Goal: Information Seeking & Learning: Learn about a topic

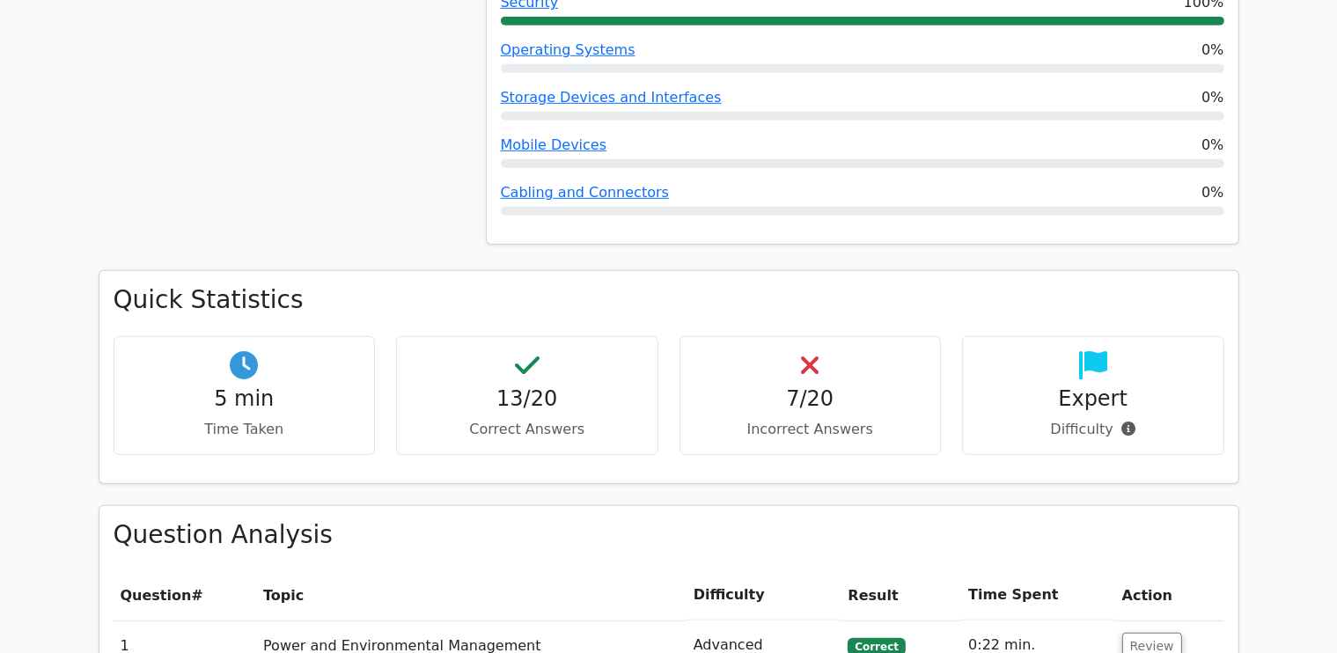
scroll to position [880, 0]
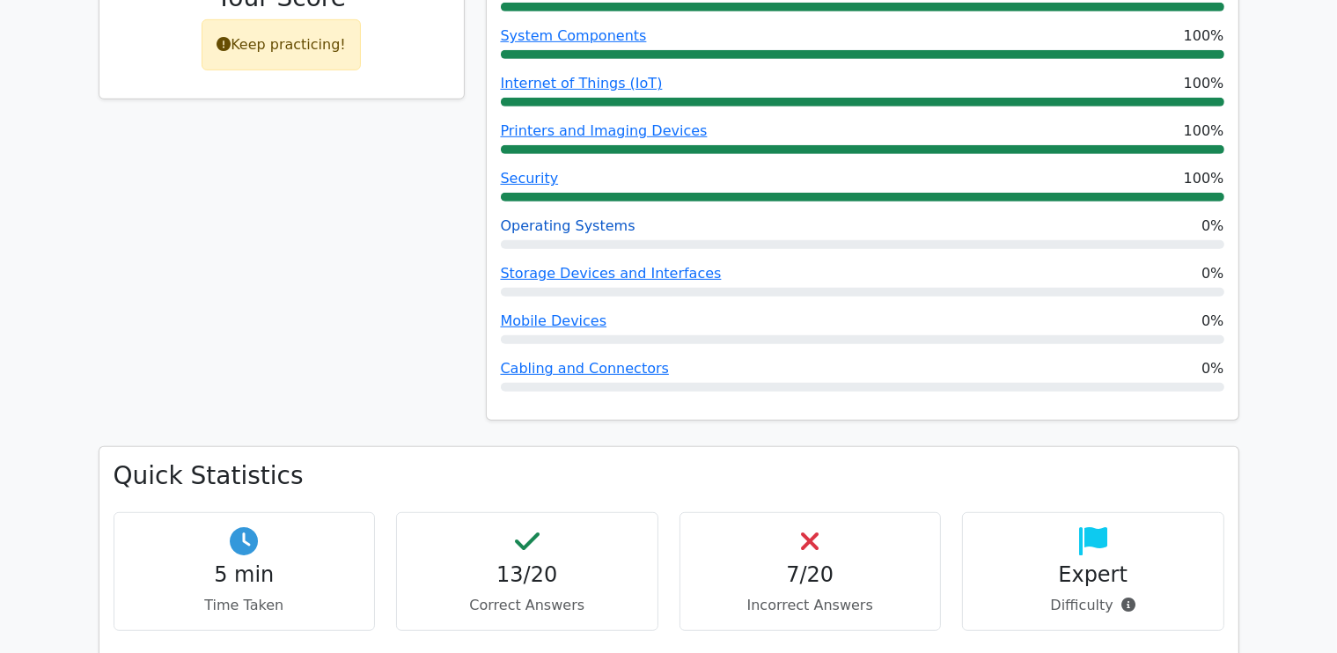
click at [599, 217] on link "Operating Systems" at bounding box center [568, 225] width 135 height 17
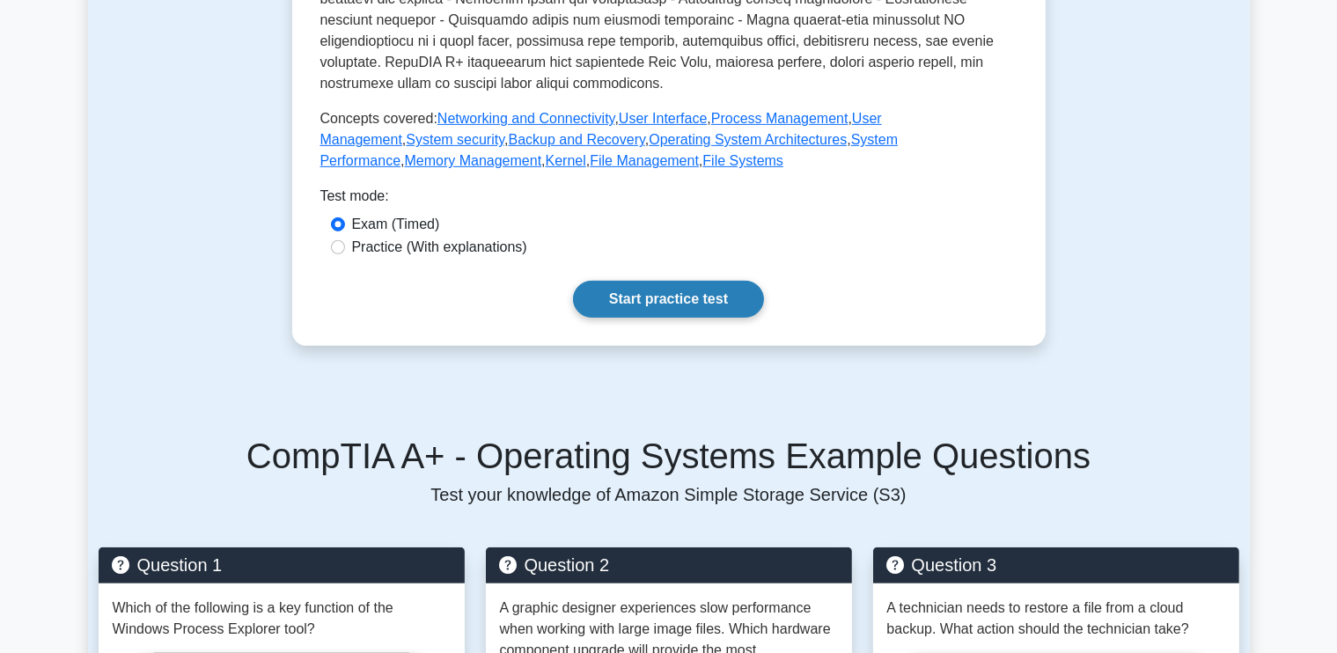
click at [655, 298] on link "Start practice test" at bounding box center [668, 299] width 191 height 37
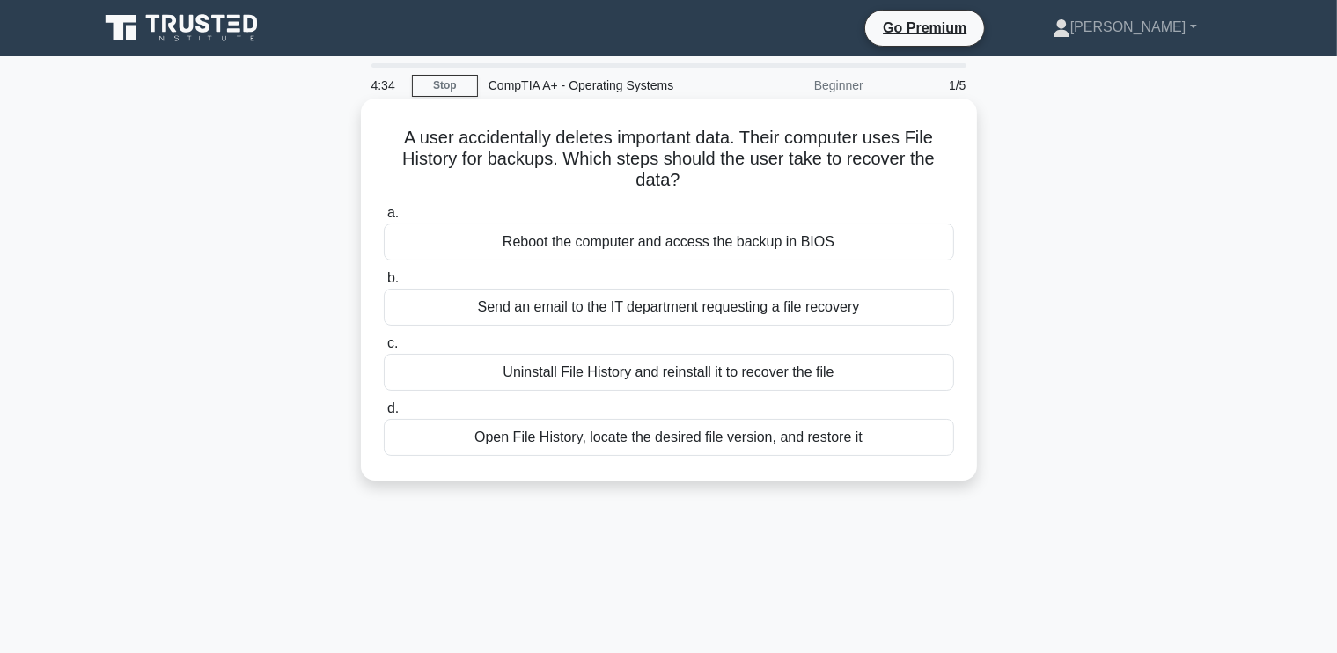
click at [580, 442] on div "Open File History, locate the desired file version, and restore it" at bounding box center [669, 437] width 570 height 37
click at [384, 414] on input "d. Open File History, locate the desired file version, and restore it" at bounding box center [384, 408] width 0 height 11
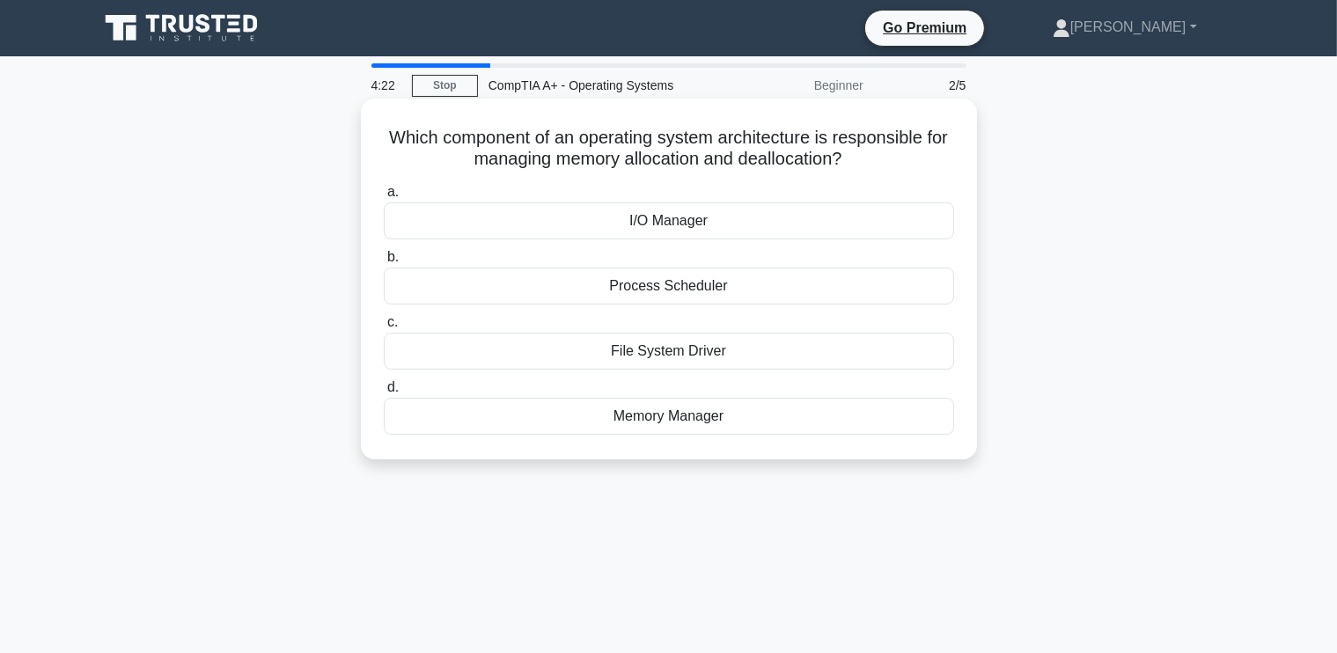
click at [678, 226] on div "I/O Manager" at bounding box center [669, 220] width 570 height 37
click at [384, 198] on input "a. I/O Manager" at bounding box center [384, 192] width 0 height 11
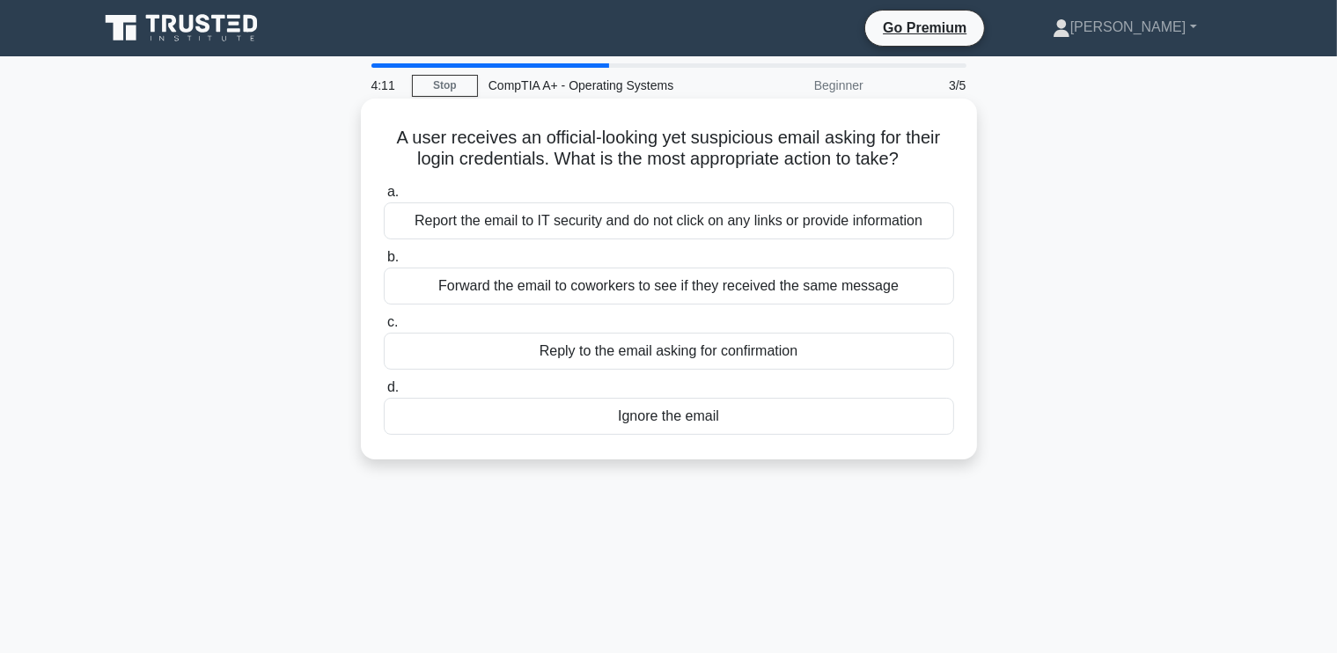
click at [759, 217] on div "Report the email to IT security and do not click on any links or provide inform…" at bounding box center [669, 220] width 570 height 37
click at [384, 198] on input "a. Report the email to IT security and do not click on any links or provide inf…" at bounding box center [384, 192] width 0 height 11
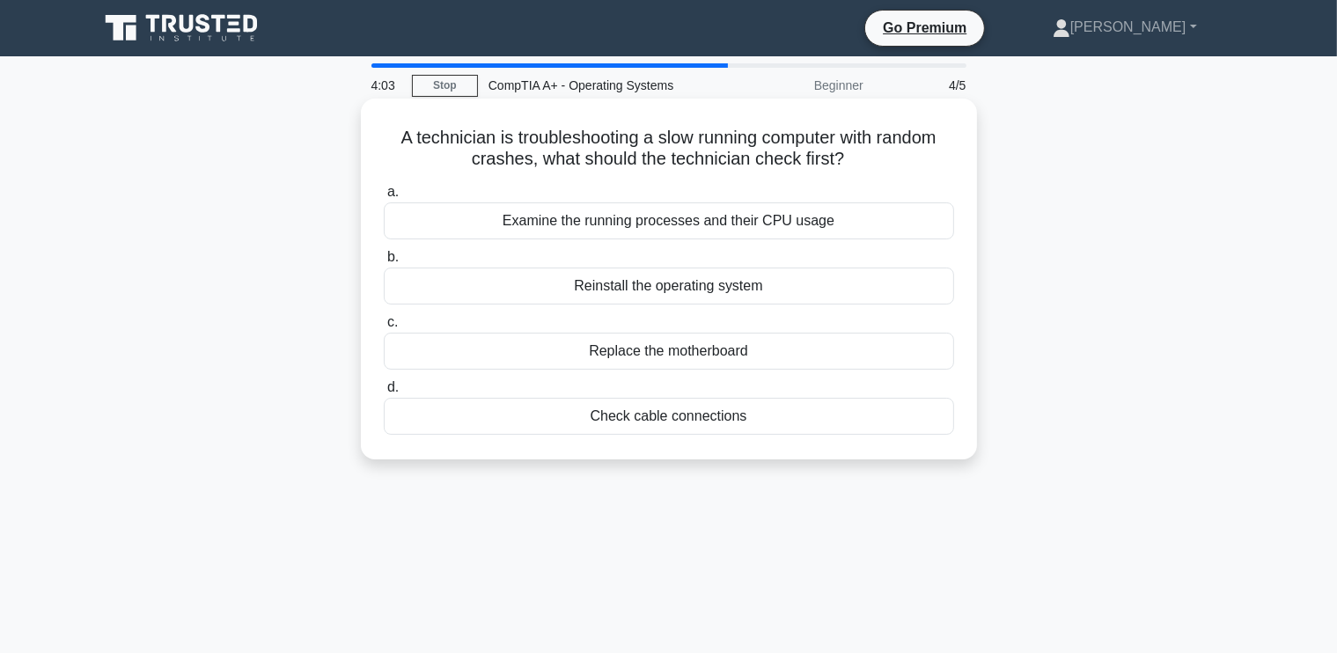
click at [677, 219] on div "Examine the running processes and their CPU usage" at bounding box center [669, 220] width 570 height 37
click at [384, 198] on input "a. Examine the running processes and their CPU usage" at bounding box center [384, 192] width 0 height 11
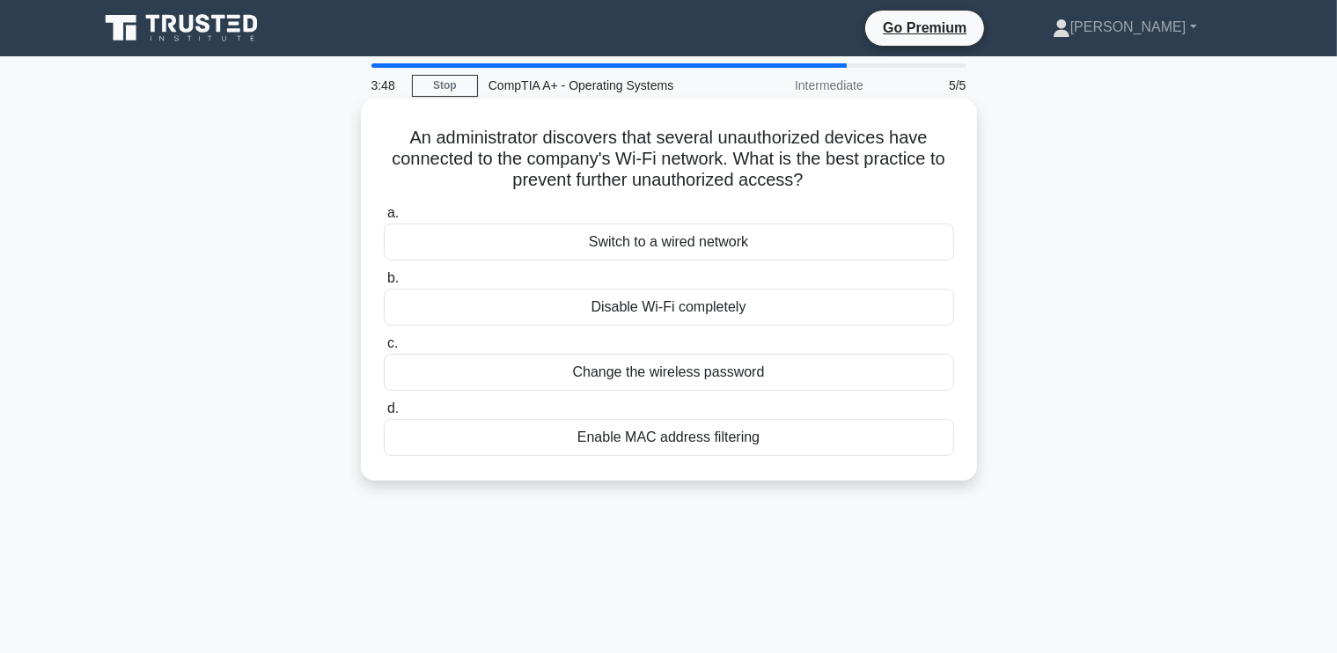
click at [697, 376] on div "Change the wireless password" at bounding box center [669, 372] width 570 height 37
click at [384, 349] on input "c. Change the wireless password" at bounding box center [384, 343] width 0 height 11
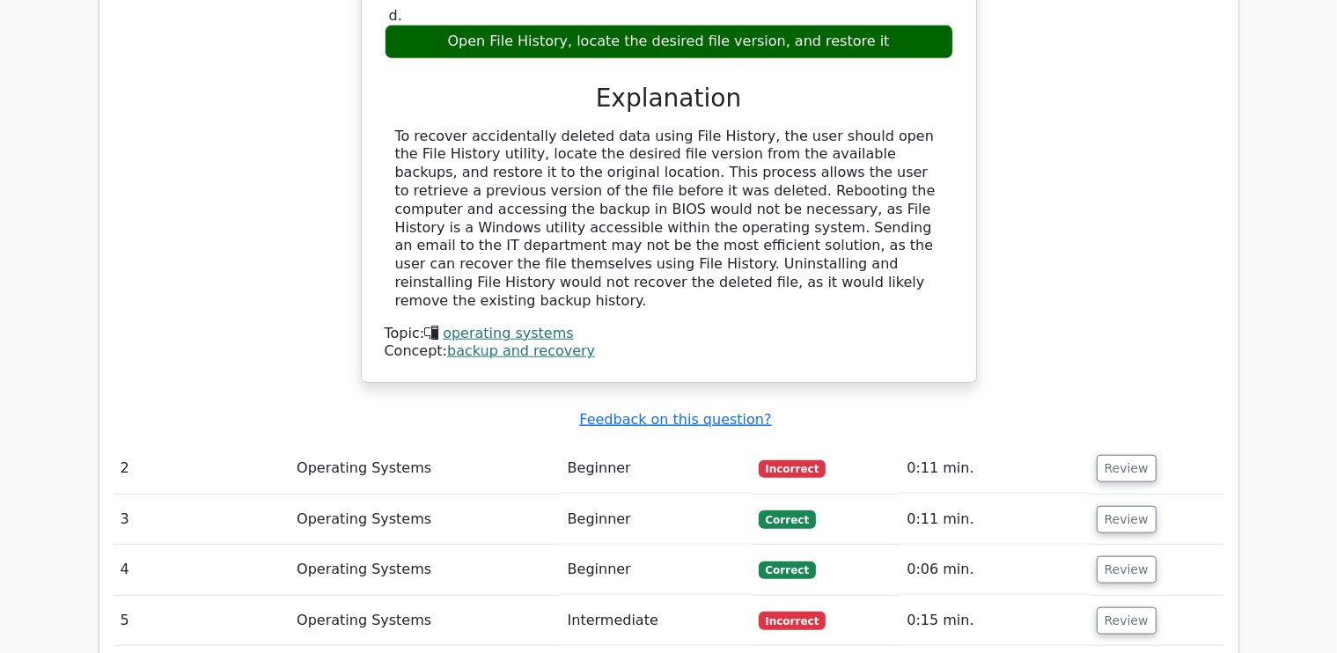
scroll to position [1848, 0]
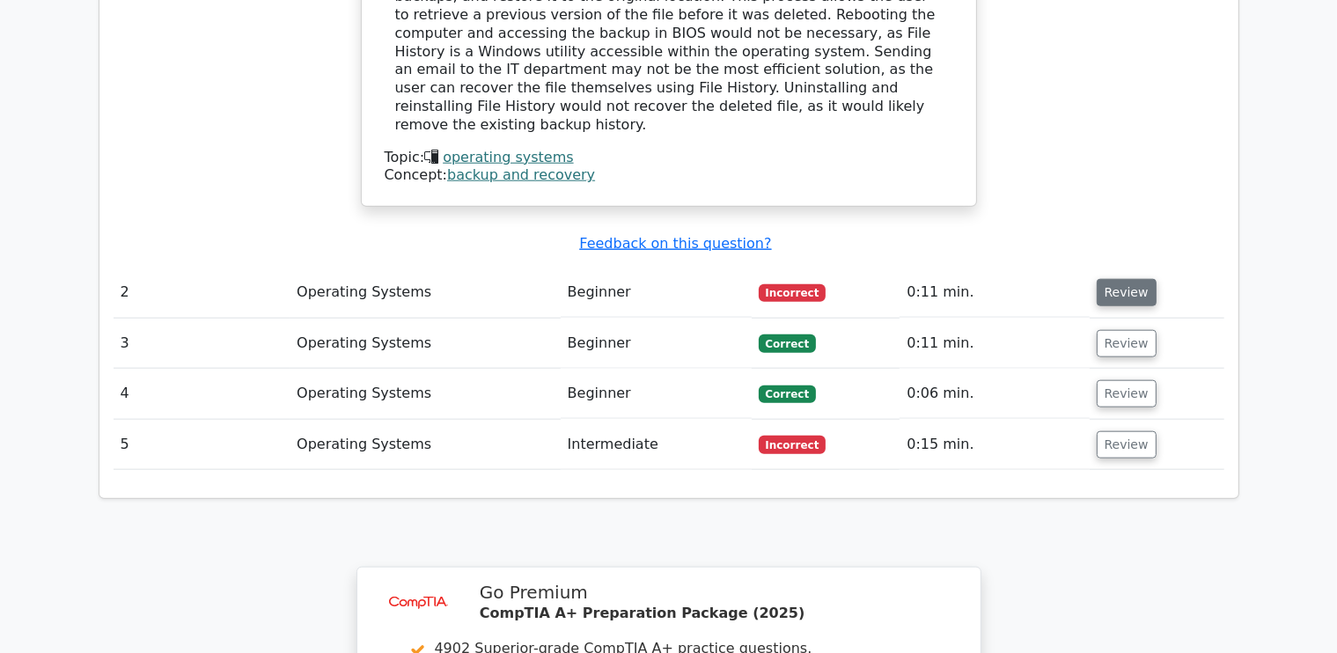
click at [1116, 279] on button "Review" at bounding box center [1126, 292] width 60 height 27
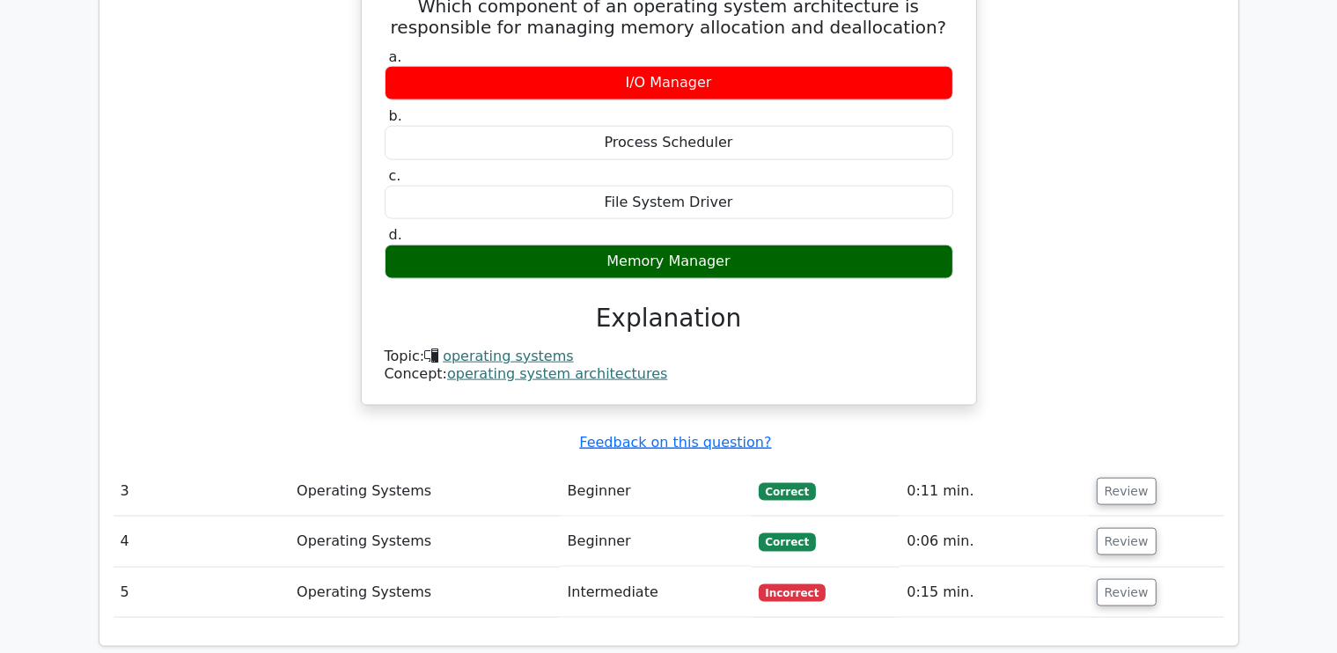
scroll to position [2288, 0]
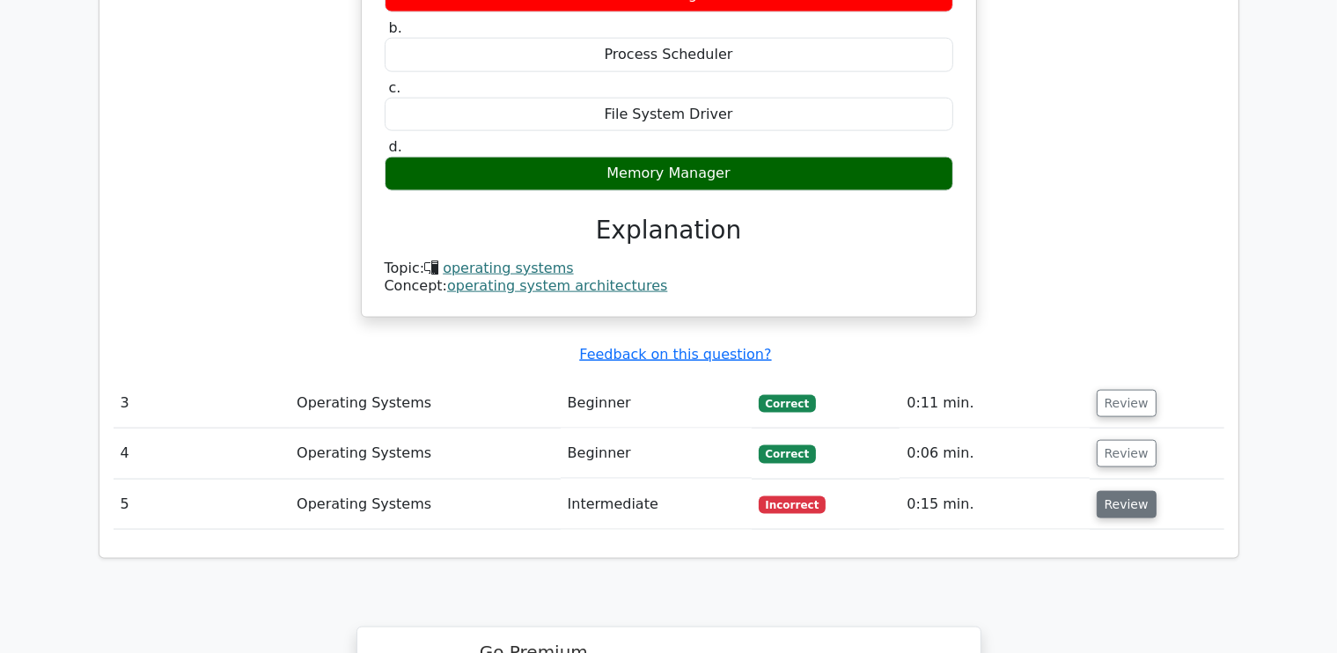
click at [1137, 491] on button "Review" at bounding box center [1126, 504] width 60 height 27
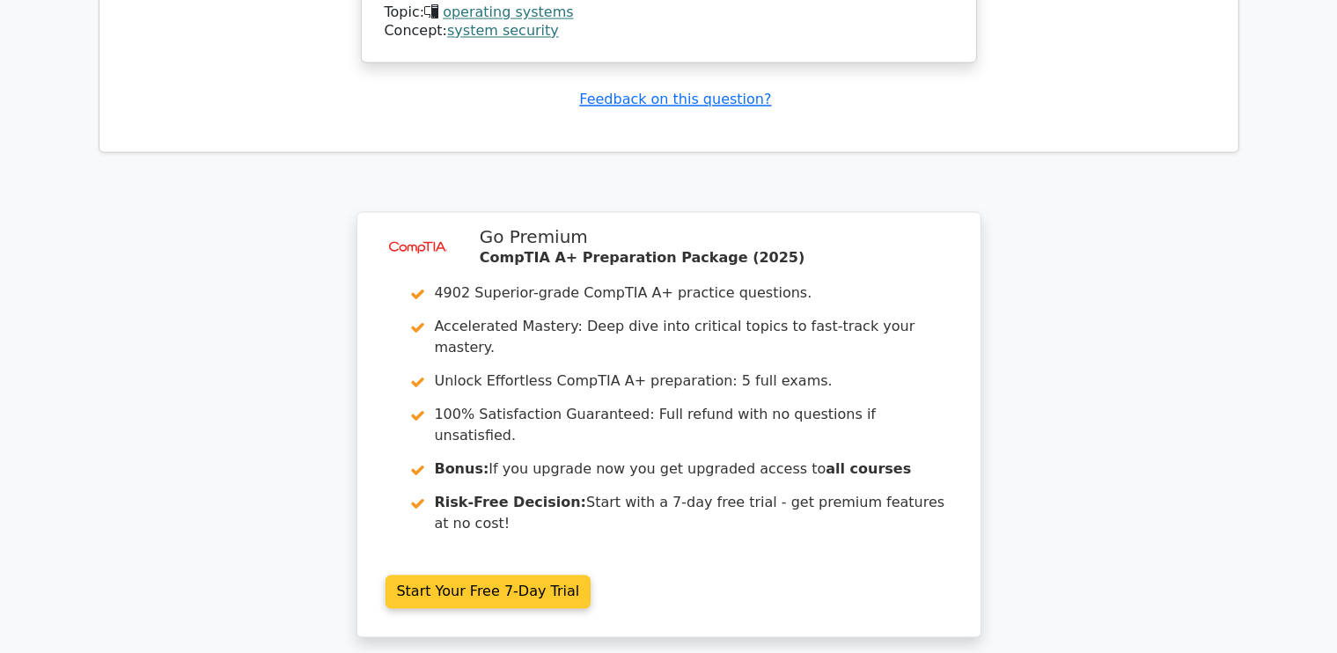
scroll to position [3539, 0]
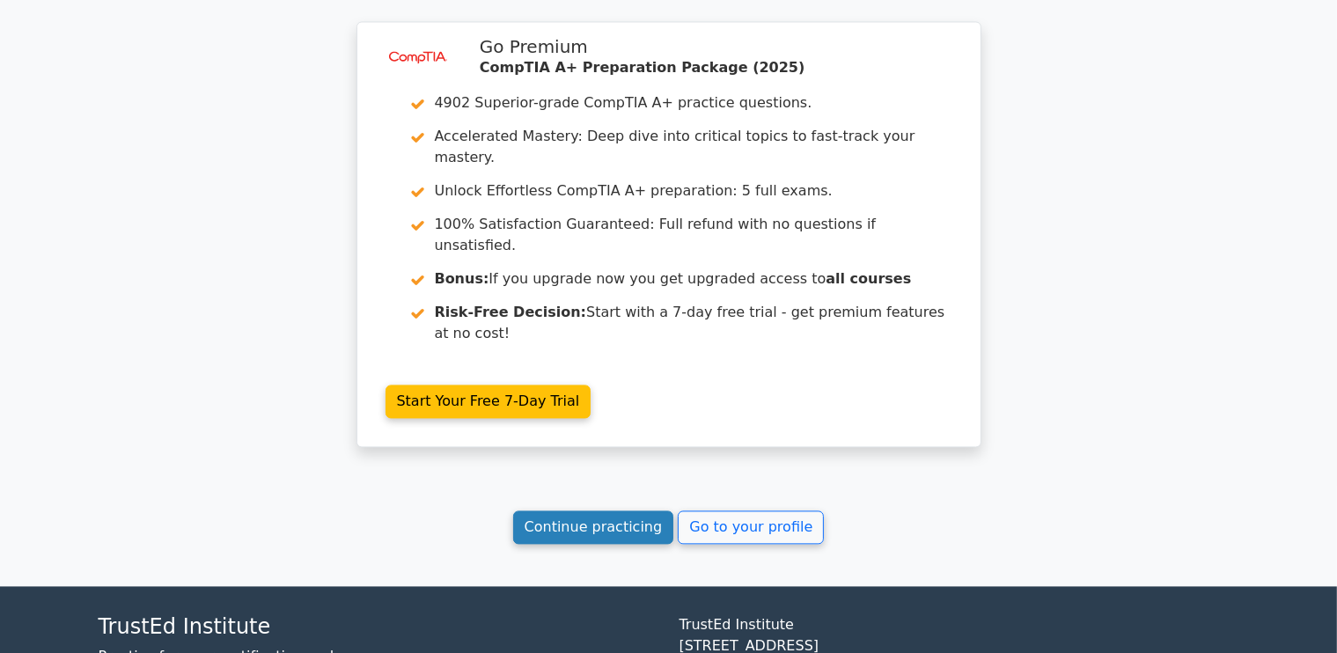
click at [591, 510] on link "Continue practicing" at bounding box center [593, 526] width 161 height 33
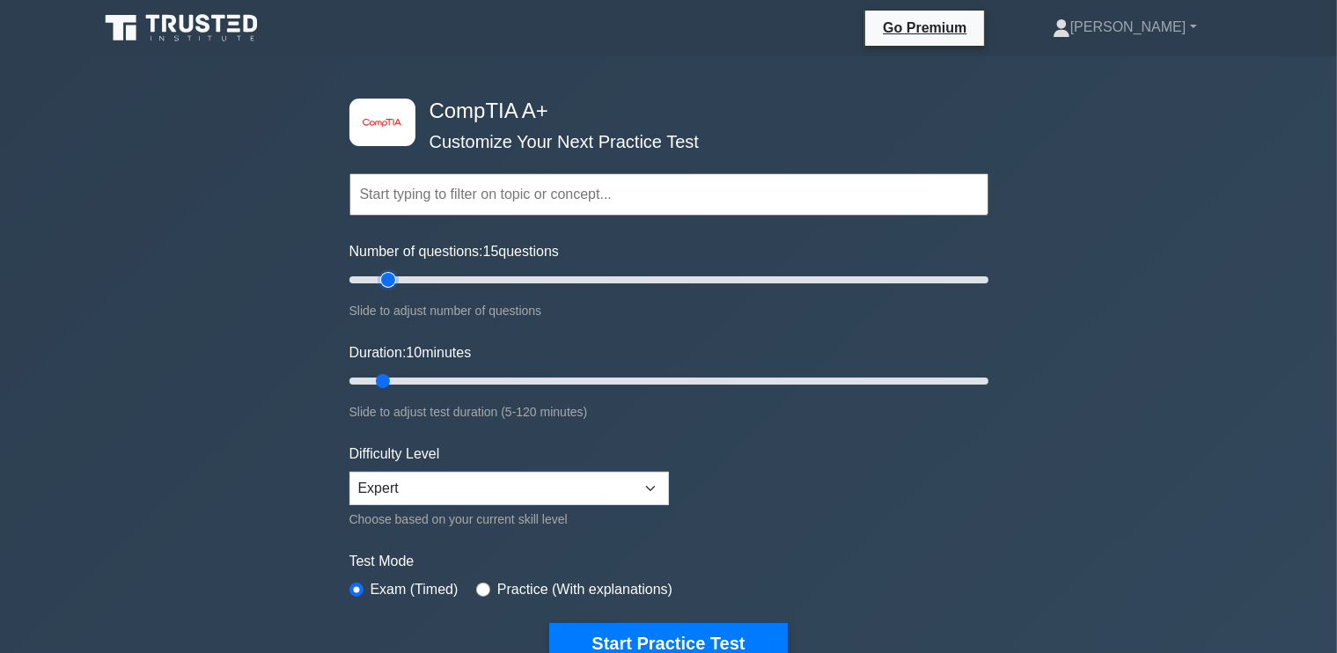
click at [394, 278] on input "Number of questions: 15 questions" at bounding box center [668, 279] width 639 height 21
type input "20"
click at [406, 279] on input "Number of questions: 20 questions" at bounding box center [668, 279] width 639 height 21
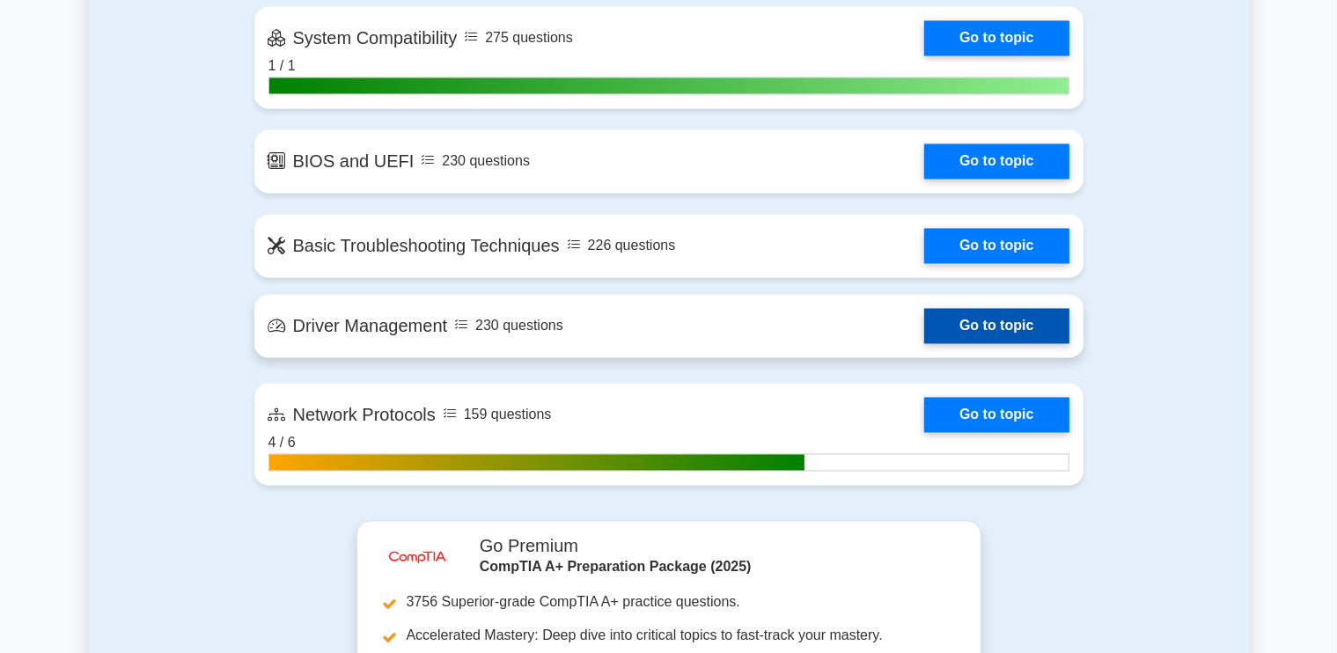
scroll to position [3344, 0]
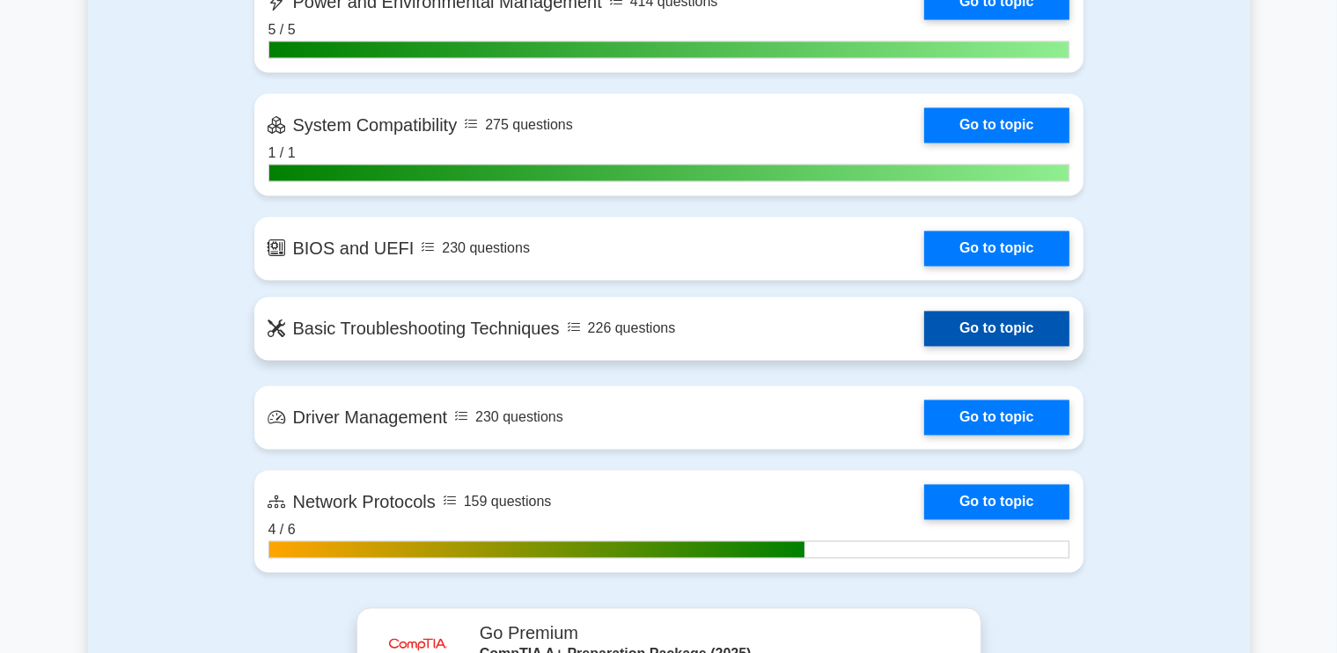
click at [957, 319] on link "Go to topic" at bounding box center [996, 329] width 144 height 35
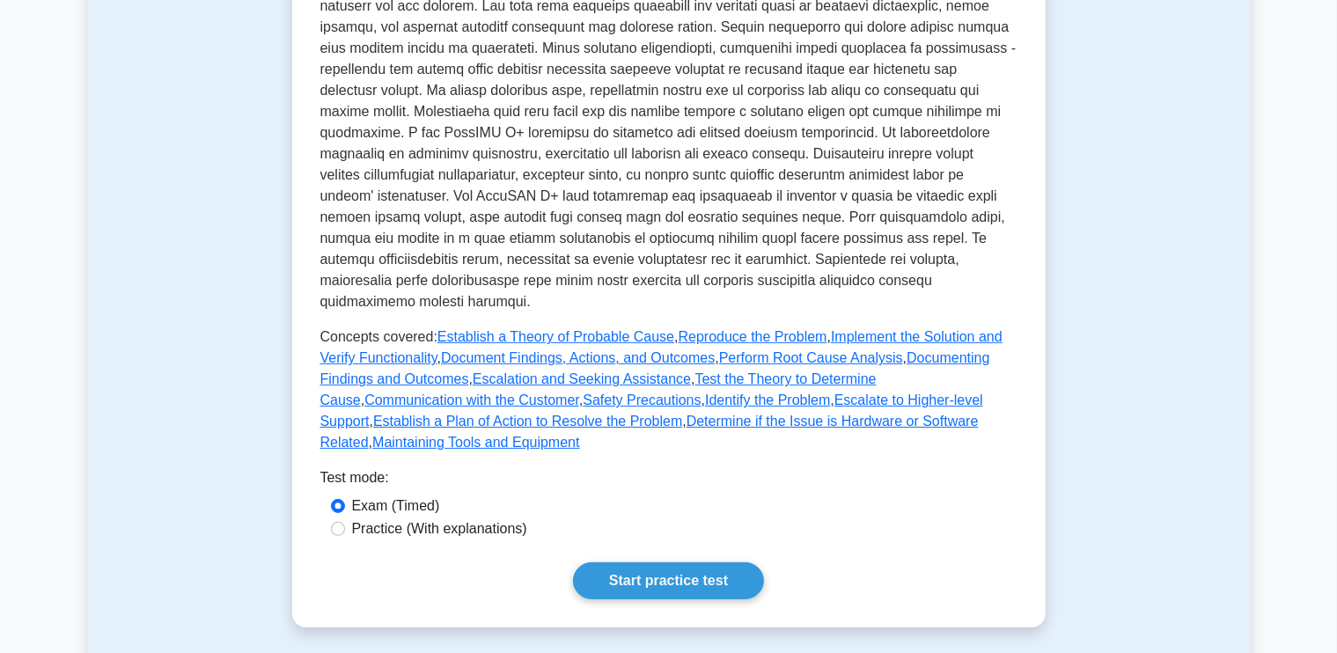
scroll to position [792, 0]
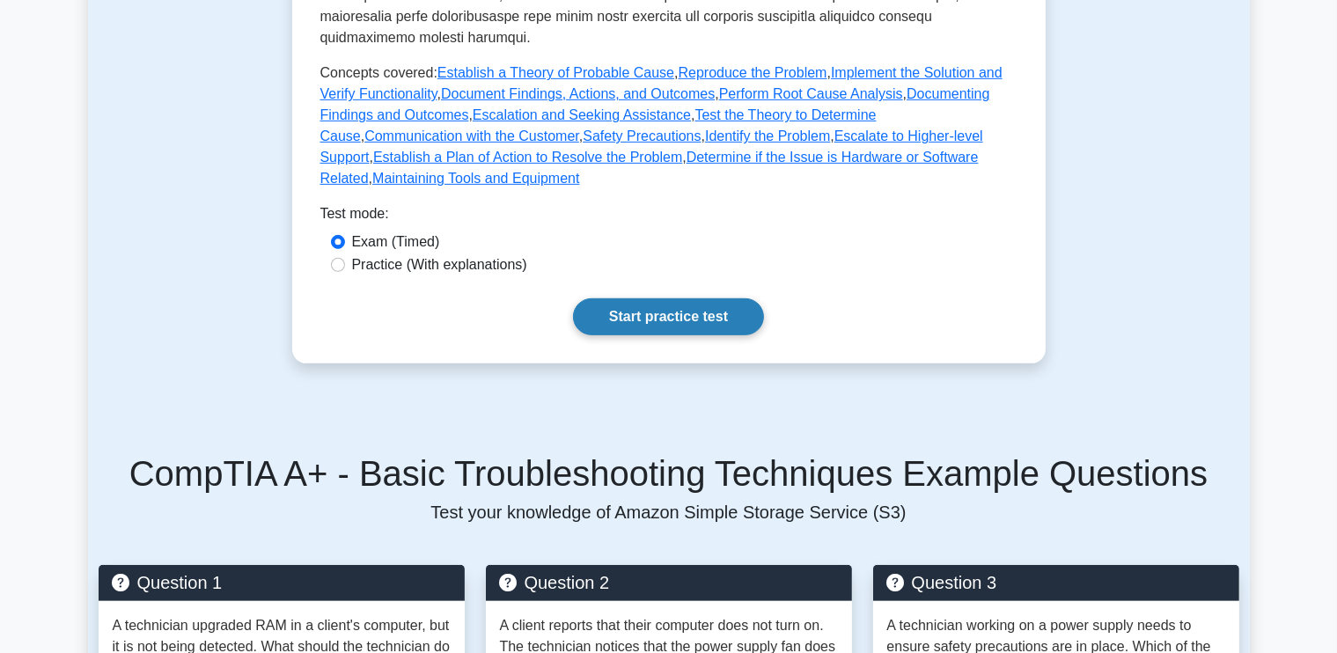
click at [672, 298] on link "Start practice test" at bounding box center [668, 316] width 191 height 37
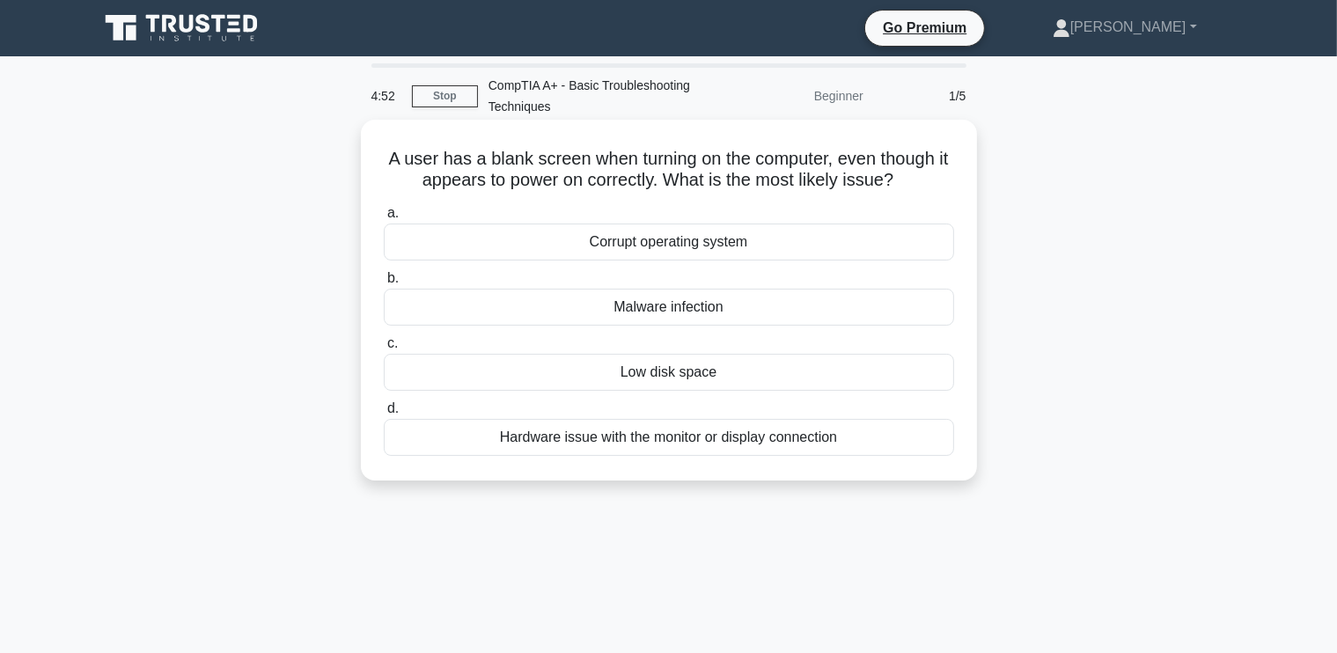
click at [689, 435] on div "Hardware issue with the monitor or display connection" at bounding box center [669, 437] width 570 height 37
click at [384, 414] on input "d. Hardware issue with the monitor or display connection" at bounding box center [384, 408] width 0 height 11
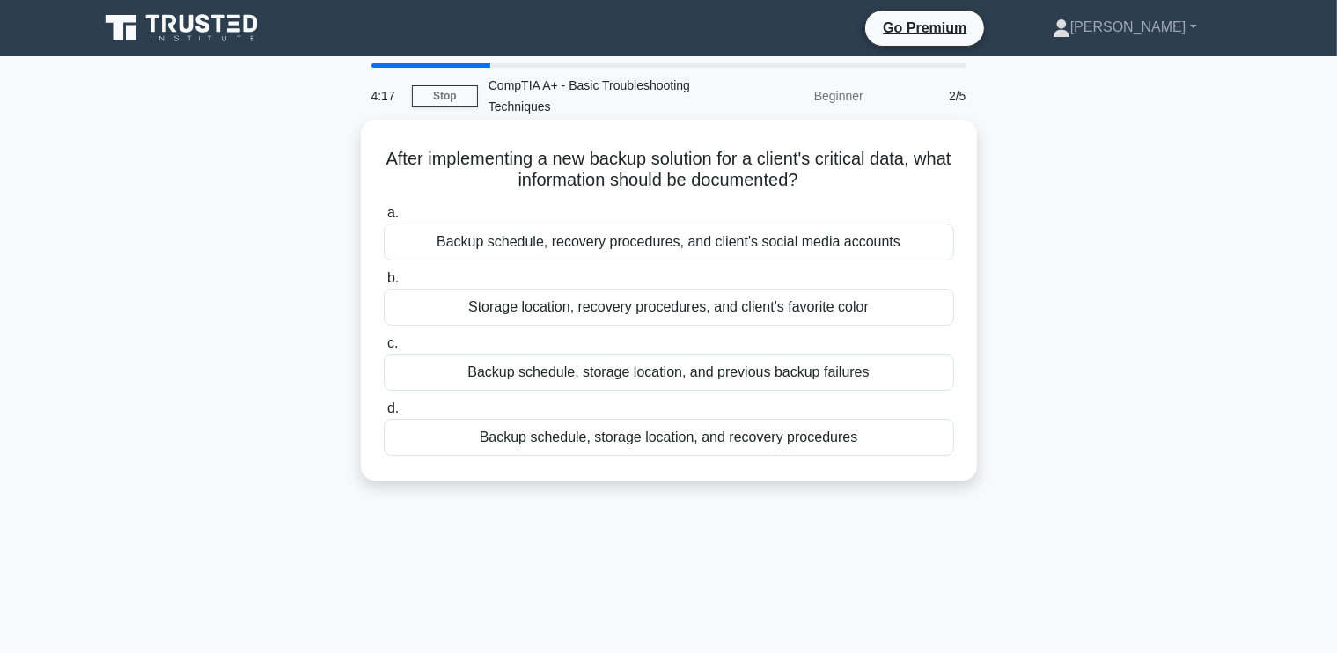
click at [686, 443] on div "Backup schedule, storage location, and recovery procedures" at bounding box center [669, 437] width 570 height 37
click at [384, 414] on input "d. Backup schedule, storage location, and recovery procedures" at bounding box center [384, 408] width 0 height 11
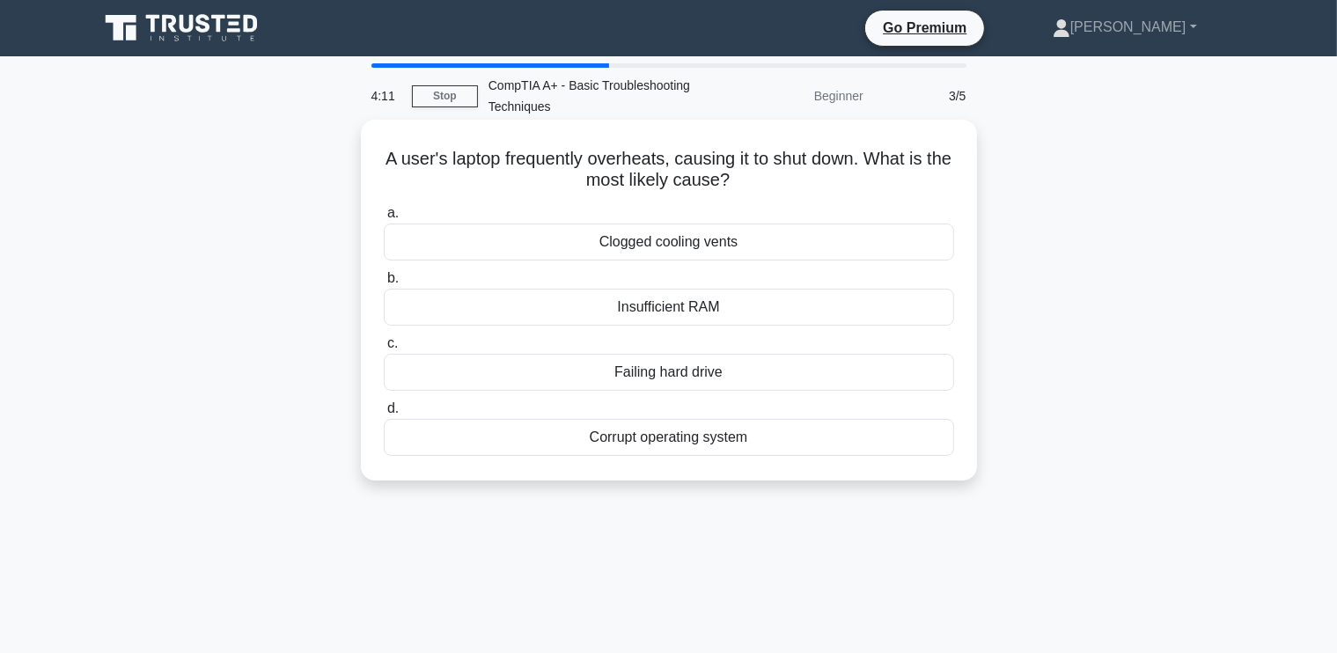
click at [679, 246] on div "Clogged cooling vents" at bounding box center [669, 242] width 570 height 37
click at [384, 219] on input "a. Clogged cooling vents" at bounding box center [384, 213] width 0 height 11
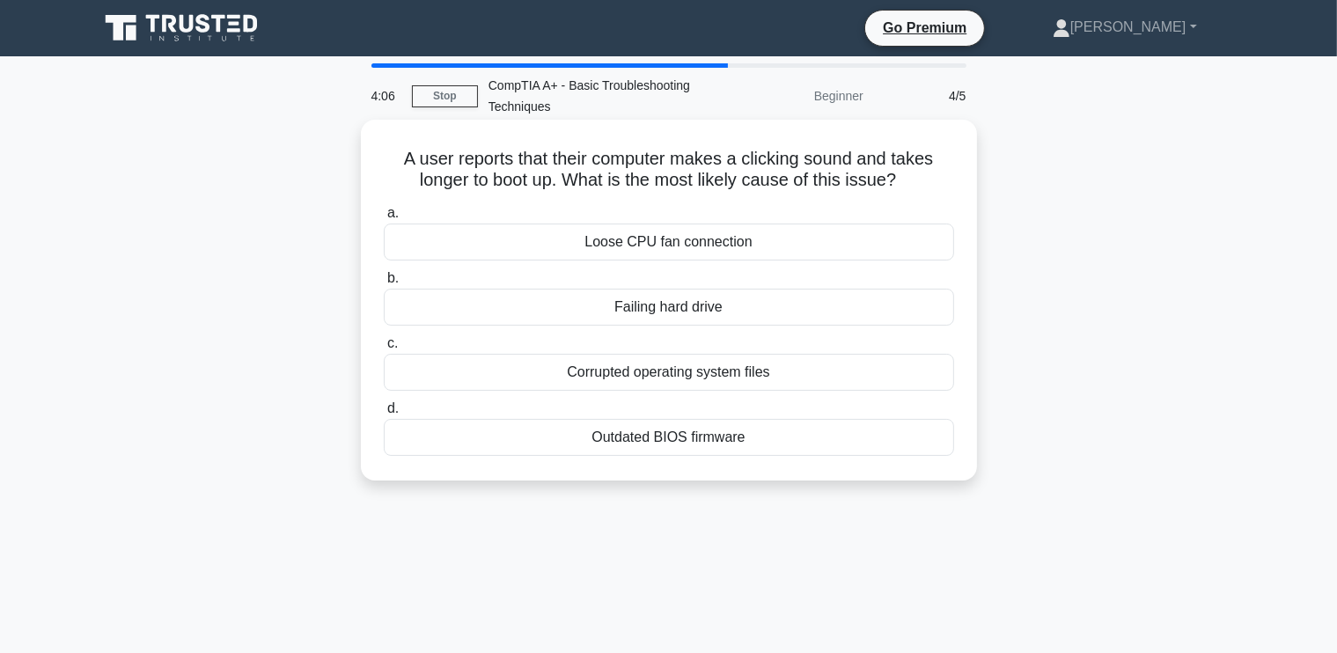
click at [661, 306] on div "Failing hard drive" at bounding box center [669, 307] width 570 height 37
click at [384, 284] on input "b. Failing hard drive" at bounding box center [384, 278] width 0 height 11
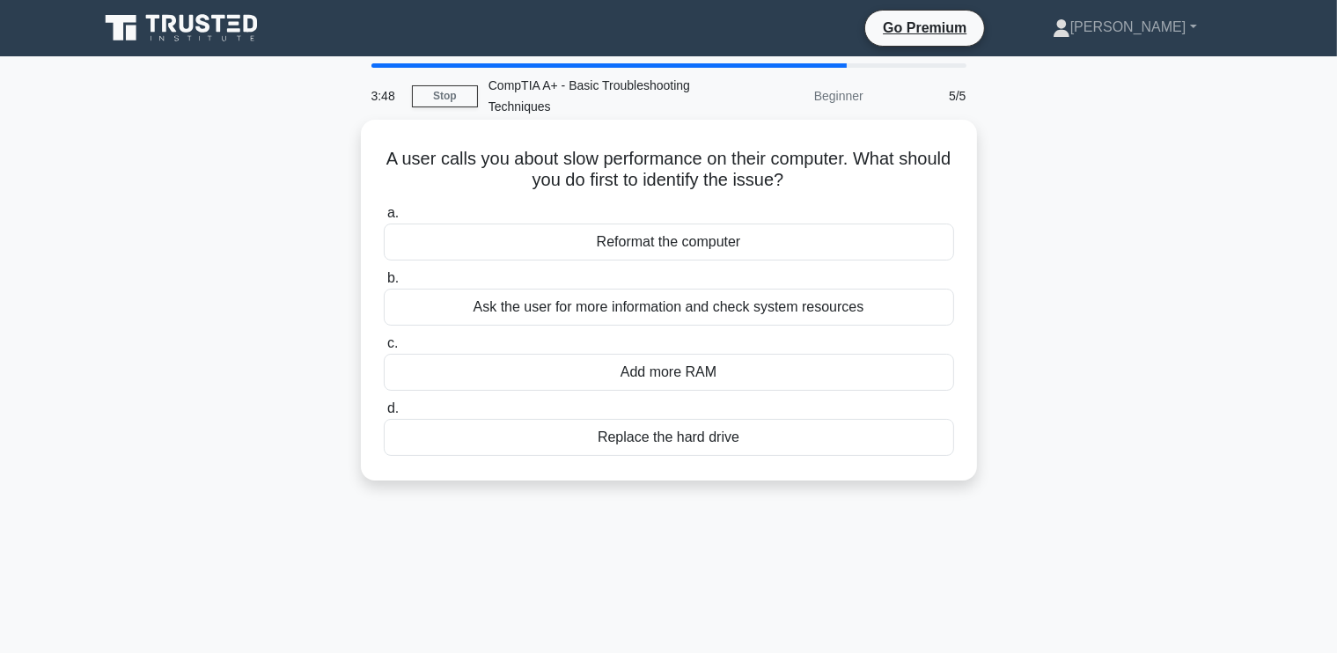
click at [652, 314] on div "Ask the user for more information and check system resources" at bounding box center [669, 307] width 570 height 37
click at [384, 284] on input "b. Ask the user for more information and check system resources" at bounding box center [384, 278] width 0 height 11
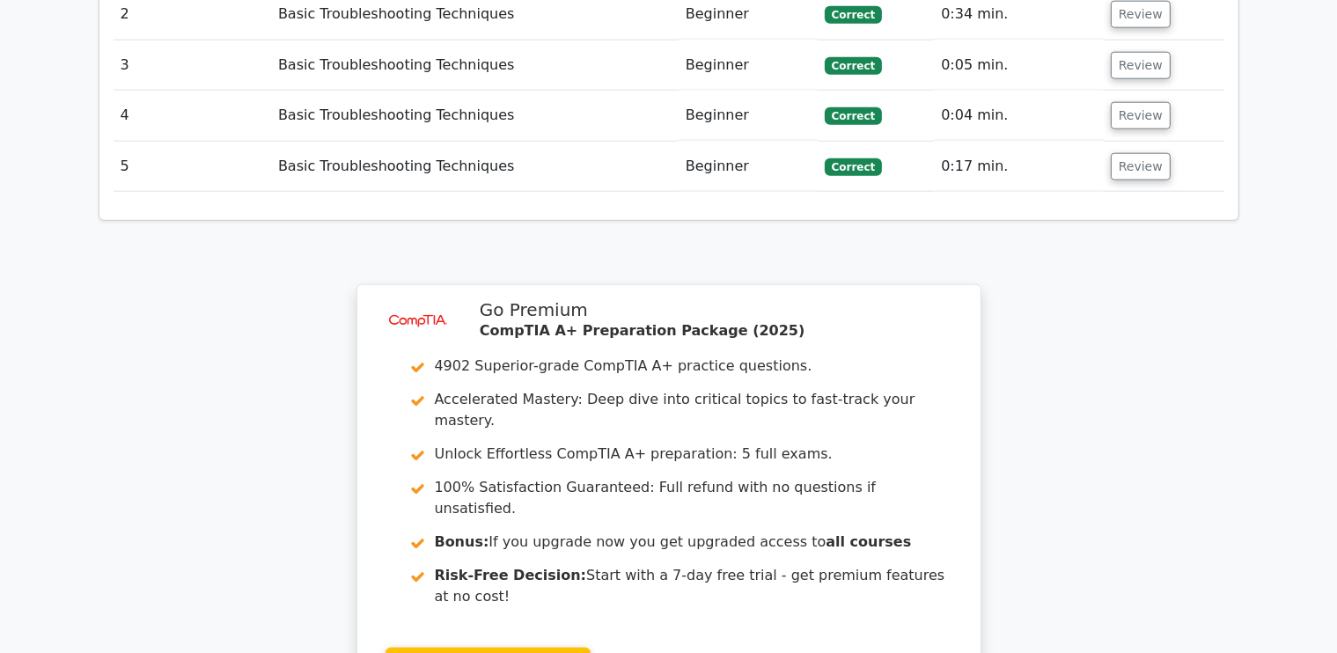
scroll to position [2358, 0]
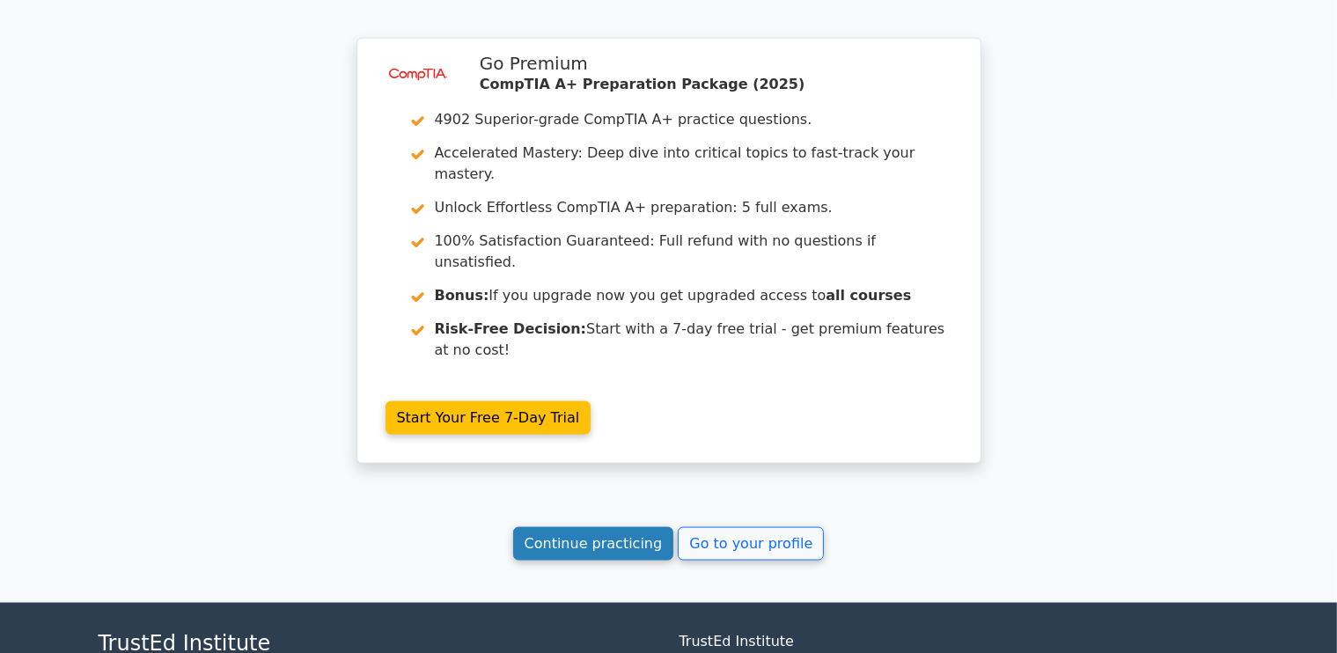
click at [634, 527] on link "Continue practicing" at bounding box center [593, 543] width 161 height 33
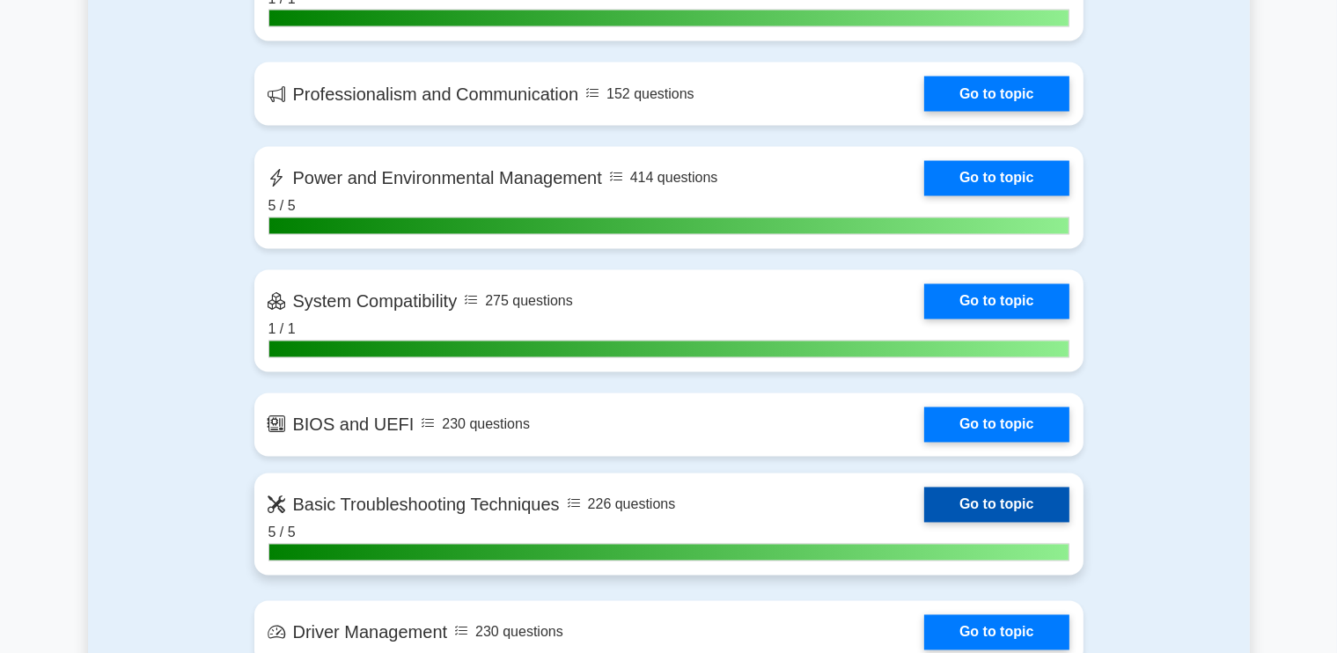
scroll to position [3344, 0]
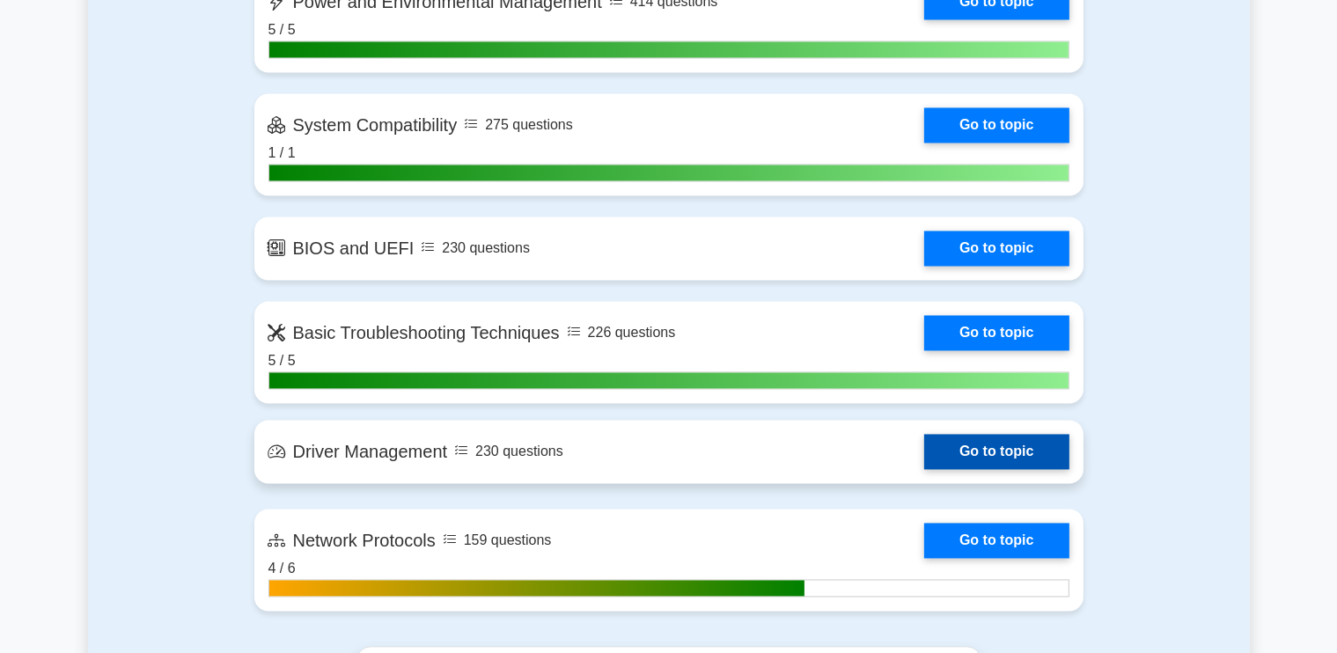
click at [957, 457] on link "Go to topic" at bounding box center [996, 452] width 144 height 35
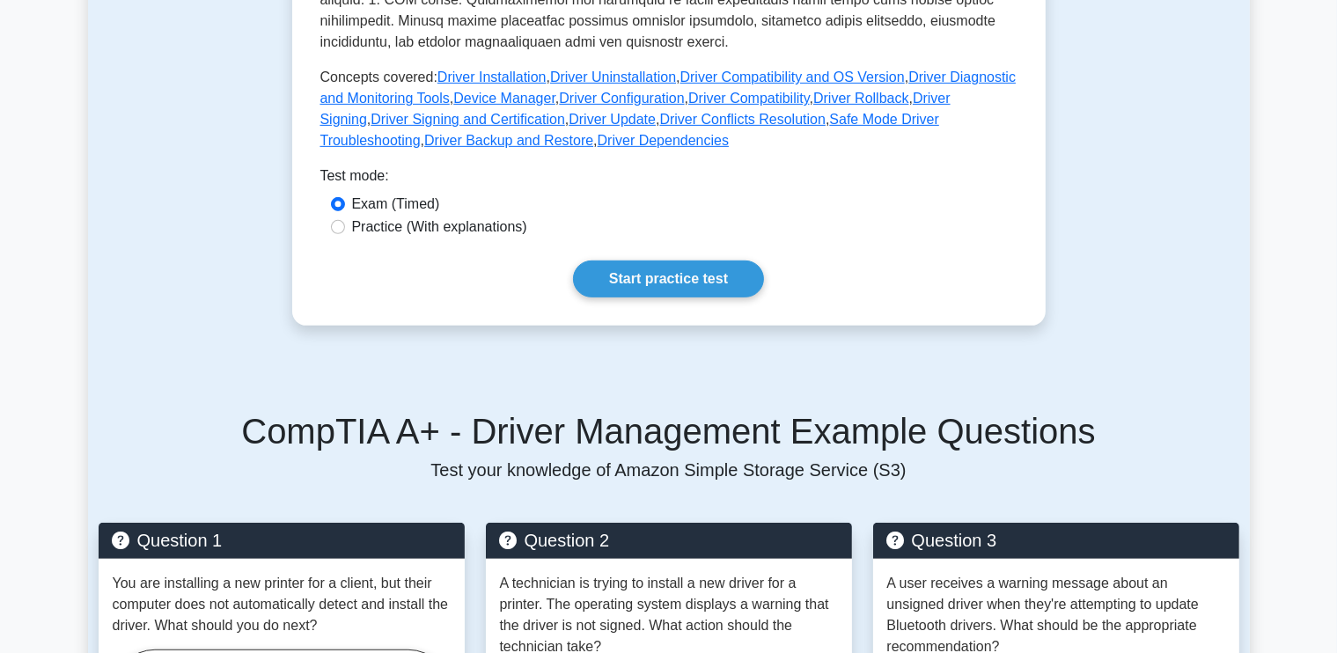
scroll to position [880, 0]
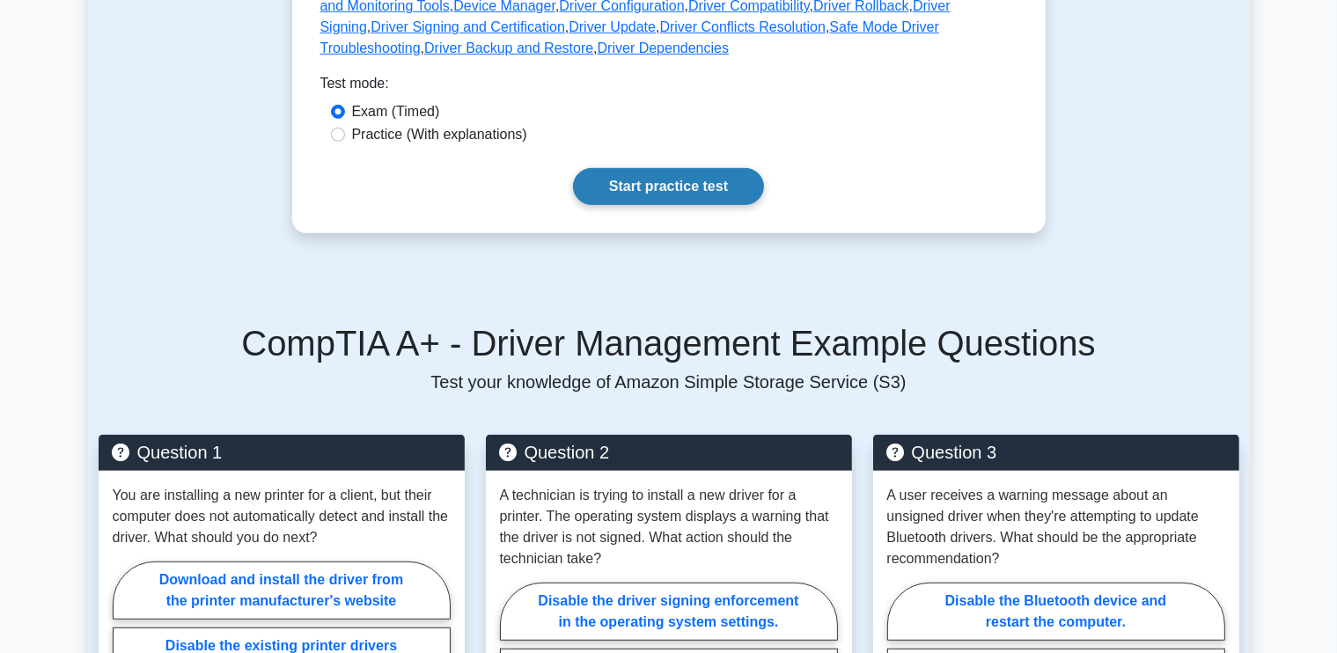
click at [658, 186] on link "Start practice test" at bounding box center [668, 186] width 191 height 37
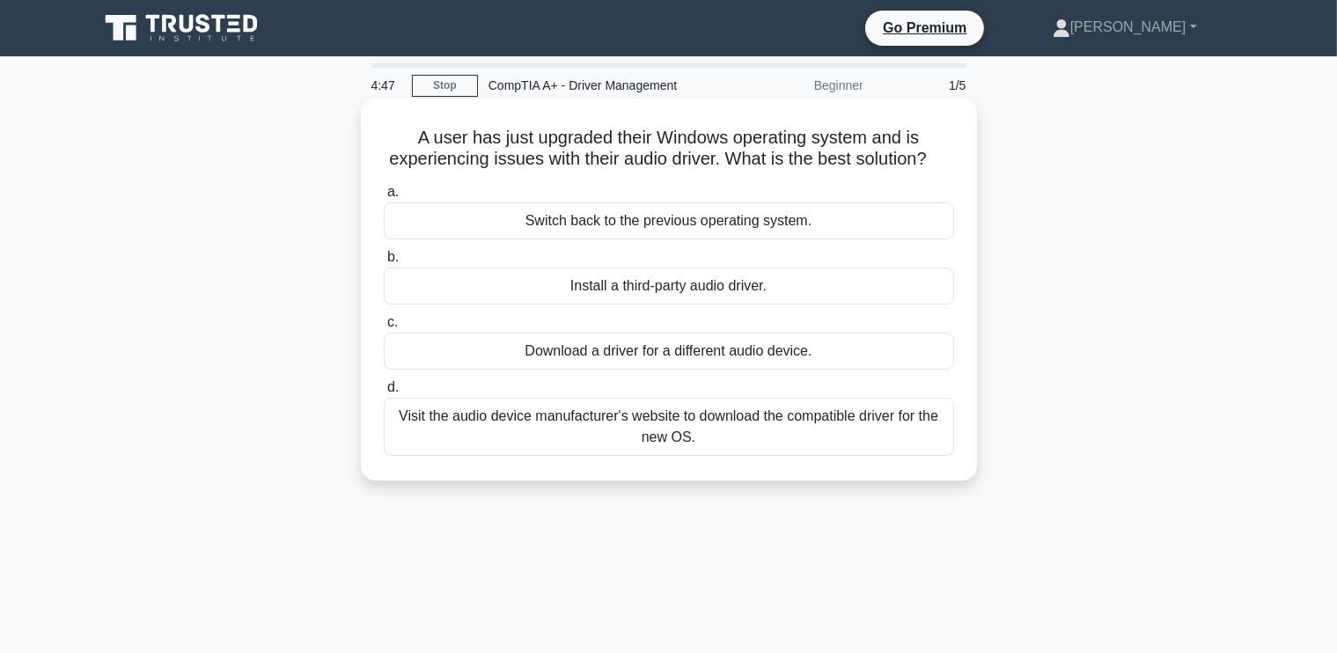
click at [712, 454] on div "Visit the audio device manufacturer's website to download the compatible driver…" at bounding box center [669, 427] width 570 height 58
click at [384, 393] on input "d. Visit the audio device manufacturer's website to download the compatible dri…" at bounding box center [384, 387] width 0 height 11
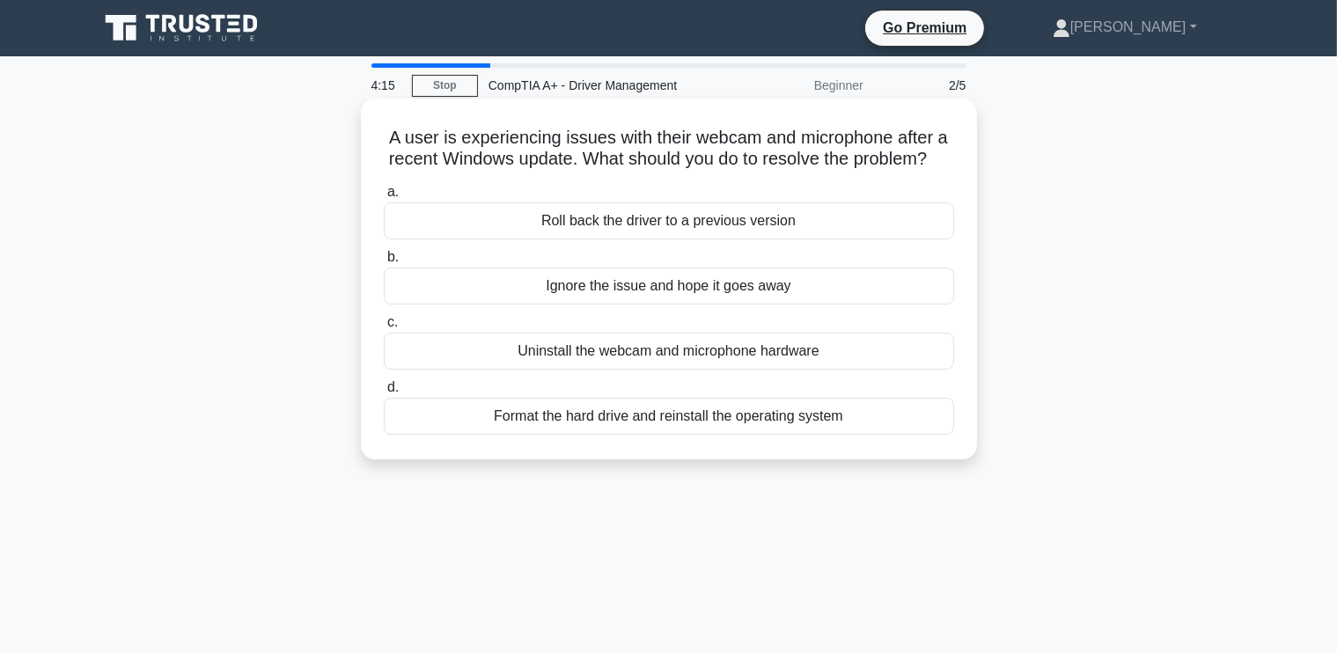
click at [712, 239] on div "Roll back the driver to a previous version" at bounding box center [669, 220] width 570 height 37
click at [384, 198] on input "a. Roll back the driver to a previous version" at bounding box center [384, 192] width 0 height 11
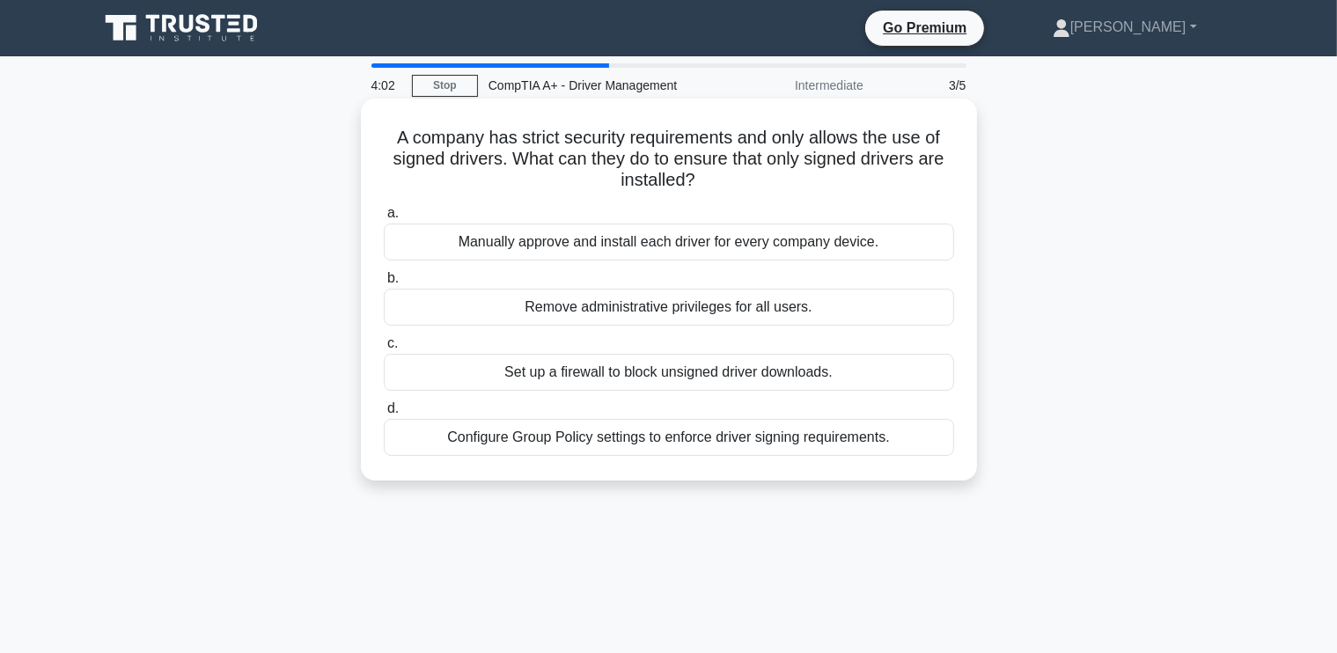
click at [672, 436] on div "Configure Group Policy settings to enforce driver signing requirements." at bounding box center [669, 437] width 570 height 37
click at [384, 414] on input "d. Configure Group Policy settings to enforce driver signing requirements." at bounding box center [384, 408] width 0 height 11
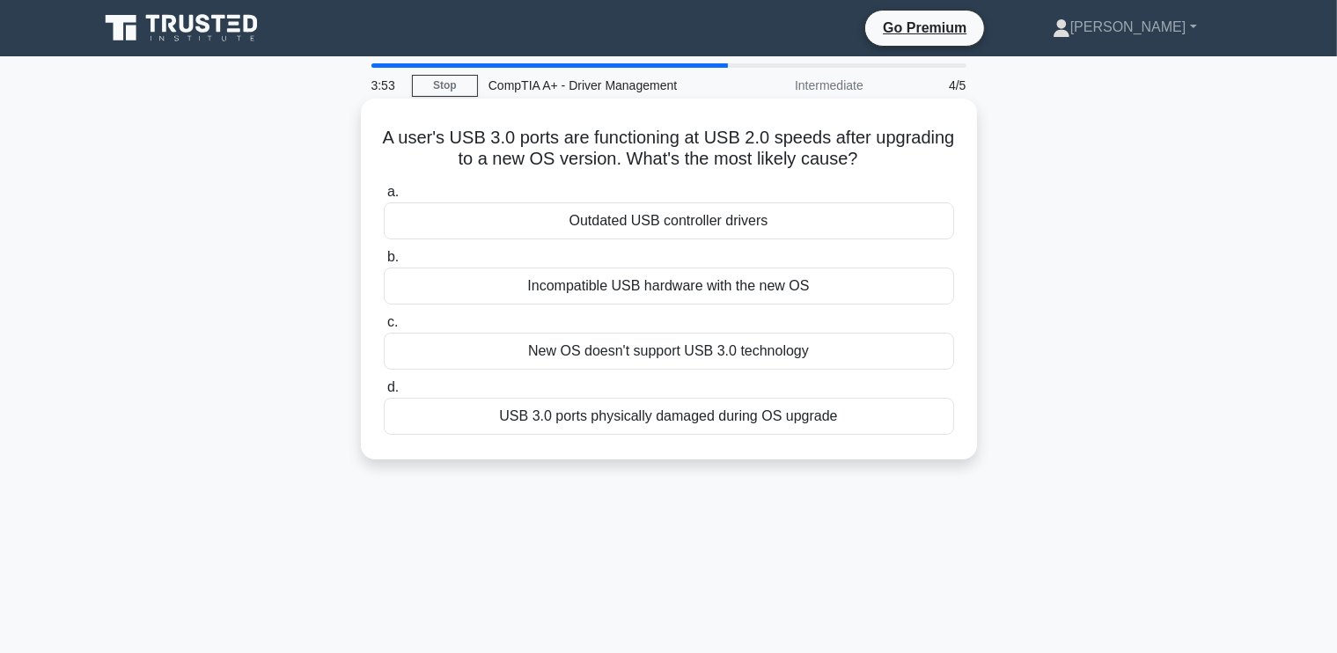
click at [693, 216] on div "Outdated USB controller drivers" at bounding box center [669, 220] width 570 height 37
click at [384, 198] on input "a. Outdated USB controller drivers" at bounding box center [384, 192] width 0 height 11
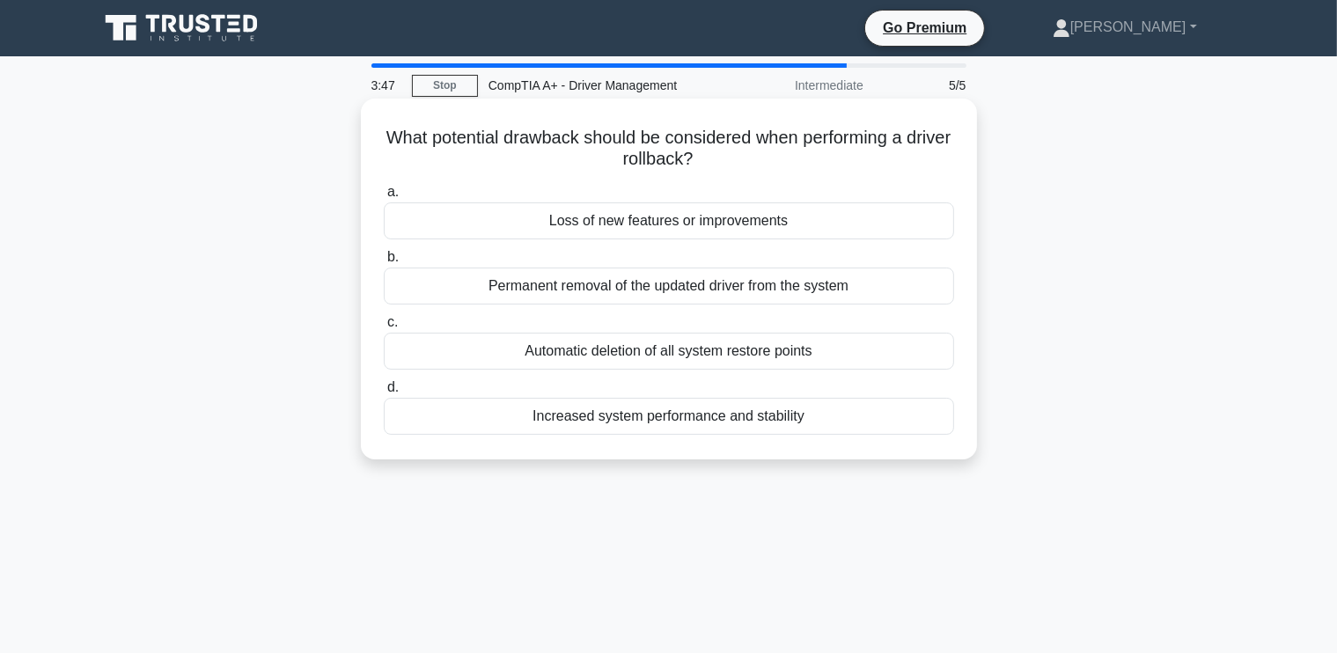
click at [655, 221] on div "Loss of new features or improvements" at bounding box center [669, 220] width 570 height 37
click at [384, 198] on input "a. Loss of new features or improvements" at bounding box center [384, 192] width 0 height 11
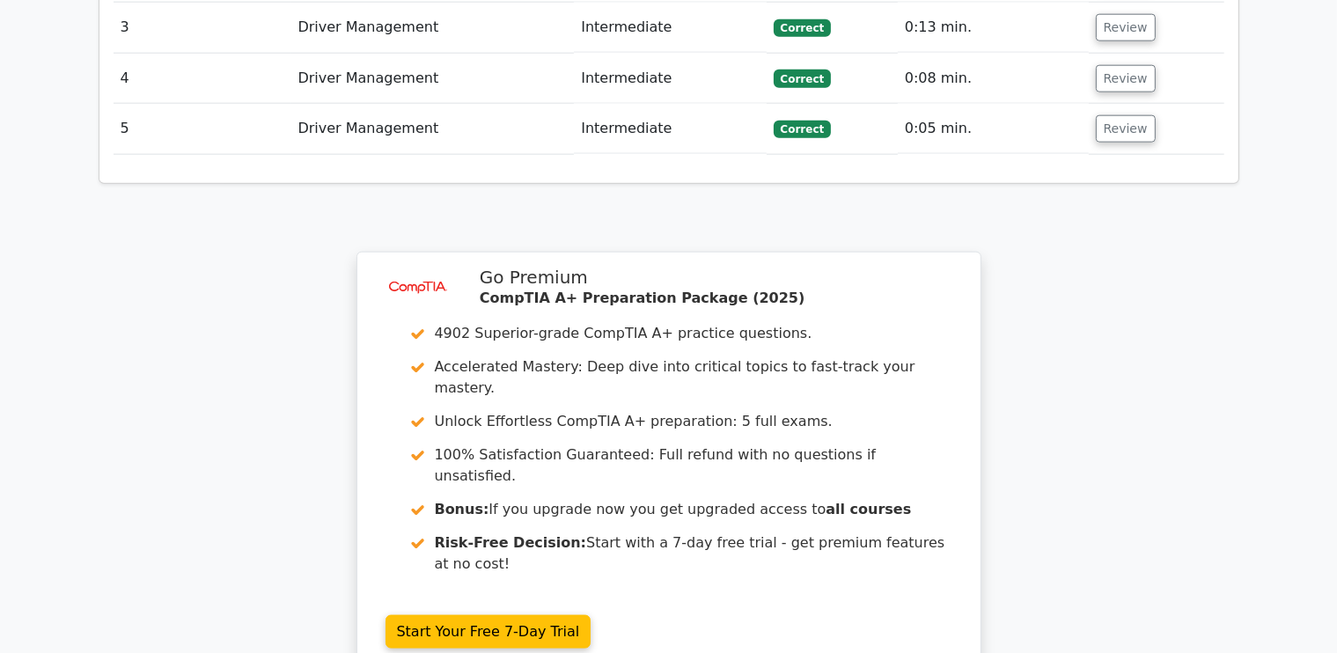
scroll to position [2394, 0]
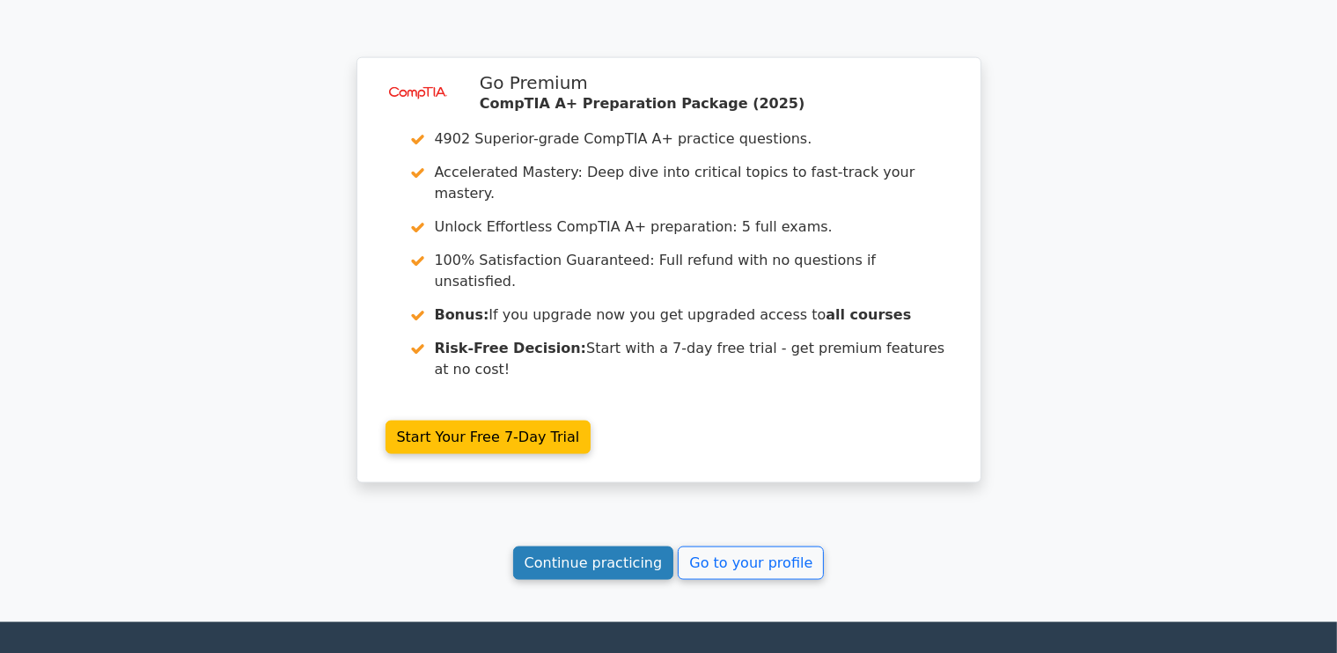
click at [625, 546] on link "Continue practicing" at bounding box center [593, 562] width 161 height 33
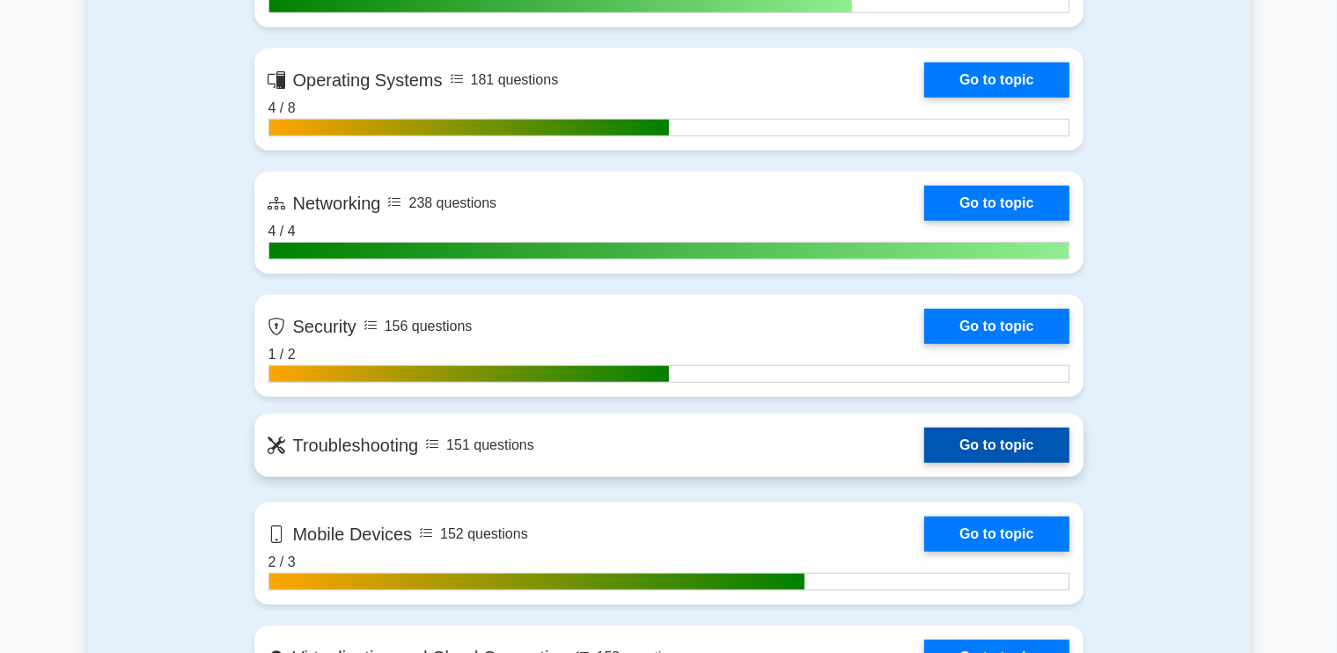
scroll to position [1496, 0]
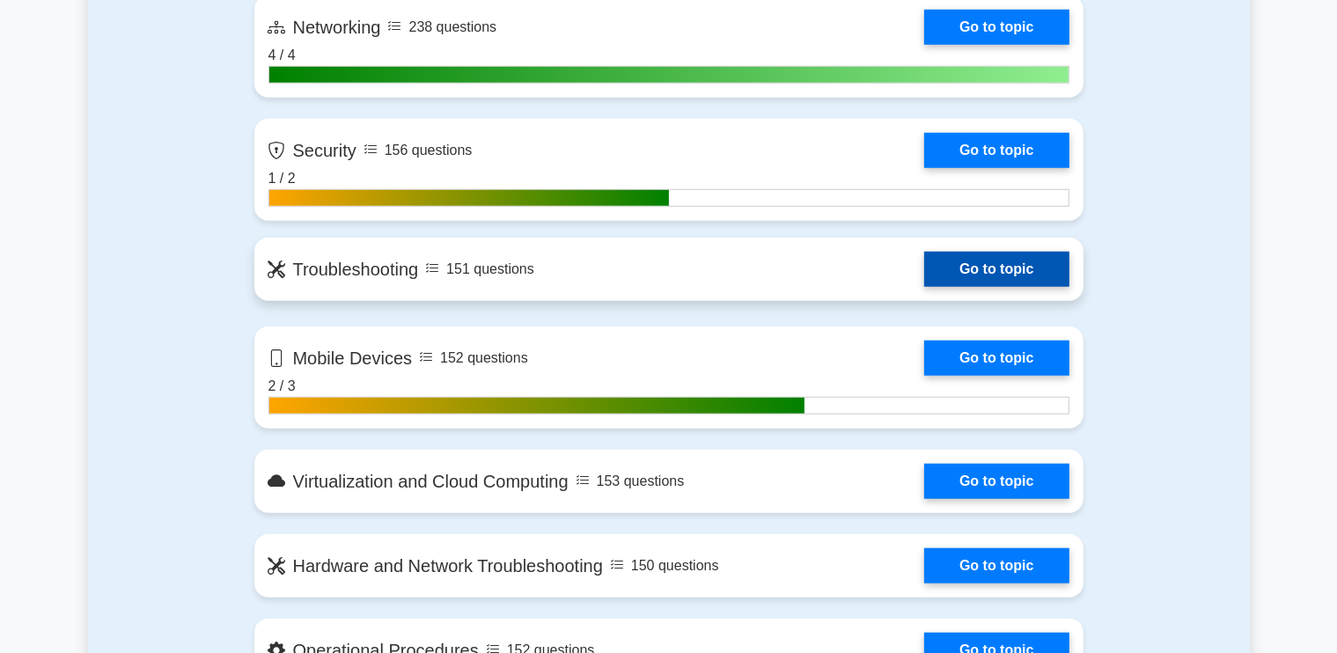
click at [966, 257] on link "Go to topic" at bounding box center [996, 269] width 144 height 35
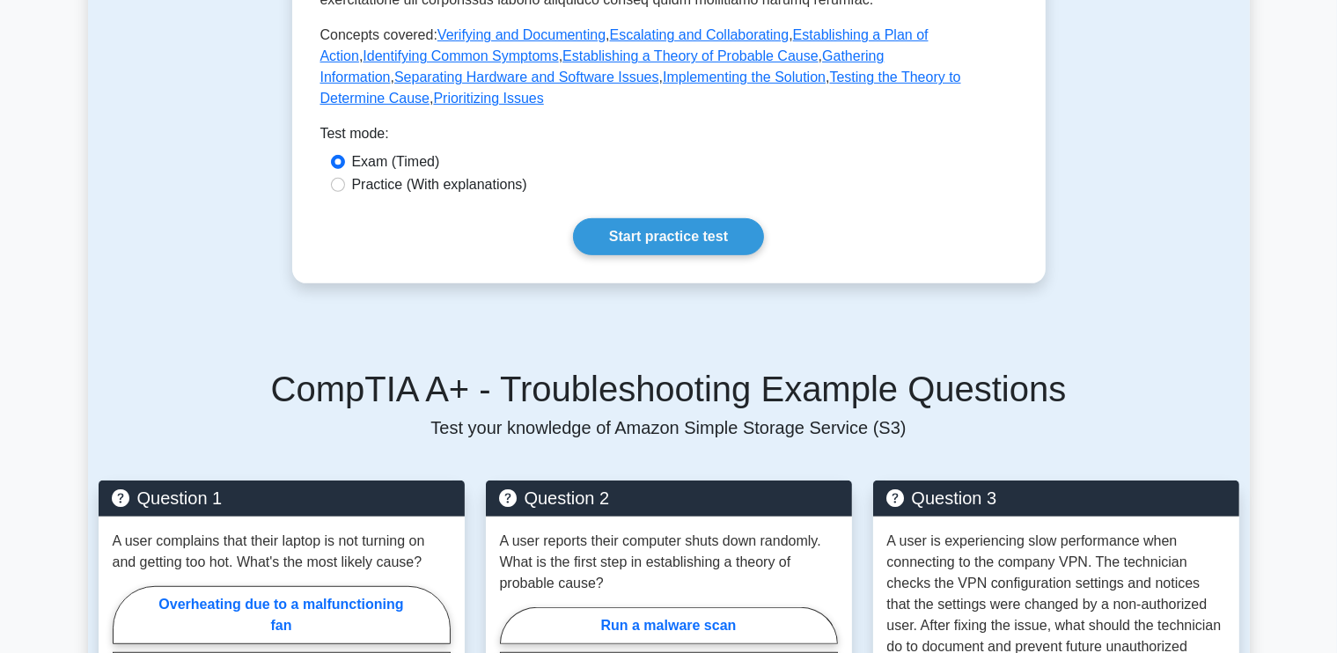
scroll to position [616, 0]
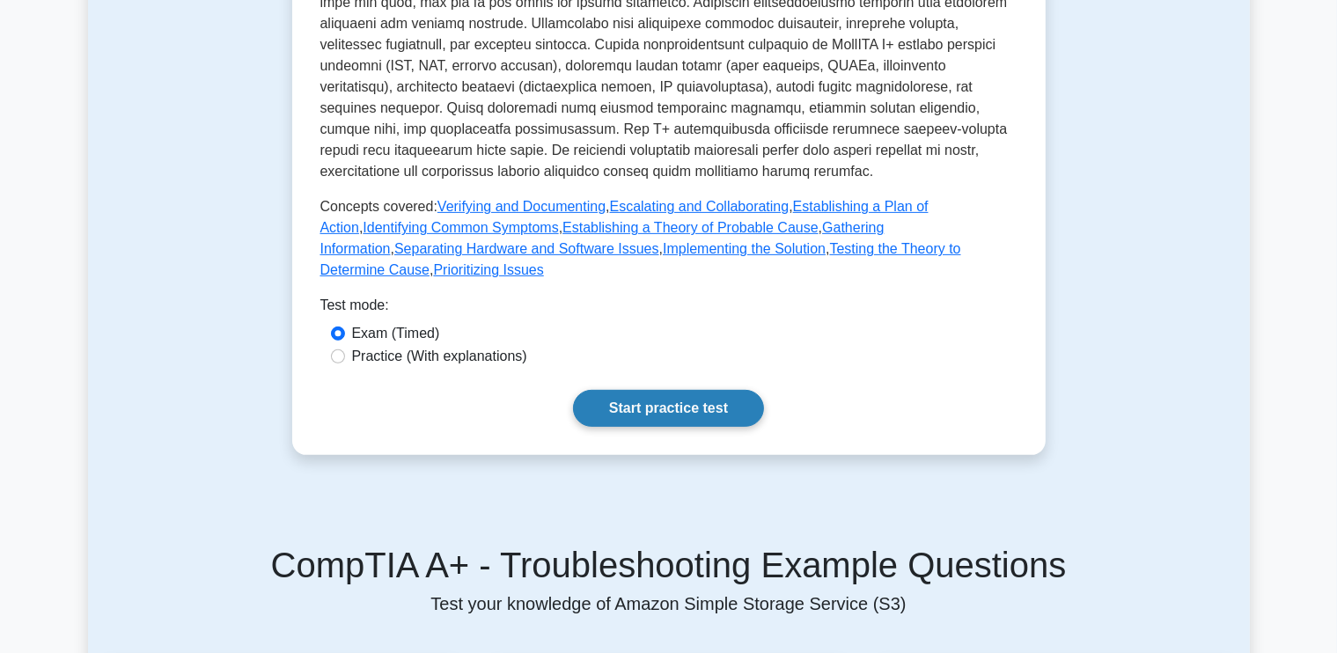
click at [644, 390] on link "Start practice test" at bounding box center [668, 408] width 191 height 37
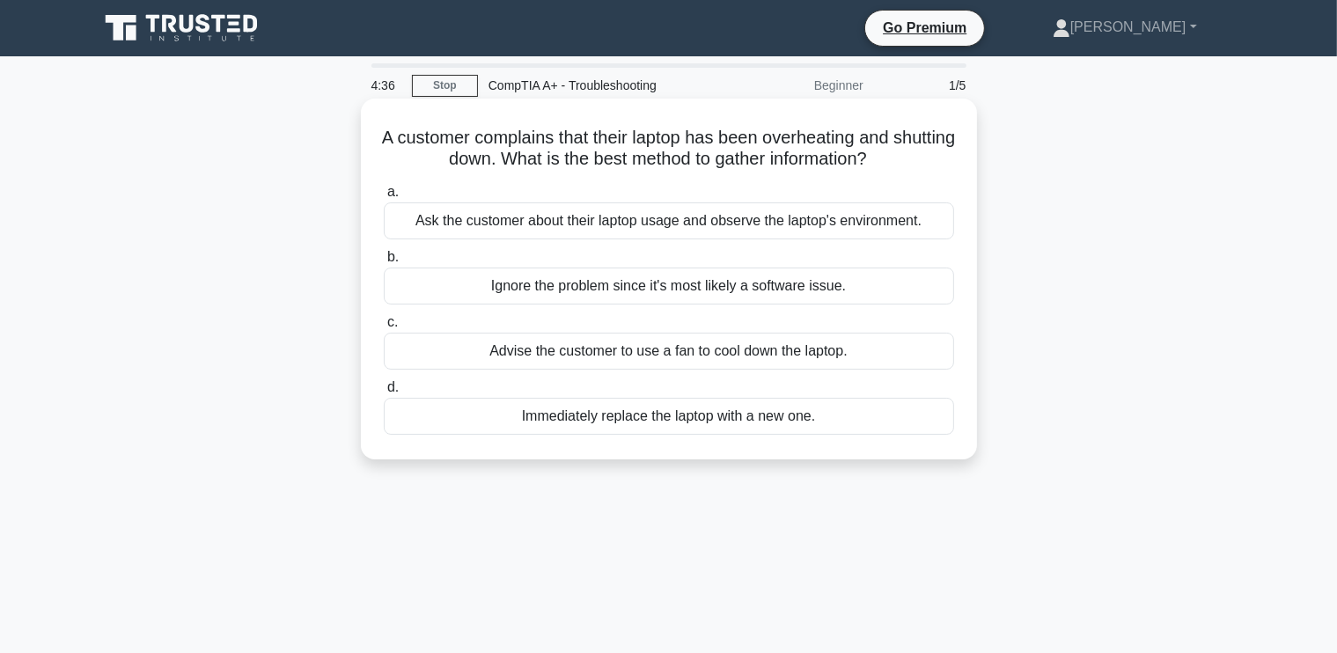
click at [705, 224] on div "Ask the customer about their laptop usage and observe the laptop's environment." at bounding box center [669, 220] width 570 height 37
click at [384, 198] on input "a. Ask the customer about their laptop usage and observe the laptop's environme…" at bounding box center [384, 192] width 0 height 11
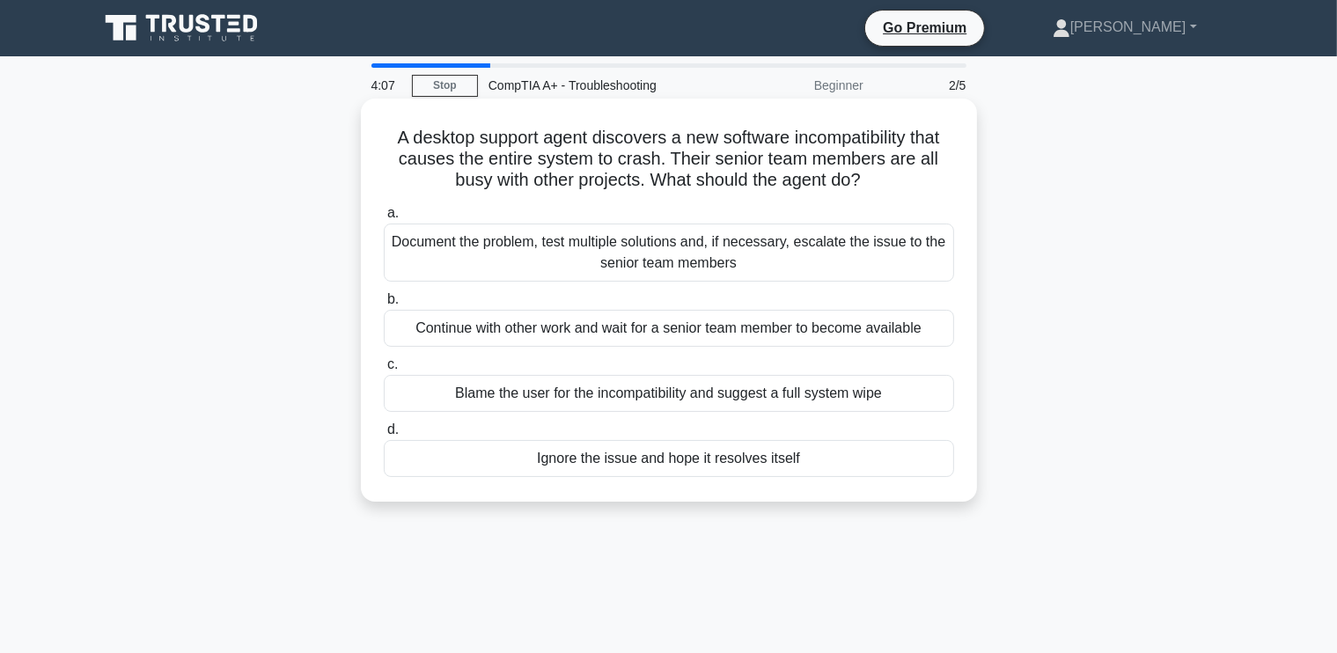
click at [789, 254] on div "Document the problem, test multiple solutions and, if necessary, escalate the i…" at bounding box center [669, 253] width 570 height 58
click at [384, 219] on input "a. Document the problem, test multiple solutions and, if necessary, escalate th…" at bounding box center [384, 213] width 0 height 11
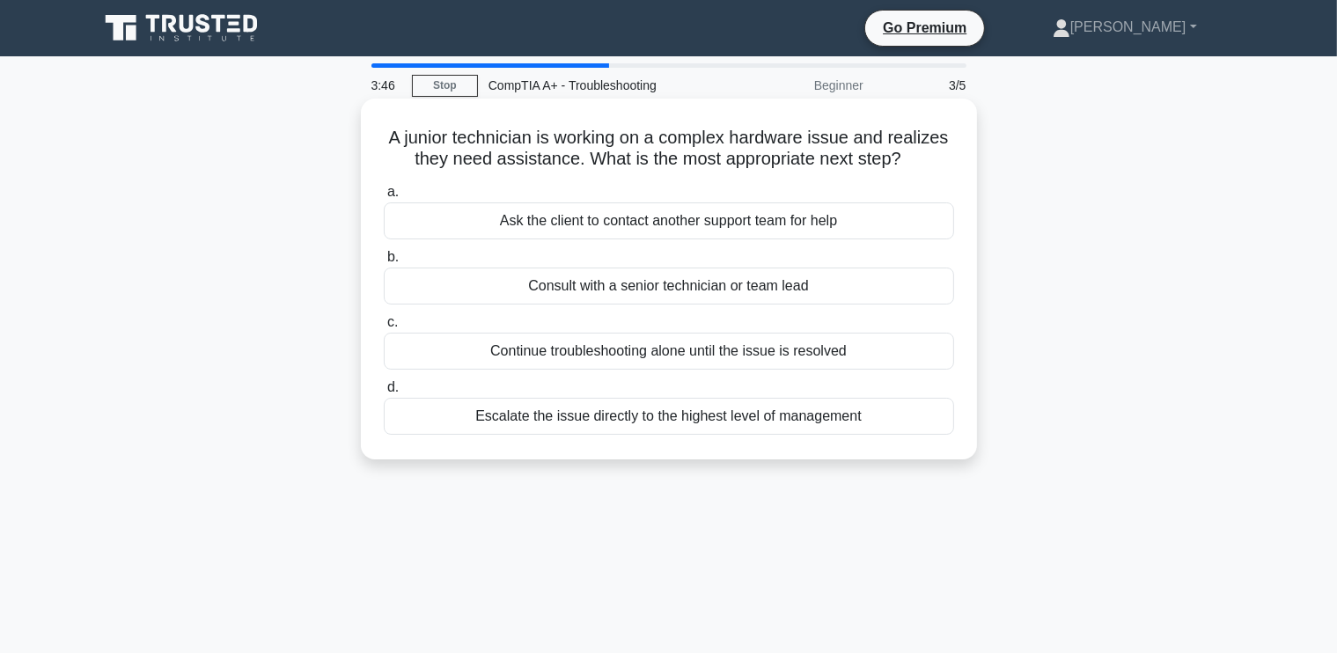
click at [683, 413] on div "Escalate the issue directly to the highest level of management" at bounding box center [669, 416] width 570 height 37
click at [384, 393] on input "d. Escalate the issue directly to the highest level of management" at bounding box center [384, 387] width 0 height 11
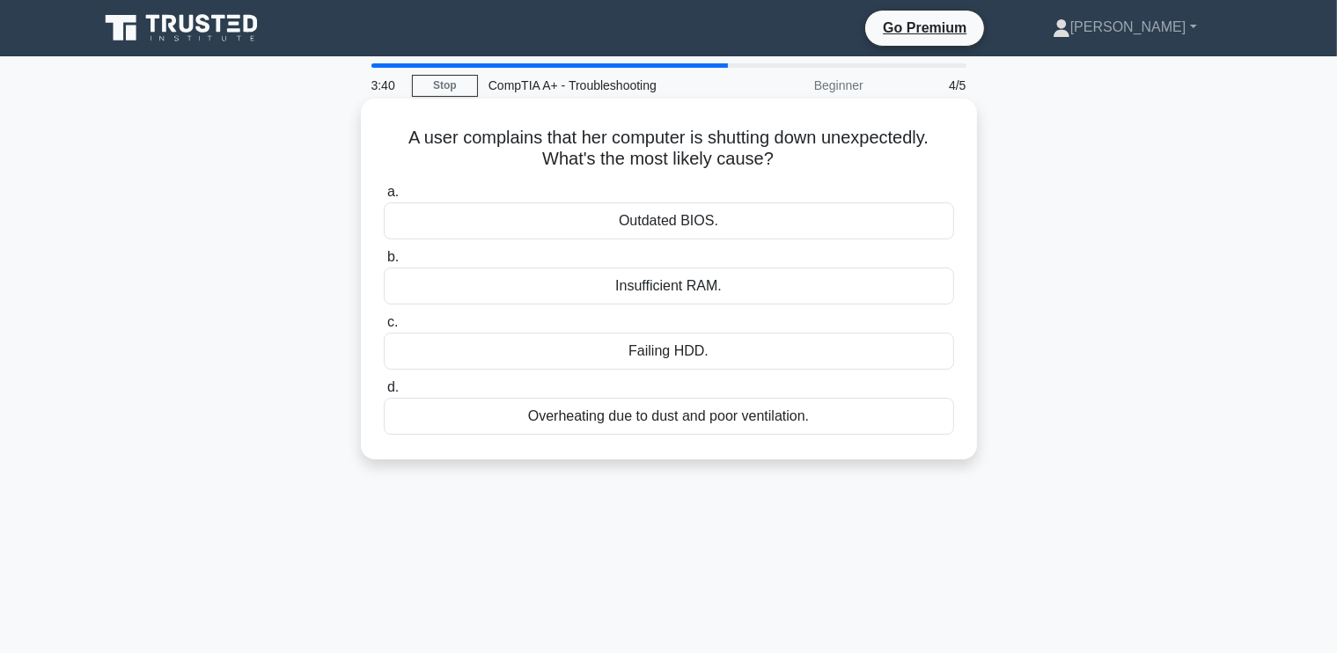
click at [708, 420] on div "Overheating due to dust and poor ventilation." at bounding box center [669, 416] width 570 height 37
click at [384, 393] on input "d. Overheating due to dust and poor ventilation." at bounding box center [384, 387] width 0 height 11
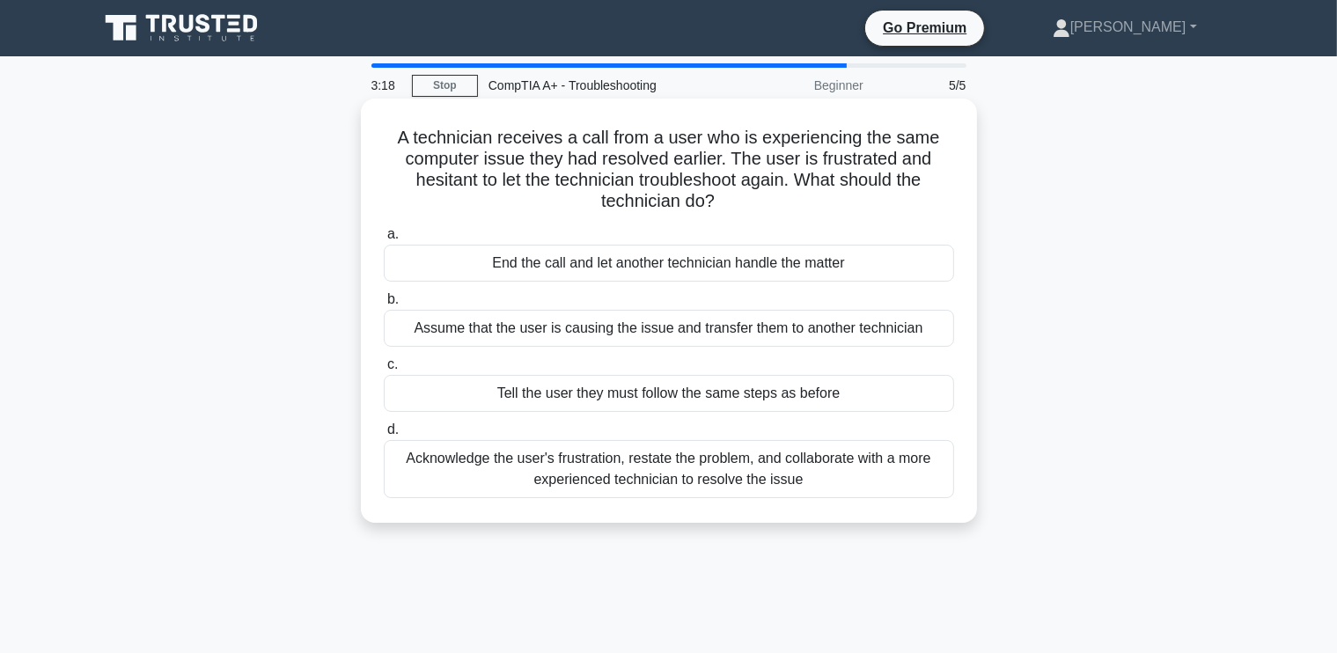
click at [749, 467] on div "Acknowledge the user's frustration, restate the problem, and collaborate with a…" at bounding box center [669, 469] width 570 height 58
click at [384, 436] on input "d. Acknowledge the user's frustration, restate the problem, and collaborate wit…" at bounding box center [384, 429] width 0 height 11
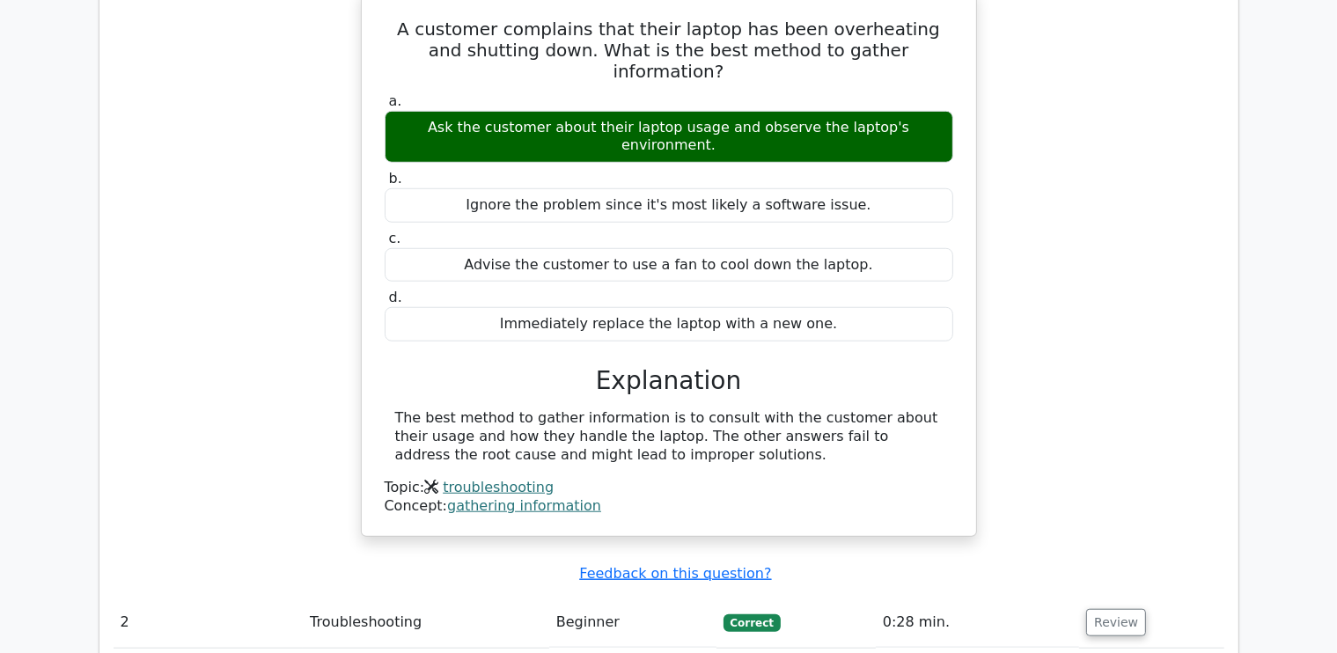
scroll to position [1672, 0]
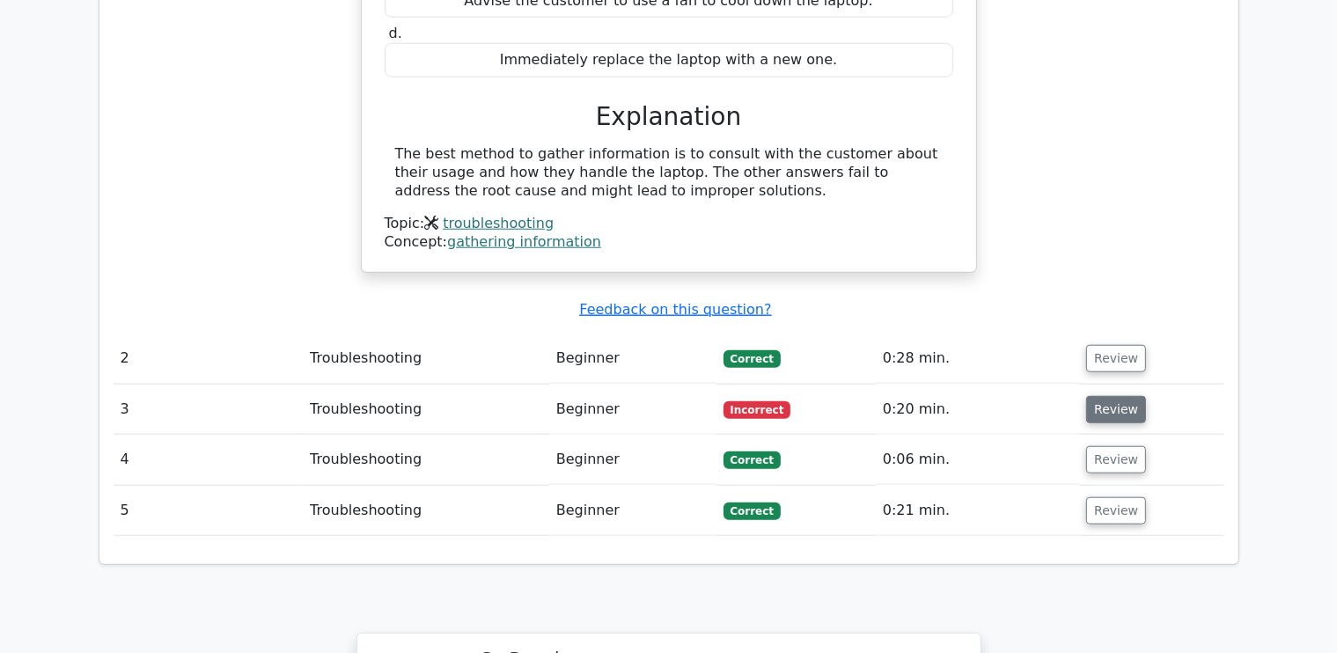
click at [1119, 396] on button "Review" at bounding box center [1116, 409] width 60 height 27
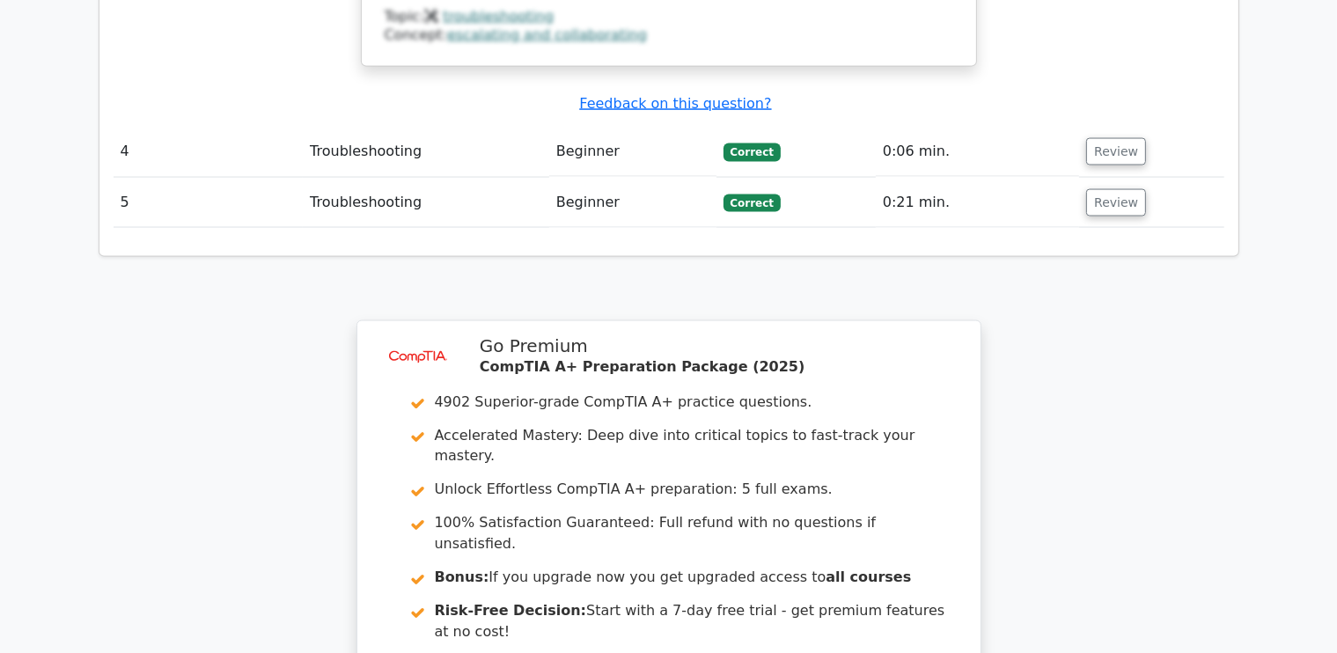
scroll to position [3080, 0]
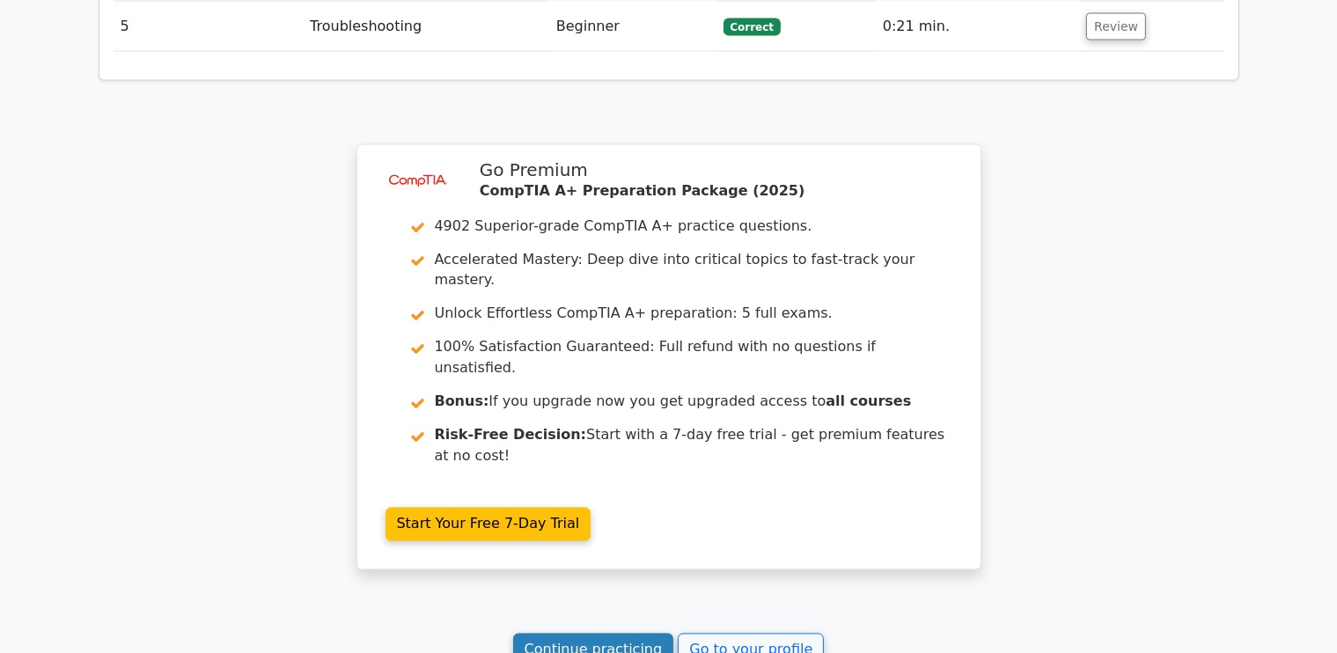
click at [552, 634] on link "Continue practicing" at bounding box center [593, 650] width 161 height 33
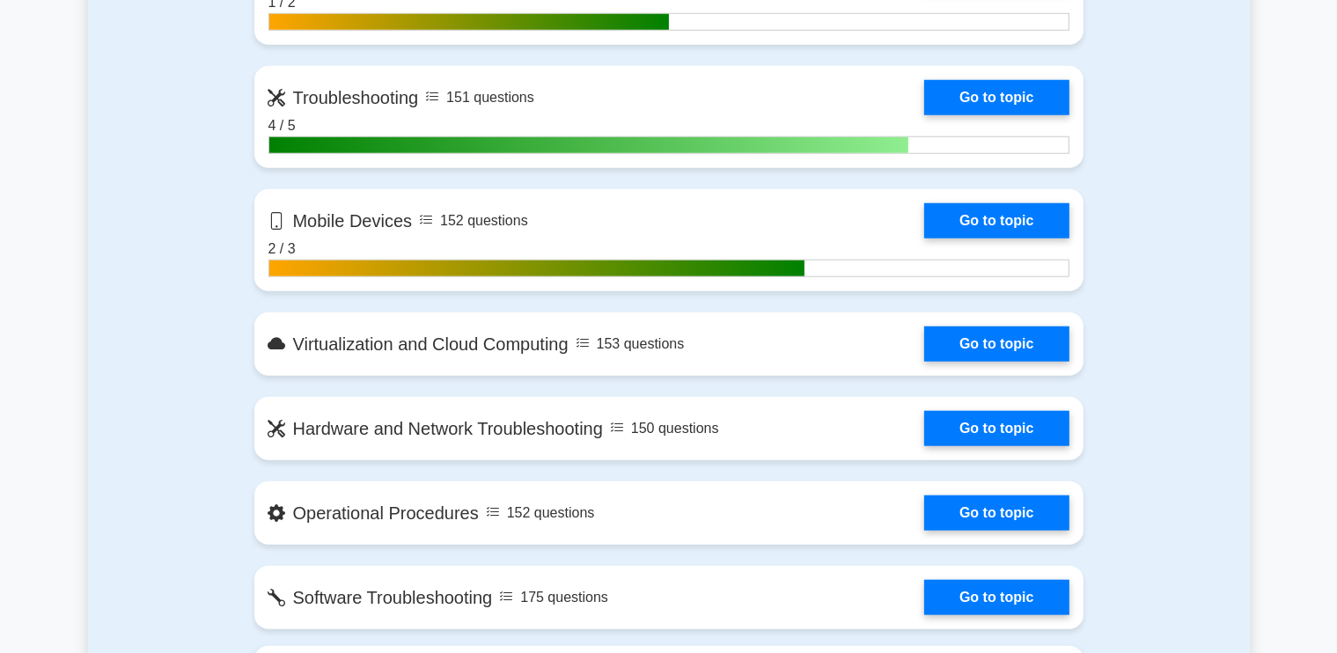
scroll to position [1848, 0]
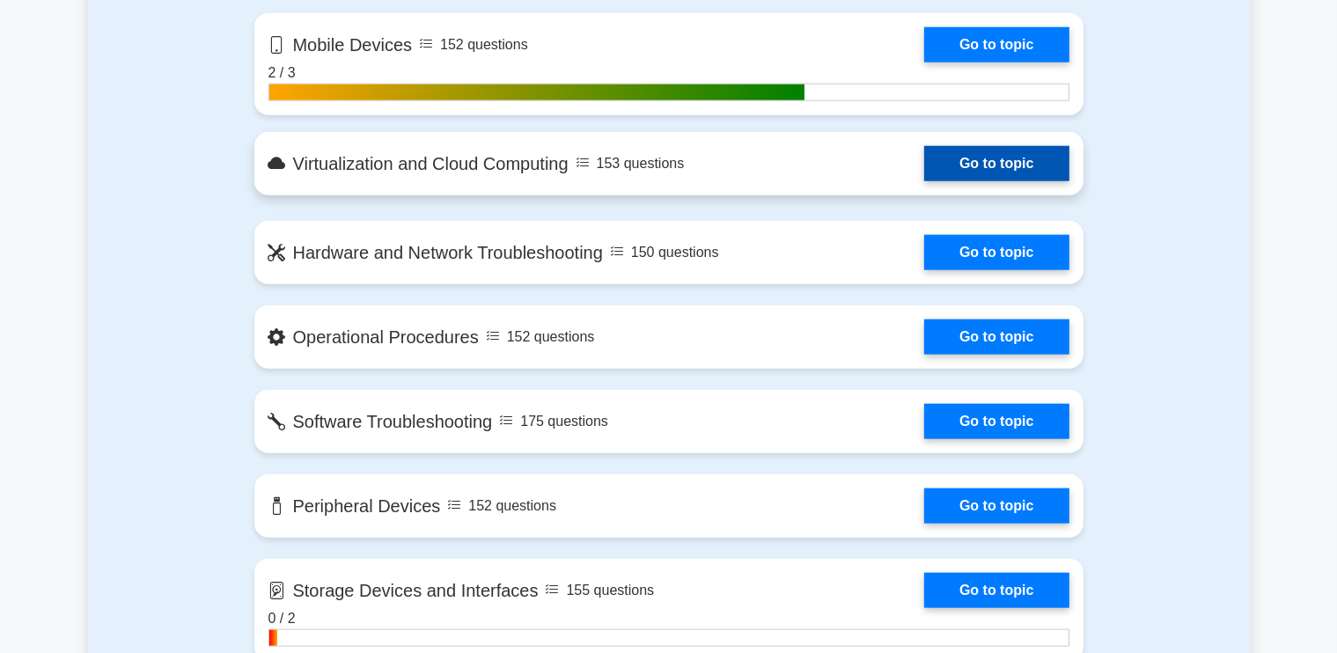
click at [985, 150] on link "Go to topic" at bounding box center [996, 163] width 144 height 35
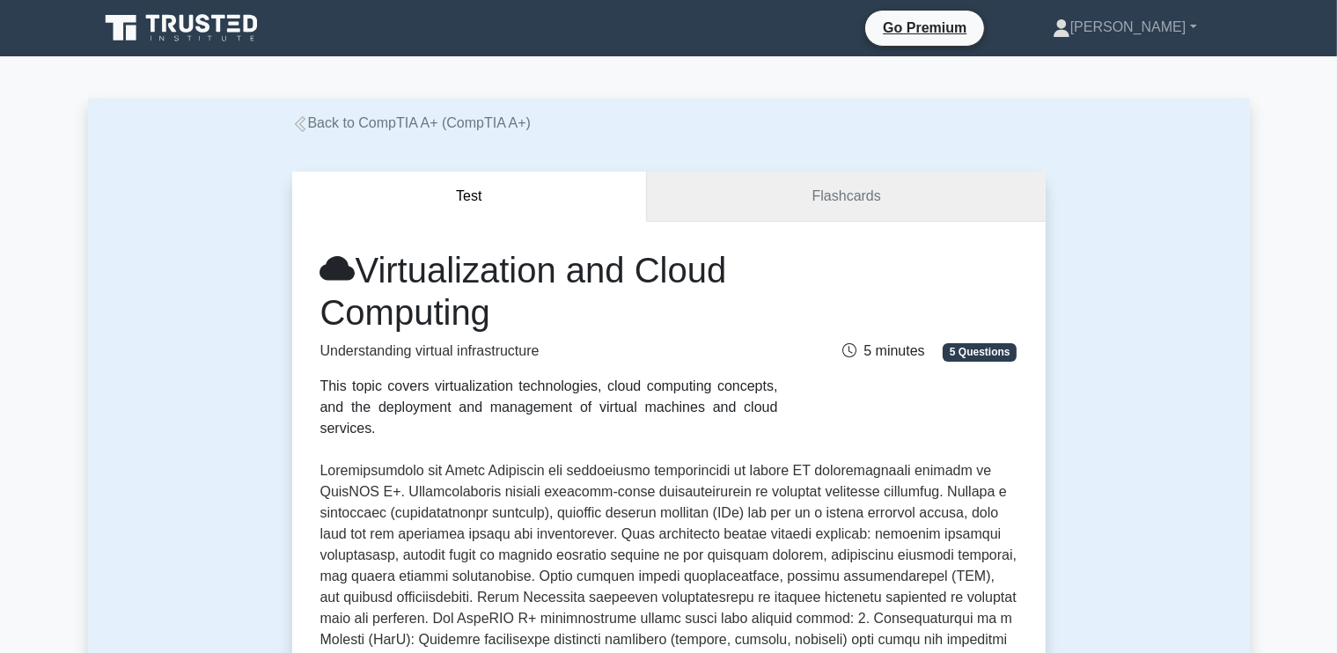
click at [818, 185] on link "Flashcards" at bounding box center [846, 197] width 398 height 50
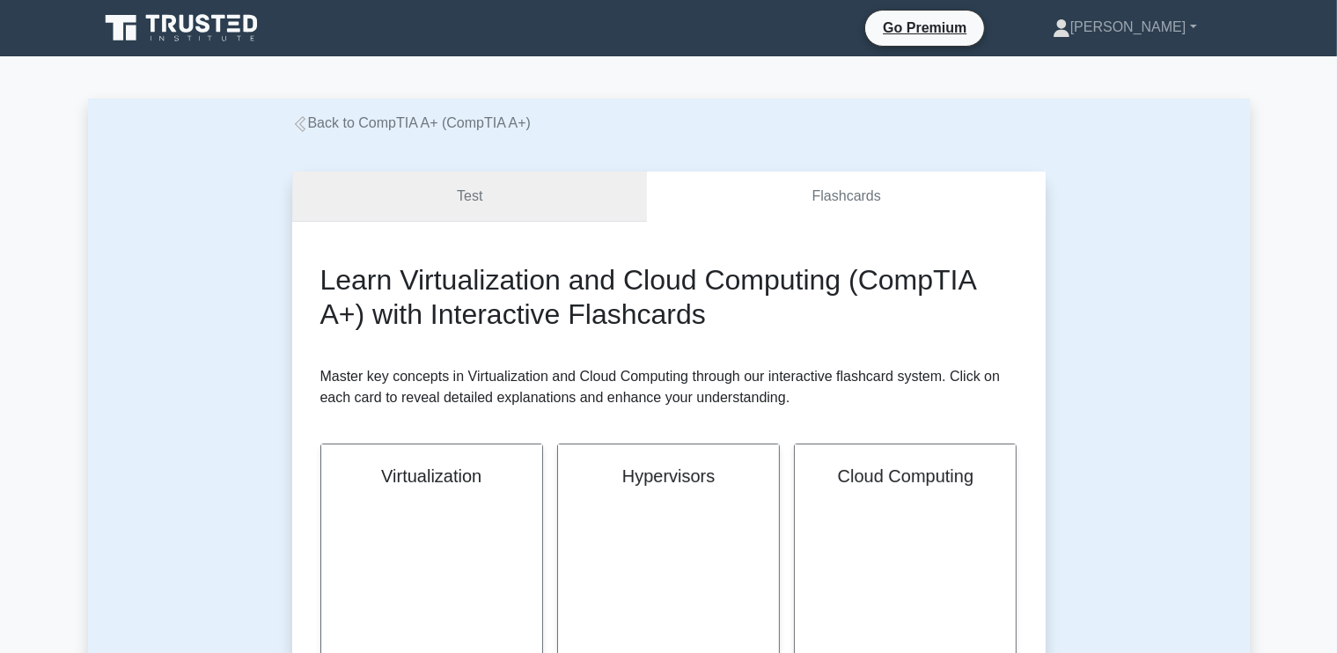
click at [538, 200] on link "Test" at bounding box center [470, 197] width 356 height 50
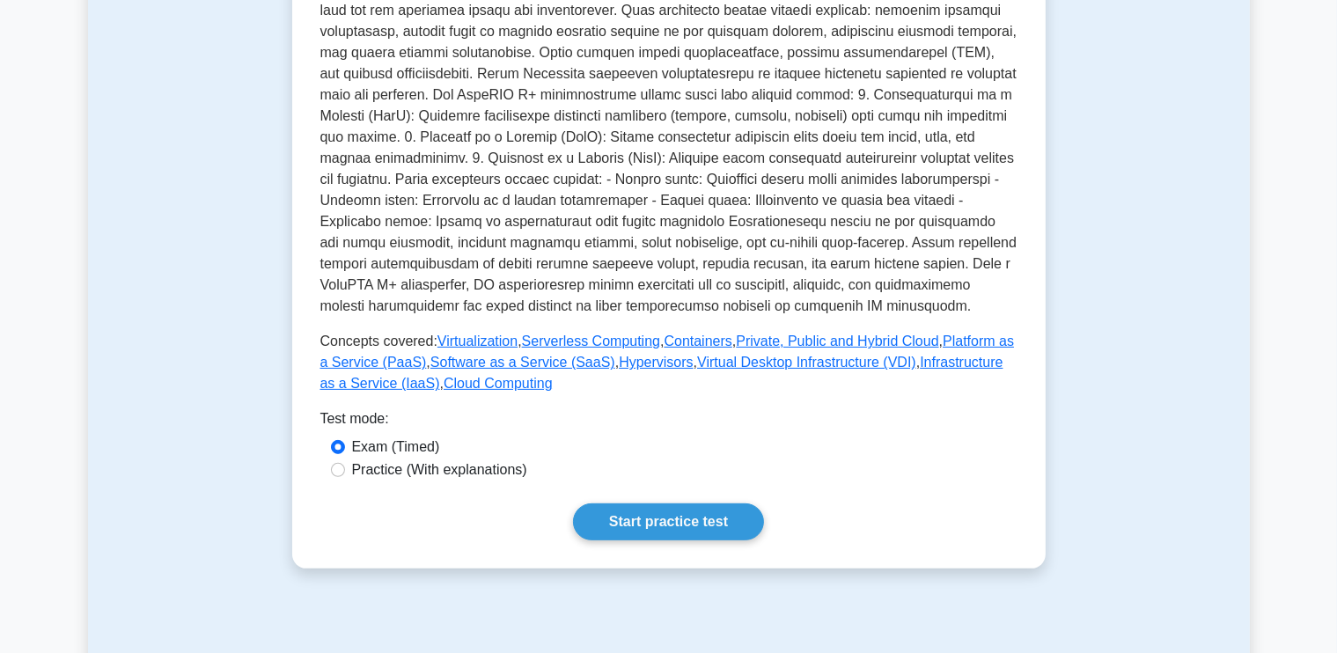
scroll to position [880, 0]
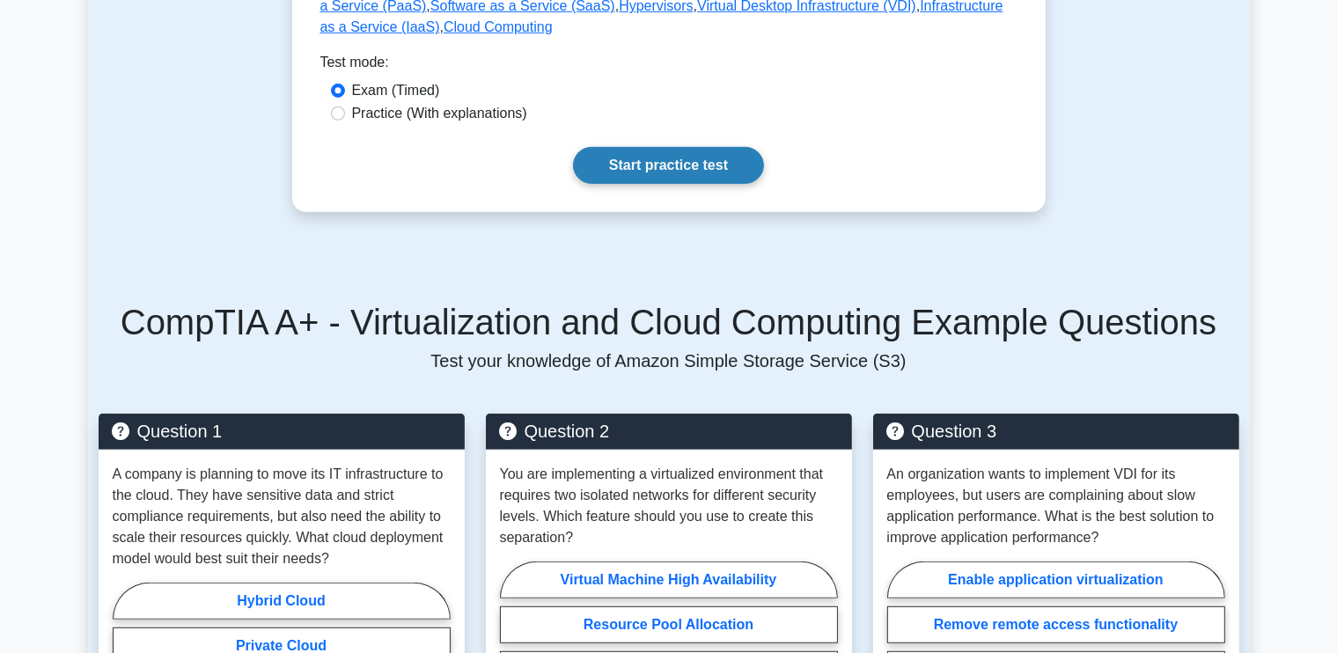
click at [658, 150] on link "Start practice test" at bounding box center [668, 165] width 191 height 37
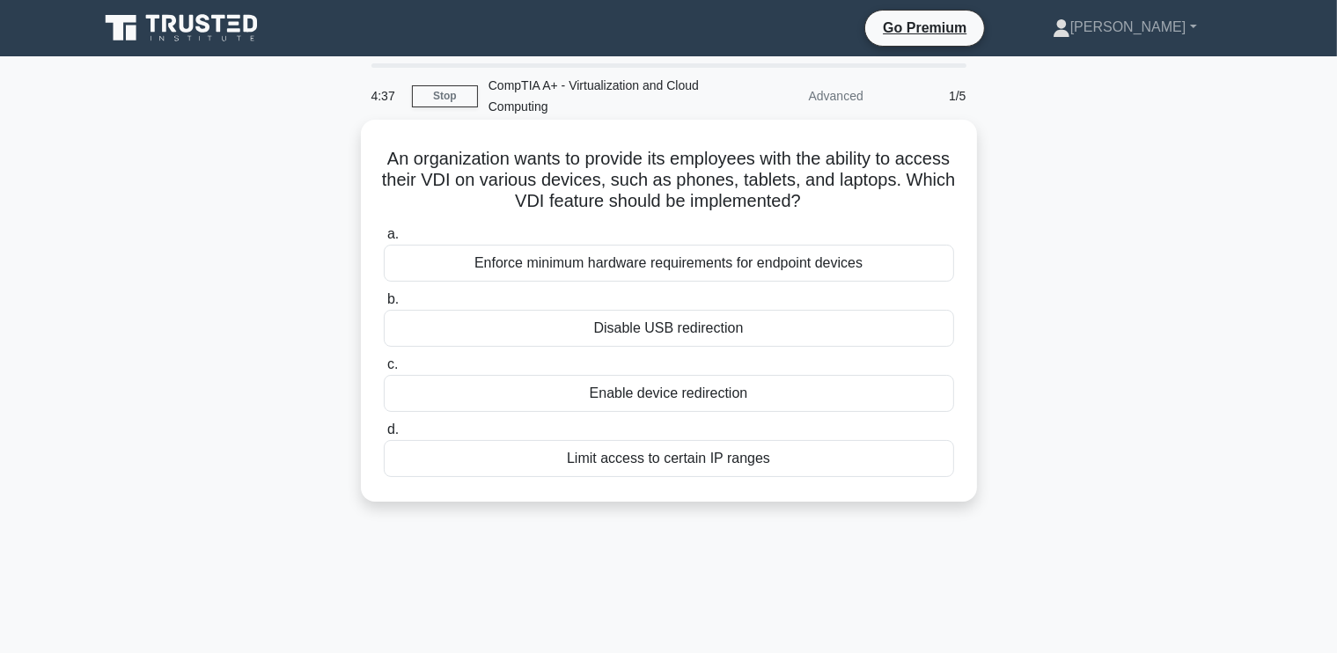
click at [678, 404] on div "Enable device redirection" at bounding box center [669, 393] width 570 height 37
click at [384, 370] on input "c. Enable device redirection" at bounding box center [384, 364] width 0 height 11
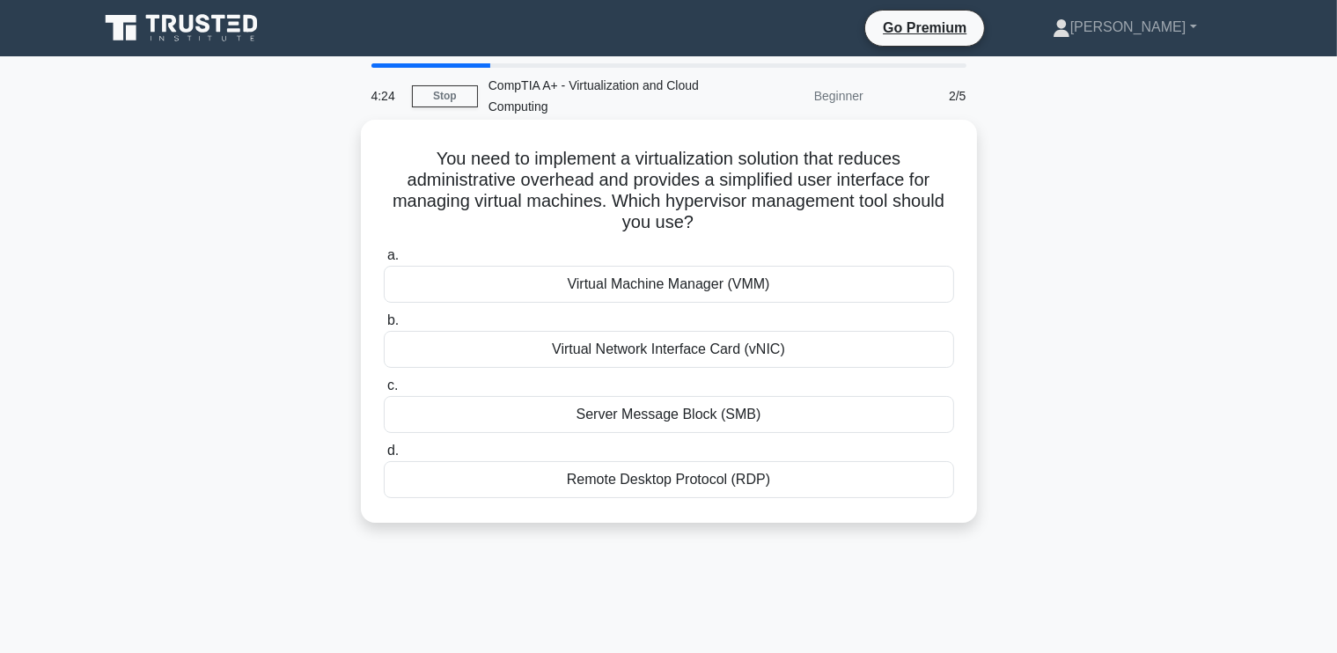
click at [693, 286] on div "Virtual Machine Manager (VMM)" at bounding box center [669, 284] width 570 height 37
click at [384, 261] on input "a. Virtual Machine Manager (VMM)" at bounding box center [384, 255] width 0 height 11
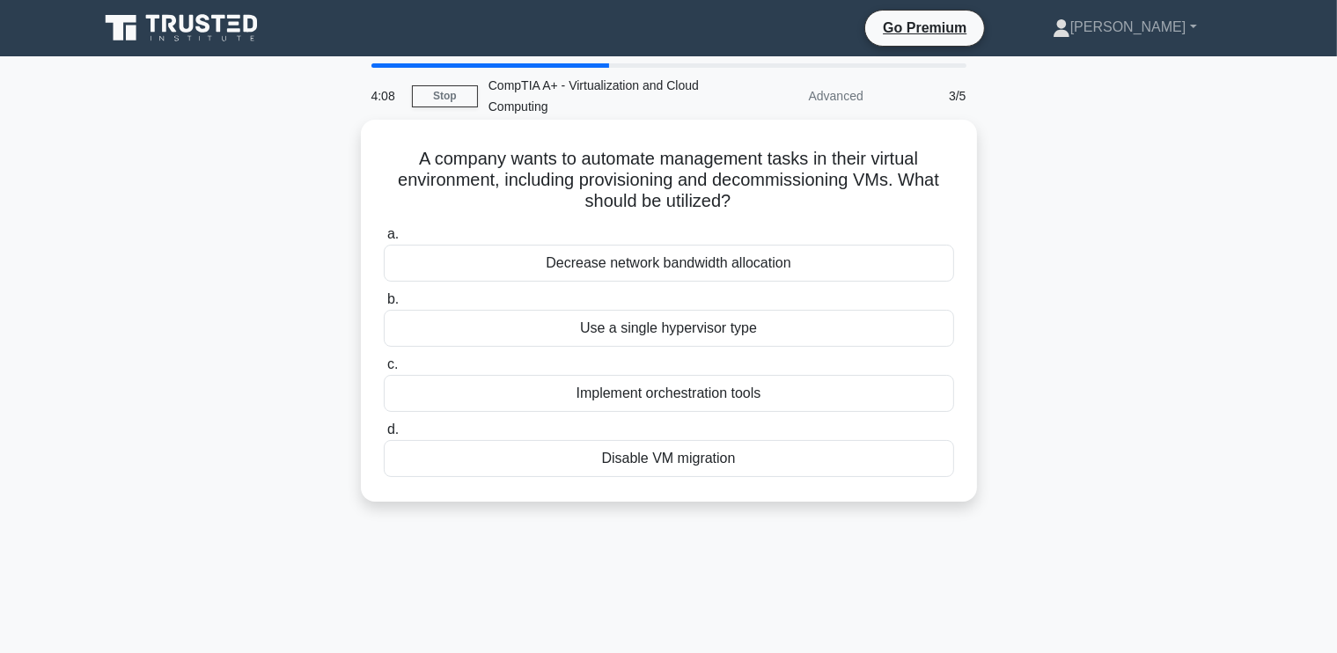
click at [722, 399] on div "Implement orchestration tools" at bounding box center [669, 393] width 570 height 37
click at [384, 370] on input "c. Implement orchestration tools" at bounding box center [384, 364] width 0 height 11
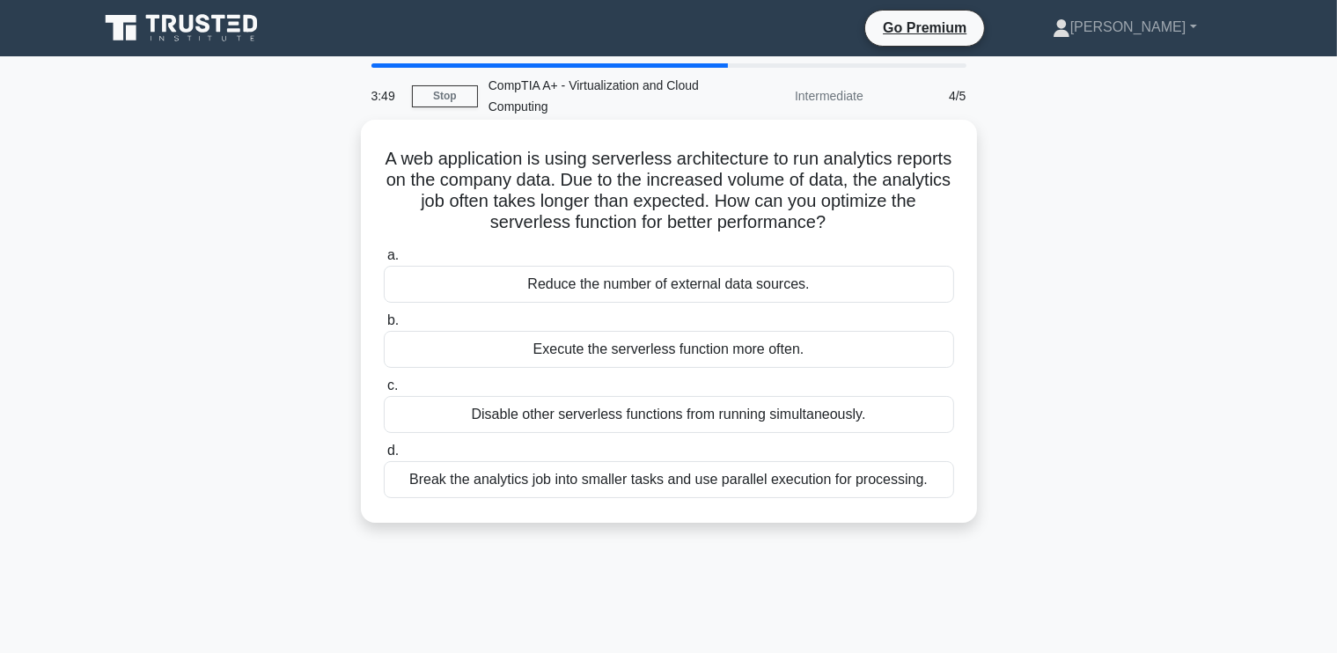
click at [646, 477] on div "Break the analytics job into smaller tasks and use parallel execution for proce…" at bounding box center [669, 479] width 570 height 37
click at [384, 457] on input "d. Break the analytics job into smaller tasks and use parallel execution for pr…" at bounding box center [384, 450] width 0 height 11
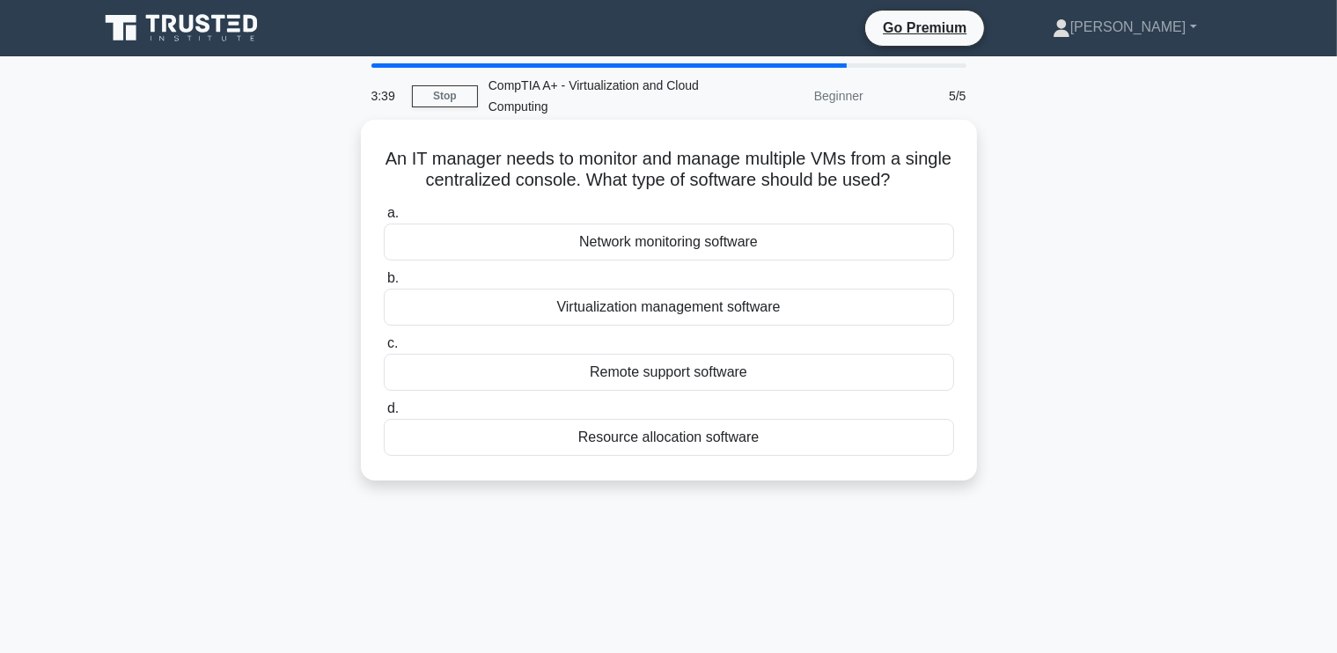
click at [673, 309] on div "Virtualization management software" at bounding box center [669, 307] width 570 height 37
click at [384, 284] on input "b. Virtualization management software" at bounding box center [384, 278] width 0 height 11
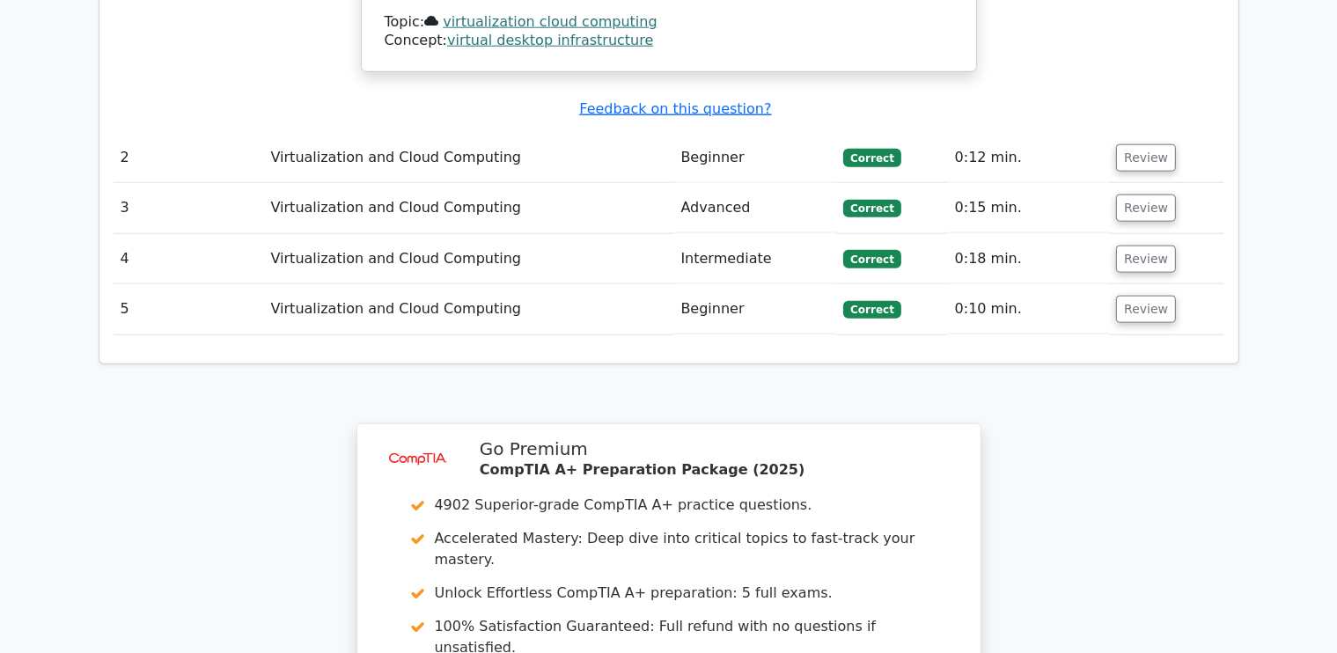
scroll to position [2288, 0]
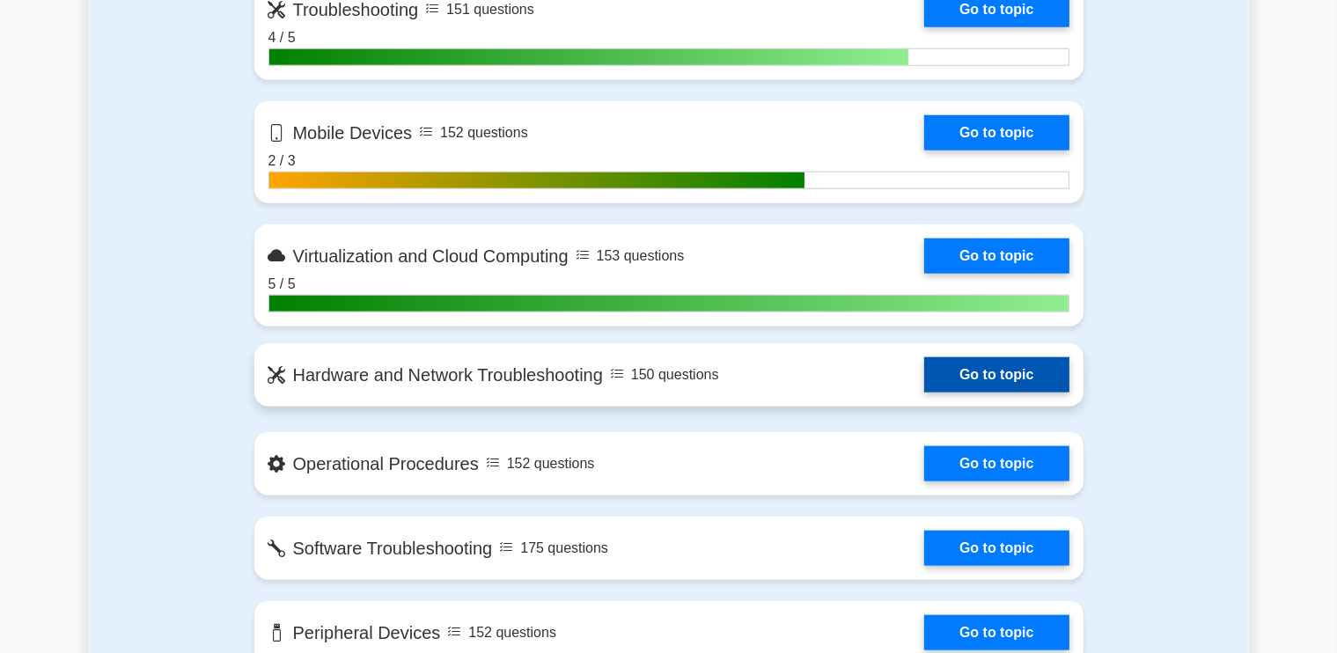
scroll to position [1848, 0]
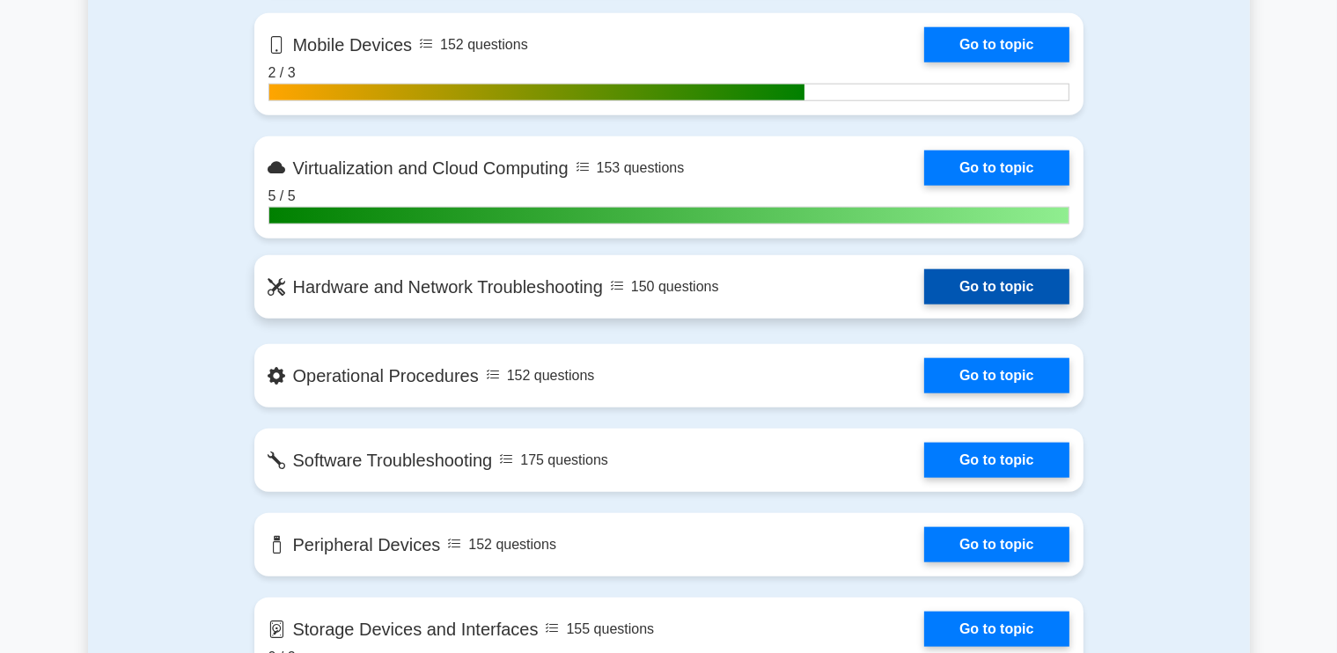
click at [970, 281] on link "Go to topic" at bounding box center [996, 286] width 144 height 35
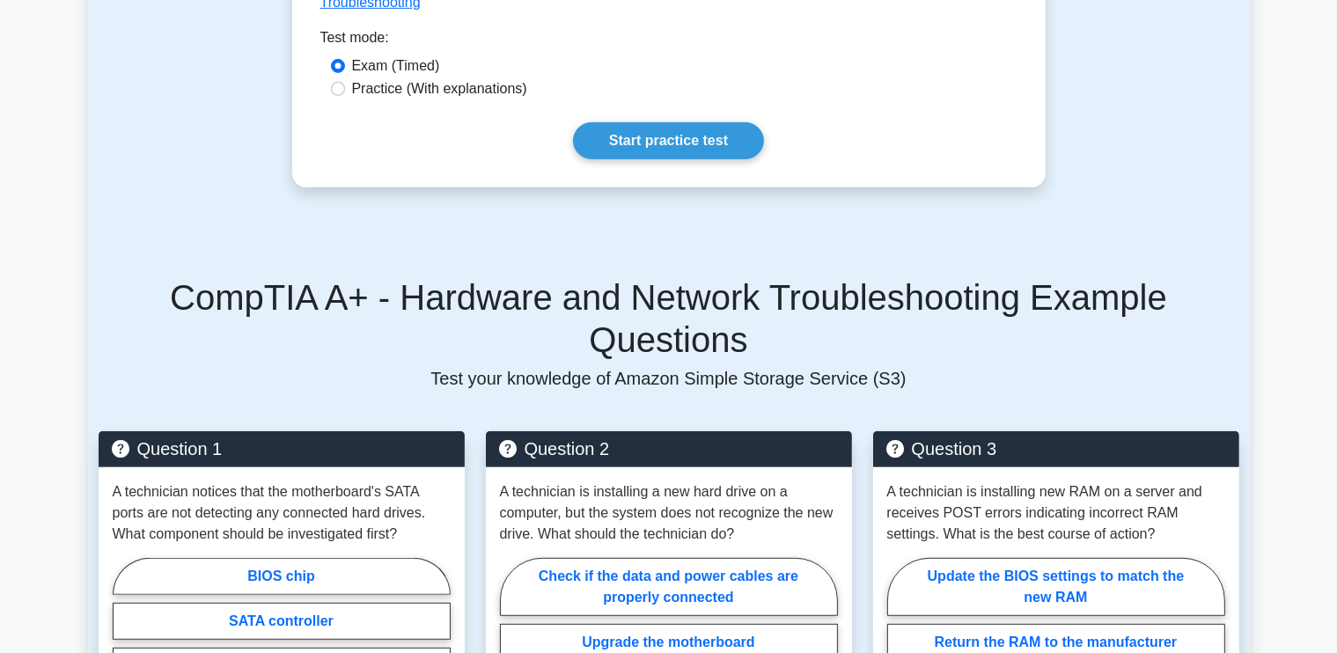
scroll to position [792, 0]
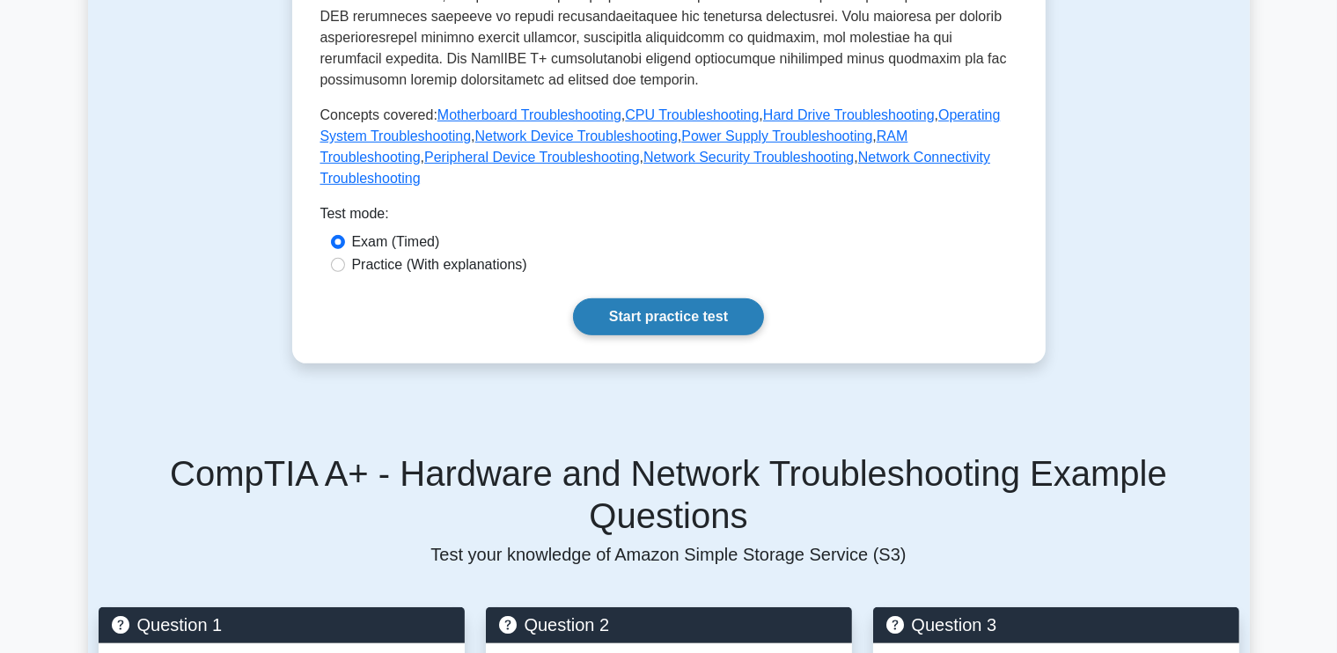
click at [694, 298] on link "Start practice test" at bounding box center [668, 316] width 191 height 37
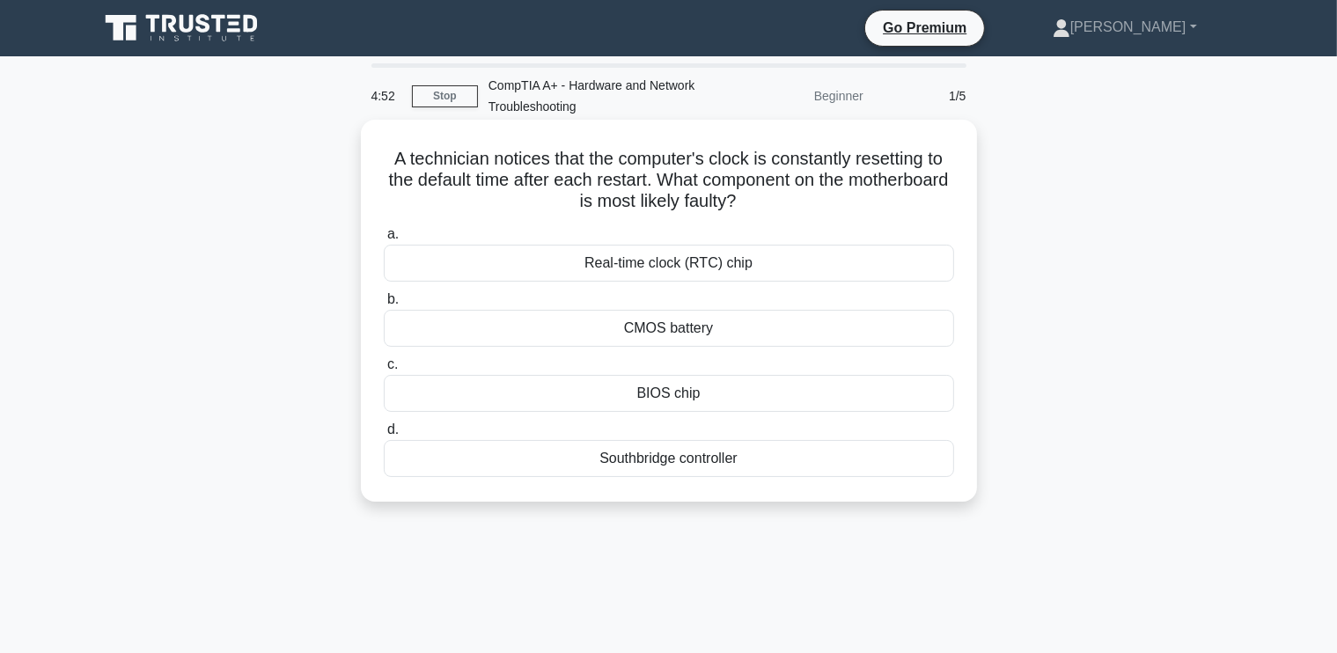
click at [630, 327] on div "CMOS battery" at bounding box center [669, 328] width 570 height 37
click at [384, 305] on input "b. CMOS battery" at bounding box center [384, 299] width 0 height 11
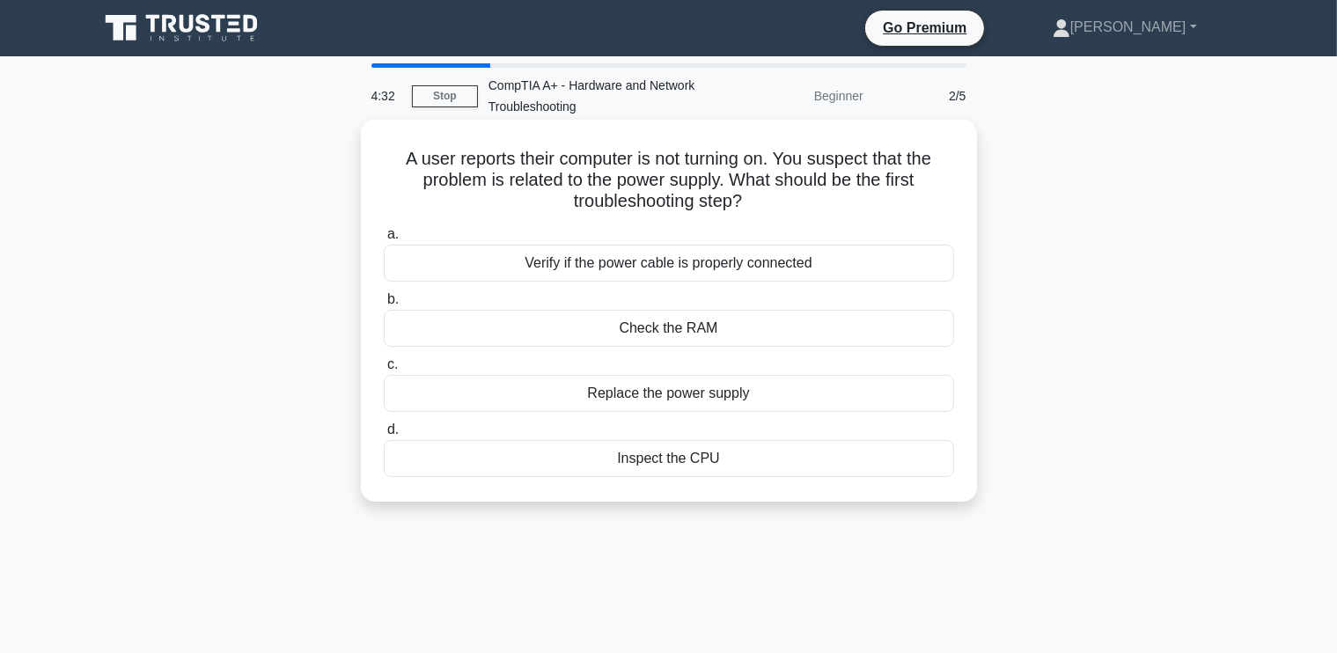
click at [678, 264] on div "Verify if the power cable is properly connected" at bounding box center [669, 263] width 570 height 37
click at [384, 240] on input "a. Verify if the power cable is properly connected" at bounding box center [384, 234] width 0 height 11
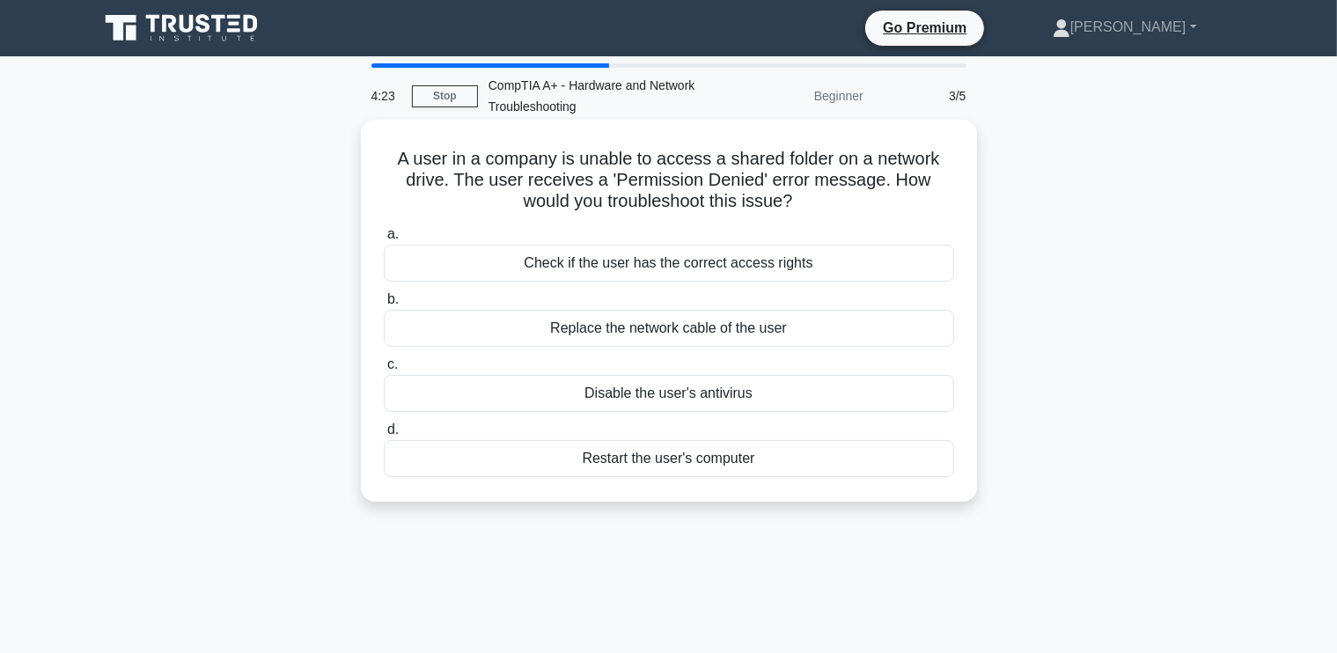
click at [647, 261] on div "Check if the user has the correct access rights" at bounding box center [669, 263] width 570 height 37
click at [384, 240] on input "a. Check if the user has the correct access rights" at bounding box center [384, 234] width 0 height 11
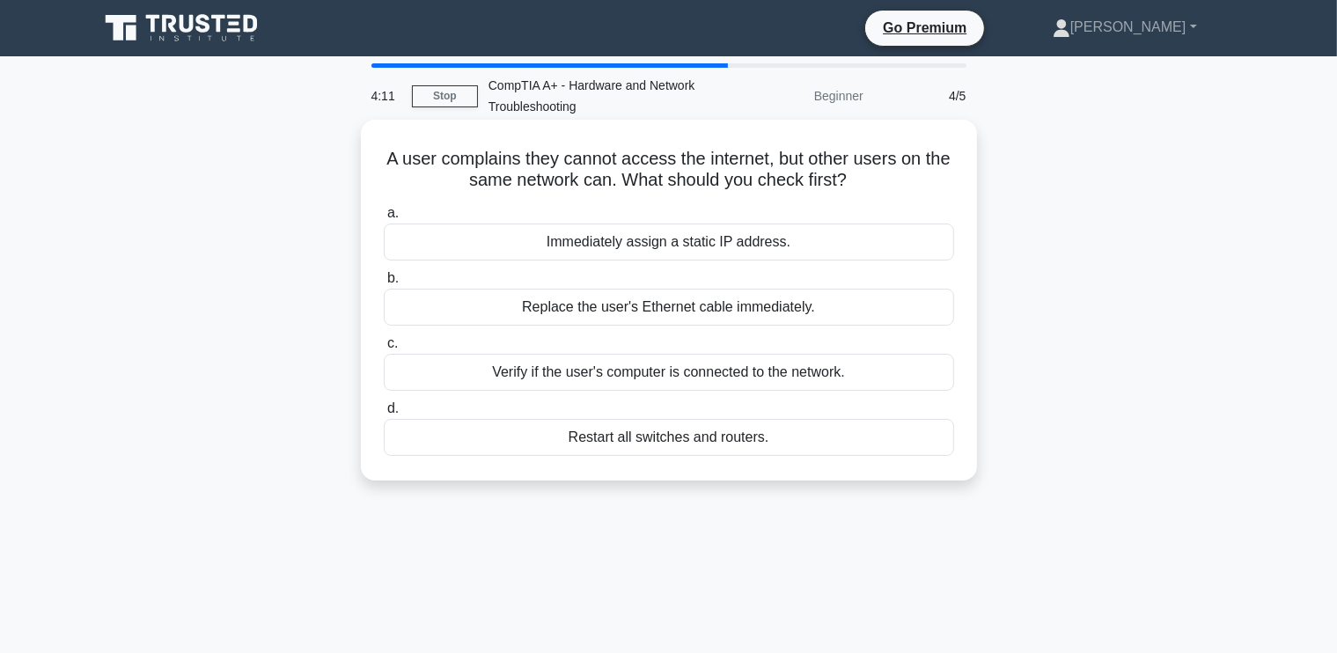
click at [711, 372] on div "Verify if the user's computer is connected to the network." at bounding box center [669, 372] width 570 height 37
click at [384, 349] on input "c. Verify if the user's computer is connected to the network." at bounding box center [384, 343] width 0 height 11
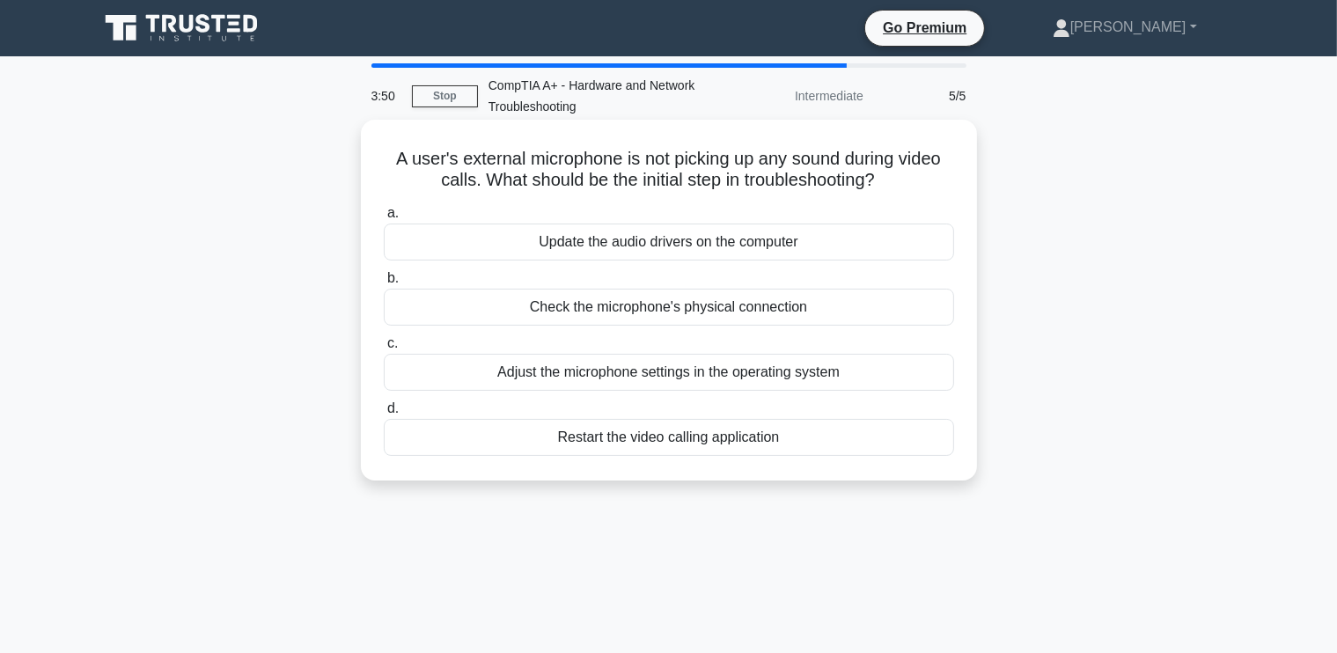
click at [734, 374] on div "Adjust the microphone settings in the operating system" at bounding box center [669, 372] width 570 height 37
click at [384, 349] on input "c. Adjust the microphone settings in the operating system" at bounding box center [384, 343] width 0 height 11
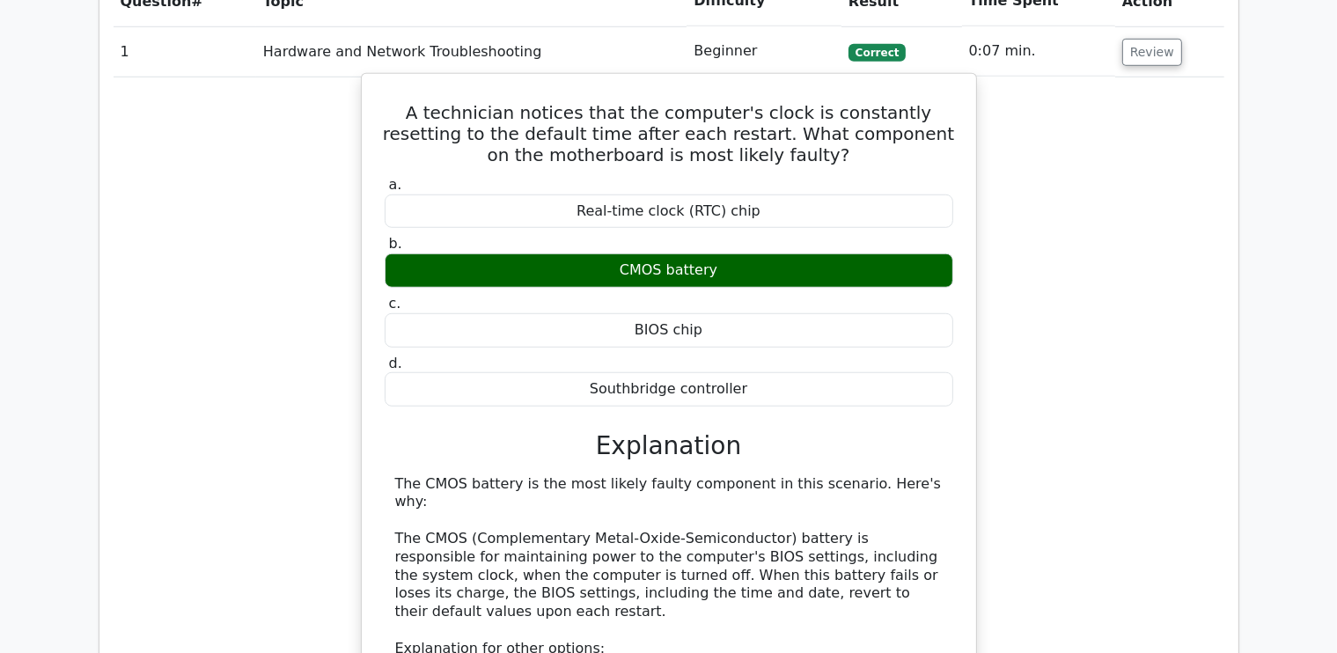
scroll to position [1848, 0]
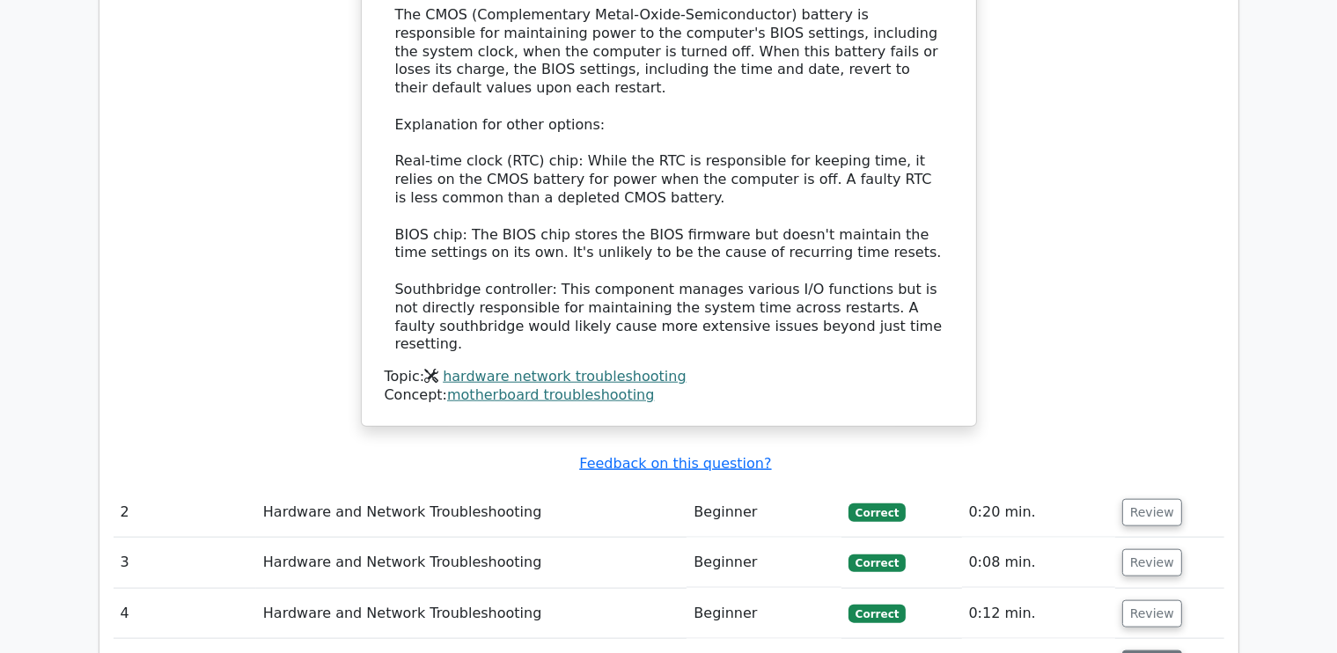
click at [1138, 650] on button "Review" at bounding box center [1152, 663] width 60 height 27
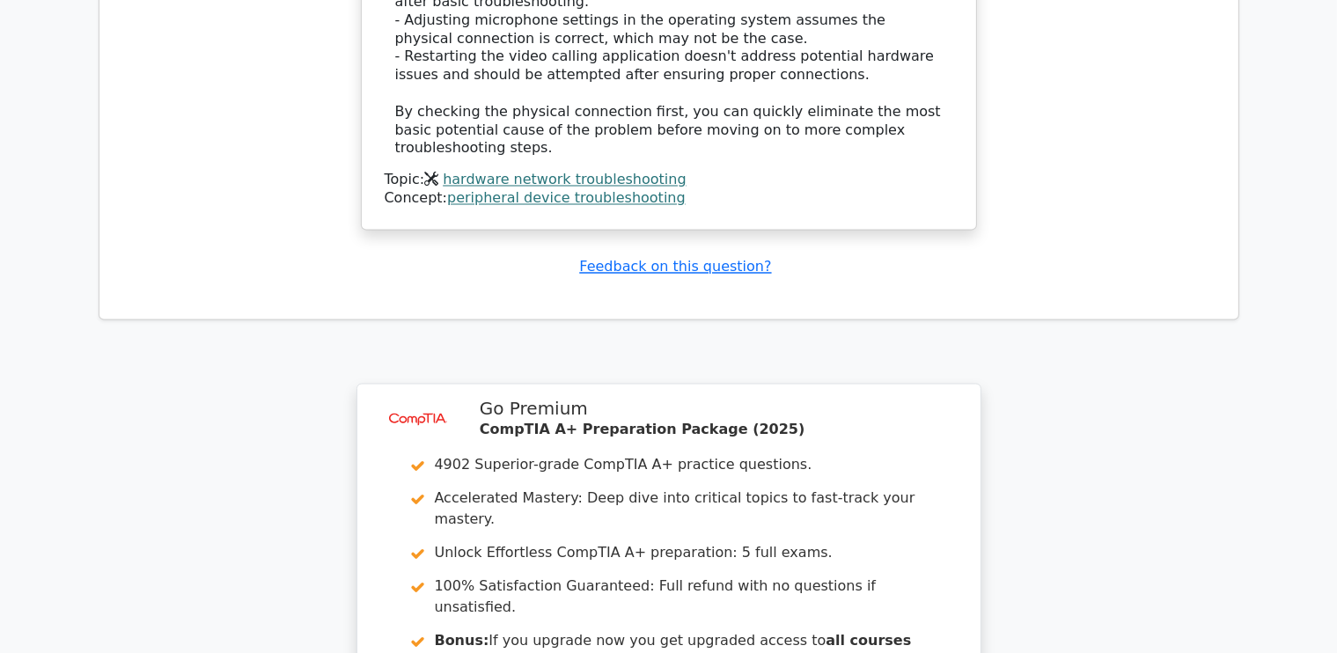
scroll to position [3495, 0]
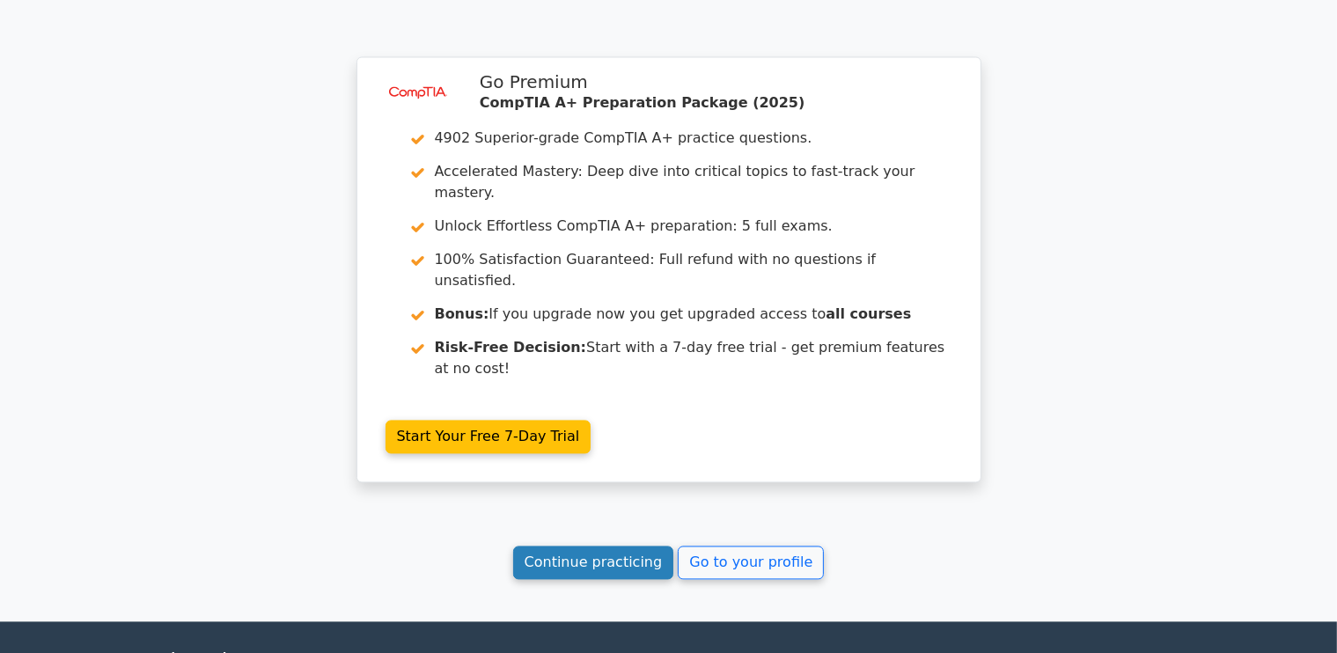
click at [583, 546] on link "Continue practicing" at bounding box center [593, 562] width 161 height 33
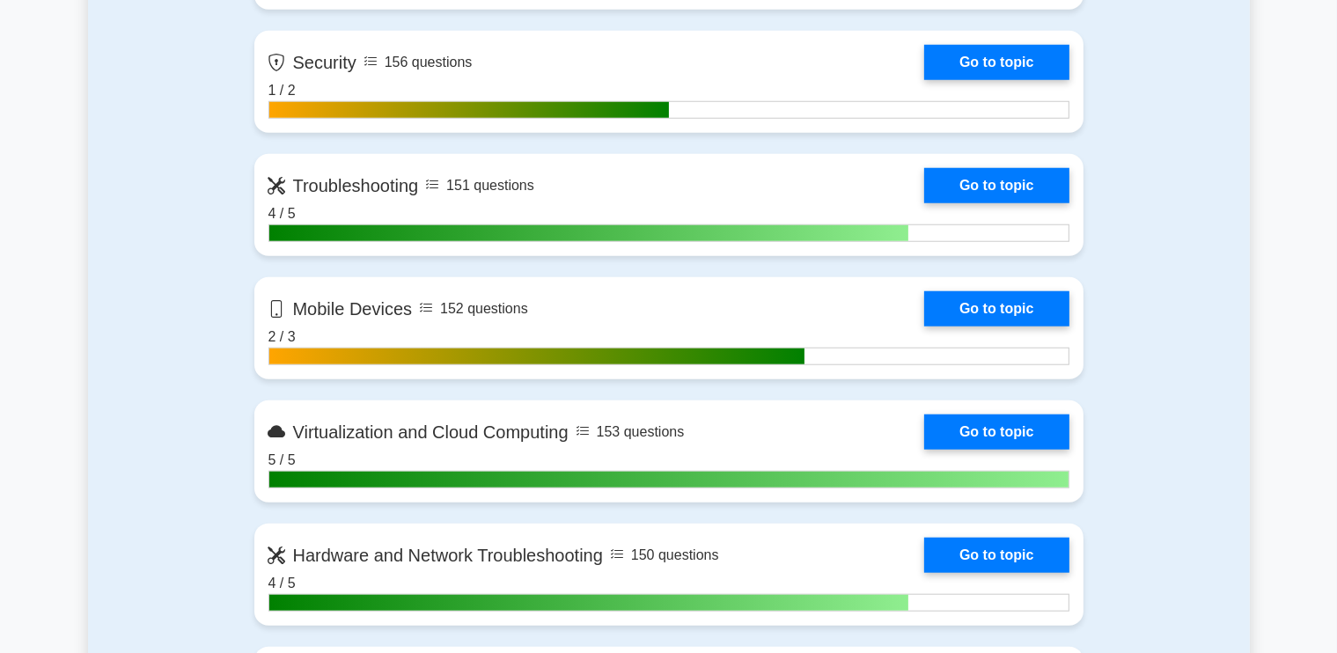
scroll to position [1936, 0]
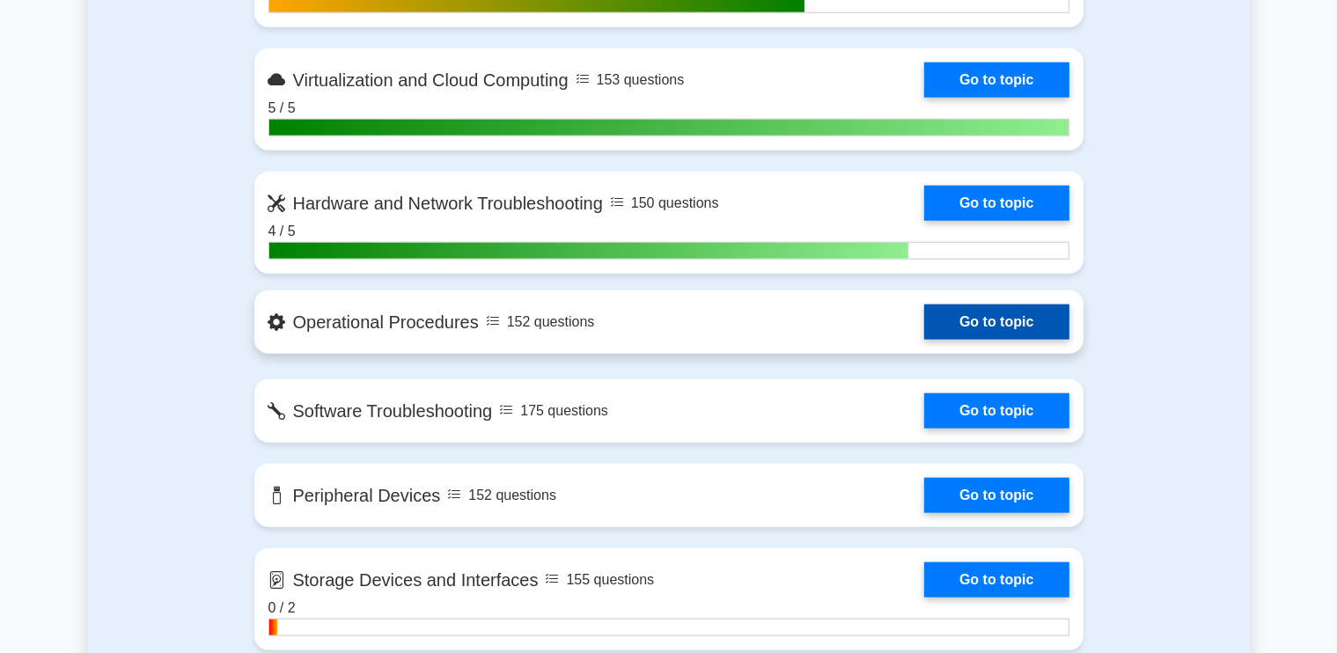
click at [947, 309] on link "Go to topic" at bounding box center [996, 321] width 144 height 35
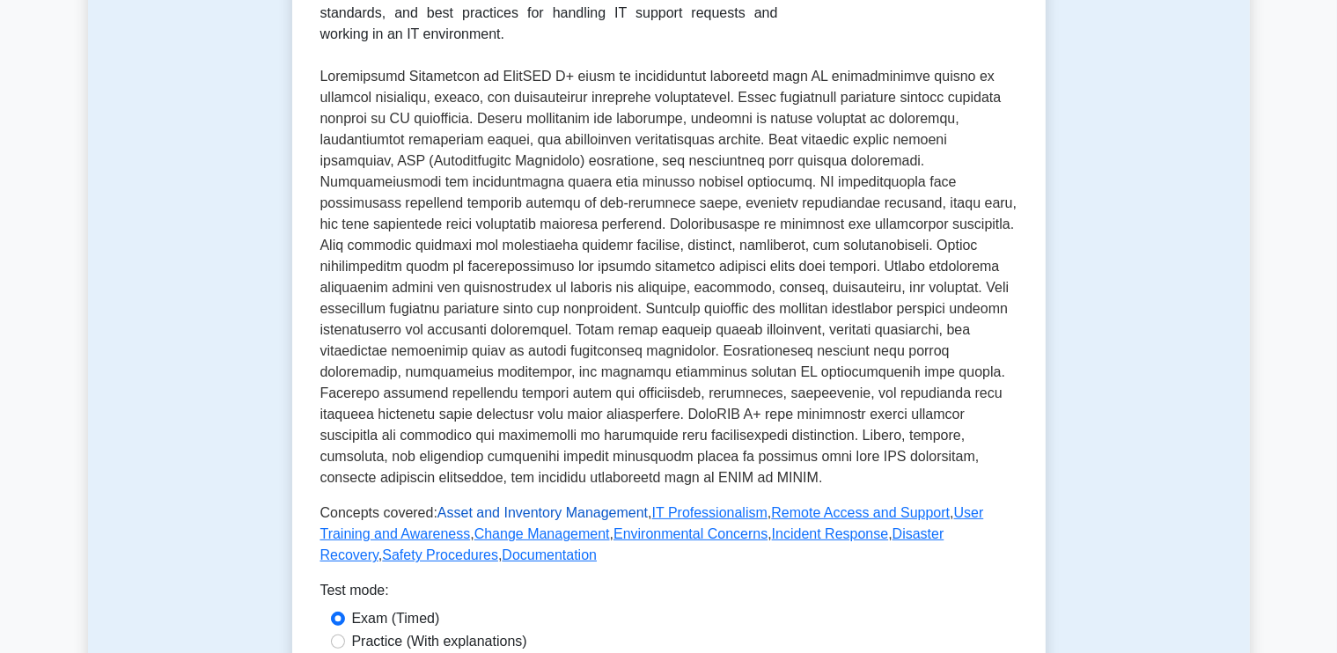
scroll to position [528, 0]
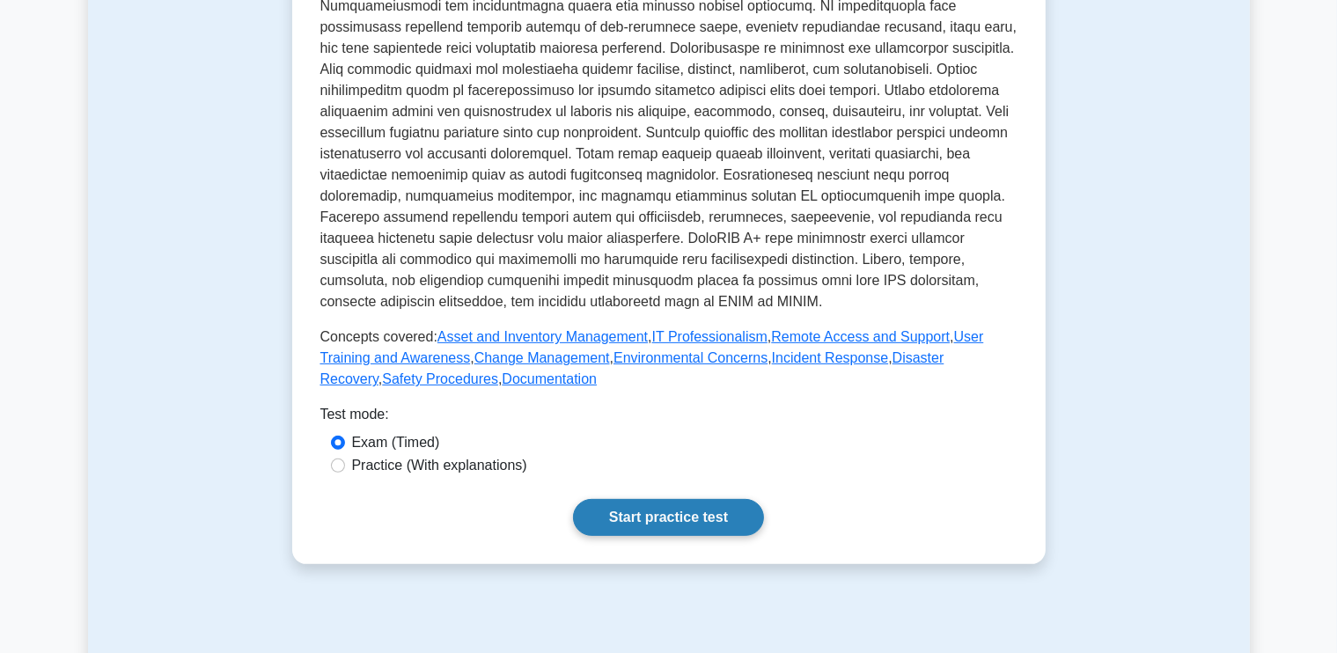
click at [699, 510] on link "Start practice test" at bounding box center [668, 517] width 191 height 37
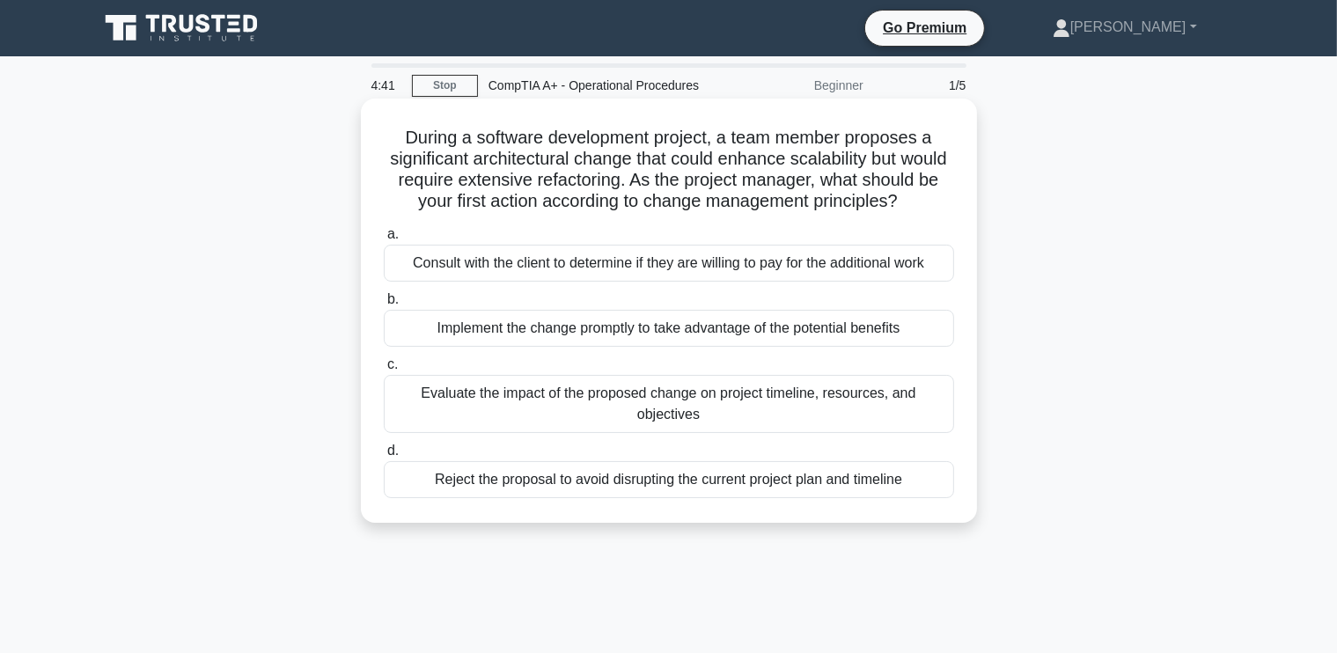
click at [692, 426] on div "Evaluate the impact of the proposed change on project timeline, resources, and …" at bounding box center [669, 404] width 570 height 58
click at [384, 370] on input "c. Evaluate the impact of the proposed change on project timeline, resources, a…" at bounding box center [384, 364] width 0 height 11
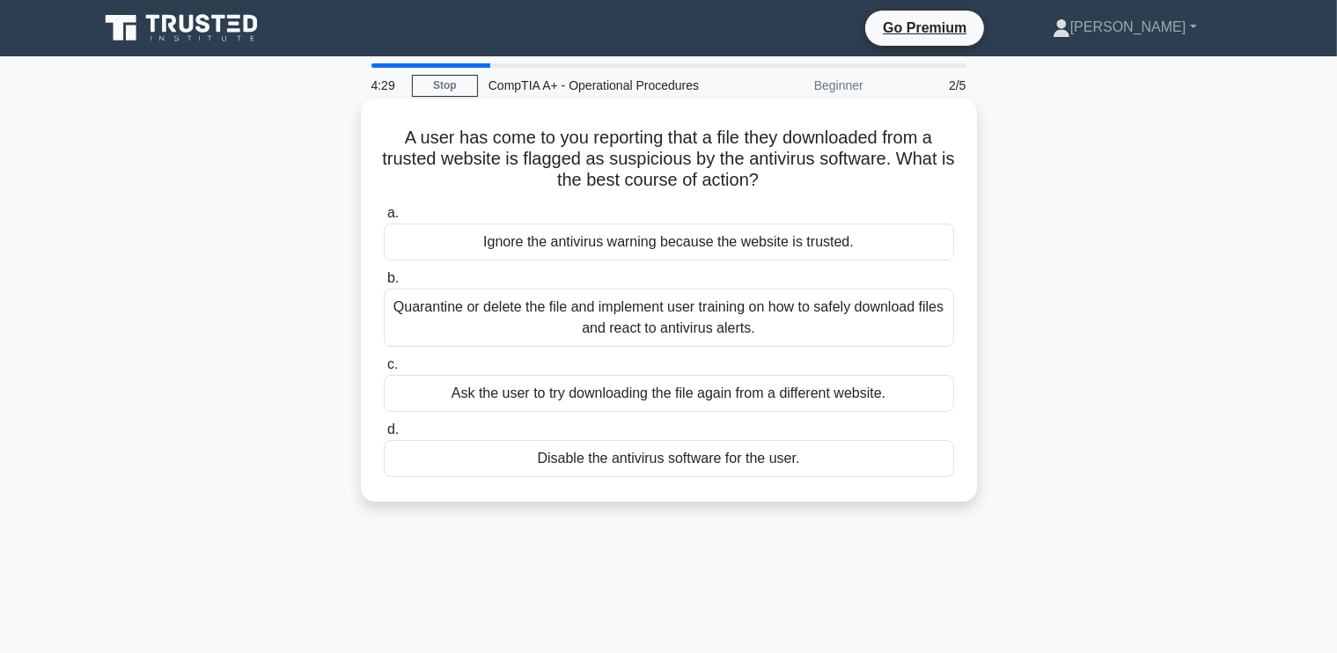
click at [708, 316] on div "Quarantine or delete the file and implement user training on how to safely down…" at bounding box center [669, 318] width 570 height 58
click at [384, 284] on input "b. Quarantine or delete the file and implement user training on how to safely d…" at bounding box center [384, 278] width 0 height 11
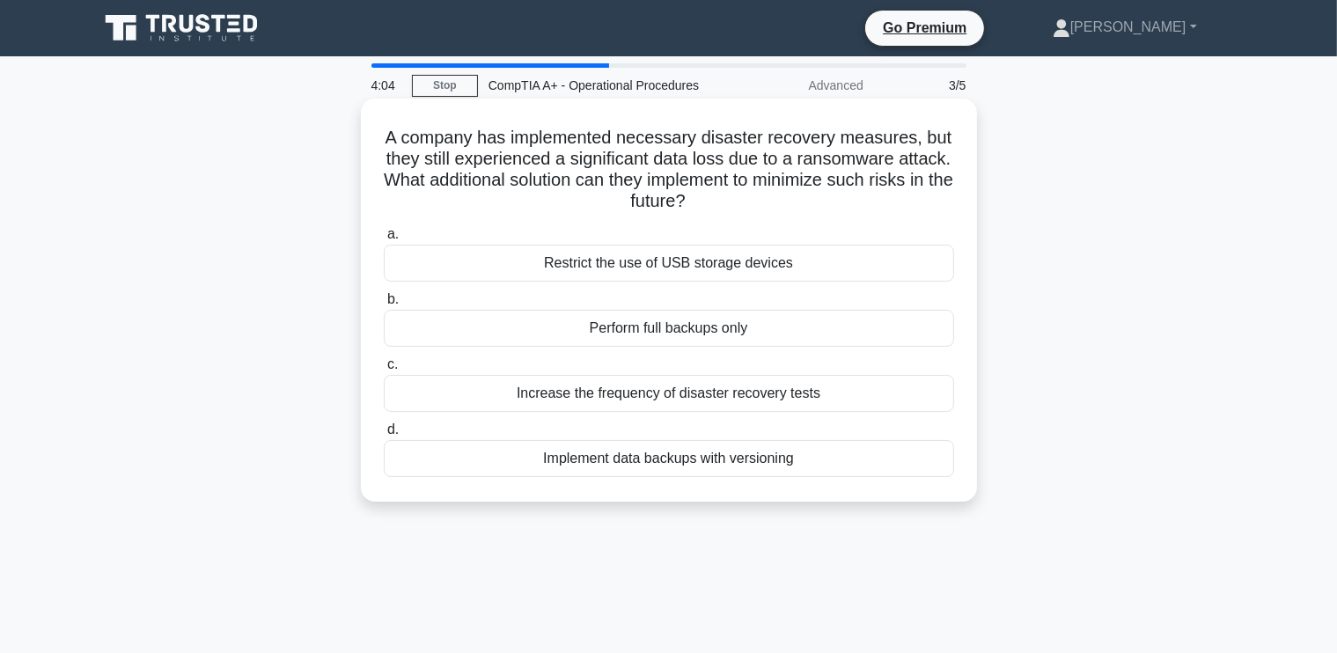
click at [634, 459] on div "Implement data backups with versioning" at bounding box center [669, 458] width 570 height 37
click at [384, 436] on input "d. Implement data backups with versioning" at bounding box center [384, 429] width 0 height 11
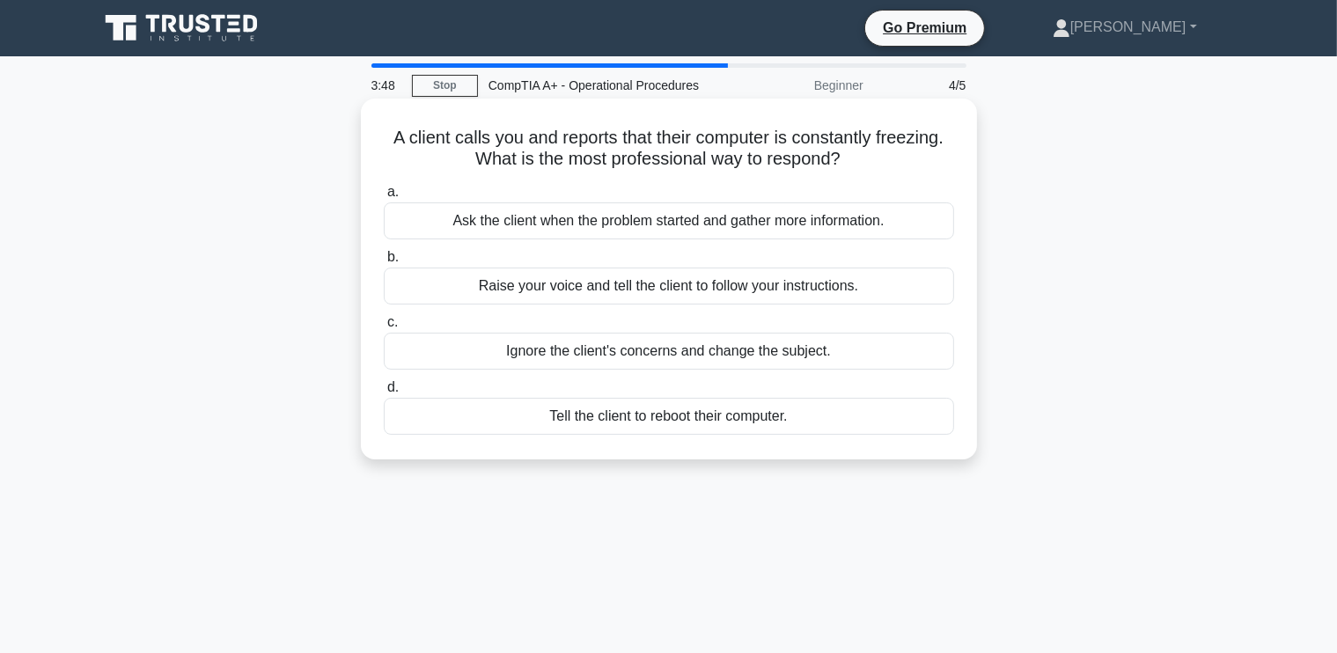
click at [616, 217] on div "Ask the client when the problem started and gather more information." at bounding box center [669, 220] width 570 height 37
click at [384, 198] on input "a. Ask the client when the problem started and gather more information." at bounding box center [384, 192] width 0 height 11
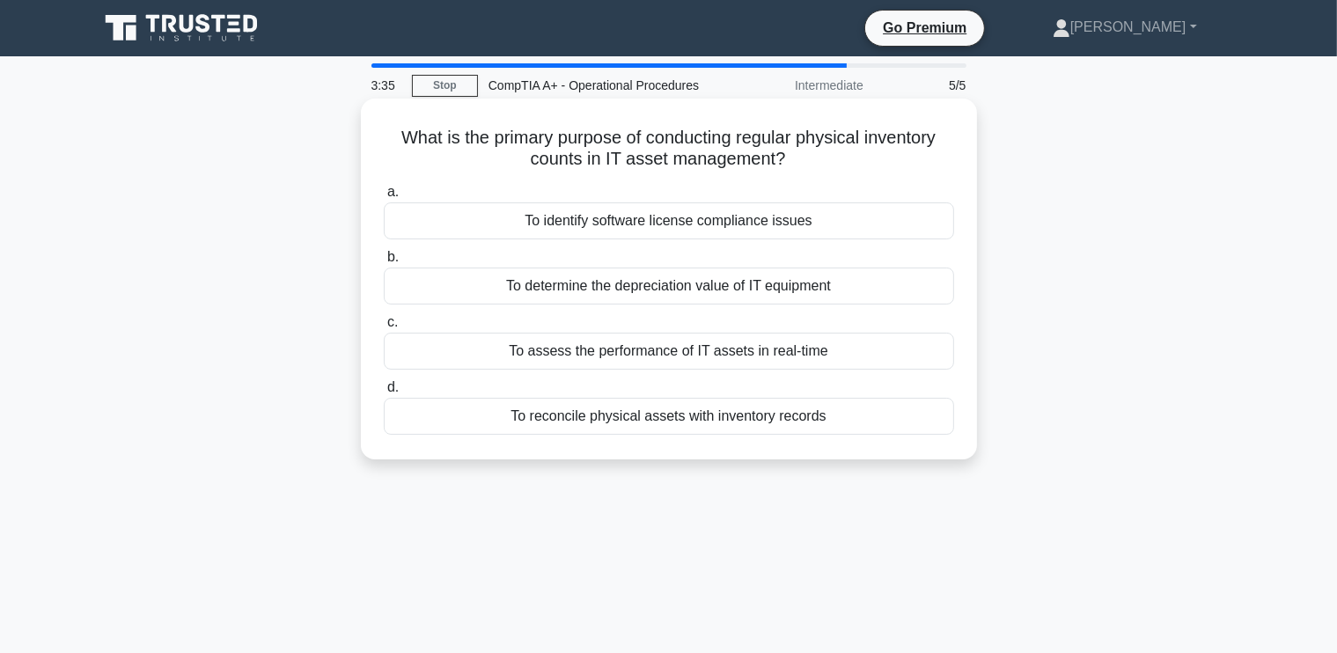
click at [708, 414] on div "To reconcile physical assets with inventory records" at bounding box center [669, 416] width 570 height 37
click at [384, 393] on input "d. To reconcile physical assets with inventory records" at bounding box center [384, 387] width 0 height 11
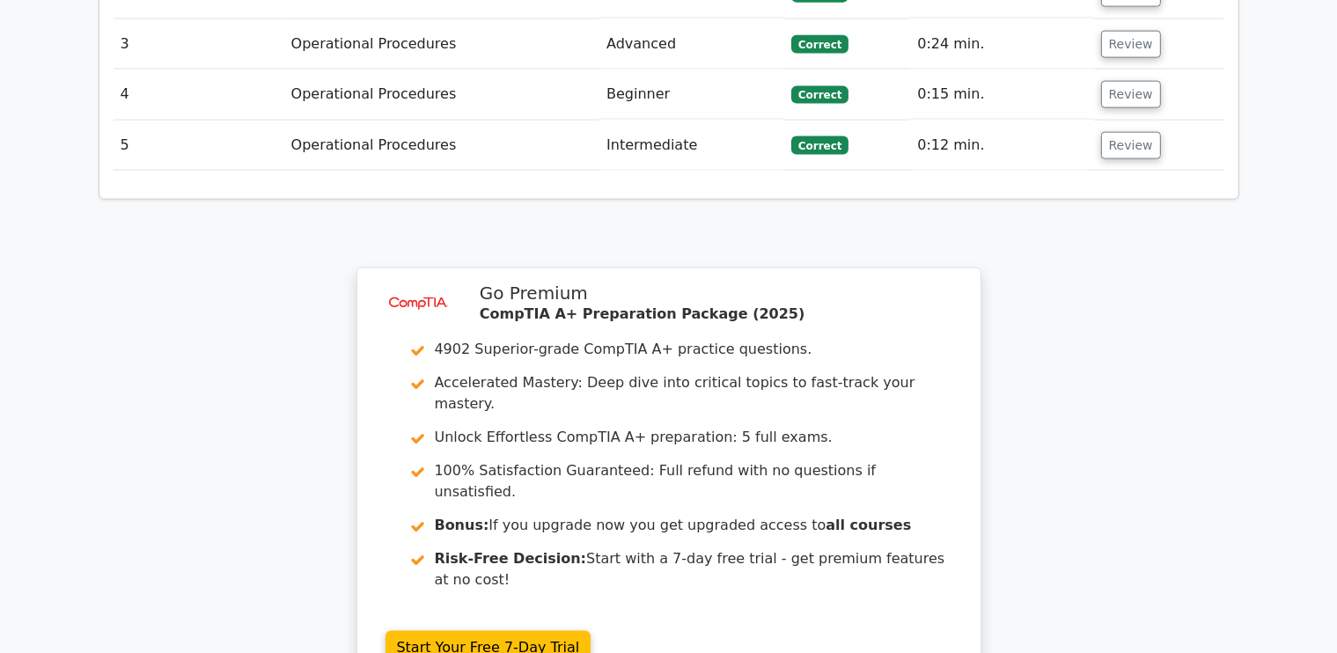
scroll to position [2678, 0]
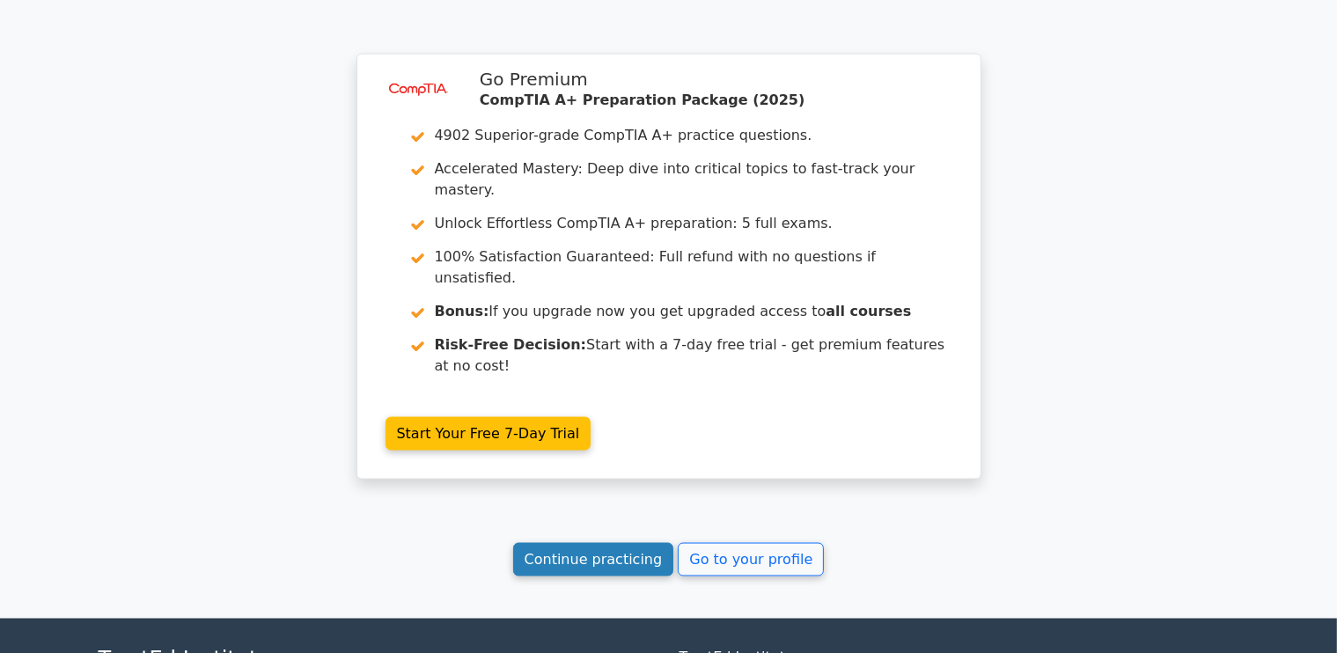
click at [606, 543] on link "Continue practicing" at bounding box center [593, 559] width 161 height 33
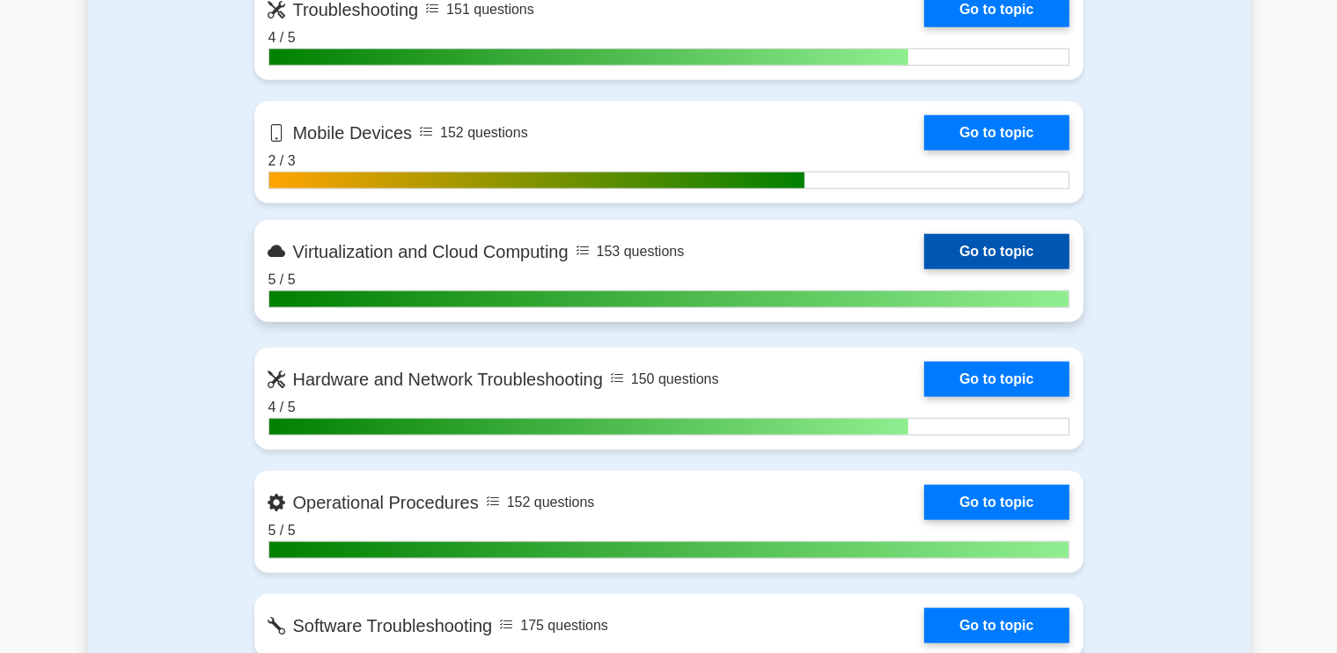
scroll to position [2112, 0]
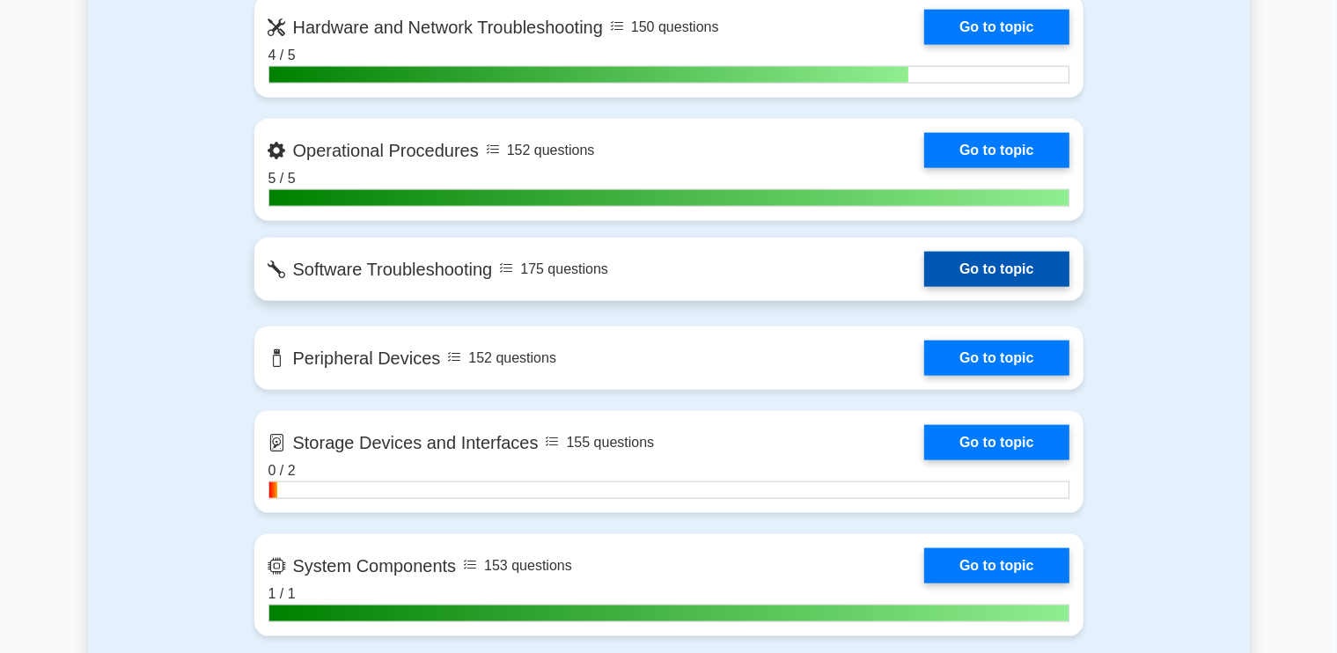
click at [989, 256] on link "Go to topic" at bounding box center [996, 269] width 144 height 35
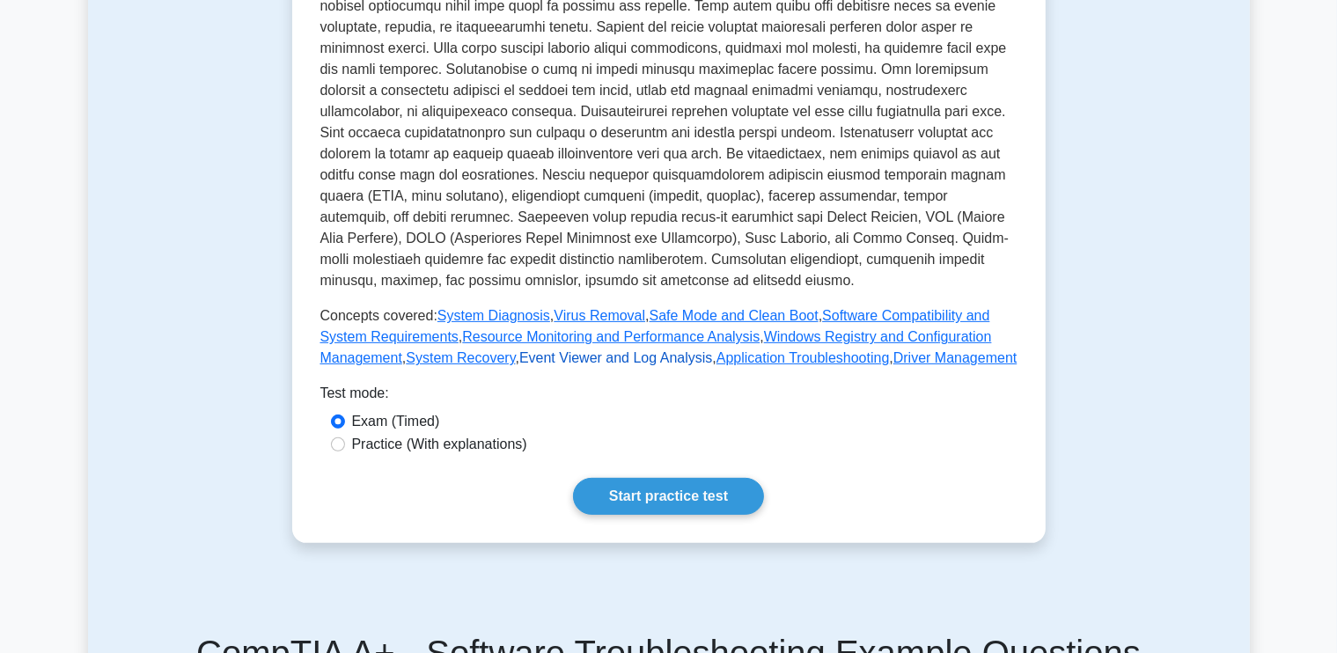
scroll to position [880, 0]
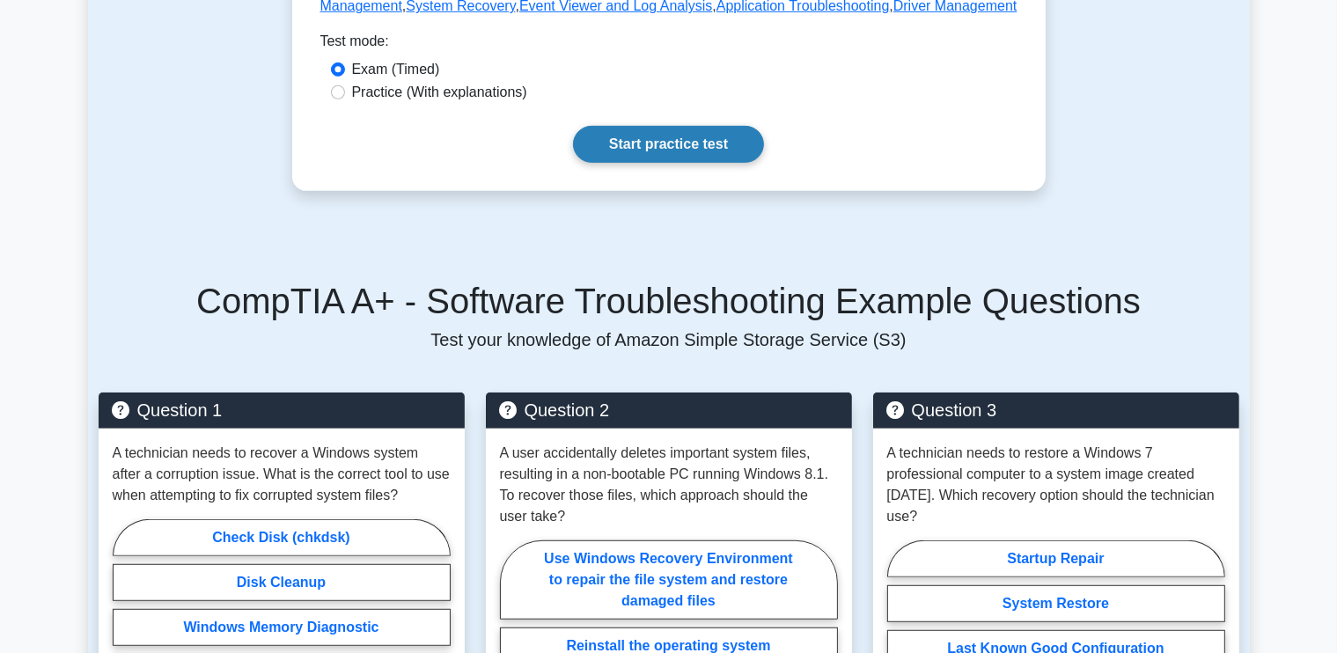
click at [643, 132] on link "Start practice test" at bounding box center [668, 144] width 191 height 37
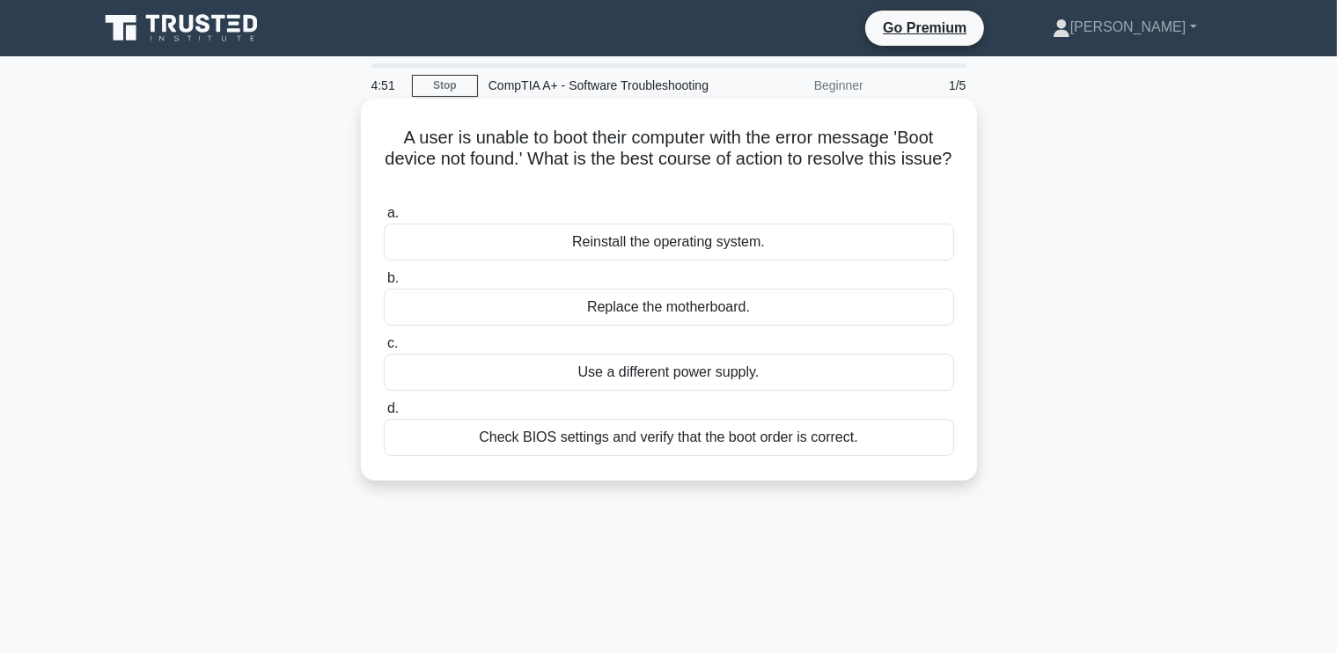
click at [726, 456] on div "Check BIOS settings and verify that the boot order is correct." at bounding box center [669, 437] width 570 height 37
click at [384, 414] on input "d. Check BIOS settings and verify that the boot order is correct." at bounding box center [384, 408] width 0 height 11
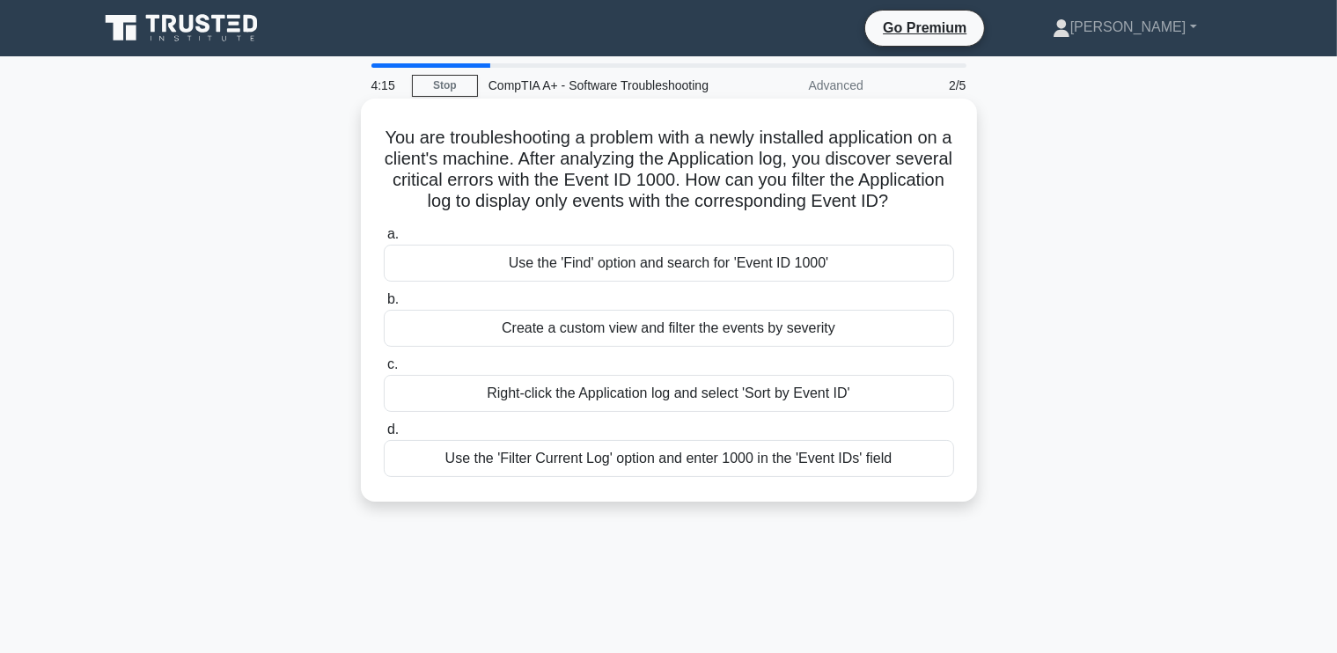
click at [662, 477] on div "Use the 'Filter Current Log' option and enter 1000 in the 'Event IDs' field" at bounding box center [669, 458] width 570 height 37
click at [384, 436] on input "d. Use the 'Filter Current Log' option and enter 1000 in the 'Event IDs' field" at bounding box center [384, 429] width 0 height 11
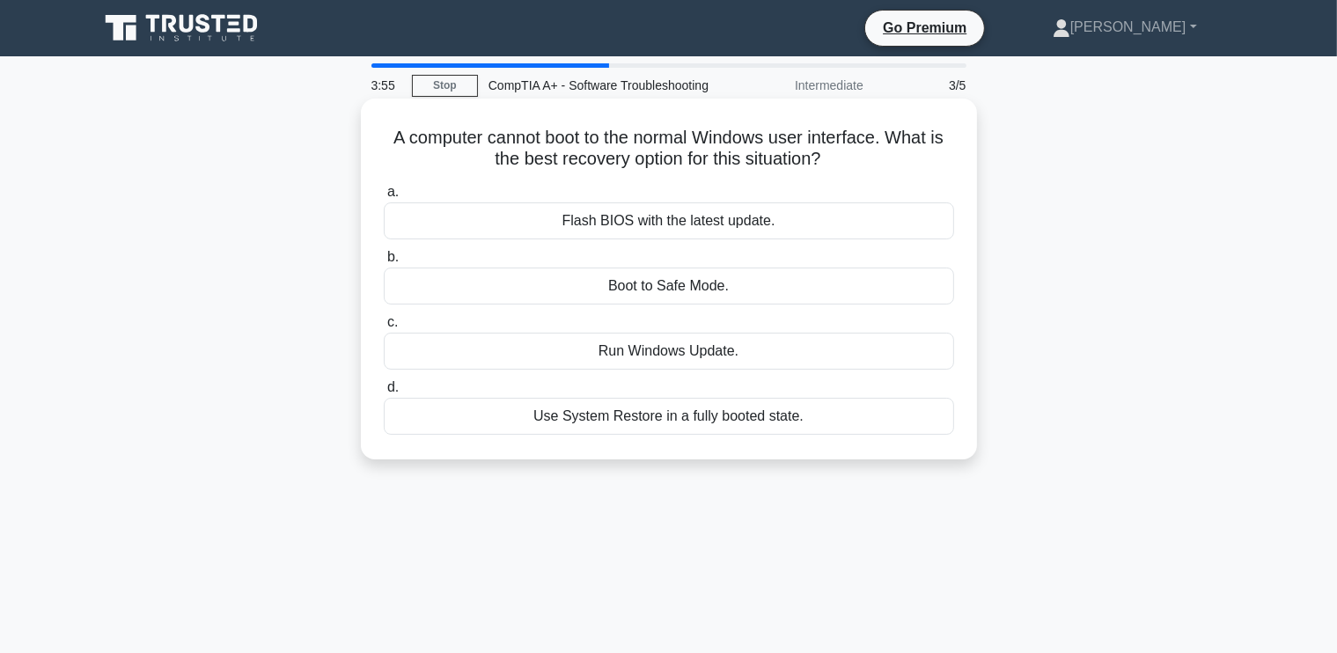
click at [649, 304] on div "Boot to Safe Mode." at bounding box center [669, 286] width 570 height 37
click at [384, 263] on input "b. Boot to Safe Mode." at bounding box center [384, 257] width 0 height 11
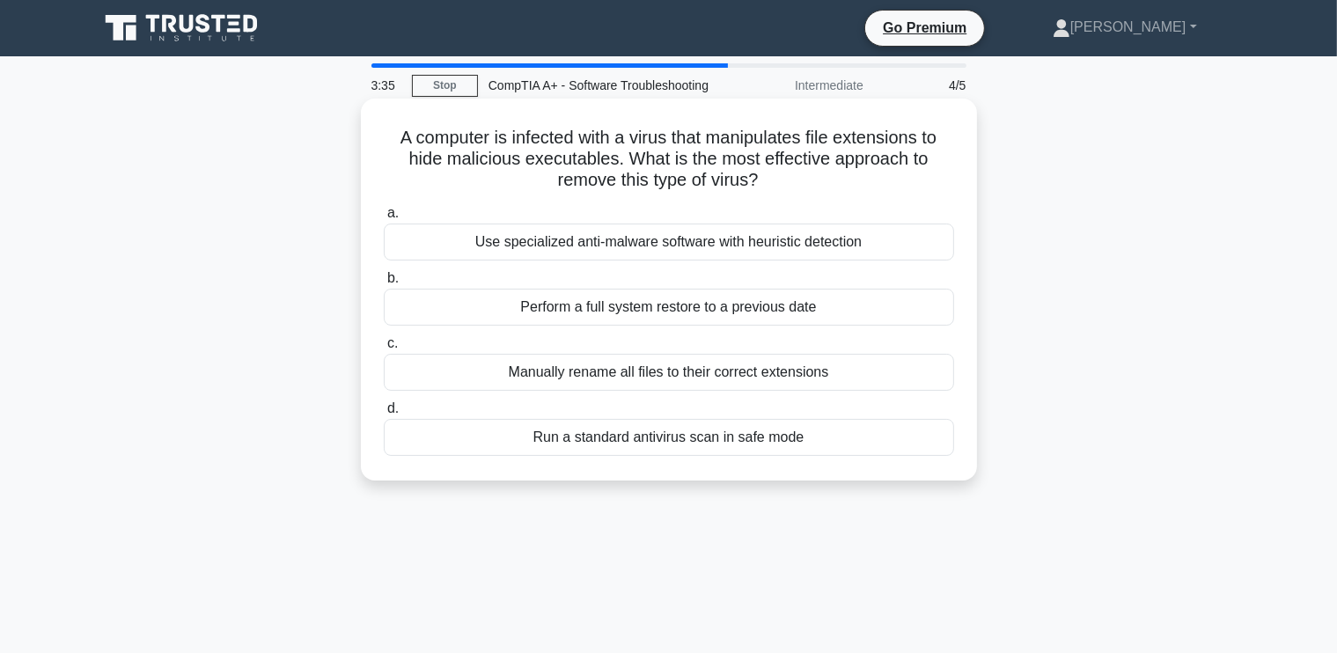
click at [648, 260] on div "Use specialized anti-malware software with heuristic detection" at bounding box center [669, 242] width 570 height 37
click at [384, 219] on input "a. Use specialized anti-malware software with heuristic detection" at bounding box center [384, 213] width 0 height 11
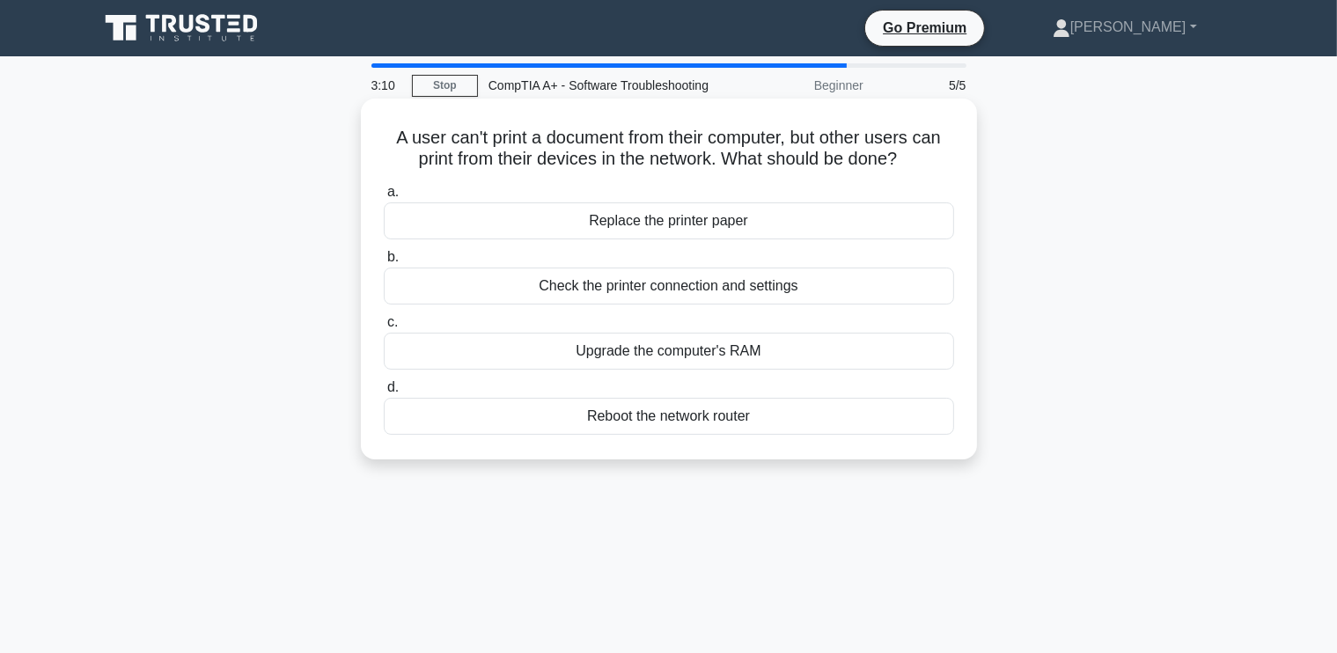
click at [711, 304] on div "Check the printer connection and settings" at bounding box center [669, 286] width 570 height 37
click at [384, 263] on input "b. Check the printer connection and settings" at bounding box center [384, 257] width 0 height 11
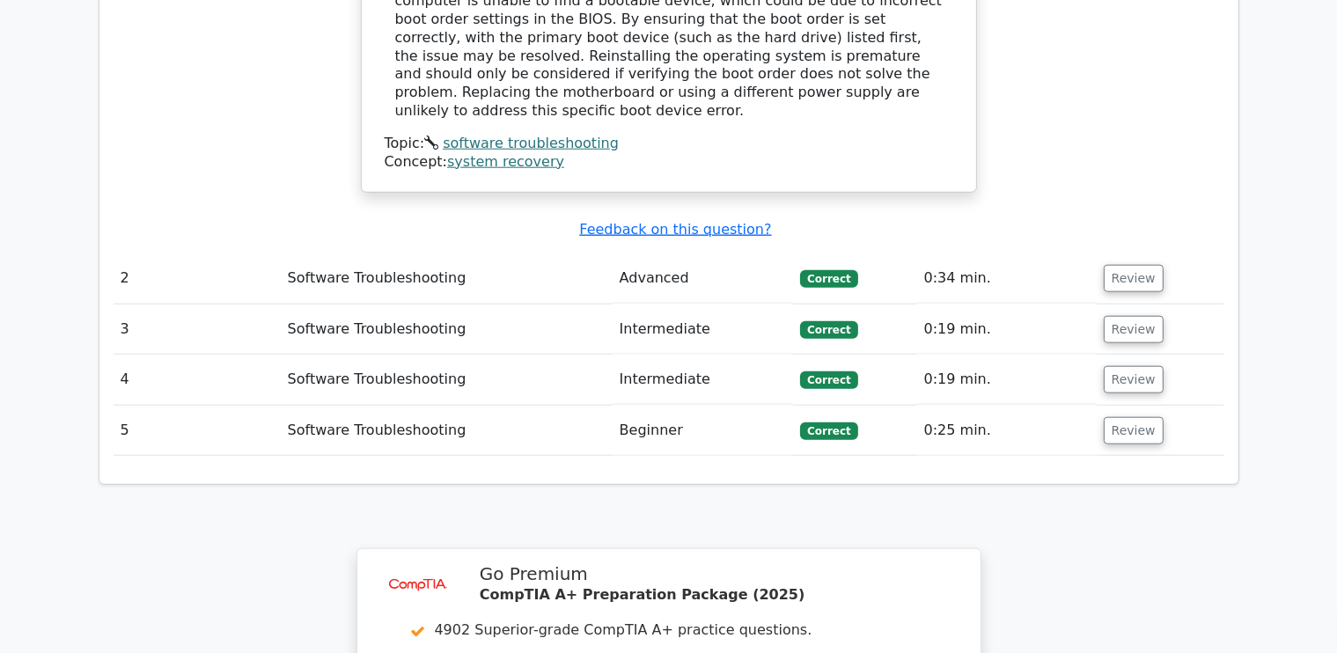
scroll to position [2376, 0]
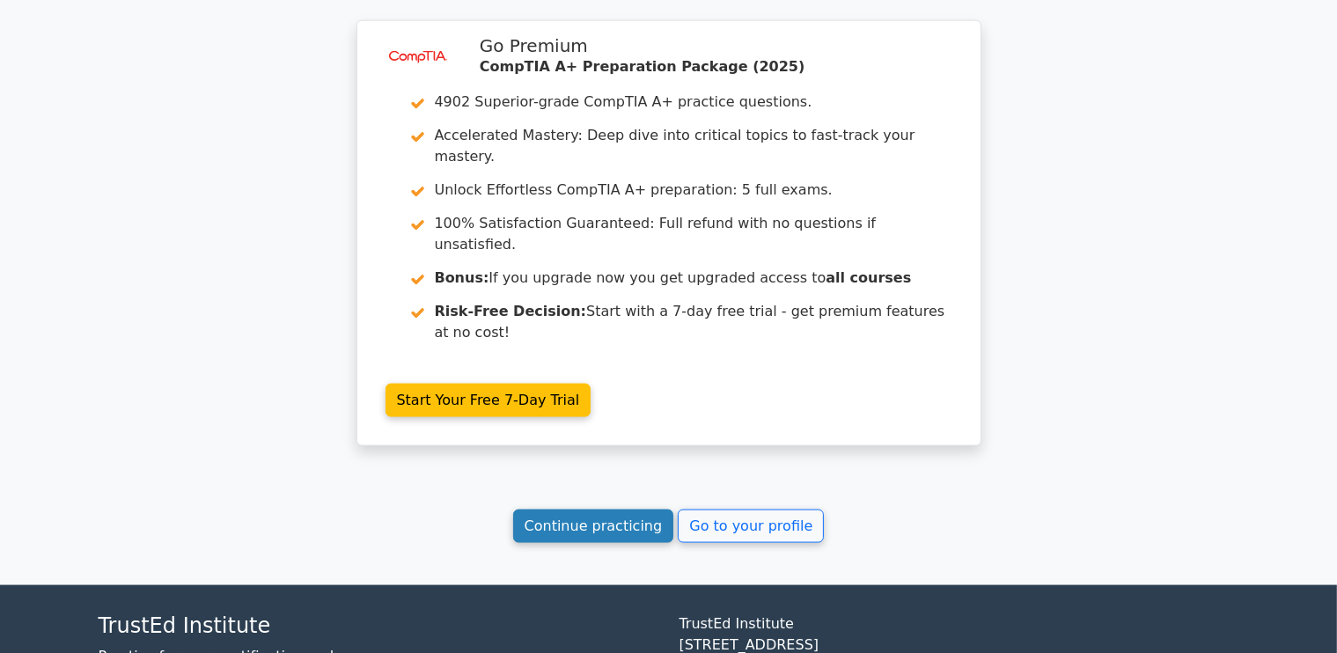
click at [617, 510] on link "Continue practicing" at bounding box center [593, 526] width 161 height 33
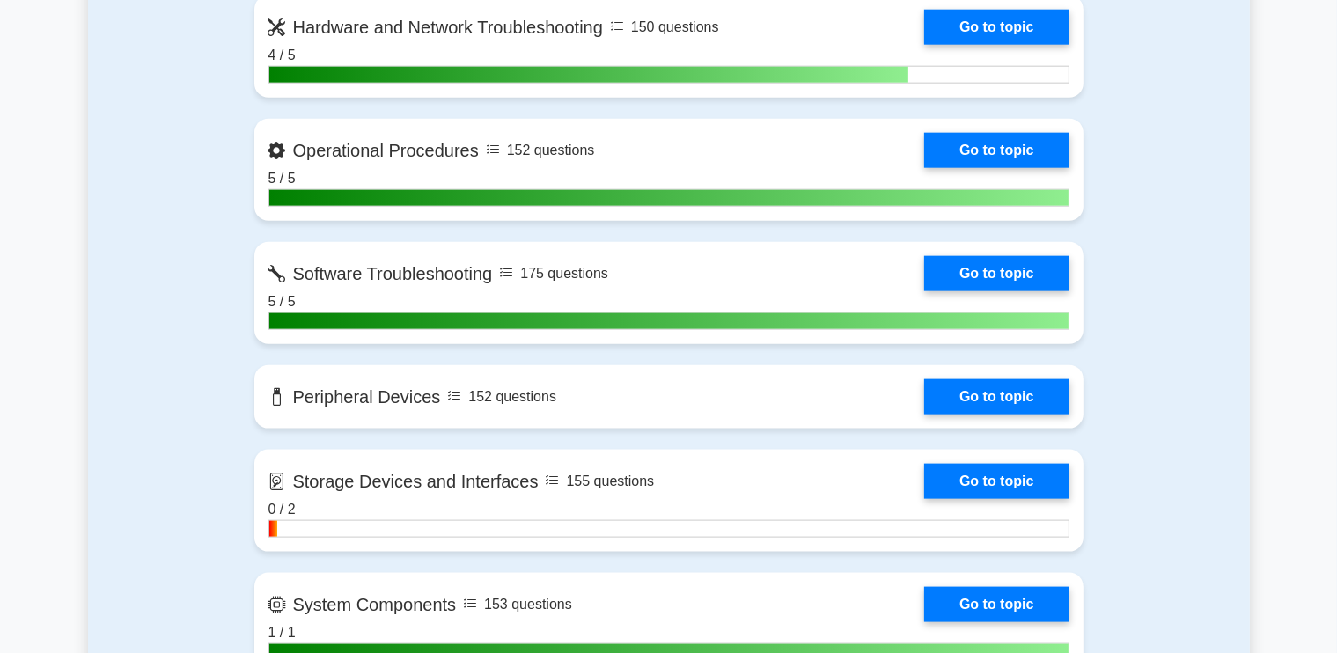
scroll to position [2200, 0]
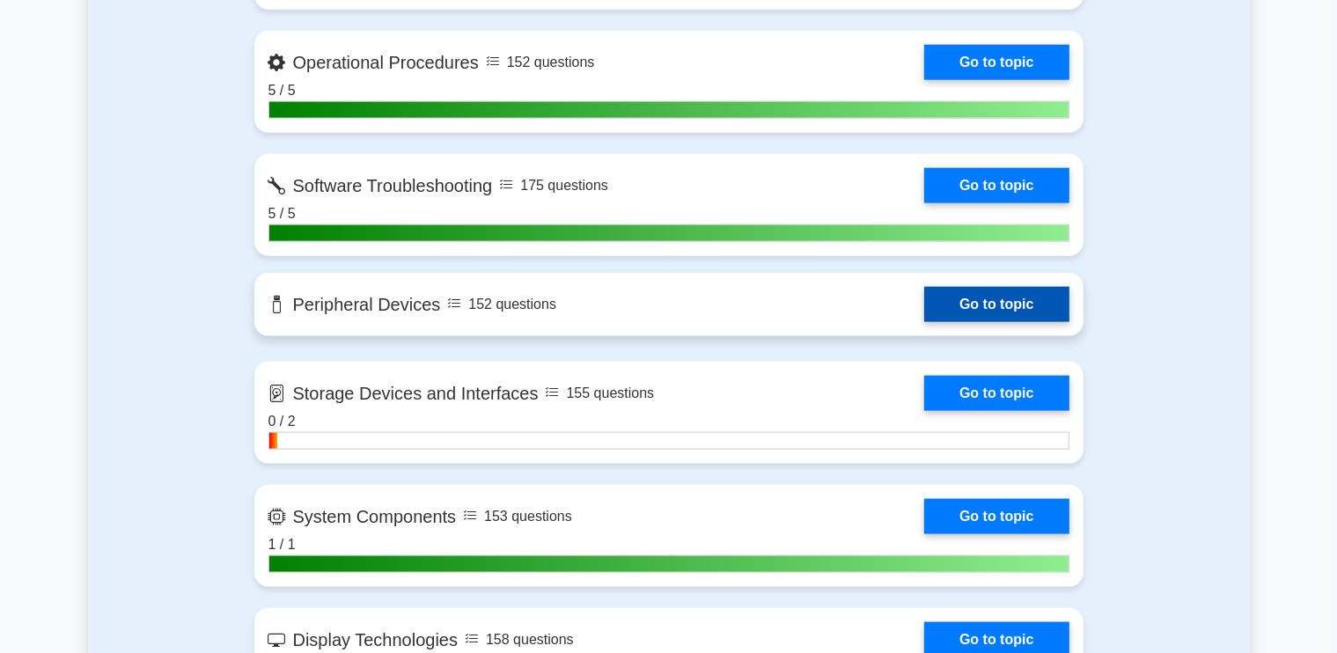
click at [1003, 306] on link "Go to topic" at bounding box center [996, 304] width 144 height 35
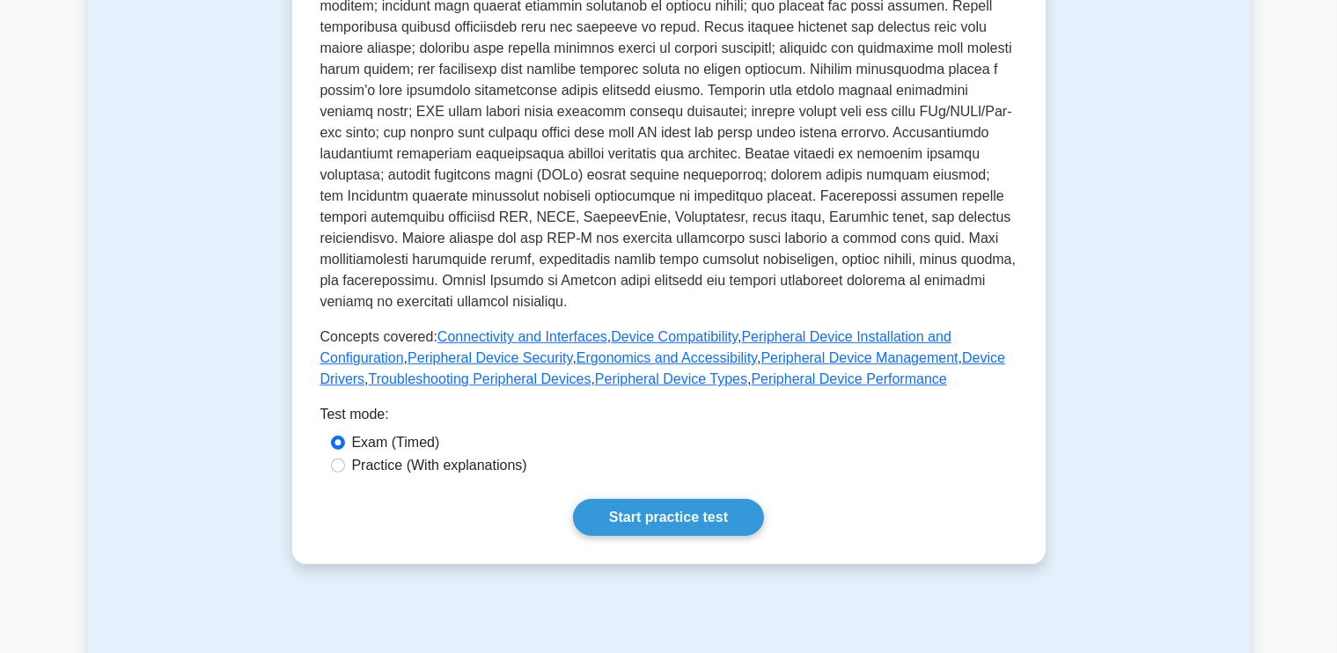
scroll to position [880, 0]
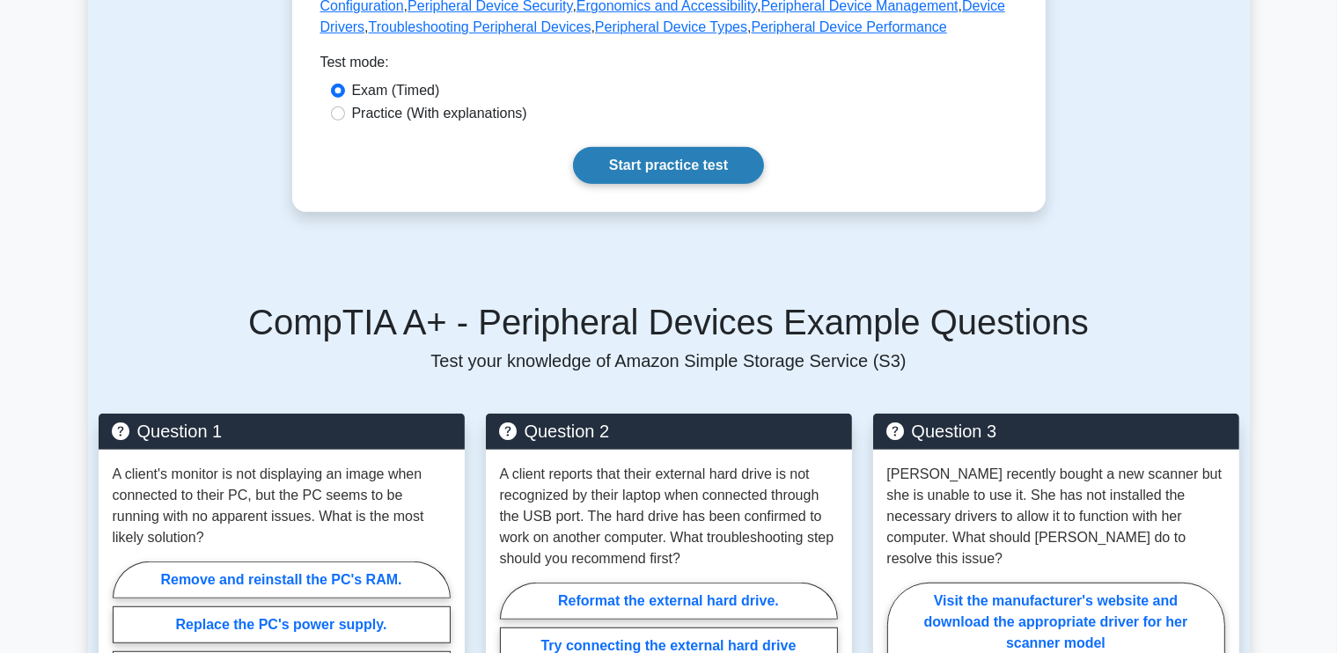
click at [686, 147] on link "Start practice test" at bounding box center [668, 165] width 191 height 37
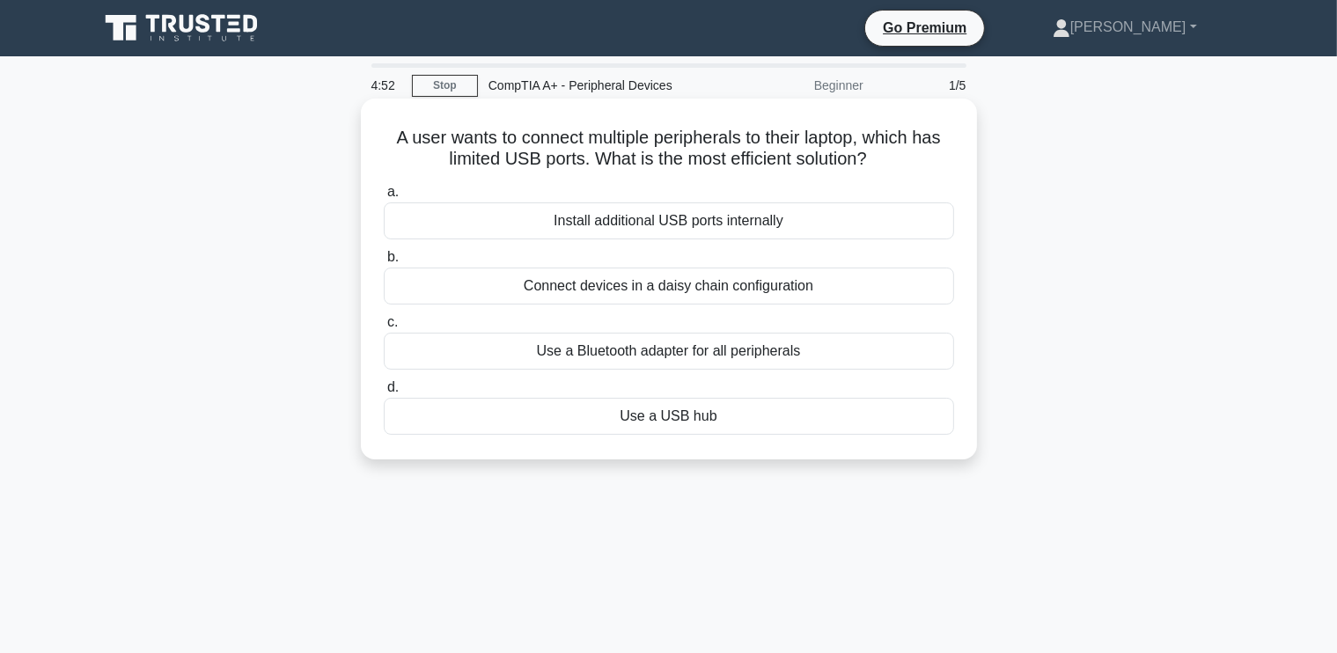
click at [654, 422] on div "Use a USB hub" at bounding box center [669, 416] width 570 height 37
click at [384, 393] on input "d. Use a USB hub" at bounding box center [384, 387] width 0 height 11
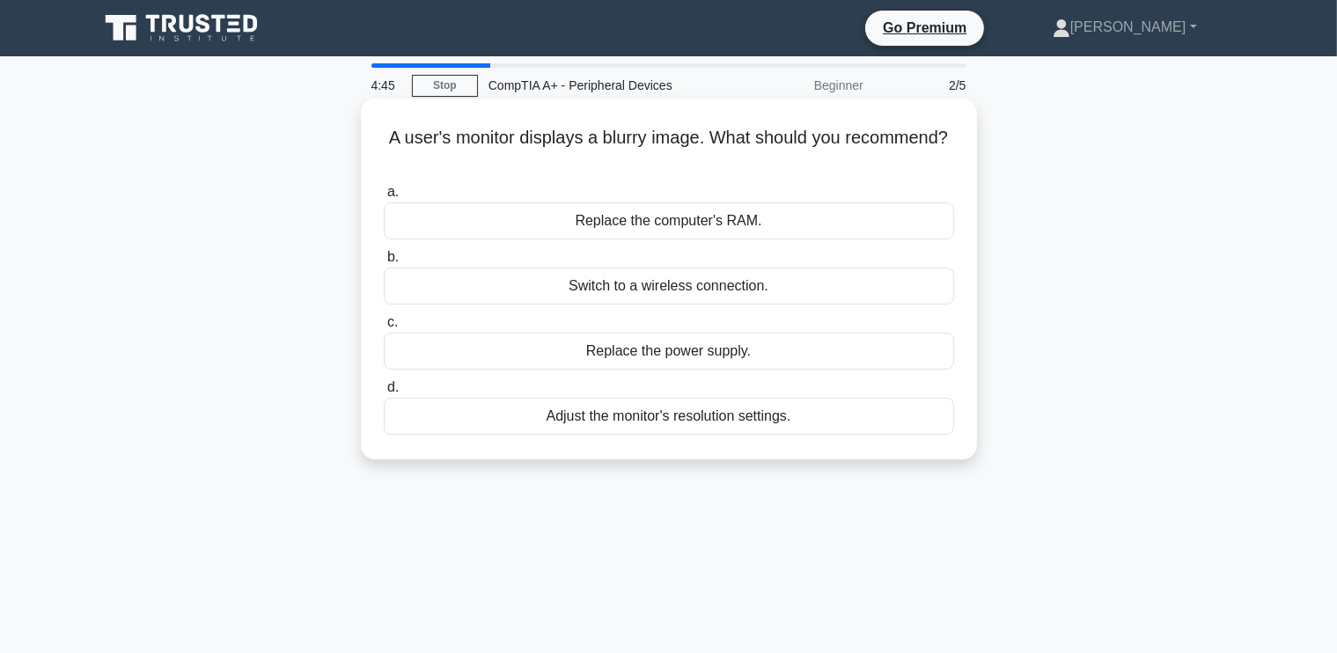
click at [730, 418] on div "Adjust the monitor's resolution settings." at bounding box center [669, 416] width 570 height 37
click at [384, 393] on input "d. Adjust the monitor's resolution settings." at bounding box center [384, 387] width 0 height 11
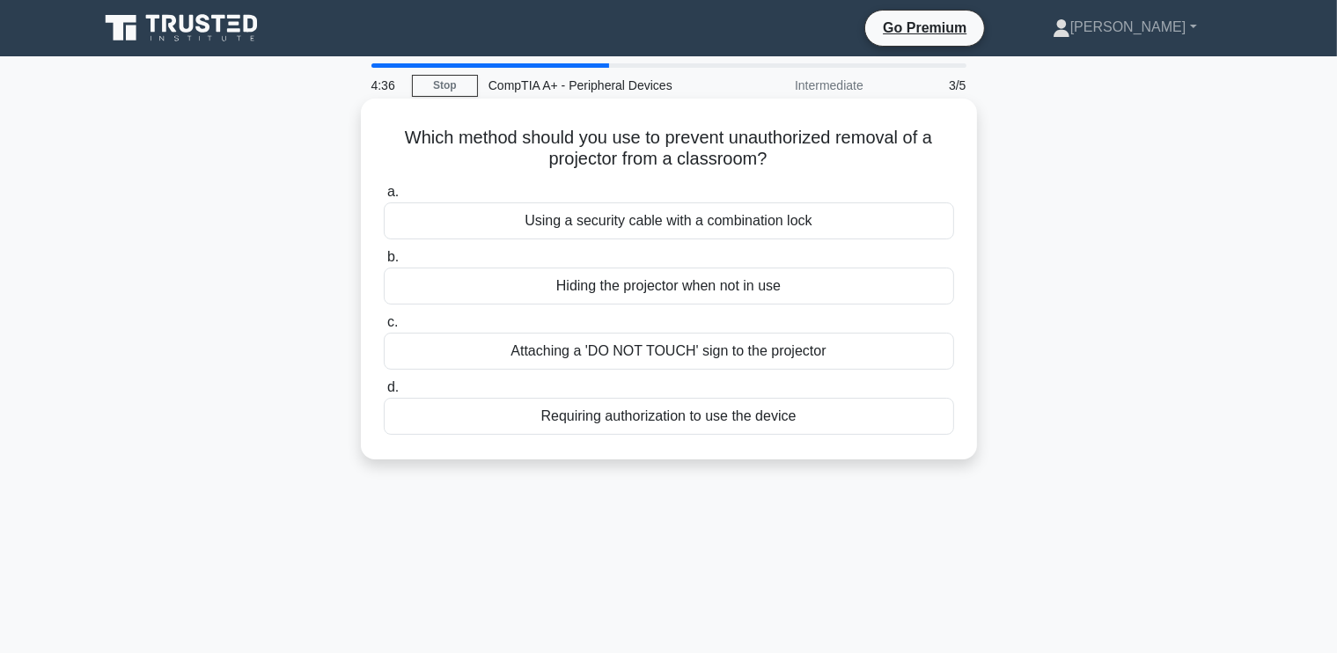
click at [750, 223] on div "Using a security cable with a combination lock" at bounding box center [669, 220] width 570 height 37
click at [384, 198] on input "a. Using a security cable with a combination lock" at bounding box center [384, 192] width 0 height 11
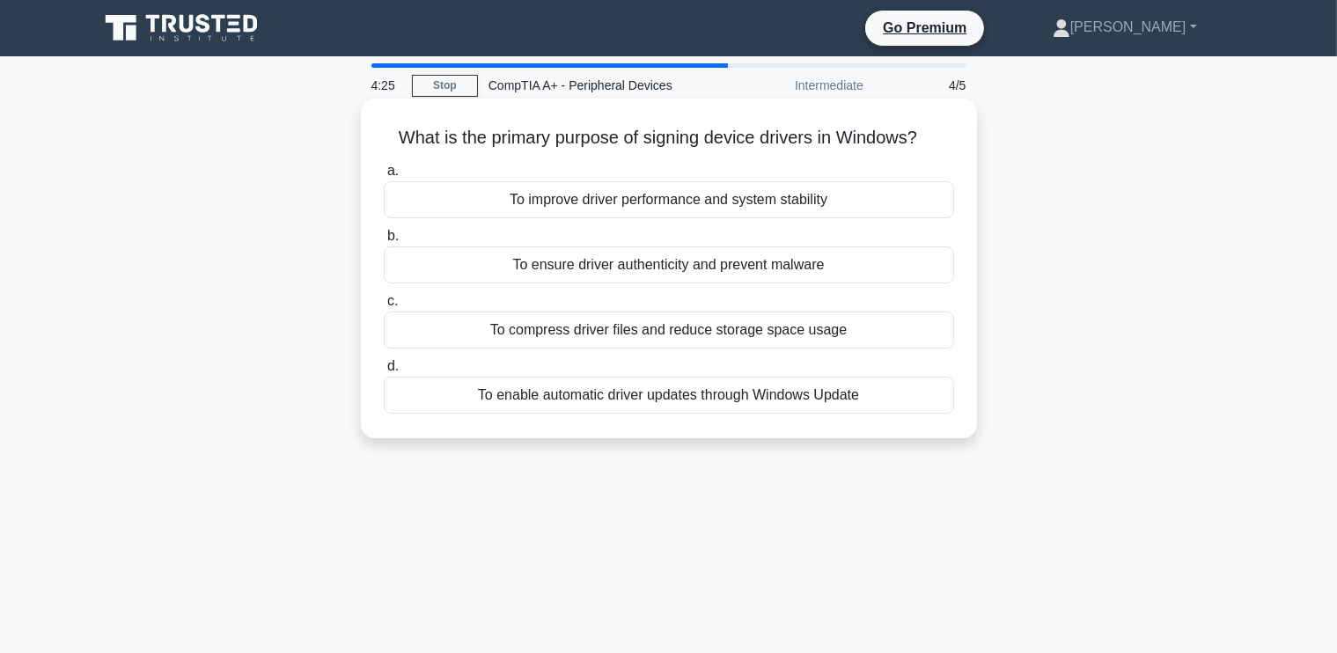
click at [743, 203] on div "To improve driver performance and system stability" at bounding box center [669, 199] width 570 height 37
click at [384, 177] on input "a. To improve driver performance and system stability" at bounding box center [384, 170] width 0 height 11
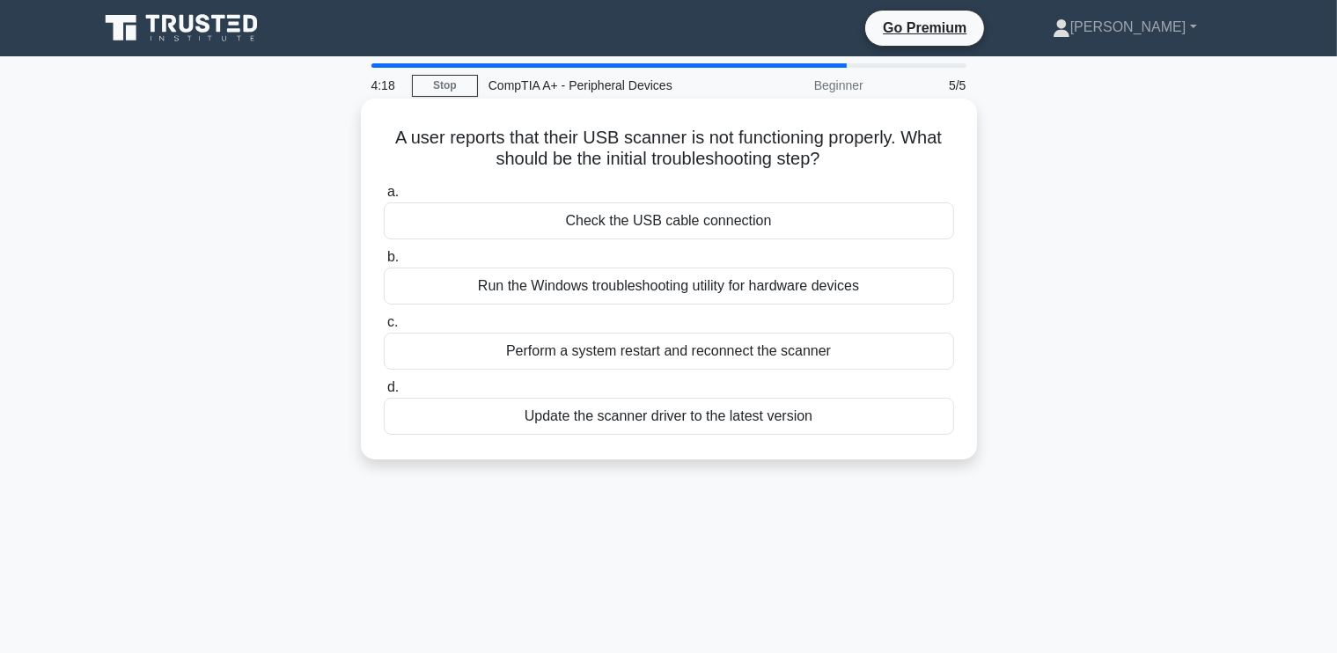
click at [658, 217] on div "Check the USB cable connection" at bounding box center [669, 220] width 570 height 37
click at [384, 198] on input "a. Check the USB cable connection" at bounding box center [384, 192] width 0 height 11
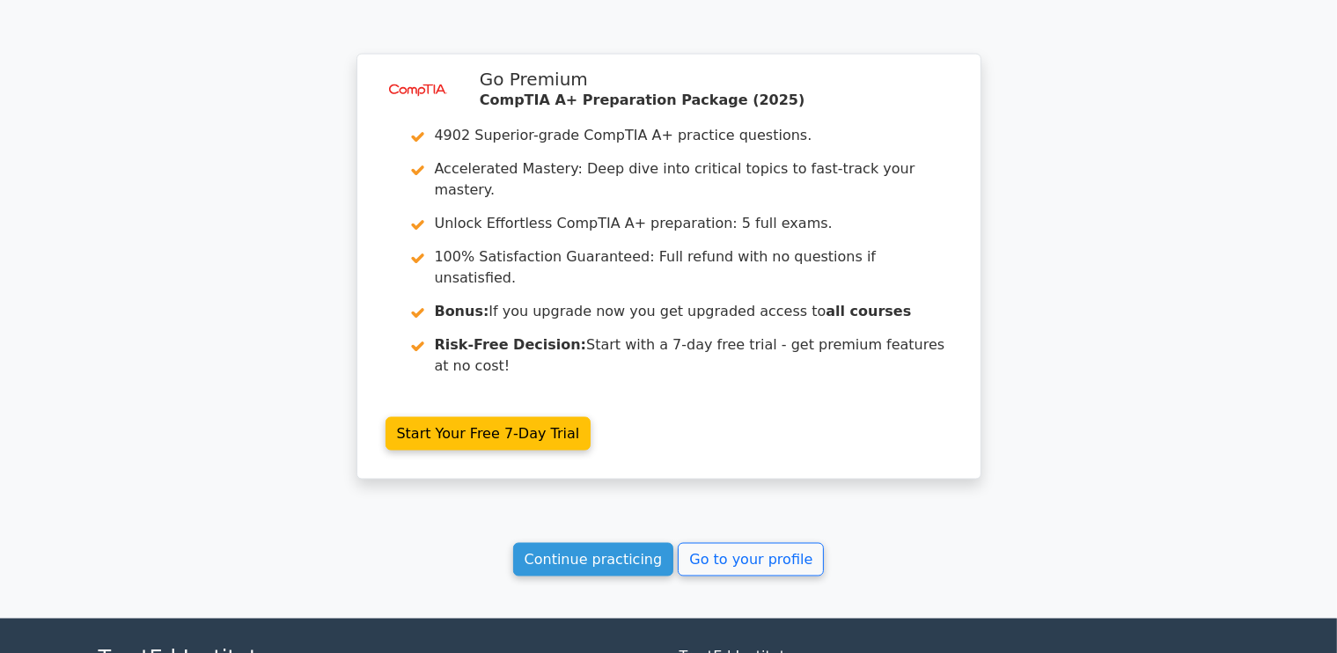
scroll to position [2321, 0]
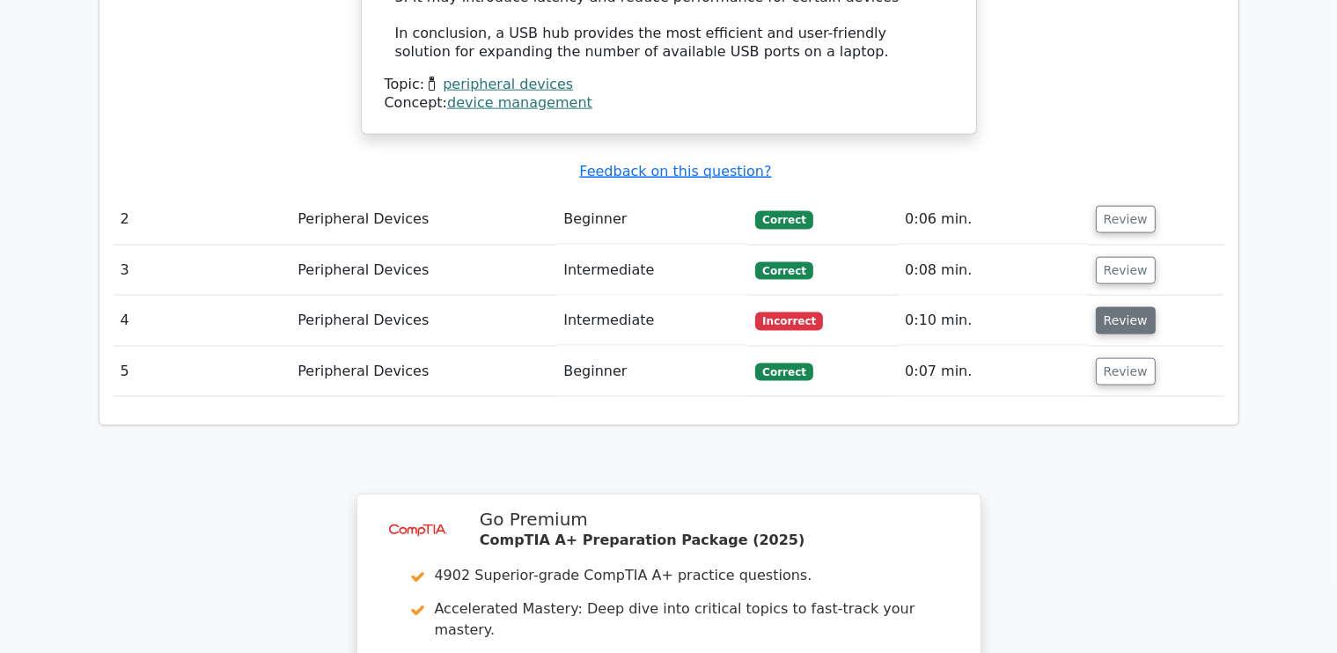
click at [1104, 307] on button "Review" at bounding box center [1126, 320] width 60 height 27
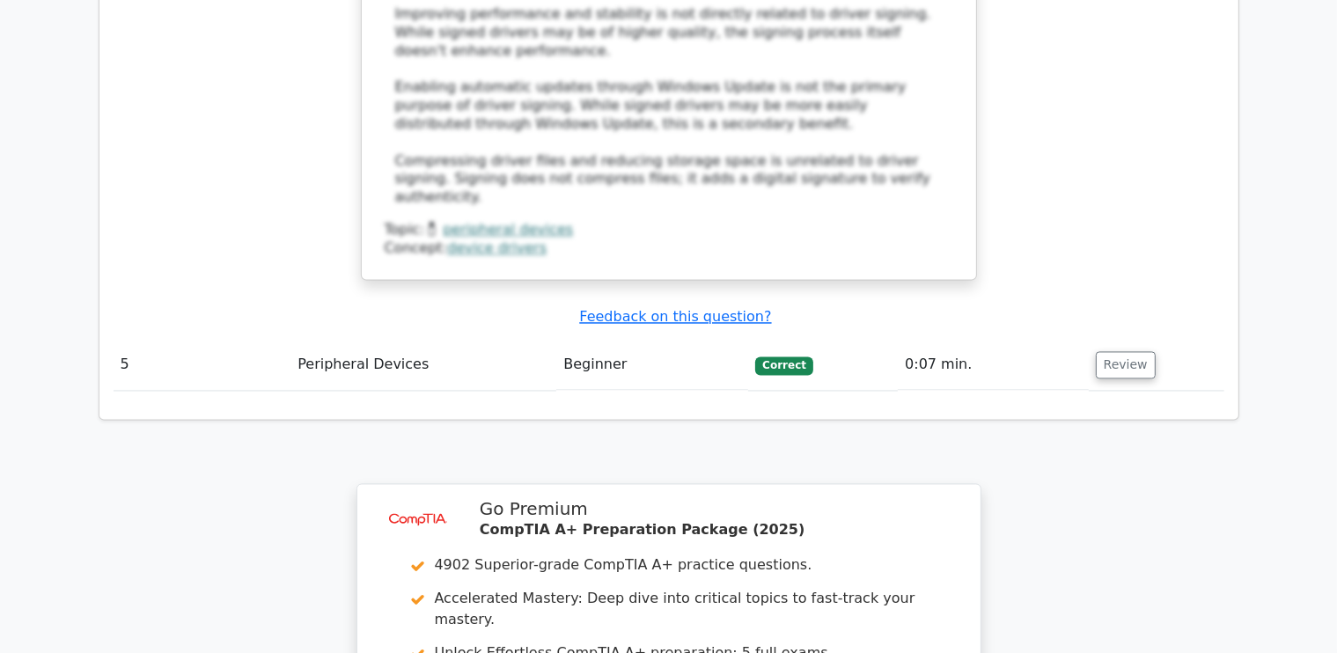
scroll to position [3746, 0]
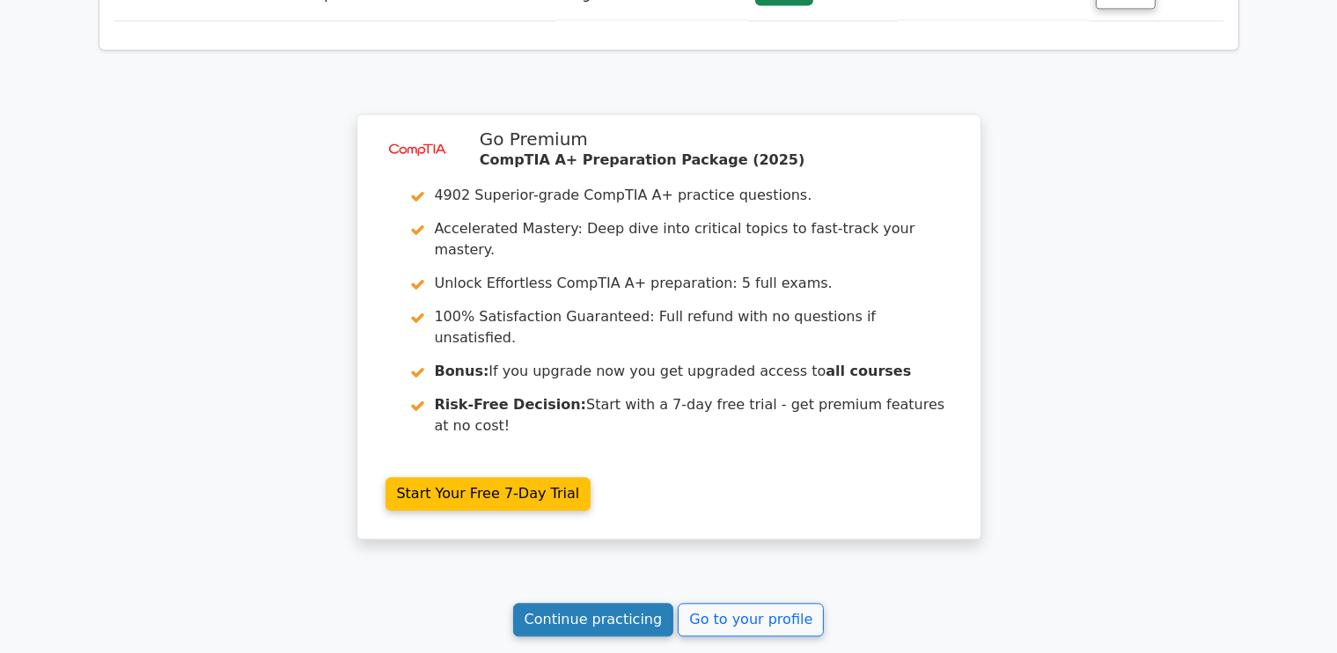
click at [602, 603] on link "Continue practicing" at bounding box center [593, 619] width 161 height 33
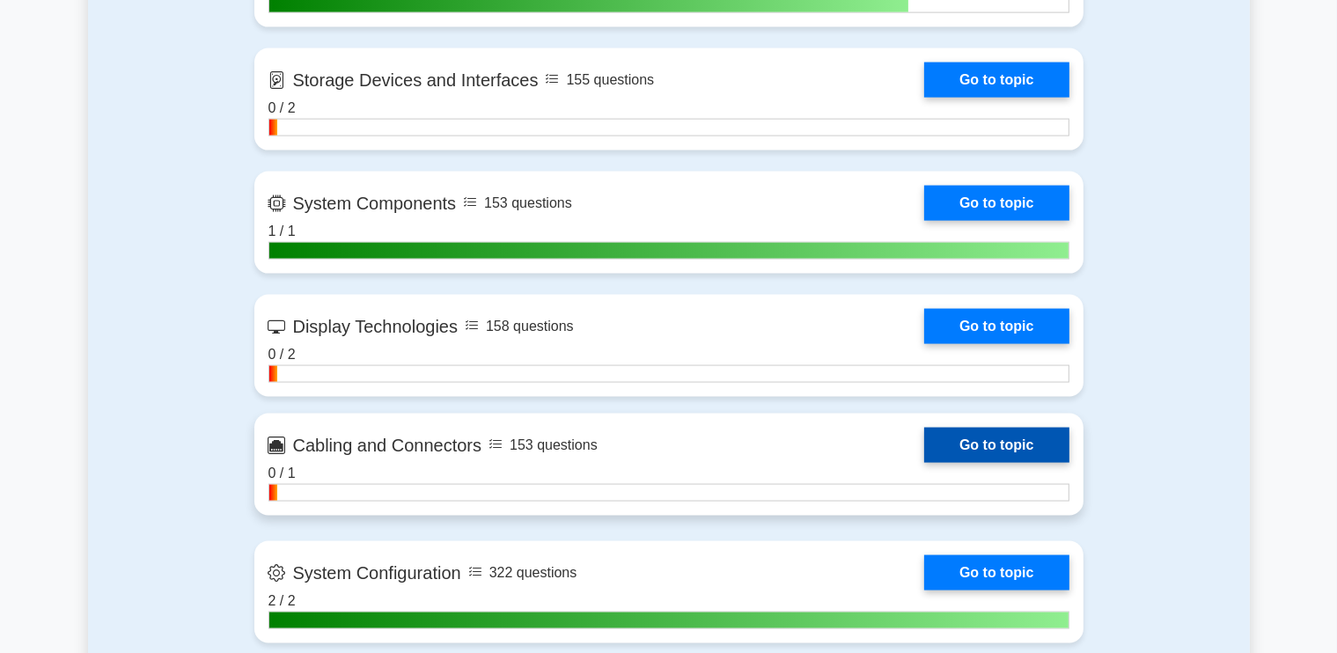
scroll to position [2376, 0]
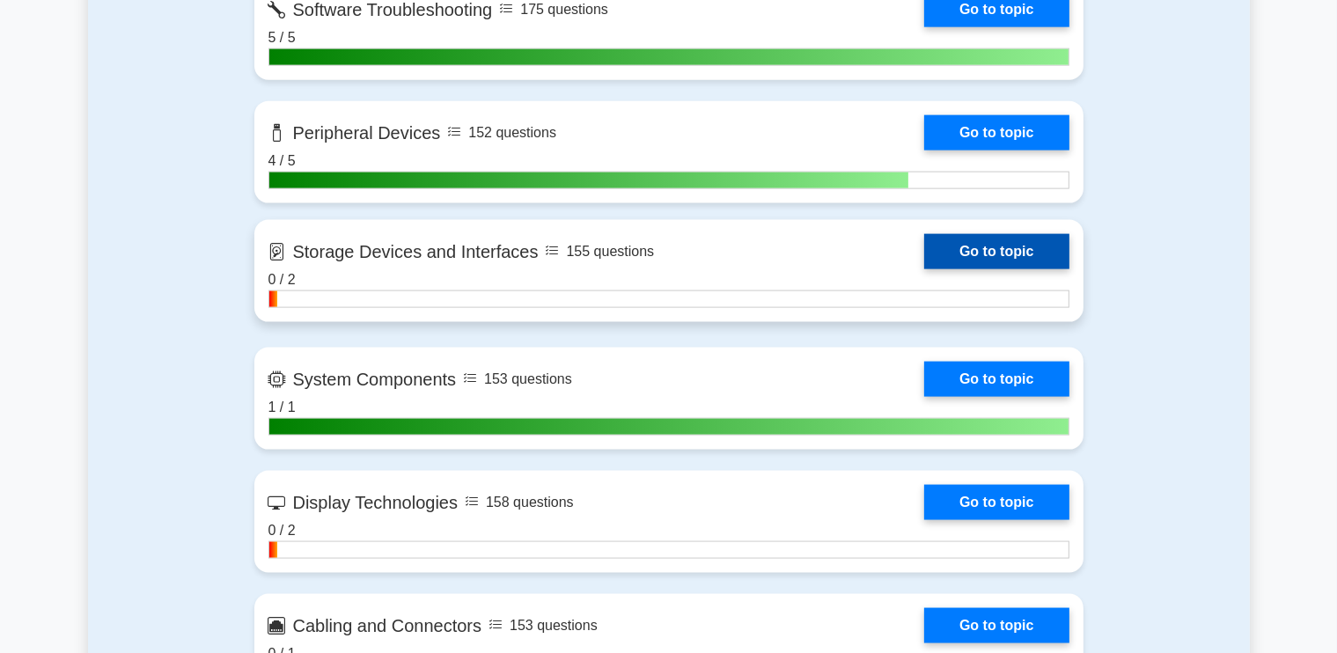
click at [984, 250] on link "Go to topic" at bounding box center [996, 251] width 144 height 35
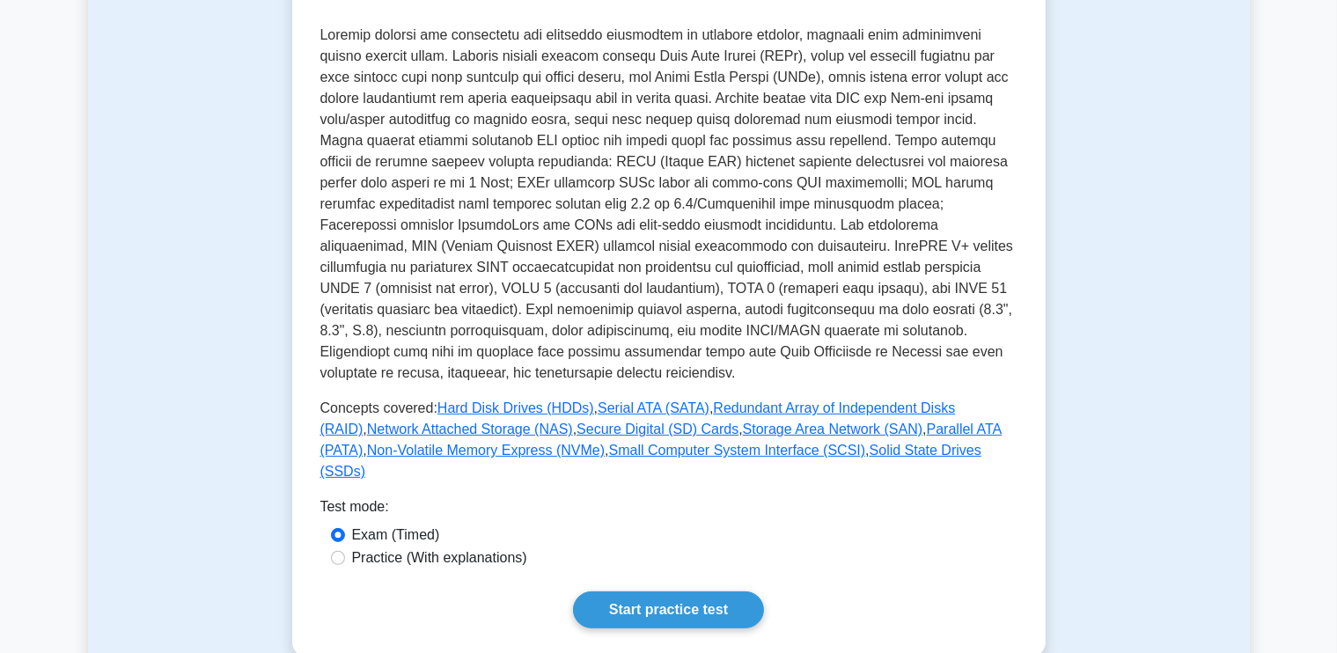
scroll to position [792, 0]
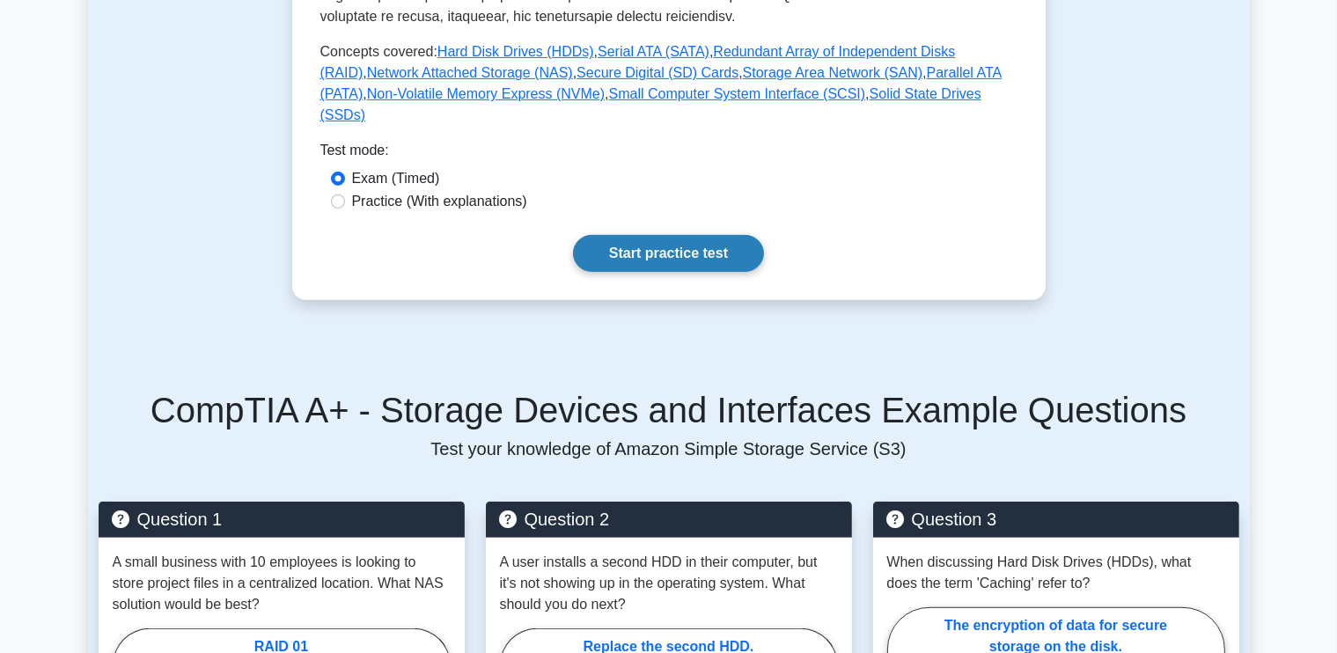
click at [634, 235] on link "Start practice test" at bounding box center [668, 253] width 191 height 37
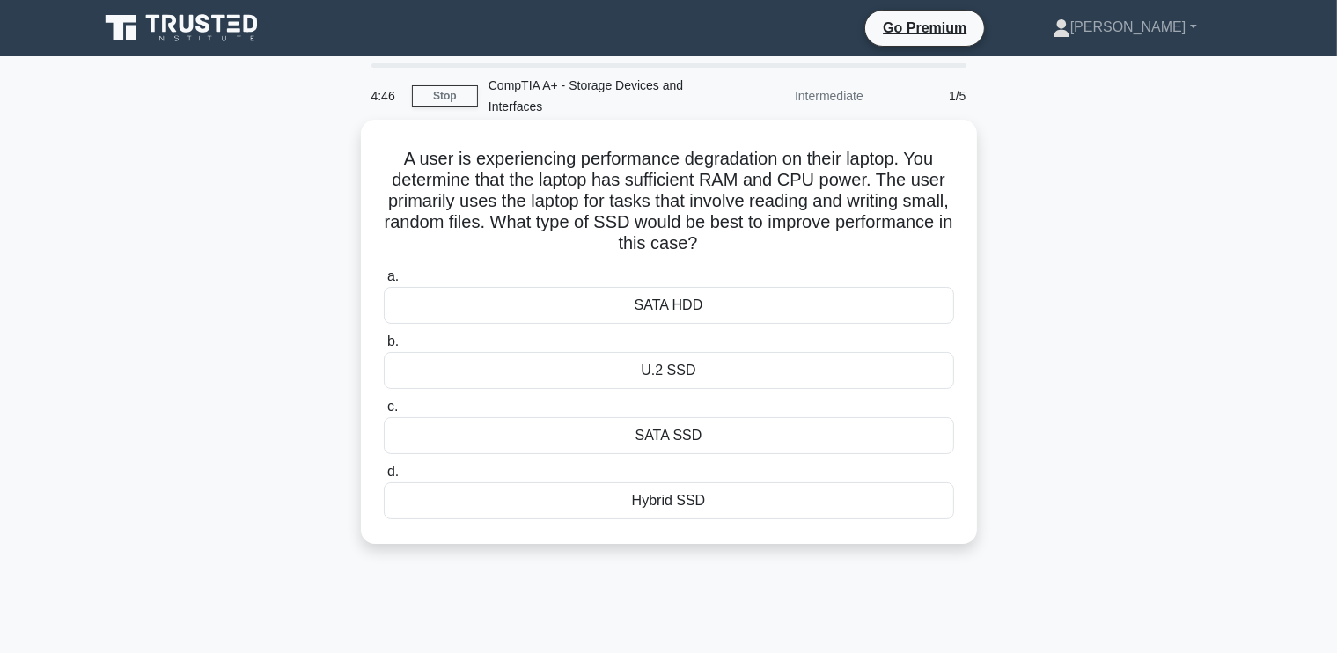
click at [667, 371] on div "U.2 SSD" at bounding box center [669, 370] width 570 height 37
click at [384, 348] on input "b. U.2 SSD" at bounding box center [384, 341] width 0 height 11
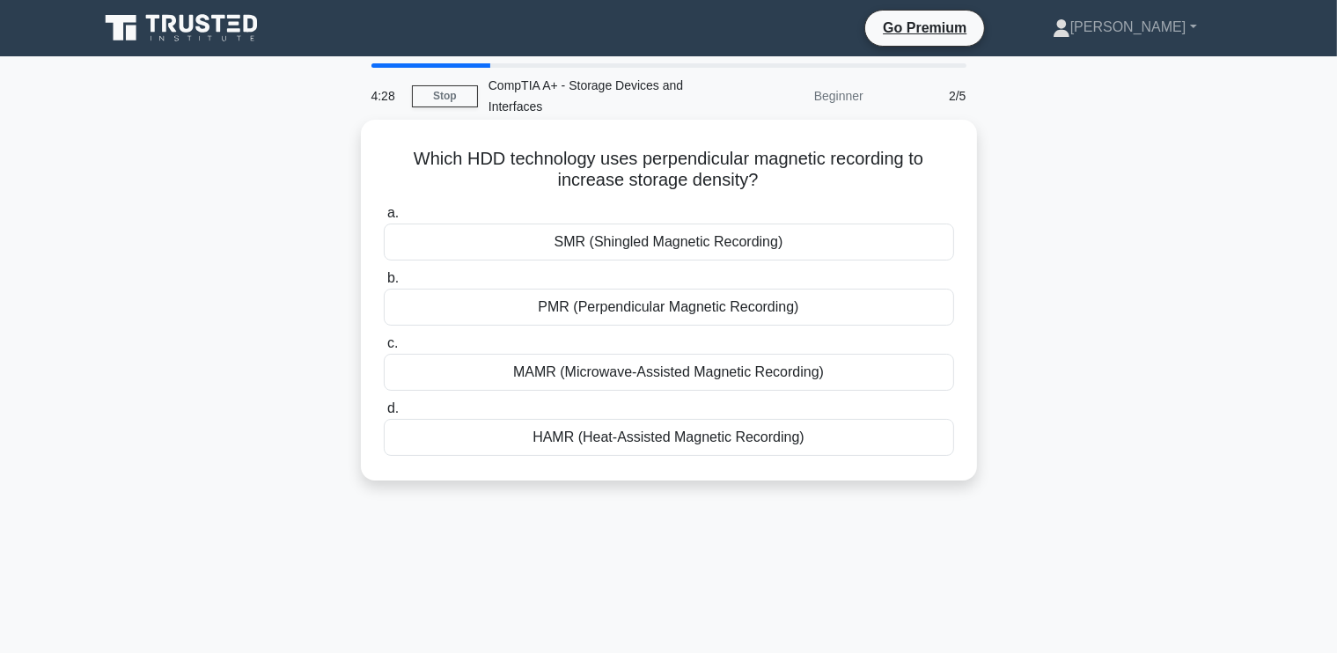
click at [672, 307] on div "PMR (Perpendicular Magnetic Recording)" at bounding box center [669, 307] width 570 height 37
click at [384, 284] on input "b. PMR (Perpendicular Magnetic Recording)" at bounding box center [384, 278] width 0 height 11
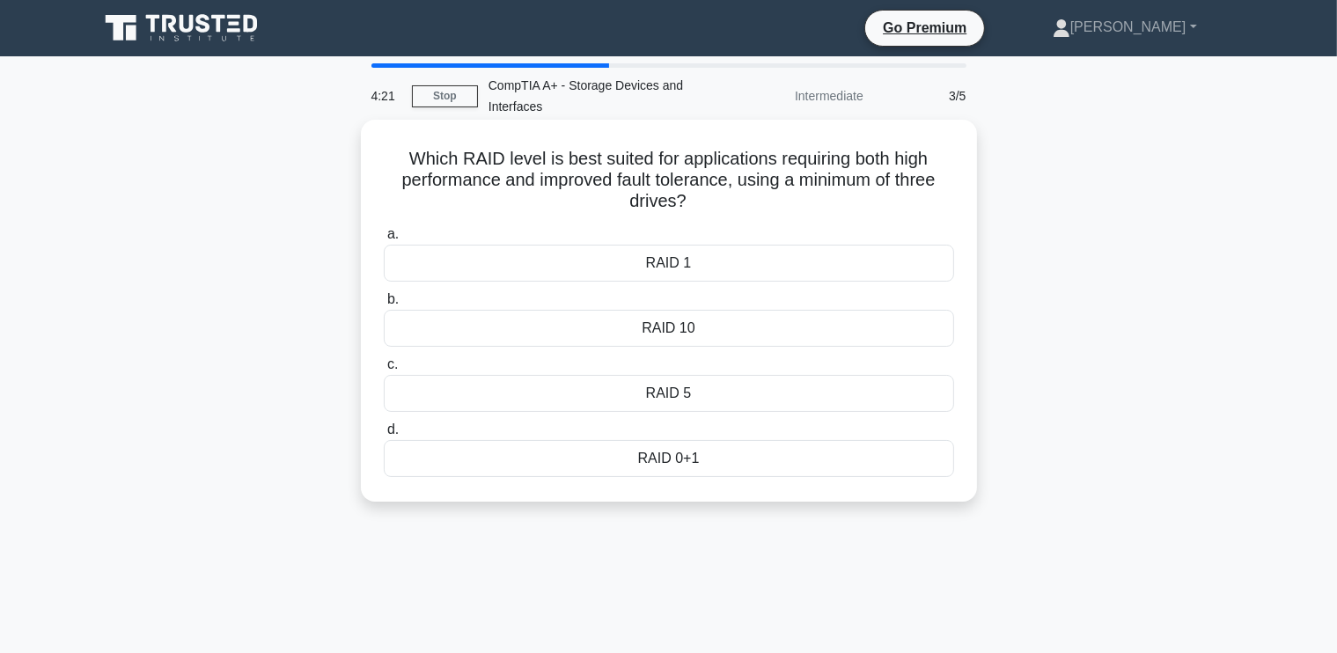
click at [676, 392] on div "RAID 5" at bounding box center [669, 393] width 570 height 37
click at [384, 370] on input "c. RAID 5" at bounding box center [384, 364] width 0 height 11
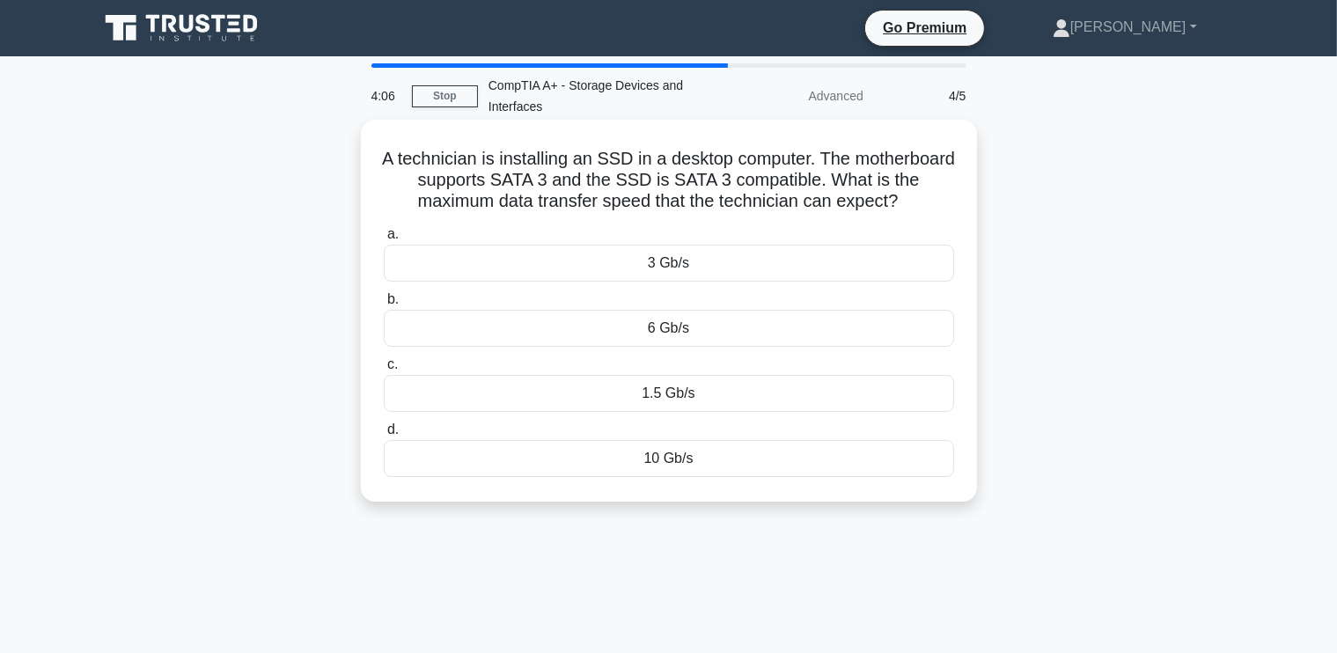
click at [708, 253] on div "3 Gb/s" at bounding box center [669, 263] width 570 height 37
click at [384, 240] on input "a. 3 Gb/s" at bounding box center [384, 234] width 0 height 11
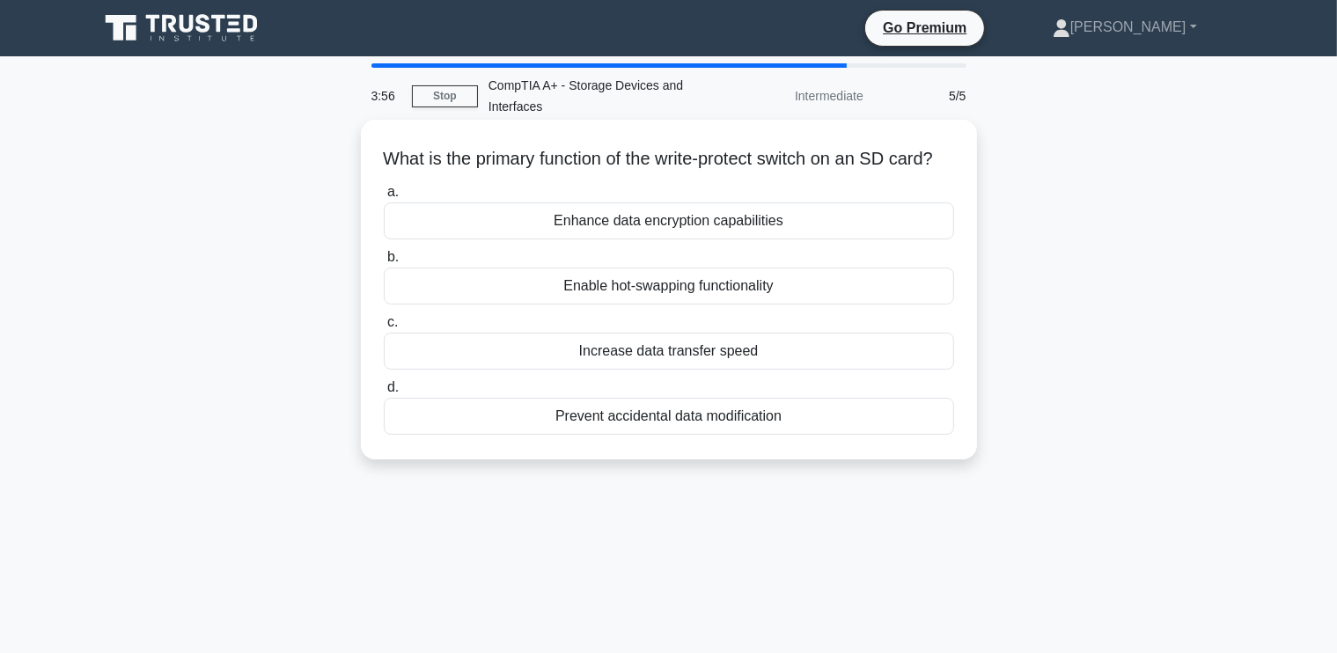
click at [690, 435] on div "Prevent accidental data modification" at bounding box center [669, 416] width 570 height 37
click at [384, 393] on input "d. Prevent accidental data modification" at bounding box center [384, 387] width 0 height 11
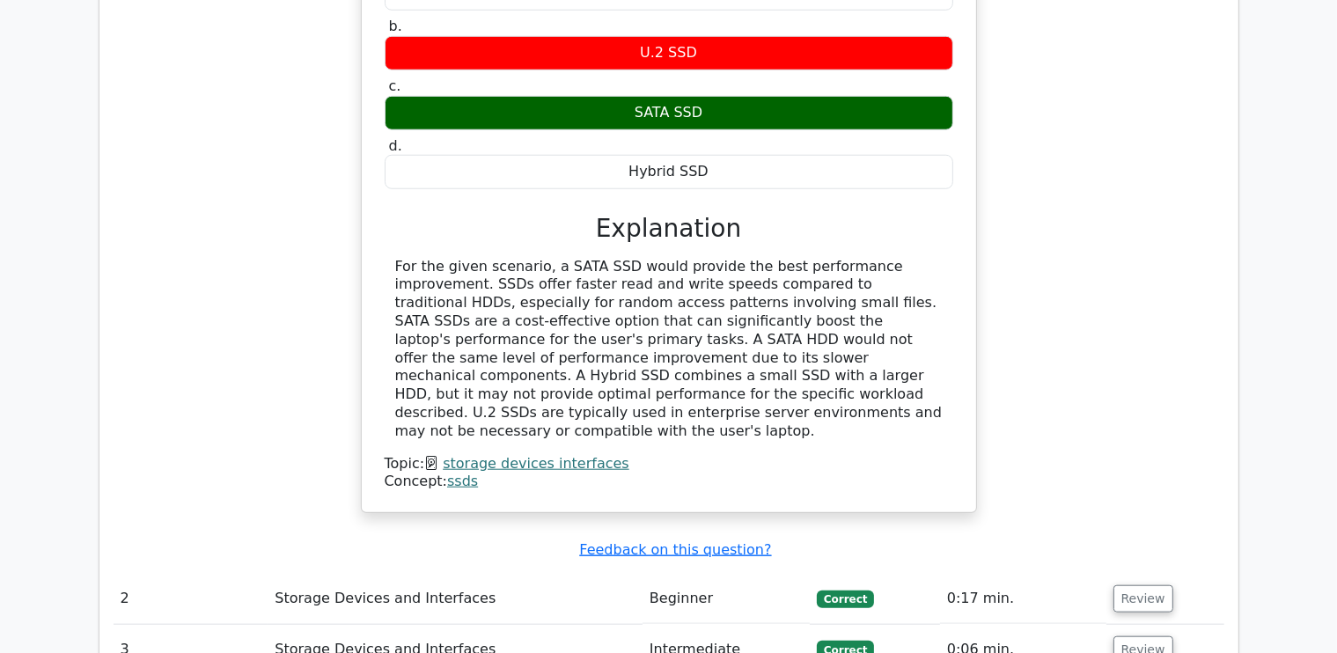
scroll to position [1936, 0]
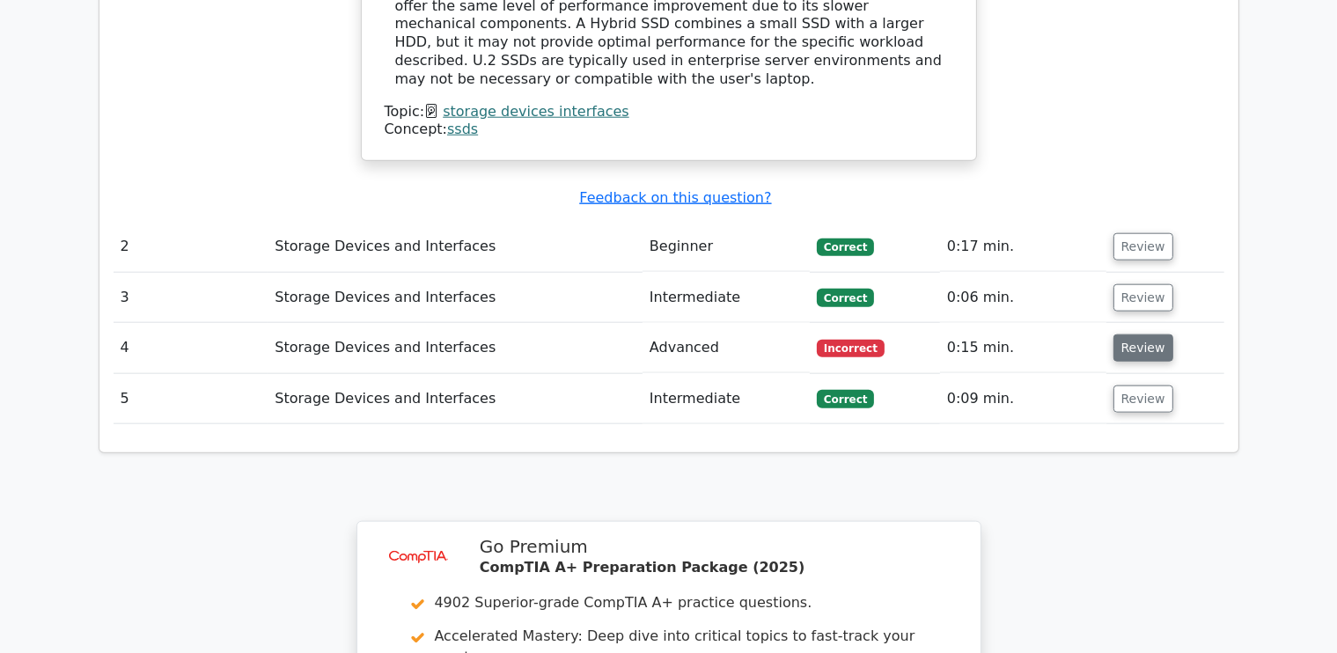
click at [1137, 334] on button "Review" at bounding box center [1143, 347] width 60 height 27
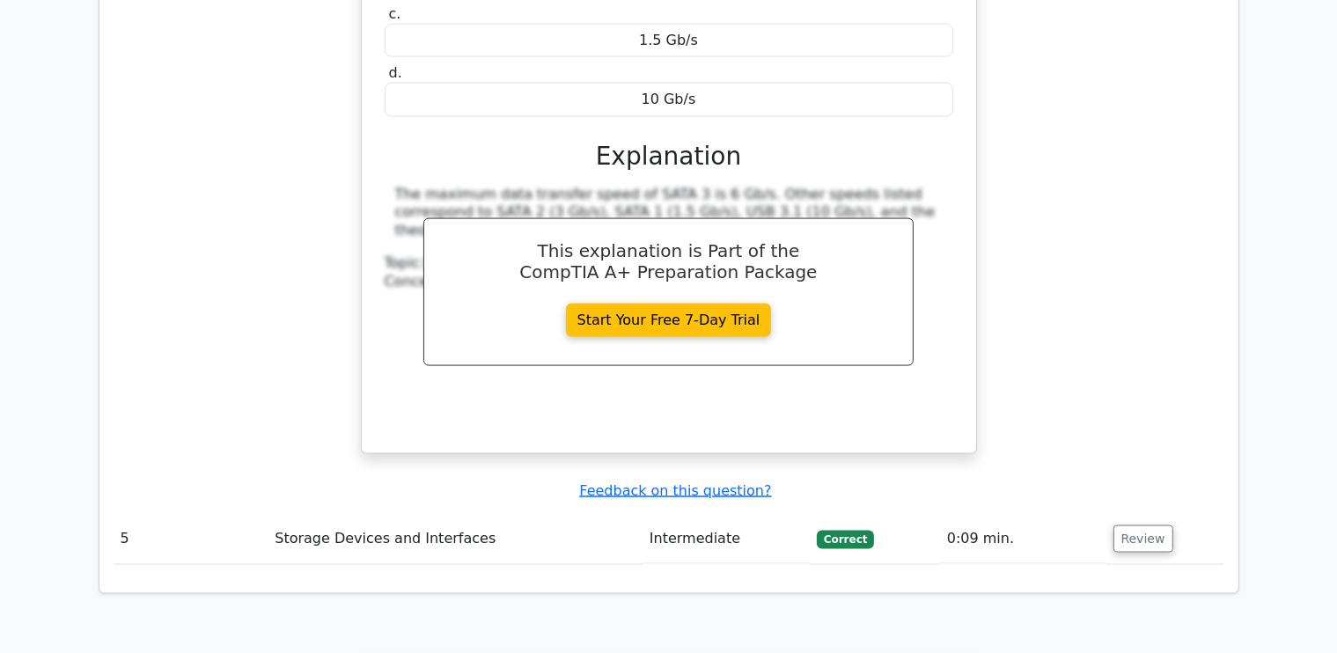
scroll to position [3080, 0]
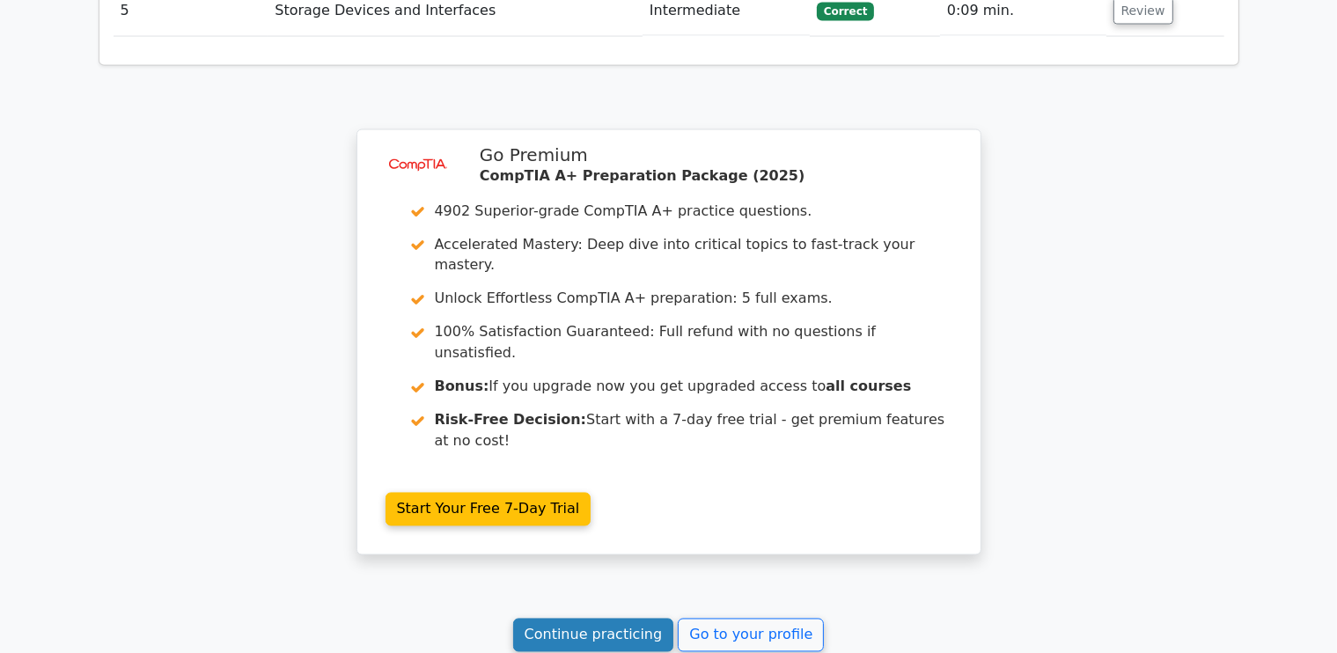
click at [618, 619] on link "Continue practicing" at bounding box center [593, 635] width 161 height 33
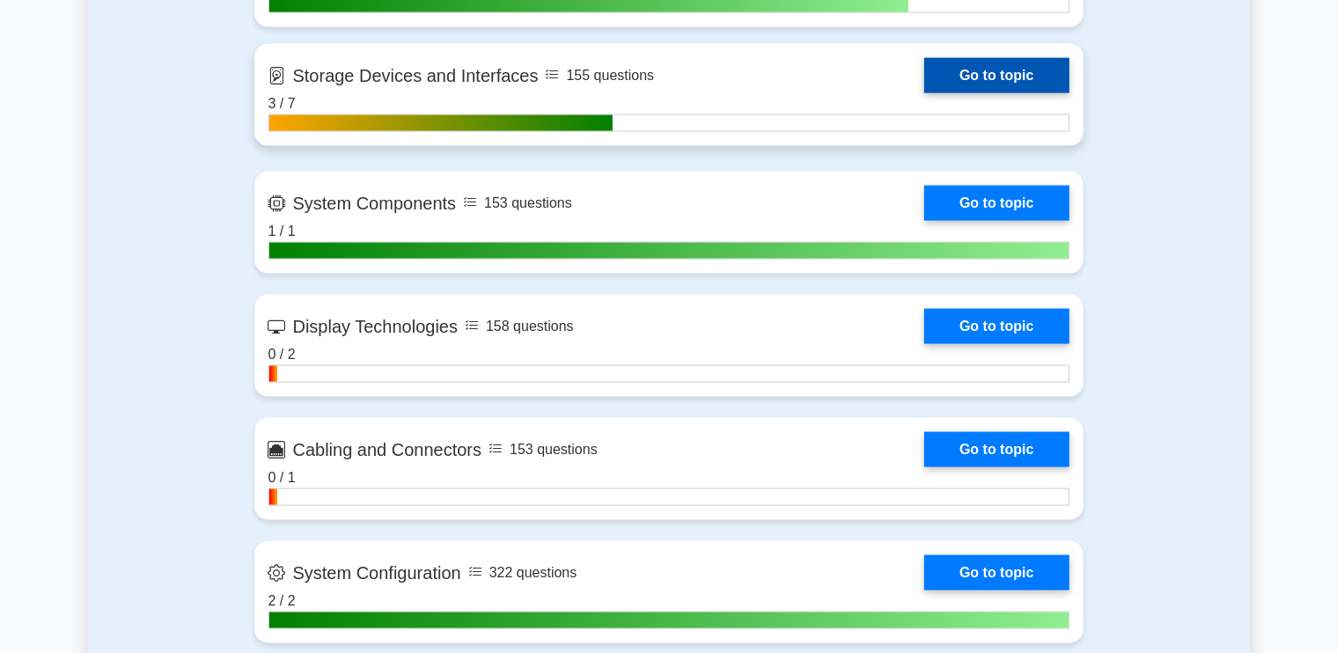
scroll to position [2464, 0]
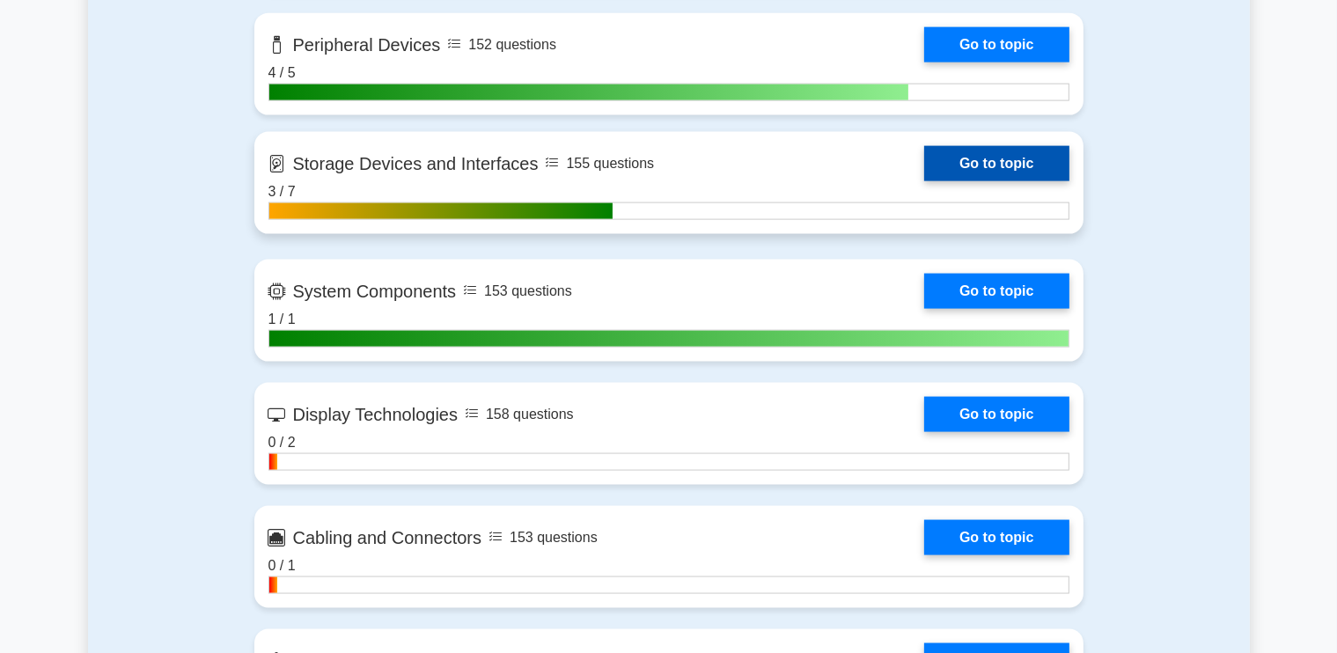
click at [997, 154] on link "Go to topic" at bounding box center [996, 163] width 144 height 35
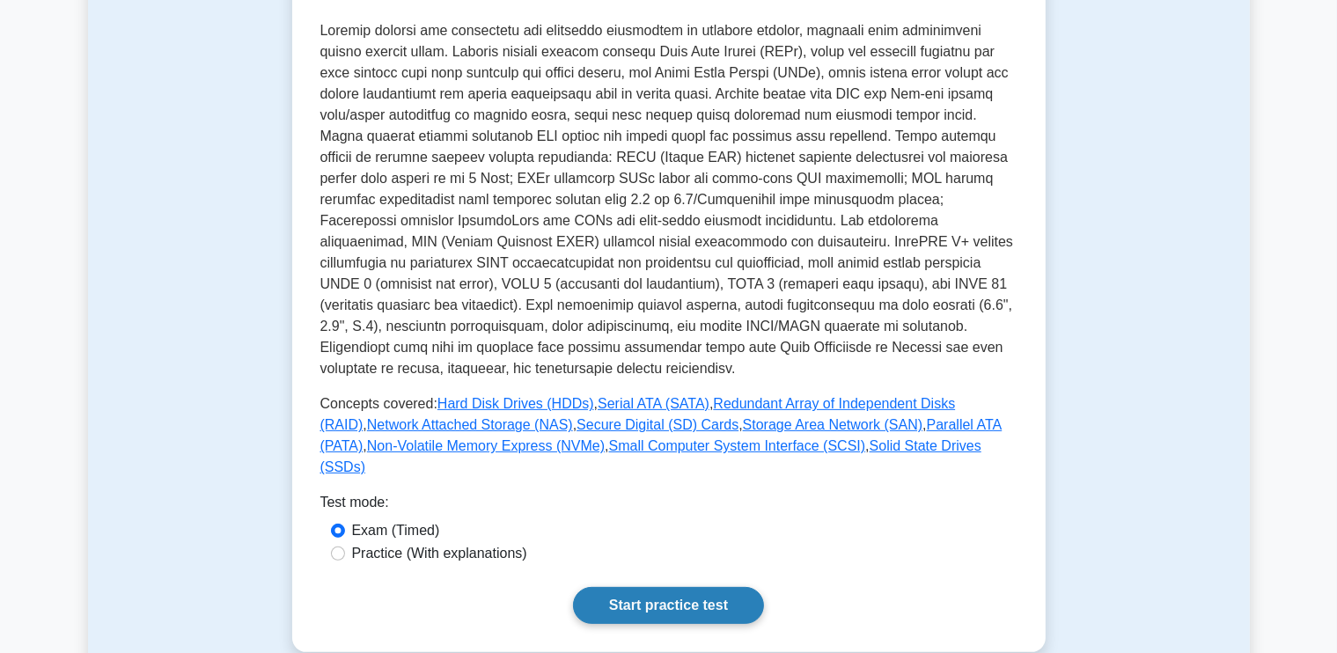
click at [698, 597] on link "Start practice test" at bounding box center [668, 605] width 191 height 37
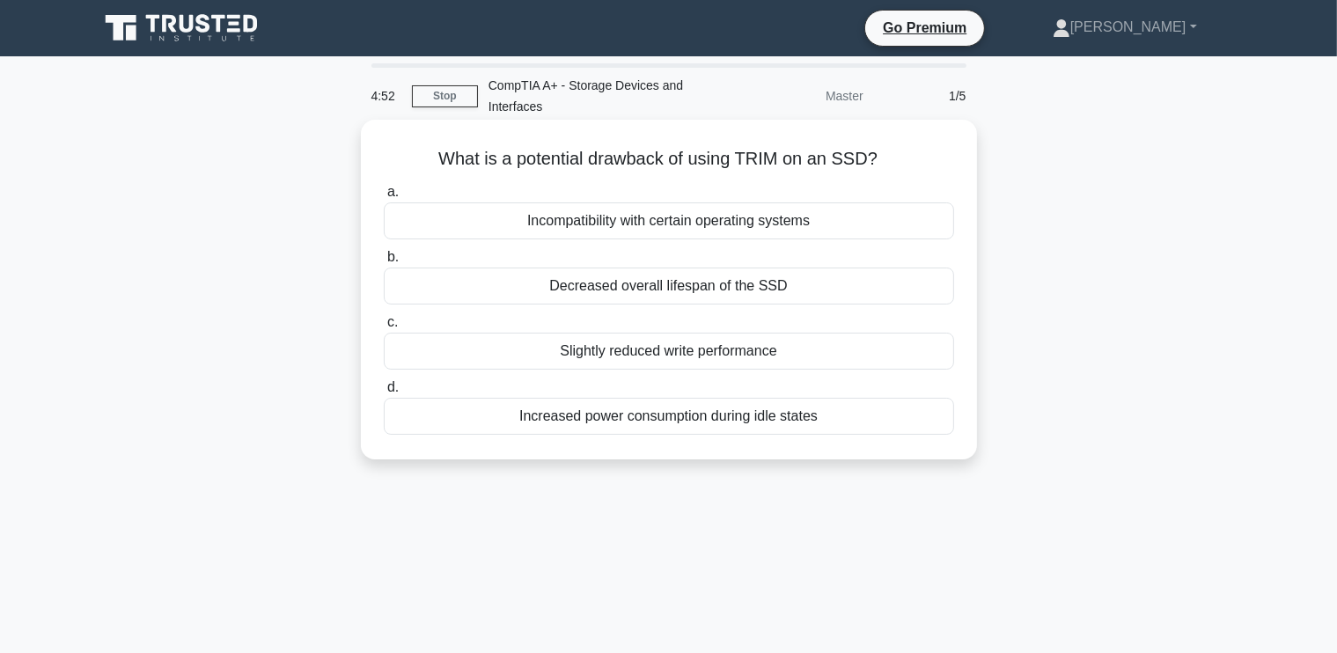
click at [732, 226] on div "Incompatibility with certain operating systems" at bounding box center [669, 220] width 570 height 37
click at [384, 198] on input "a. Incompatibility with certain operating systems" at bounding box center [384, 192] width 0 height 11
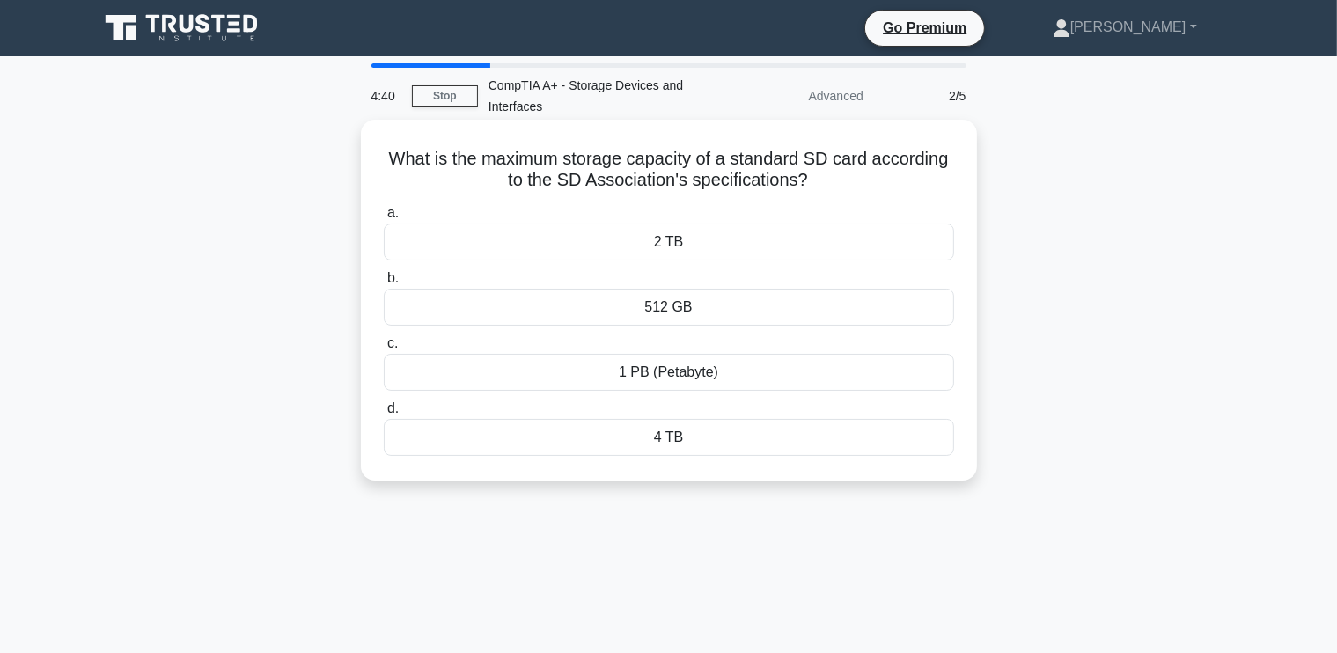
click at [687, 244] on div "2 TB" at bounding box center [669, 242] width 570 height 37
click at [384, 219] on input "a. 2 TB" at bounding box center [384, 213] width 0 height 11
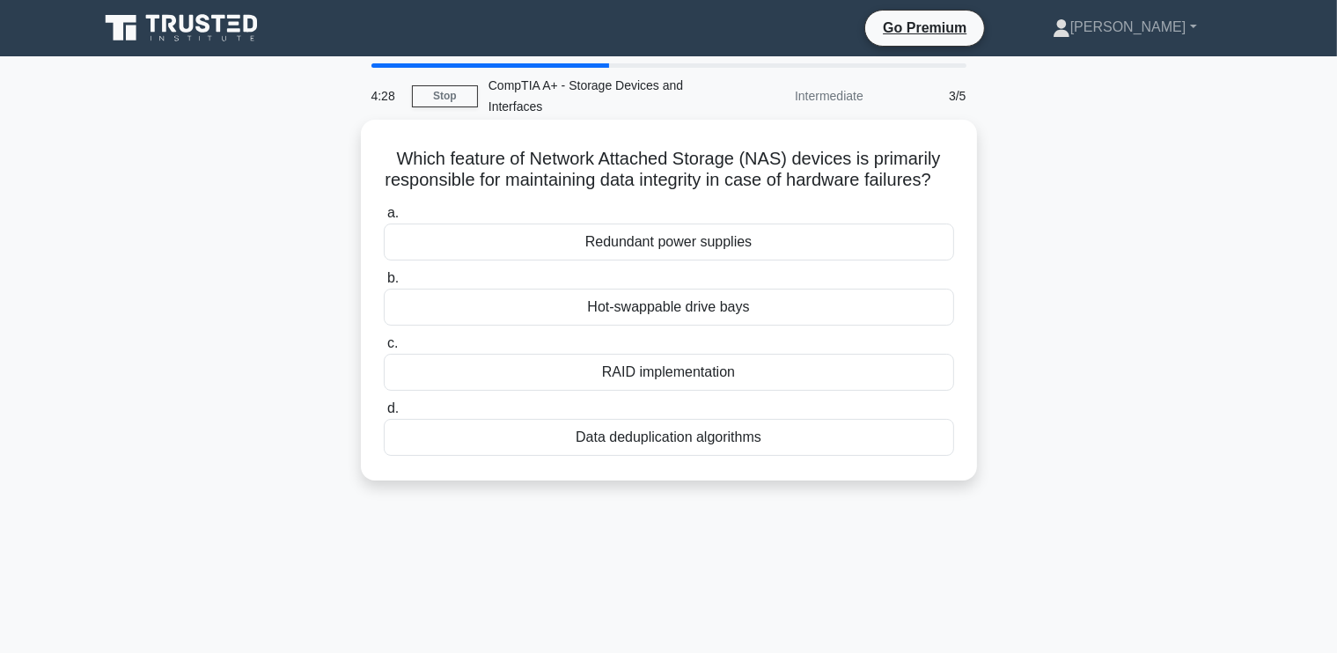
click at [663, 456] on div "Data deduplication algorithms" at bounding box center [669, 437] width 570 height 37
click at [384, 414] on input "d. Data deduplication algorithms" at bounding box center [384, 408] width 0 height 11
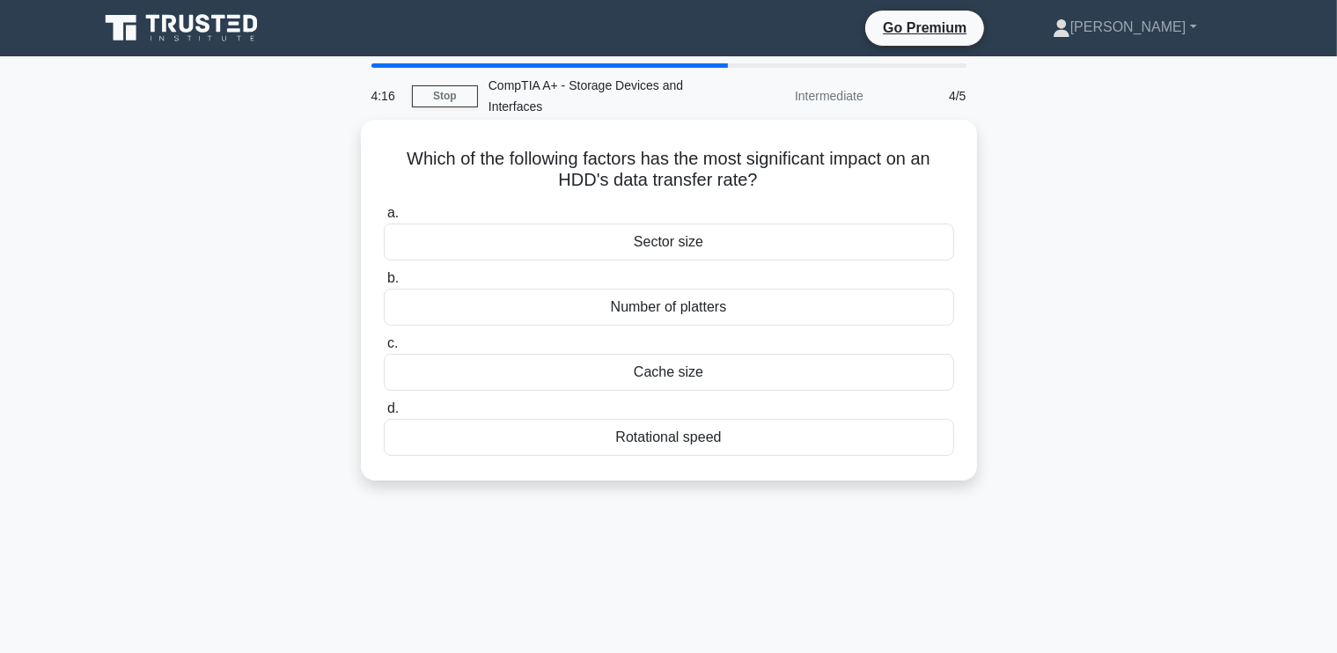
click at [658, 432] on div "Rotational speed" at bounding box center [669, 437] width 570 height 37
click at [384, 414] on input "d. Rotational speed" at bounding box center [384, 408] width 0 height 11
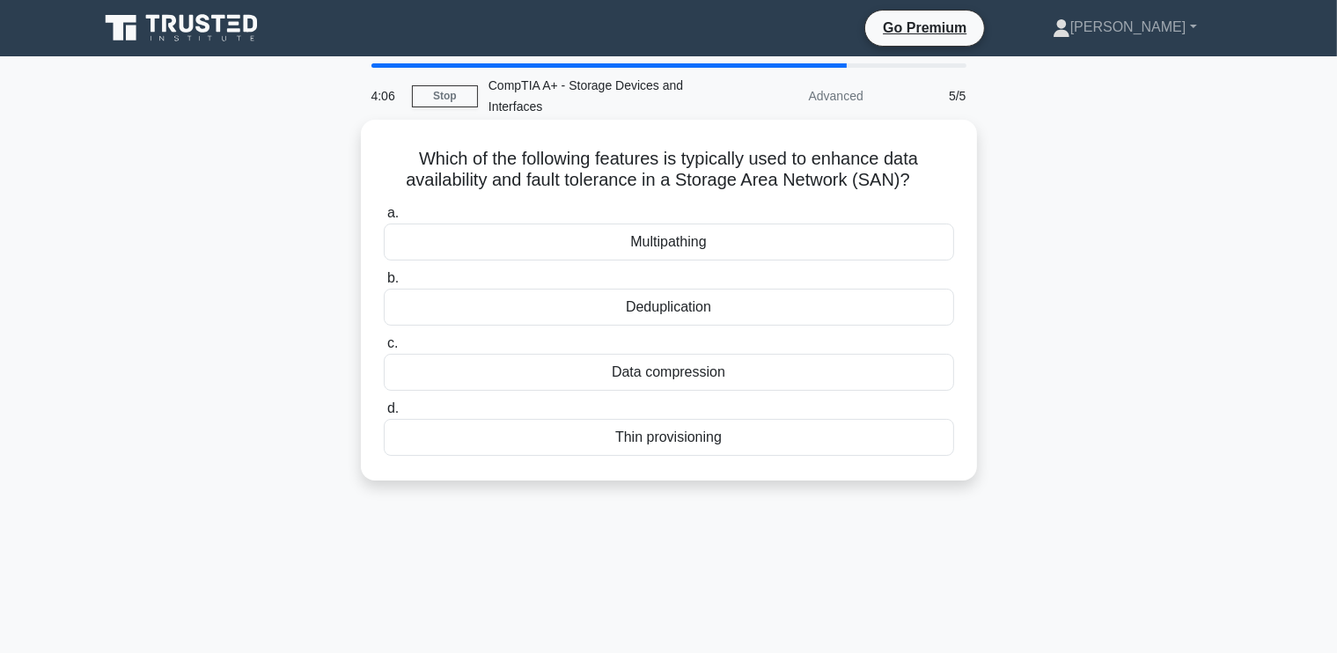
click at [689, 305] on div "Deduplication" at bounding box center [669, 307] width 570 height 37
click at [384, 284] on input "b. Deduplication" at bounding box center [384, 278] width 0 height 11
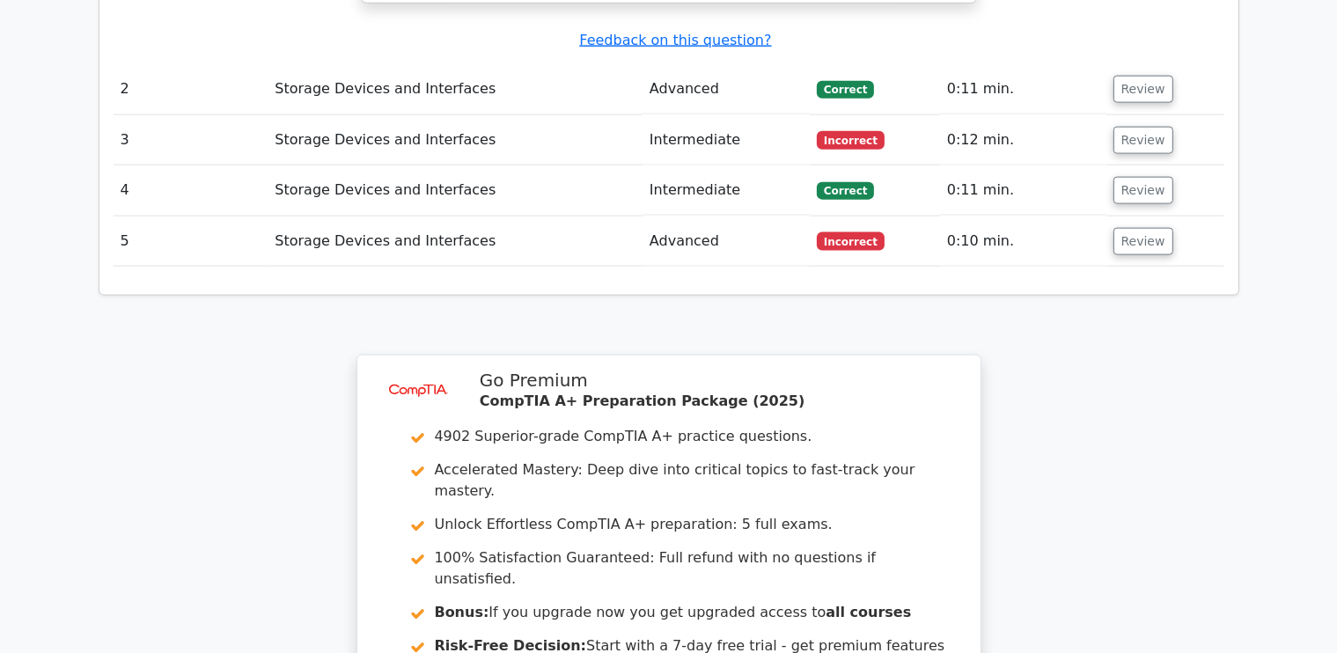
scroll to position [2552, 0]
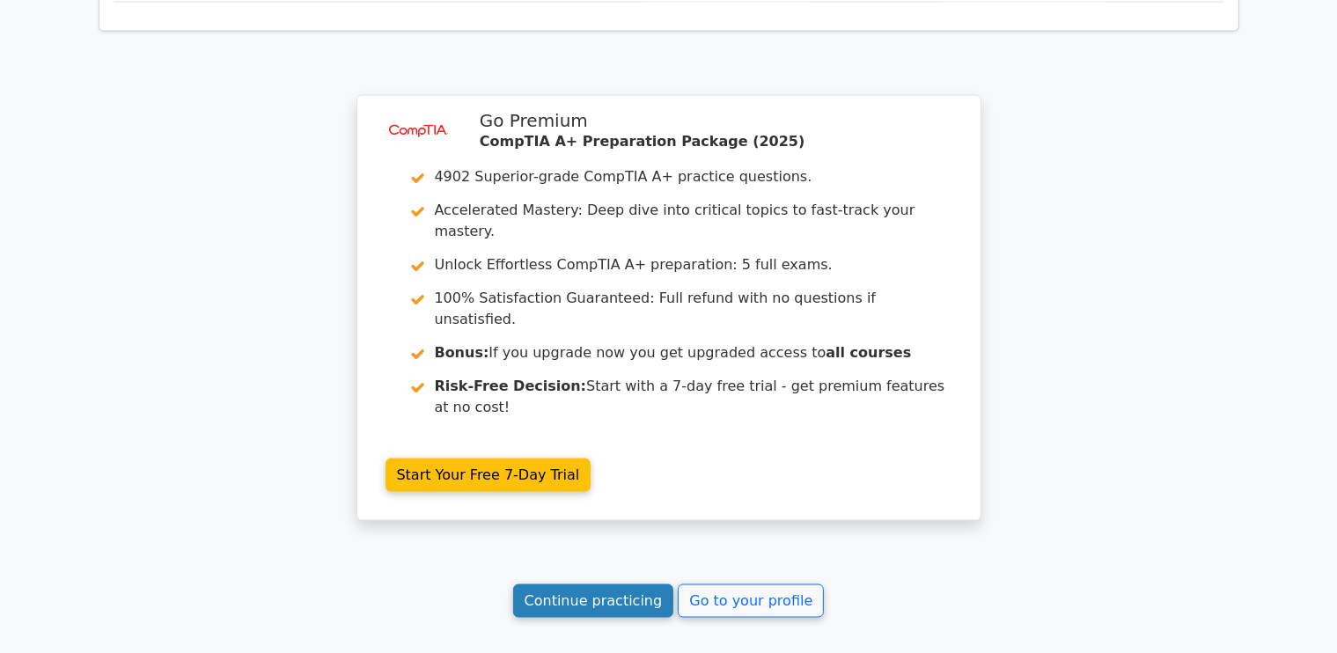
click at [628, 584] on link "Continue practicing" at bounding box center [593, 600] width 161 height 33
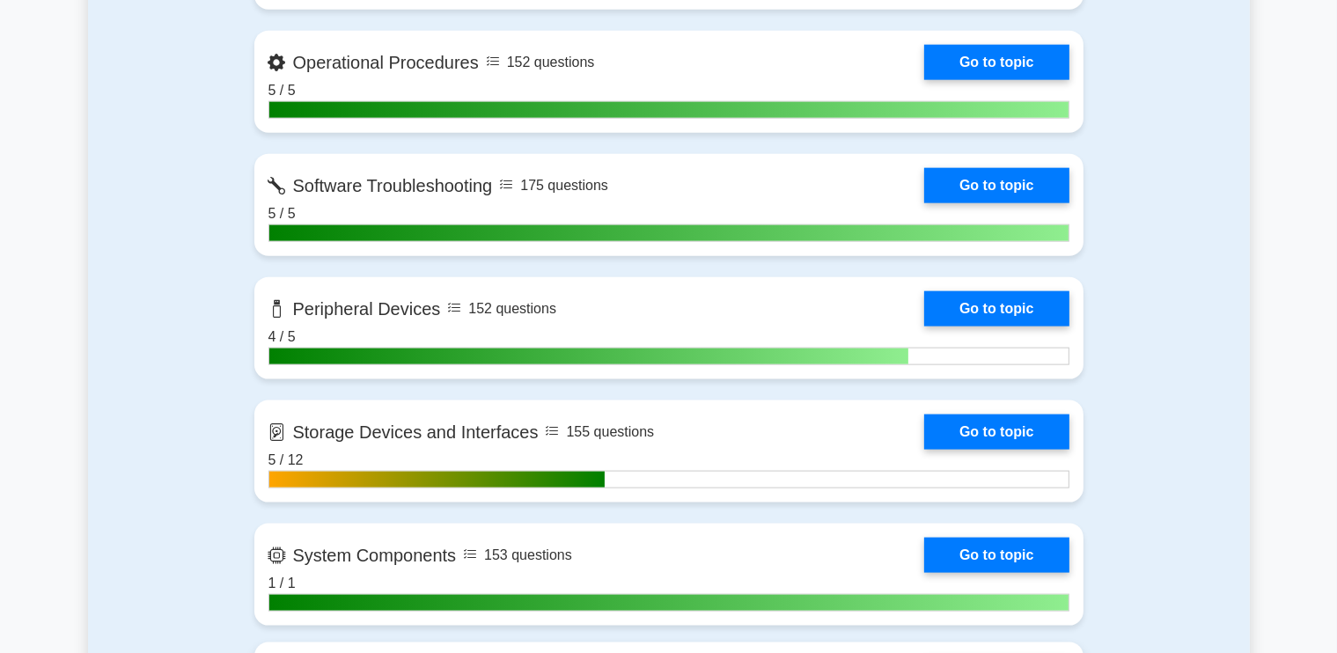
scroll to position [2552, 0]
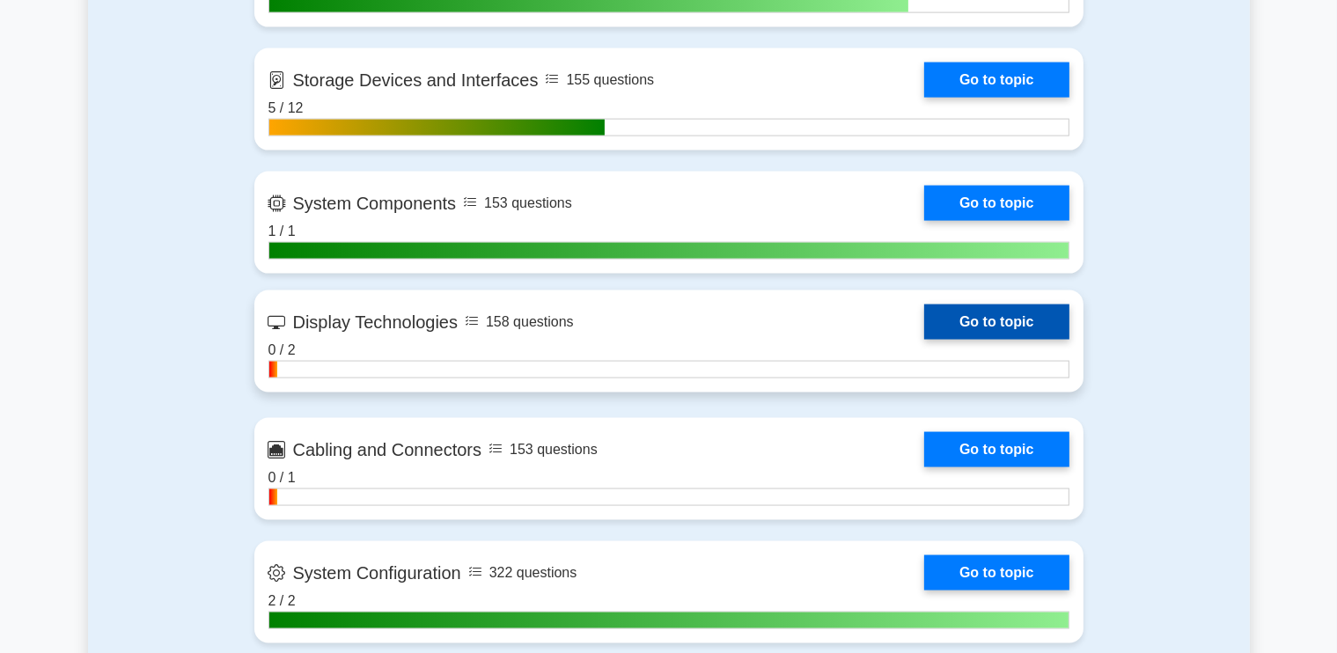
click at [994, 315] on link "Go to topic" at bounding box center [996, 321] width 144 height 35
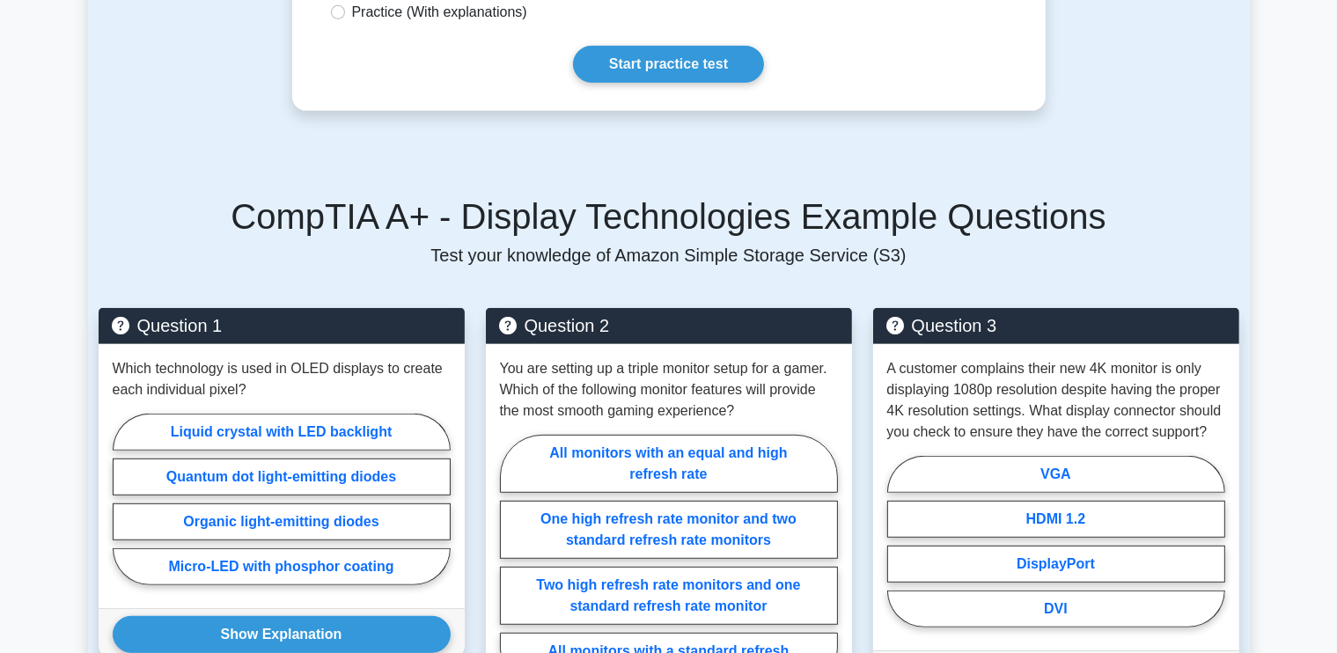
scroll to position [704, 0]
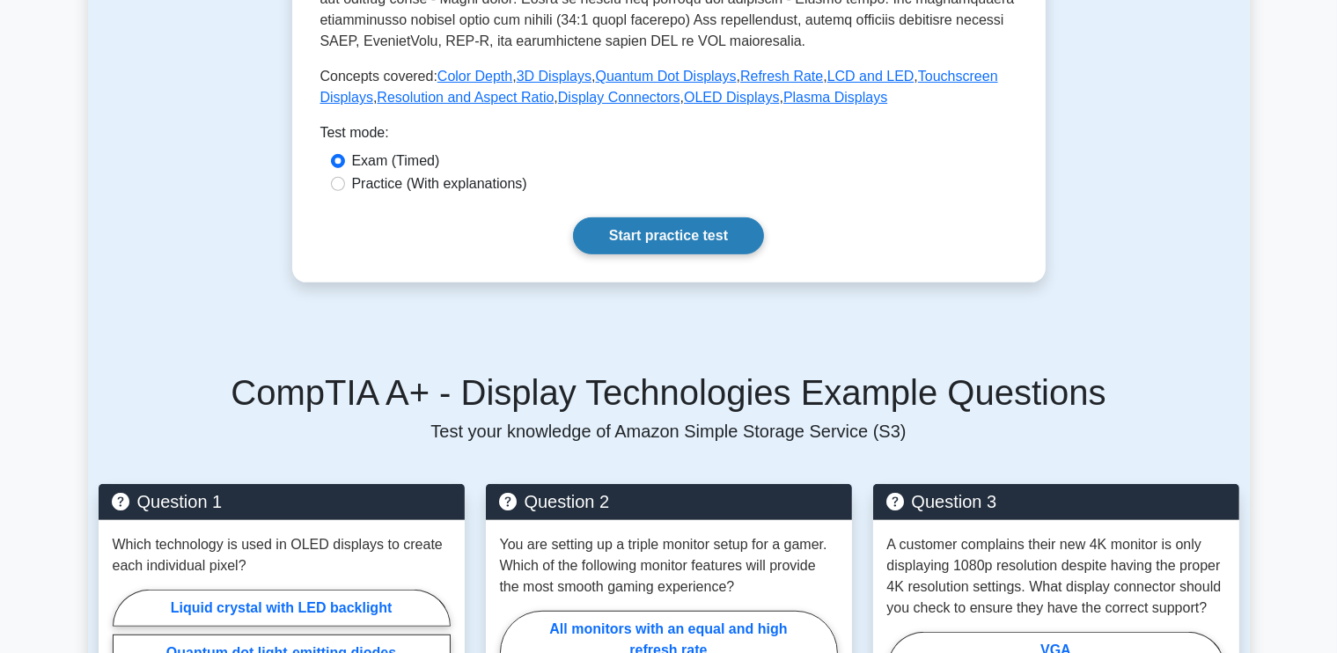
click at [673, 239] on link "Start practice test" at bounding box center [668, 235] width 191 height 37
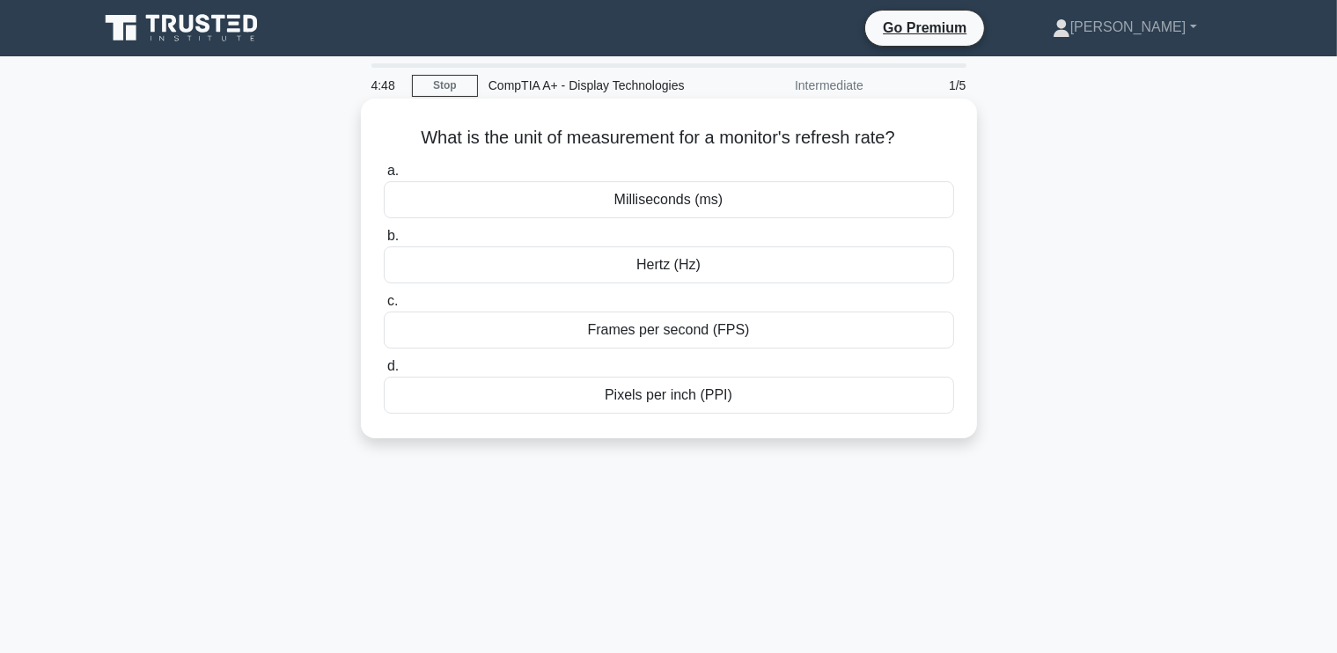
click at [657, 270] on div "Hertz (Hz)" at bounding box center [669, 264] width 570 height 37
click at [384, 242] on input "b. Hertz (Hz)" at bounding box center [384, 236] width 0 height 11
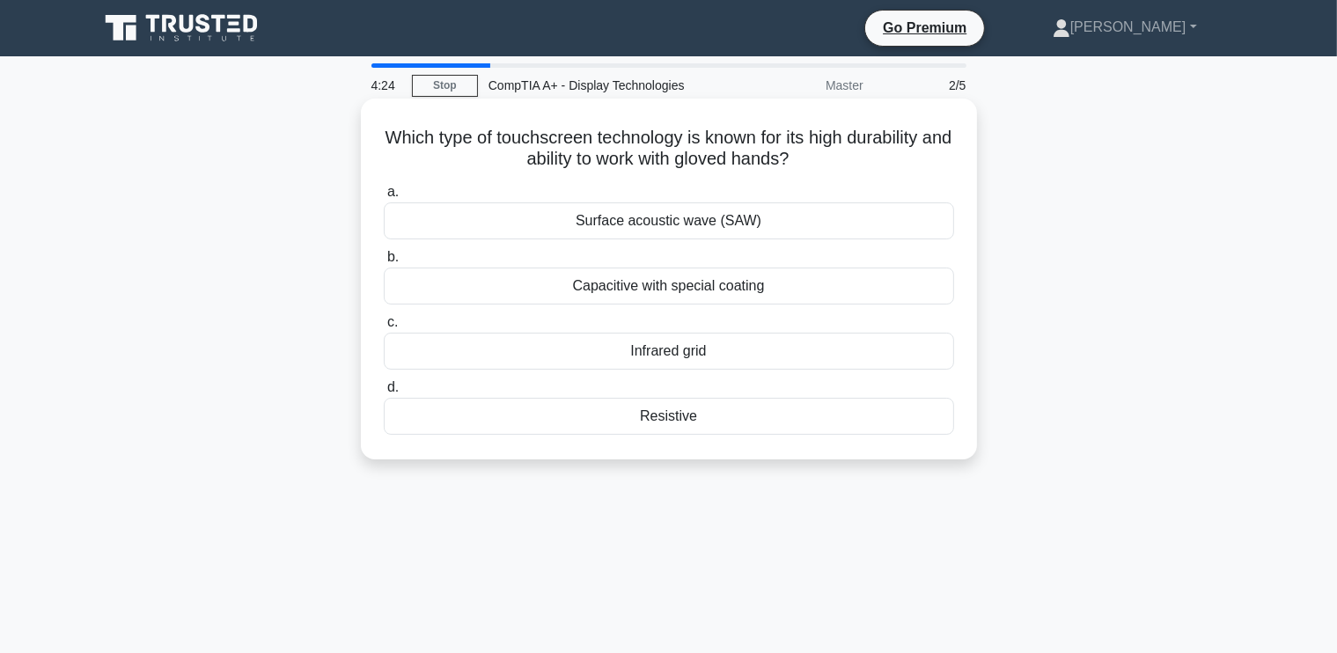
click at [671, 350] on div "Infrared grid" at bounding box center [669, 351] width 570 height 37
click at [384, 328] on input "c. Infrared grid" at bounding box center [384, 322] width 0 height 11
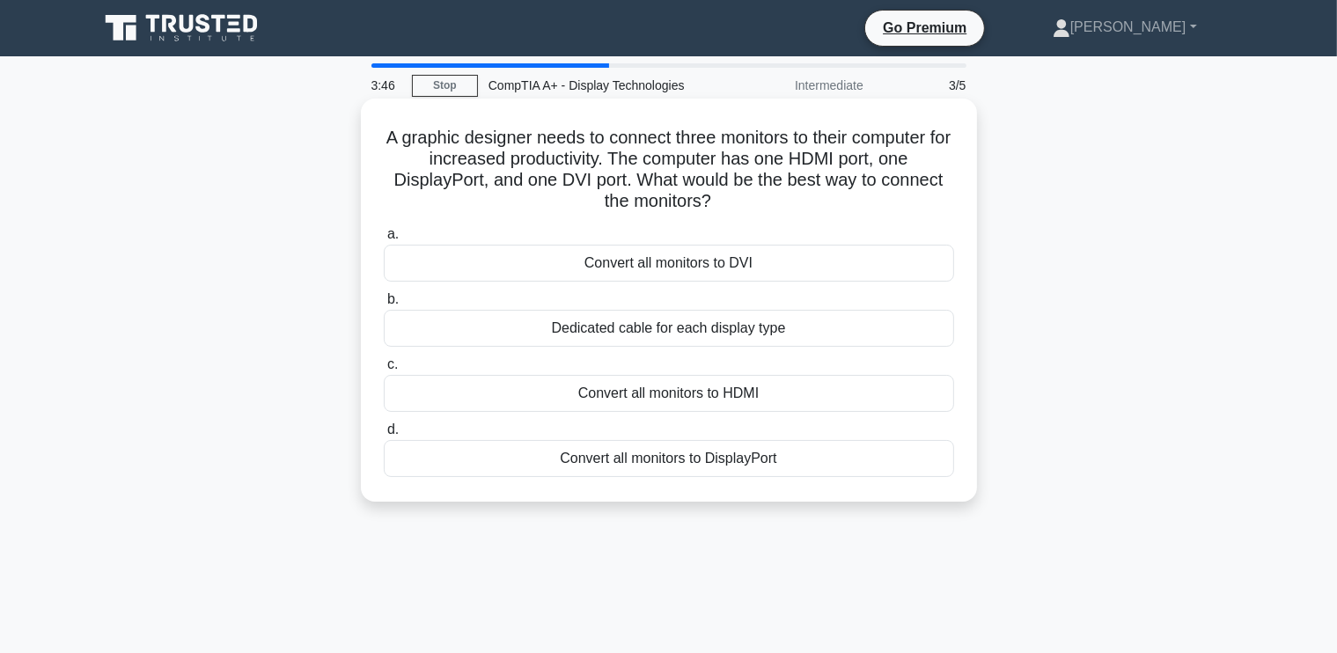
click at [683, 262] on div "Convert all monitors to DVI" at bounding box center [669, 263] width 570 height 37
click at [384, 240] on input "a. Convert all monitors to DVI" at bounding box center [384, 234] width 0 height 11
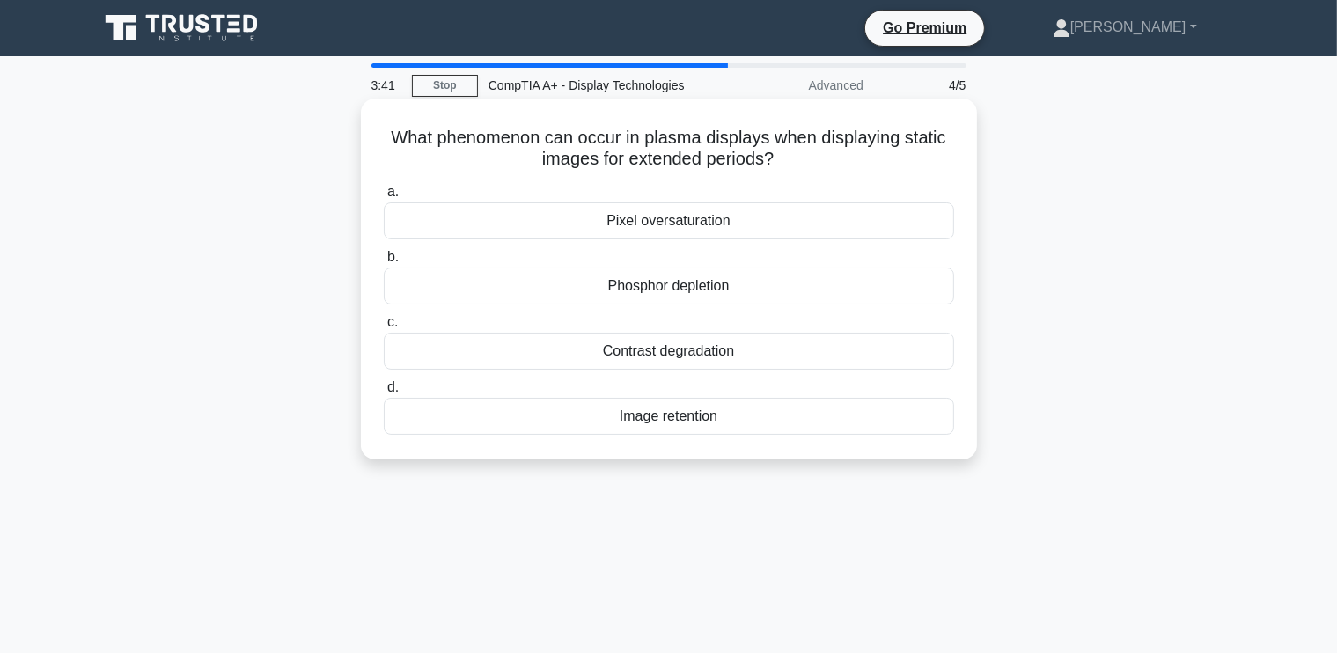
click at [681, 223] on div "Pixel oversaturation" at bounding box center [669, 220] width 570 height 37
click at [384, 198] on input "a. Pixel oversaturation" at bounding box center [384, 192] width 0 height 11
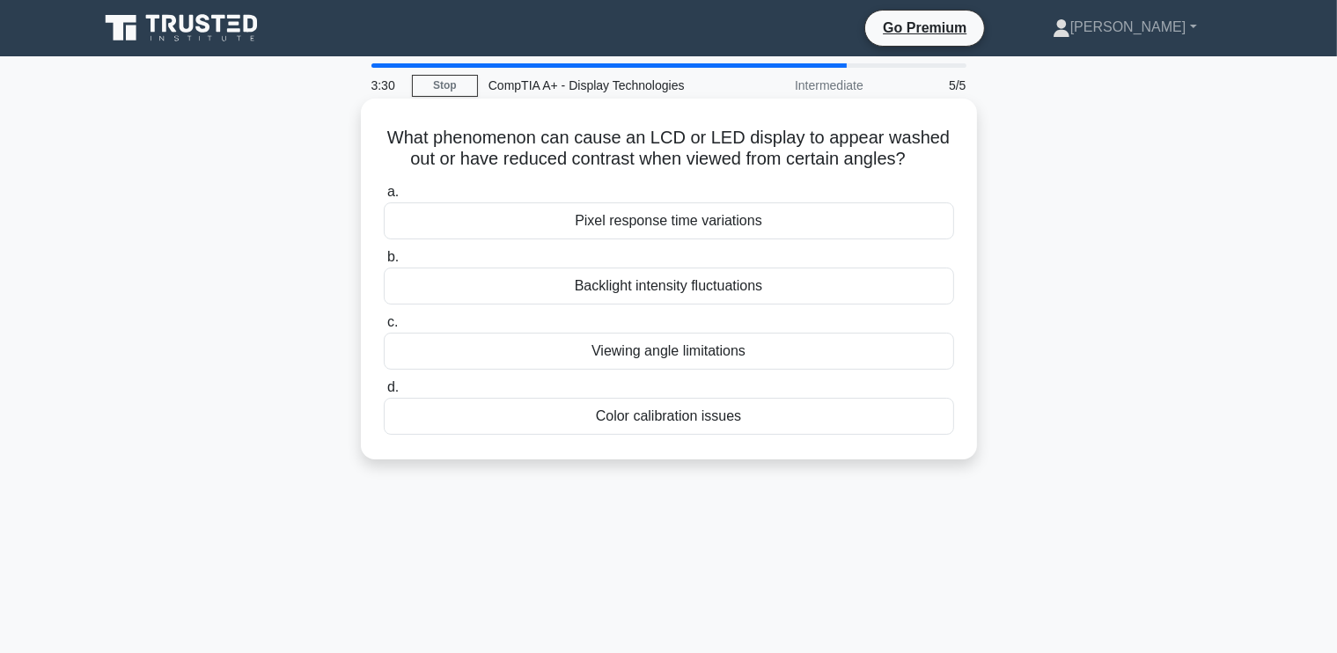
click at [641, 344] on div "Viewing angle limitations" at bounding box center [669, 351] width 570 height 37
click at [384, 328] on input "c. Viewing angle limitations" at bounding box center [384, 322] width 0 height 11
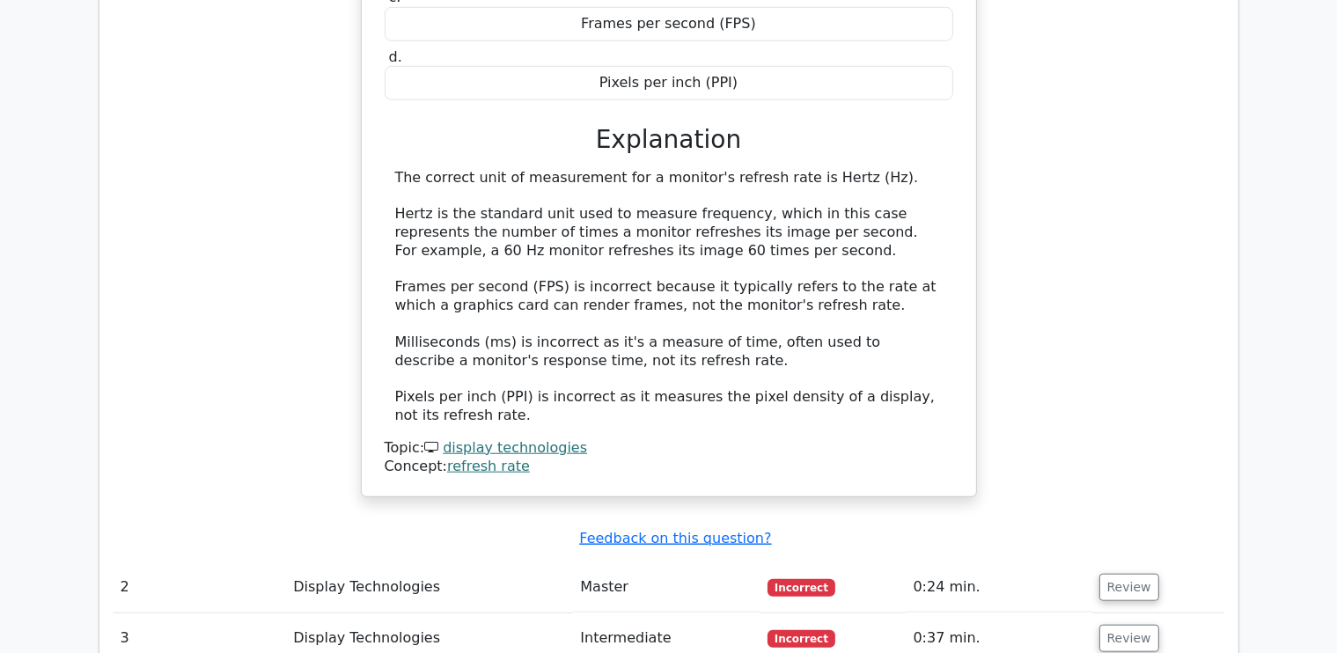
scroll to position [1848, 0]
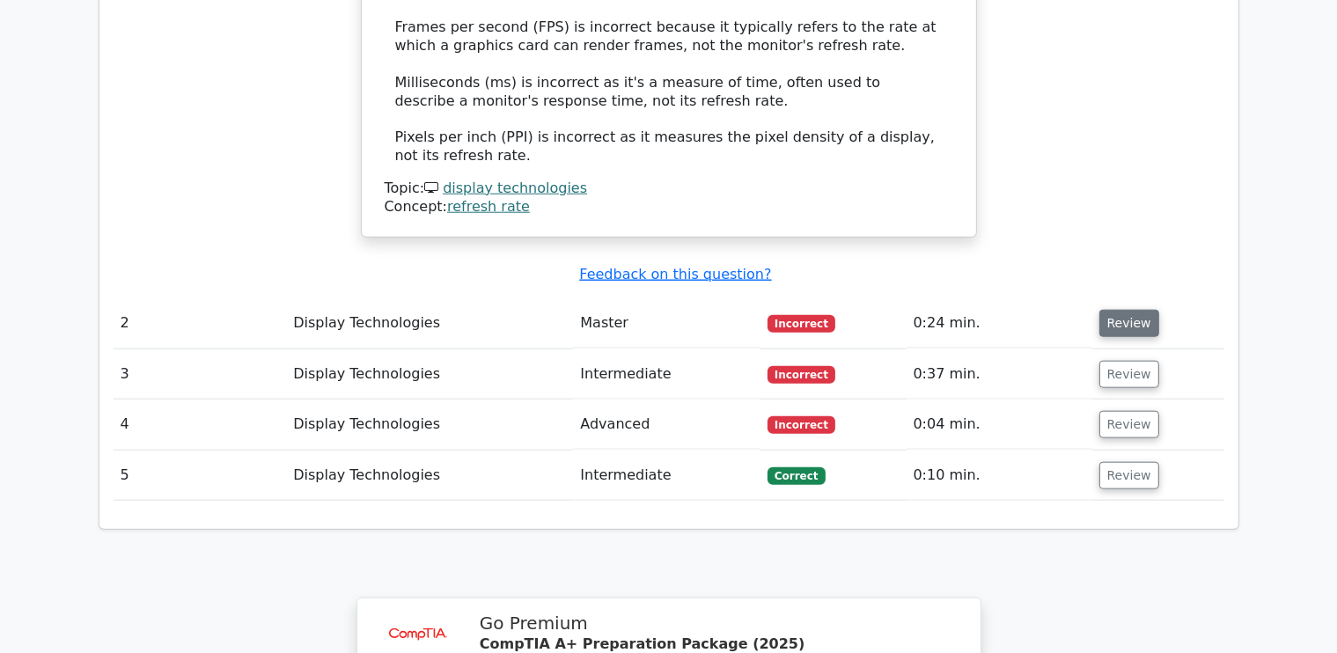
click at [1131, 310] on button "Review" at bounding box center [1129, 323] width 60 height 27
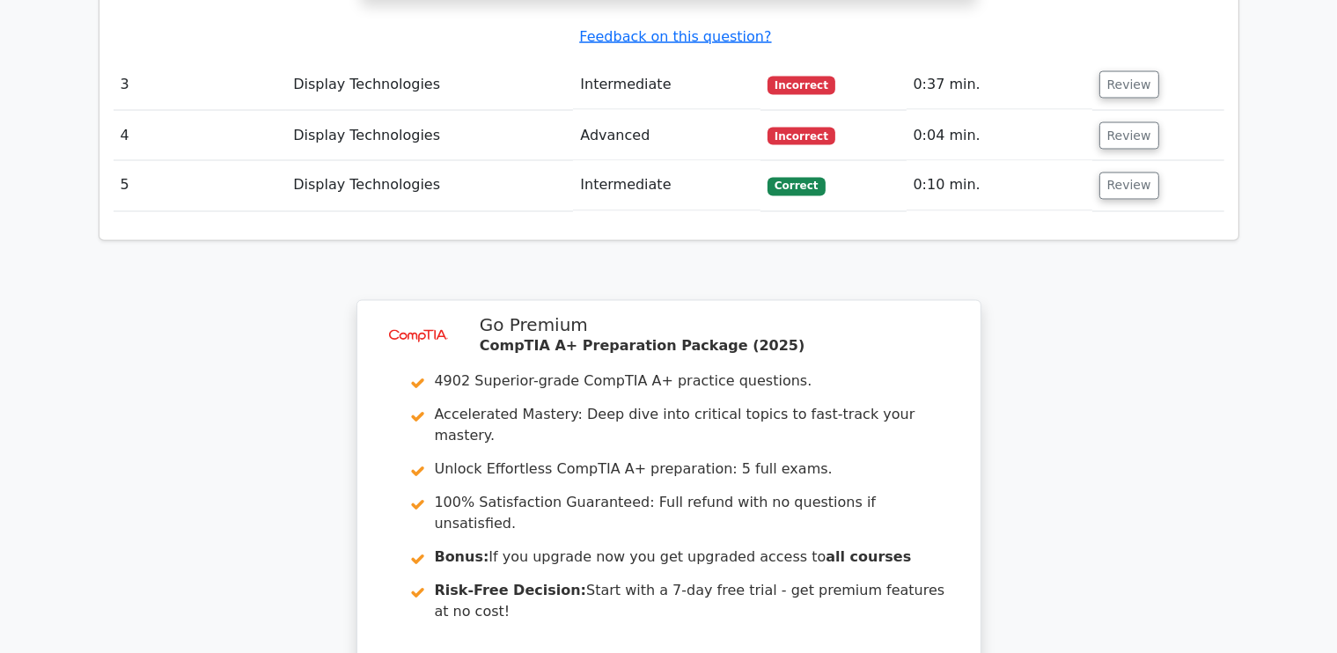
scroll to position [2904, 0]
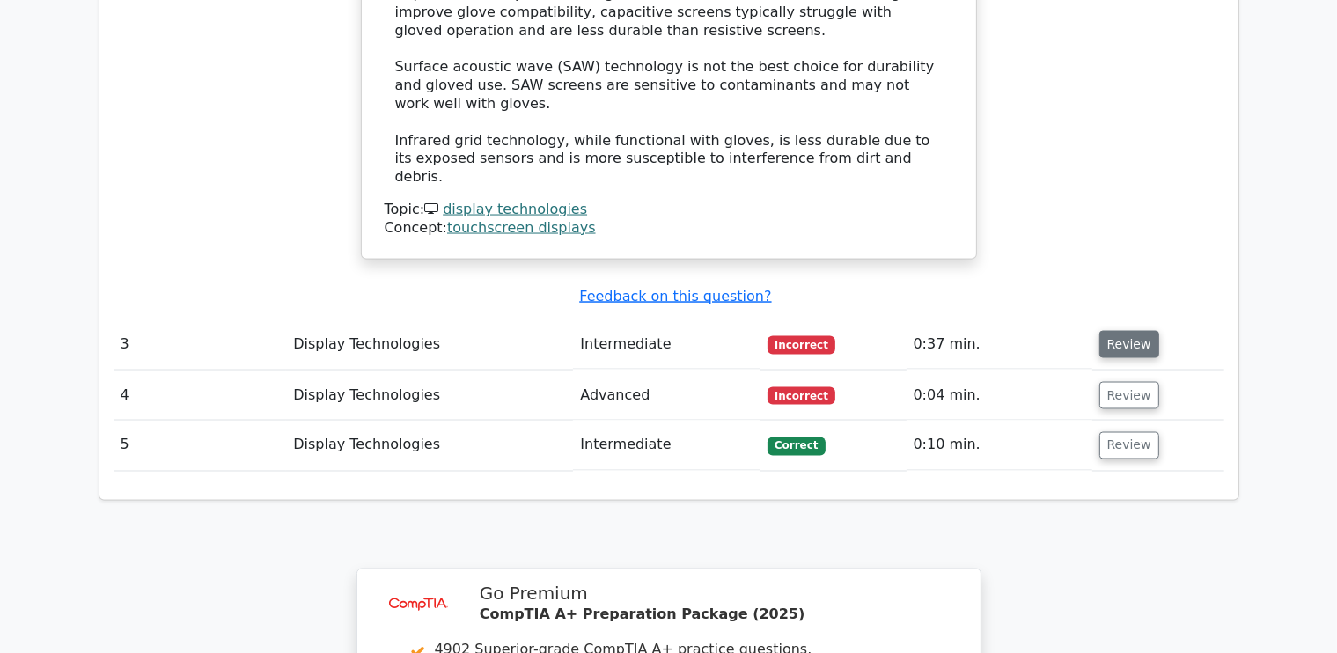
click at [1140, 331] on button "Review" at bounding box center [1129, 344] width 60 height 27
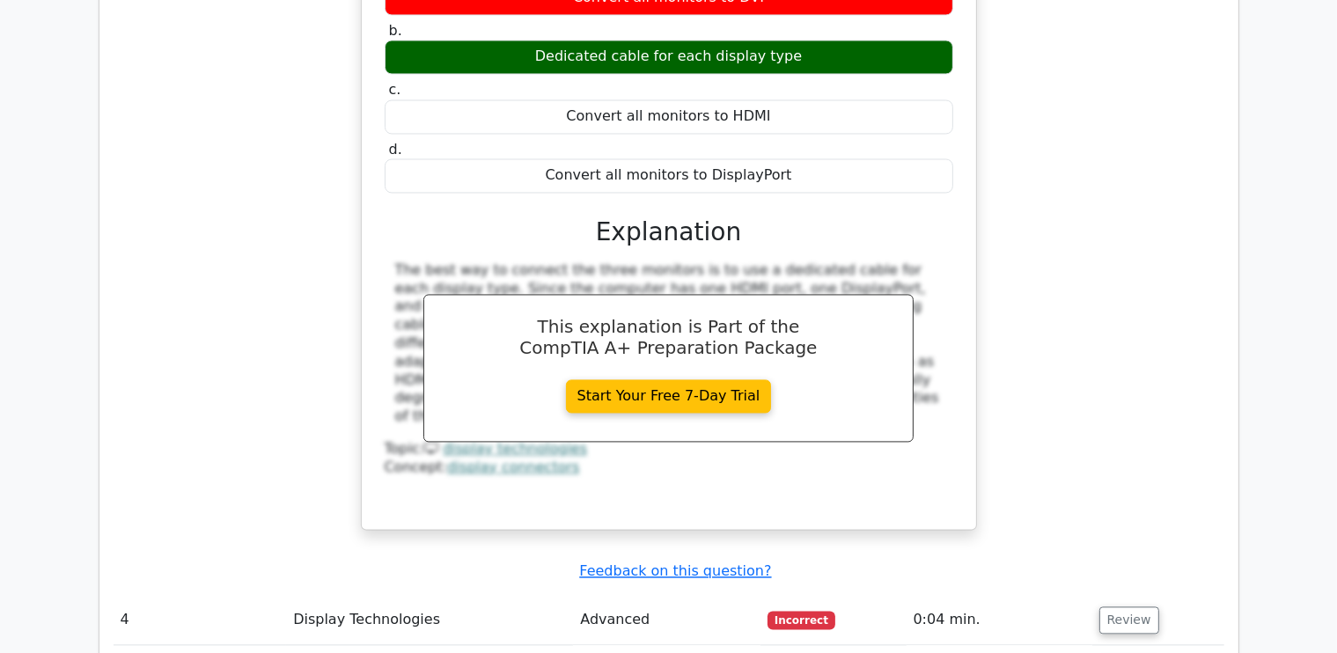
scroll to position [3520, 0]
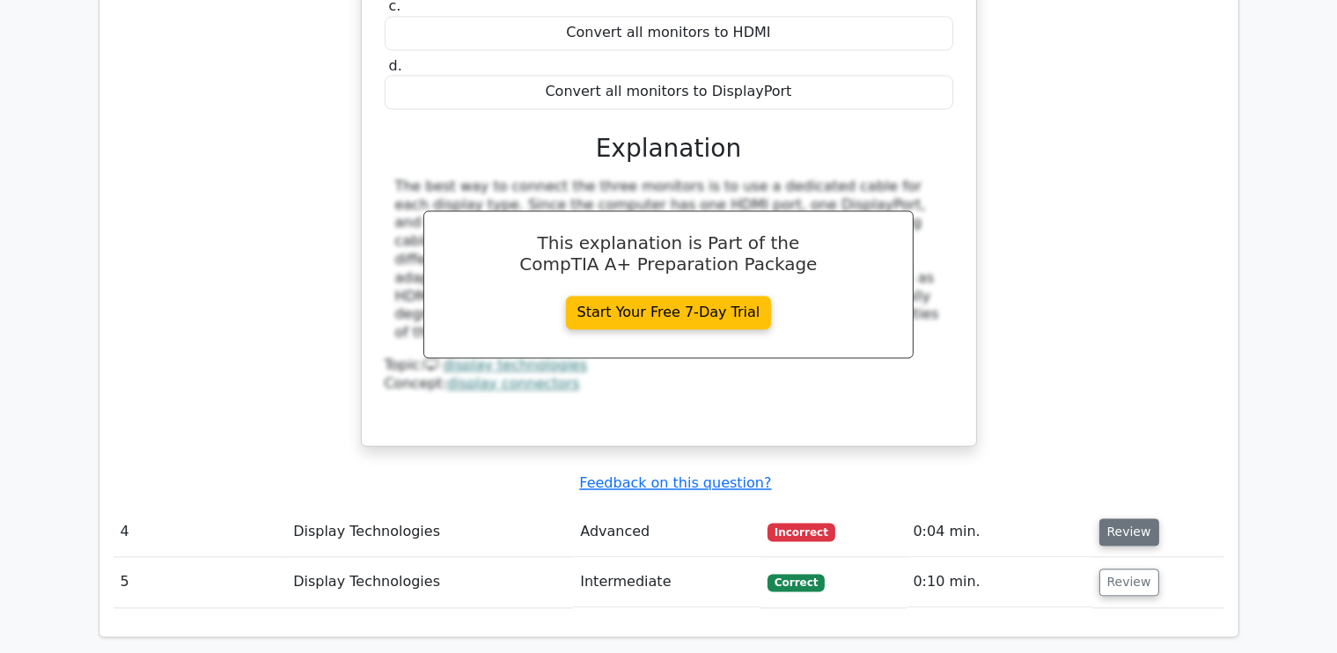
click at [1137, 518] on button "Review" at bounding box center [1129, 531] width 60 height 27
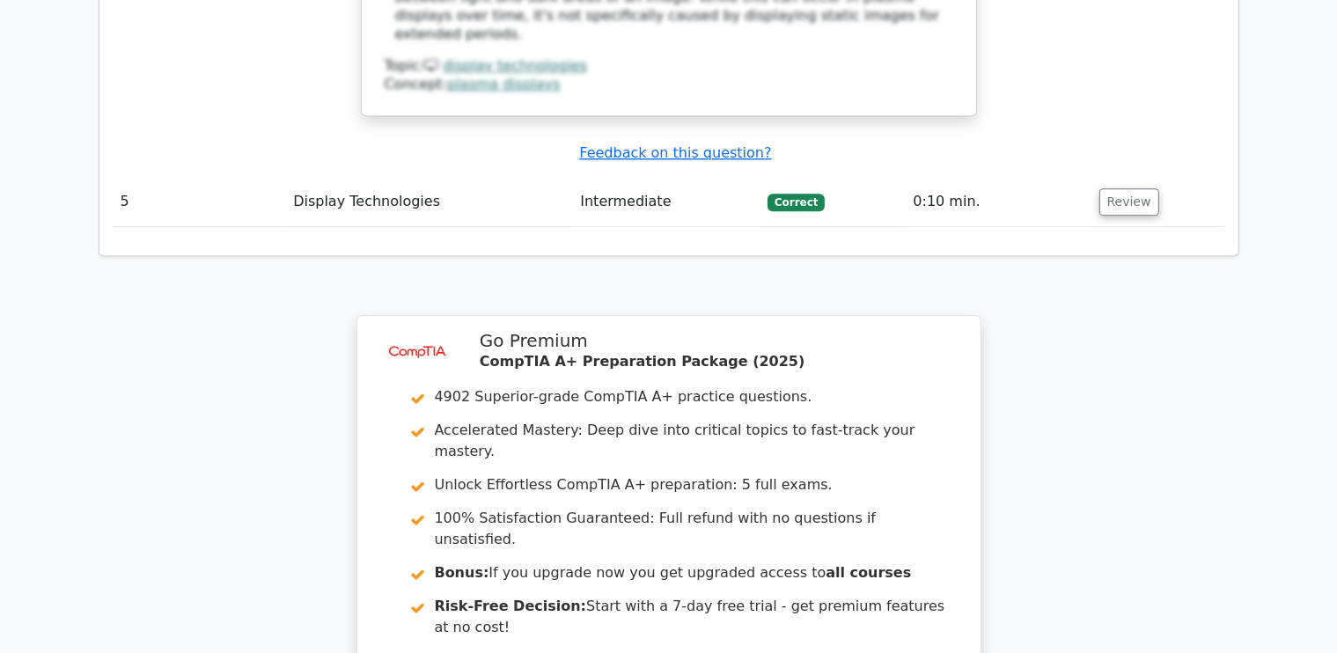
scroll to position [5046, 0]
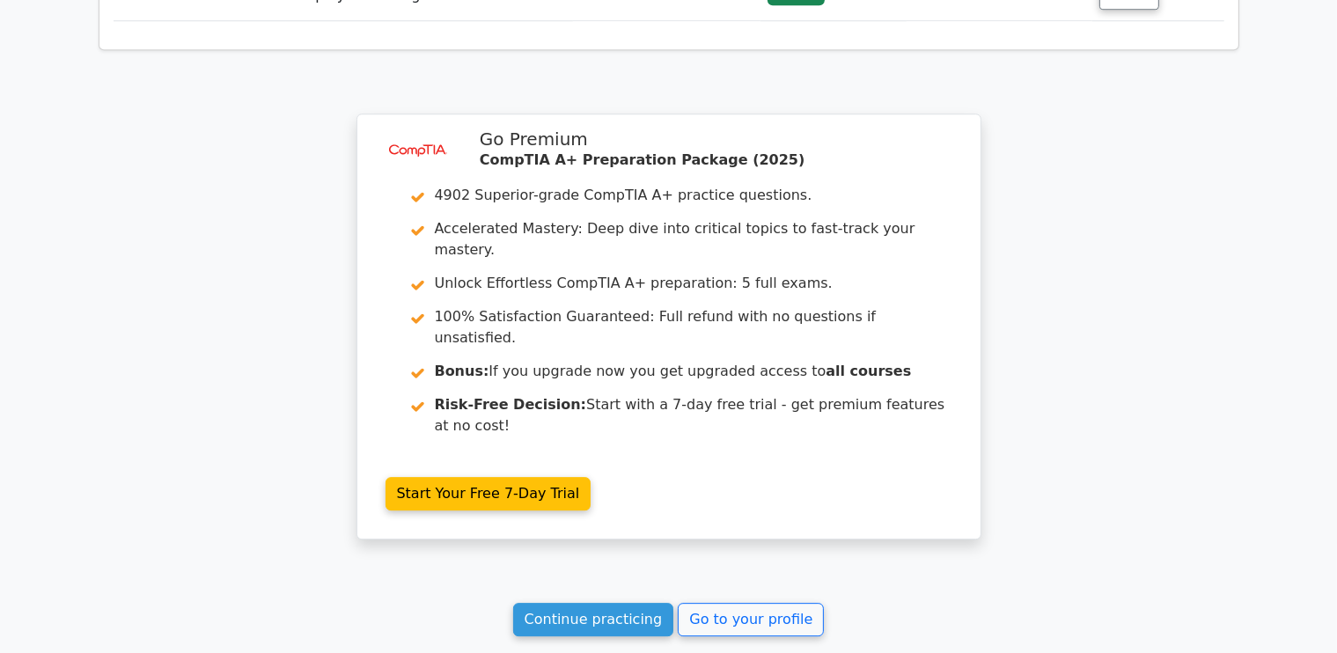
click at [583, 603] on link "Continue practicing" at bounding box center [593, 619] width 161 height 33
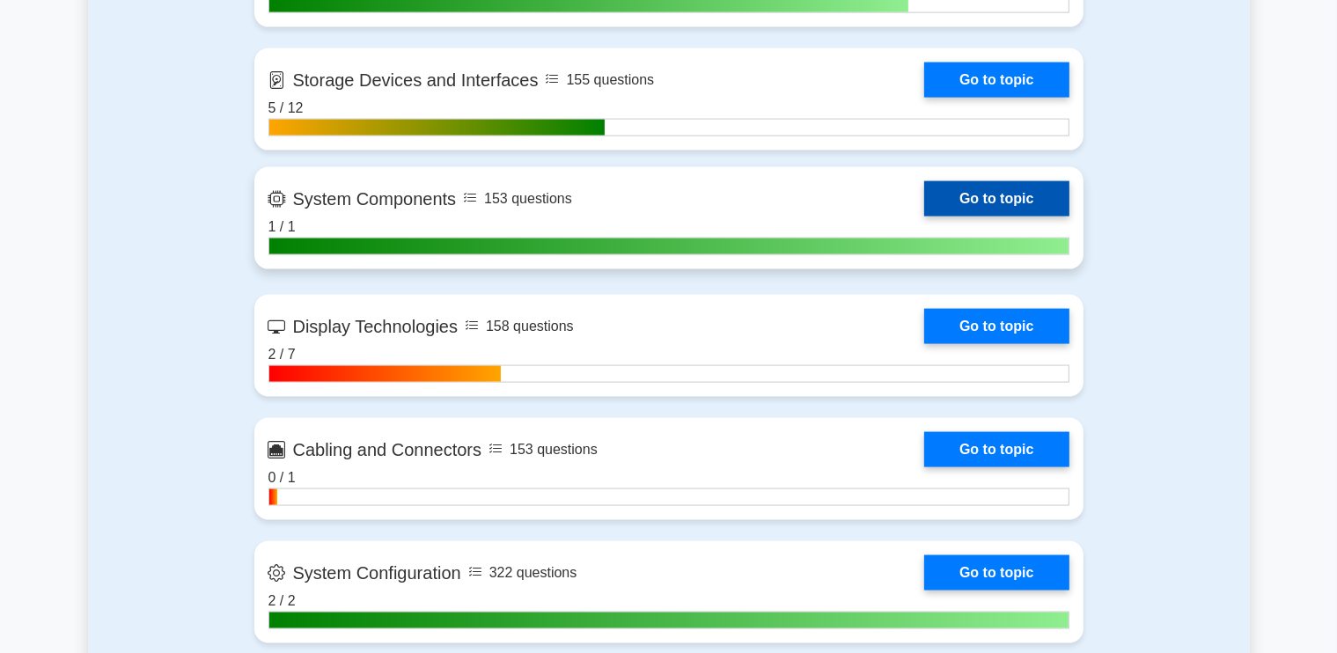
scroll to position [2640, 0]
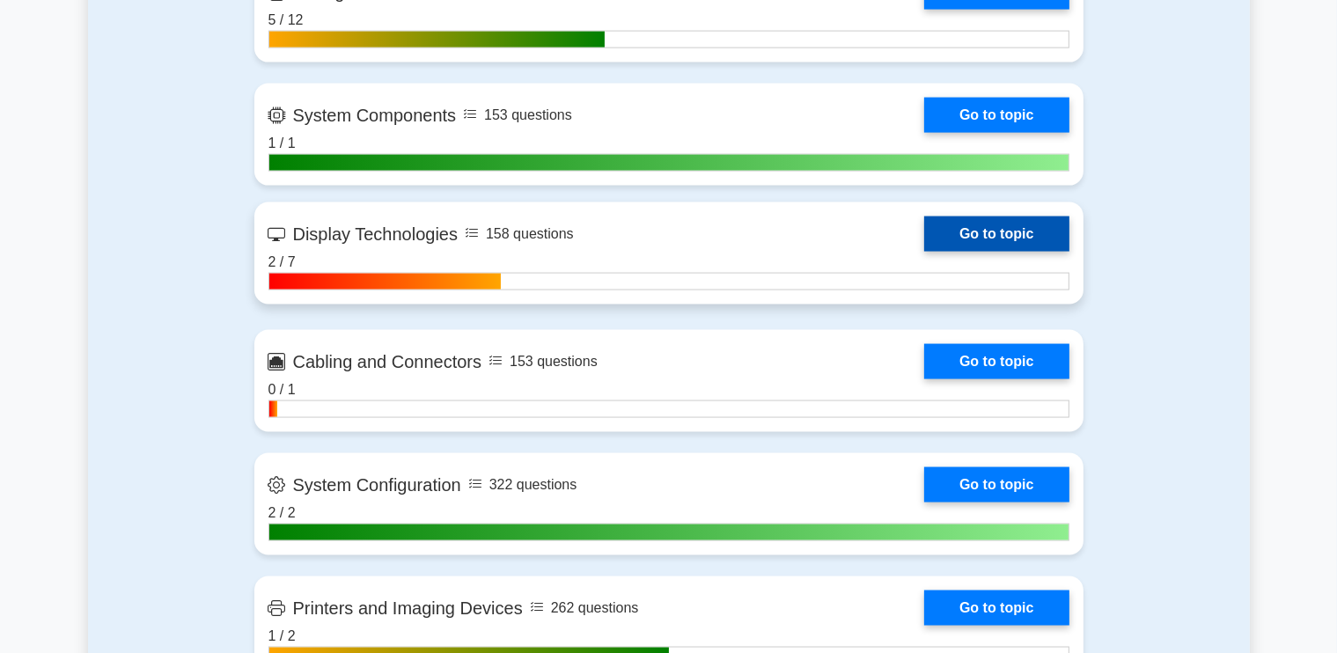
click at [996, 221] on link "Go to topic" at bounding box center [996, 233] width 144 height 35
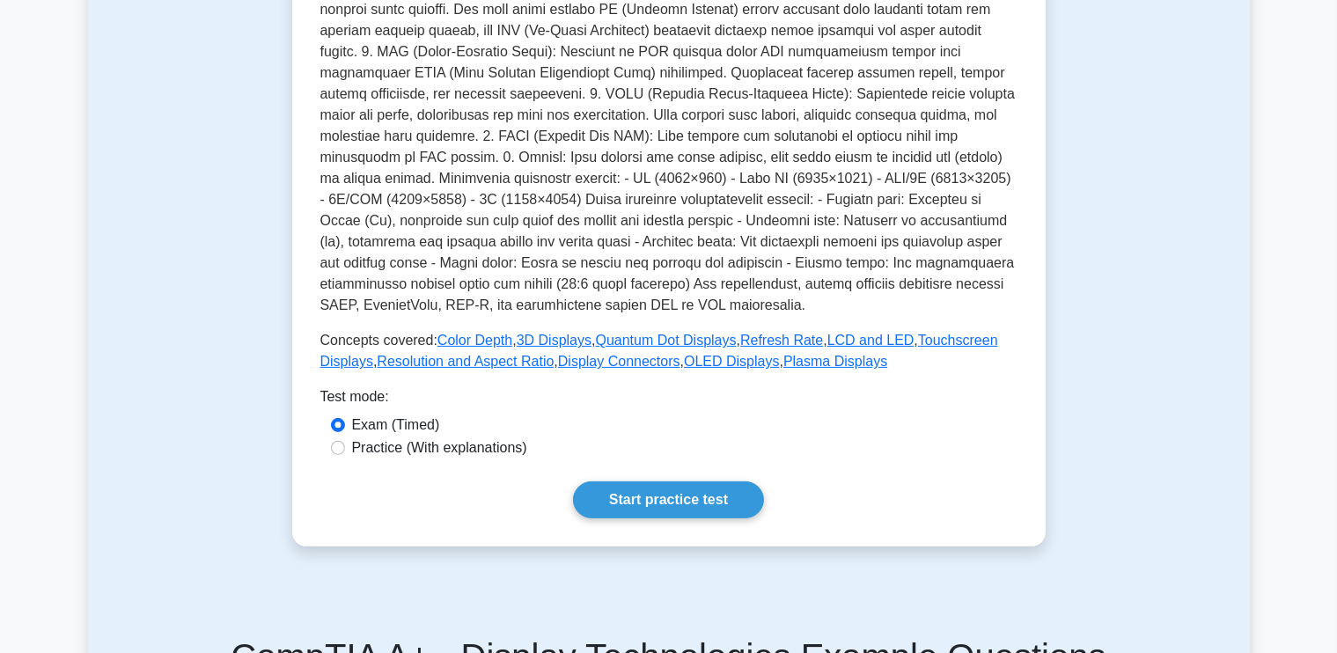
scroll to position [528, 0]
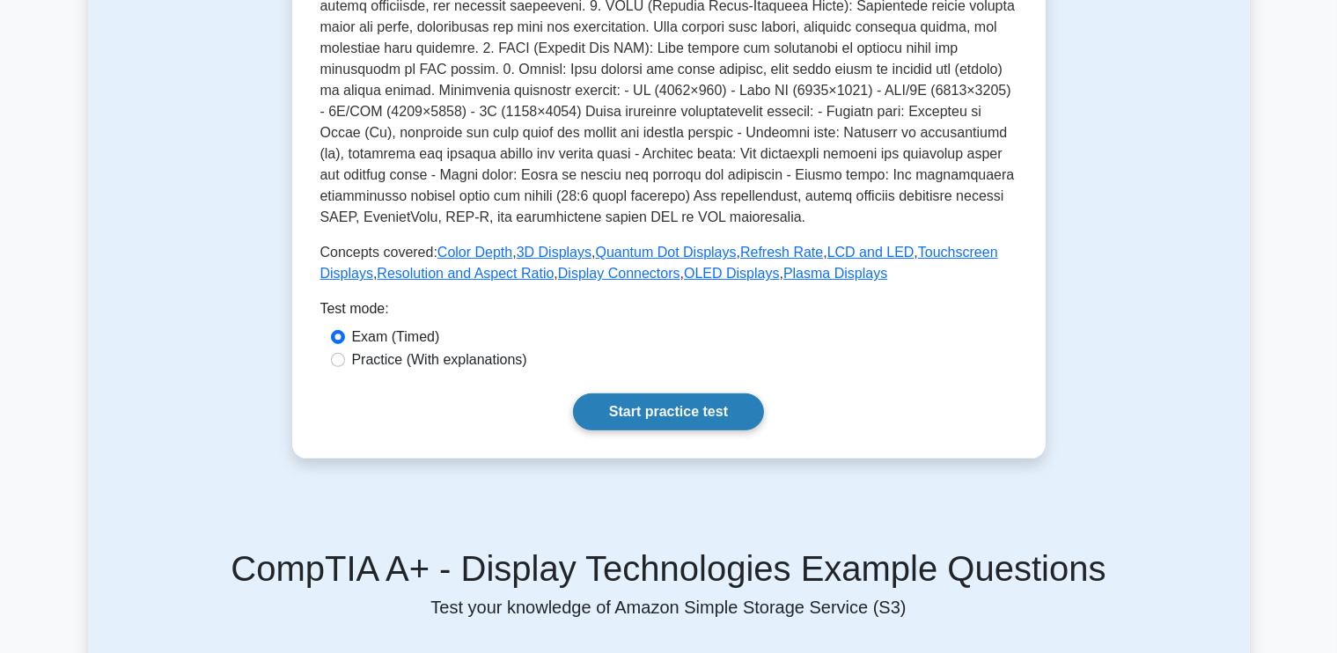
click at [644, 402] on link "Start practice test" at bounding box center [668, 411] width 191 height 37
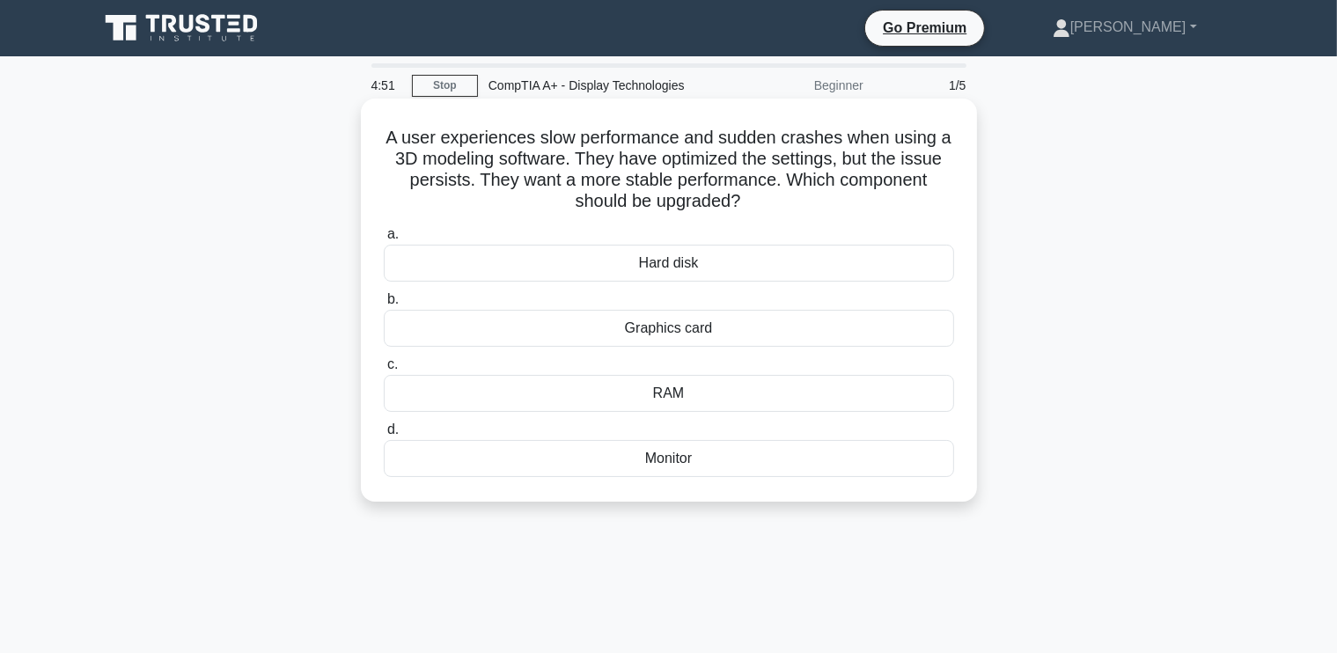
click at [694, 328] on div "Graphics card" at bounding box center [669, 328] width 570 height 37
click at [384, 305] on input "b. Graphics card" at bounding box center [384, 299] width 0 height 11
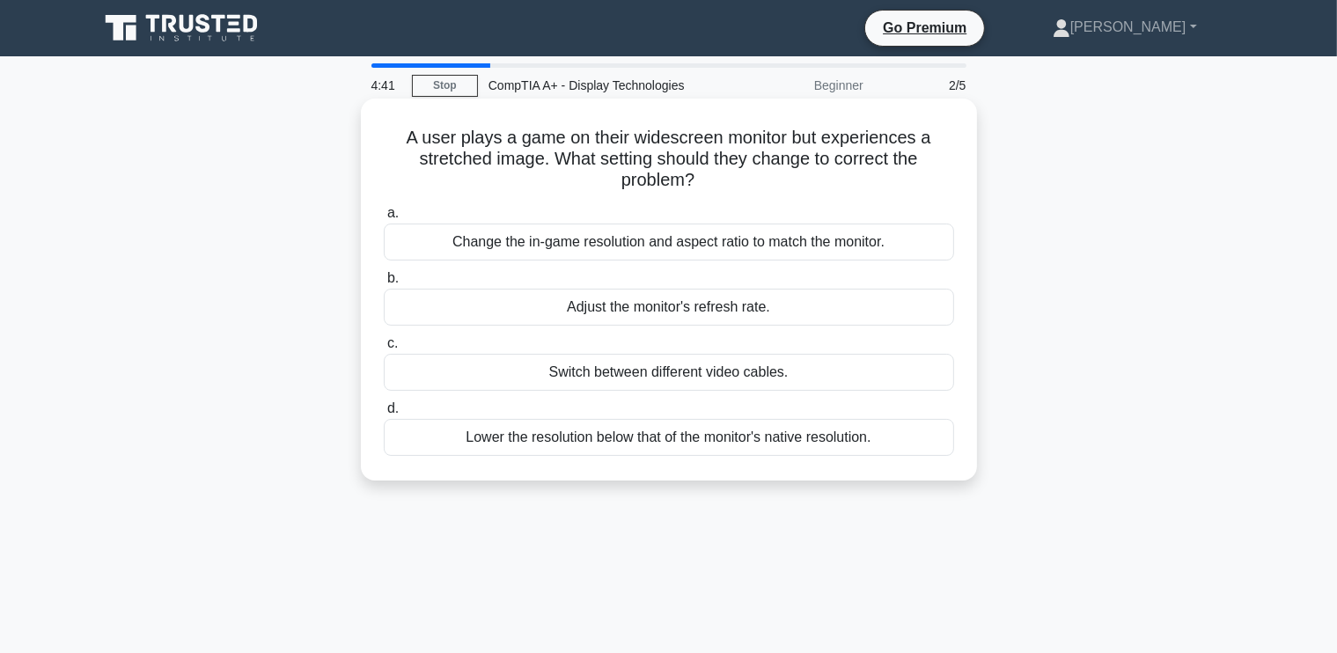
click at [634, 240] on div "Change the in-game resolution and aspect ratio to match the monitor." at bounding box center [669, 242] width 570 height 37
click at [384, 219] on input "a. Change the in-game resolution and aspect ratio to match the monitor." at bounding box center [384, 213] width 0 height 11
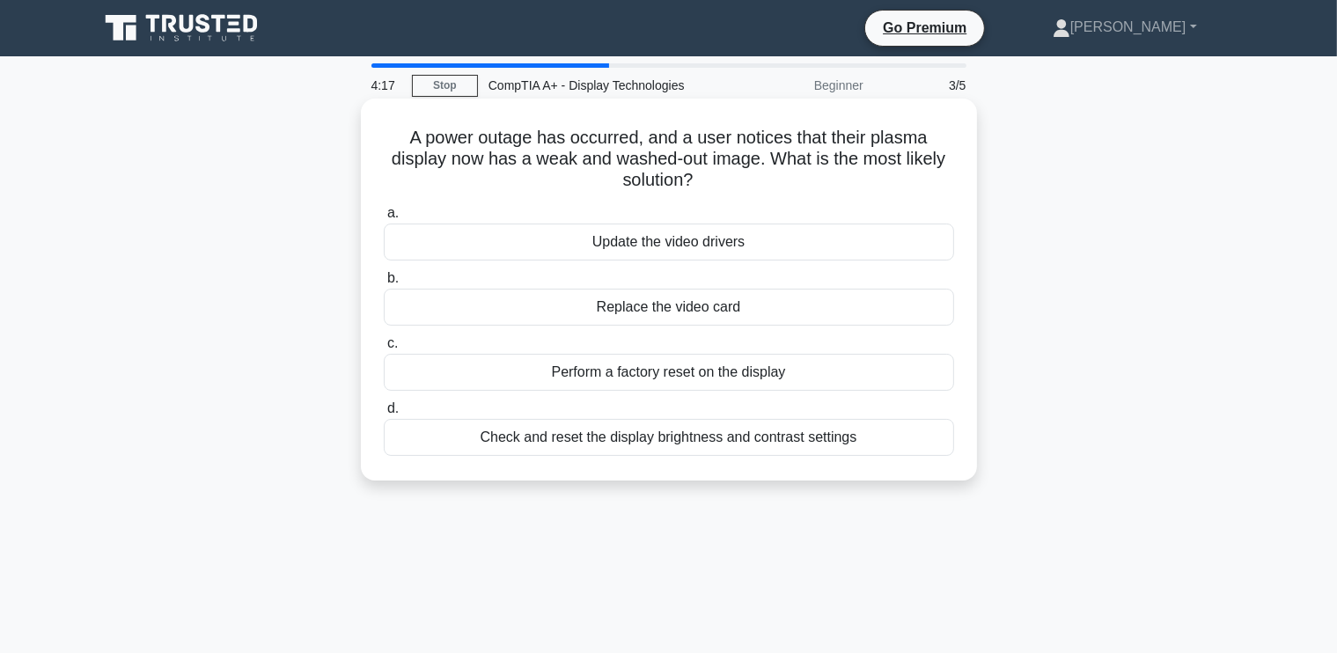
click at [655, 372] on div "Perform a factory reset on the display" at bounding box center [669, 372] width 570 height 37
click at [384, 349] on input "c. Perform a factory reset on the display" at bounding box center [384, 343] width 0 height 11
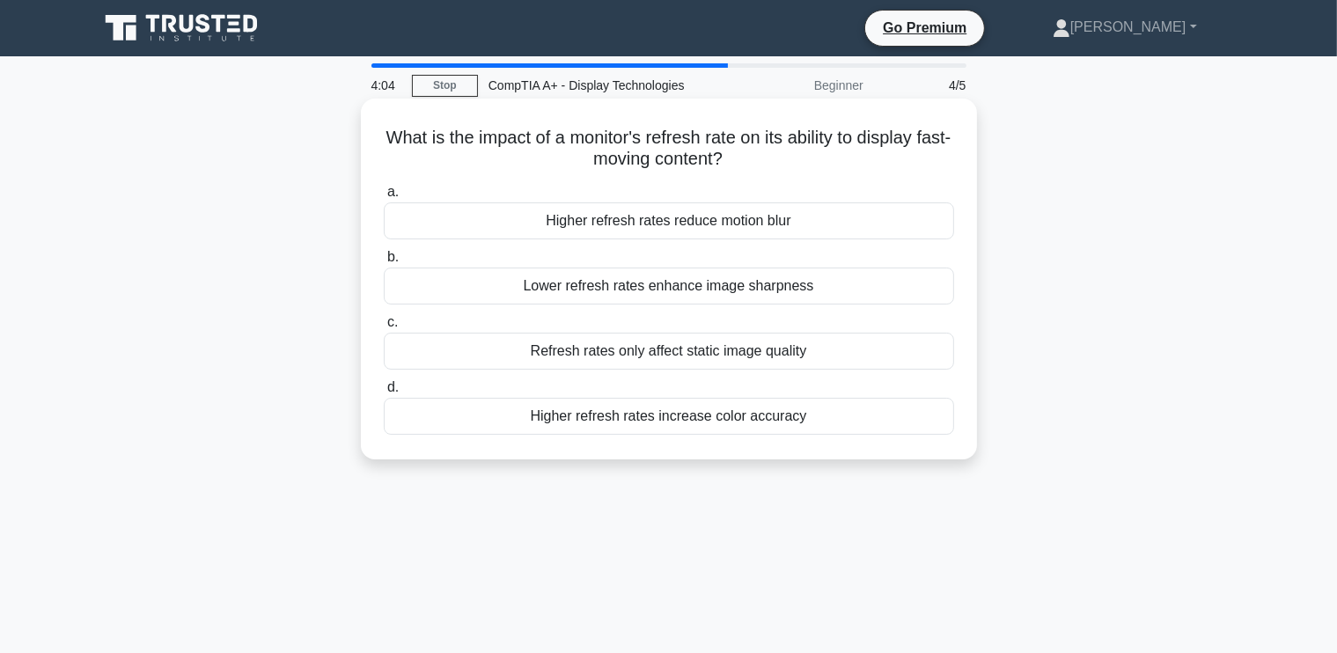
click at [666, 219] on div "Higher refresh rates reduce motion blur" at bounding box center [669, 220] width 570 height 37
click at [384, 198] on input "a. Higher refresh rates reduce motion blur" at bounding box center [384, 192] width 0 height 11
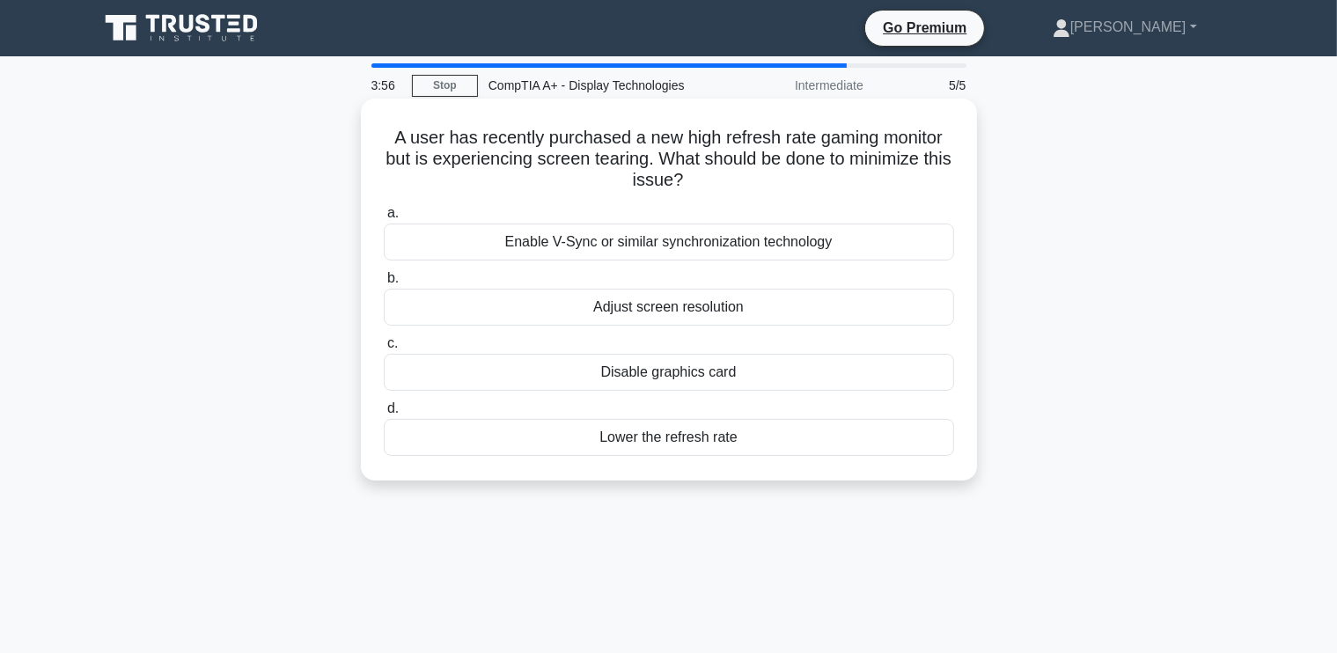
click at [741, 240] on div "Enable V-Sync or similar synchronization technology" at bounding box center [669, 242] width 570 height 37
click at [384, 219] on input "a. Enable V-Sync or similar synchronization technology" at bounding box center [384, 213] width 0 height 11
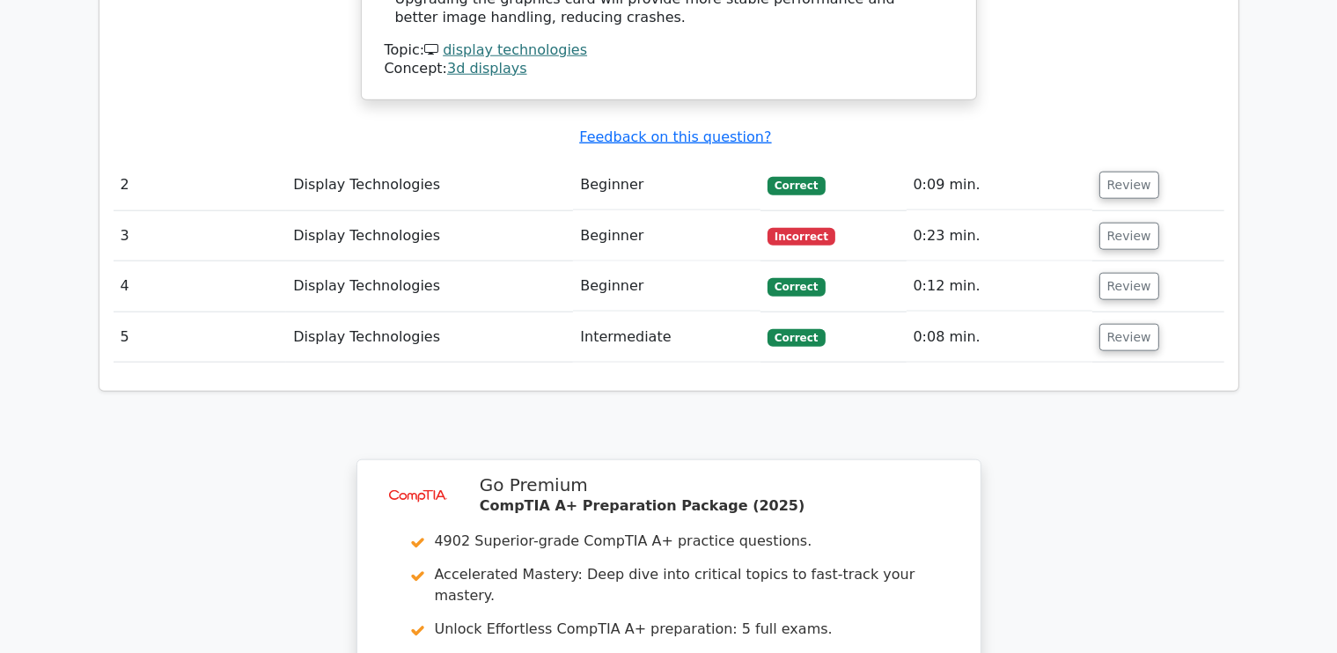
scroll to position [1760, 0]
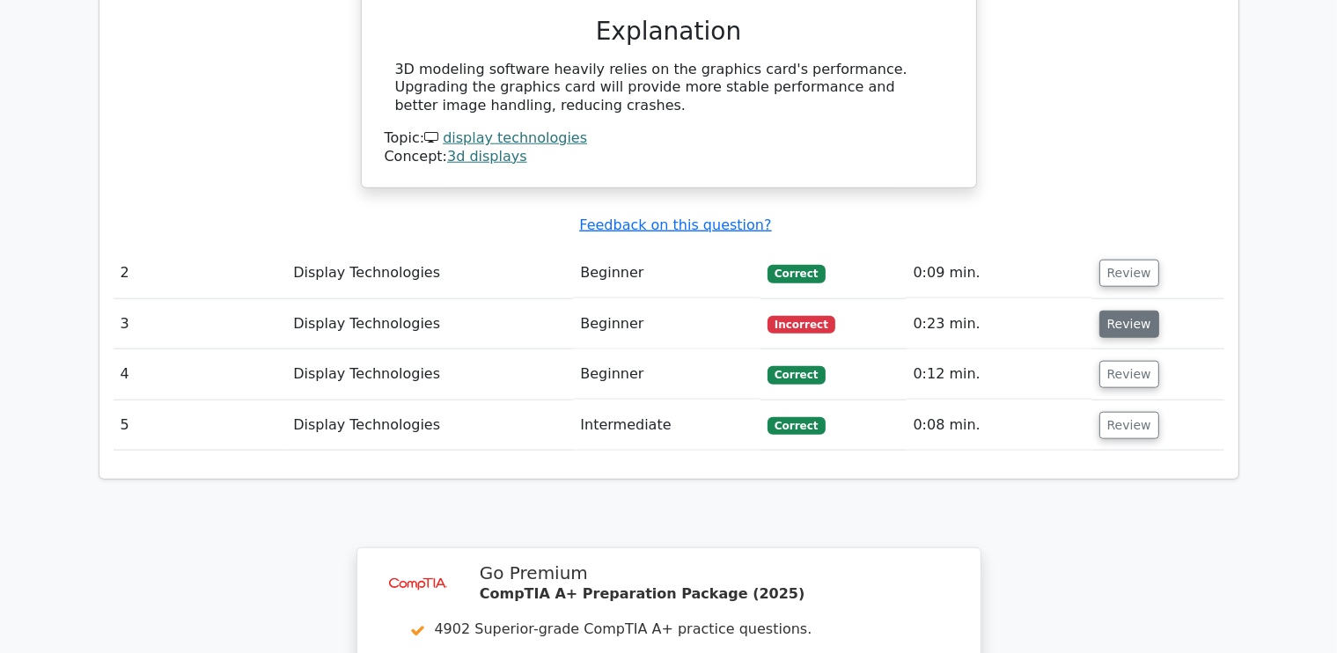
click at [1124, 311] on button "Review" at bounding box center [1129, 324] width 60 height 27
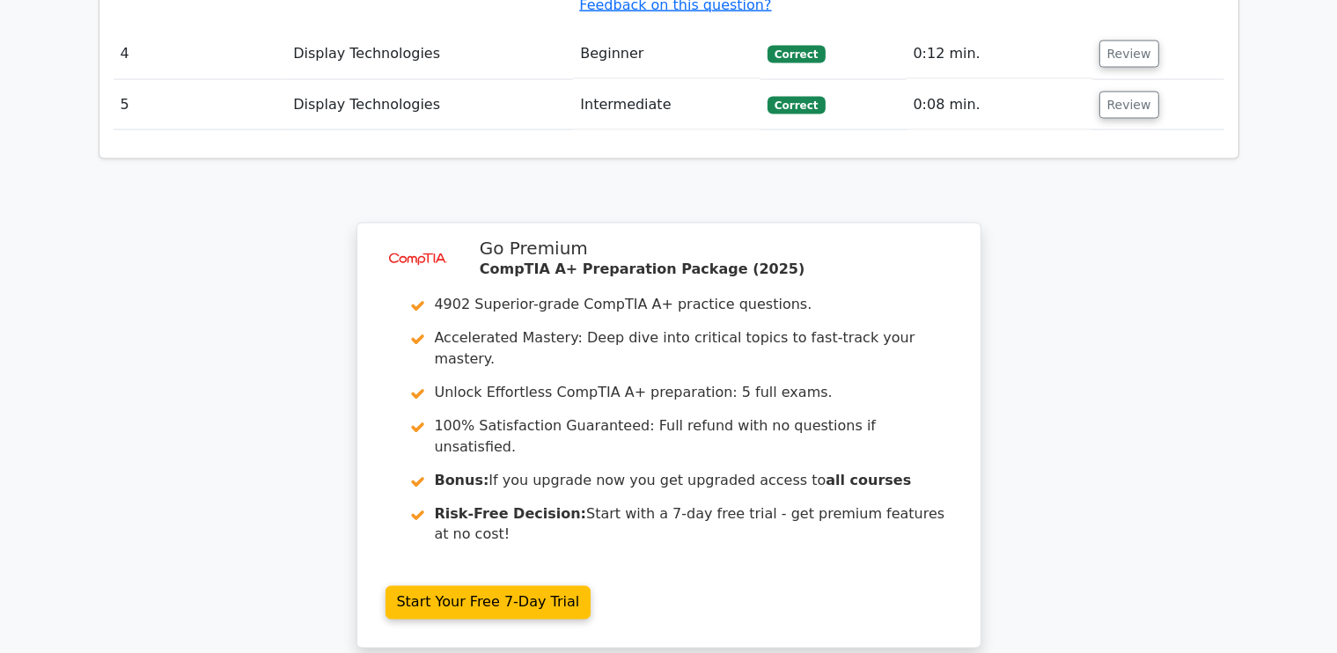
scroll to position [3038, 0]
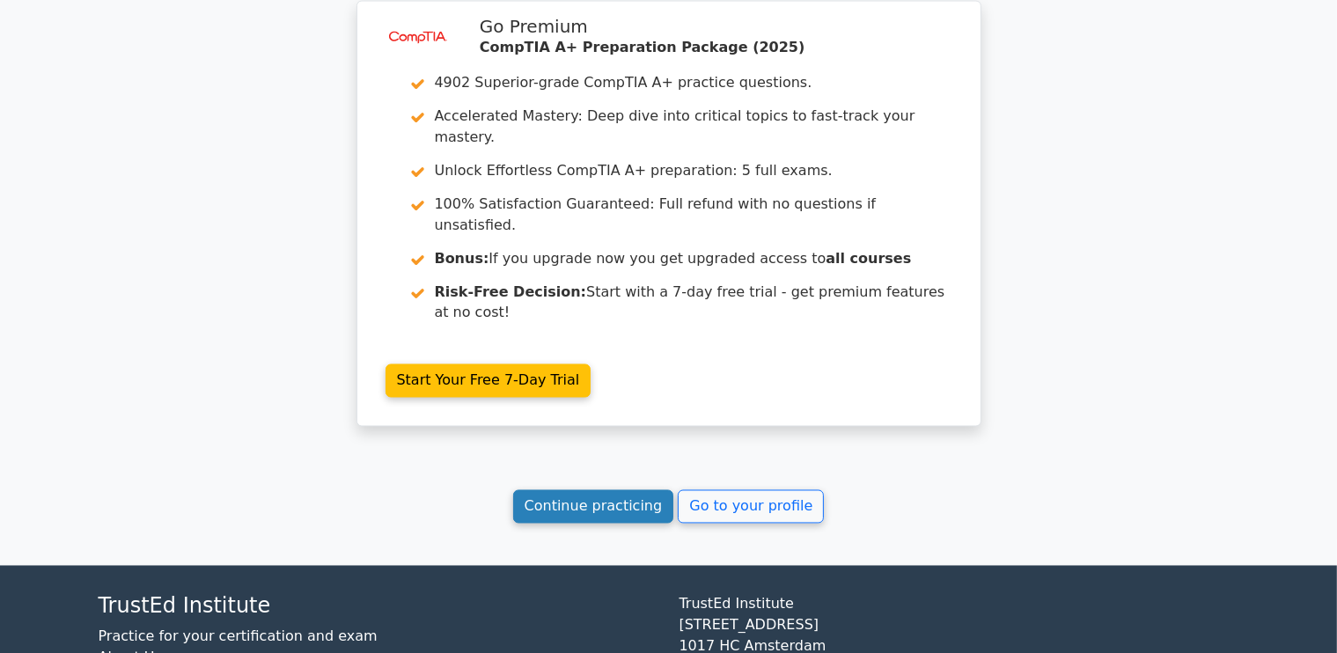
click at [632, 490] on link "Continue practicing" at bounding box center [593, 506] width 161 height 33
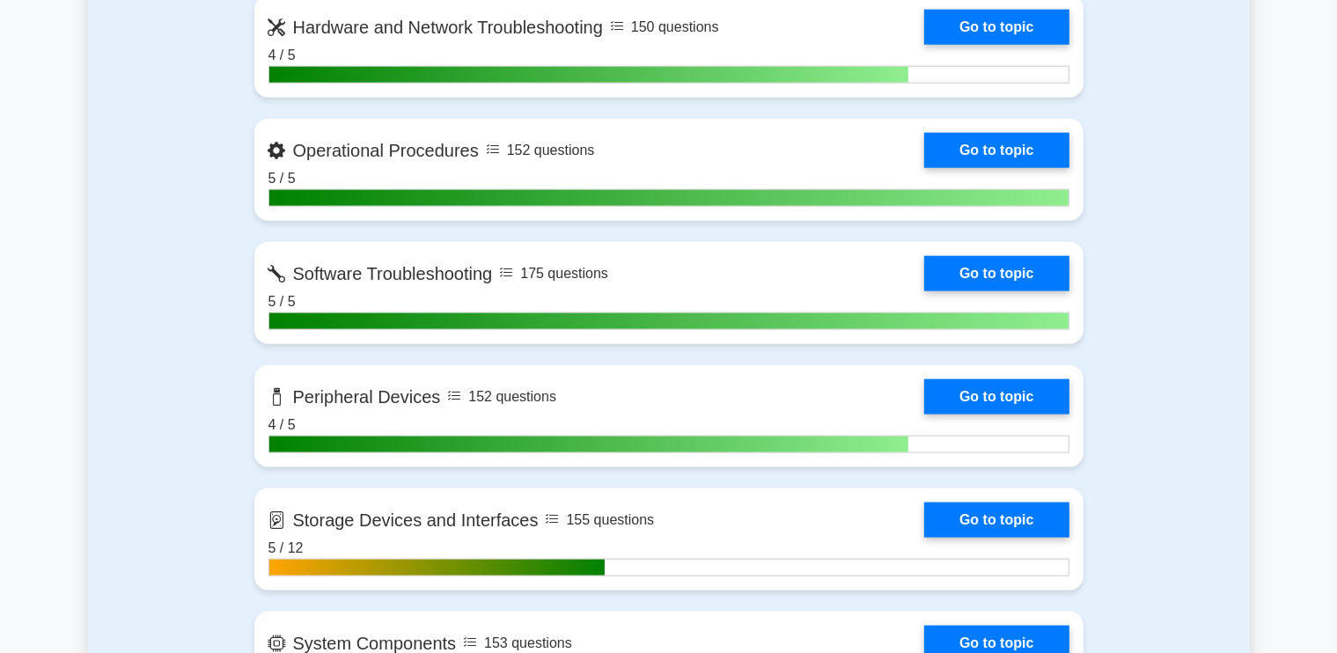
scroll to position [2640, 0]
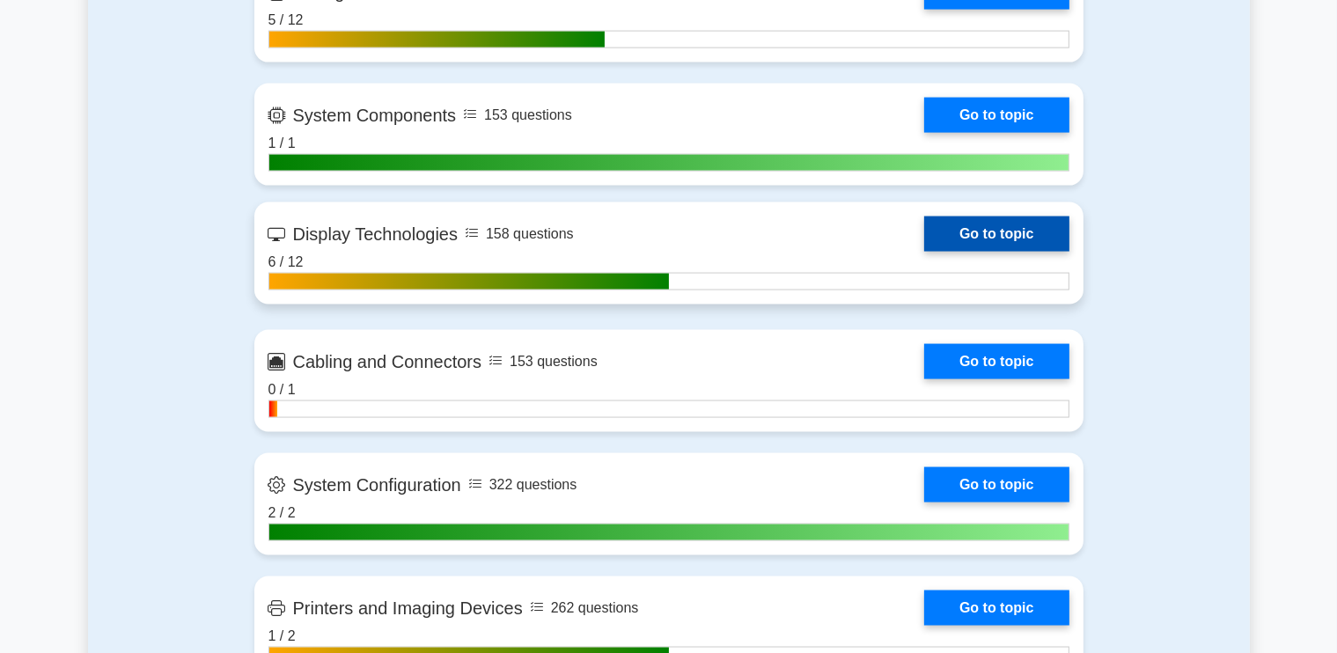
click at [957, 238] on link "Go to topic" at bounding box center [996, 233] width 144 height 35
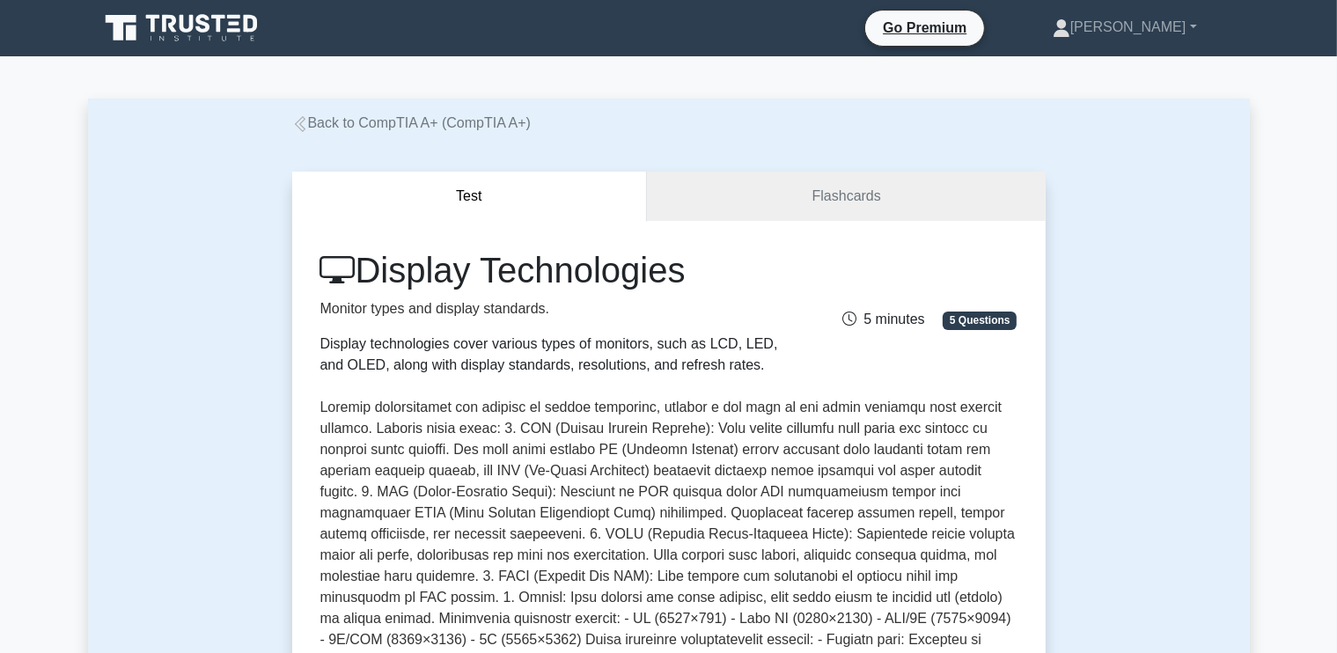
scroll to position [528, 0]
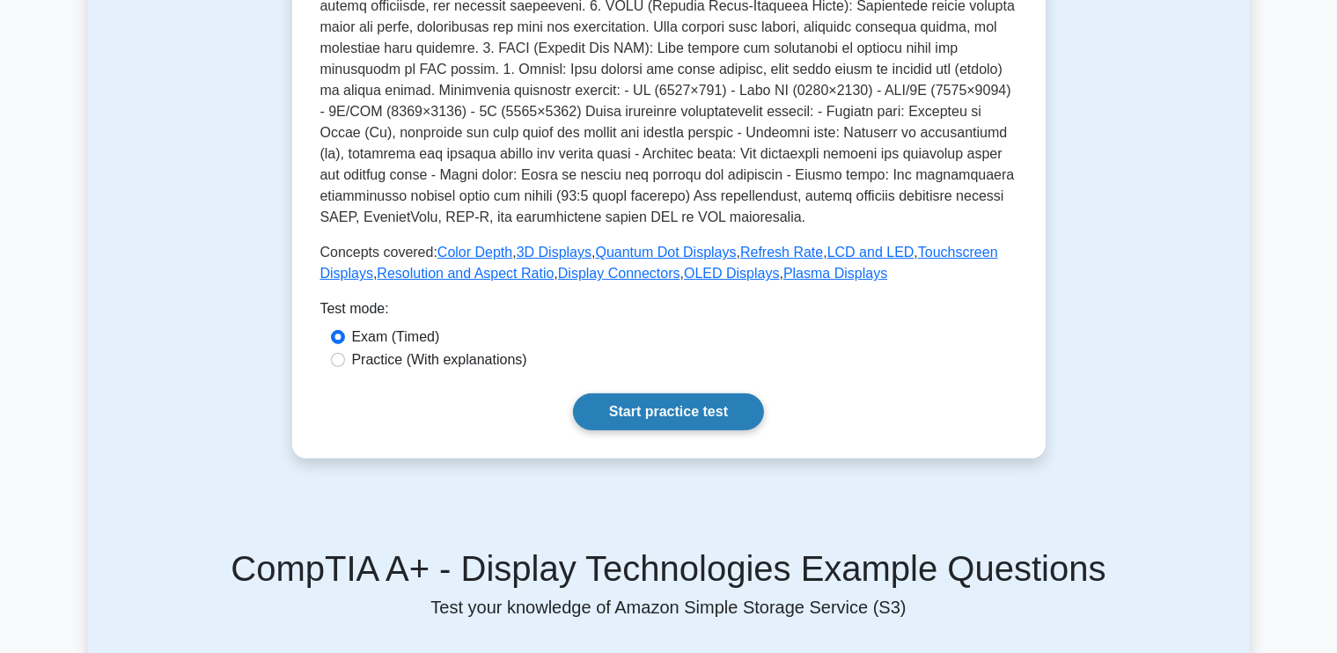
click at [670, 393] on link "Start practice test" at bounding box center [668, 411] width 191 height 37
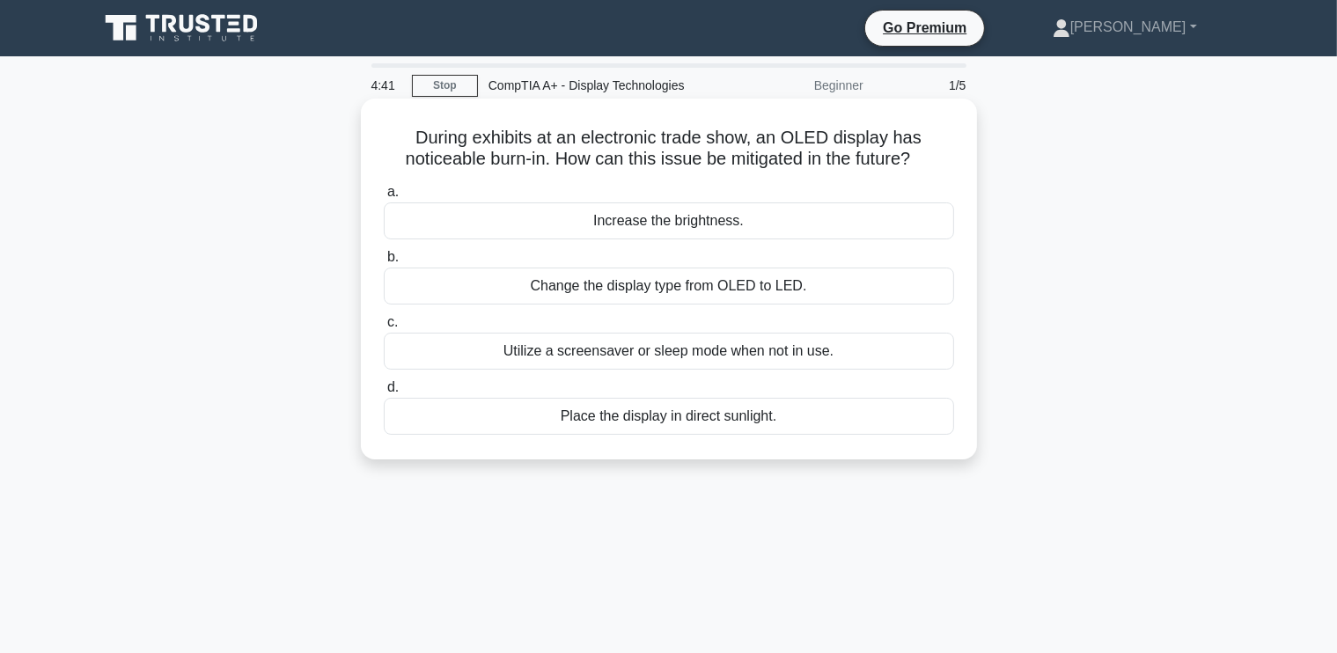
click at [690, 352] on div "Utilize a screensaver or sleep mode when not in use." at bounding box center [669, 351] width 570 height 37
click at [384, 328] on input "c. Utilize a screensaver or sleep mode when not in use." at bounding box center [384, 322] width 0 height 11
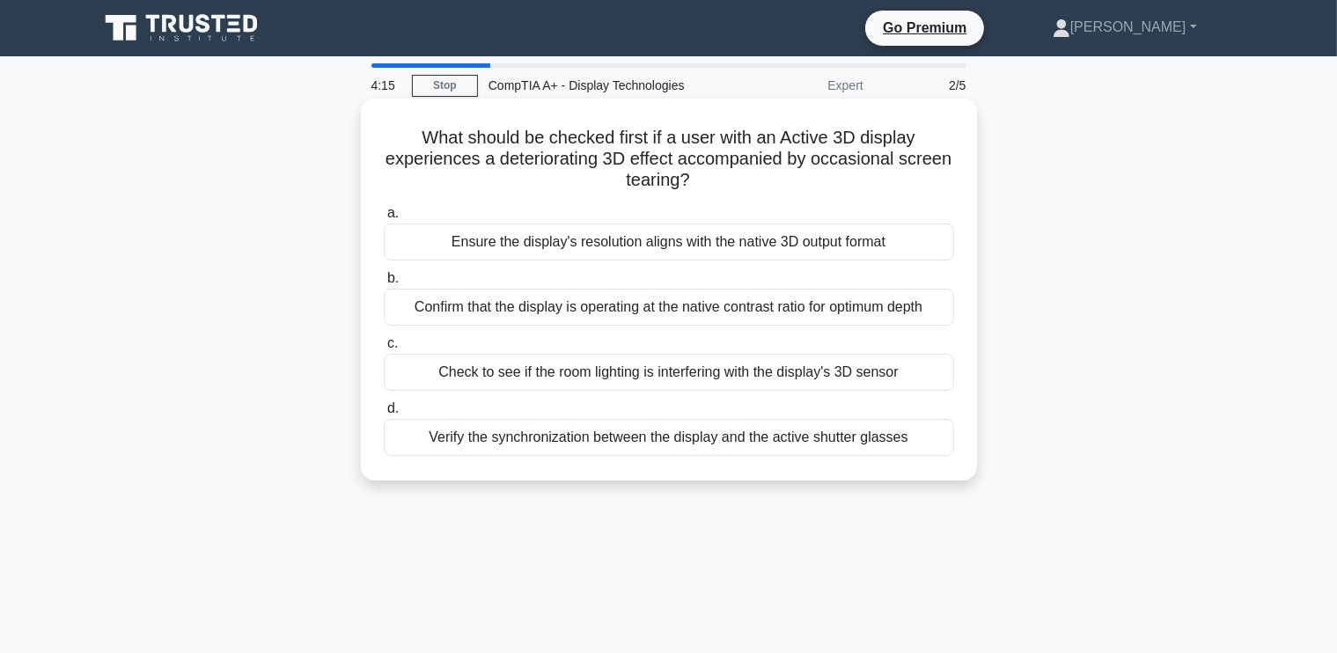
click at [655, 377] on div "Check to see if the room lighting is interfering with the display's 3D sensor" at bounding box center [669, 372] width 570 height 37
click at [384, 349] on input "c. Check to see if the room lighting is interfering with the display's 3D sensor" at bounding box center [384, 343] width 0 height 11
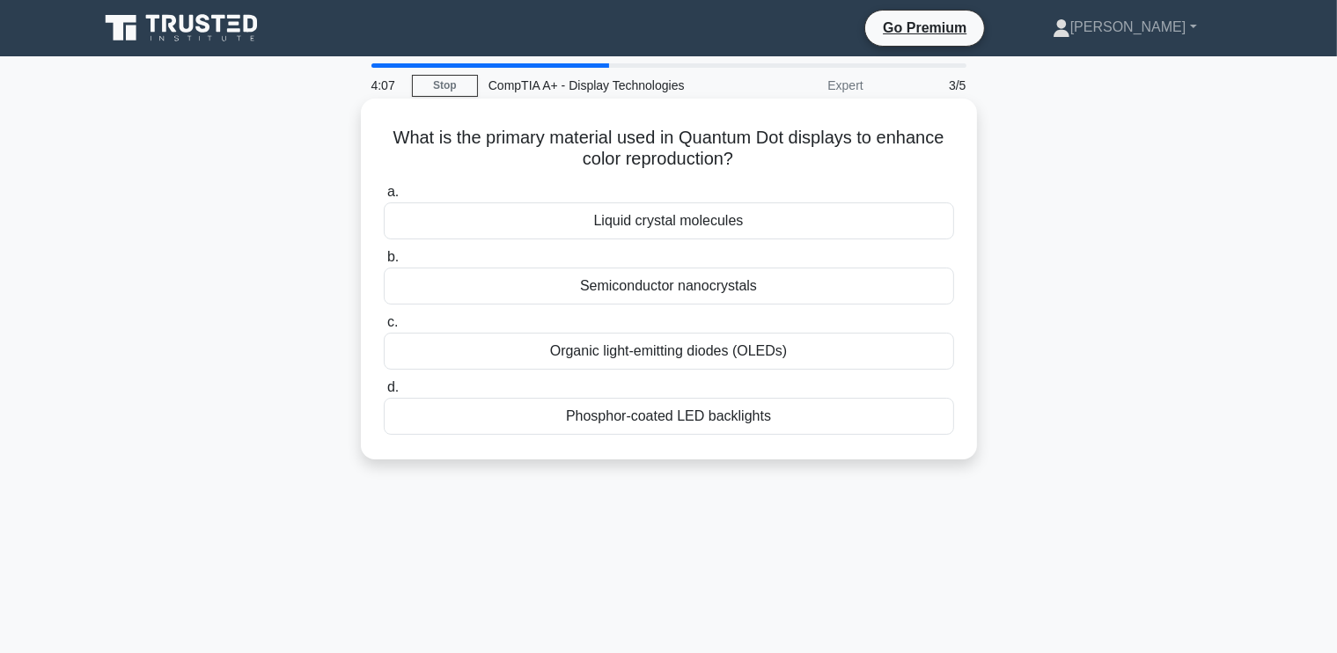
click at [690, 351] on div "Organic light-emitting diodes (OLEDs)" at bounding box center [669, 351] width 570 height 37
click at [384, 328] on input "c. Organic light-emitting diodes (OLEDs)" at bounding box center [384, 322] width 0 height 11
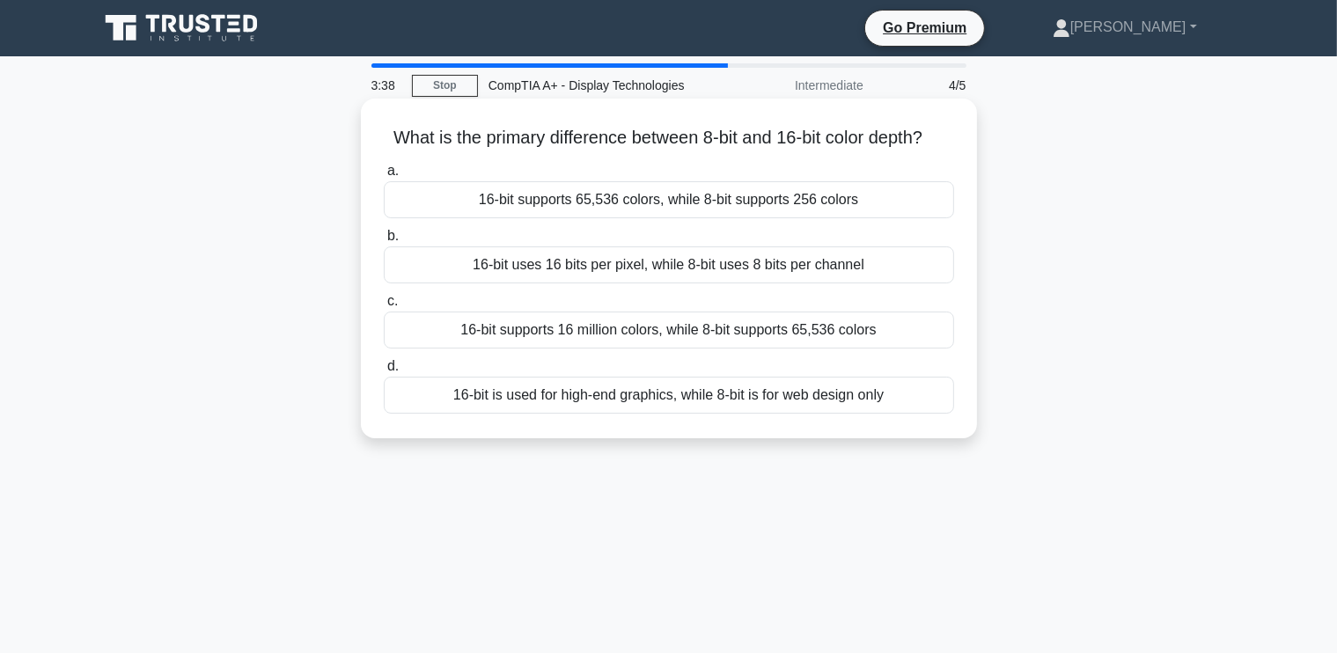
click at [647, 218] on div "16-bit supports 65,536 colors, while 8-bit supports 256 colors" at bounding box center [669, 199] width 570 height 37
click at [384, 177] on input "a. 16-bit supports 65,536 colors, while 8-bit supports 256 colors" at bounding box center [384, 170] width 0 height 11
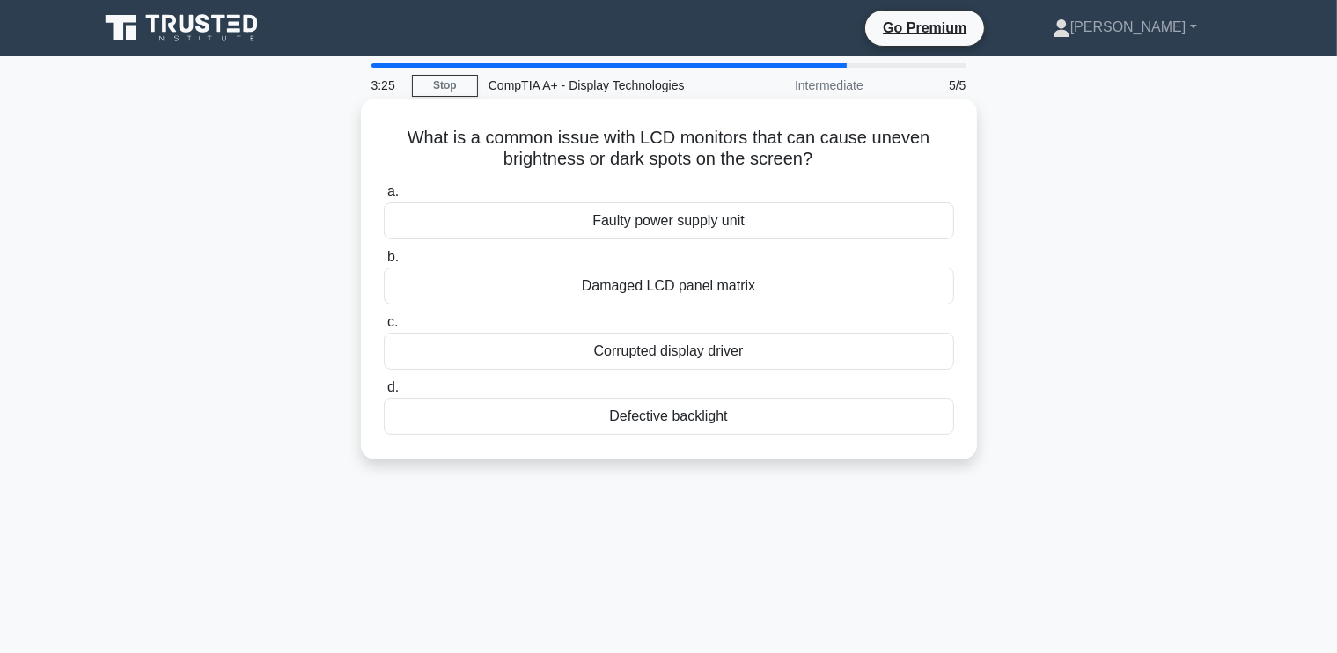
click at [711, 414] on div "Defective backlight" at bounding box center [669, 416] width 570 height 37
click at [384, 393] on input "d. Defective backlight" at bounding box center [384, 387] width 0 height 11
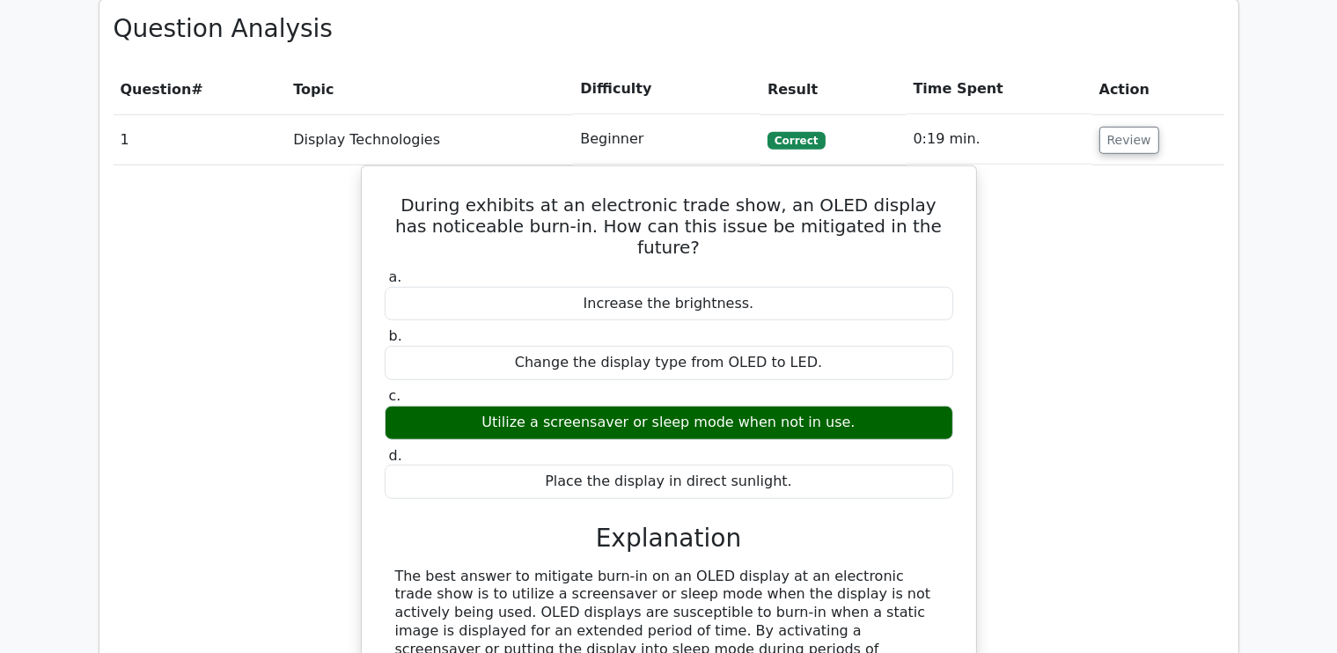
scroll to position [1672, 0]
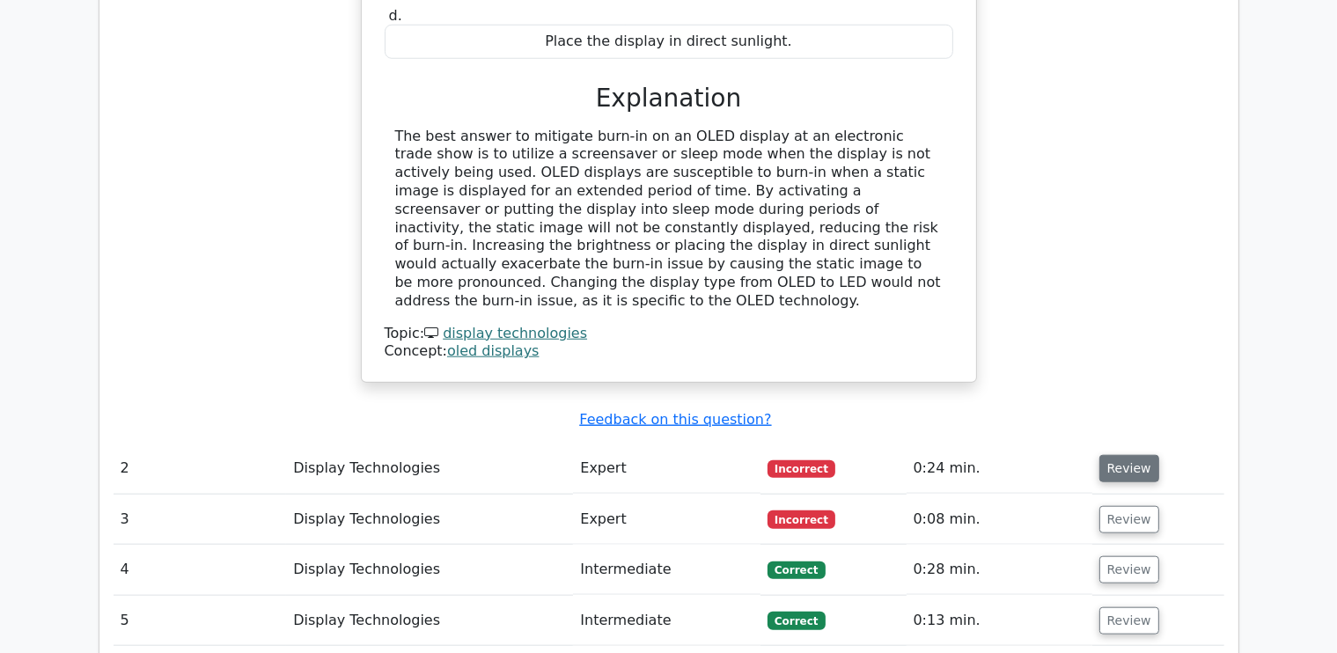
click at [1112, 455] on button "Review" at bounding box center [1129, 468] width 60 height 27
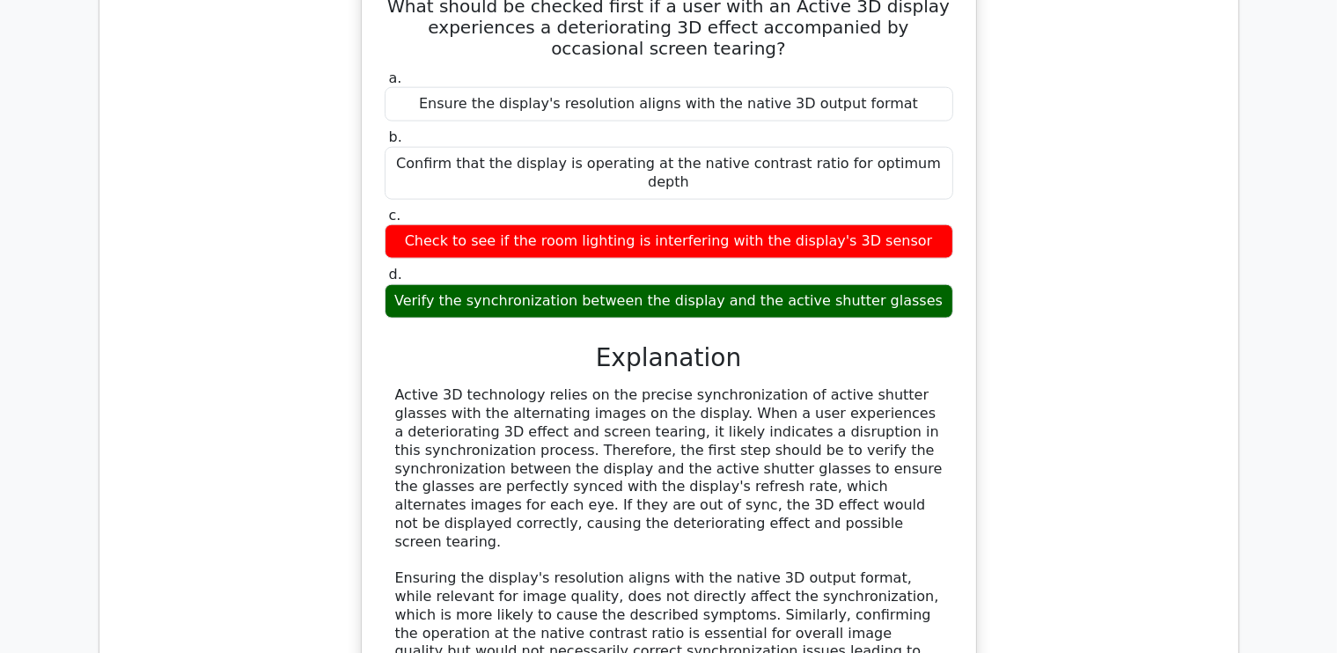
scroll to position [2640, 0]
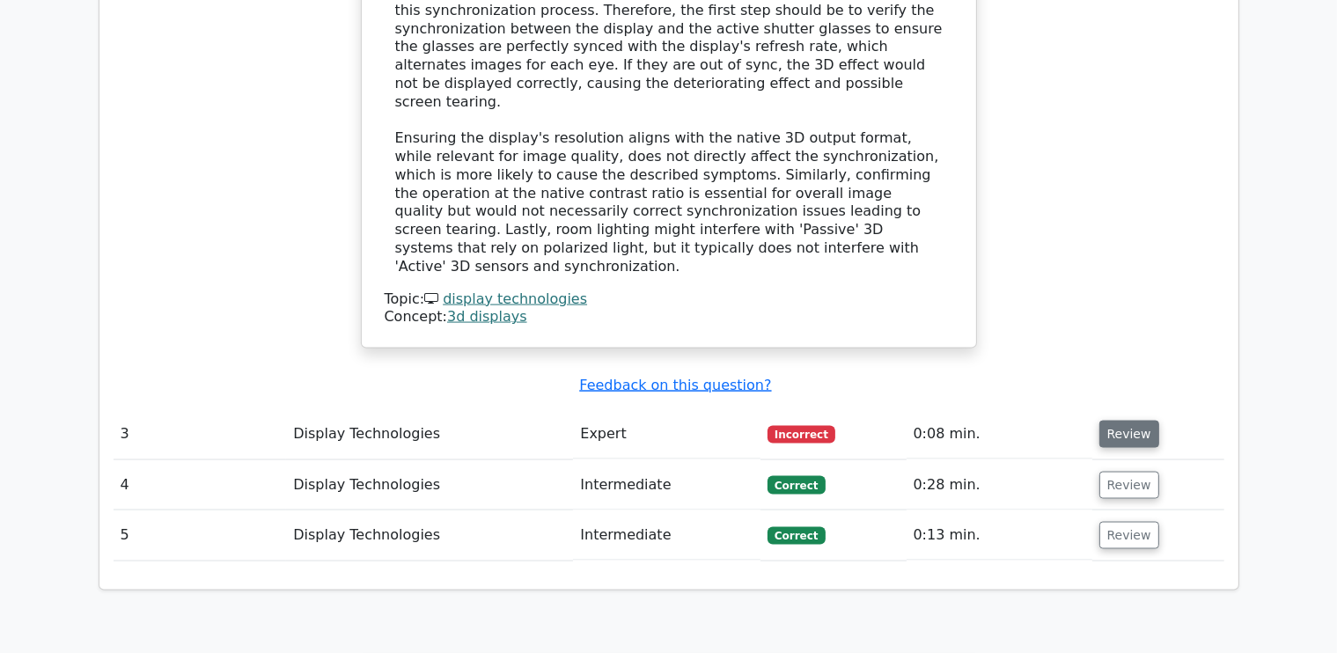
click at [1126, 421] on button "Review" at bounding box center [1129, 434] width 60 height 27
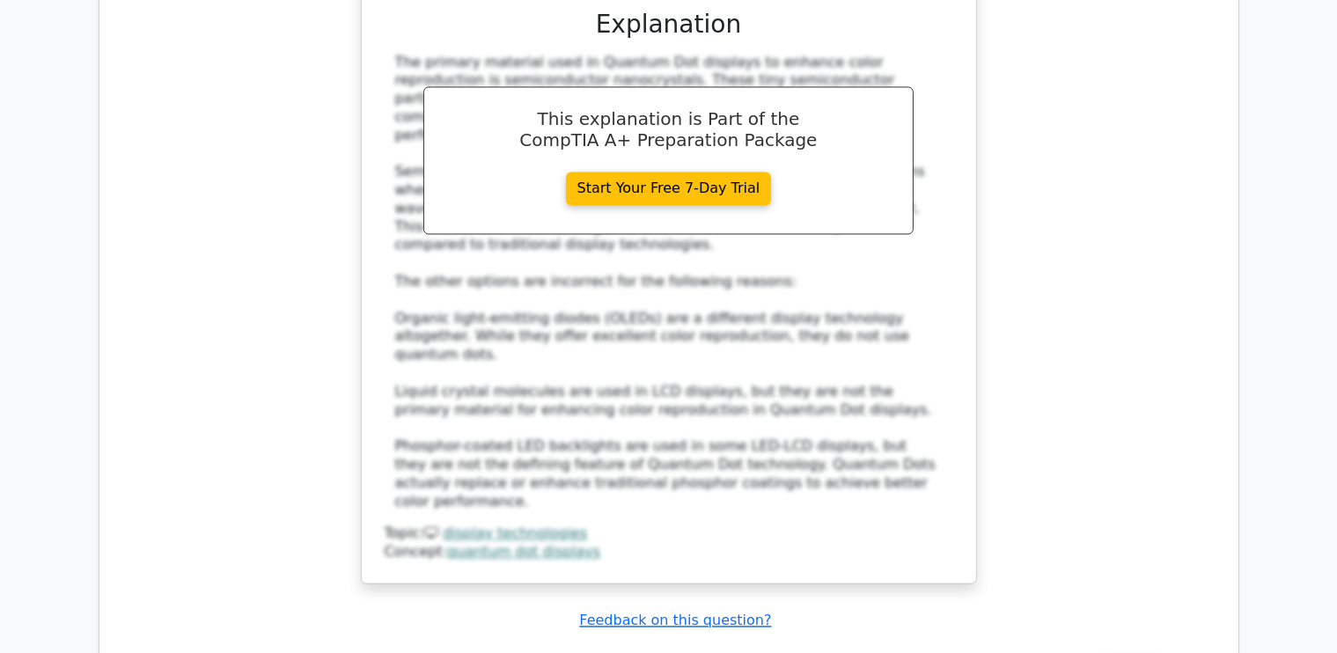
scroll to position [3960, 0]
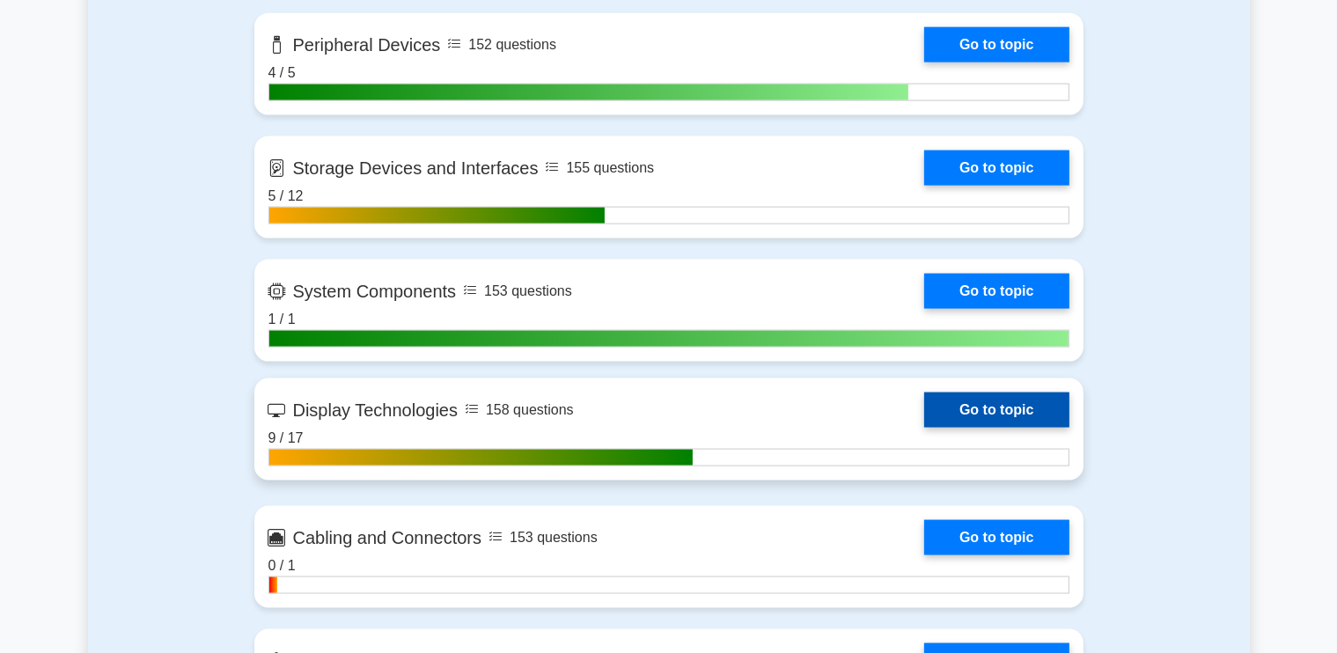
scroll to position [2640, 0]
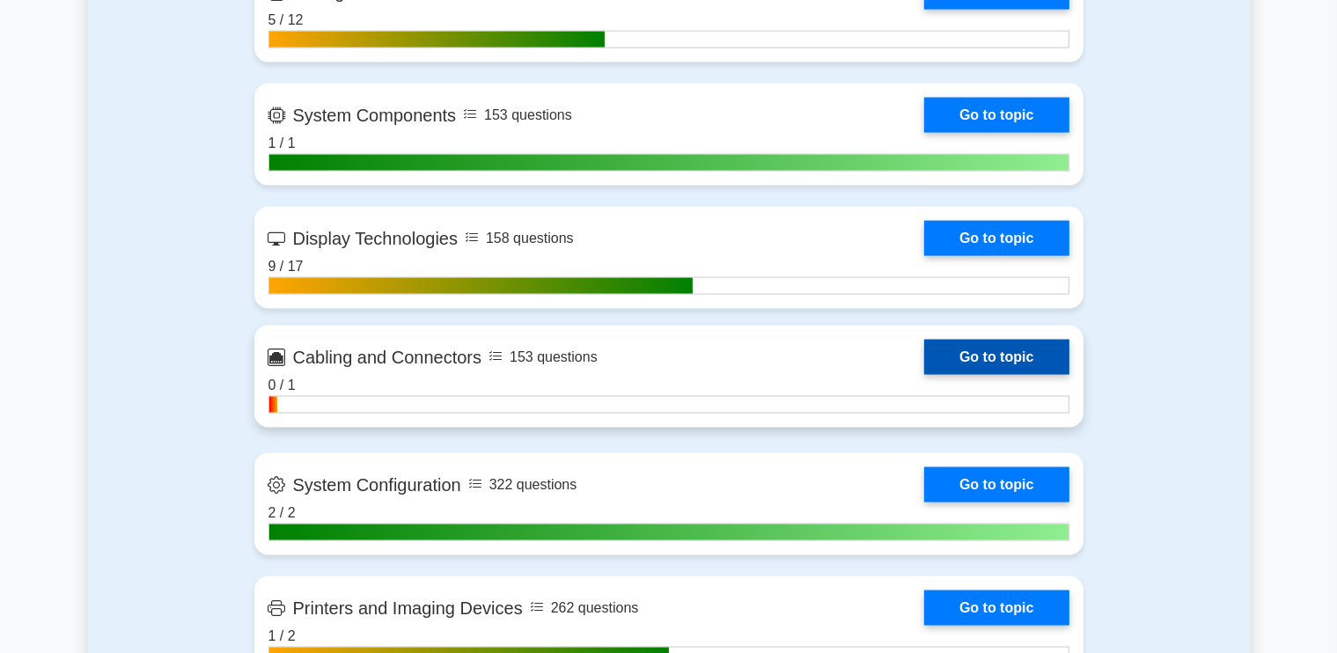
click at [979, 352] on link "Go to topic" at bounding box center [996, 357] width 144 height 35
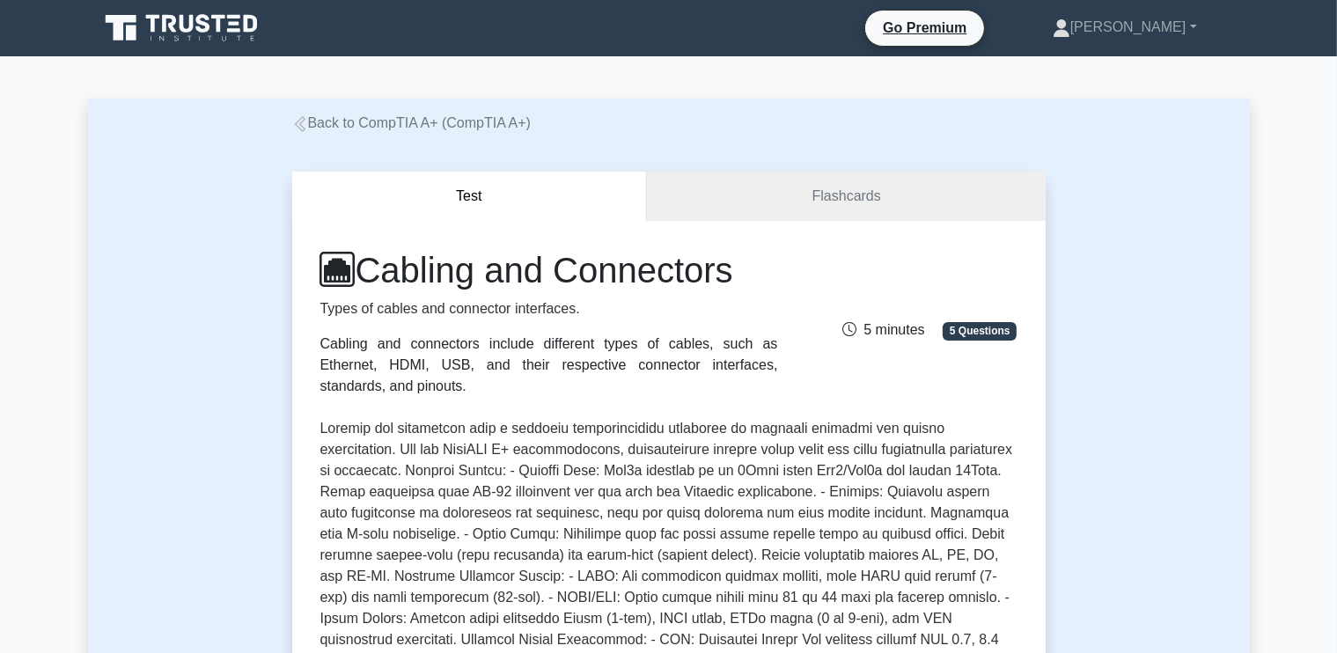
scroll to position [528, 0]
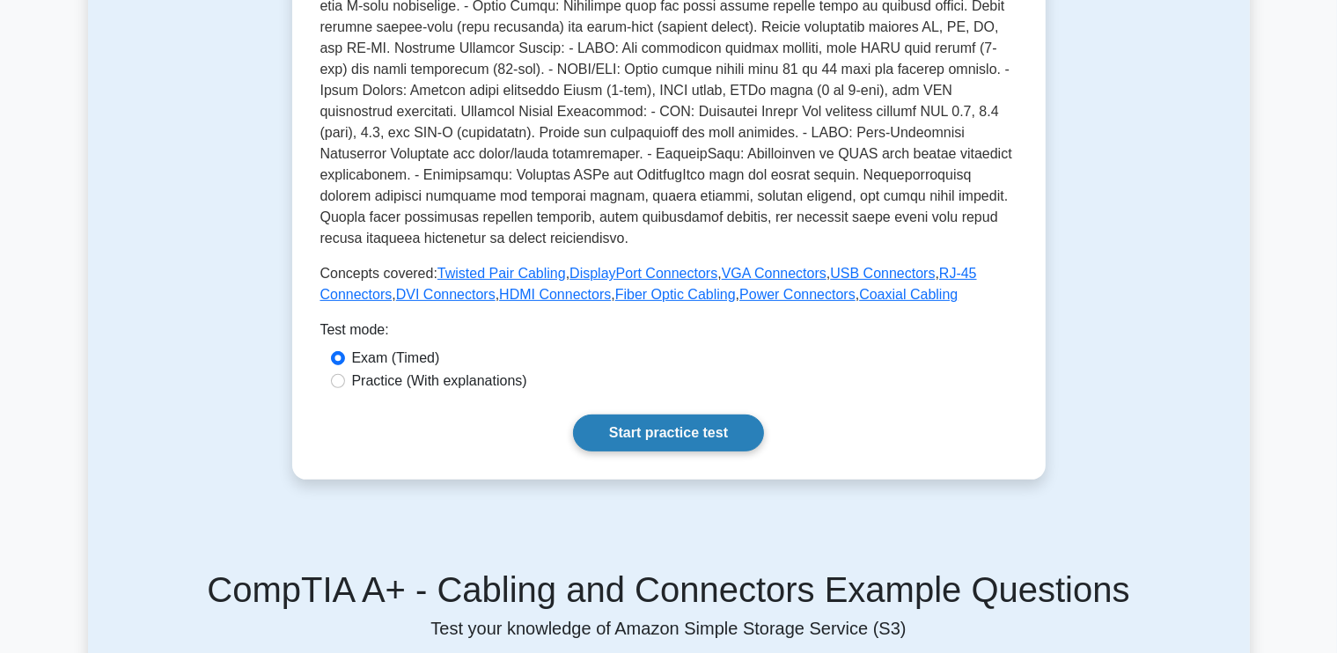
click at [643, 421] on link "Start practice test" at bounding box center [668, 432] width 191 height 37
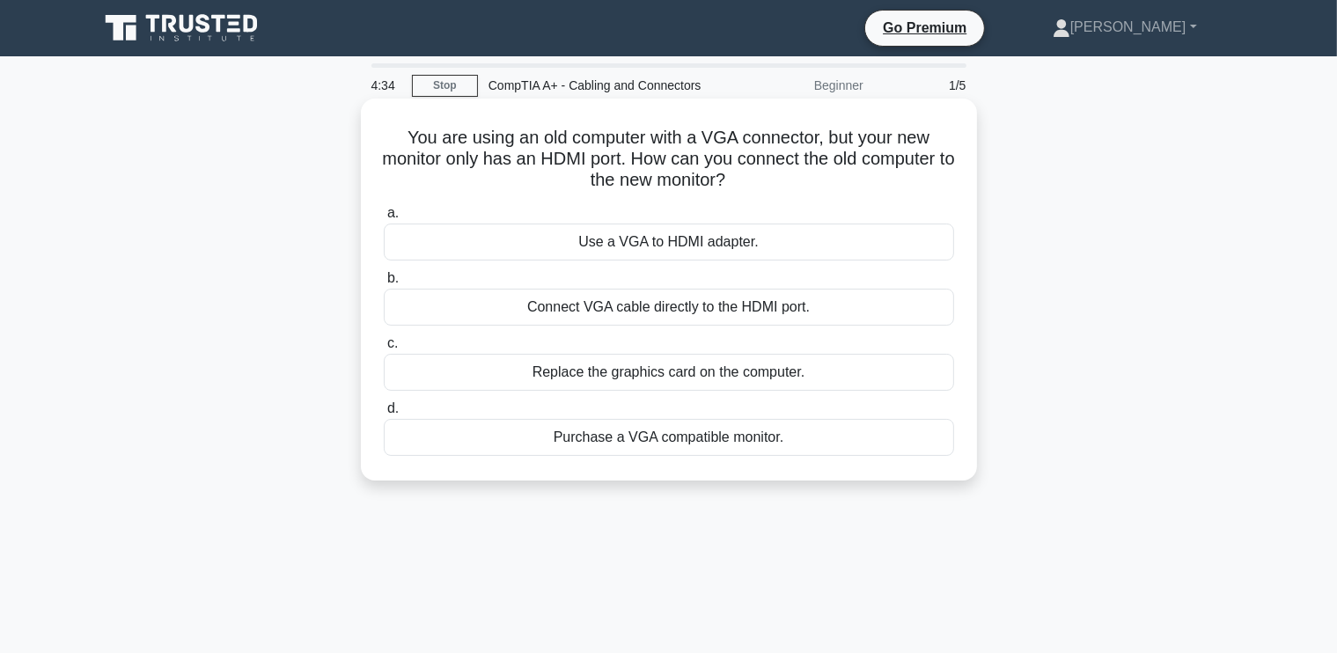
click at [653, 373] on div "Replace the graphics card on the computer." at bounding box center [669, 372] width 570 height 37
click at [384, 349] on input "c. Replace the graphics card on the computer." at bounding box center [384, 343] width 0 height 11
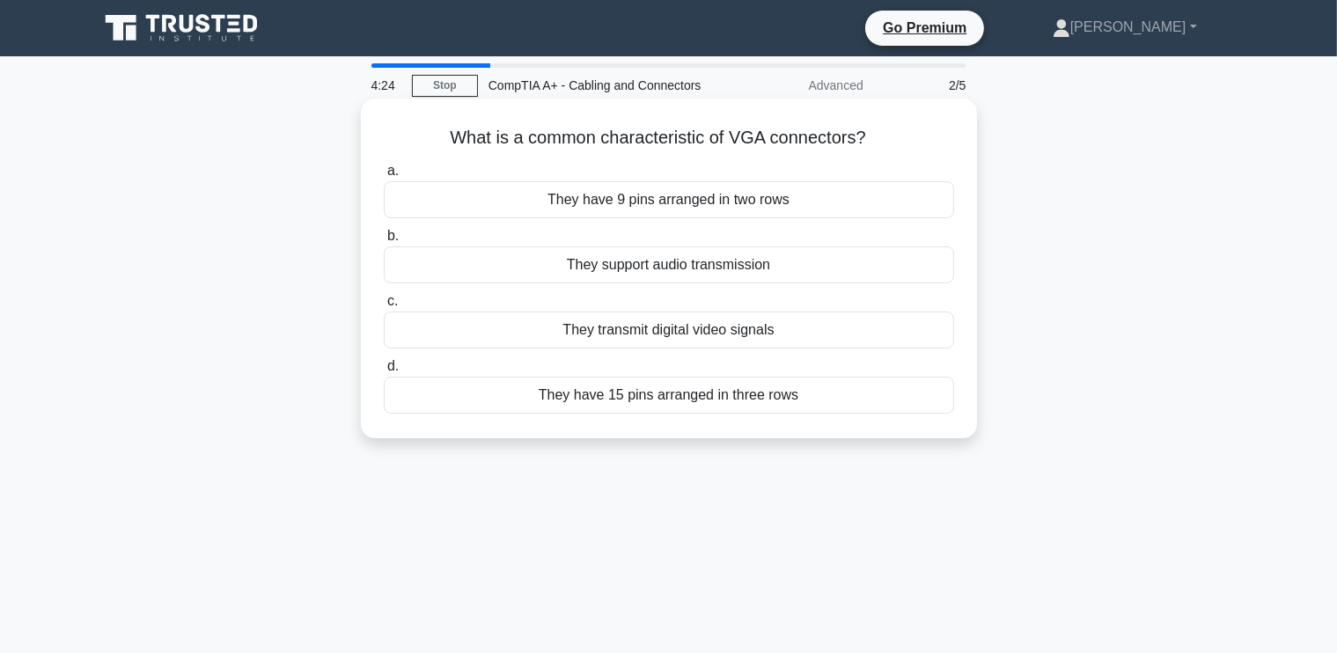
click at [671, 400] on div "They have 15 pins arranged in three rows" at bounding box center [669, 395] width 570 height 37
click at [384, 372] on input "d. They have 15 pins arranged in three rows" at bounding box center [384, 366] width 0 height 11
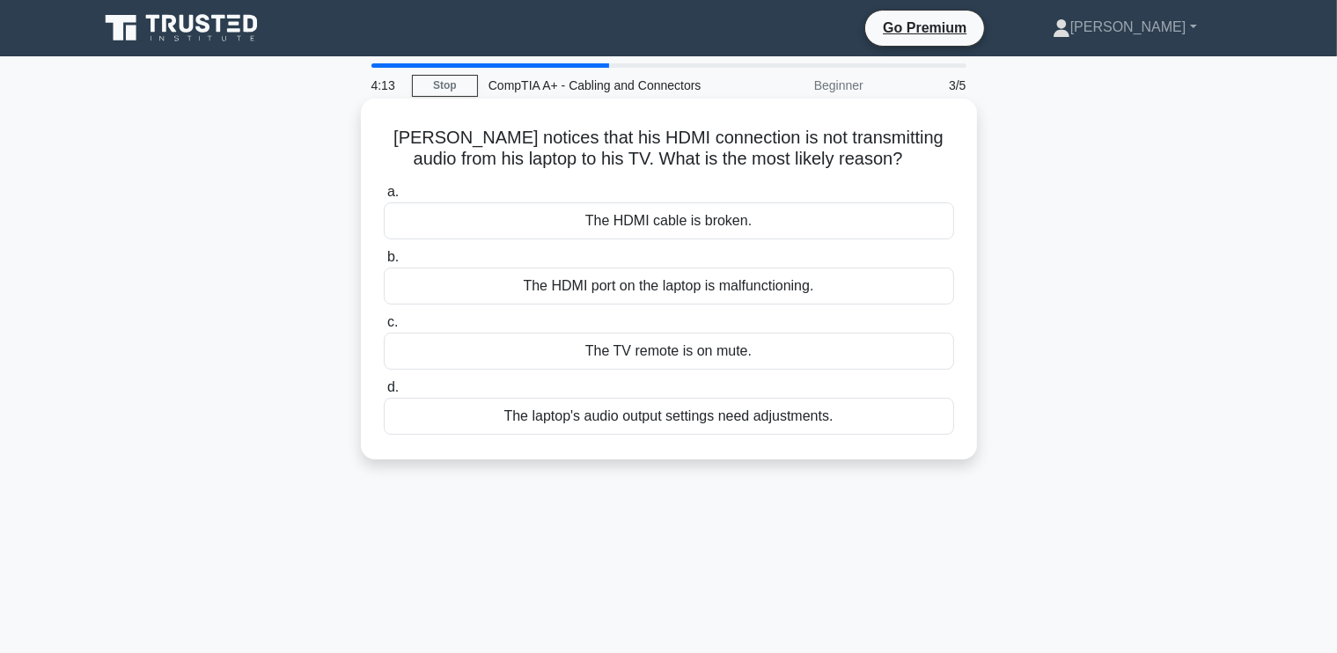
click at [672, 422] on div "The laptop's audio output settings need adjustments." at bounding box center [669, 416] width 570 height 37
click at [384, 393] on input "d. The laptop's audio output settings need adjustments." at bounding box center [384, 387] width 0 height 11
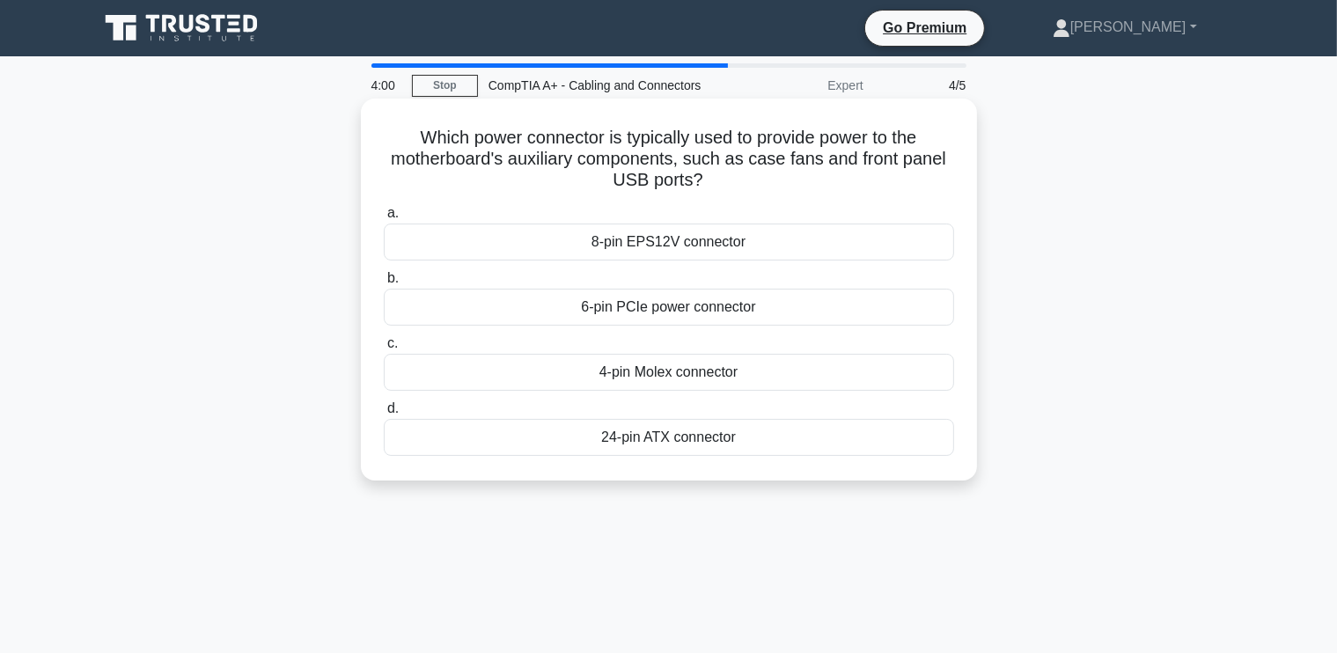
click at [671, 248] on div "8-pin EPS12V connector" at bounding box center [669, 242] width 570 height 37
click at [384, 219] on input "a. 8-pin EPS12V connector" at bounding box center [384, 213] width 0 height 11
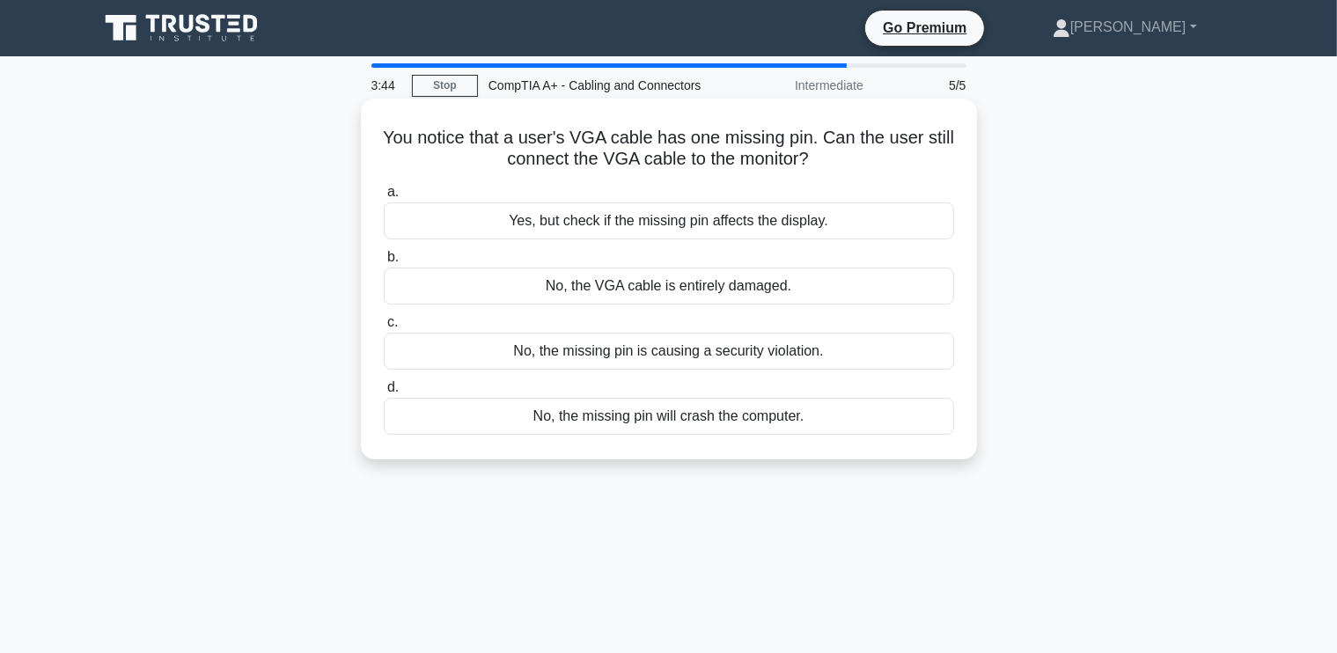
click at [698, 216] on div "Yes, but check if the missing pin affects the display." at bounding box center [669, 220] width 570 height 37
click at [384, 198] on input "a. Yes, but check if the missing pin affects the display." at bounding box center [384, 192] width 0 height 11
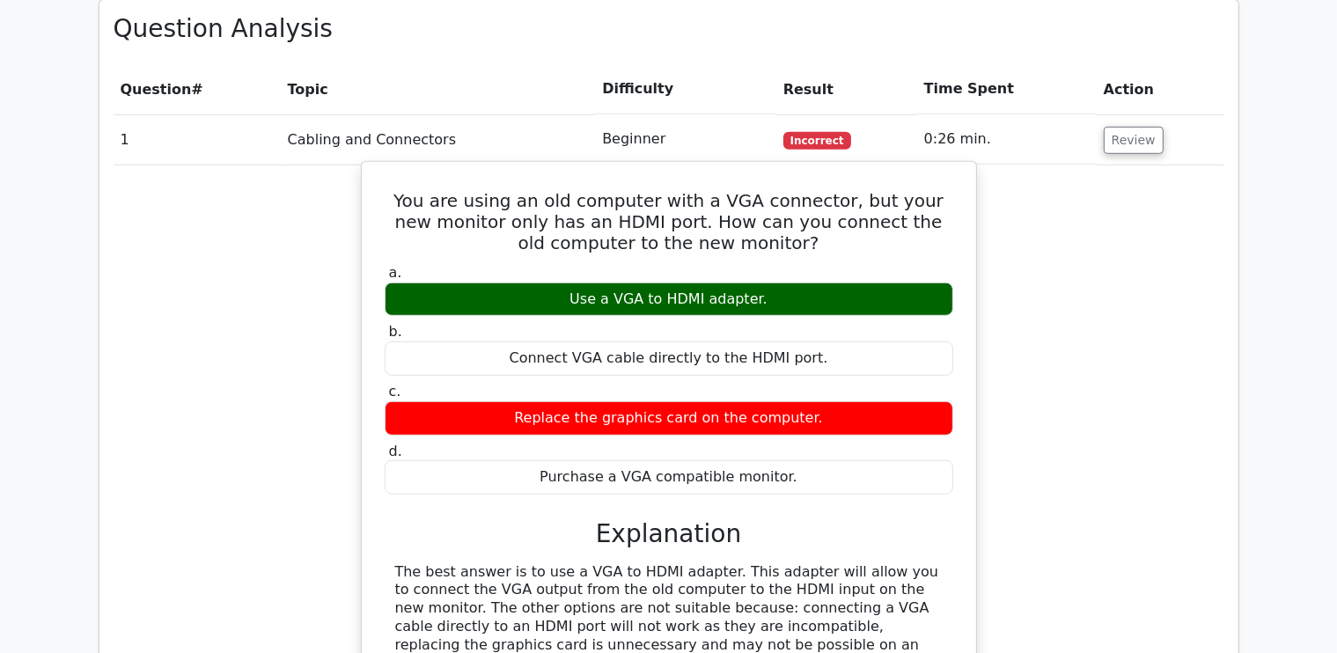
scroll to position [1672, 0]
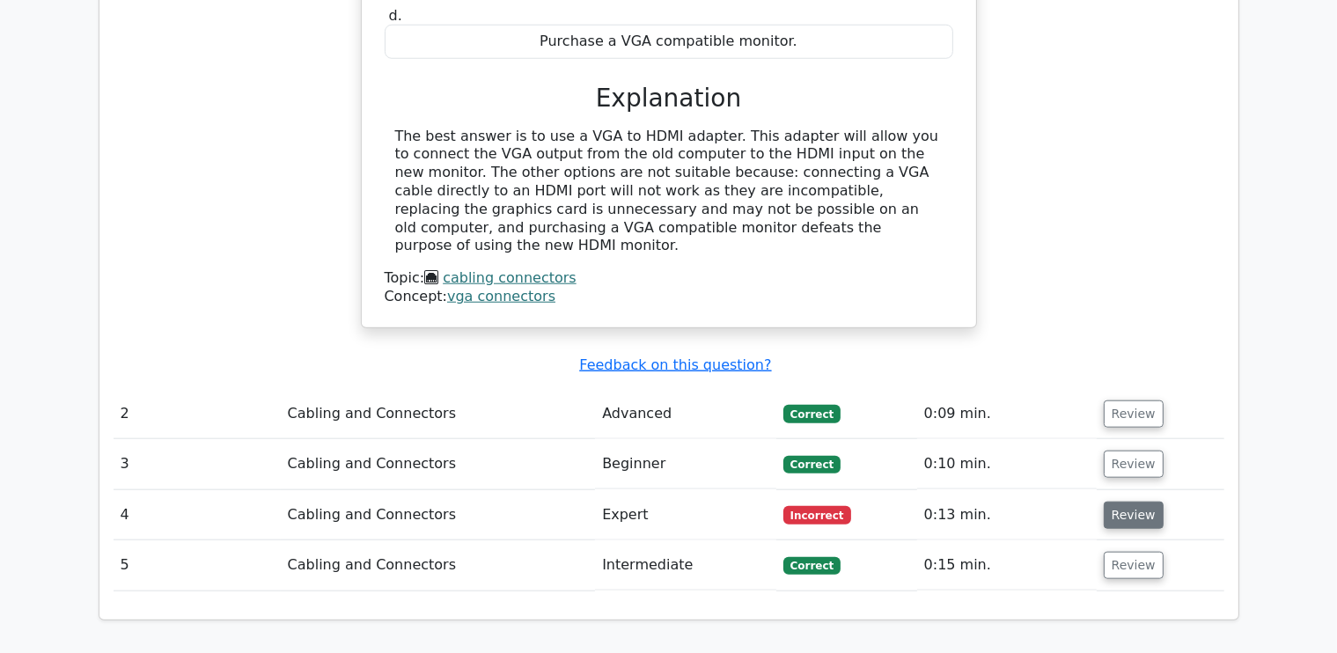
click at [1133, 502] on button "Review" at bounding box center [1134, 515] width 60 height 27
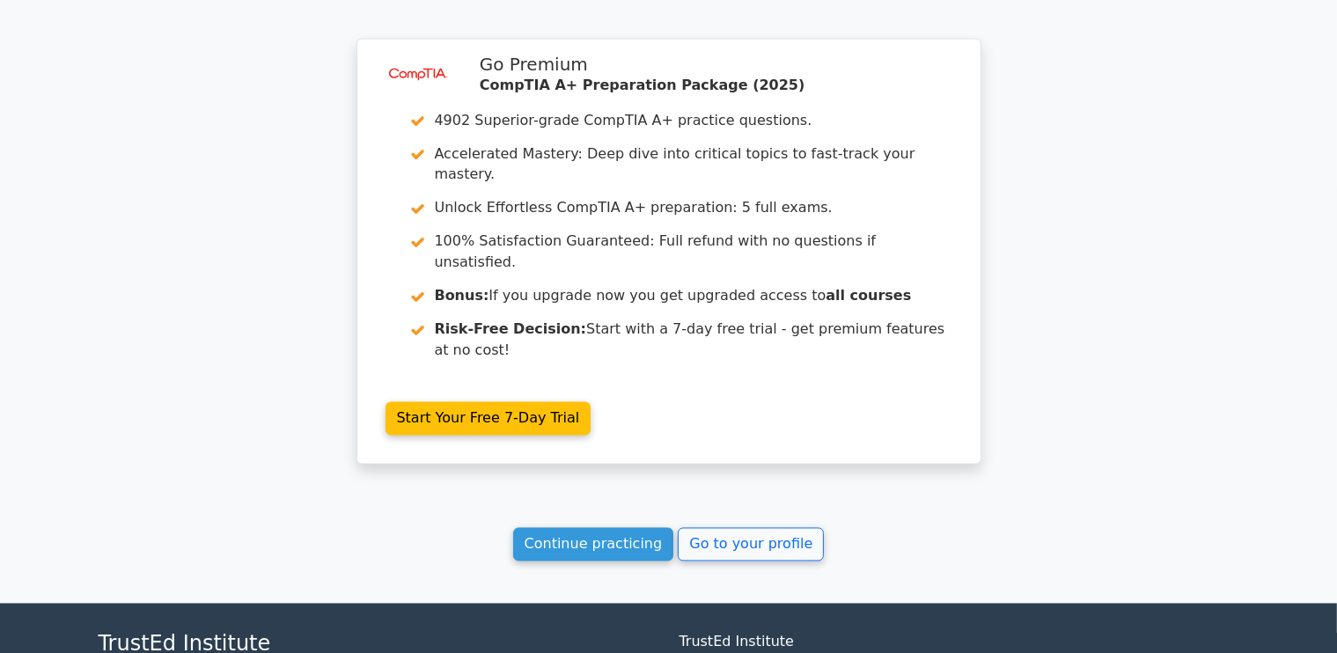
scroll to position [3169, 0]
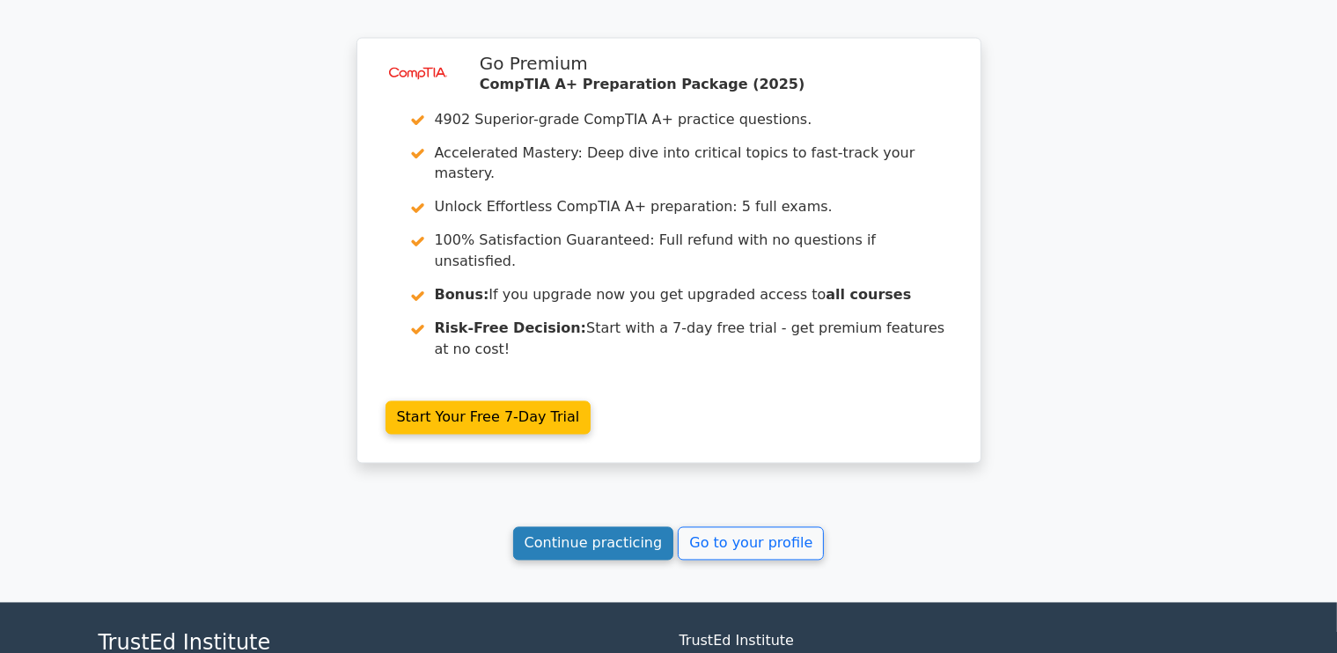
click at [591, 527] on link "Continue practicing" at bounding box center [593, 543] width 161 height 33
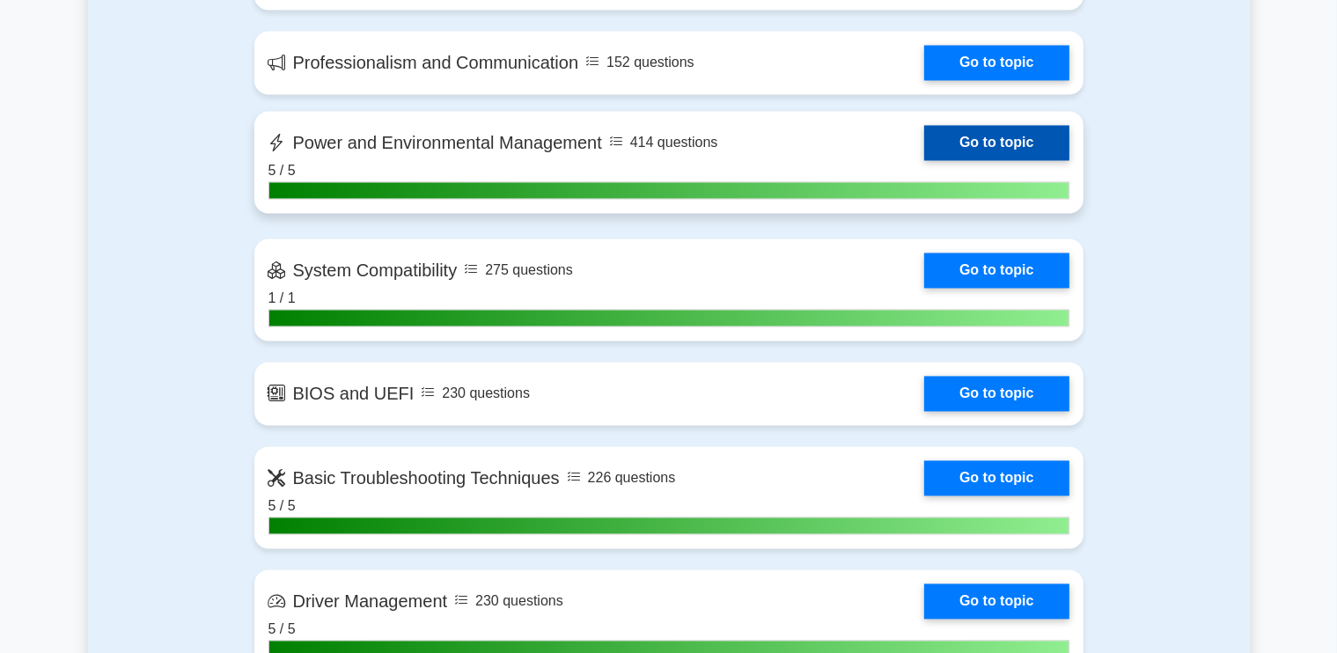
scroll to position [3520, 0]
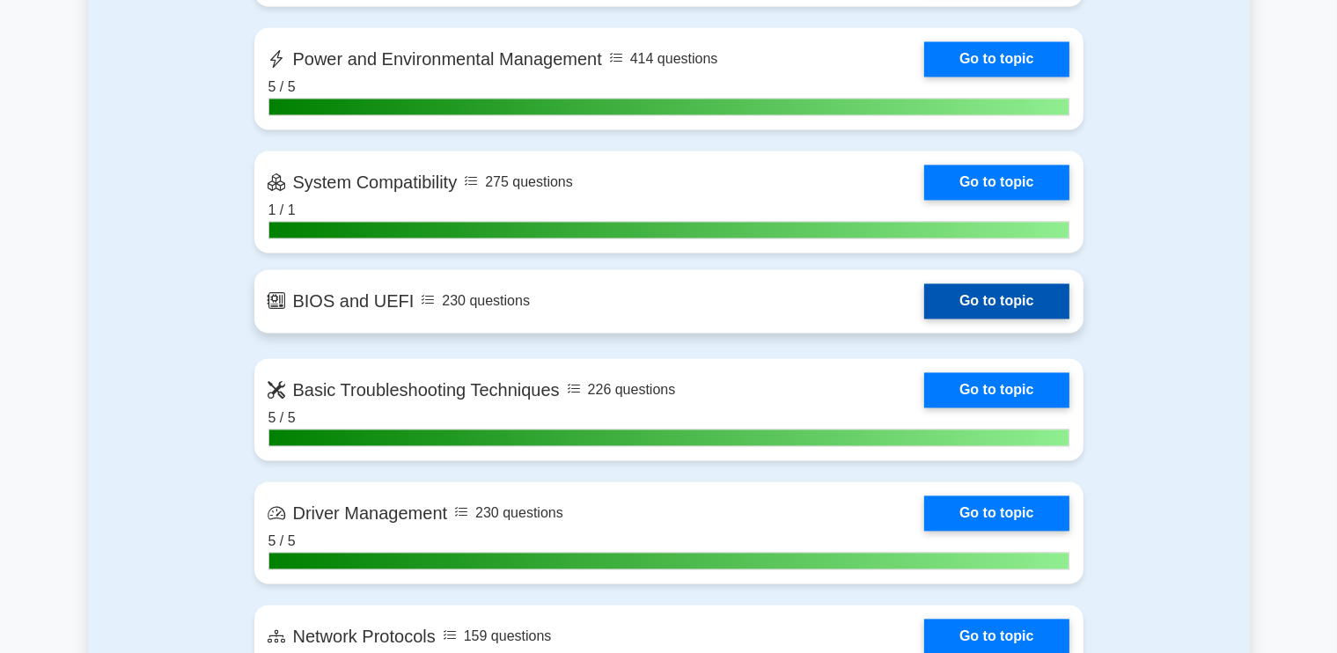
click at [957, 297] on link "Go to topic" at bounding box center [996, 300] width 144 height 35
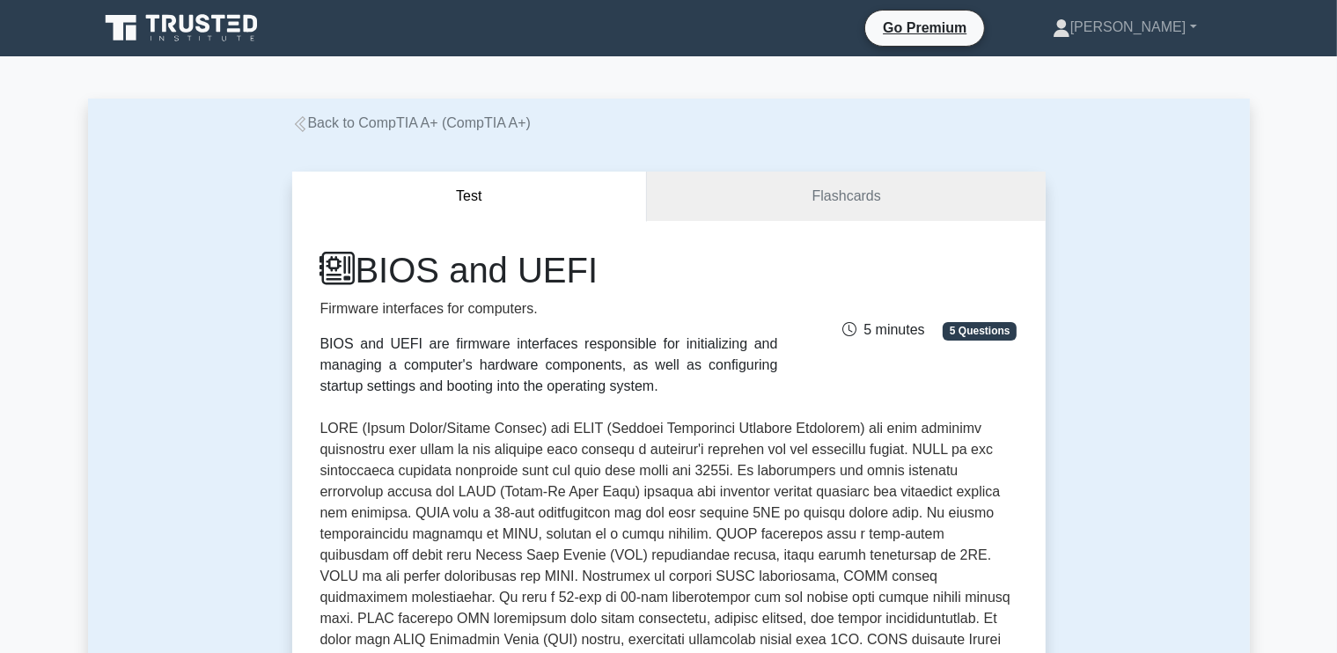
scroll to position [528, 0]
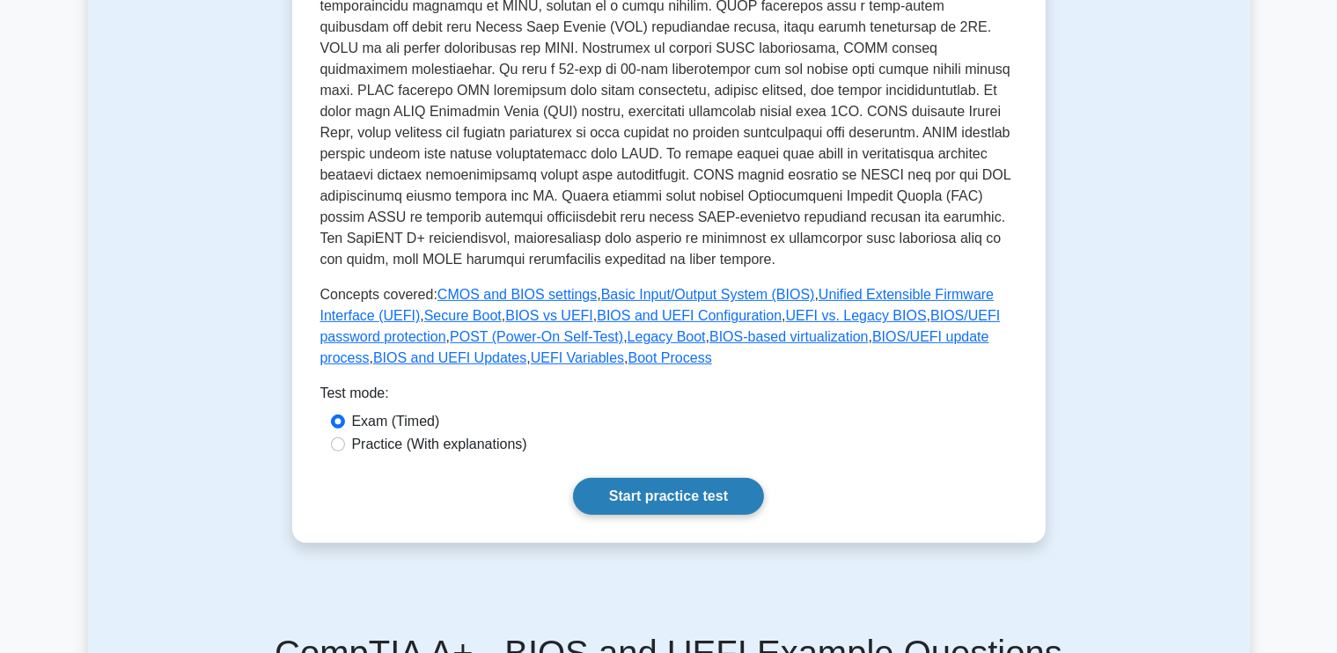
click at [671, 478] on link "Start practice test" at bounding box center [668, 496] width 191 height 37
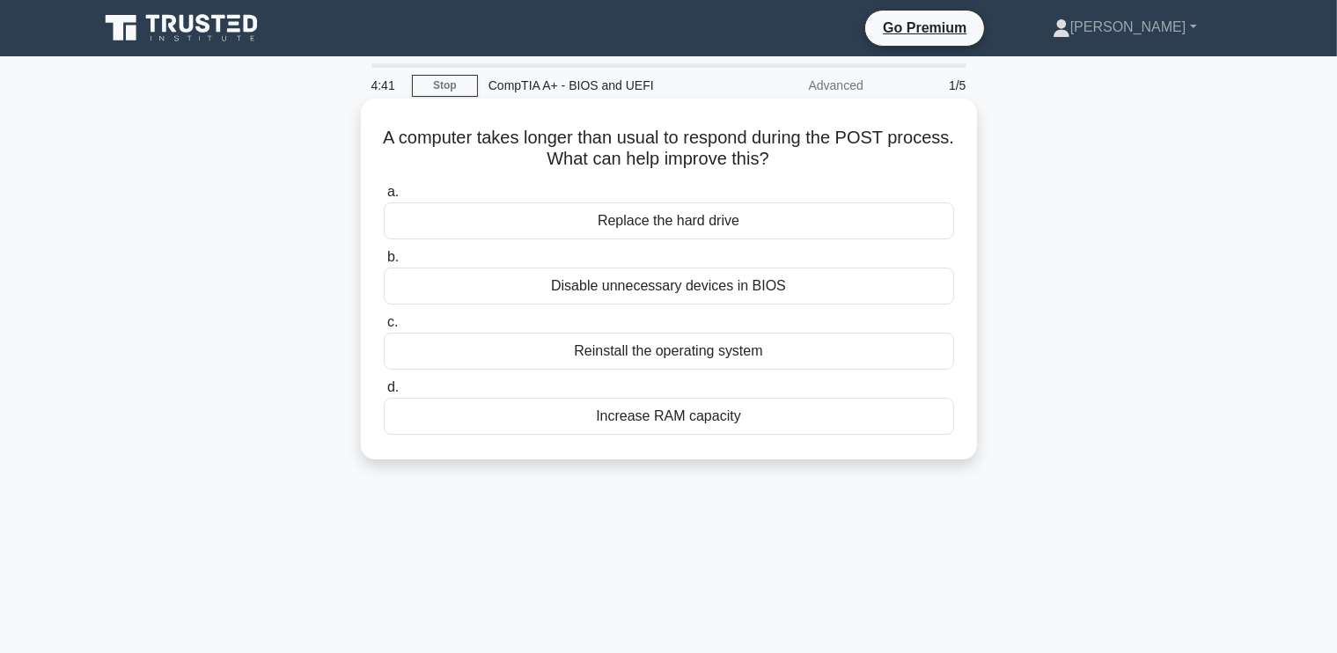
click at [678, 225] on div "Replace the hard drive" at bounding box center [669, 220] width 570 height 37
click at [384, 198] on input "a. Replace the hard drive" at bounding box center [384, 192] width 0 height 11
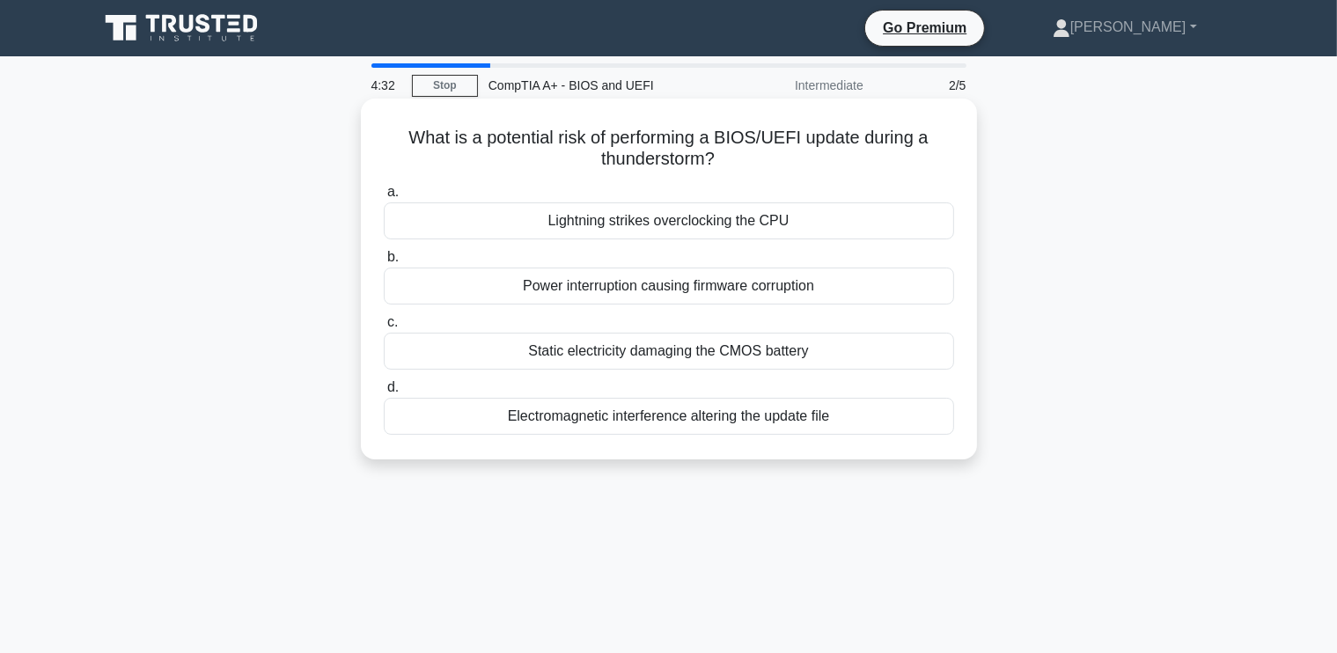
click at [757, 282] on div "Power interruption causing firmware corruption" at bounding box center [669, 286] width 570 height 37
click at [384, 263] on input "b. Power interruption causing firmware corruption" at bounding box center [384, 257] width 0 height 11
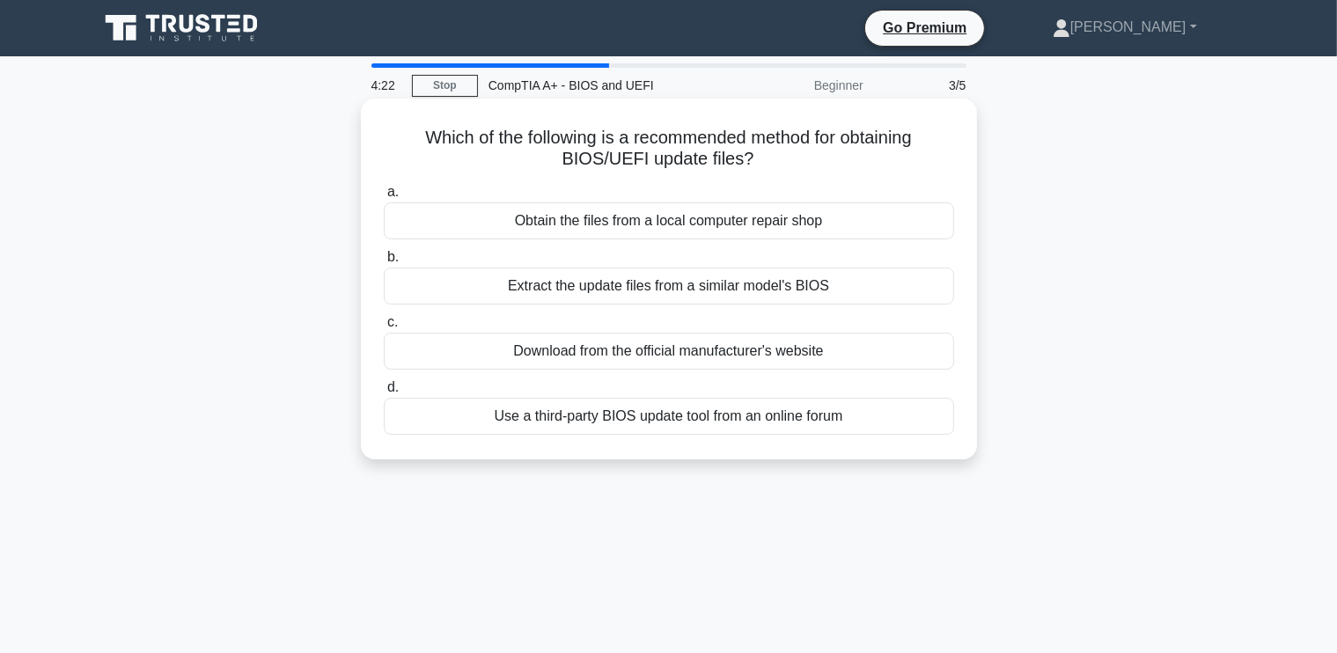
click at [708, 354] on div "Download from the official manufacturer's website" at bounding box center [669, 351] width 570 height 37
click at [384, 328] on input "c. Download from the official manufacturer's website" at bounding box center [384, 322] width 0 height 11
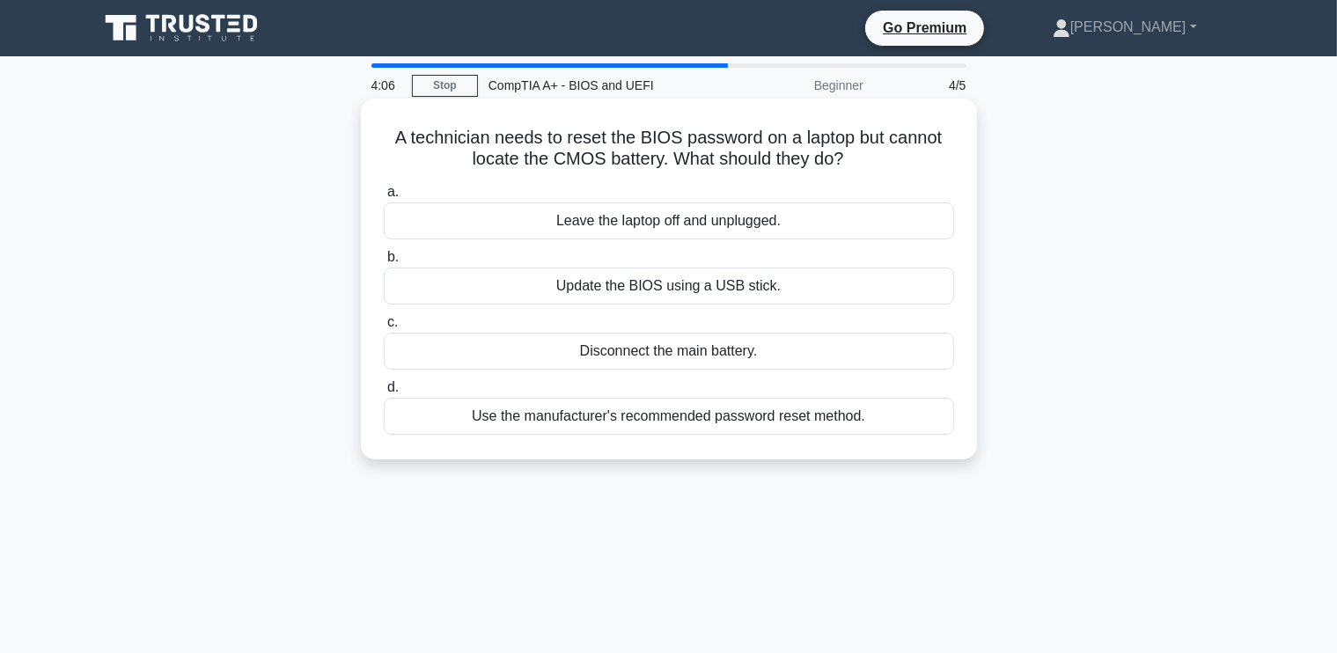
click at [637, 418] on div "Use the manufacturer's recommended password reset method." at bounding box center [669, 416] width 570 height 37
click at [384, 393] on input "d. Use the manufacturer's recommended password reset method." at bounding box center [384, 387] width 0 height 11
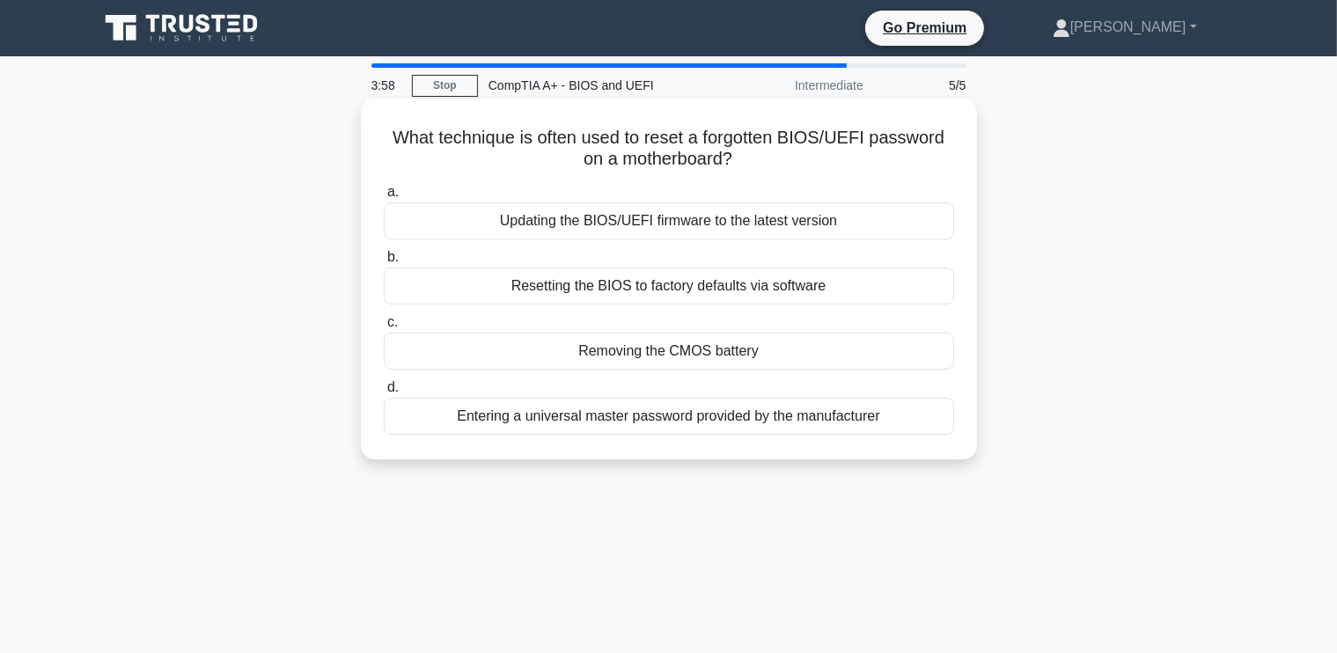
click at [662, 355] on div "Removing the CMOS battery" at bounding box center [669, 351] width 570 height 37
click at [384, 328] on input "c. Removing the CMOS battery" at bounding box center [384, 322] width 0 height 11
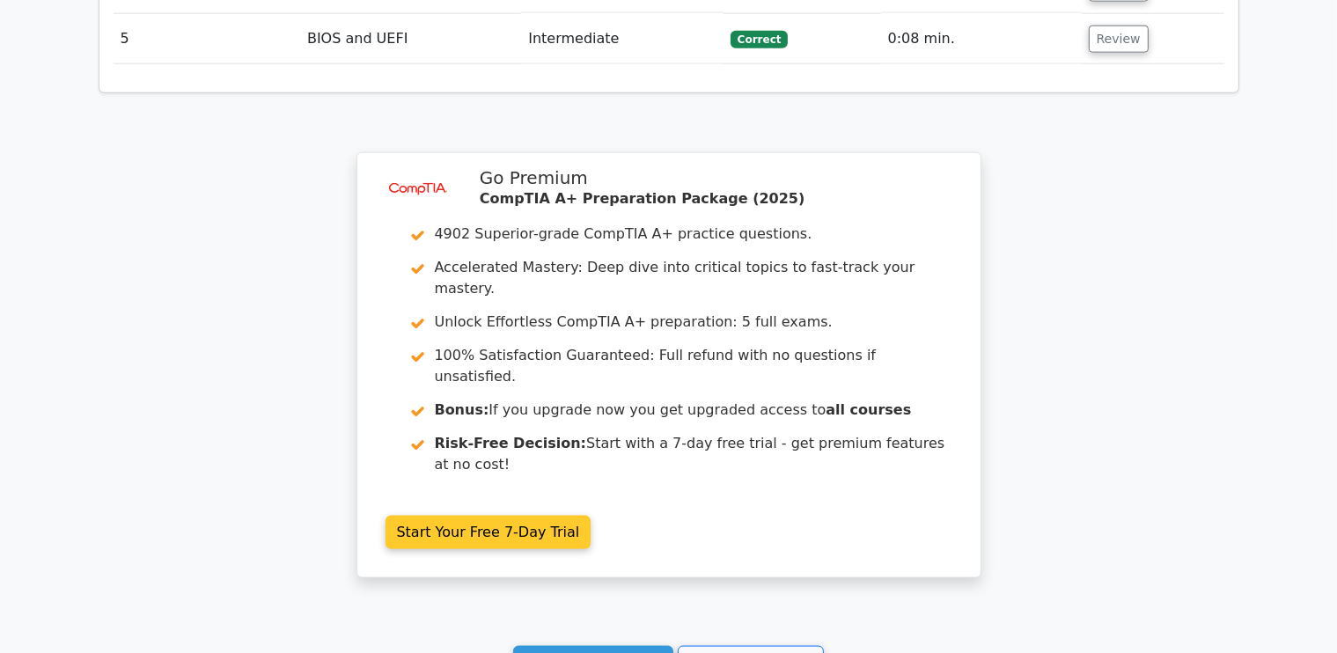
scroll to position [2340, 0]
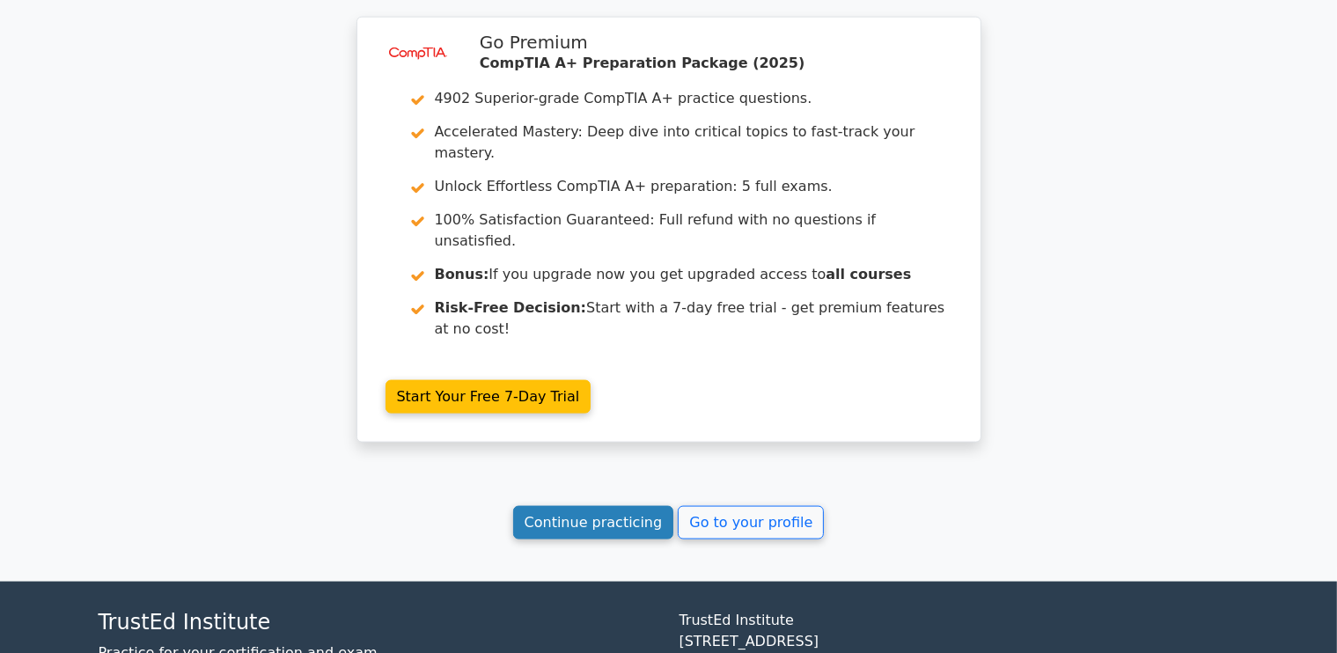
click at [610, 506] on link "Continue practicing" at bounding box center [593, 522] width 161 height 33
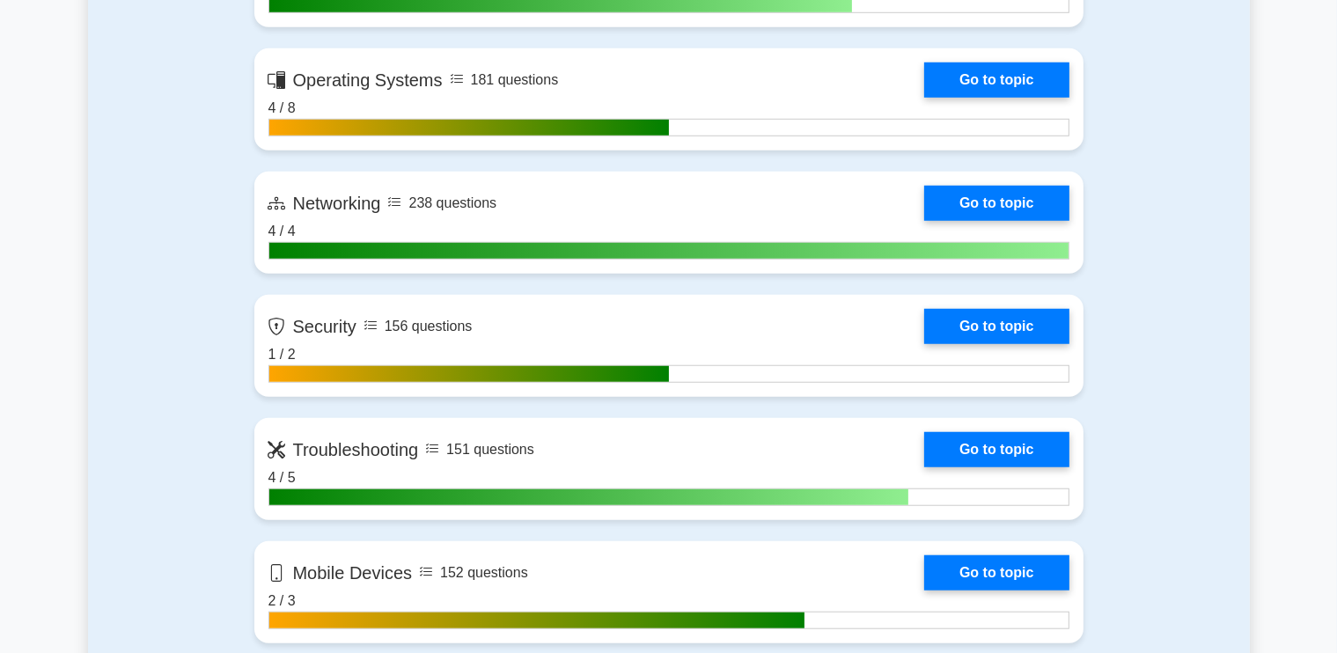
scroll to position [1144, 0]
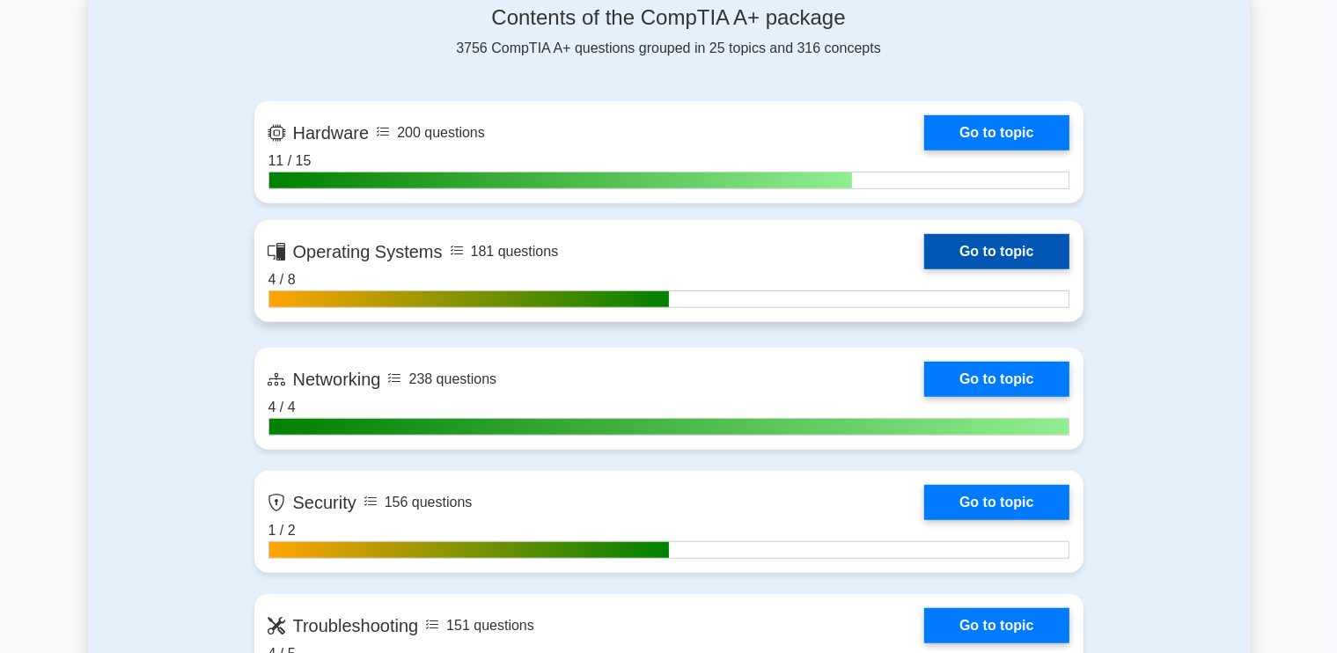
click at [982, 236] on link "Go to topic" at bounding box center [996, 251] width 144 height 35
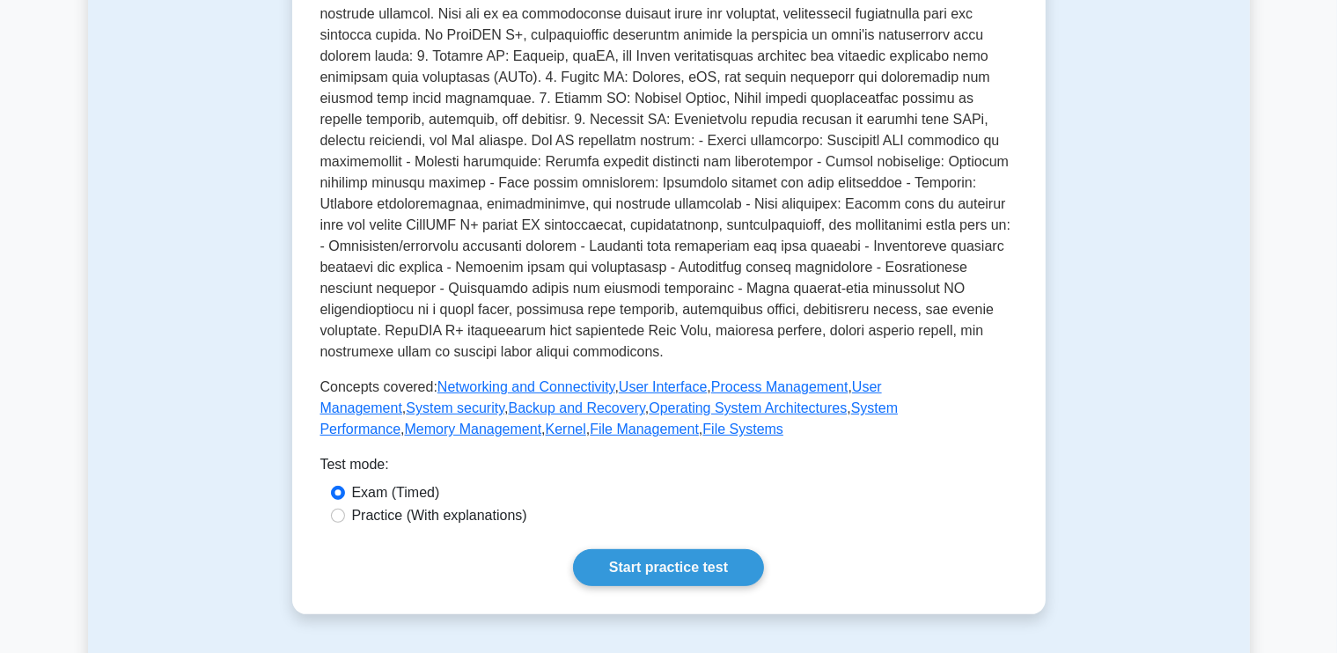
scroll to position [792, 0]
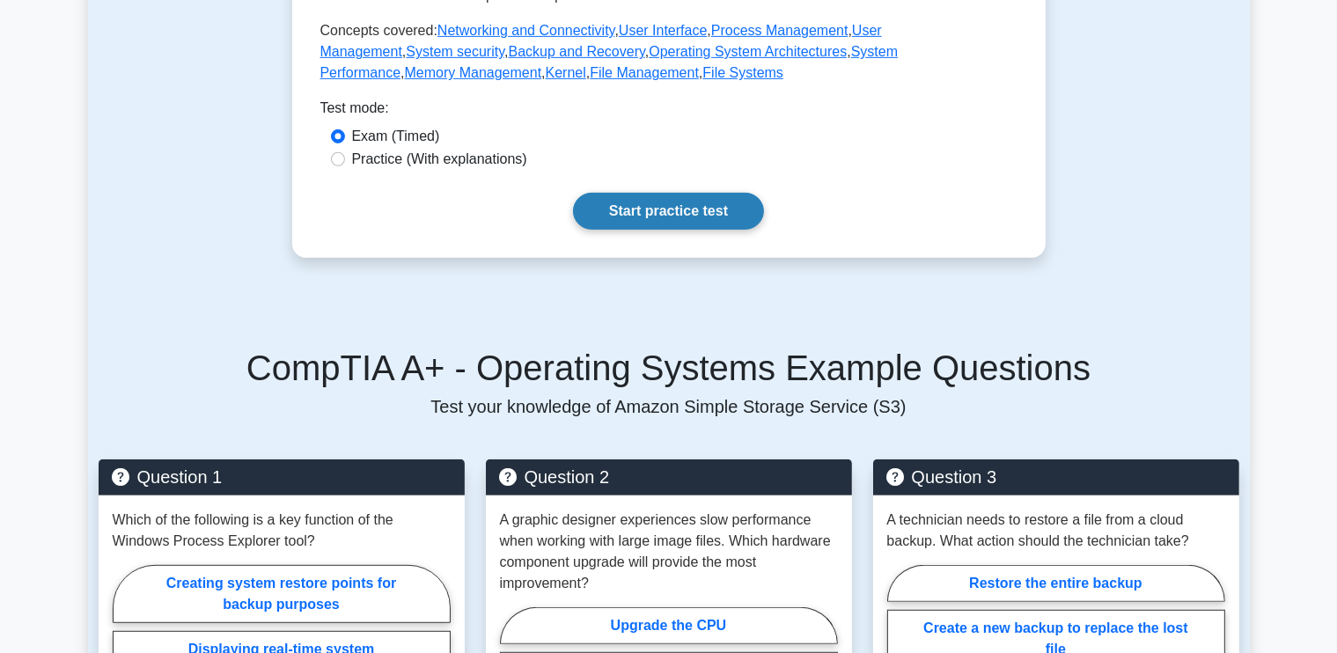
click at [634, 209] on link "Start practice test" at bounding box center [668, 211] width 191 height 37
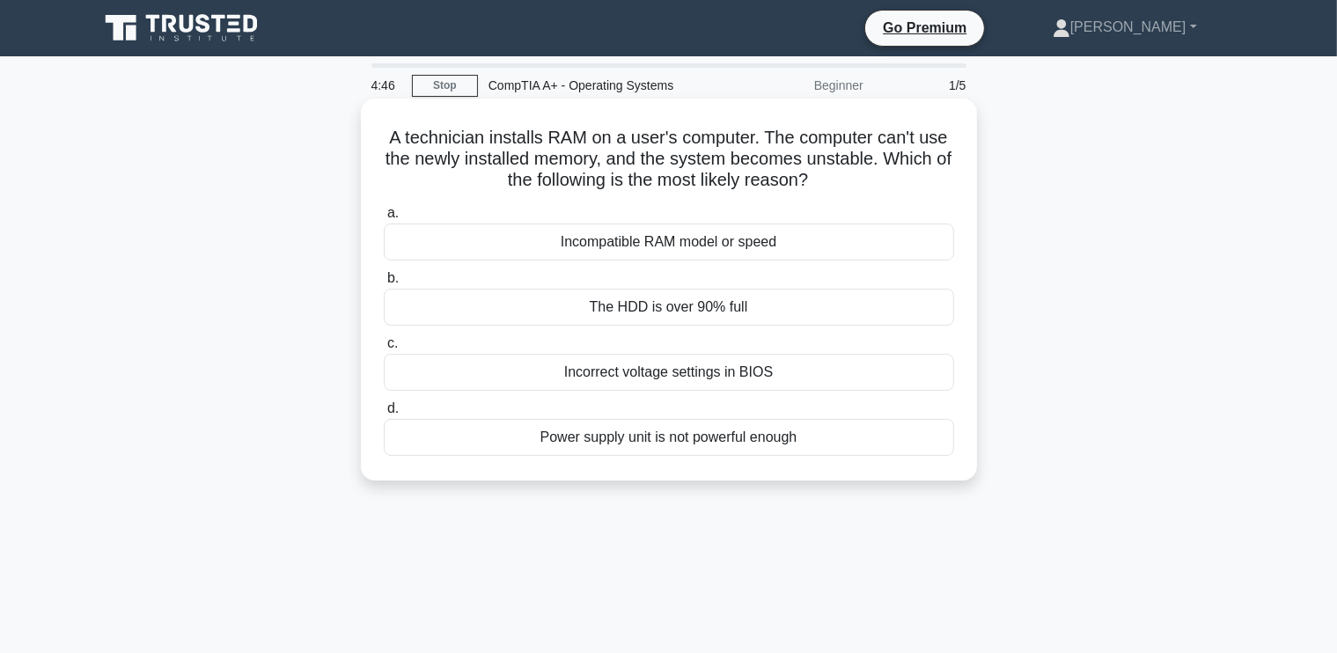
click at [714, 247] on div "Incompatible RAM model or speed" at bounding box center [669, 242] width 570 height 37
click at [384, 219] on input "a. Incompatible RAM model or speed" at bounding box center [384, 213] width 0 height 11
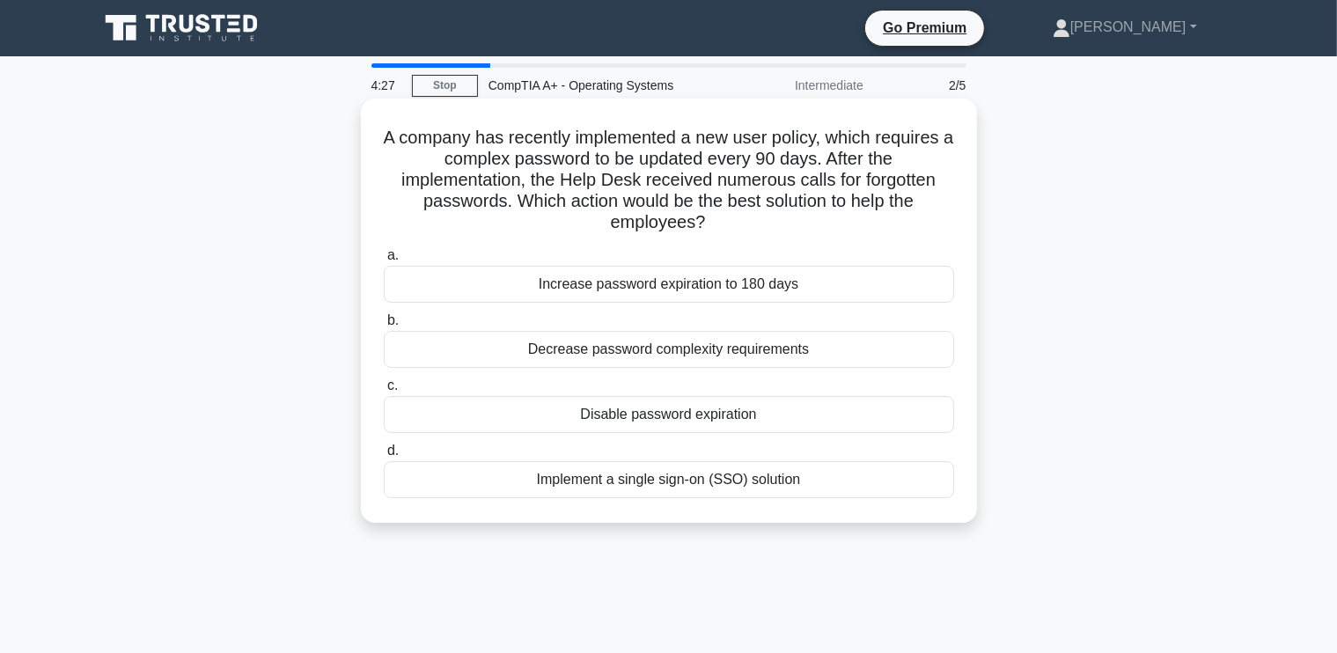
click at [628, 481] on div "Implement a single sign-on (SSO) solution" at bounding box center [669, 479] width 570 height 37
click at [384, 457] on input "d. Implement a single sign-on (SSO) solution" at bounding box center [384, 450] width 0 height 11
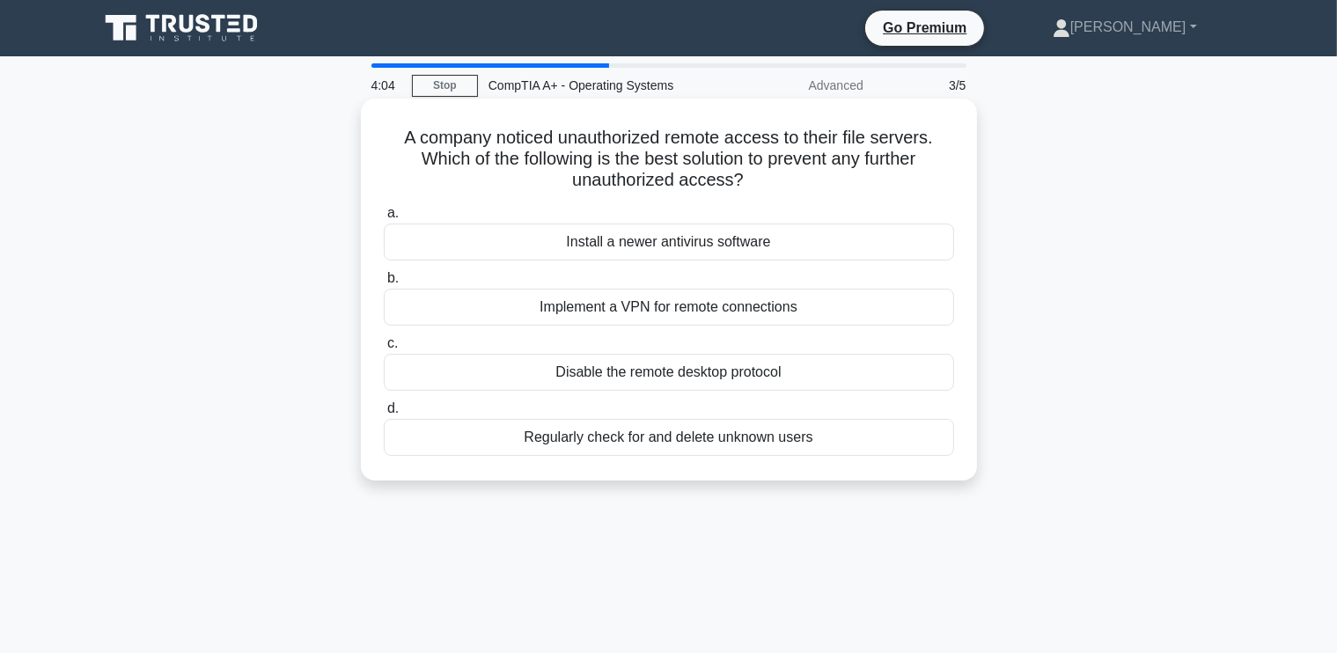
click at [722, 435] on div "Regularly check for and delete unknown users" at bounding box center [669, 437] width 570 height 37
click at [384, 414] on input "d. Regularly check for and delete unknown users" at bounding box center [384, 408] width 0 height 11
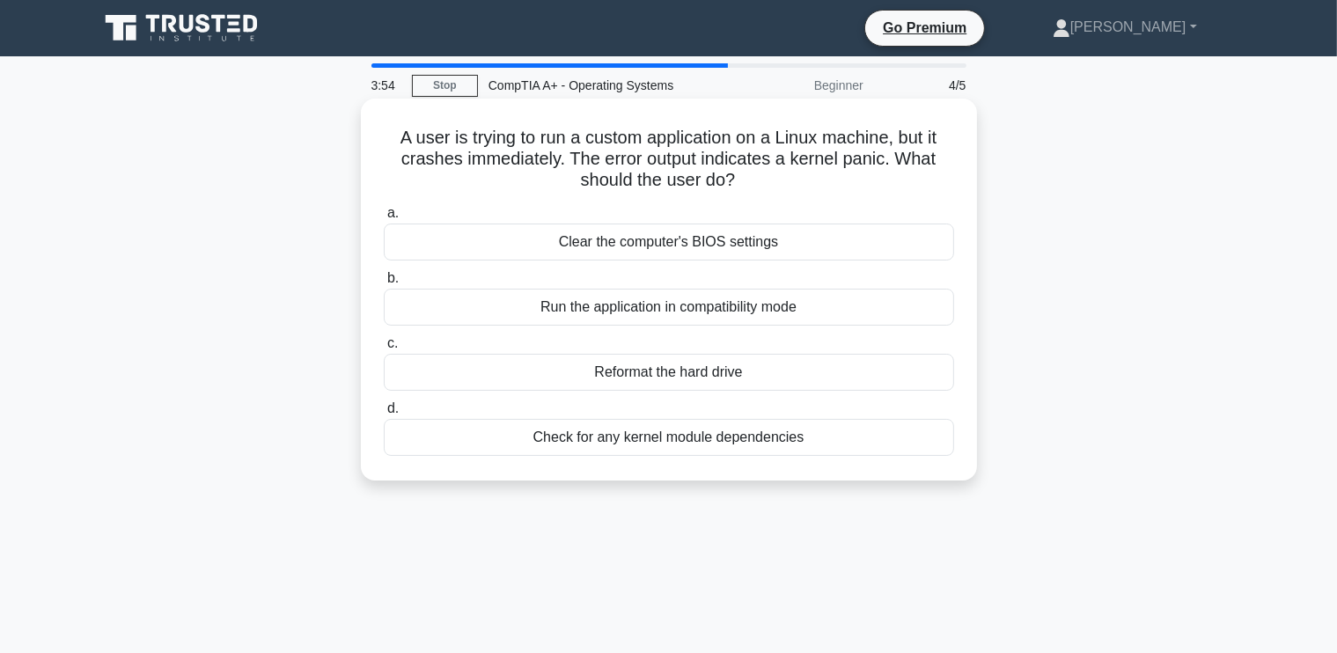
click at [686, 437] on div "Check for any kernel module dependencies" at bounding box center [669, 437] width 570 height 37
click at [384, 414] on input "d. Check for any kernel module dependencies" at bounding box center [384, 408] width 0 height 11
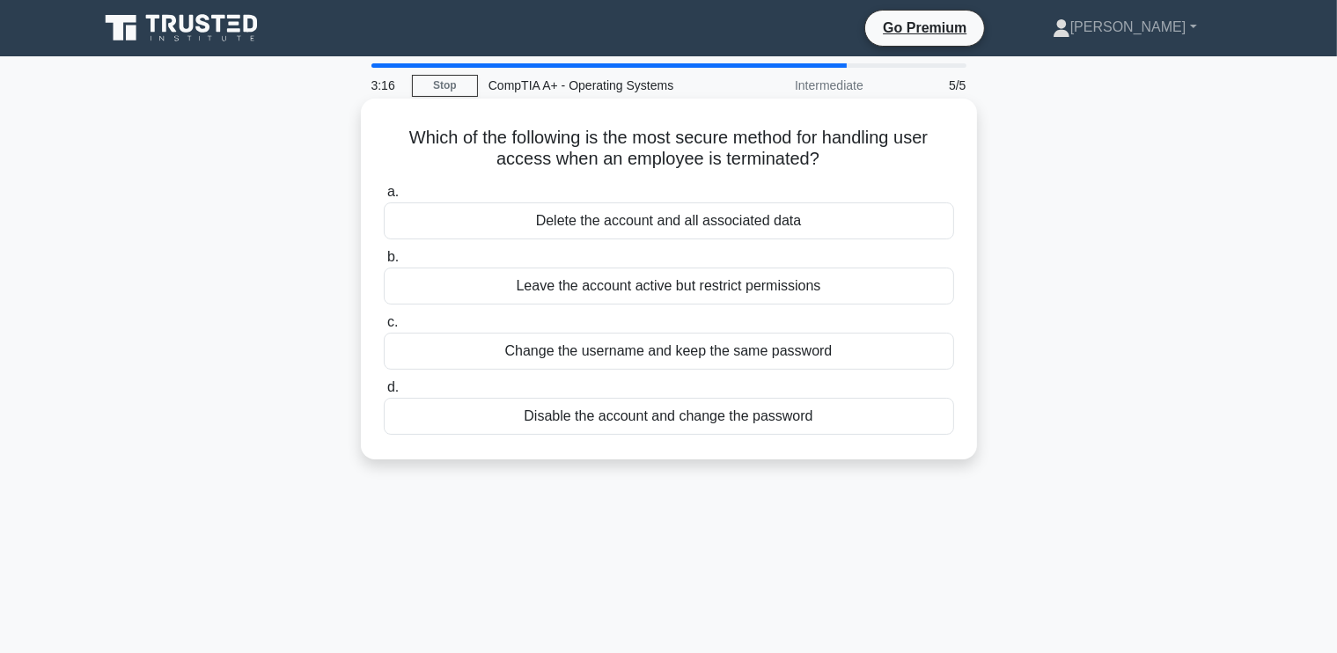
click at [649, 418] on div "Disable the account and change the password" at bounding box center [669, 416] width 570 height 37
click at [384, 393] on input "d. Disable the account and change the password" at bounding box center [384, 387] width 0 height 11
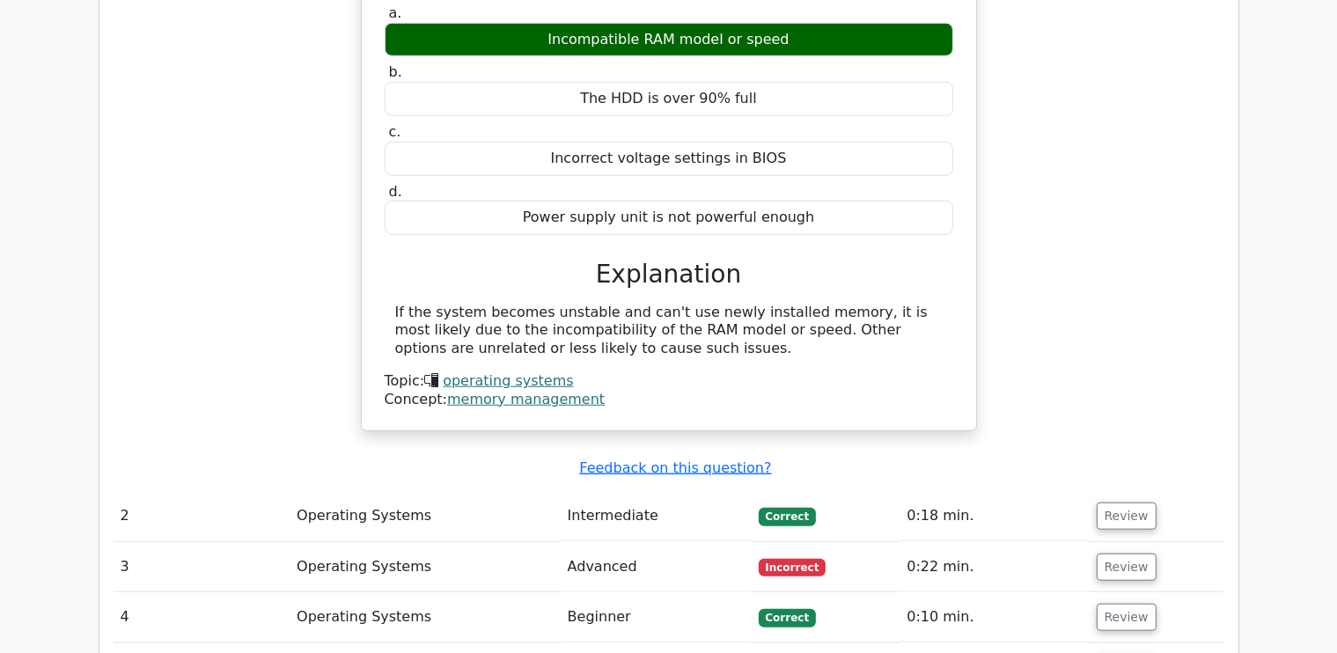
scroll to position [1584, 0]
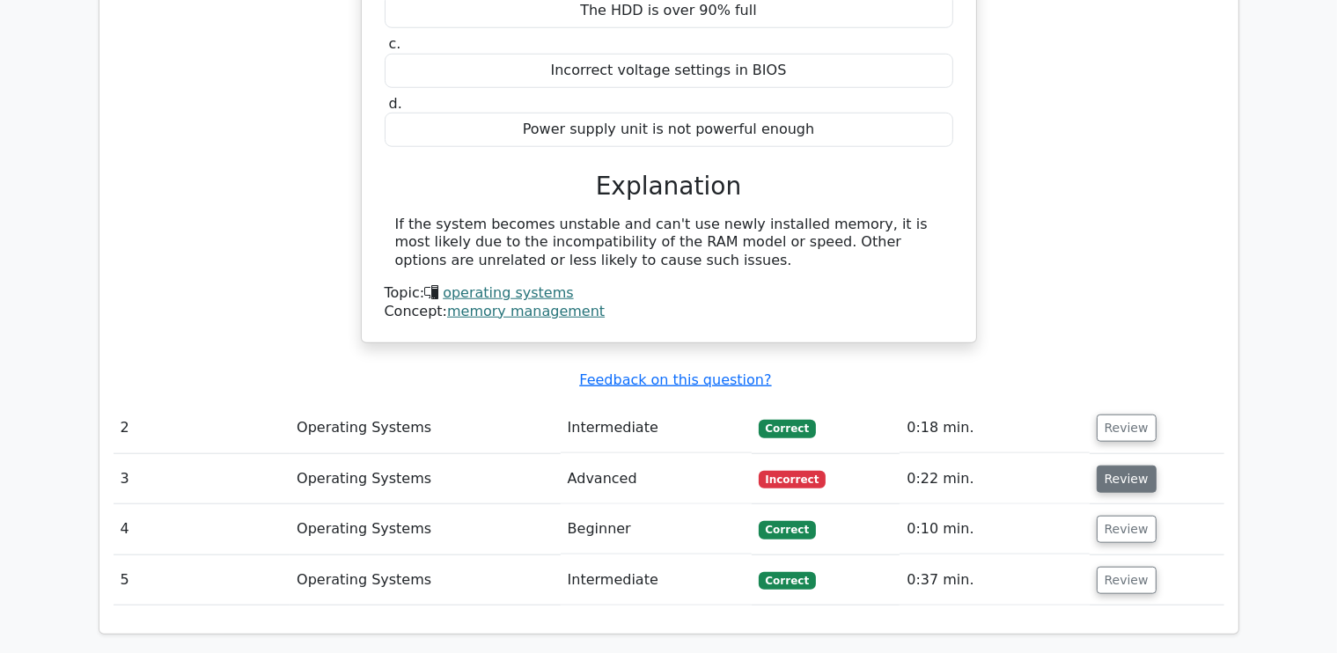
click at [1133, 466] on button "Review" at bounding box center [1126, 479] width 60 height 27
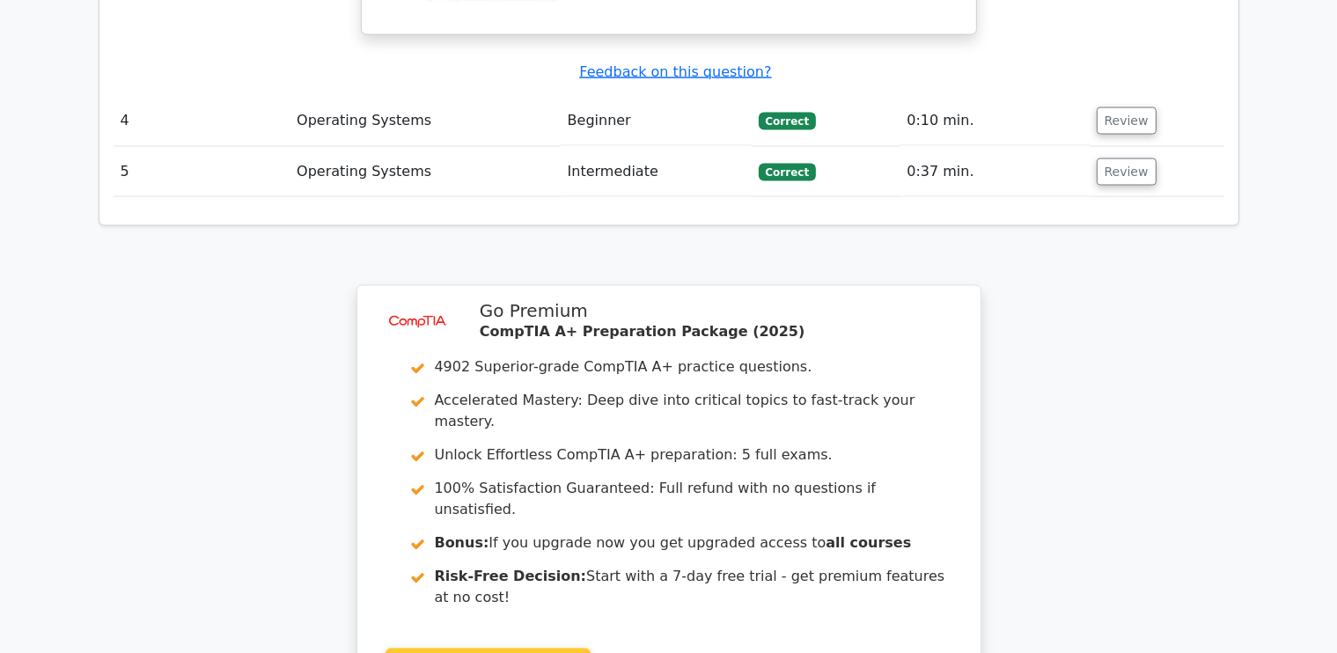
scroll to position [3017, 0]
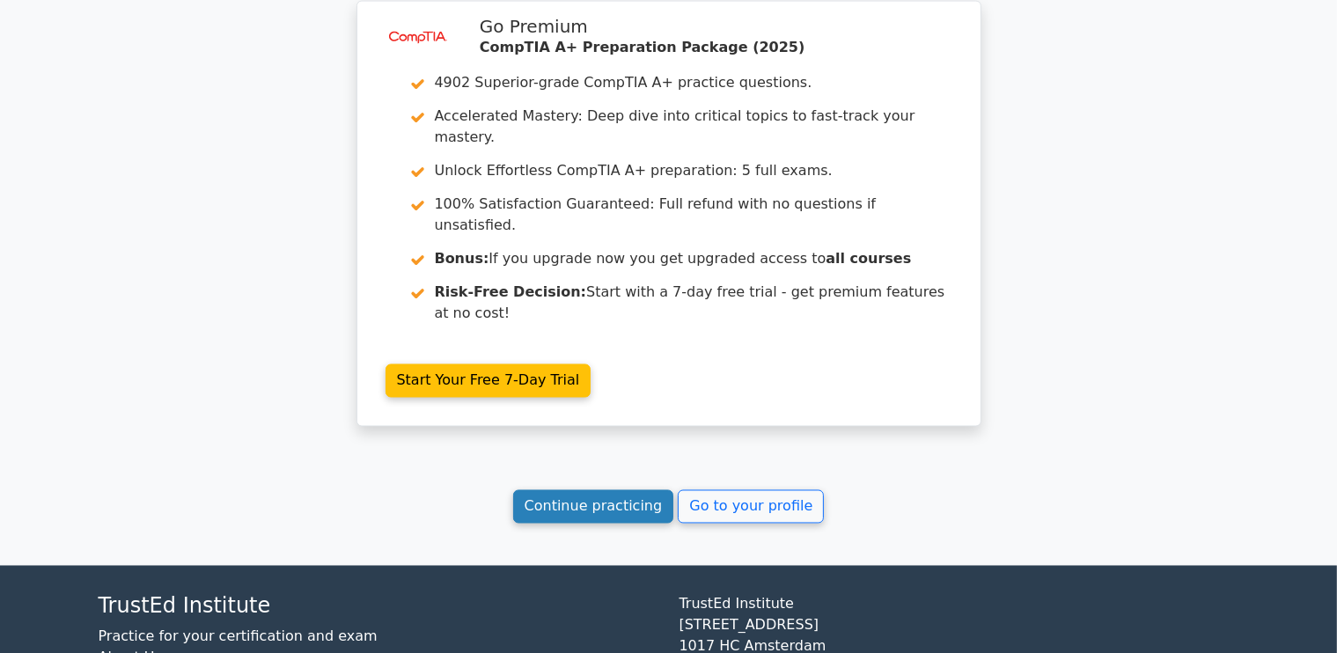
click at [603, 490] on link "Continue practicing" at bounding box center [593, 506] width 161 height 33
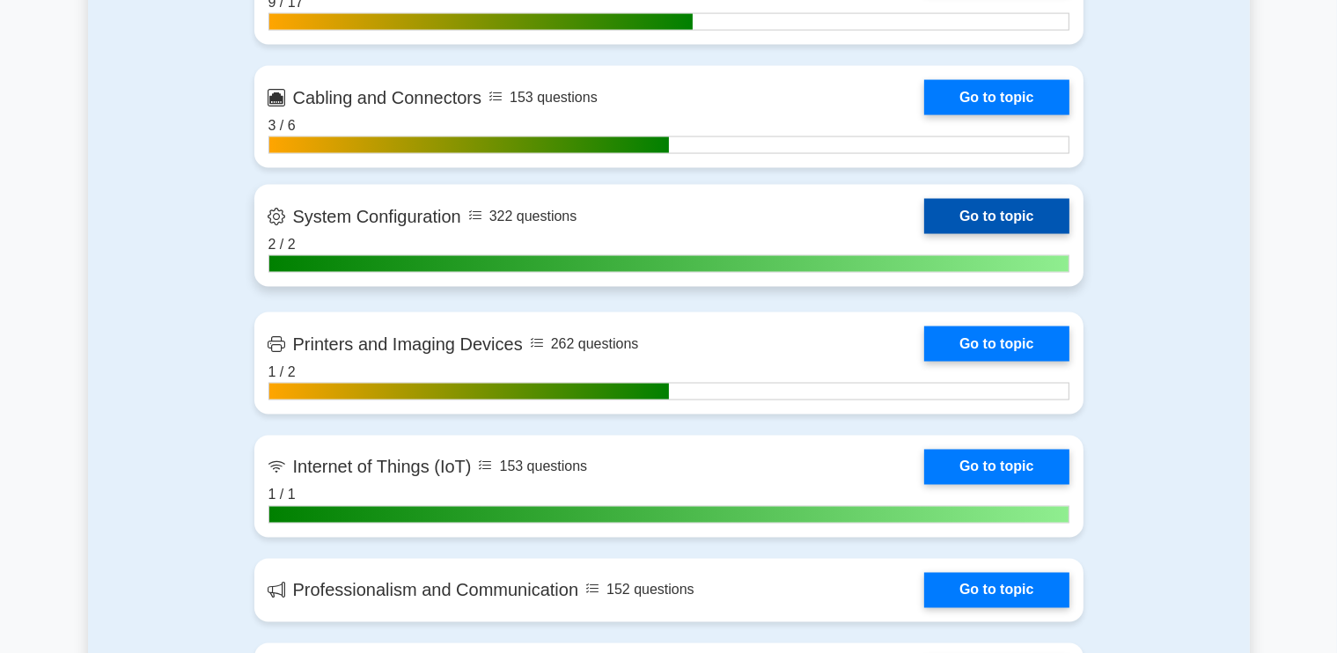
scroll to position [2816, 0]
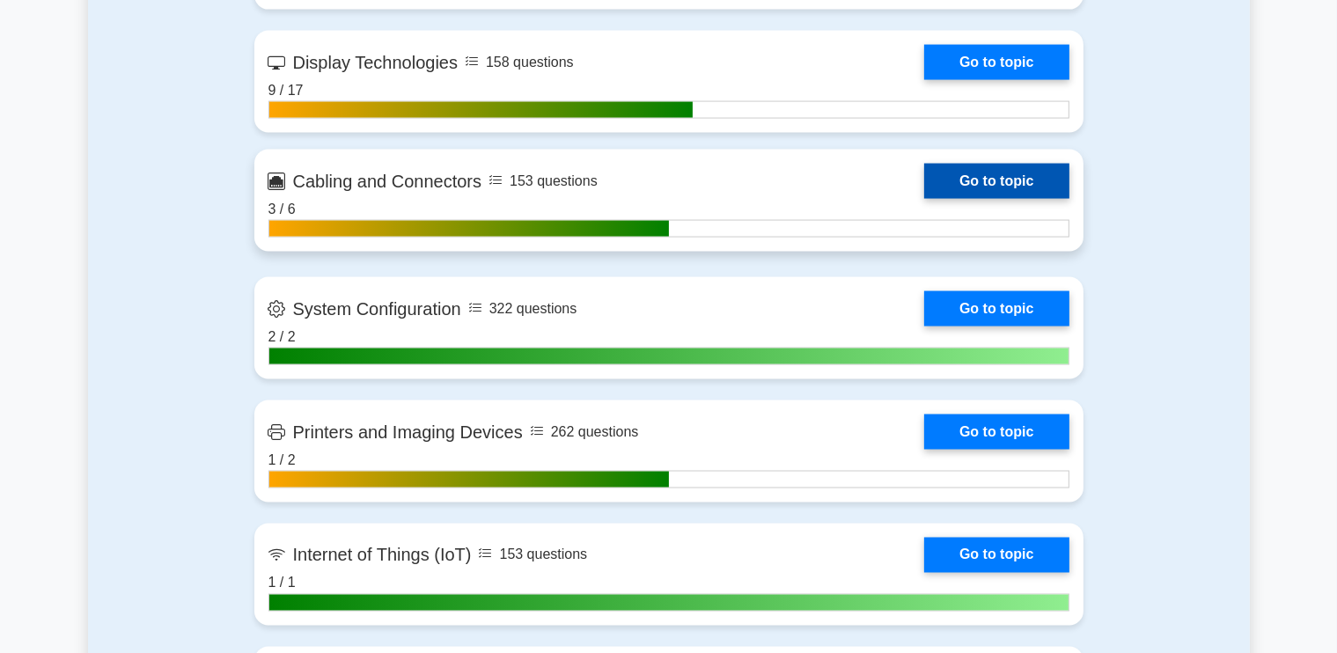
click at [972, 175] on link "Go to topic" at bounding box center [996, 181] width 144 height 35
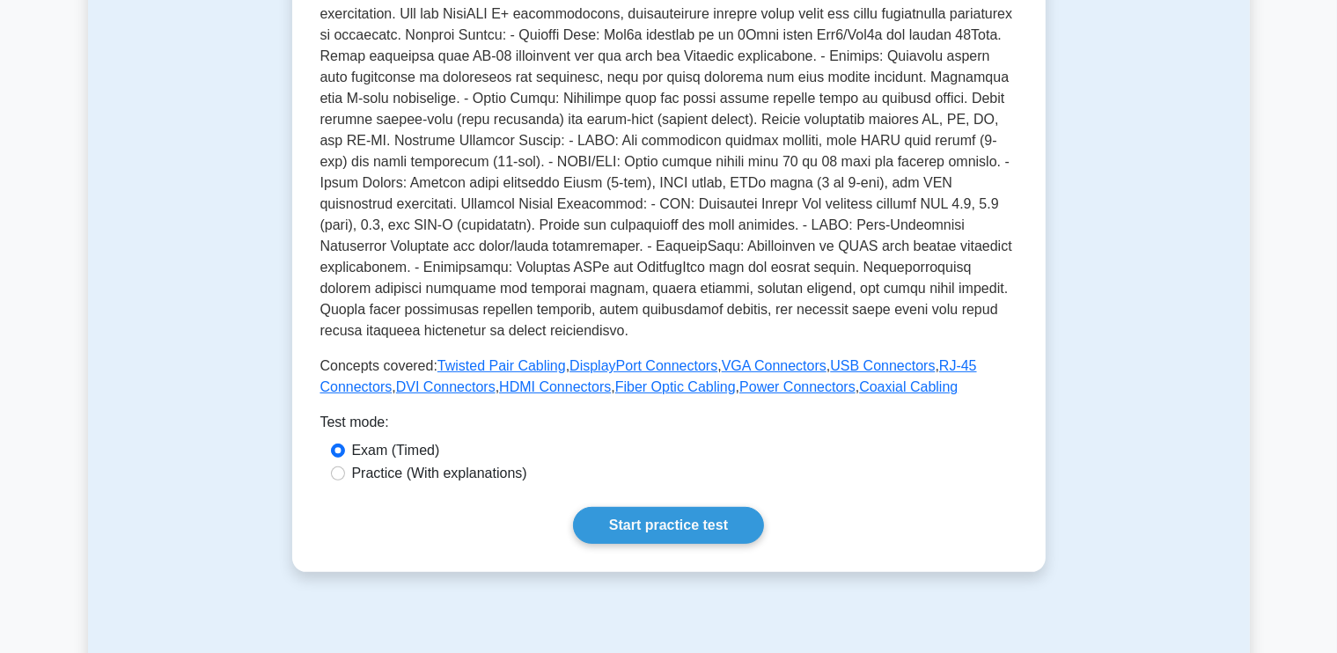
scroll to position [792, 0]
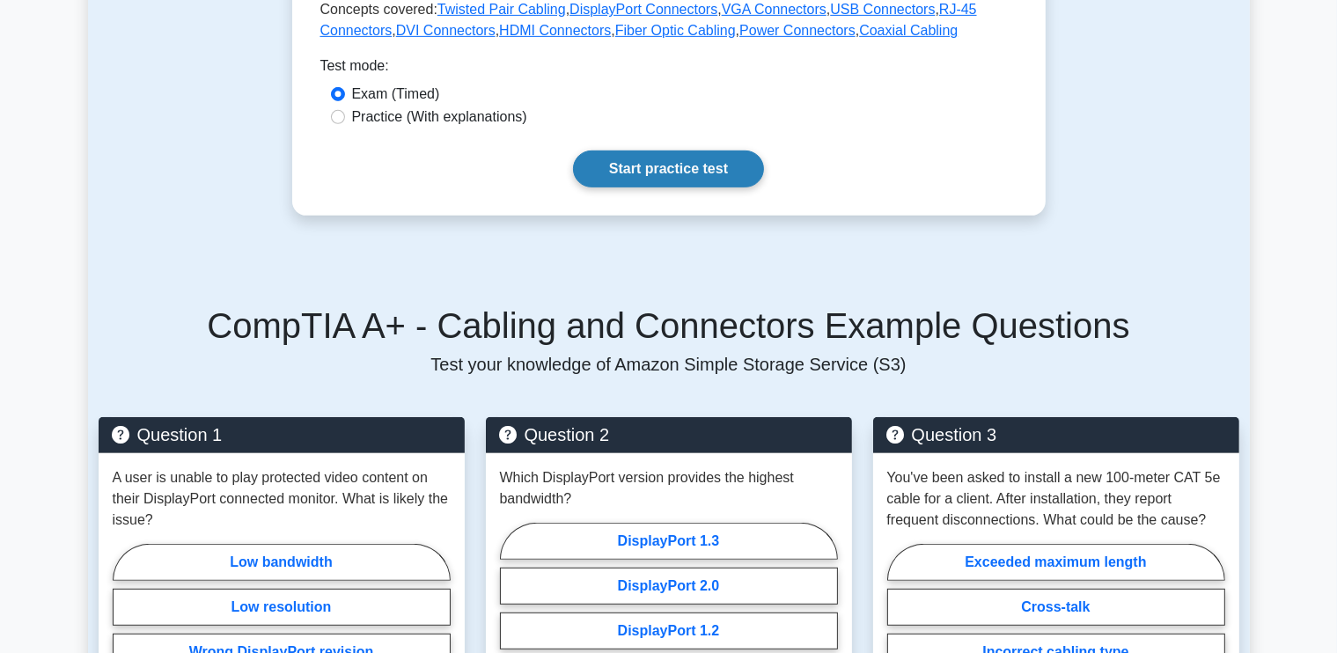
click at [678, 152] on link "Start practice test" at bounding box center [668, 168] width 191 height 37
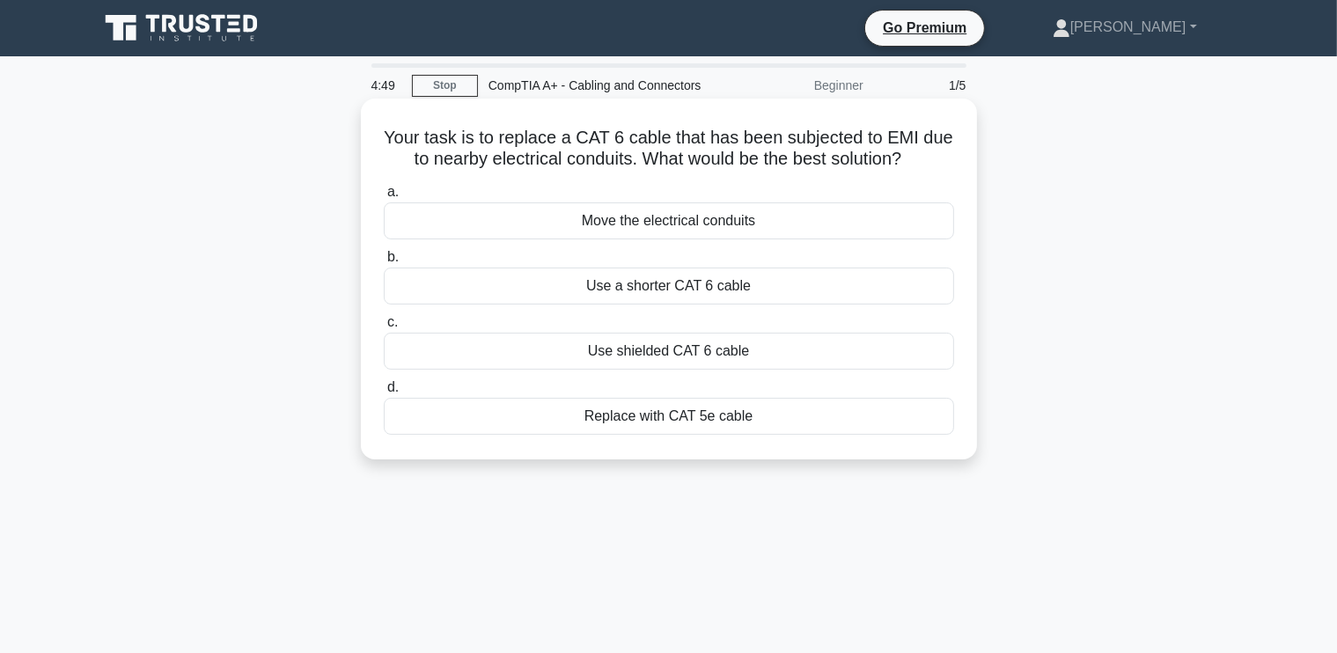
click at [663, 225] on div "Move the electrical conduits" at bounding box center [669, 220] width 570 height 37
click at [384, 198] on input "a. Move the electrical conduits" at bounding box center [384, 192] width 0 height 11
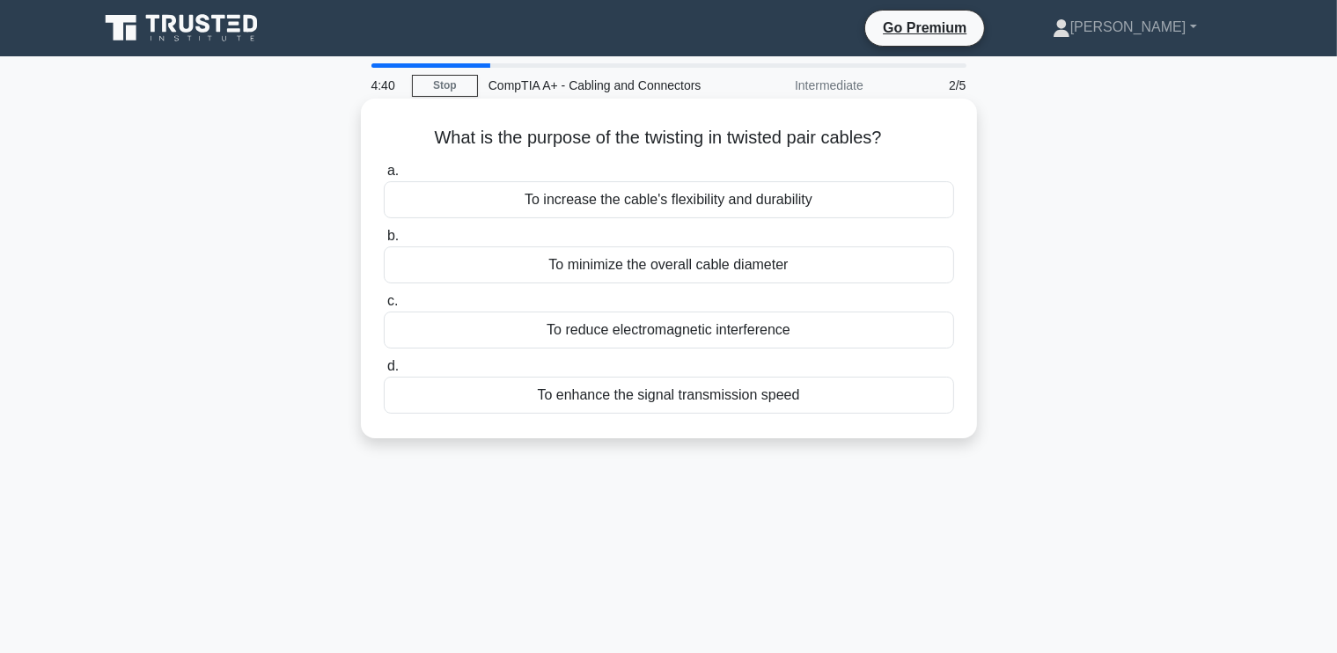
click at [678, 326] on div "To reduce electromagnetic interference" at bounding box center [669, 330] width 570 height 37
click at [384, 307] on input "c. To reduce electromagnetic interference" at bounding box center [384, 301] width 0 height 11
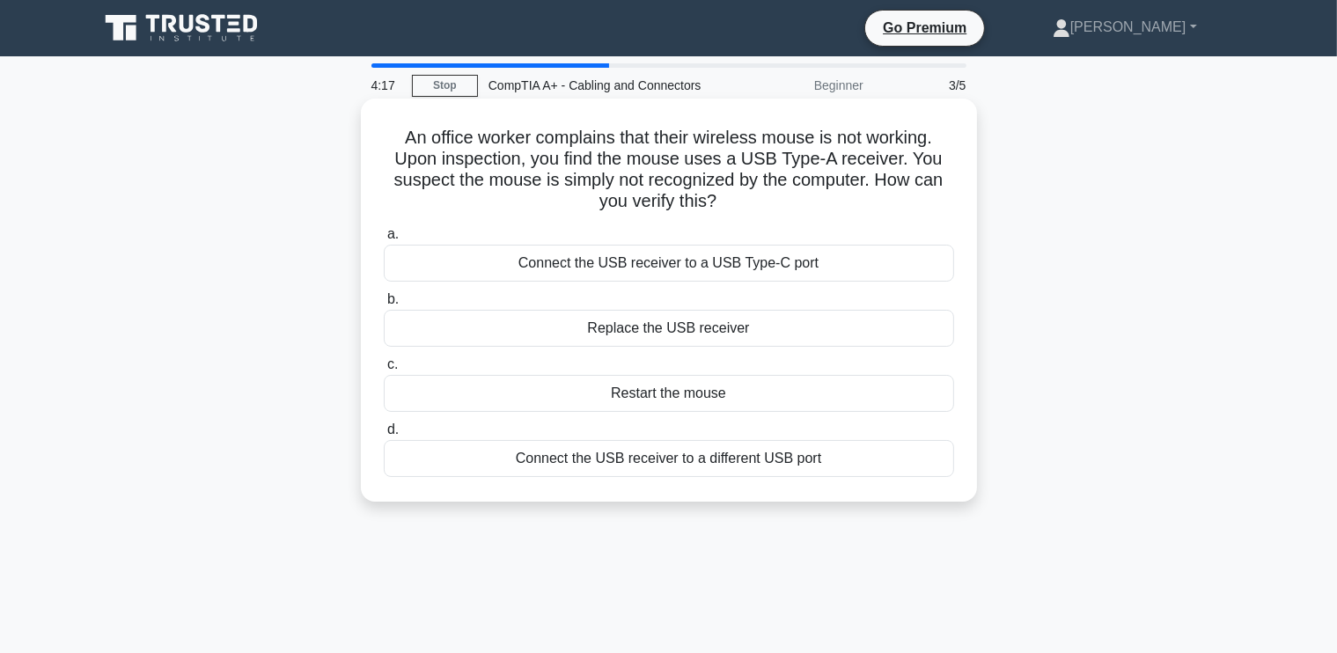
click at [708, 453] on div "Connect the USB receiver to a different USB port" at bounding box center [669, 458] width 570 height 37
click at [384, 436] on input "d. Connect the USB receiver to a different USB port" at bounding box center [384, 429] width 0 height 11
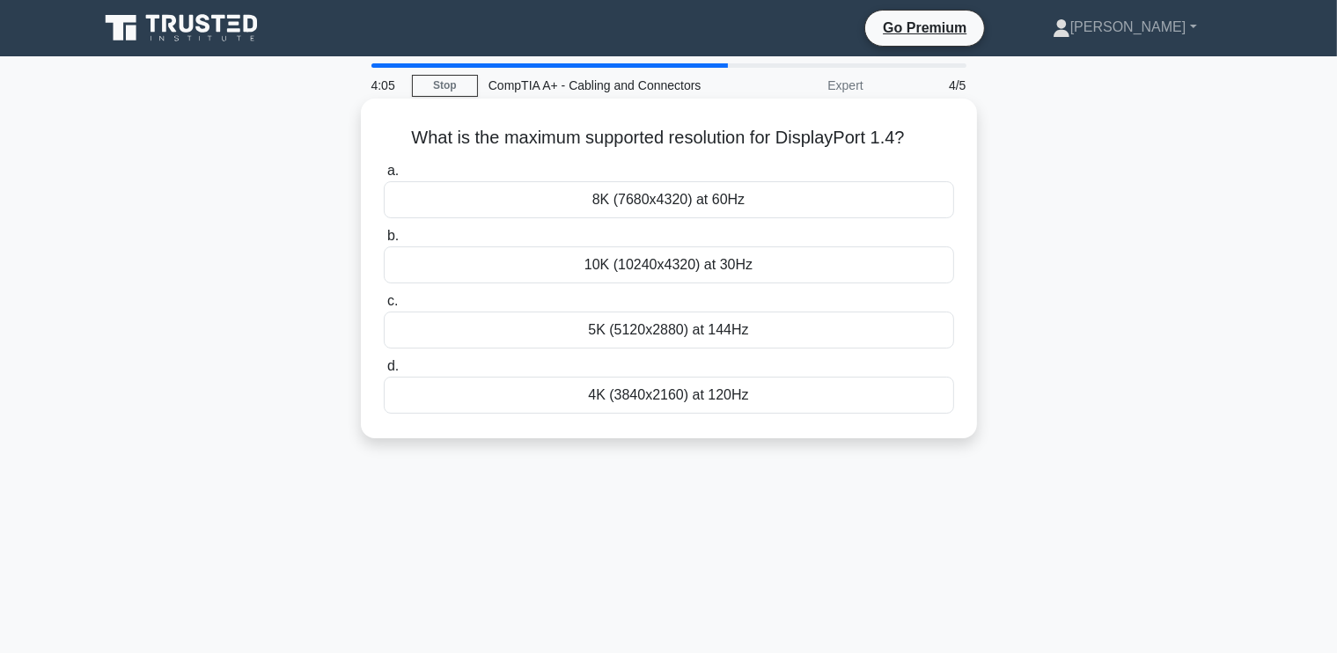
click at [663, 331] on div "5K (5120x2880) at 144Hz" at bounding box center [669, 330] width 570 height 37
click at [384, 307] on input "c. 5K (5120x2880) at 144Hz" at bounding box center [384, 301] width 0 height 11
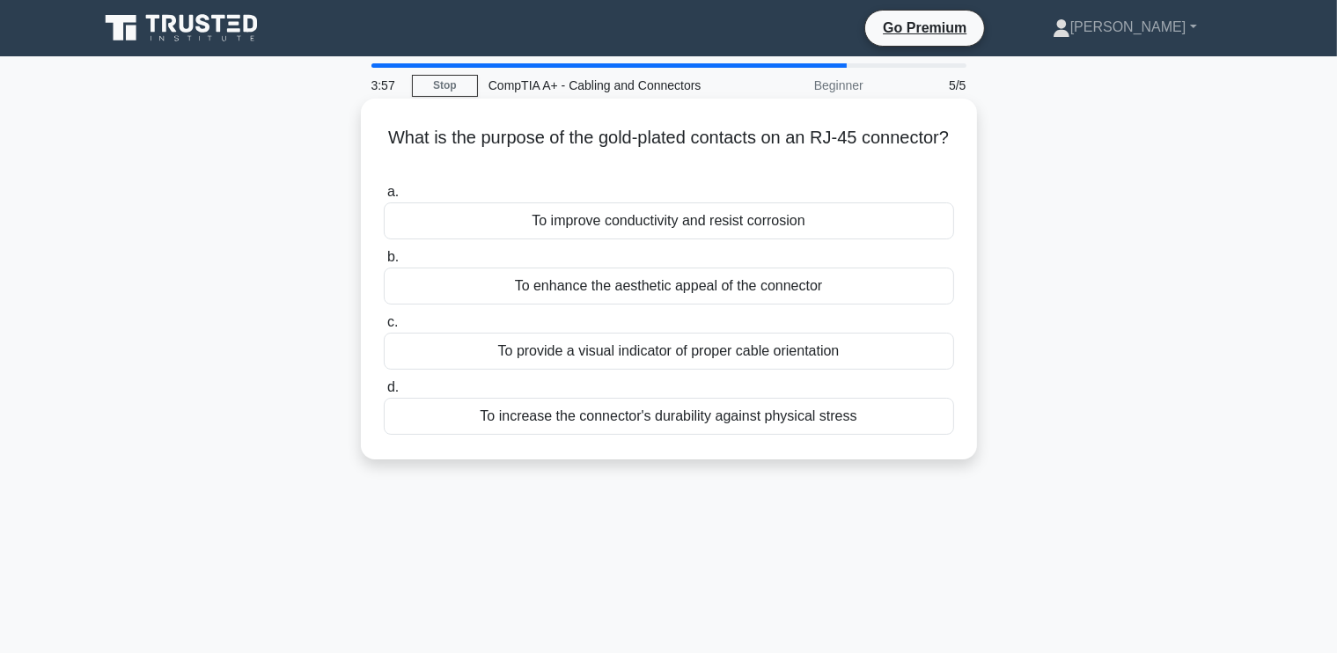
click at [680, 224] on div "To improve conductivity and resist corrosion" at bounding box center [669, 220] width 570 height 37
click at [384, 198] on input "a. To improve conductivity and resist corrosion" at bounding box center [384, 192] width 0 height 11
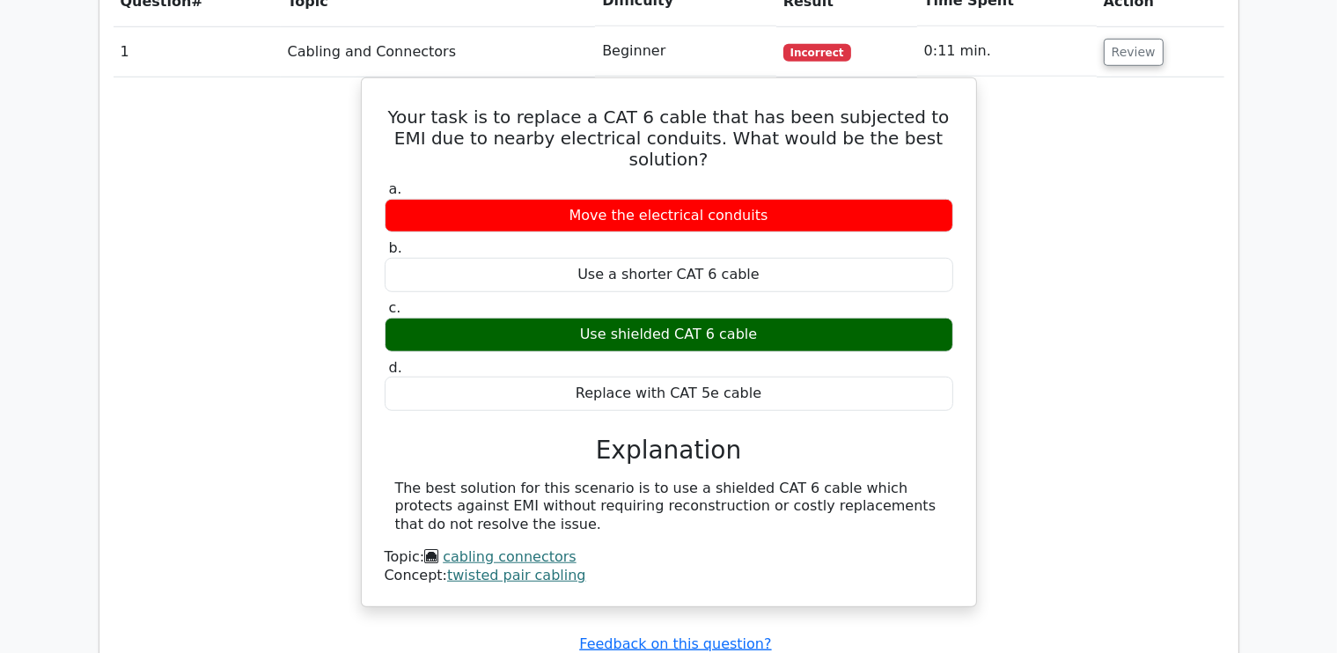
scroll to position [1672, 0]
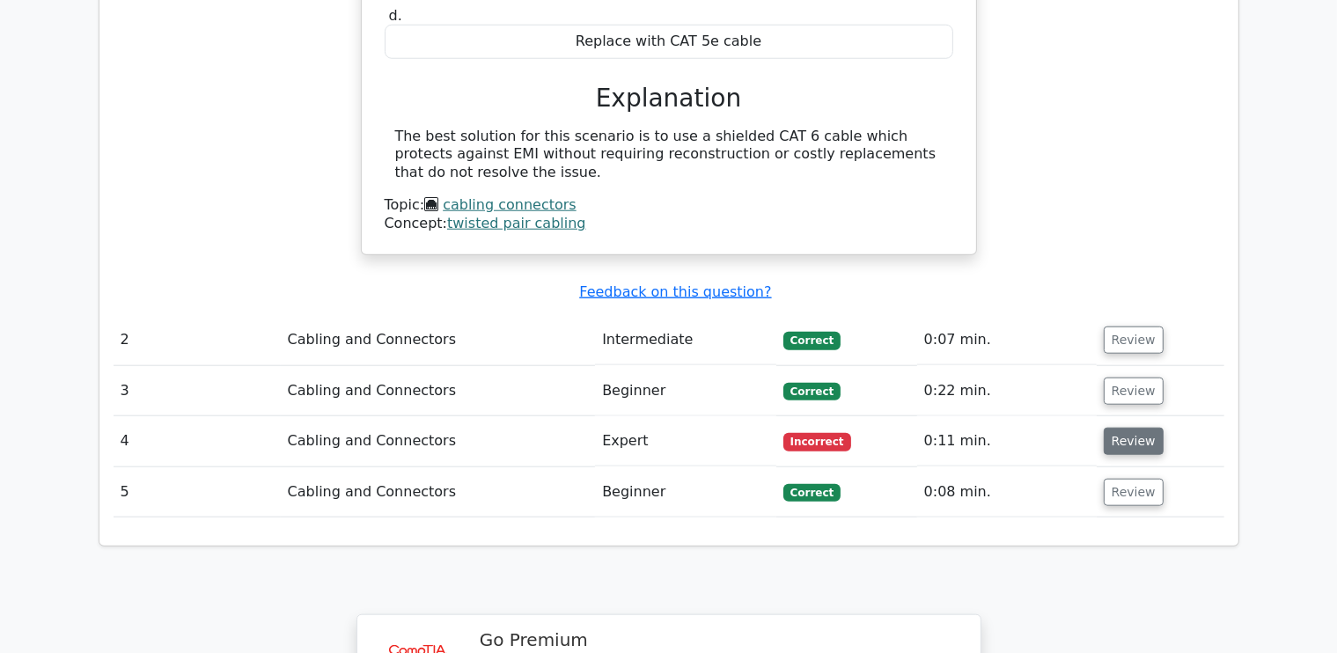
click at [1111, 428] on button "Review" at bounding box center [1134, 441] width 60 height 27
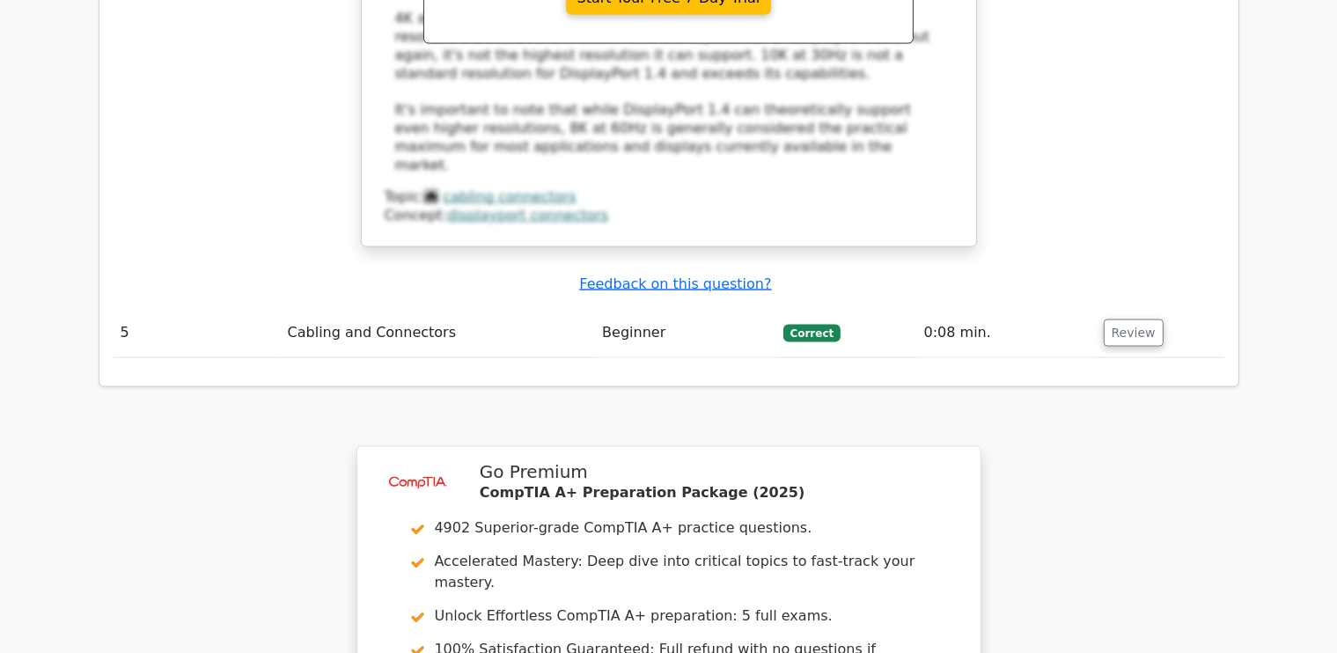
scroll to position [3032, 0]
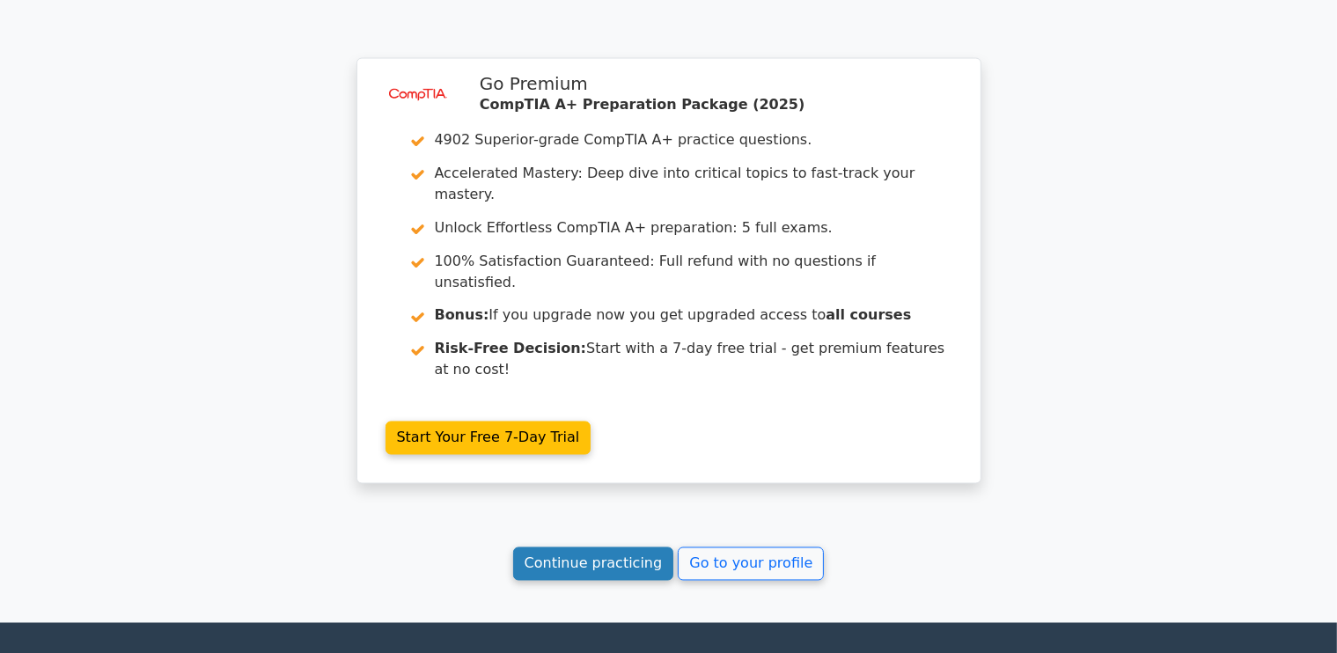
click at [620, 547] on link "Continue practicing" at bounding box center [593, 563] width 161 height 33
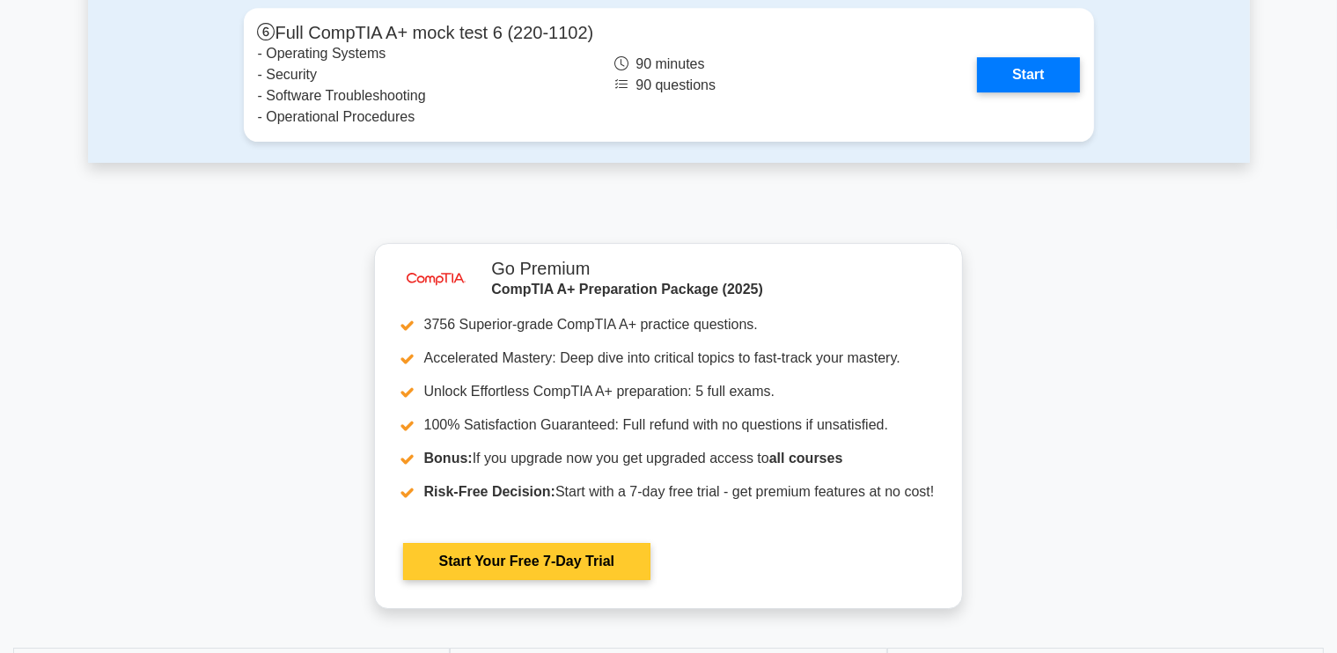
scroll to position [5544, 0]
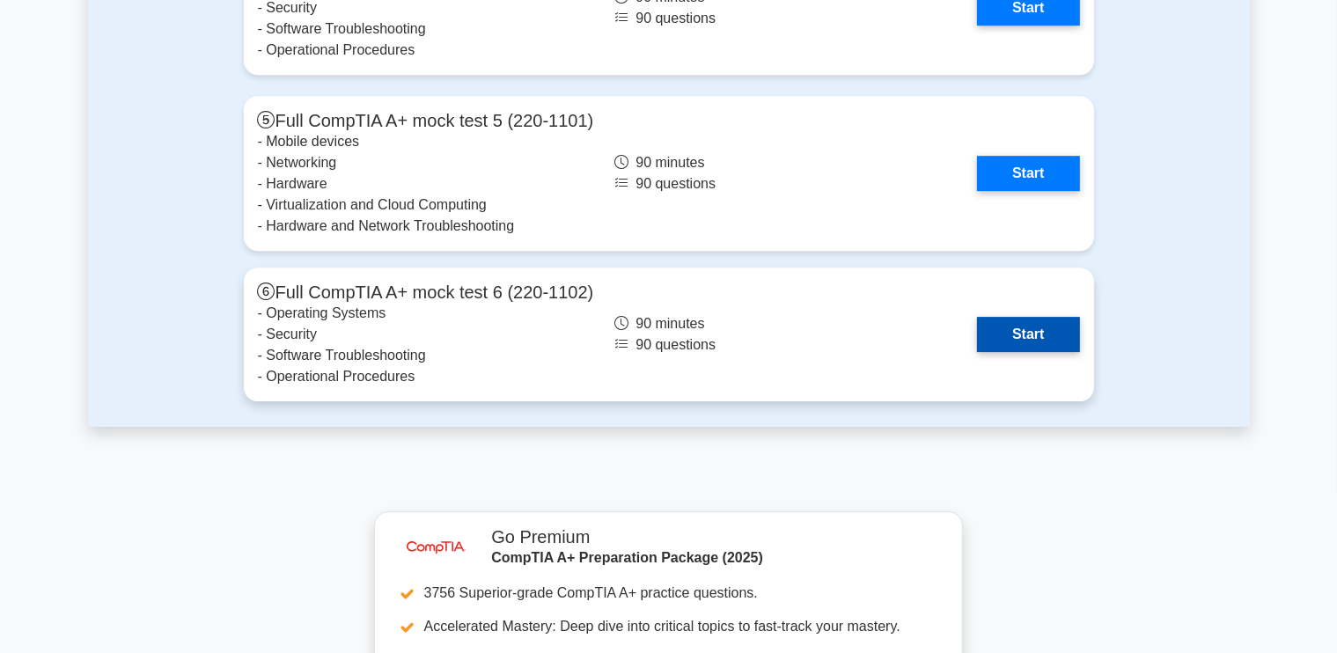
click at [1020, 327] on link "Start" at bounding box center [1028, 334] width 102 height 35
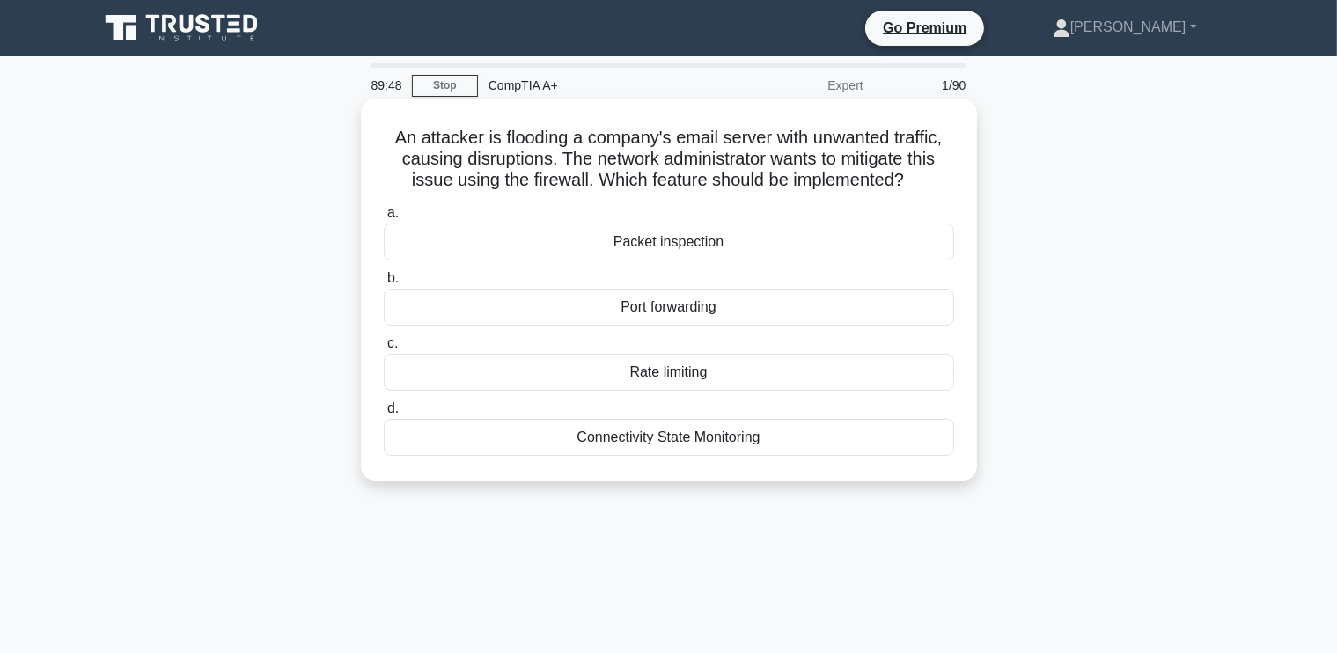
click at [682, 242] on div "Packet inspection" at bounding box center [669, 242] width 570 height 37
click at [384, 219] on input "a. Packet inspection" at bounding box center [384, 213] width 0 height 11
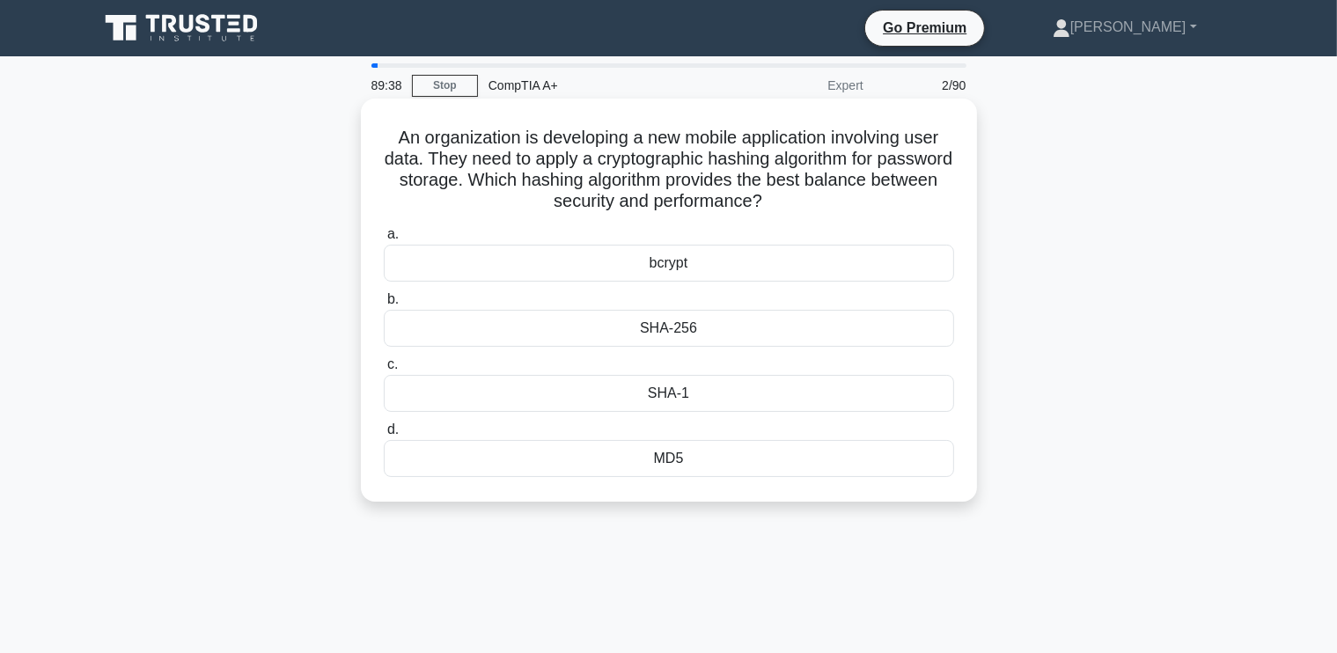
click at [661, 330] on div "SHA-256" at bounding box center [669, 328] width 570 height 37
click at [384, 305] on input "b. SHA-256" at bounding box center [384, 299] width 0 height 11
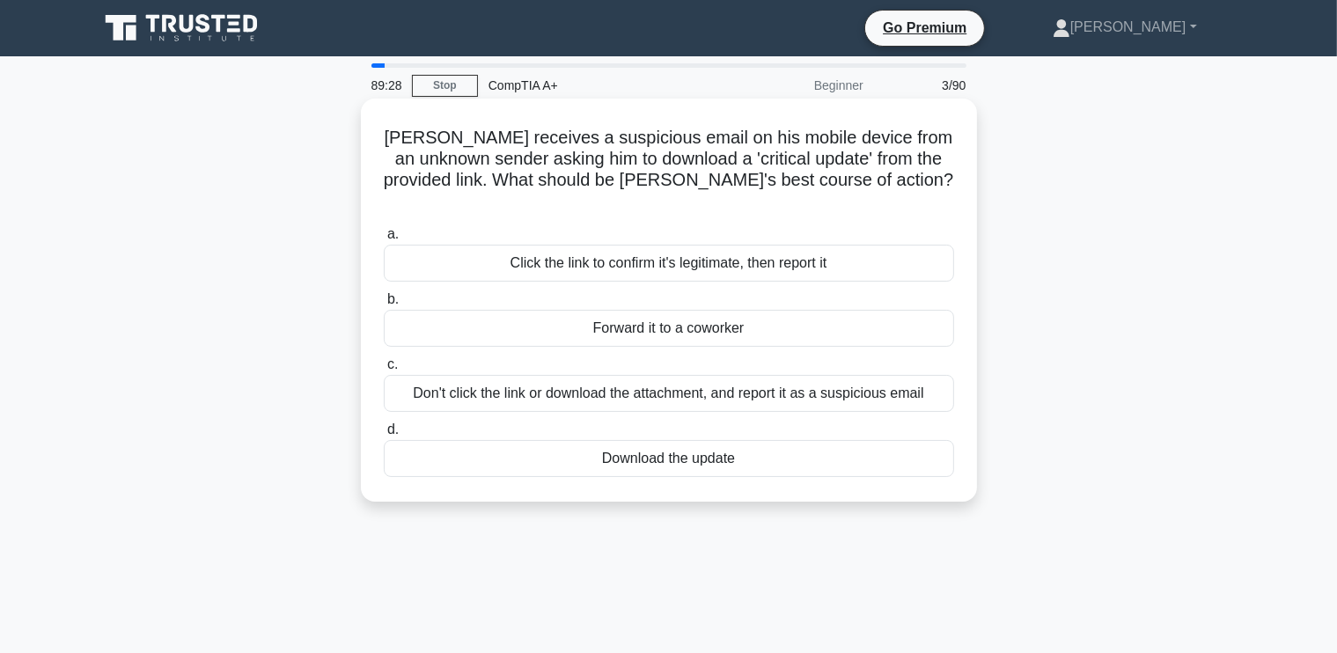
click at [752, 375] on div "Don't click the link or download the attachment, and report it as a suspicious …" at bounding box center [669, 393] width 570 height 37
click at [384, 370] on input "c. Don't click the link or download the attachment, and report it as a suspicio…" at bounding box center [384, 364] width 0 height 11
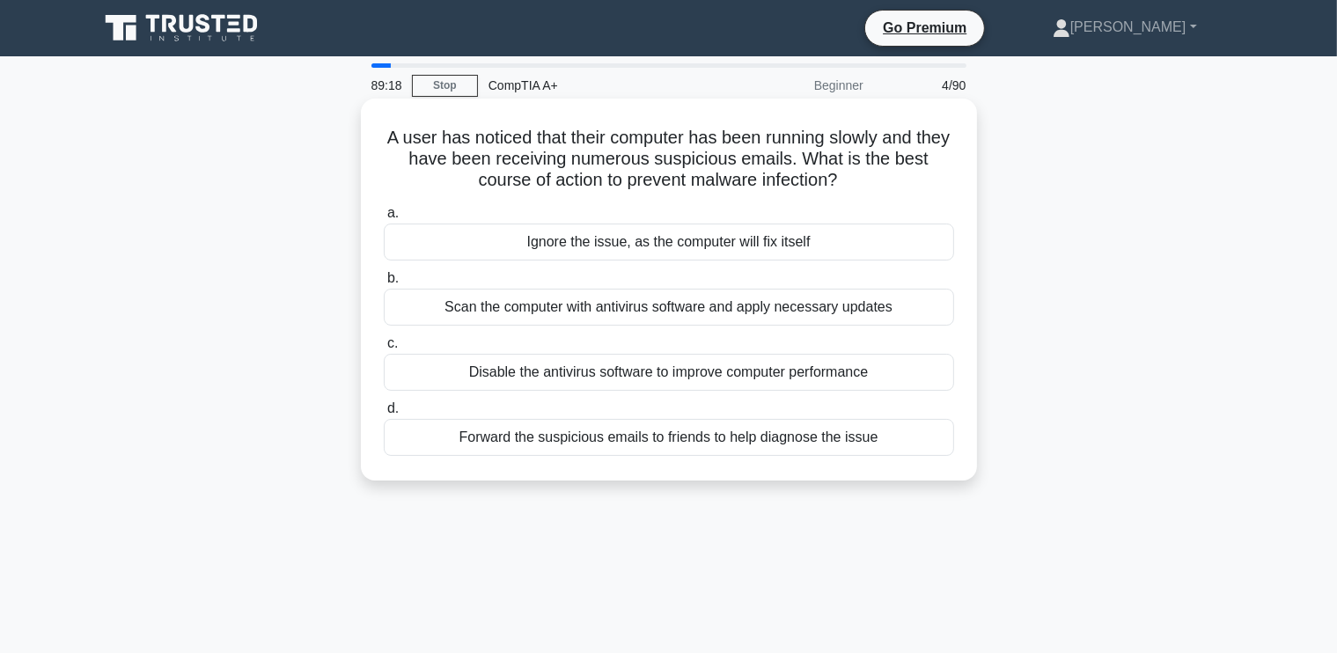
click at [736, 308] on div "Scan the computer with antivirus software and apply necessary updates" at bounding box center [669, 307] width 570 height 37
click at [384, 284] on input "b. Scan the computer with antivirus software and apply necessary updates" at bounding box center [384, 278] width 0 height 11
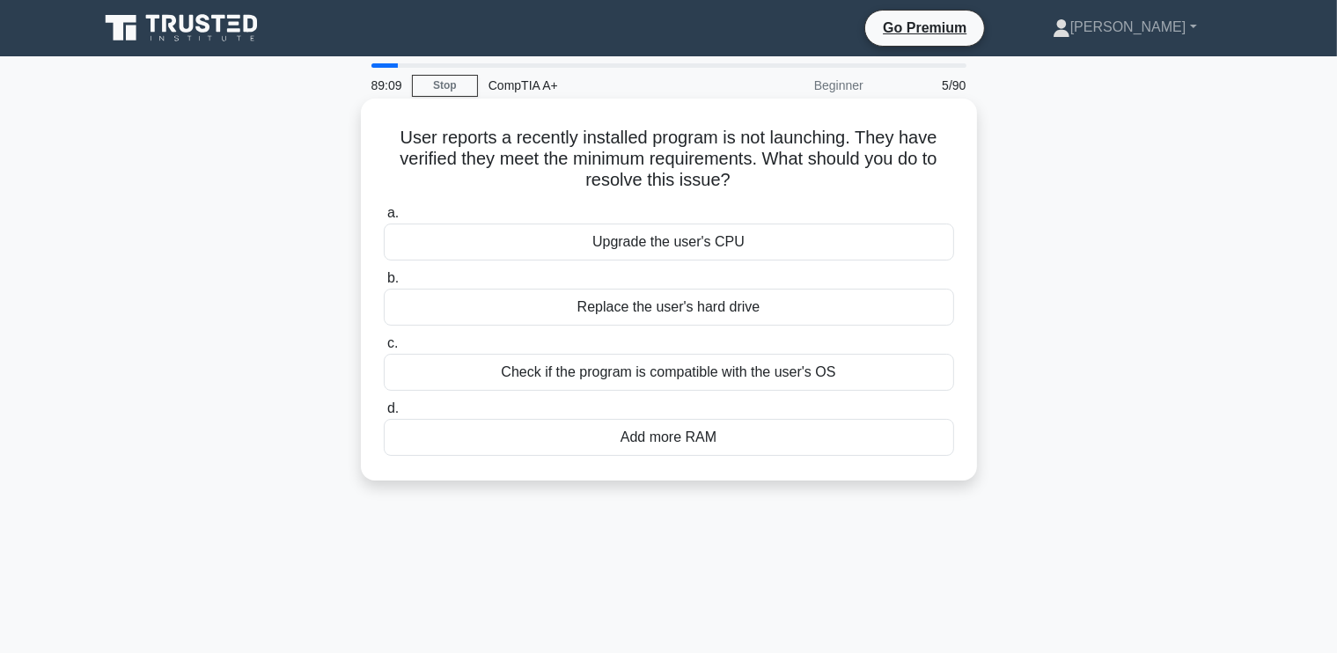
click at [678, 376] on div "Check if the program is compatible with the user's OS" at bounding box center [669, 372] width 570 height 37
click at [384, 349] on input "c. Check if the program is compatible with the user's OS" at bounding box center [384, 343] width 0 height 11
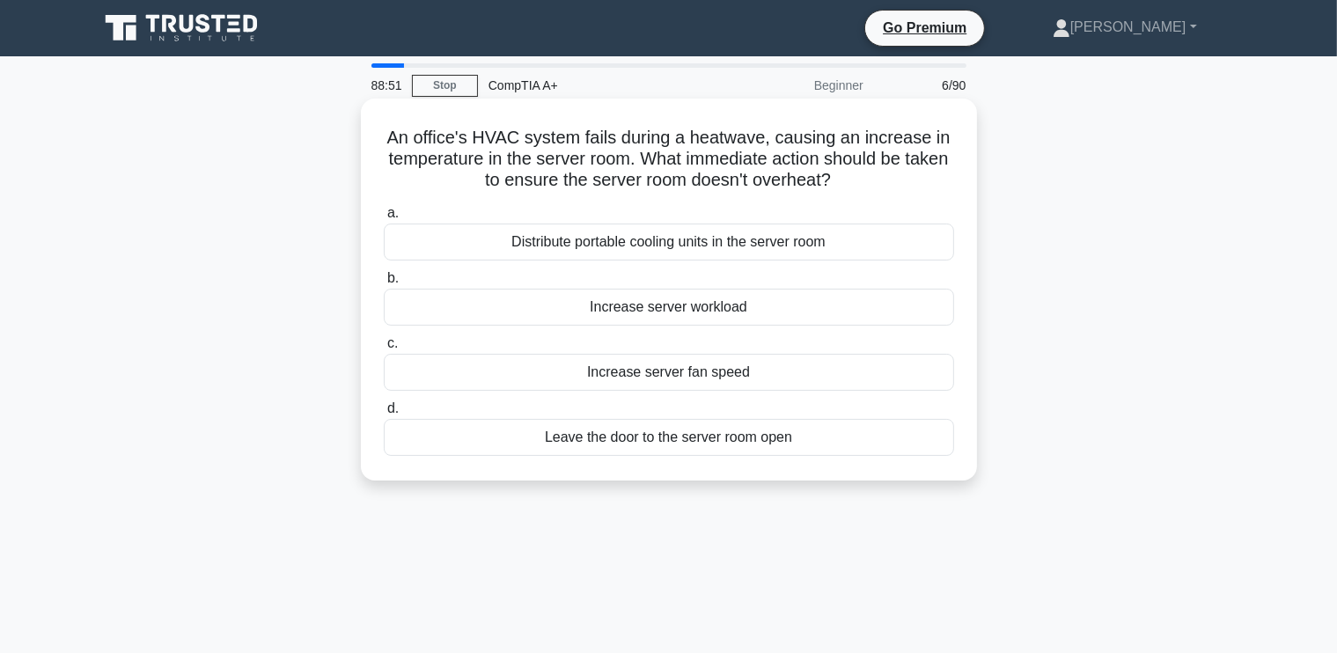
click at [735, 248] on div "Distribute portable cooling units in the server room" at bounding box center [669, 242] width 570 height 37
click at [384, 219] on input "a. Distribute portable cooling units in the server room" at bounding box center [384, 213] width 0 height 11
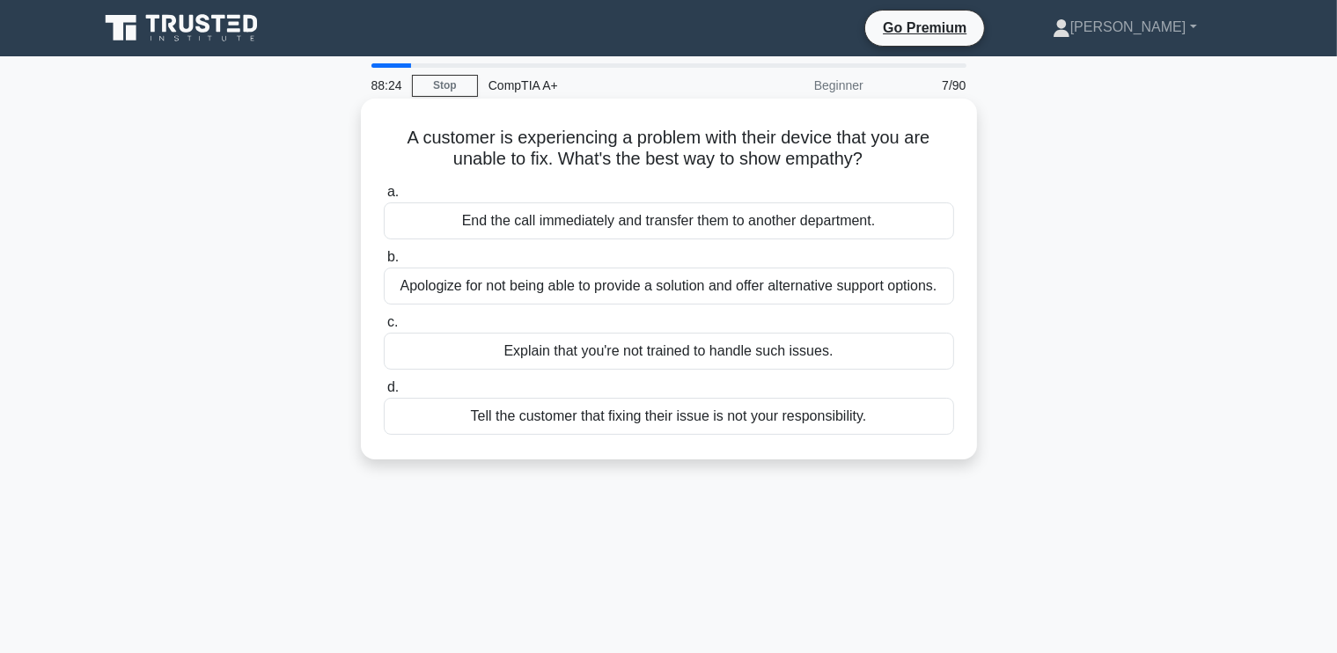
click at [771, 284] on div "Apologize for not being able to provide a solution and offer alternative suppor…" at bounding box center [669, 286] width 570 height 37
click at [384, 263] on input "b. Apologize for not being able to provide a solution and offer alternative sup…" at bounding box center [384, 257] width 0 height 11
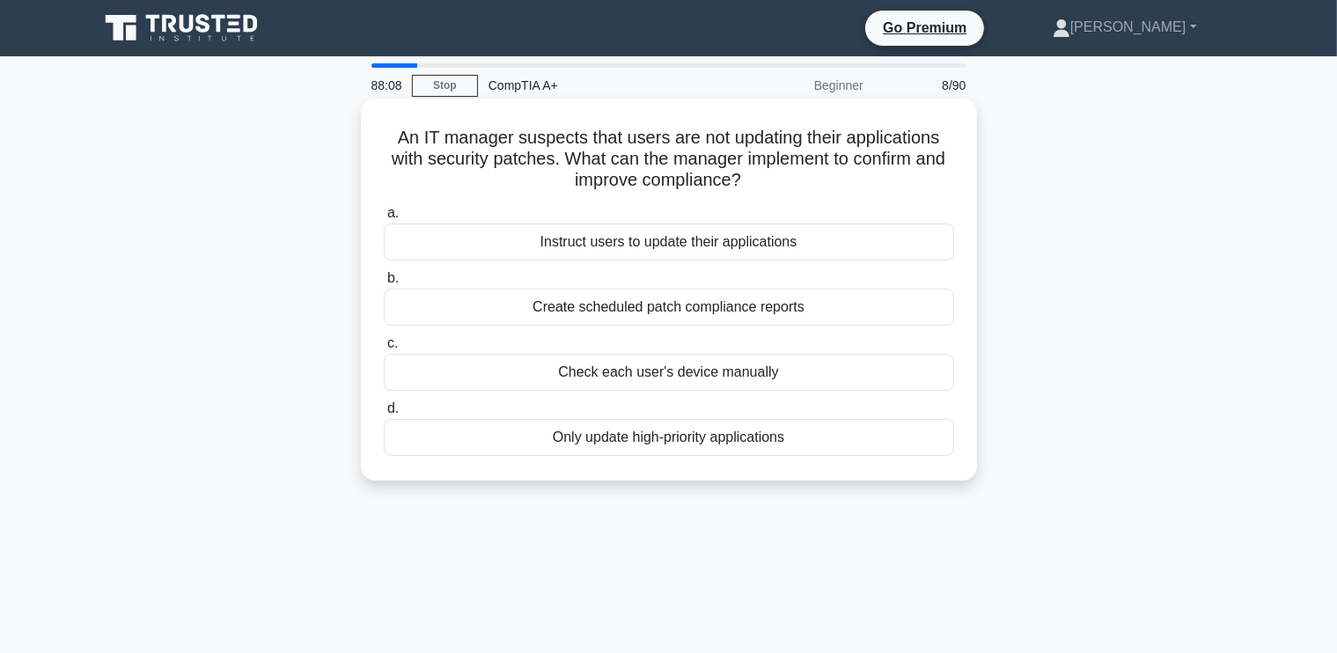
click at [657, 306] on div "Create scheduled patch compliance reports" at bounding box center [669, 307] width 570 height 37
click at [384, 284] on input "b. Create scheduled patch compliance reports" at bounding box center [384, 278] width 0 height 11
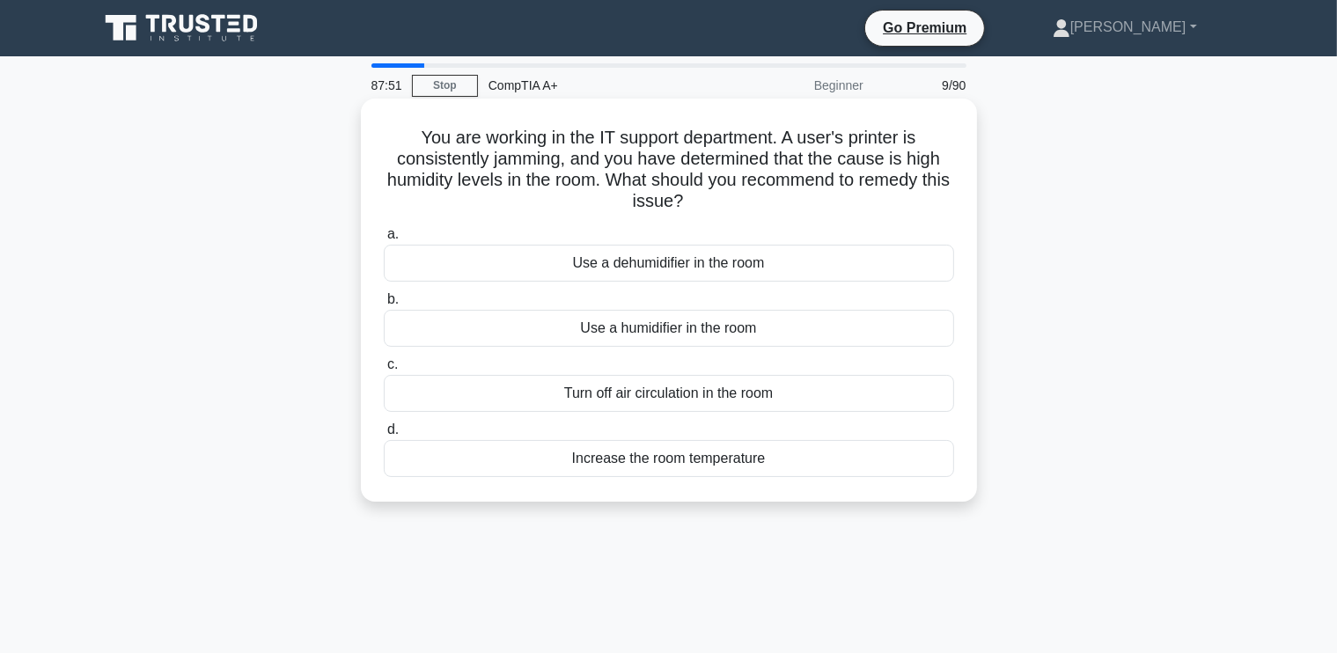
click at [714, 267] on div "Use a dehumidifier in the room" at bounding box center [669, 263] width 570 height 37
click at [384, 240] on input "a. Use a dehumidifier in the room" at bounding box center [384, 234] width 0 height 11
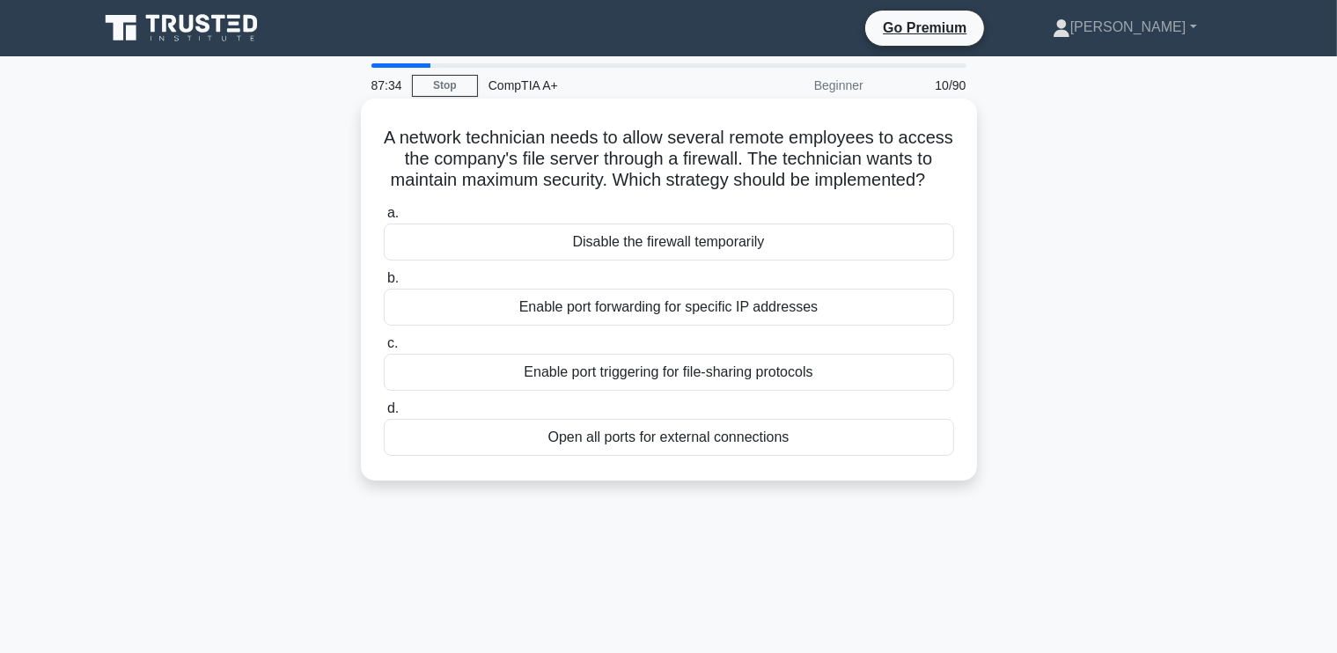
click at [660, 391] on div "Enable port triggering for file-sharing protocols" at bounding box center [669, 372] width 570 height 37
click at [384, 349] on input "c. Enable port triggering for file-sharing protocols" at bounding box center [384, 343] width 0 height 11
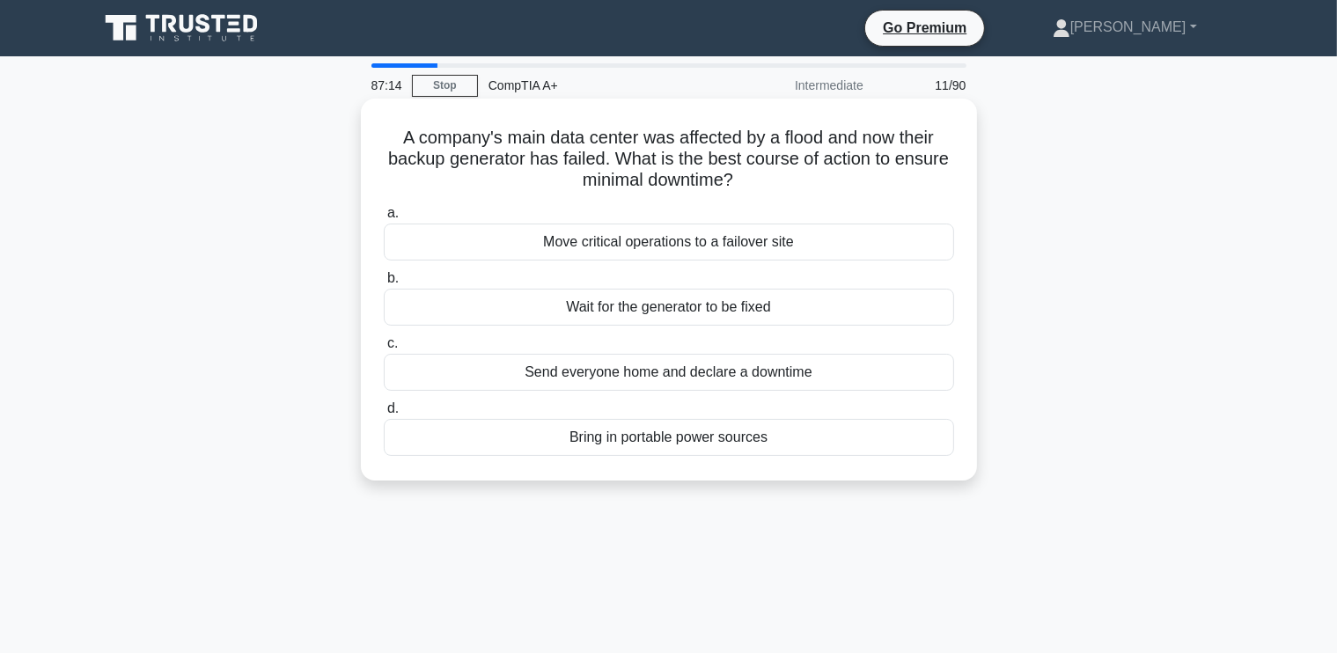
click at [732, 245] on div "Move critical operations to a failover site" at bounding box center [669, 242] width 570 height 37
click at [384, 219] on input "a. Move critical operations to a failover site" at bounding box center [384, 213] width 0 height 11
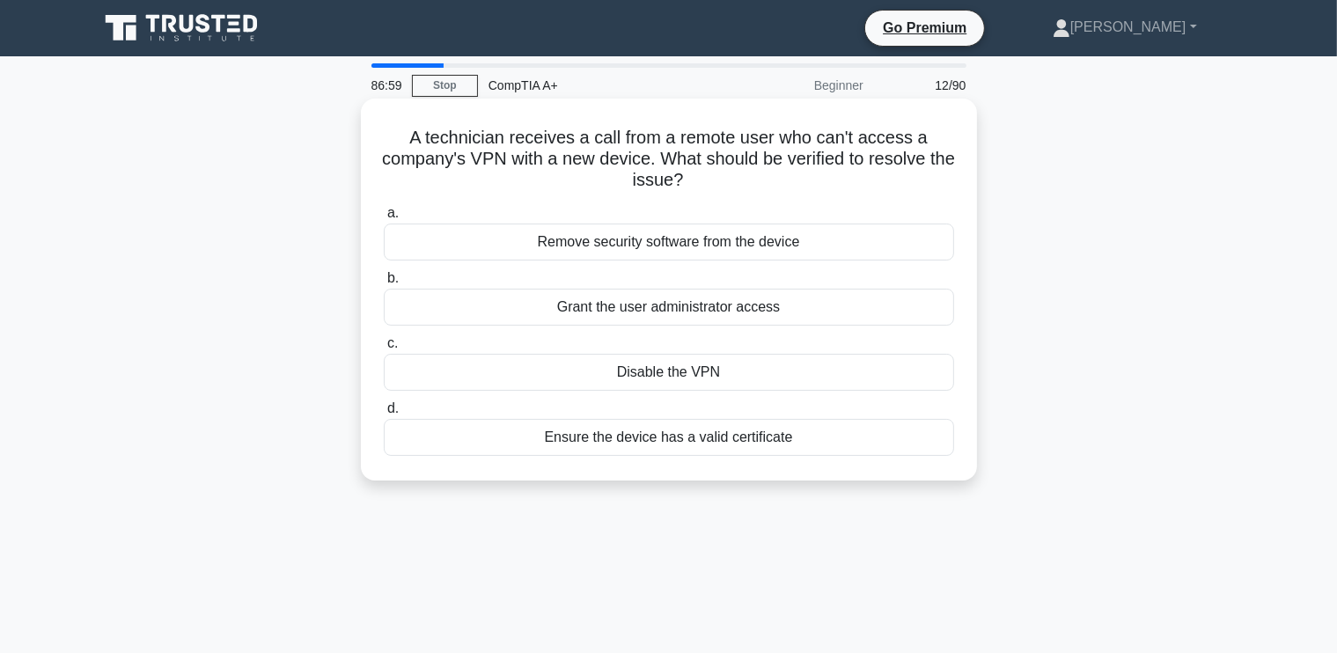
click at [679, 440] on div "Ensure the device has a valid certificate" at bounding box center [669, 437] width 570 height 37
click at [384, 414] on input "d. Ensure the device has a valid certificate" at bounding box center [384, 408] width 0 height 11
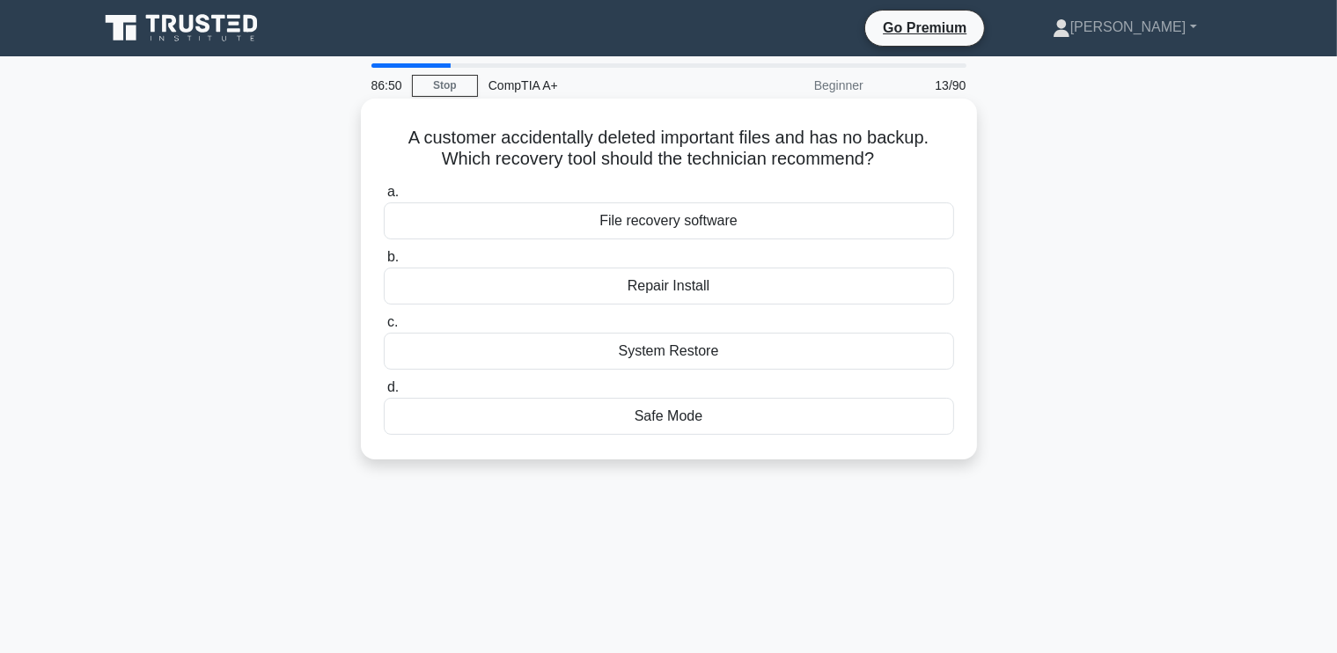
click at [722, 221] on div "File recovery software" at bounding box center [669, 220] width 570 height 37
click at [384, 198] on input "a. File recovery software" at bounding box center [384, 192] width 0 height 11
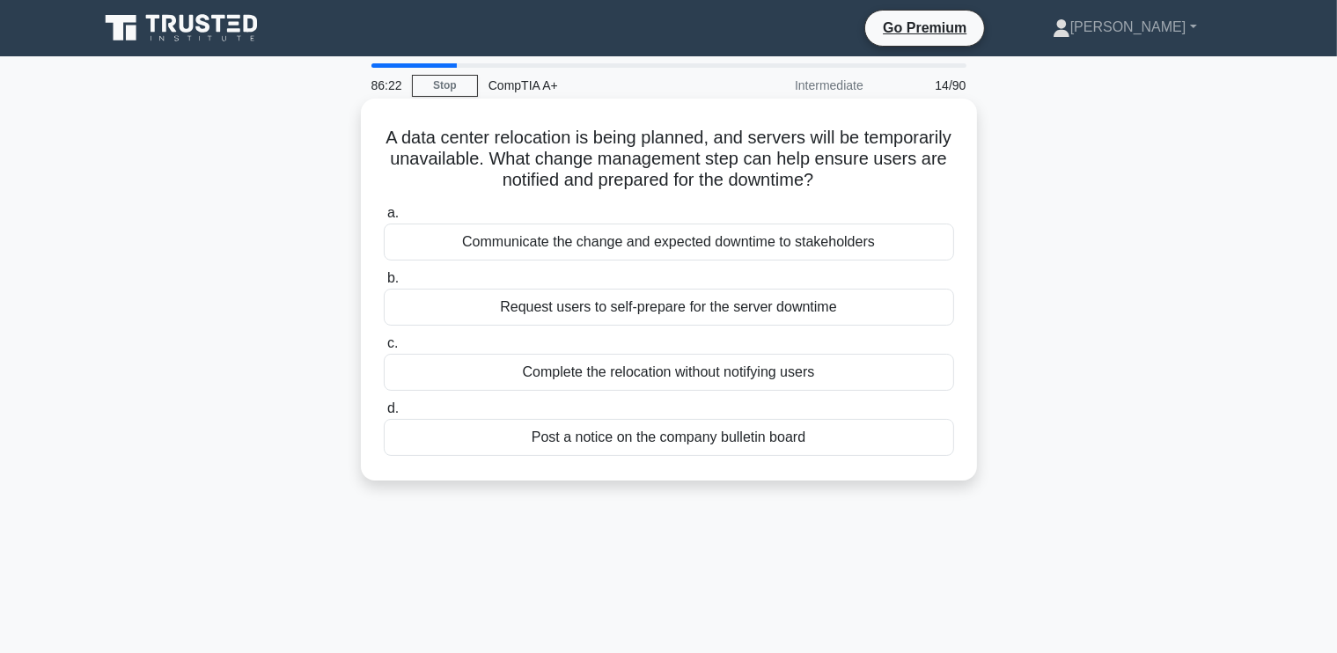
click at [672, 246] on div "Communicate the change and expected downtime to stakeholders" at bounding box center [669, 242] width 570 height 37
click at [384, 219] on input "a. Communicate the change and expected downtime to stakeholders" at bounding box center [384, 213] width 0 height 11
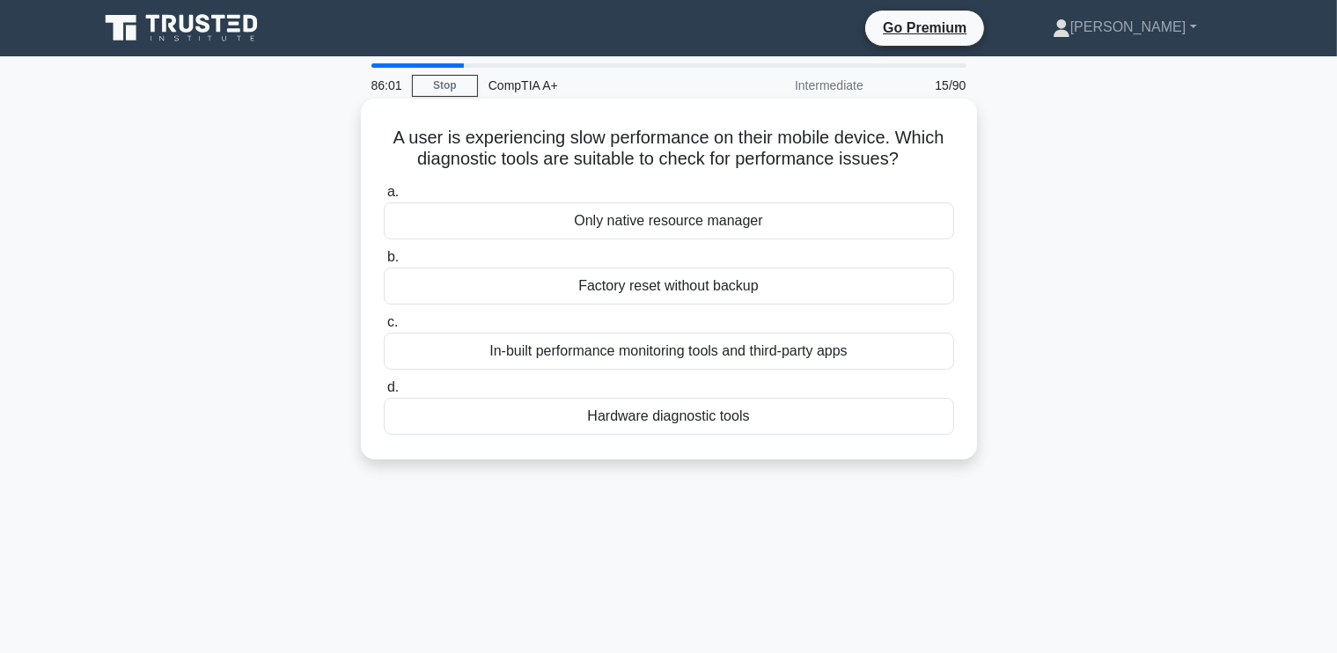
click at [671, 225] on div "Only native resource manager" at bounding box center [669, 220] width 570 height 37
click at [384, 198] on input "a. Only native resource manager" at bounding box center [384, 192] width 0 height 11
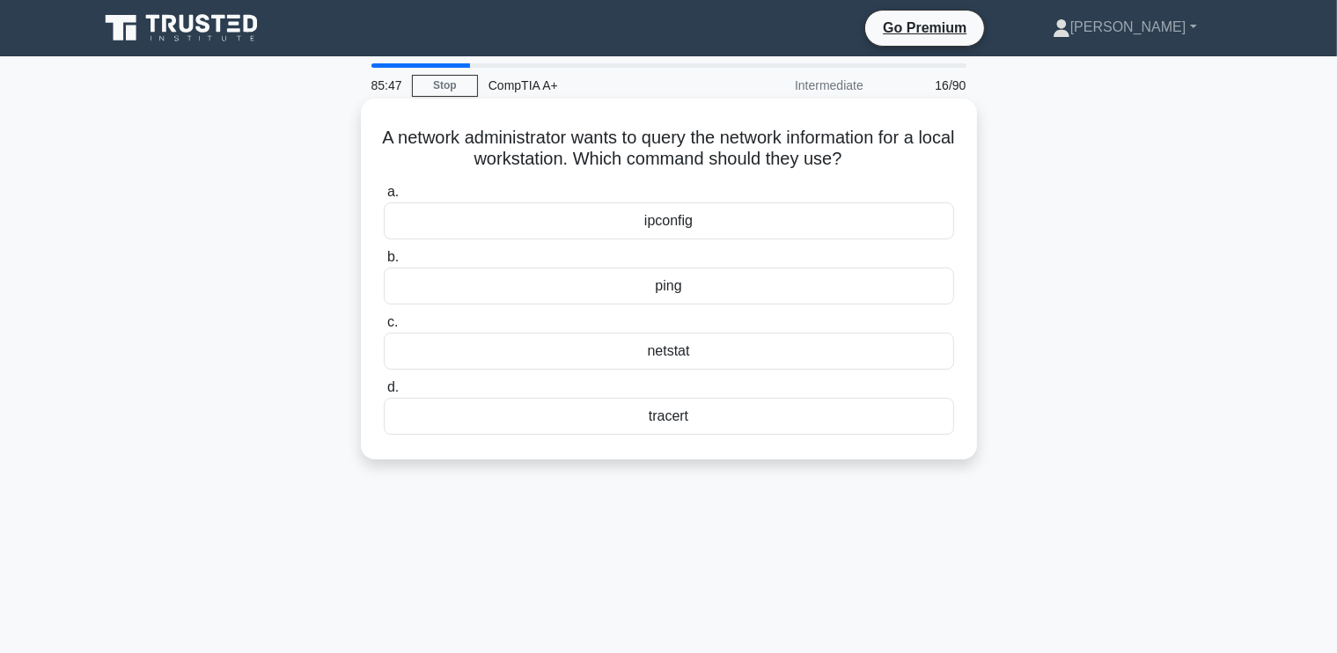
click at [683, 221] on div "ipconfig" at bounding box center [669, 220] width 570 height 37
click at [384, 198] on input "a. ipconfig" at bounding box center [384, 192] width 0 height 11
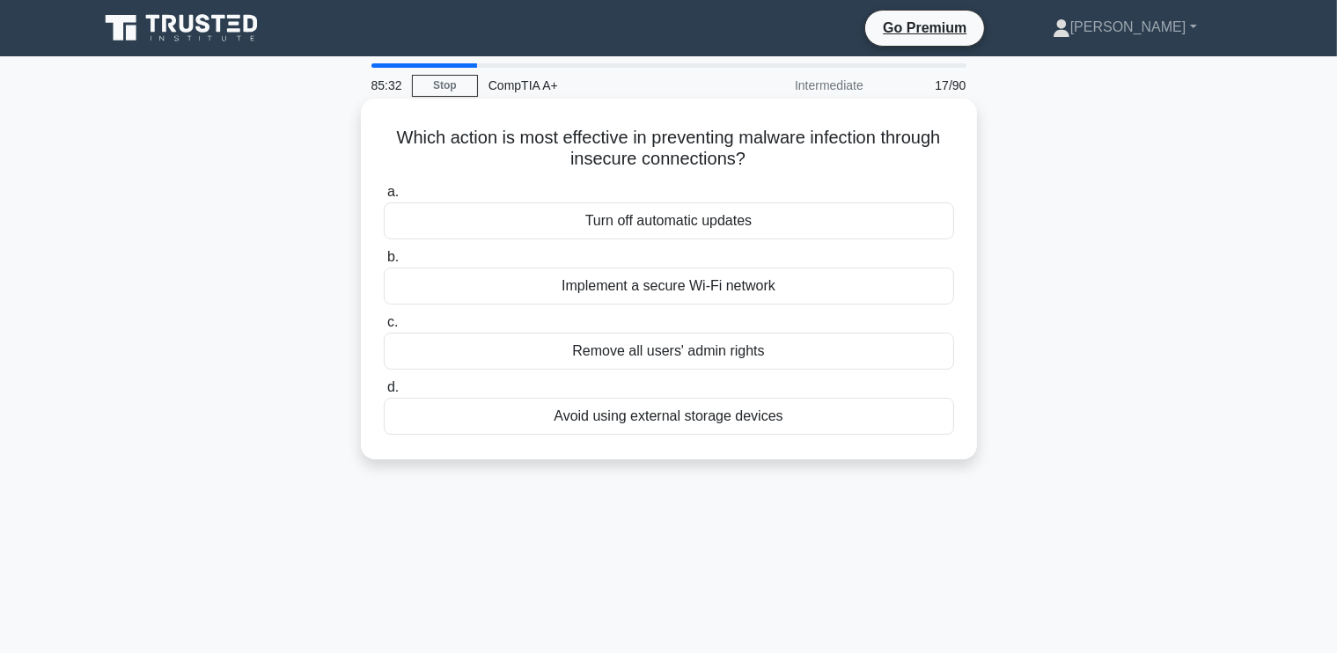
click at [686, 286] on div "Implement a secure Wi-Fi network" at bounding box center [669, 286] width 570 height 37
click at [384, 263] on input "b. Implement a secure Wi-Fi network" at bounding box center [384, 257] width 0 height 11
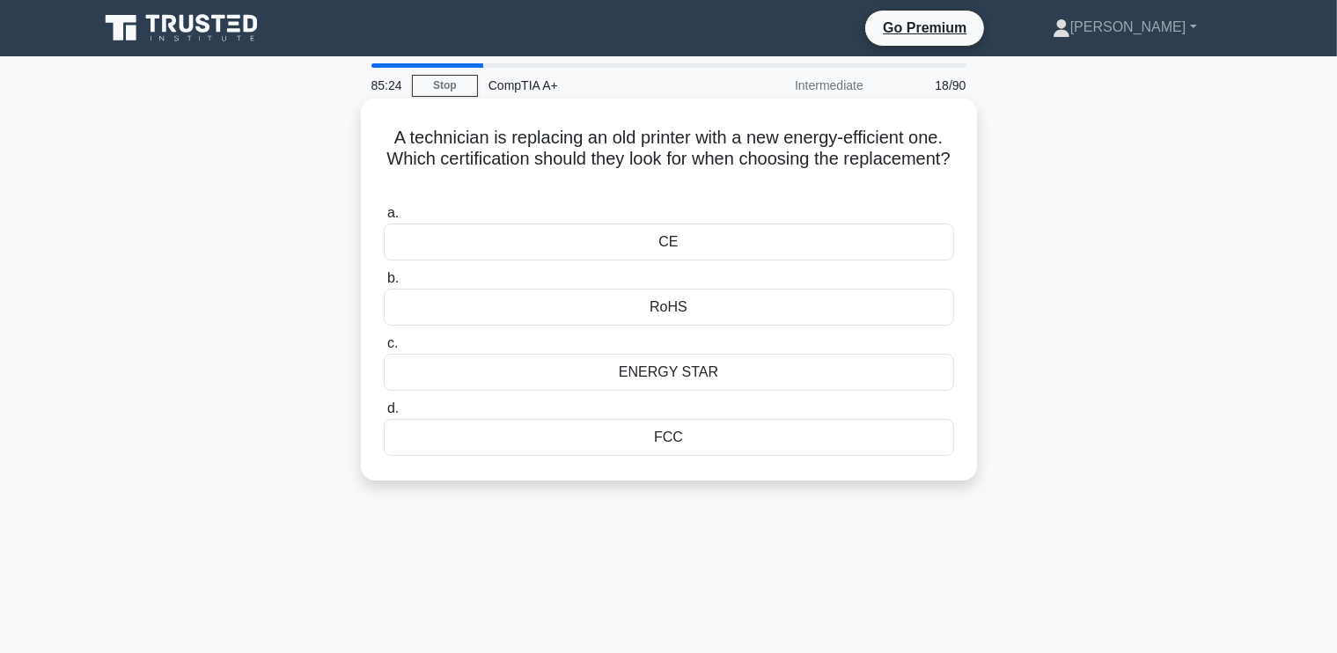
click at [666, 375] on div "ENERGY STAR" at bounding box center [669, 372] width 570 height 37
click at [384, 349] on input "c. ENERGY STAR" at bounding box center [384, 343] width 0 height 11
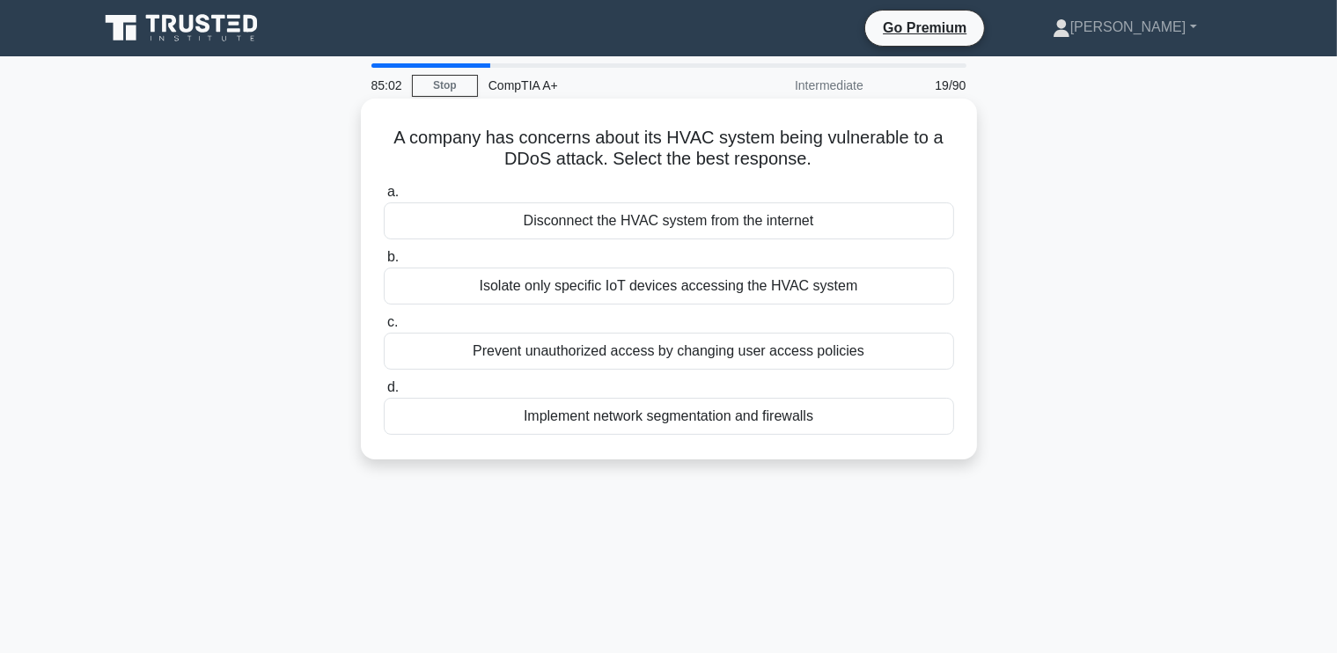
click at [715, 414] on div "Implement network segmentation and firewalls" at bounding box center [669, 416] width 570 height 37
click at [384, 393] on input "d. Implement network segmentation and firewalls" at bounding box center [384, 387] width 0 height 11
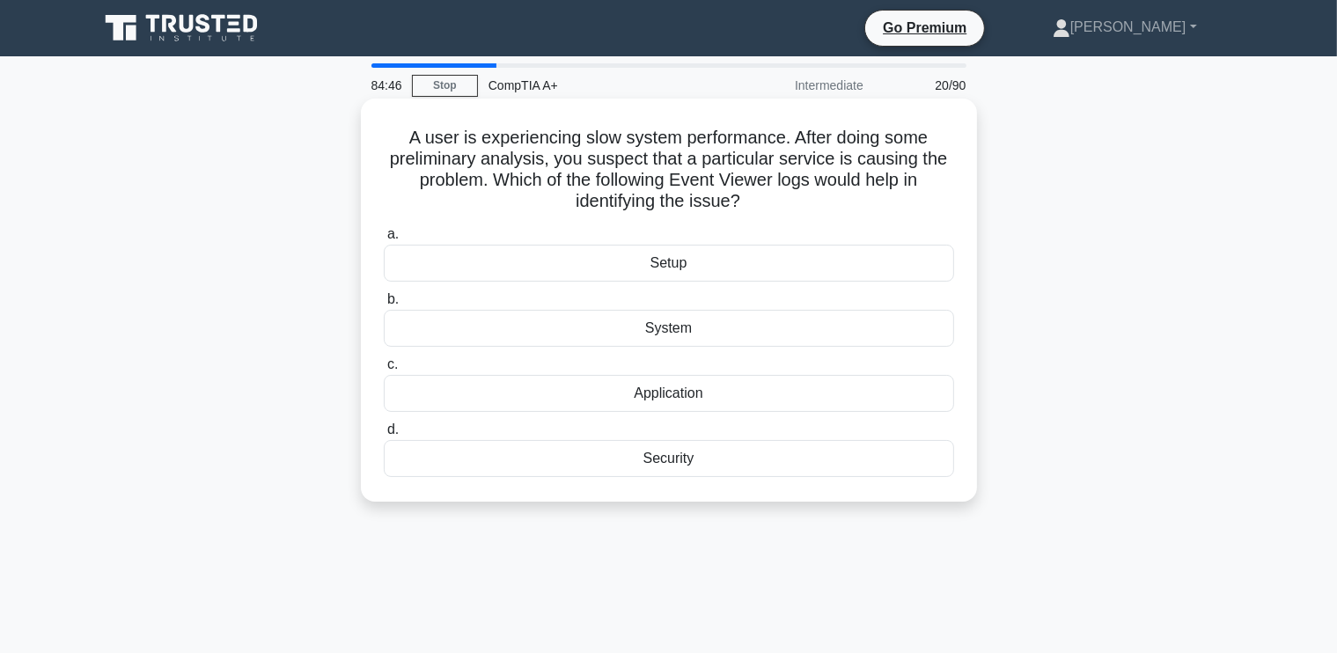
click at [672, 330] on div "System" at bounding box center [669, 328] width 570 height 37
click at [384, 305] on input "b. System" at bounding box center [384, 299] width 0 height 11
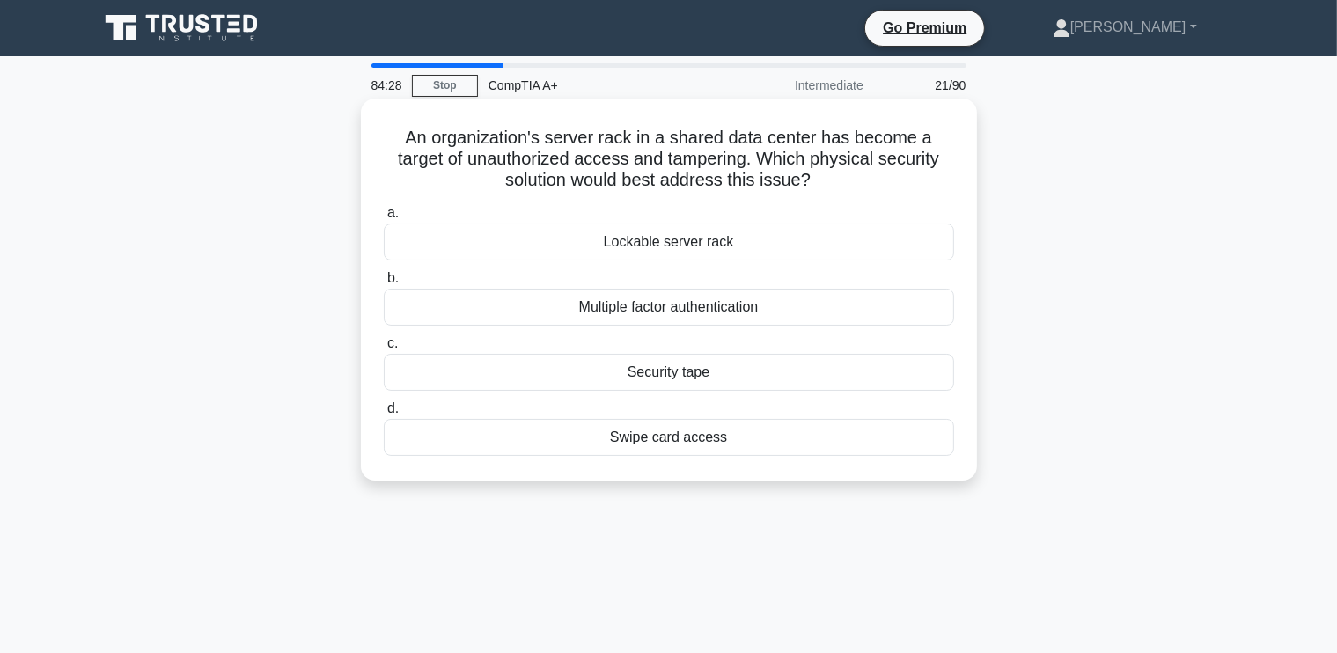
click at [785, 242] on div "Lockable server rack" at bounding box center [669, 242] width 570 height 37
click at [384, 219] on input "a. Lockable server rack" at bounding box center [384, 213] width 0 height 11
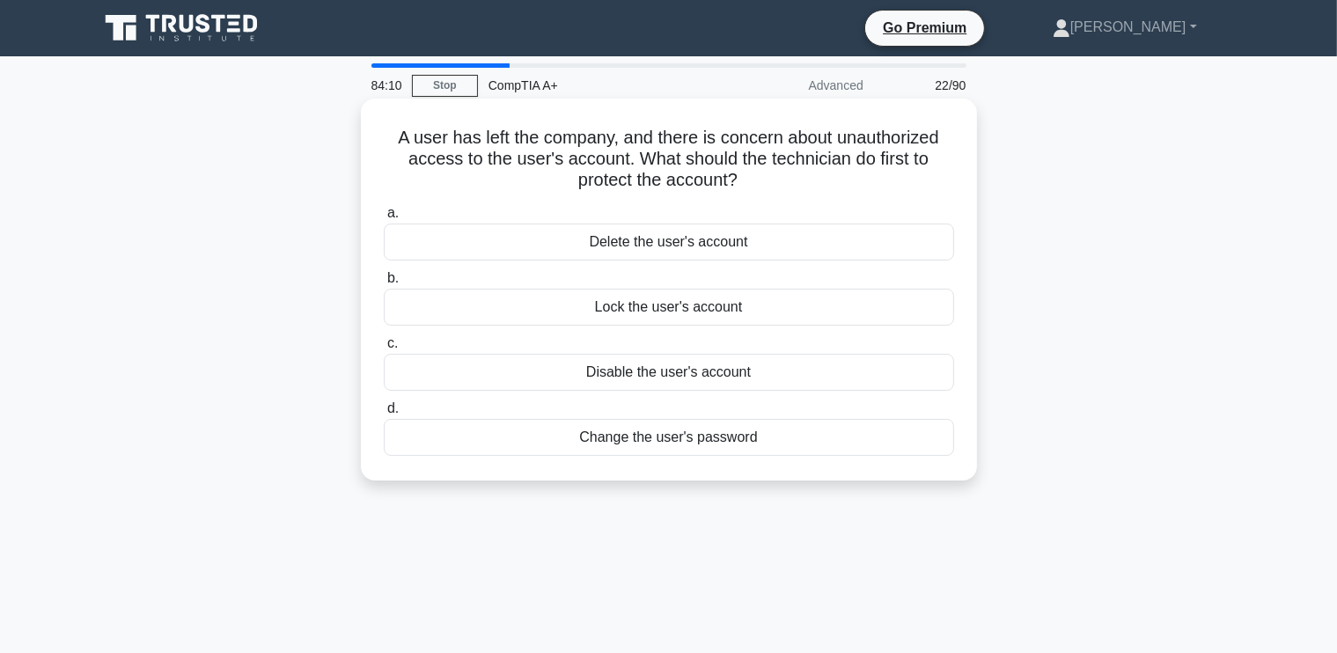
click at [665, 237] on div "Delete the user's account" at bounding box center [669, 242] width 570 height 37
click at [384, 219] on input "a. Delete the user's account" at bounding box center [384, 213] width 0 height 11
click at [718, 309] on div "SMS-based authentication." at bounding box center [669, 307] width 570 height 37
click at [384, 284] on input "b. SMS-based authentication." at bounding box center [384, 278] width 0 height 11
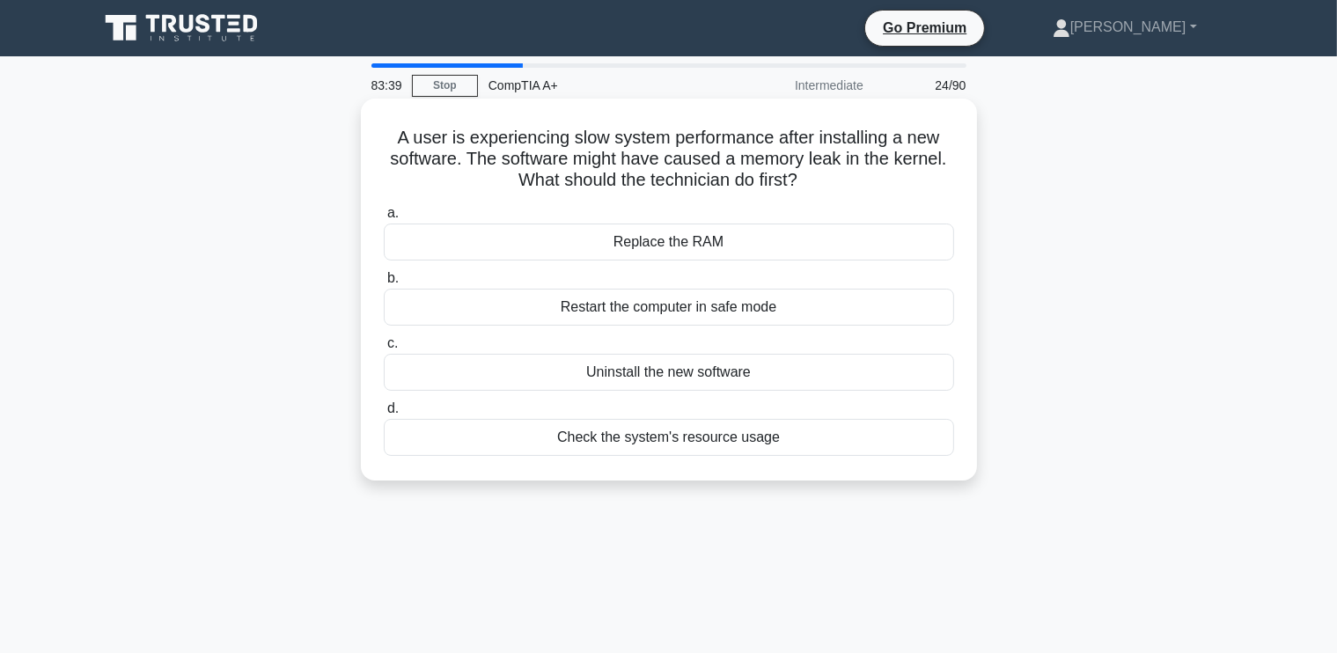
click at [682, 439] on div "Check the system's resource usage" at bounding box center [669, 437] width 570 height 37
click at [384, 414] on input "d. Check the system's resource usage" at bounding box center [384, 408] width 0 height 11
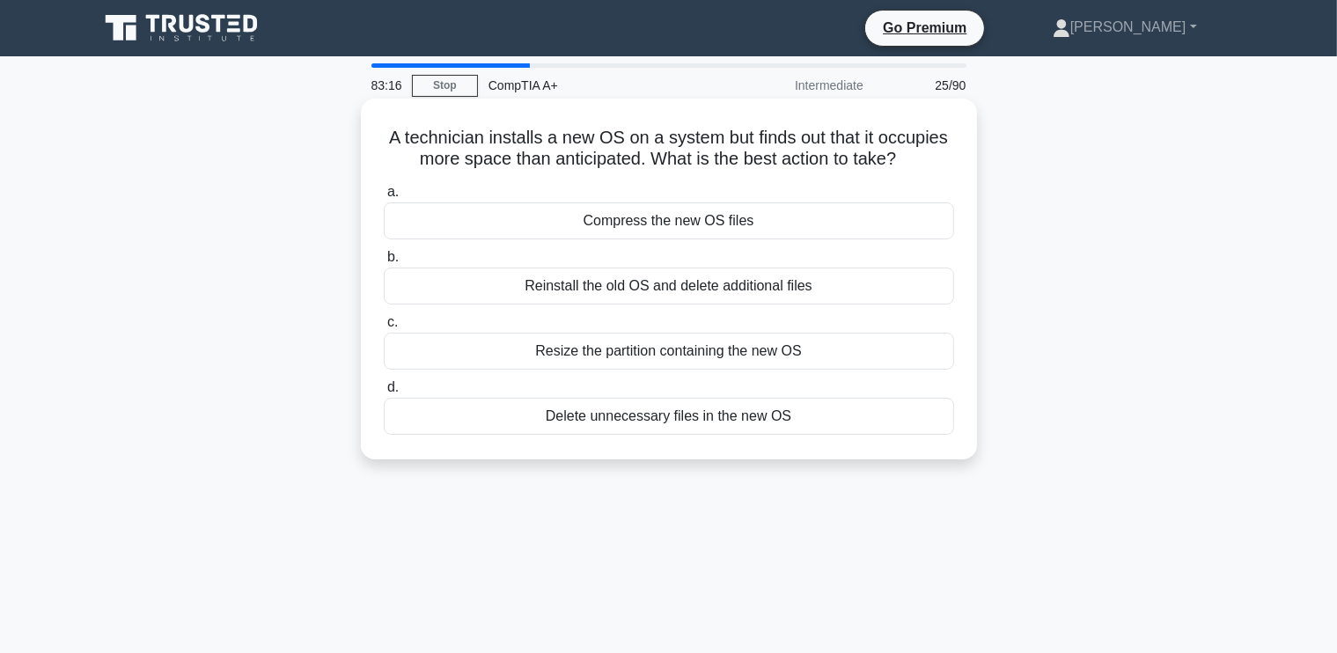
click at [691, 218] on div "Compress the new OS files" at bounding box center [669, 220] width 570 height 37
click at [384, 198] on input "a. Compress the new OS files" at bounding box center [384, 192] width 0 height 11
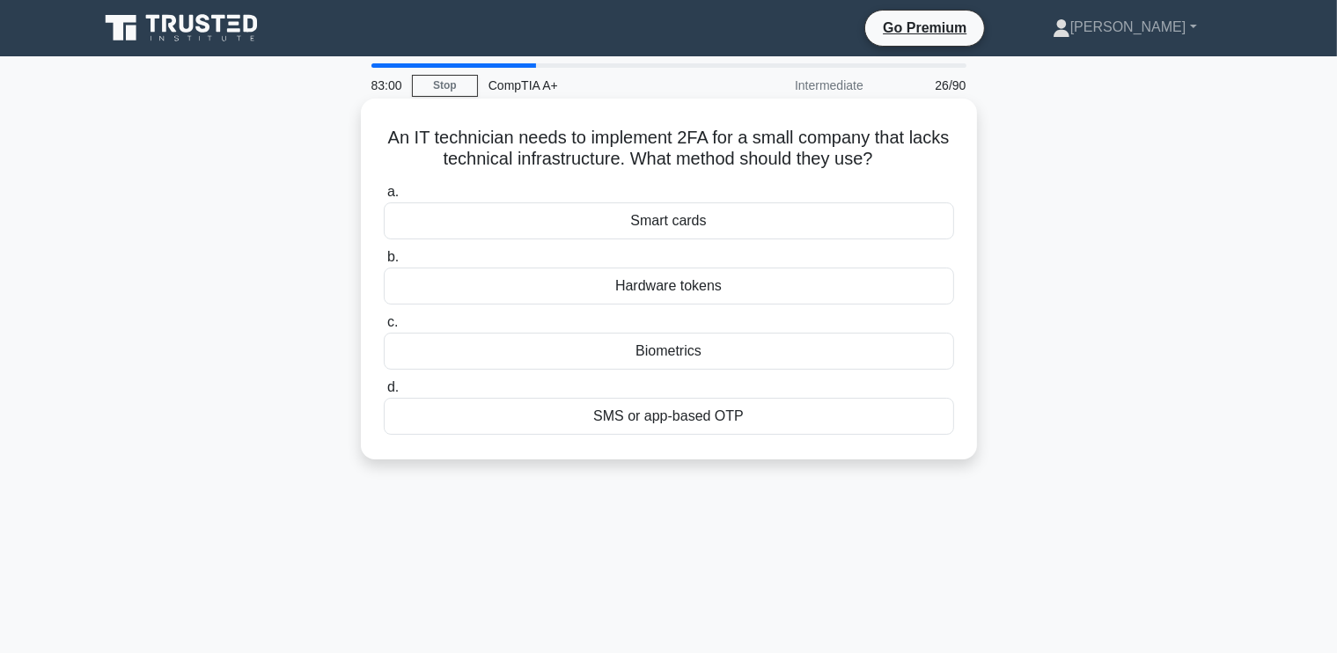
click at [649, 354] on div "Biometrics" at bounding box center [669, 351] width 570 height 37
click at [384, 328] on input "c. Biometrics" at bounding box center [384, 322] width 0 height 11
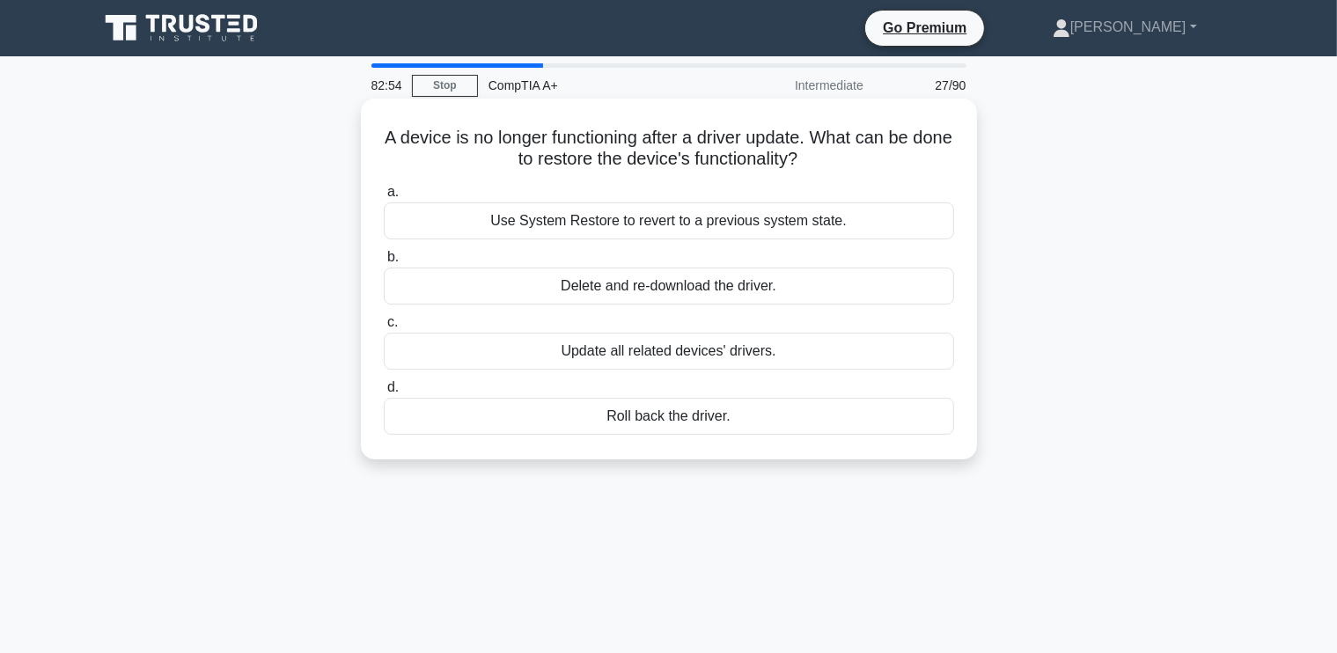
click at [700, 216] on div "Use System Restore to revert to a previous system state." at bounding box center [669, 220] width 570 height 37
click at [384, 198] on input "a. Use System Restore to revert to a previous system state." at bounding box center [384, 192] width 0 height 11
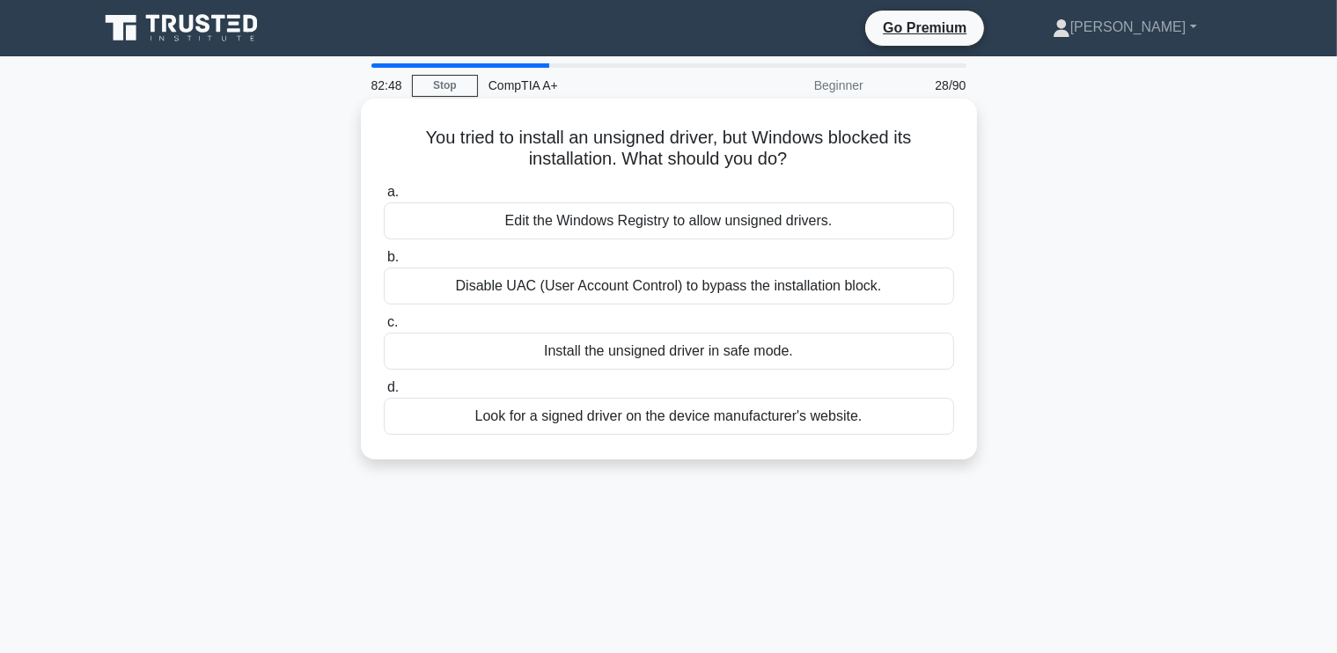
click at [708, 225] on div "Edit the Windows Registry to allow unsigned drivers." at bounding box center [669, 220] width 570 height 37
click at [384, 198] on input "a. Edit the Windows Registry to allow unsigned drivers." at bounding box center [384, 192] width 0 height 11
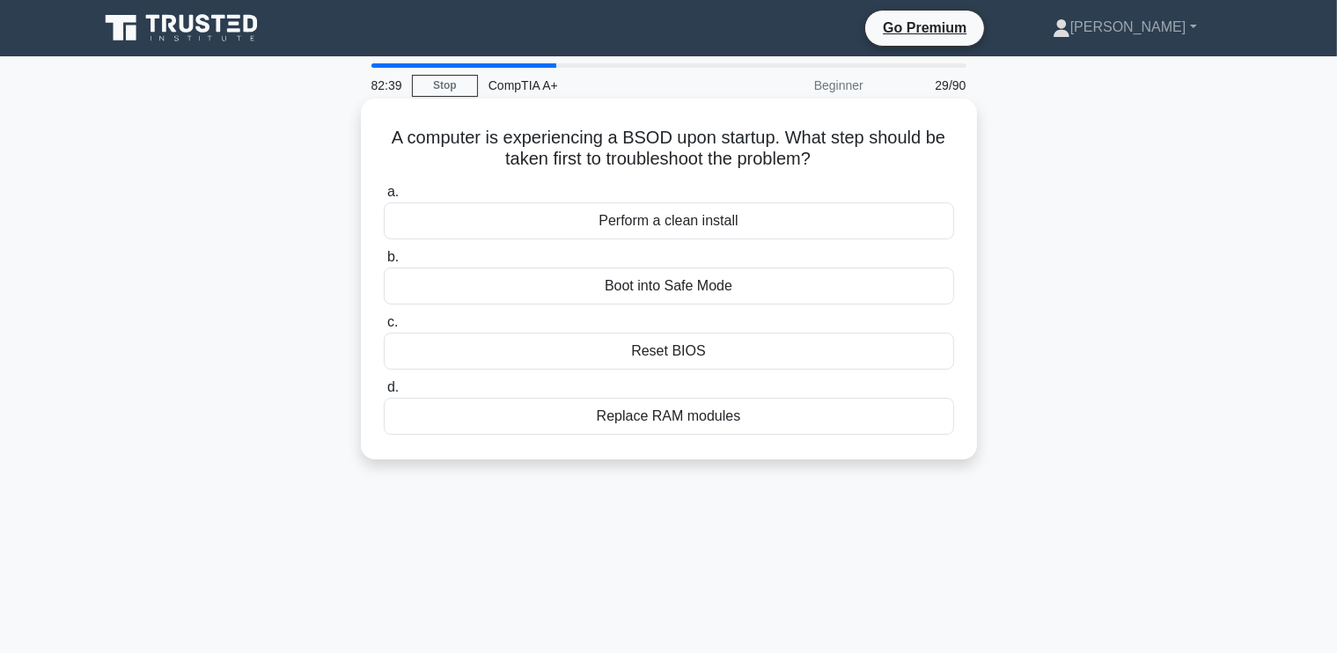
click at [648, 290] on div "Boot into Safe Mode" at bounding box center [669, 286] width 570 height 37
click at [384, 263] on input "b. Boot into Safe Mode" at bounding box center [384, 257] width 0 height 11
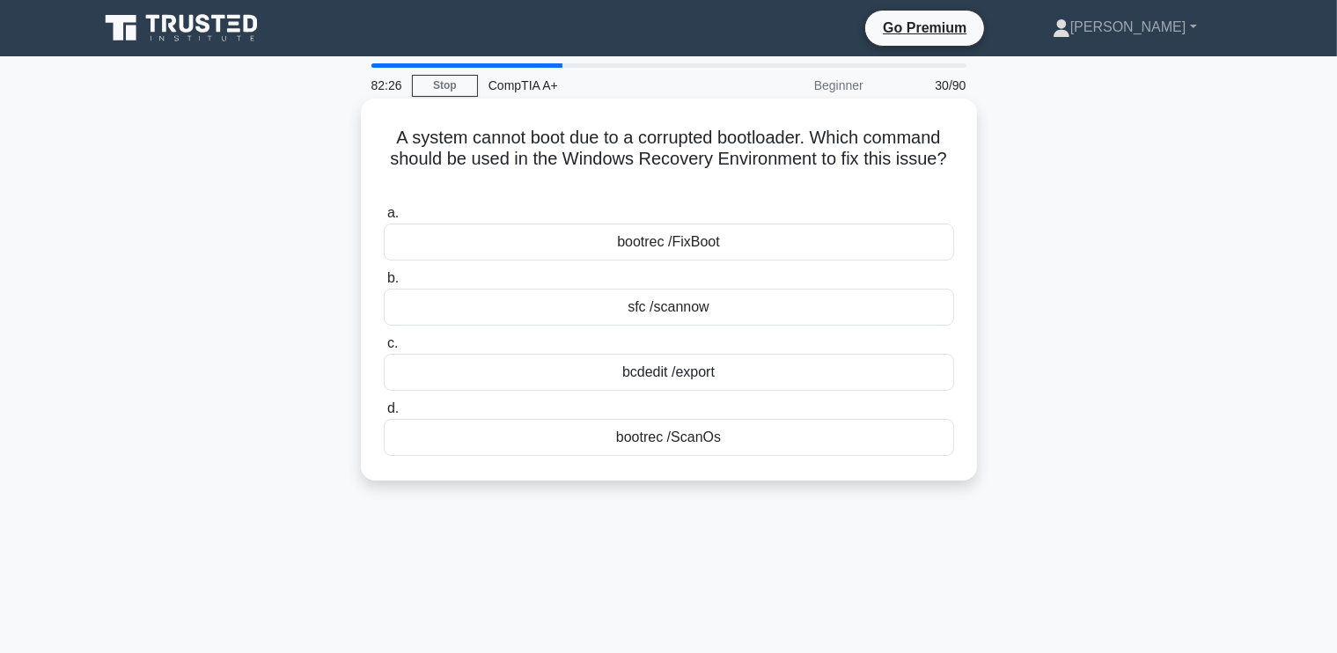
click at [688, 311] on div "sfc /scannow" at bounding box center [669, 307] width 570 height 37
click at [384, 284] on input "b. sfc /scannow" at bounding box center [384, 278] width 0 height 11
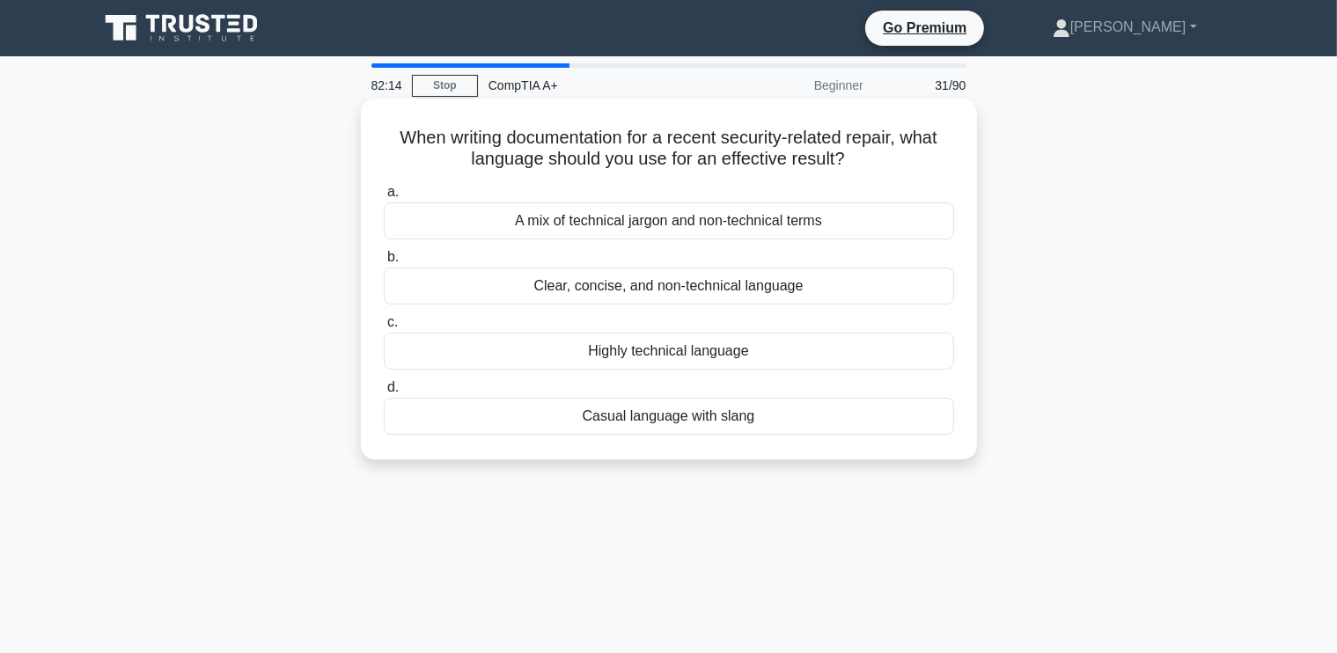
click at [678, 289] on div "Clear, concise, and non-technical language" at bounding box center [669, 286] width 570 height 37
click at [384, 263] on input "b. Clear, concise, and non-technical language" at bounding box center [384, 257] width 0 height 11
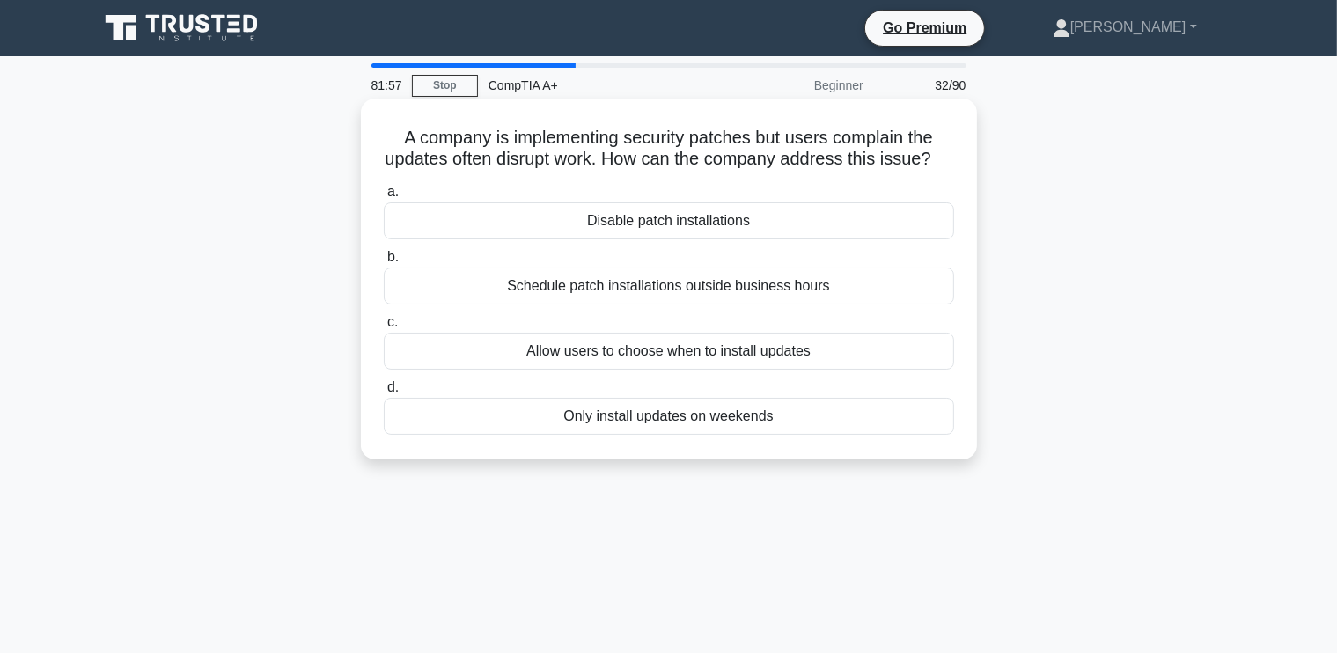
click at [722, 304] on div "Schedule patch installations outside business hours" at bounding box center [669, 286] width 570 height 37
click at [384, 263] on input "b. Schedule patch installations outside business hours" at bounding box center [384, 257] width 0 height 11
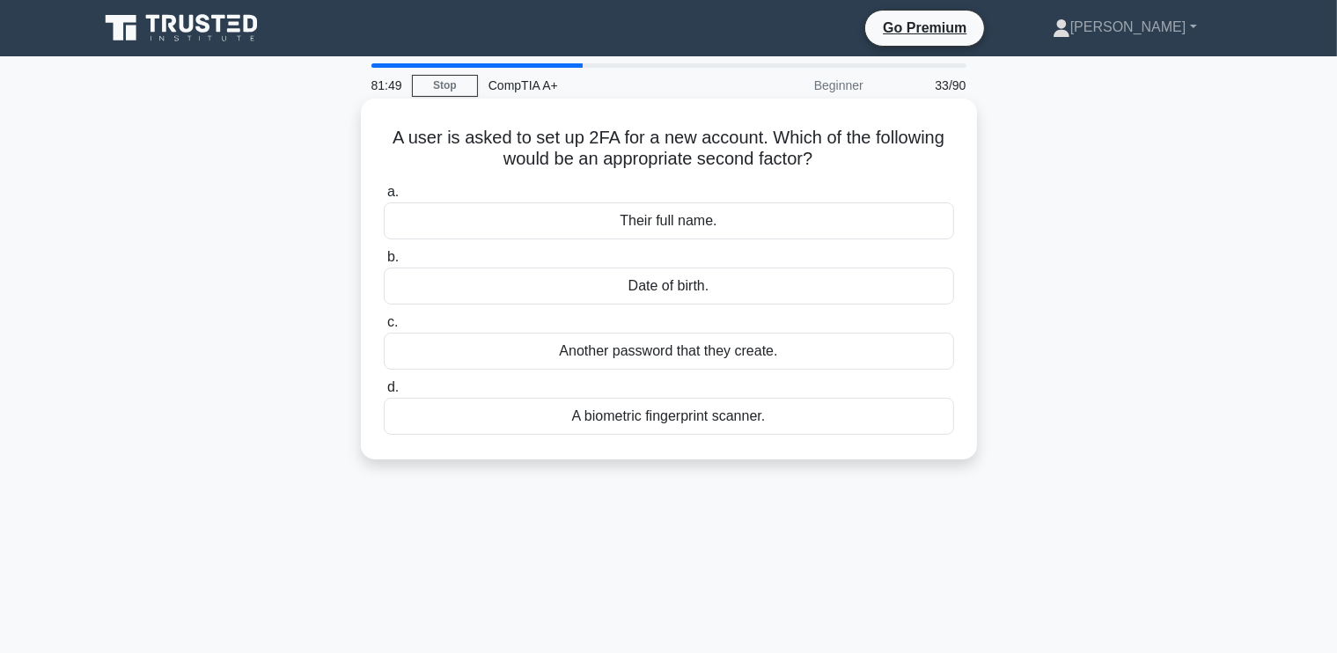
click at [648, 422] on div "A biometric fingerprint scanner." at bounding box center [669, 416] width 570 height 37
click at [384, 393] on input "d. A biometric fingerprint scanner." at bounding box center [384, 387] width 0 height 11
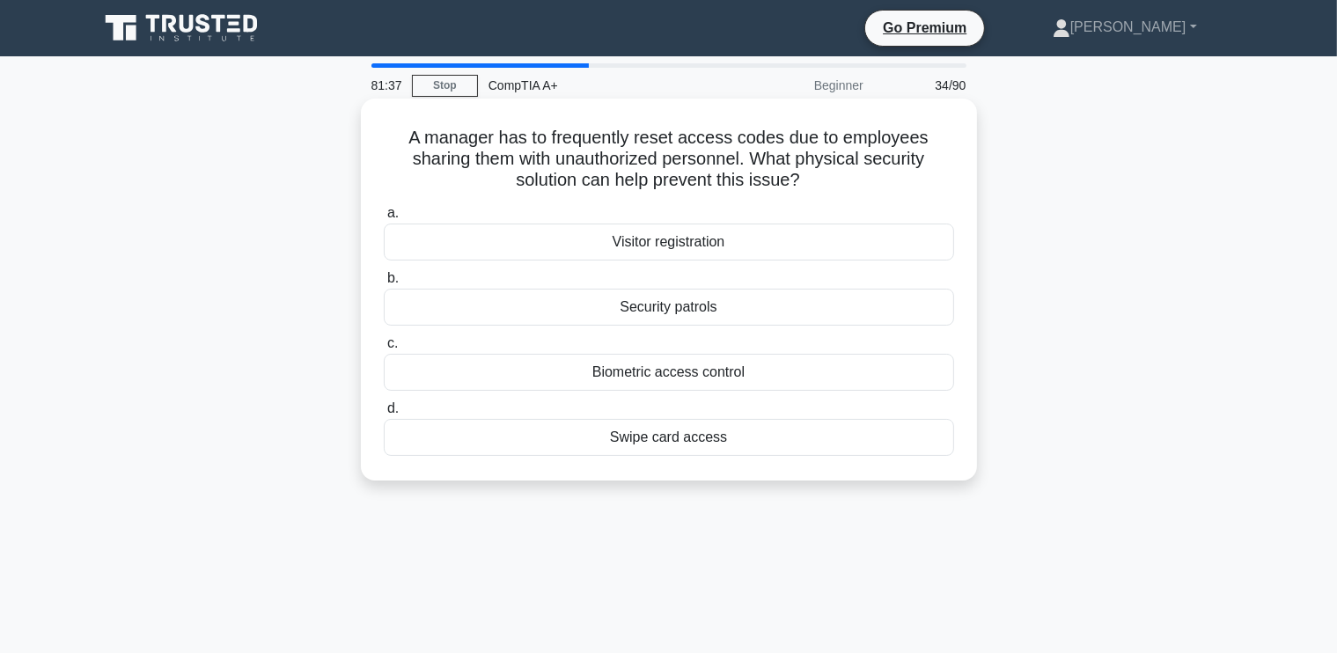
click at [676, 372] on div "Biometric access control" at bounding box center [669, 372] width 570 height 37
click at [384, 349] on input "c. Biometric access control" at bounding box center [384, 343] width 0 height 11
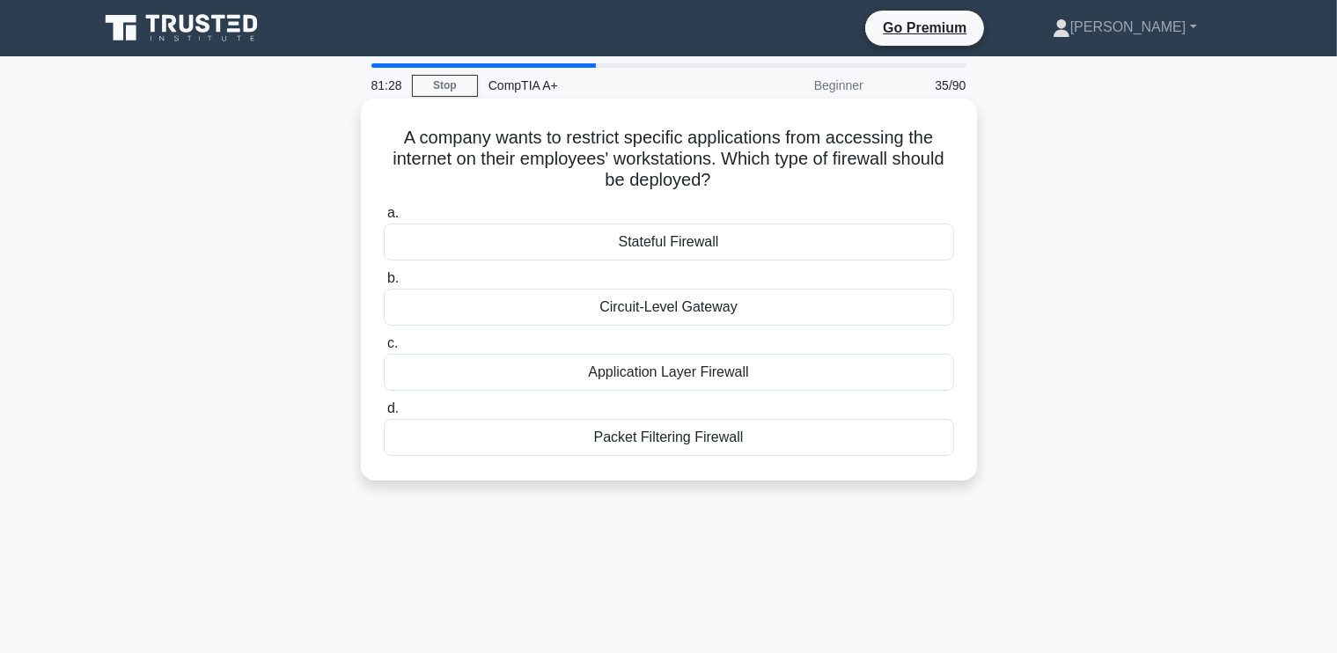
click at [649, 442] on div "Packet Filtering Firewall" at bounding box center [669, 437] width 570 height 37
click at [384, 414] on input "d. Packet Filtering Firewall" at bounding box center [384, 408] width 0 height 11
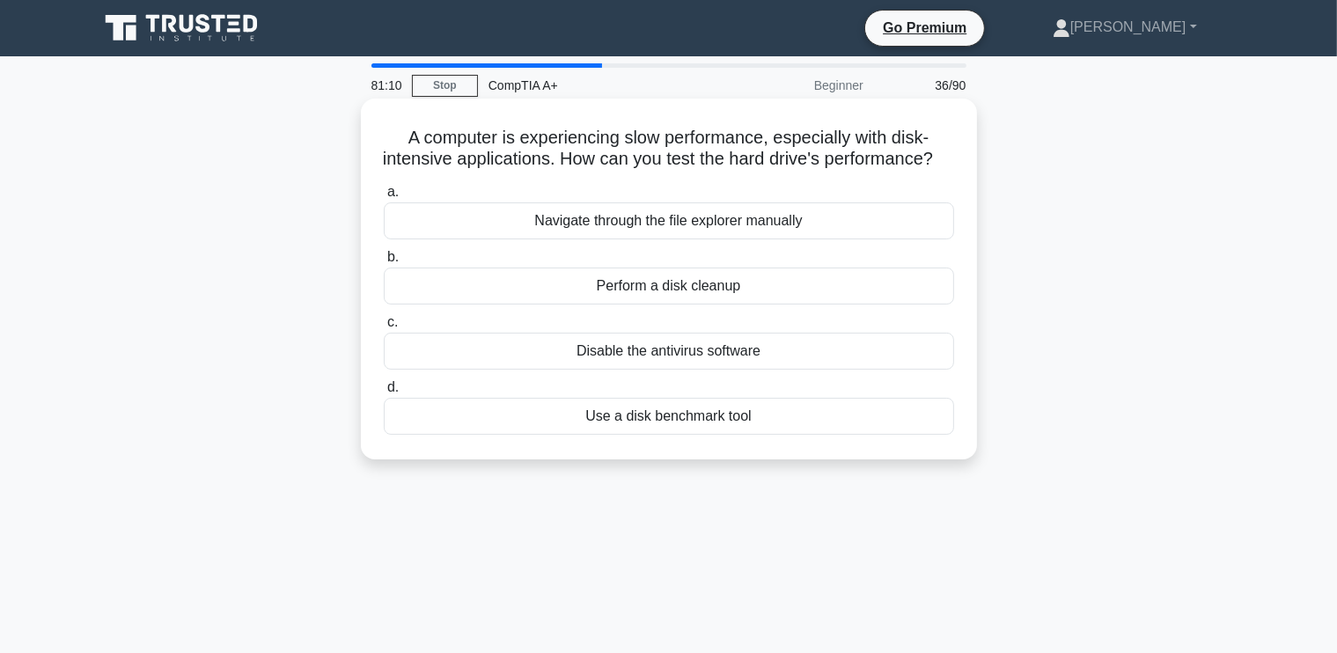
click at [669, 304] on div "Perform a disk cleanup" at bounding box center [669, 286] width 570 height 37
click at [384, 263] on input "b. Perform a disk cleanup" at bounding box center [384, 257] width 0 height 11
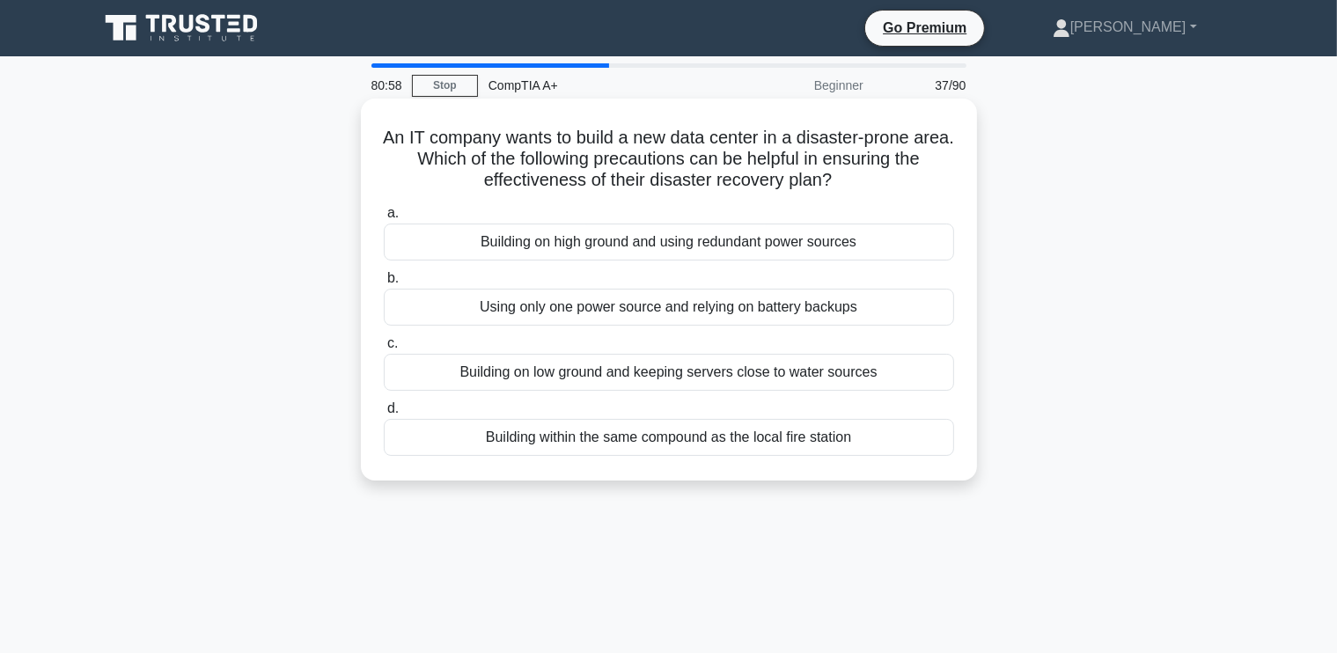
click at [729, 251] on div "Building on high ground and using redundant power sources" at bounding box center [669, 242] width 570 height 37
click at [384, 219] on input "a. Building on high ground and using redundant power sources" at bounding box center [384, 213] width 0 height 11
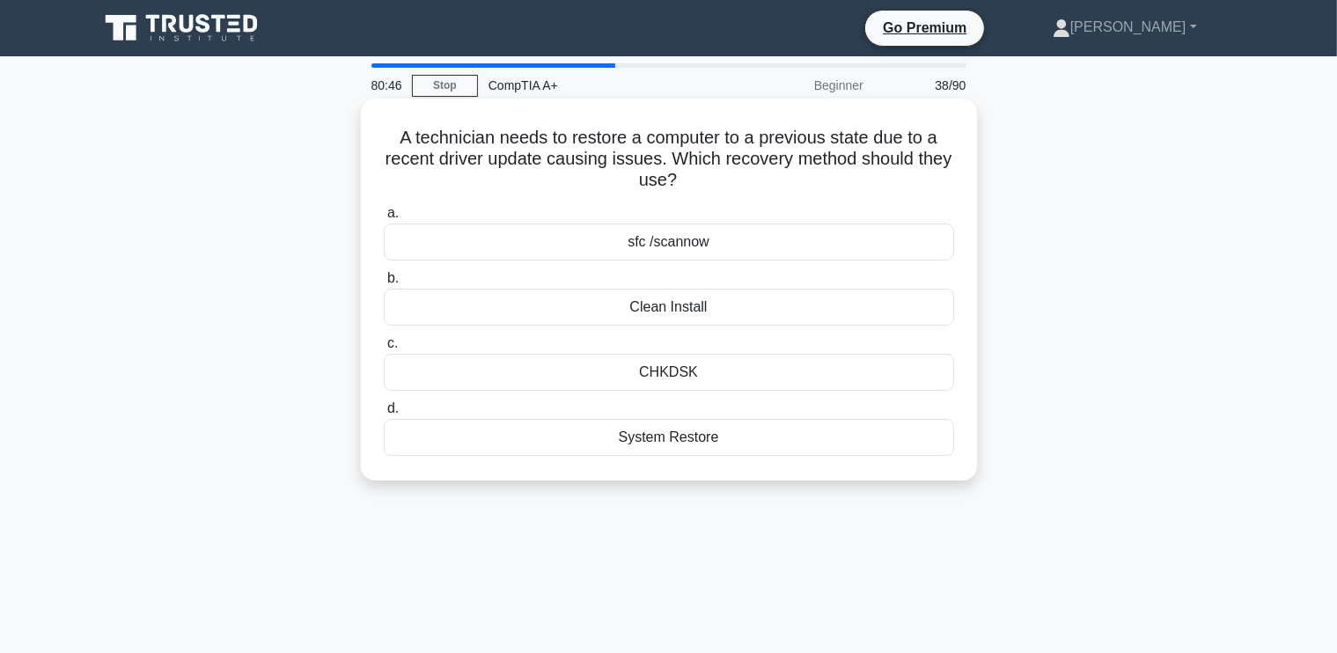
click at [647, 431] on div "System Restore" at bounding box center [669, 437] width 570 height 37
click at [384, 414] on input "d. System Restore" at bounding box center [384, 408] width 0 height 11
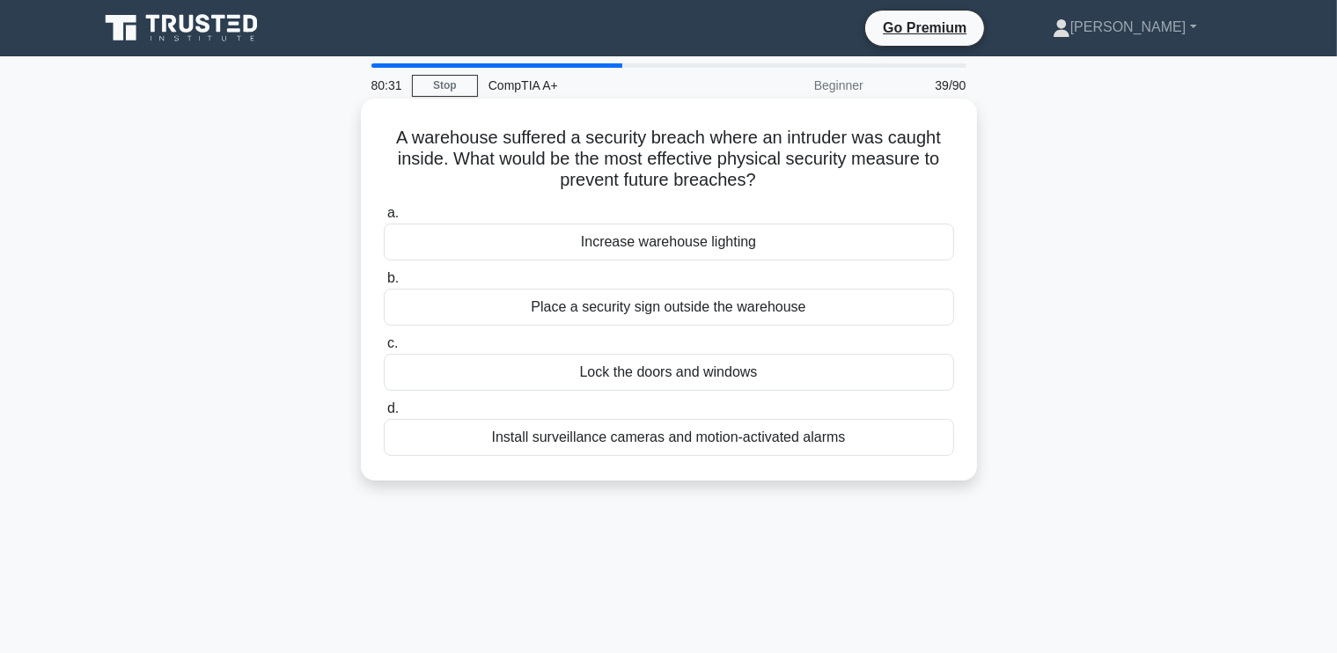
click at [665, 434] on div "Install surveillance cameras and motion-activated alarms" at bounding box center [669, 437] width 570 height 37
click at [384, 414] on input "d. Install surveillance cameras and motion-activated alarms" at bounding box center [384, 408] width 0 height 11
click at [682, 432] on div "Check for an updated driver on the manufacturer's website" at bounding box center [669, 437] width 570 height 37
click at [384, 414] on input "d. Check for an updated driver on the manufacturer's website" at bounding box center [384, 408] width 0 height 11
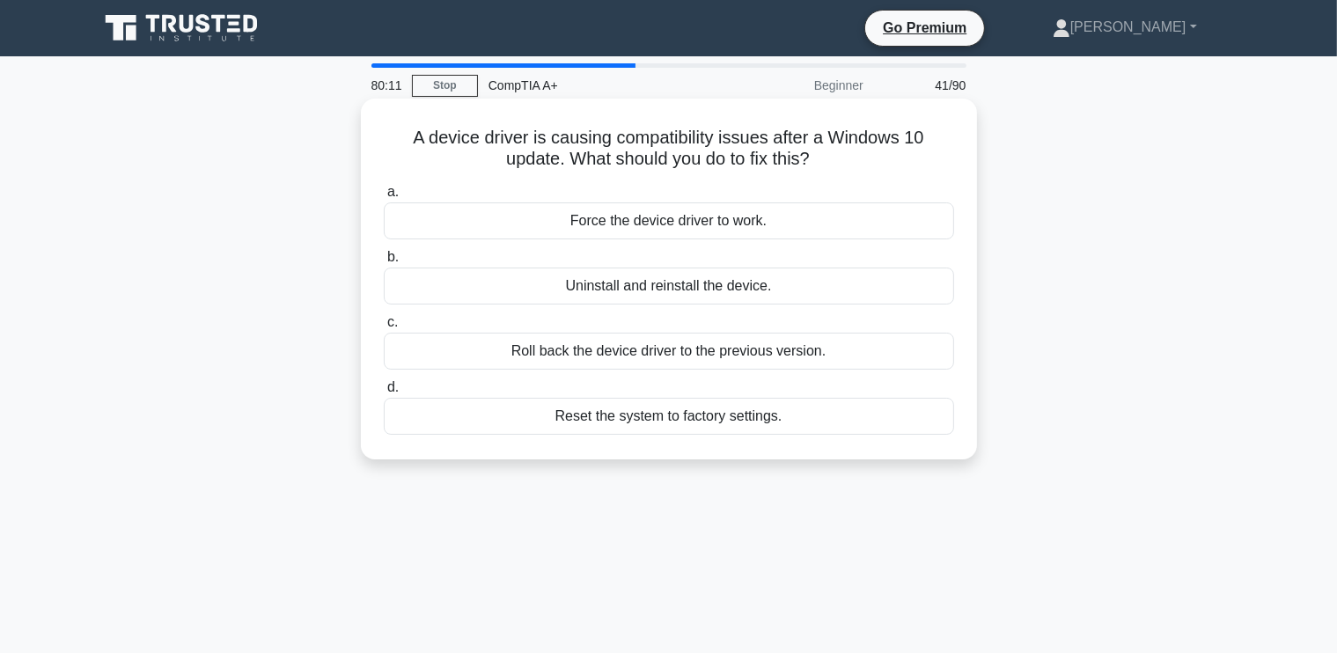
click at [664, 356] on div "Roll back the device driver to the previous version." at bounding box center [669, 351] width 570 height 37
click at [384, 328] on input "c. Roll back the device driver to the previous version." at bounding box center [384, 322] width 0 height 11
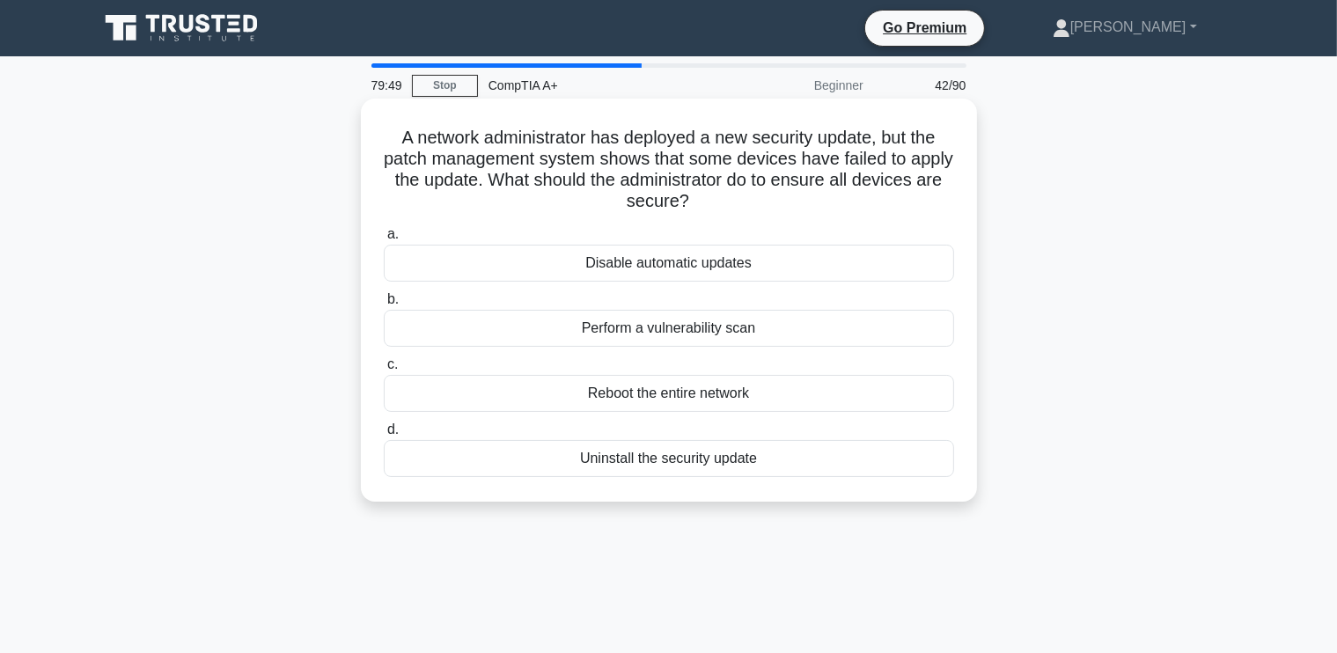
click at [705, 394] on div "Reboot the entire network" at bounding box center [669, 393] width 570 height 37
click at [384, 370] on input "c. Reboot the entire network" at bounding box center [384, 364] width 0 height 11
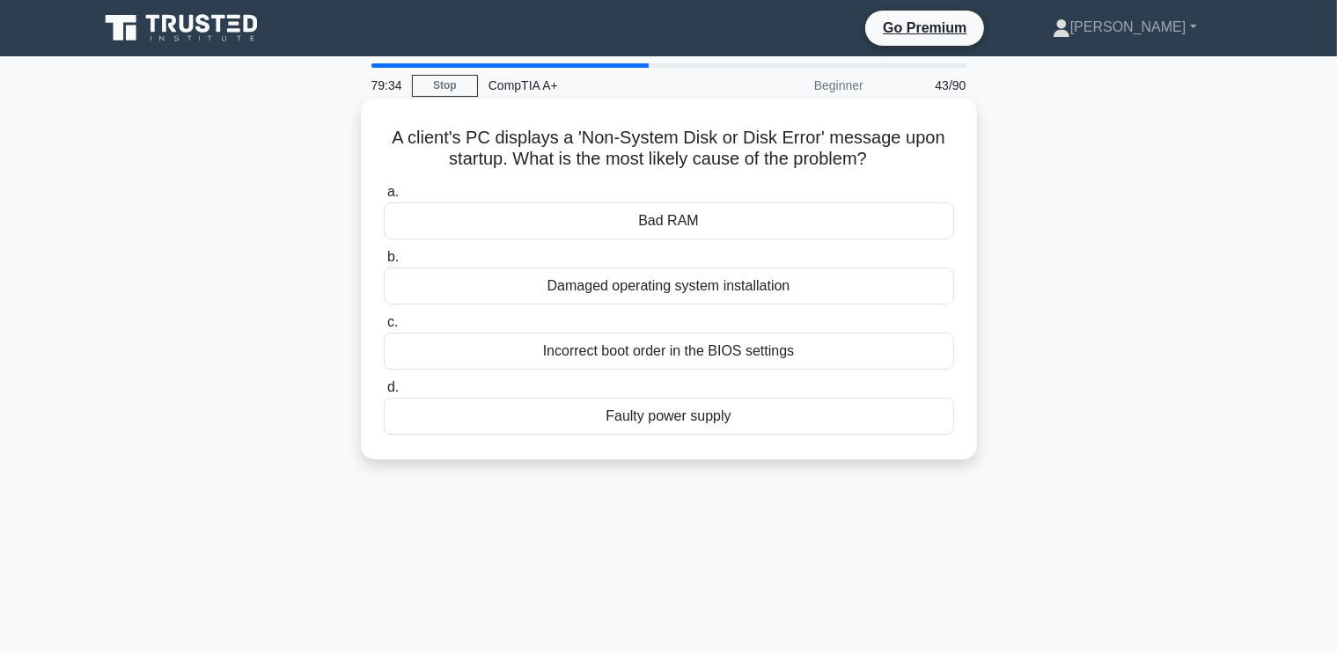
click at [708, 291] on div "Damaged operating system installation" at bounding box center [669, 286] width 570 height 37
click at [384, 263] on input "b. Damaged operating system installation" at bounding box center [384, 257] width 0 height 11
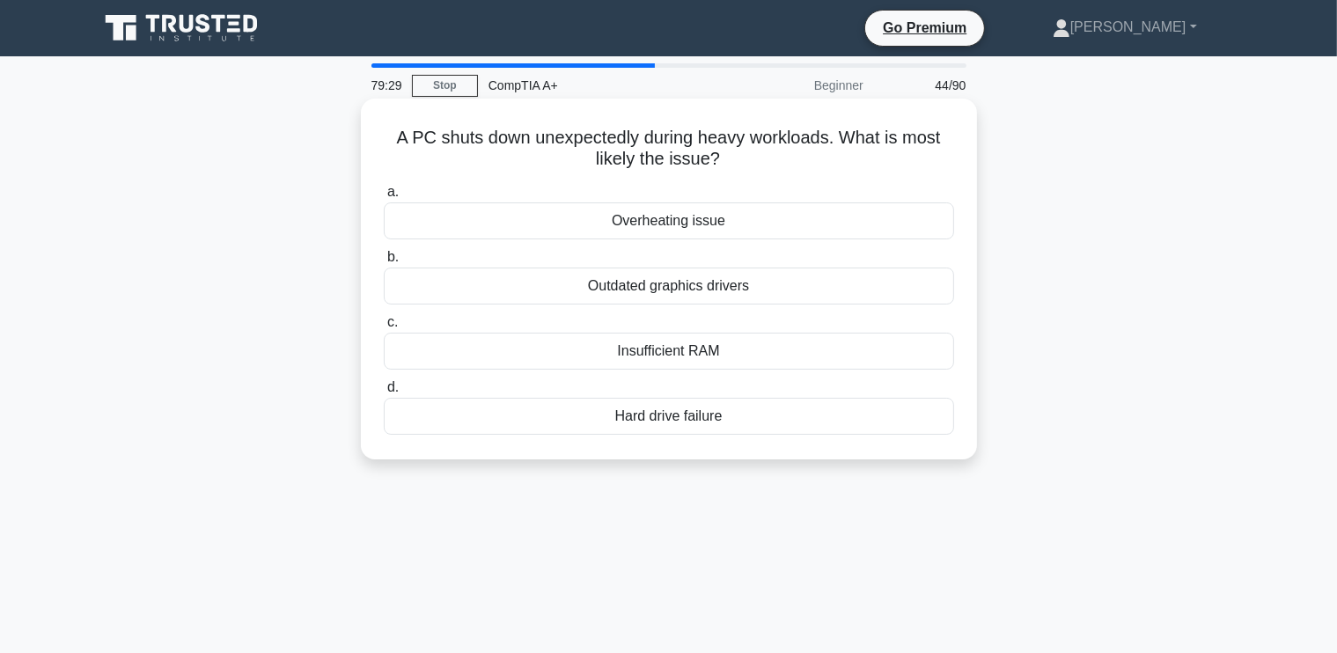
click at [701, 224] on div "Overheating issue" at bounding box center [669, 220] width 570 height 37
click at [384, 198] on input "a. Overheating issue" at bounding box center [384, 192] width 0 height 11
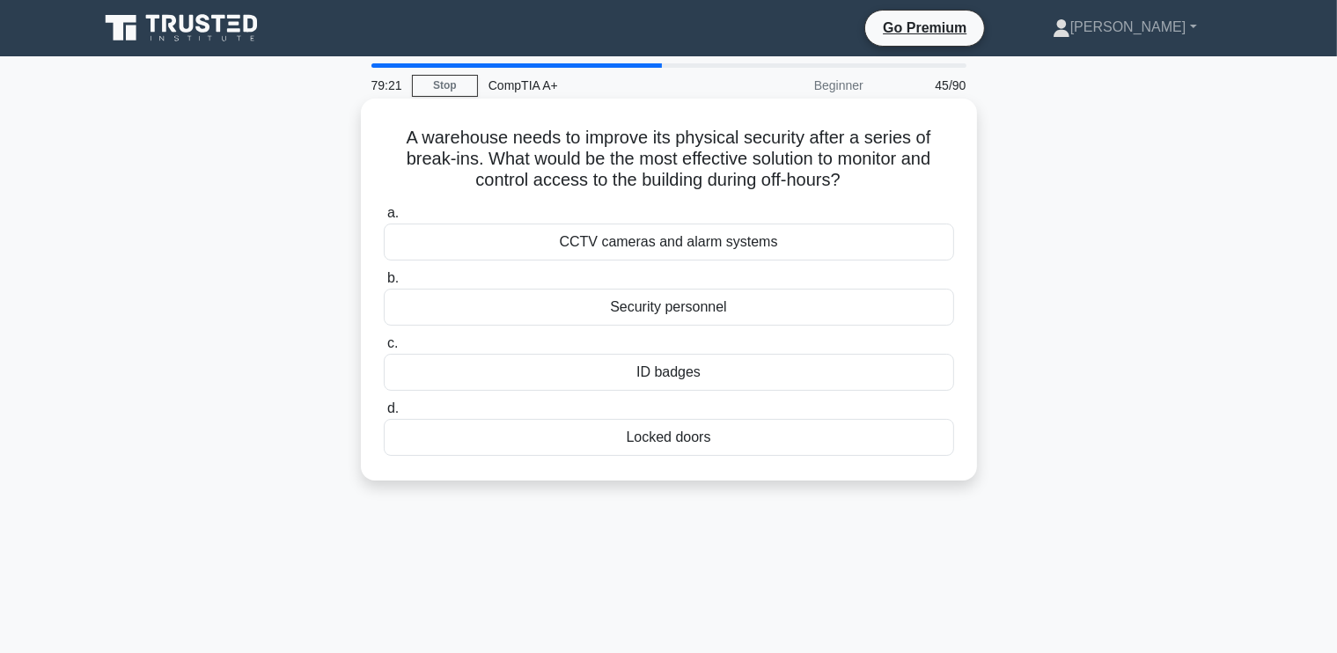
click at [813, 238] on div "CCTV cameras and alarm systems" at bounding box center [669, 242] width 570 height 37
click at [384, 219] on input "a. CCTV cameras and alarm systems" at bounding box center [384, 213] width 0 height 11
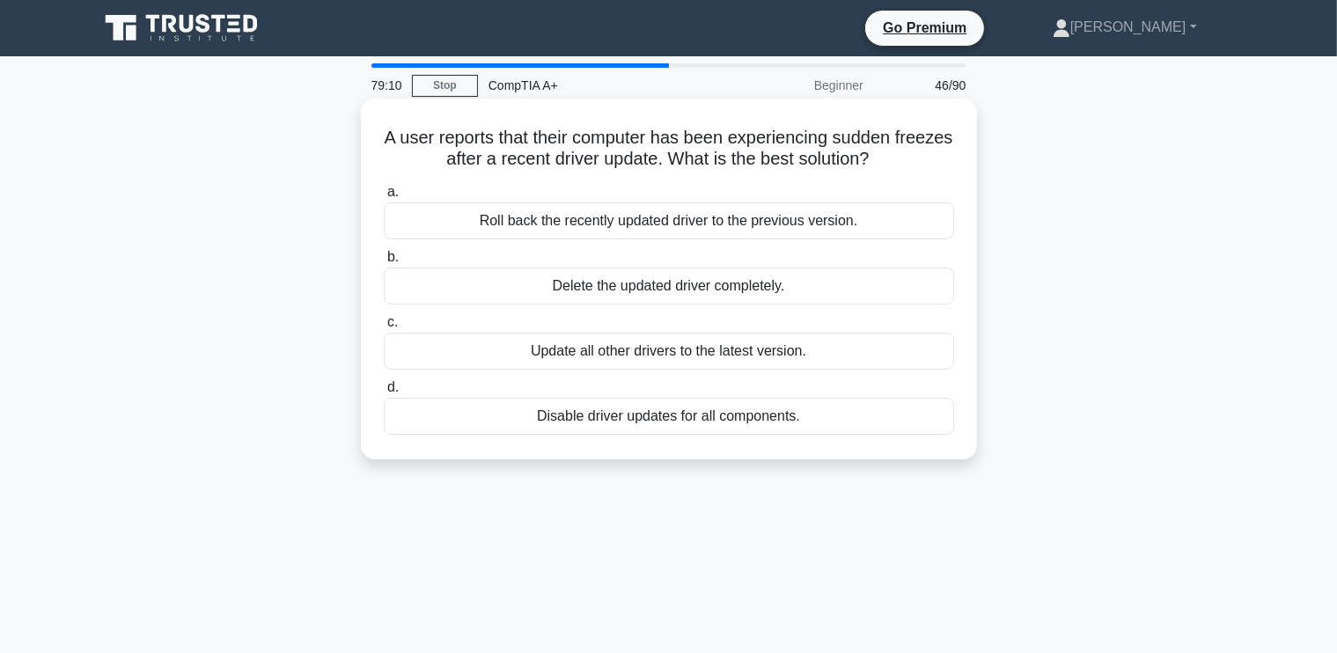
click at [653, 356] on div "Update all other drivers to the latest version." at bounding box center [669, 351] width 570 height 37
click at [384, 328] on input "c. Update all other drivers to the latest version." at bounding box center [384, 322] width 0 height 11
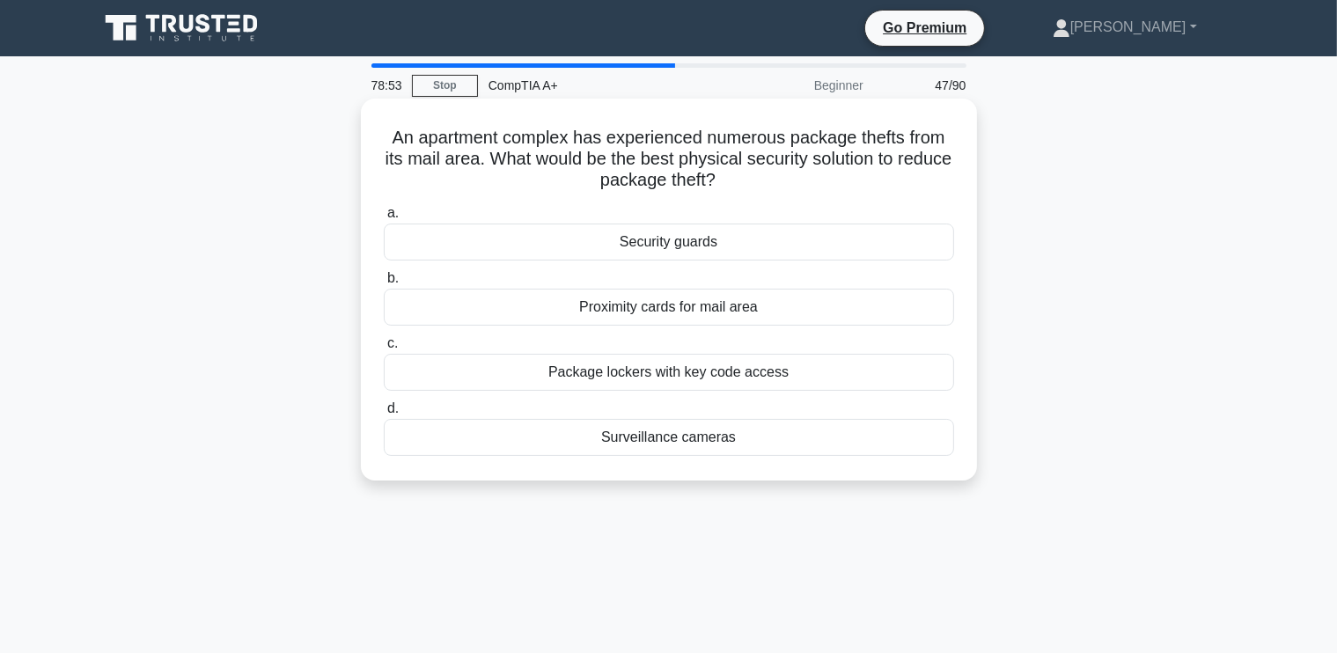
click at [682, 370] on div "Package lockers with key code access" at bounding box center [669, 372] width 570 height 37
click at [384, 349] on input "c. Package lockers with key code access" at bounding box center [384, 343] width 0 height 11
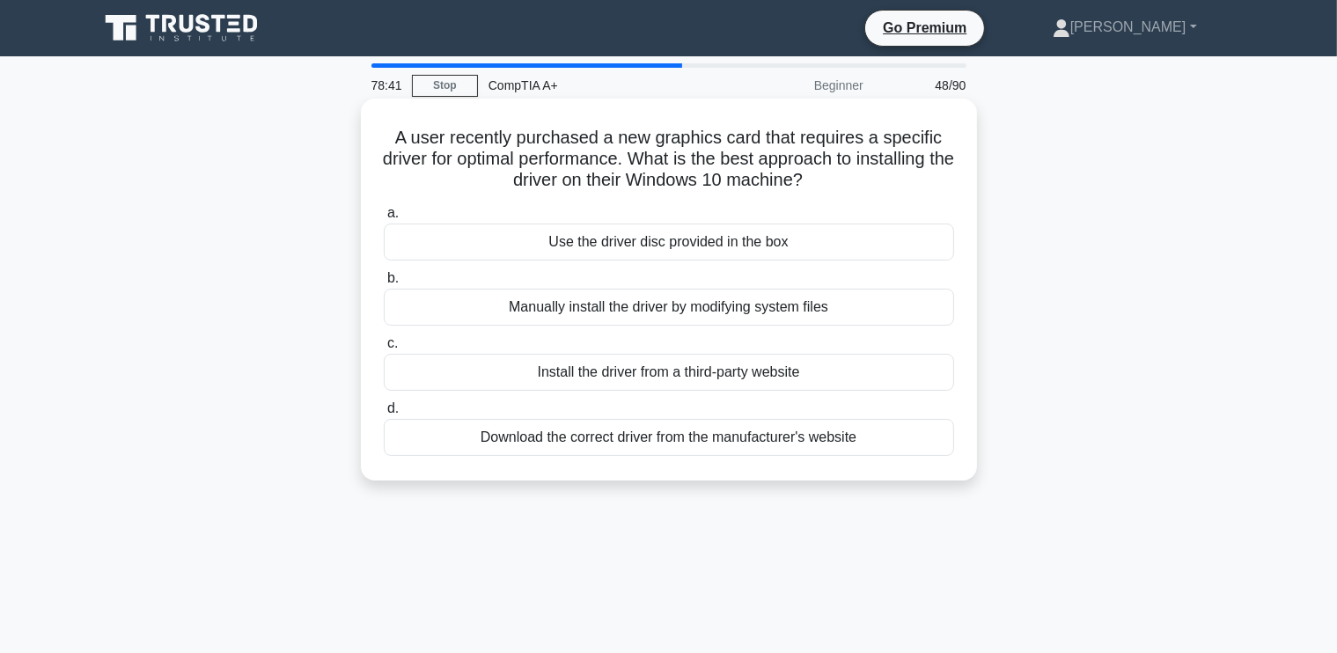
click at [678, 436] on div "Download the correct driver from the manufacturer's website" at bounding box center [669, 437] width 570 height 37
click at [384, 414] on input "d. Download the correct driver from the manufacturer's website" at bounding box center [384, 408] width 0 height 11
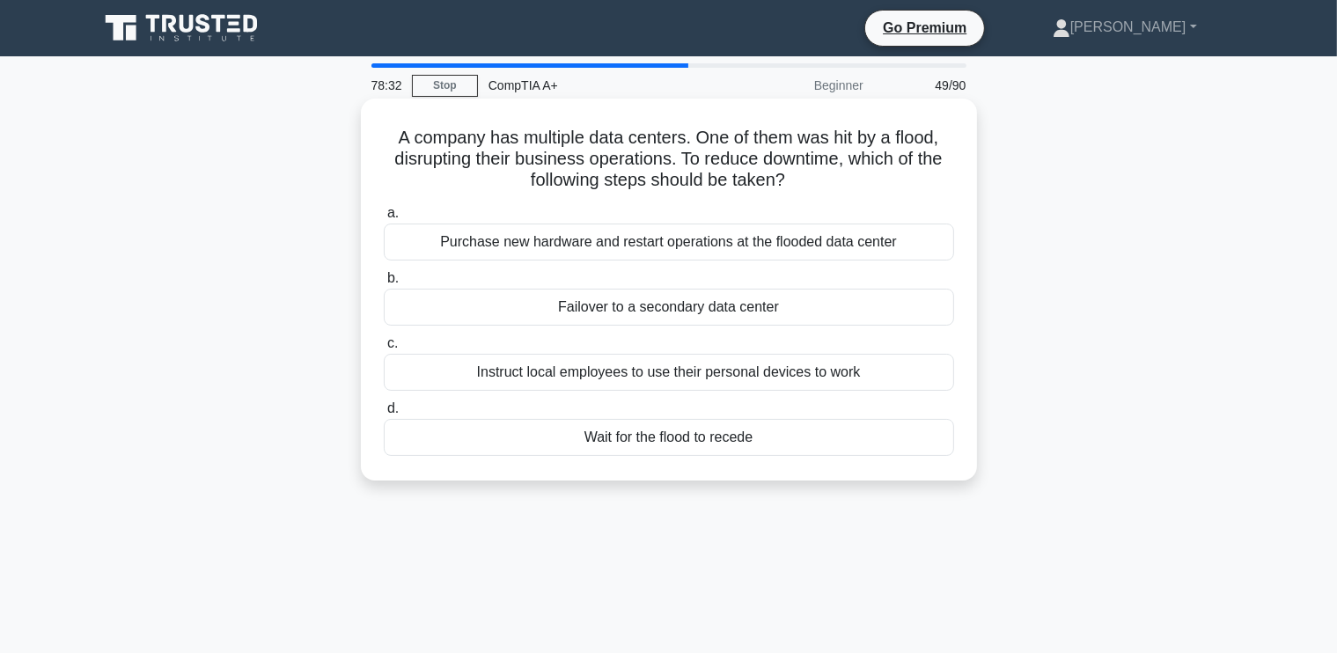
click at [739, 310] on div "Failover to a secondary data center" at bounding box center [669, 307] width 570 height 37
click at [384, 284] on input "b. Failover to a secondary data center" at bounding box center [384, 278] width 0 height 11
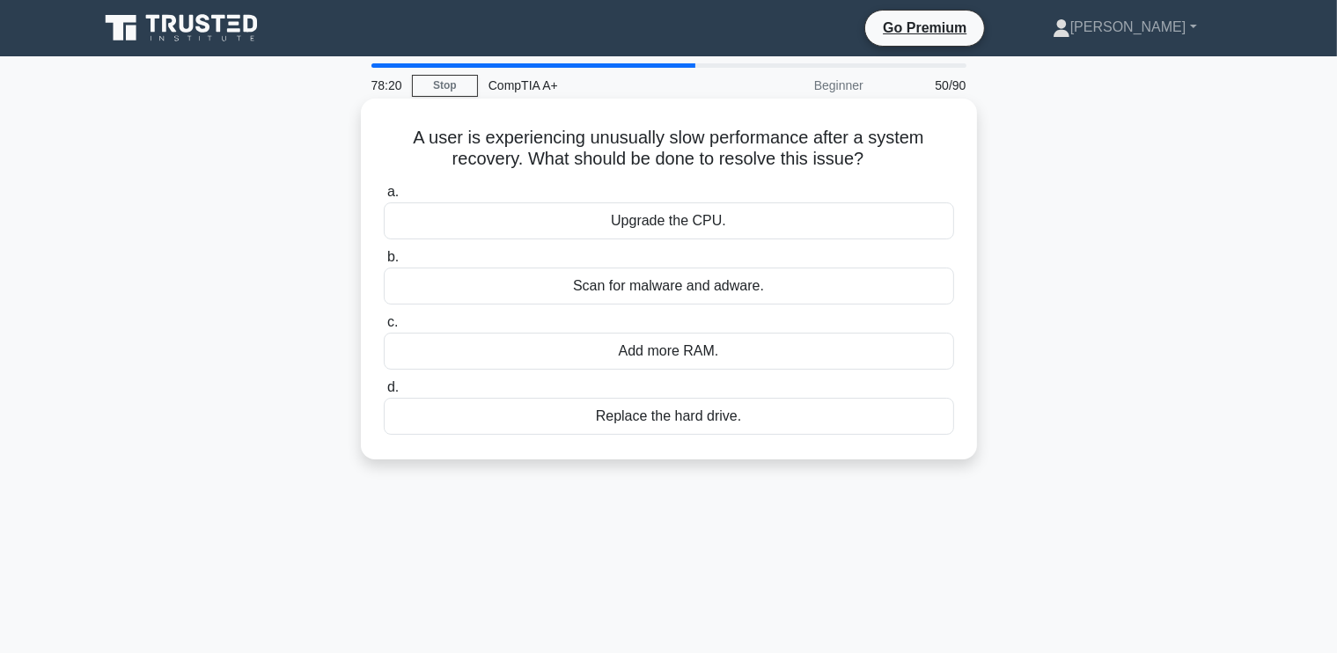
click at [746, 292] on div "Scan for malware and adware." at bounding box center [669, 286] width 570 height 37
click at [384, 263] on input "b. Scan for malware and adware." at bounding box center [384, 257] width 0 height 11
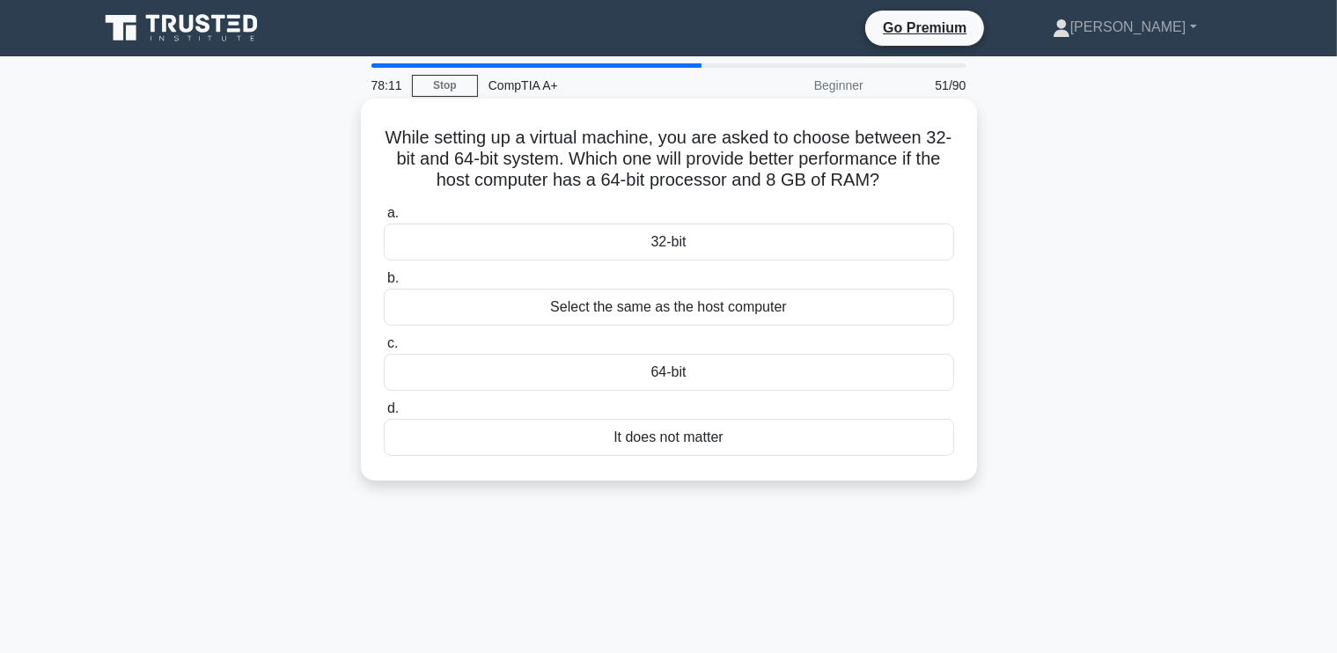
click at [722, 364] on div "64-bit" at bounding box center [669, 372] width 570 height 37
click at [384, 349] on input "c. 64-bit" at bounding box center [384, 343] width 0 height 11
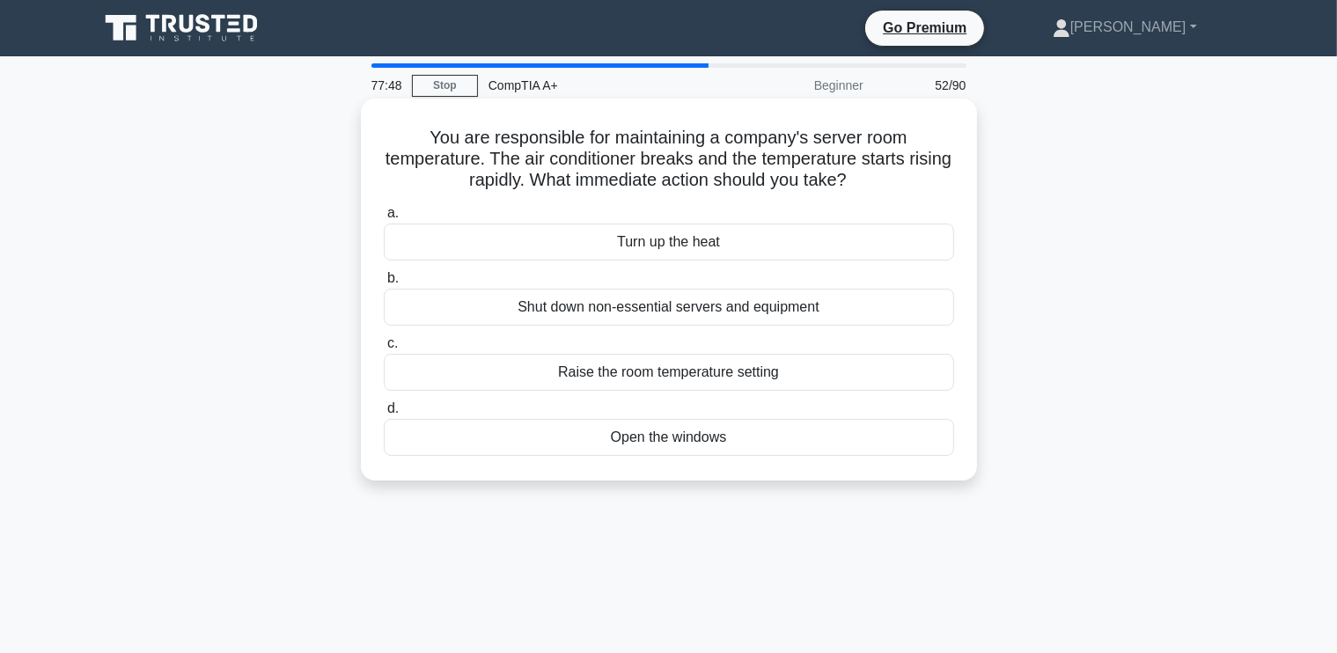
click at [652, 433] on div "Open the windows" at bounding box center [669, 437] width 570 height 37
click at [384, 414] on input "d. Open the windows" at bounding box center [384, 408] width 0 height 11
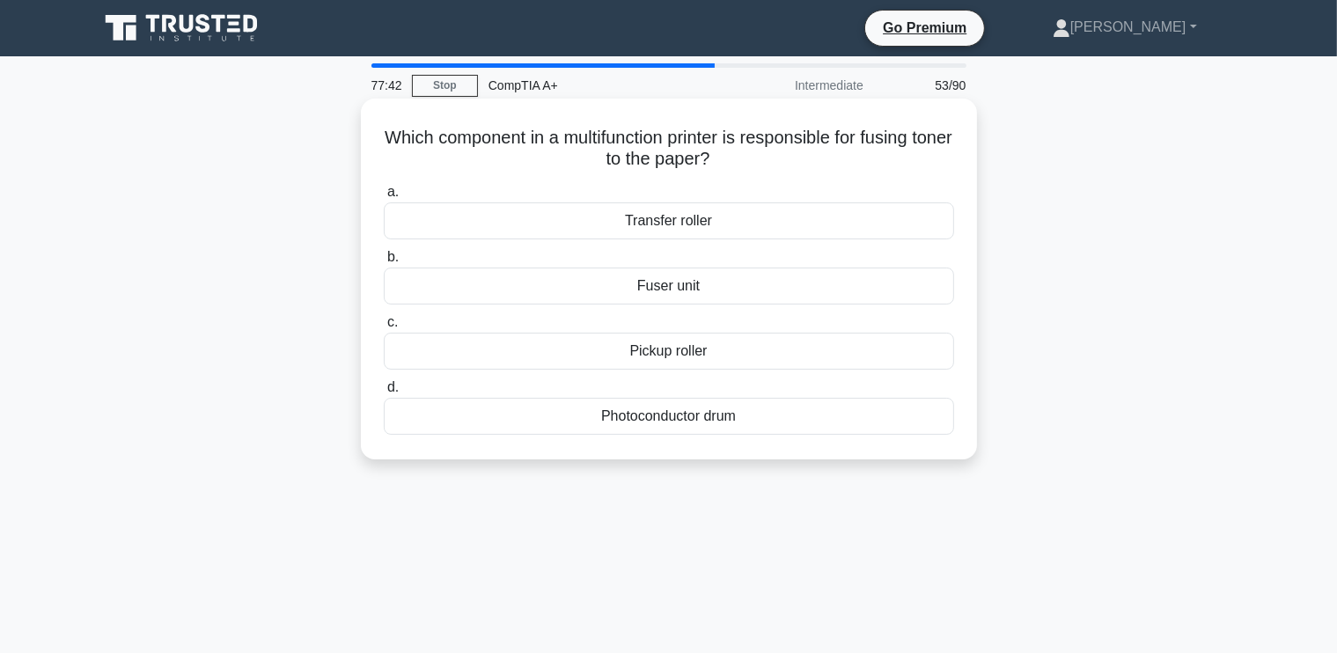
click at [644, 285] on div "Fuser unit" at bounding box center [669, 286] width 570 height 37
click at [384, 263] on input "b. Fuser unit" at bounding box center [384, 257] width 0 height 11
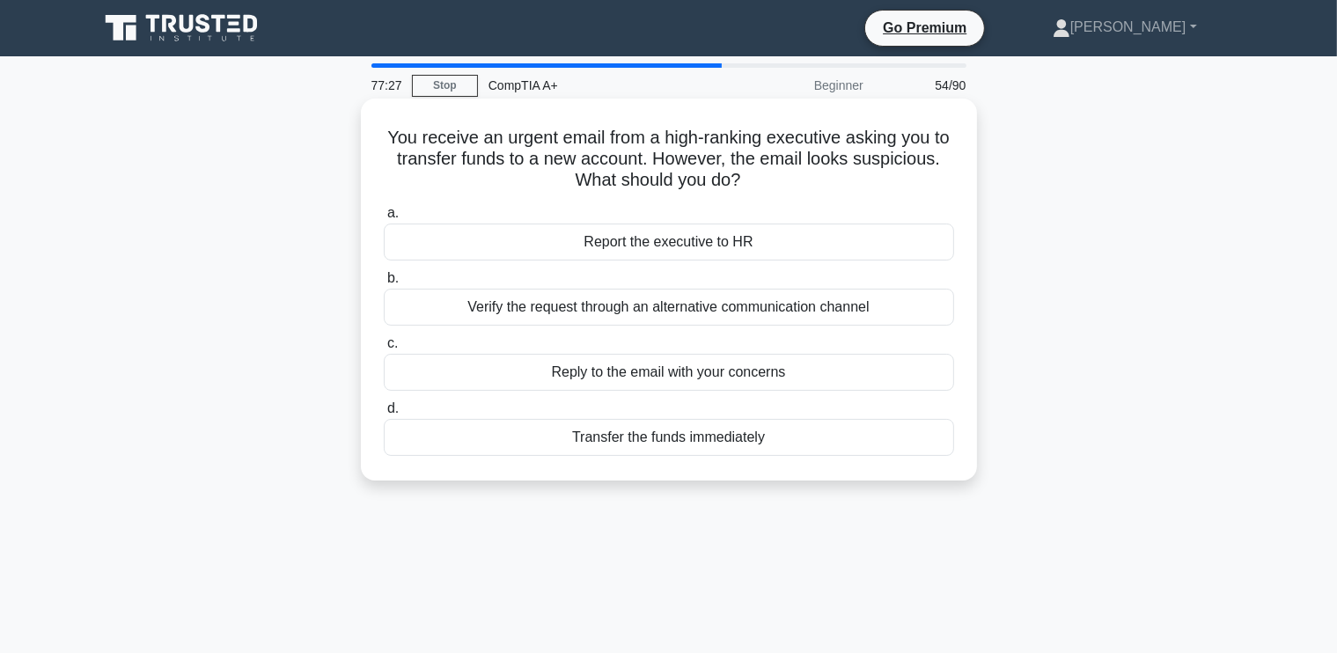
click at [644, 309] on div "Verify the request through an alternative communication channel" at bounding box center [669, 307] width 570 height 37
click at [384, 284] on input "b. Verify the request through an alternative communication channel" at bounding box center [384, 278] width 0 height 11
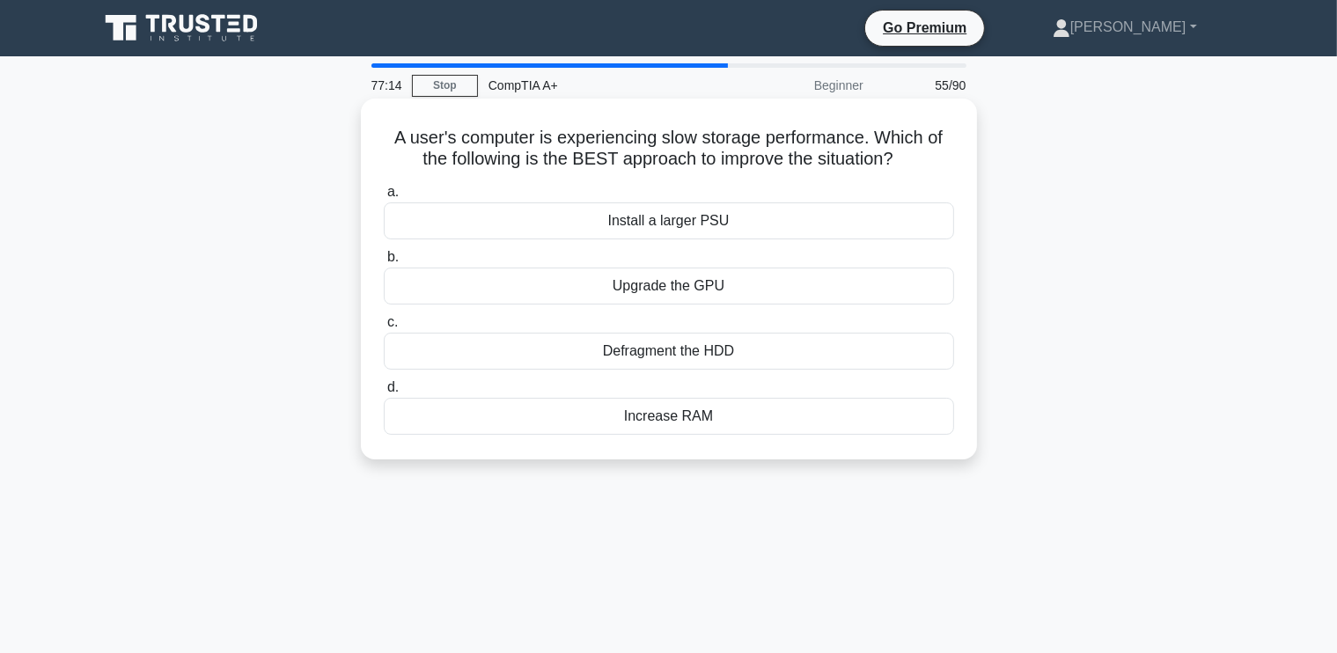
click at [703, 348] on div "Defragment the HDD" at bounding box center [669, 351] width 570 height 37
click at [608, 360] on div "Defragment the HDD" at bounding box center [669, 351] width 570 height 37
click at [384, 328] on input "c. Defragment the HDD" at bounding box center [384, 322] width 0 height 11
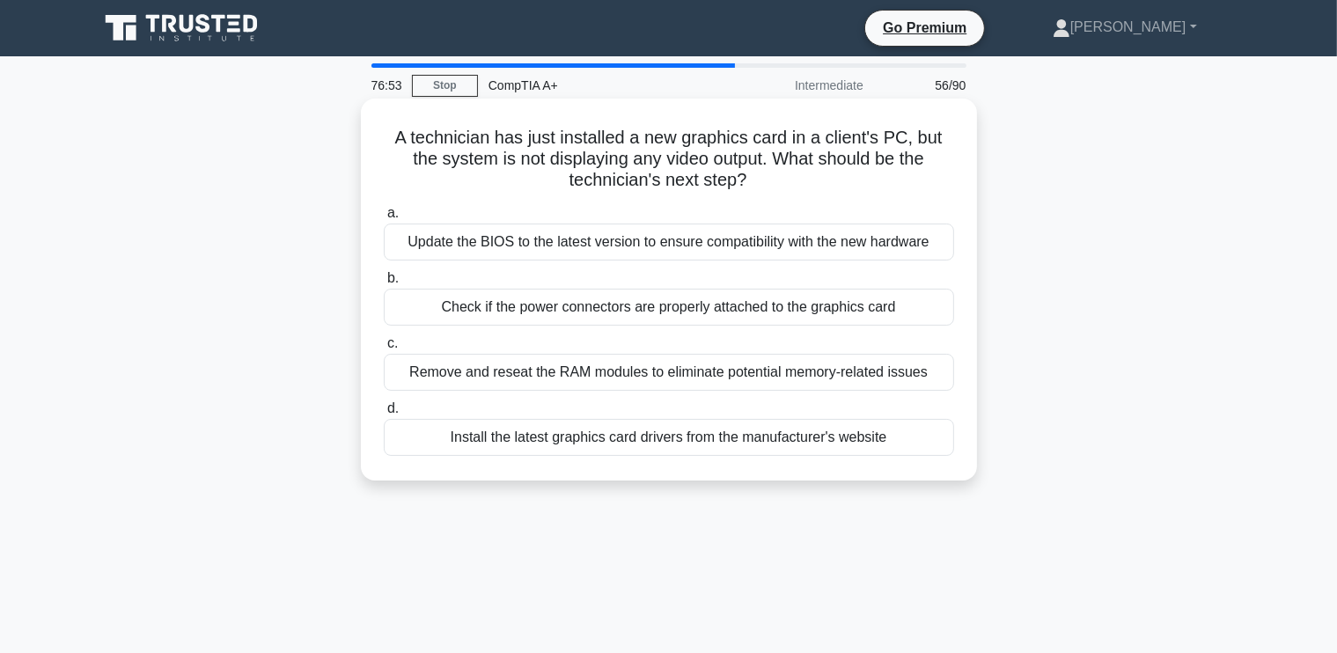
click at [827, 310] on div "Check if the power connectors are properly attached to the graphics card" at bounding box center [669, 307] width 570 height 37
click at [384, 284] on input "b. Check if the power connectors are properly attached to the graphics card" at bounding box center [384, 278] width 0 height 11
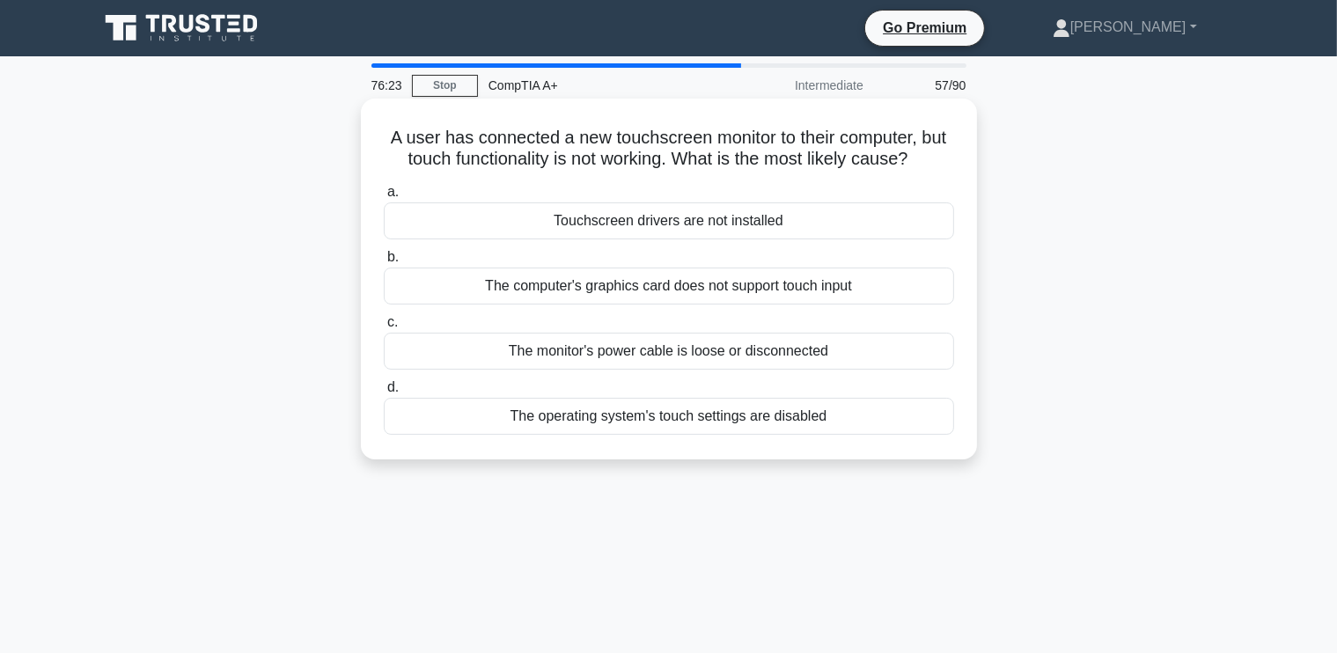
click at [725, 230] on div "Touchscreen drivers are not installed" at bounding box center [669, 220] width 570 height 37
click at [384, 198] on input "a. Touchscreen drivers are not installed" at bounding box center [384, 192] width 0 height 11
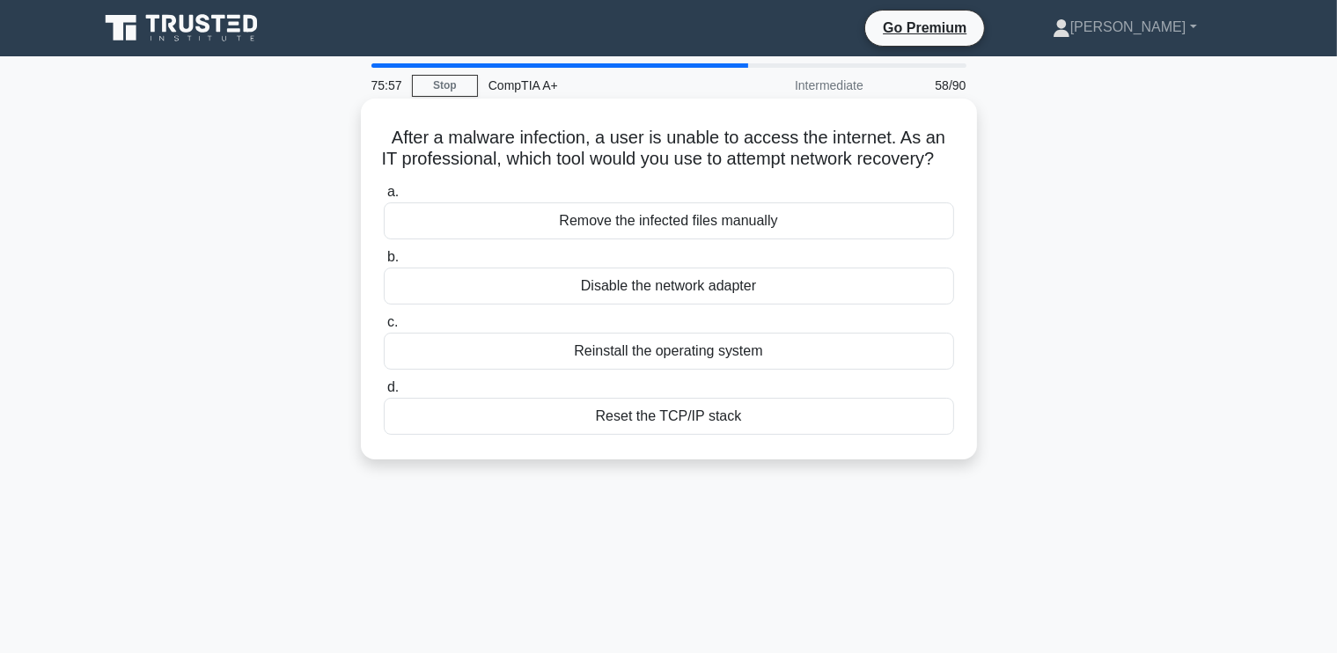
click at [699, 239] on div "Remove the infected files manually" at bounding box center [669, 220] width 570 height 37
click at [384, 198] on input "a. Remove the infected files manually" at bounding box center [384, 192] width 0 height 11
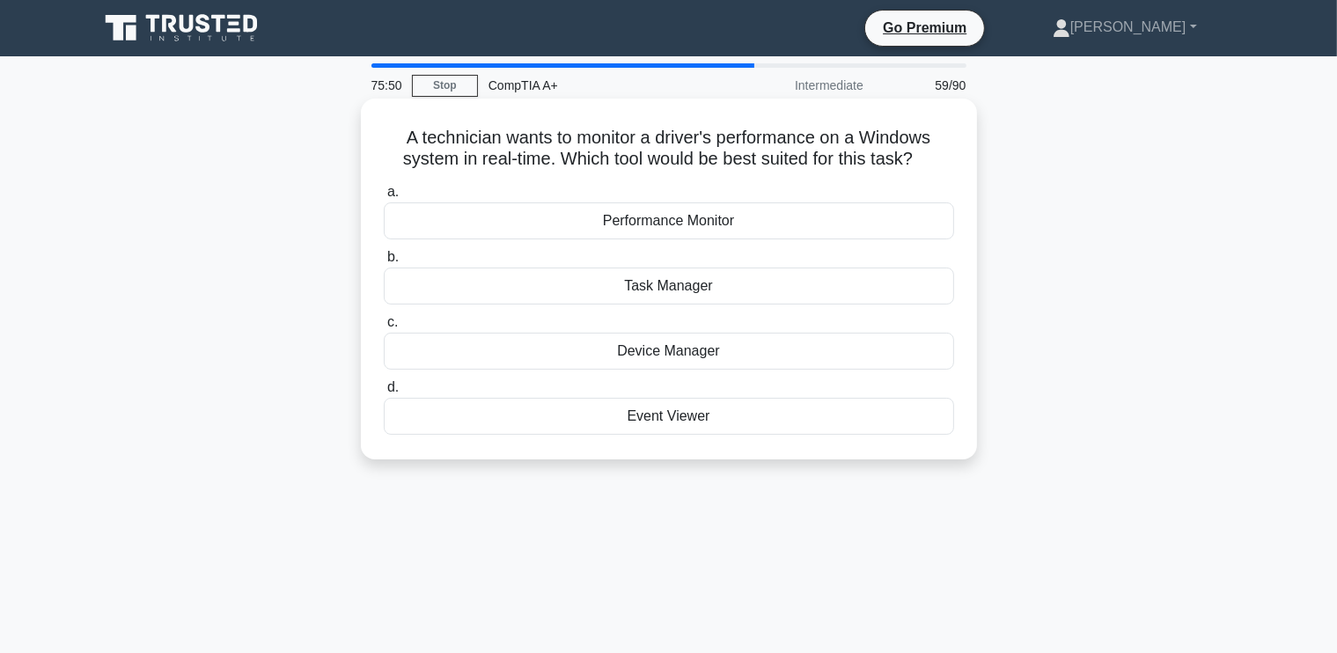
click at [664, 221] on div "Performance Monitor" at bounding box center [669, 220] width 570 height 37
click at [384, 198] on input "a. Performance Monitor" at bounding box center [384, 192] width 0 height 11
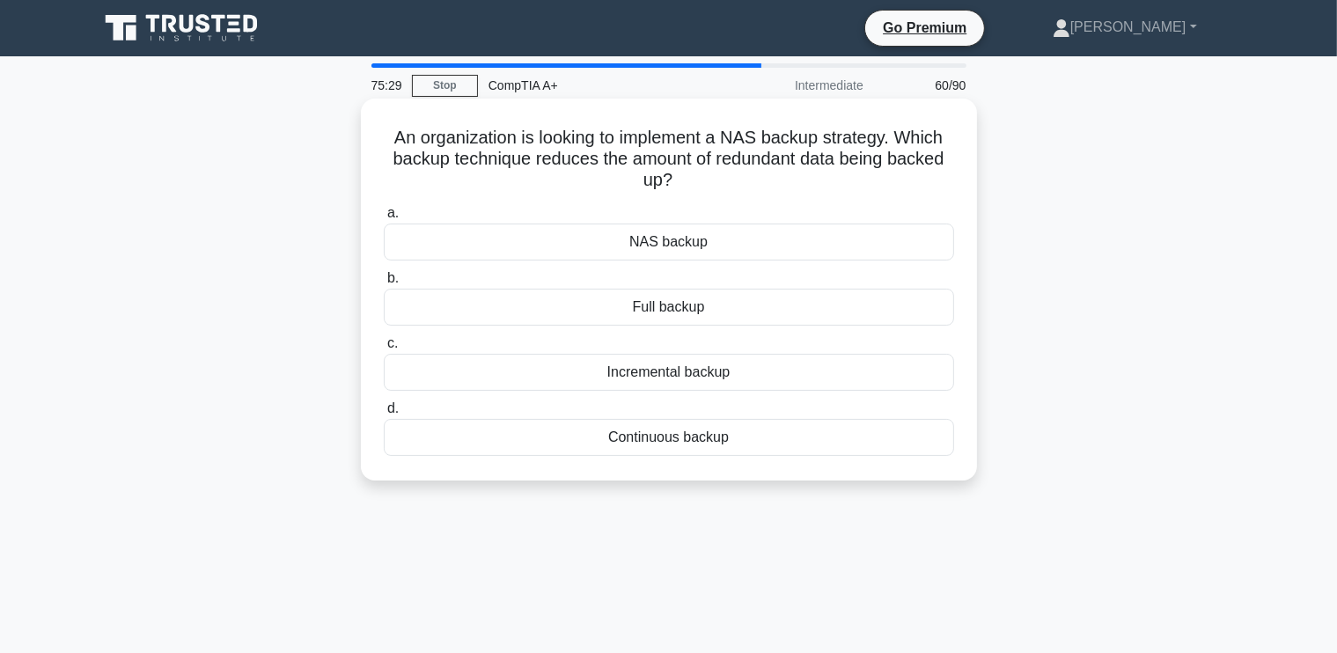
click at [704, 369] on div "Incremental backup" at bounding box center [669, 372] width 570 height 37
click at [384, 349] on input "c. Incremental backup" at bounding box center [384, 343] width 0 height 11
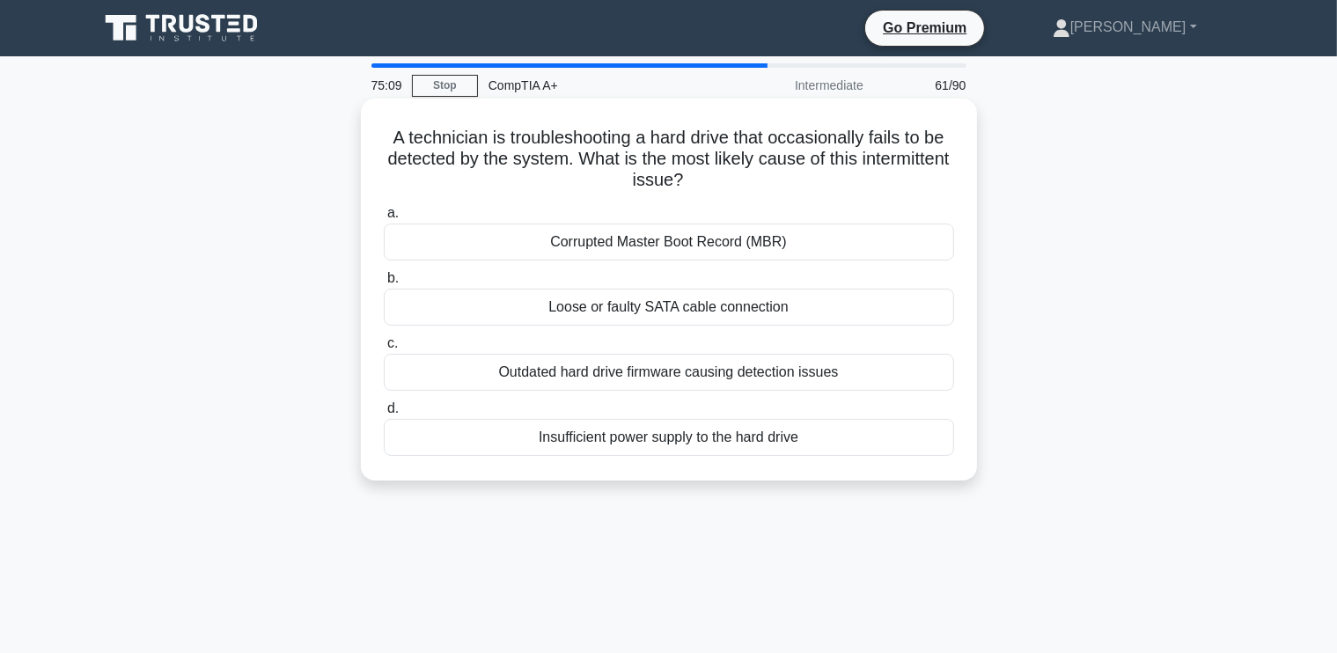
click at [668, 304] on div "Loose or faulty SATA cable connection" at bounding box center [669, 307] width 570 height 37
click at [384, 284] on input "b. Loose or faulty SATA cable connection" at bounding box center [384, 278] width 0 height 11
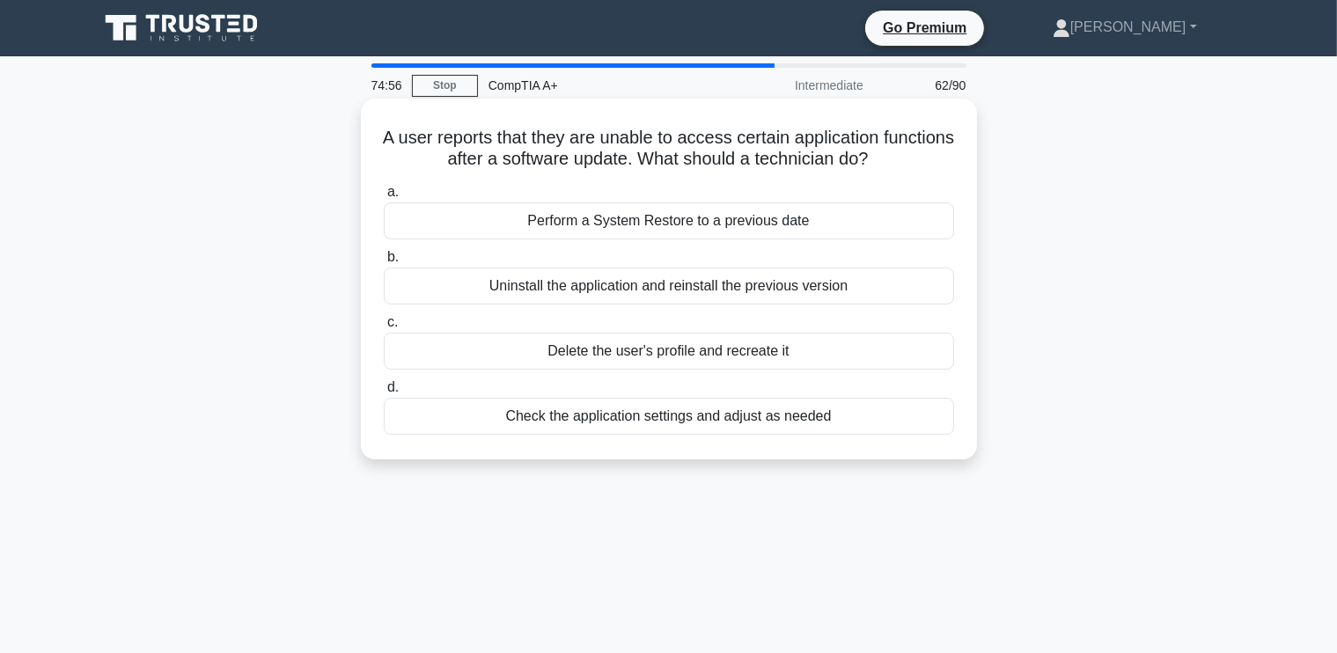
click at [610, 414] on div "Check the application settings and adjust as needed" at bounding box center [669, 416] width 570 height 37
click at [384, 393] on input "d. Check the application settings and adjust as needed" at bounding box center [384, 387] width 0 height 11
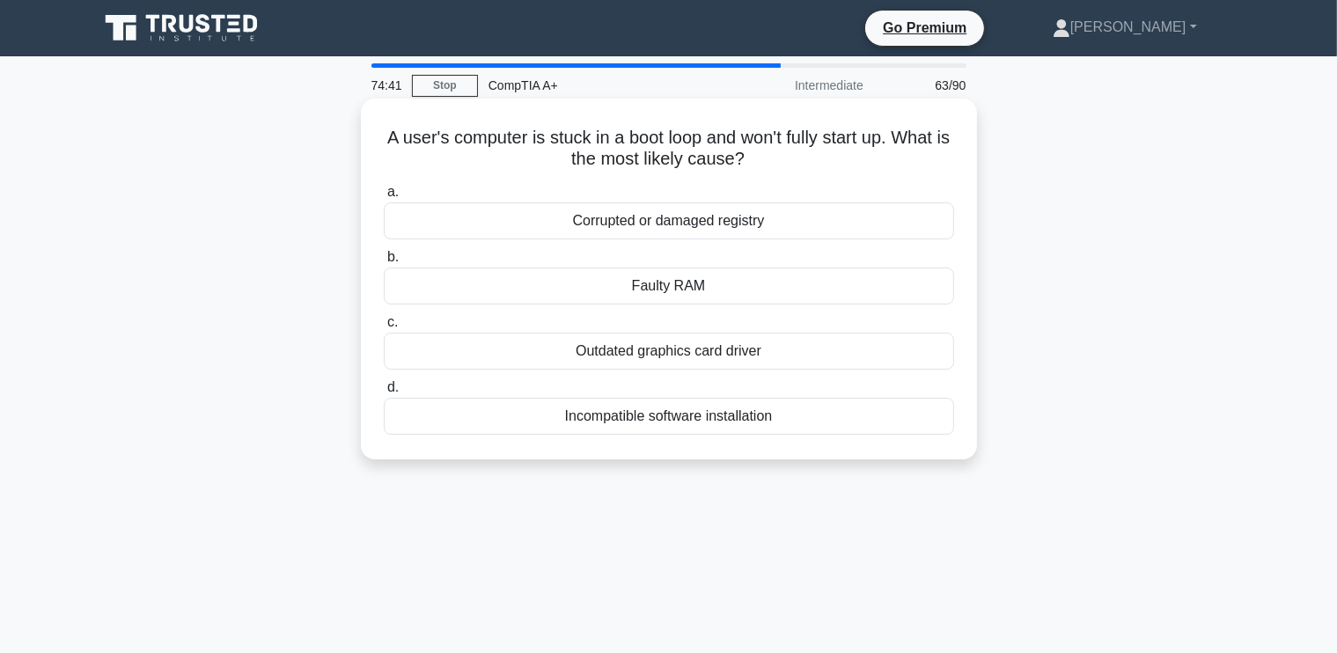
click at [703, 285] on div "Faulty RAM" at bounding box center [669, 286] width 570 height 37
click at [384, 263] on input "b. Faulty RAM" at bounding box center [384, 257] width 0 height 11
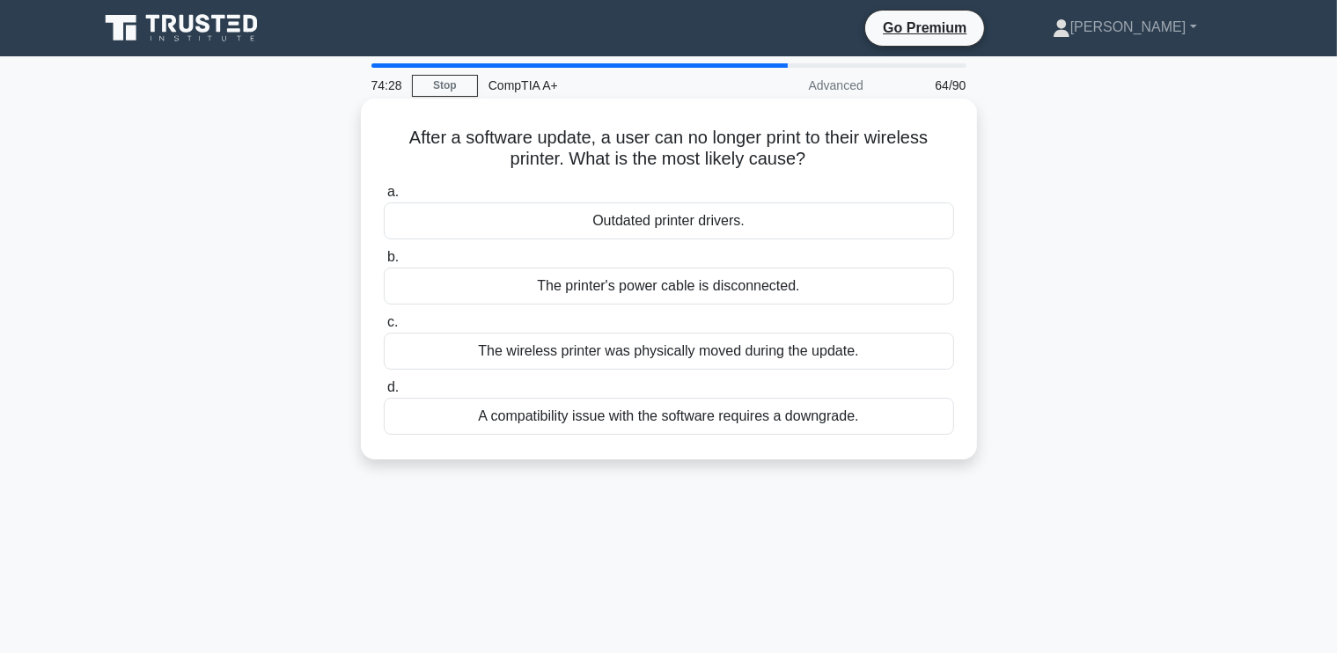
click at [774, 424] on div "A compatibility issue with the software requires a downgrade." at bounding box center [669, 416] width 570 height 37
click at [384, 393] on input "d. A compatibility issue with the software requires a downgrade." at bounding box center [384, 387] width 0 height 11
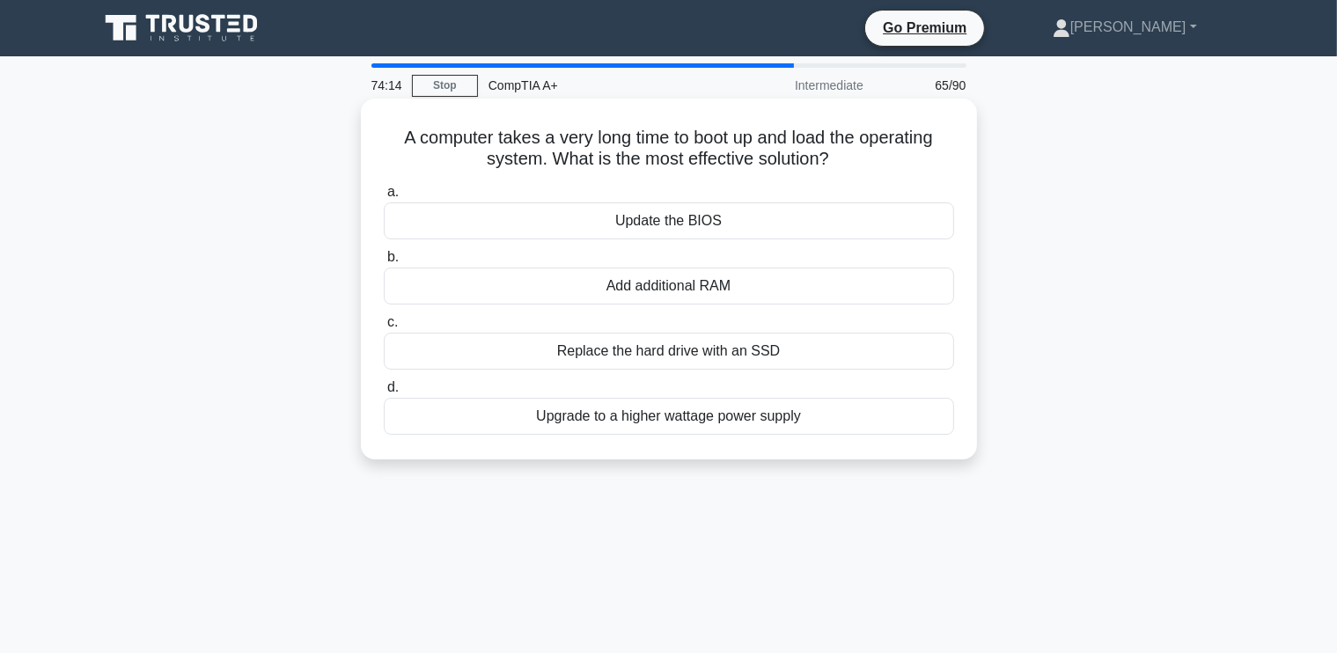
click at [666, 351] on div "Replace the hard drive with an SSD" at bounding box center [669, 351] width 570 height 37
click at [384, 328] on input "c. Replace the hard drive with an SSD" at bounding box center [384, 322] width 0 height 11
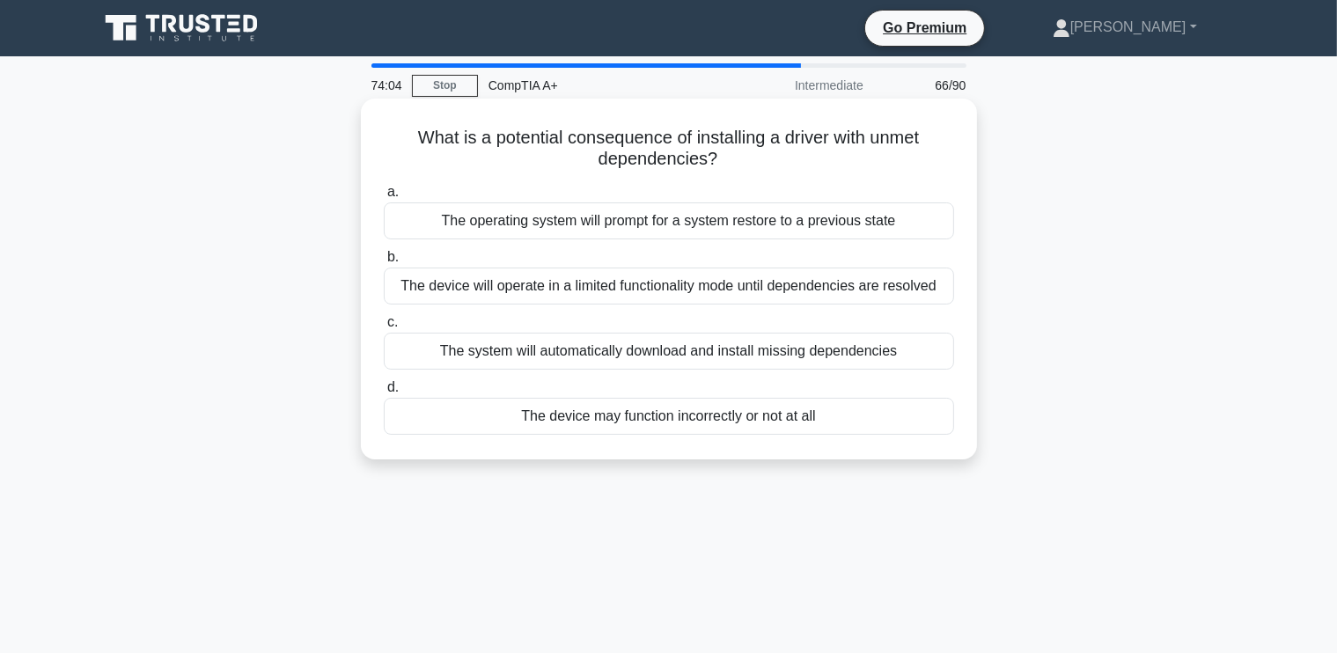
click at [835, 297] on div "The device will operate in a limited functionality mode until dependencies are …" at bounding box center [669, 286] width 570 height 37
click at [384, 263] on input "b. The device will operate in a limited functionality mode until dependencies a…" at bounding box center [384, 257] width 0 height 11
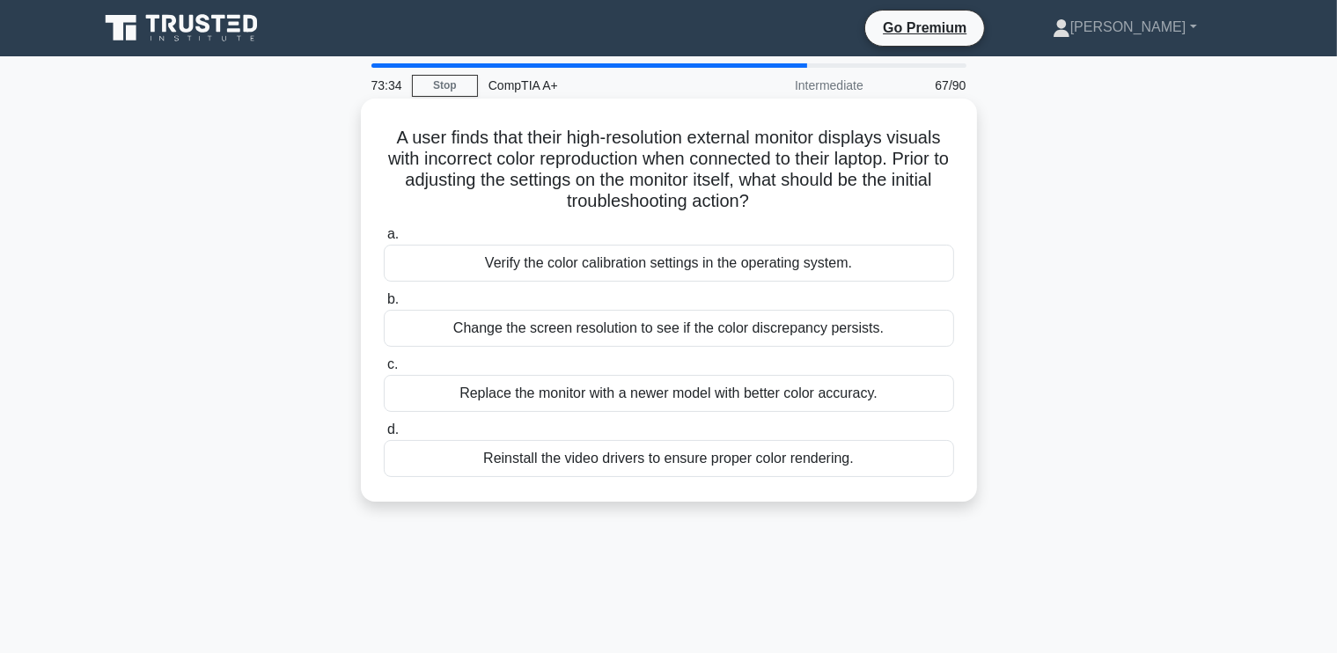
click at [634, 267] on div "Verify the color calibration settings in the operating system." at bounding box center [669, 263] width 570 height 37
click at [384, 240] on input "a. Verify the color calibration settings in the operating system." at bounding box center [384, 234] width 0 height 11
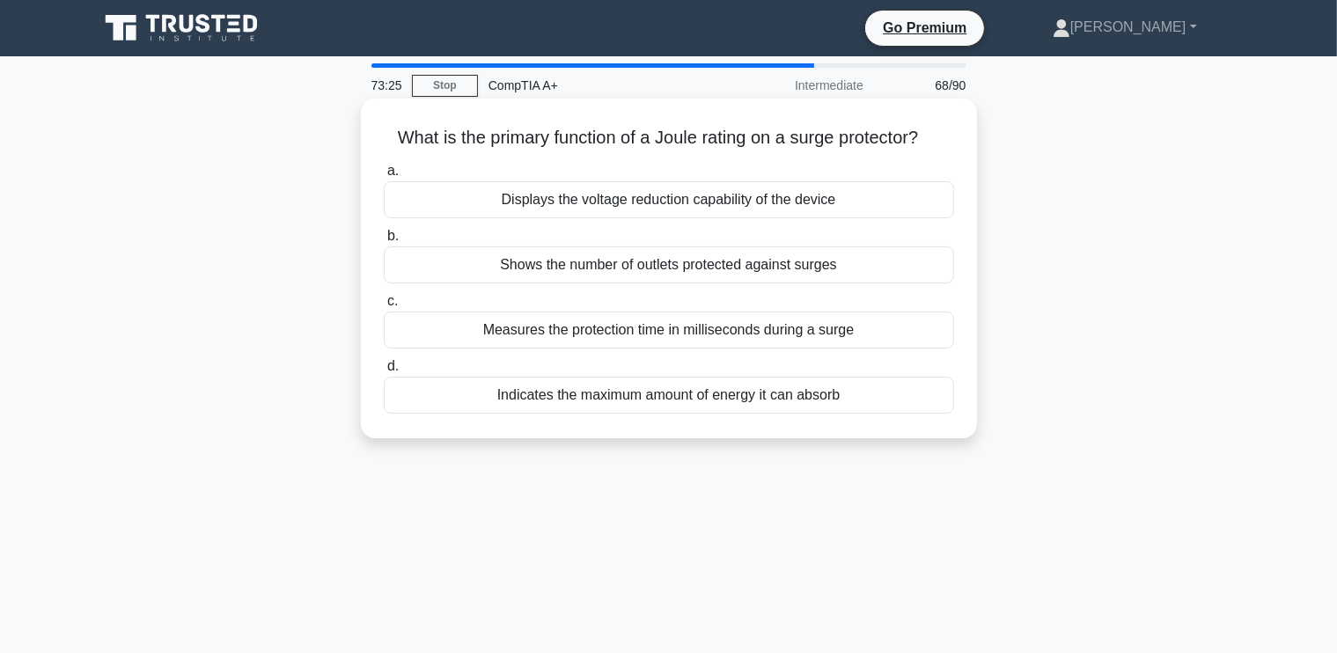
click at [636, 392] on div "Indicates the maximum amount of energy it can absorb" at bounding box center [669, 395] width 570 height 37
click at [384, 372] on input "d. Indicates the maximum amount of energy it can absorb" at bounding box center [384, 366] width 0 height 11
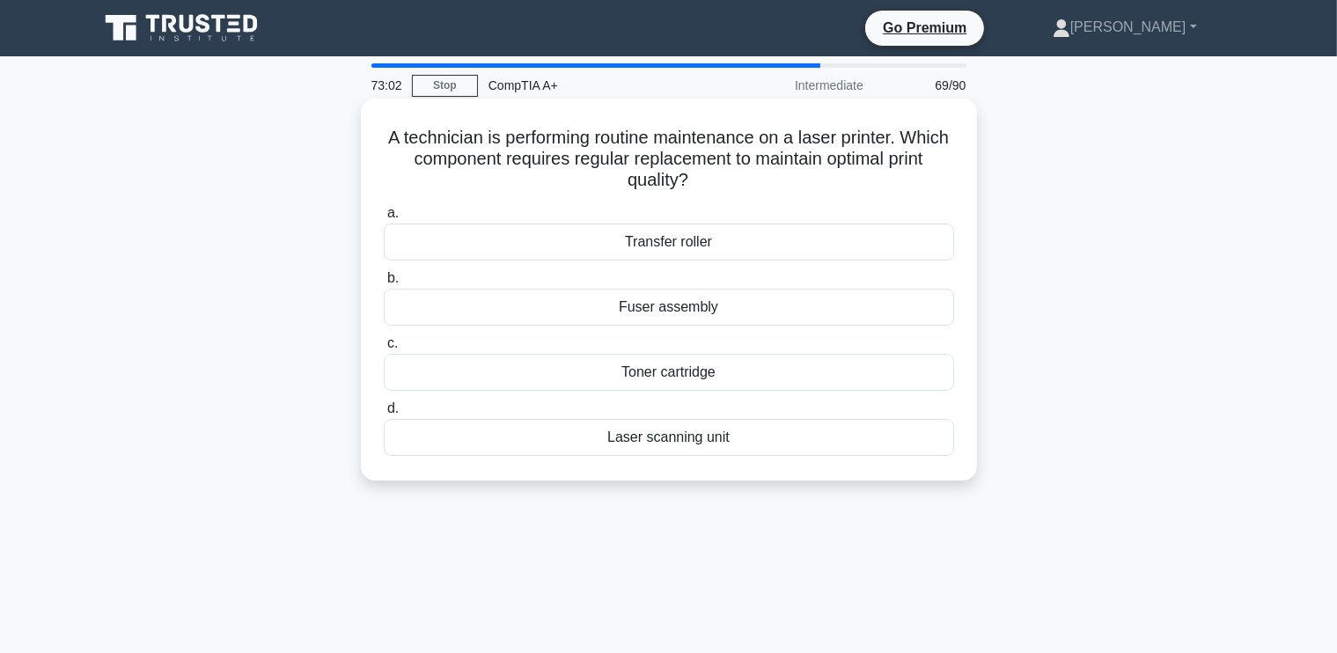
click at [670, 374] on div "Toner cartridge" at bounding box center [669, 372] width 570 height 37
click at [384, 349] on input "c. Toner cartridge" at bounding box center [384, 343] width 0 height 11
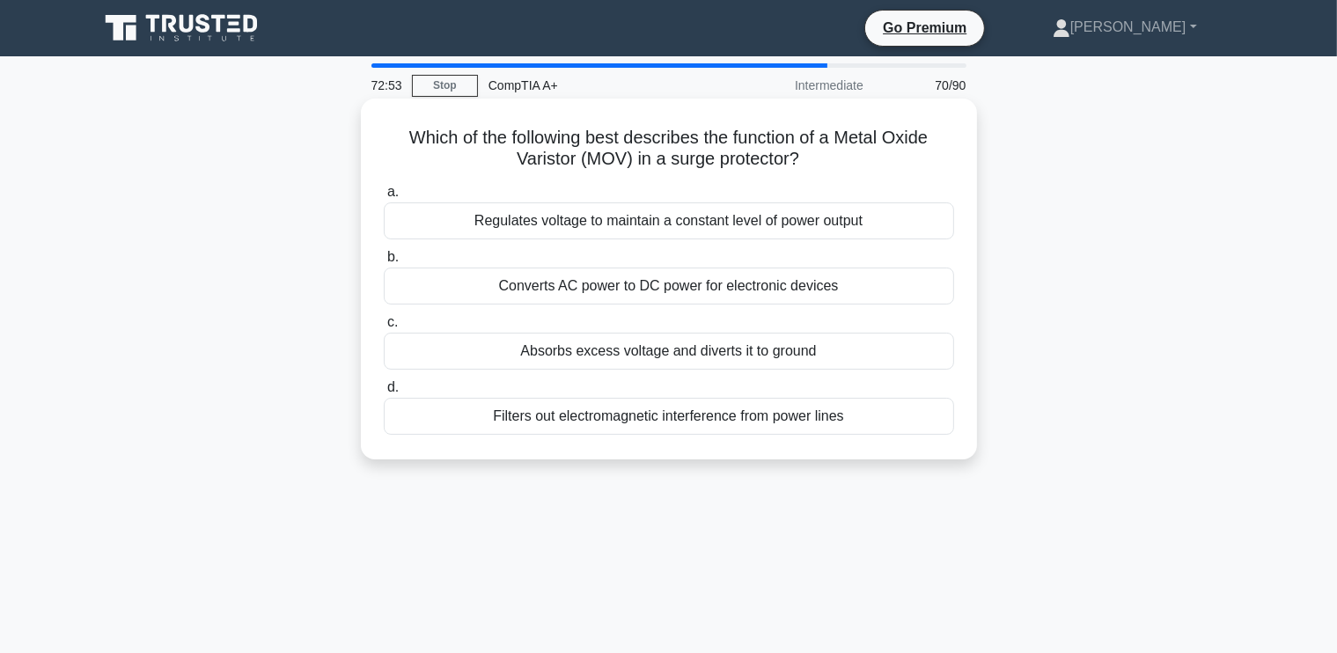
click at [623, 348] on div "Absorbs excess voltage and diverts it to ground" at bounding box center [669, 351] width 570 height 37
click at [384, 328] on input "c. Absorbs excess voltage and diverts it to ground" at bounding box center [384, 322] width 0 height 11
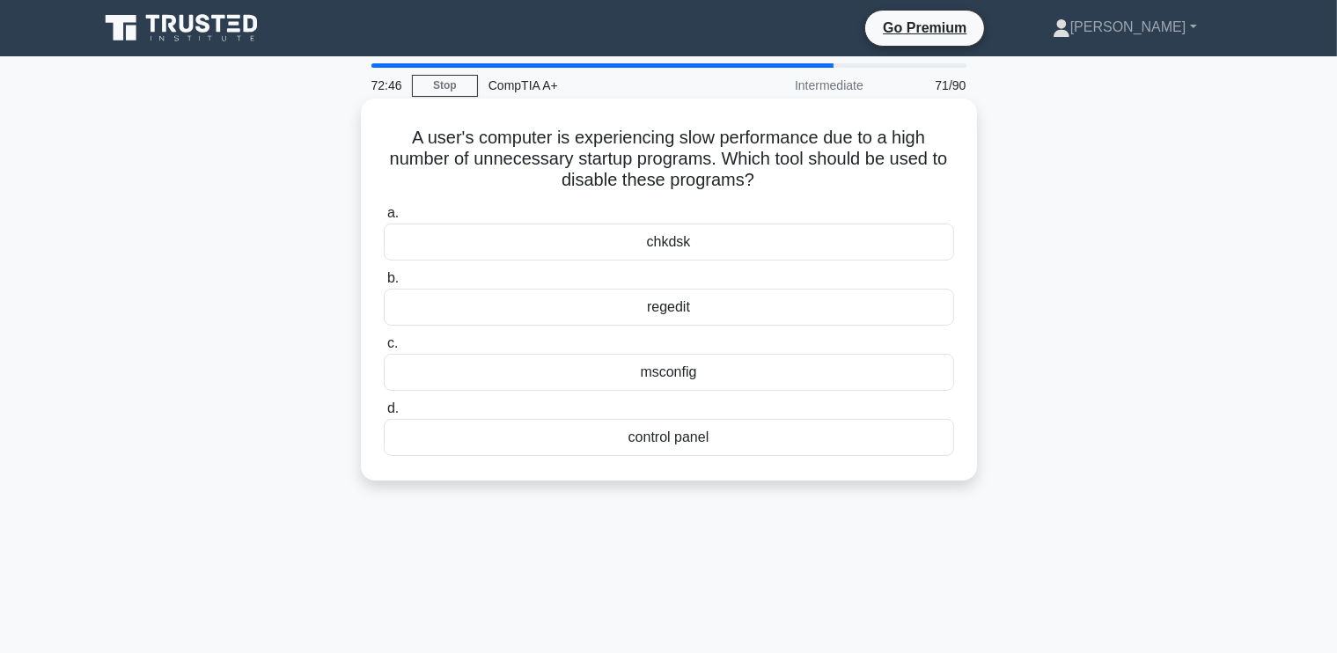
click at [665, 365] on div "msconfig" at bounding box center [669, 372] width 570 height 37
click at [384, 349] on input "c. msconfig" at bounding box center [384, 343] width 0 height 11
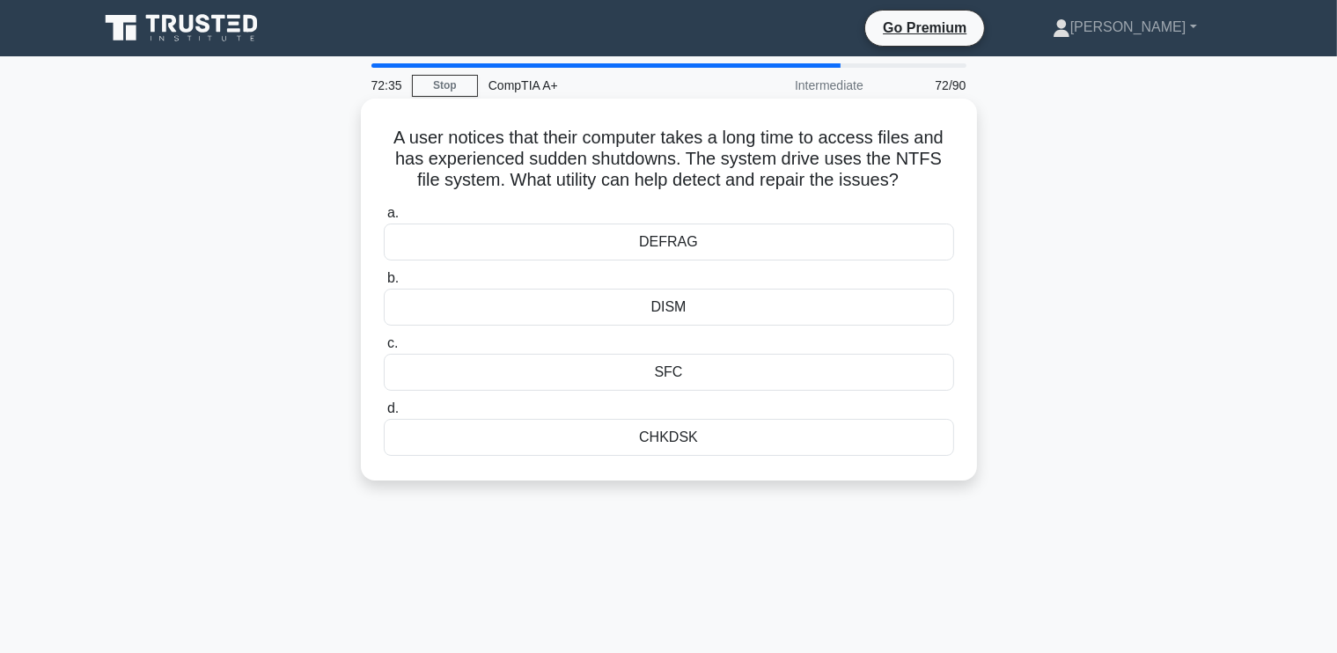
click at [672, 250] on div "DEFRAG" at bounding box center [669, 242] width 570 height 37
click at [384, 219] on input "a. DEFRAG" at bounding box center [384, 213] width 0 height 11
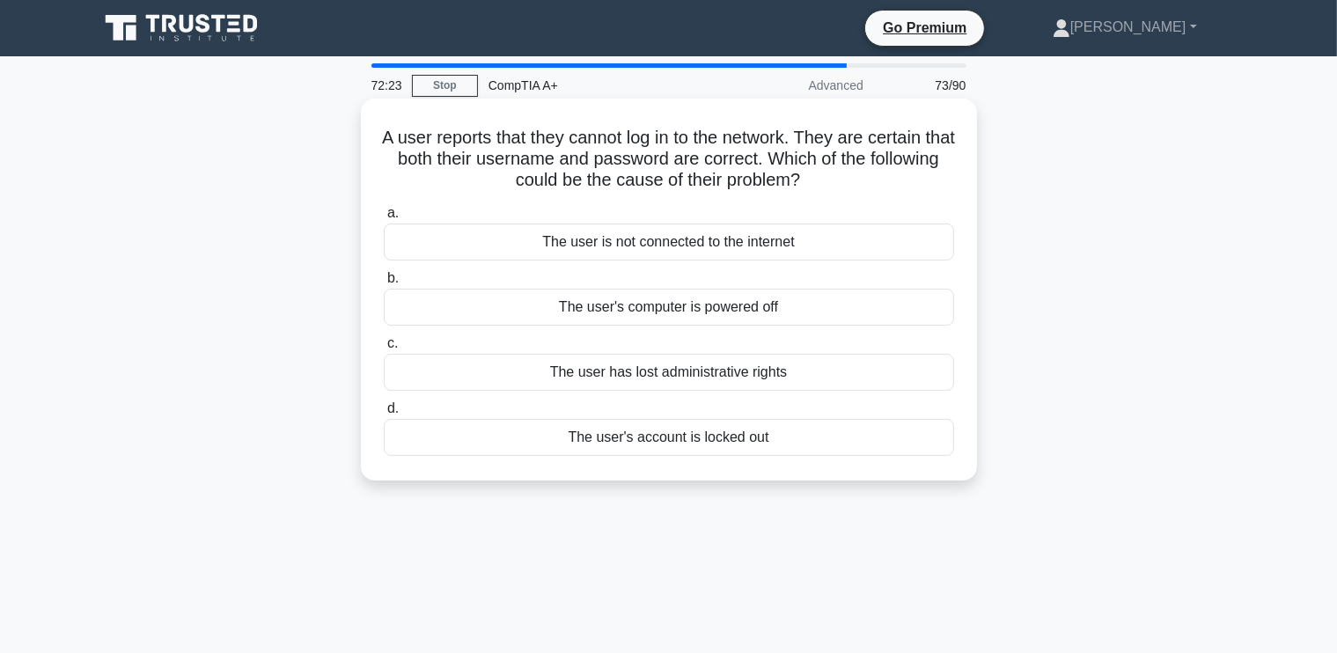
click at [632, 436] on div "The user's account is locked out" at bounding box center [669, 437] width 570 height 37
click at [384, 414] on input "d. The user's account is locked out" at bounding box center [384, 408] width 0 height 11
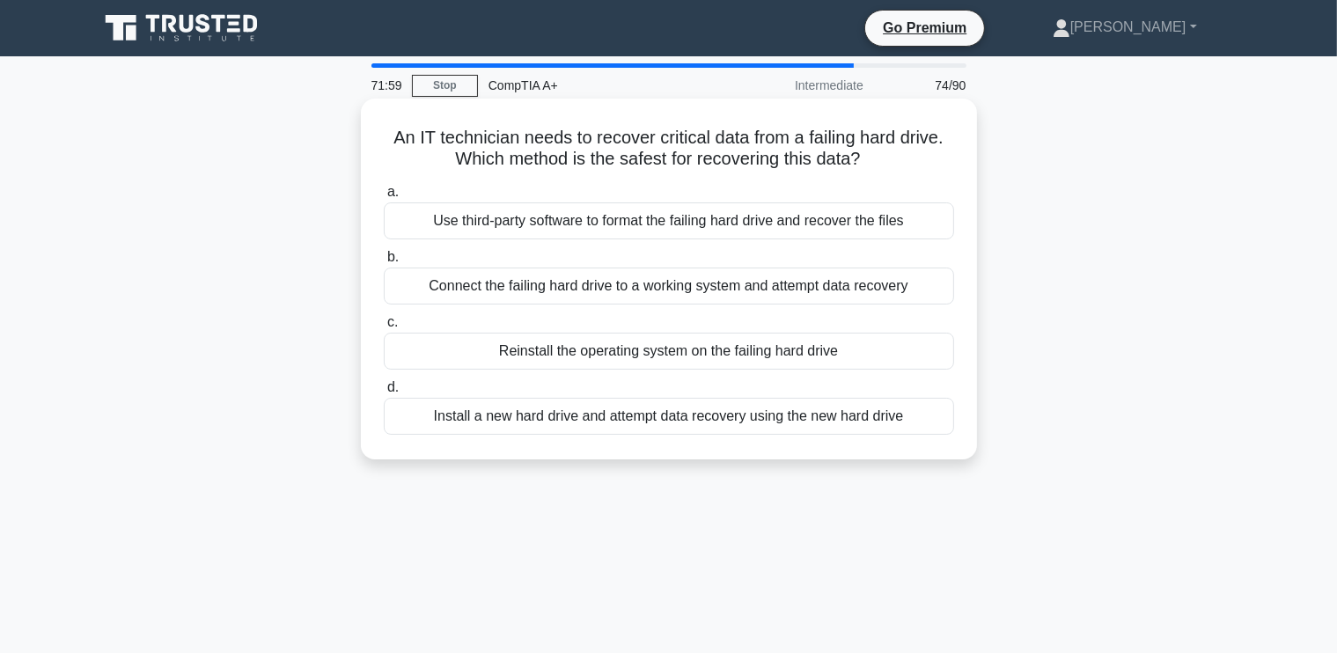
click at [650, 286] on div "Connect the failing hard drive to a working system and attempt data recovery" at bounding box center [669, 286] width 570 height 37
click at [384, 263] on input "b. Connect the failing hard drive to a working system and attempt data recovery" at bounding box center [384, 257] width 0 height 11
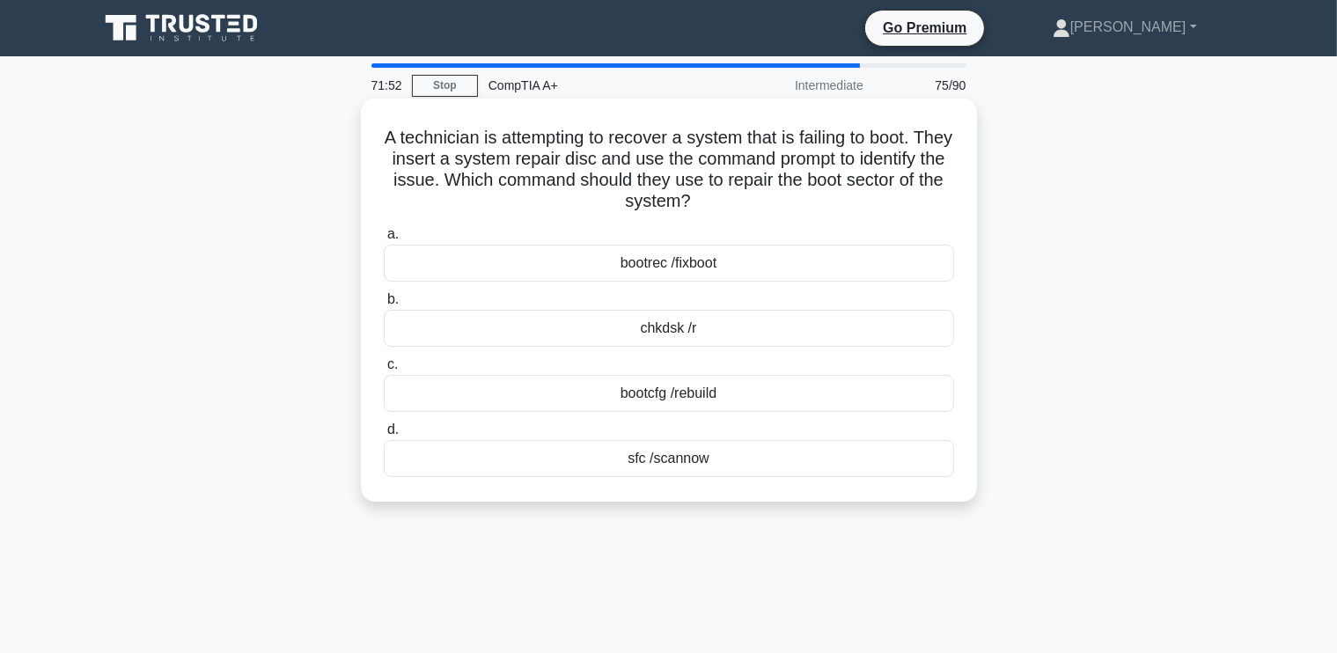
click at [675, 326] on div "chkdsk /r" at bounding box center [669, 328] width 570 height 37
click at [384, 305] on input "b. chkdsk /r" at bounding box center [384, 299] width 0 height 11
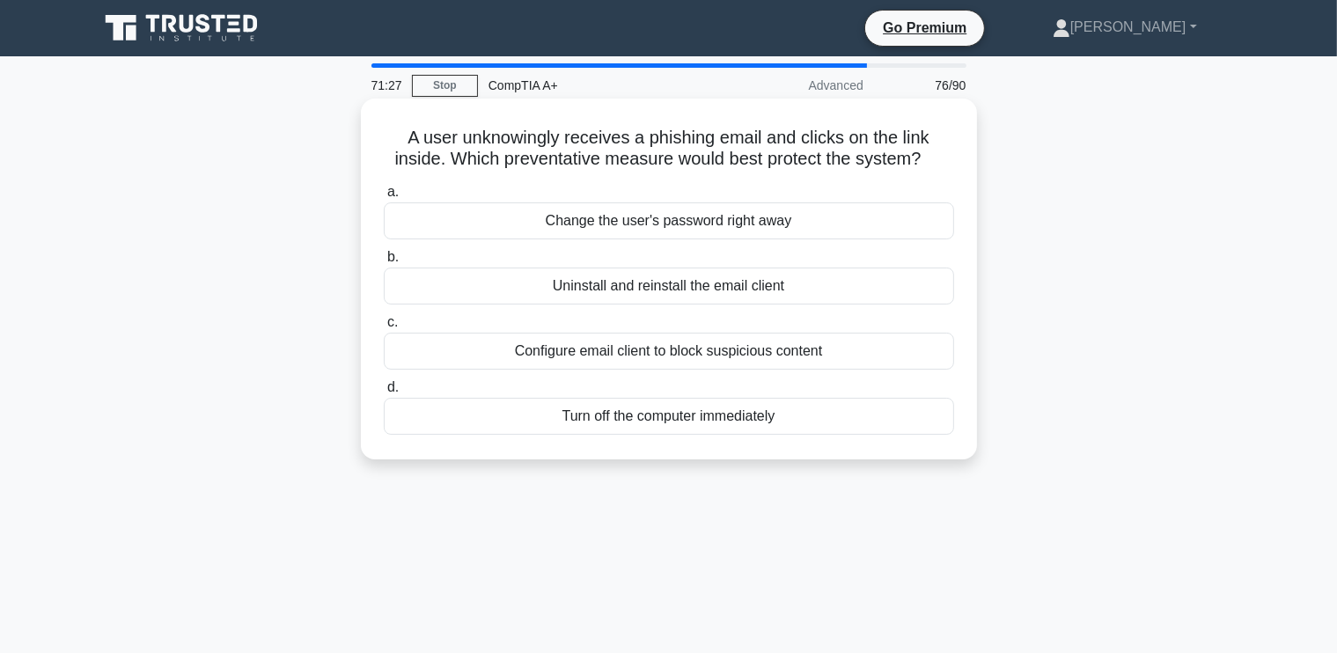
click at [706, 223] on div "Change the user's password right away" at bounding box center [669, 220] width 570 height 37
click at [384, 198] on input "a. Change the user's password right away" at bounding box center [384, 192] width 0 height 11
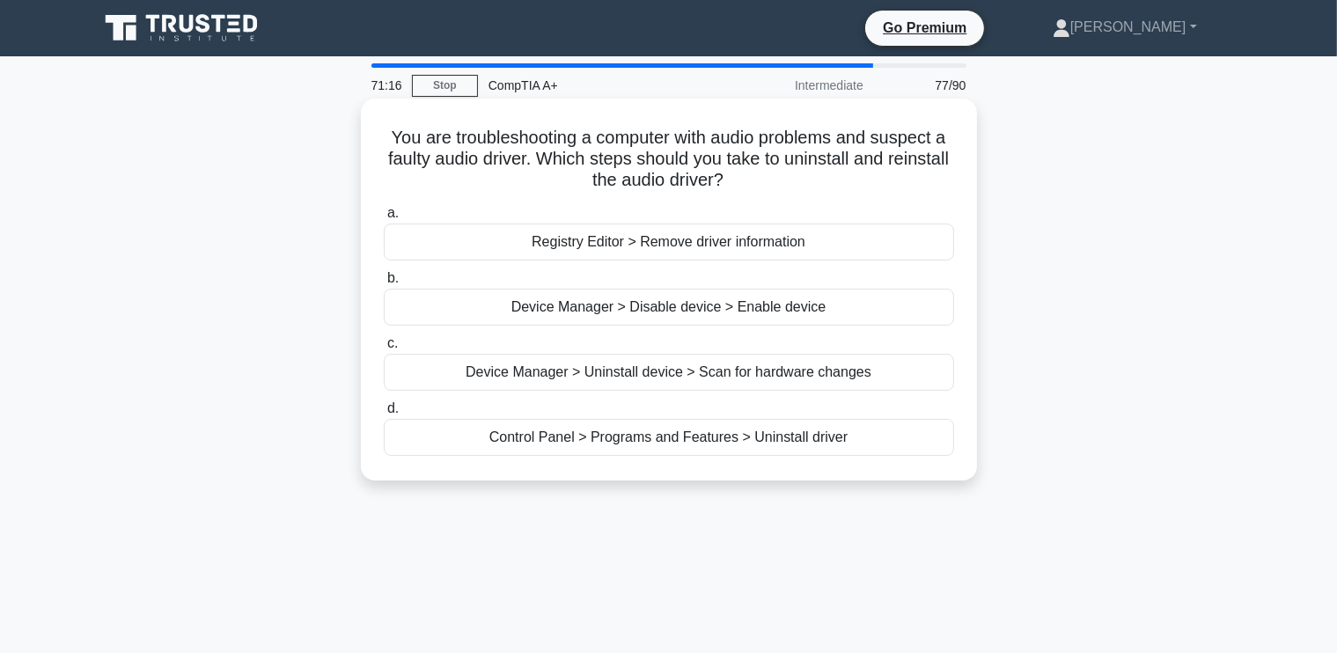
click at [649, 373] on div "Device Manager > Uninstall device > Scan for hardware changes" at bounding box center [669, 372] width 570 height 37
click at [384, 349] on input "c. Device Manager > Uninstall device > Scan for hardware changes" at bounding box center [384, 343] width 0 height 11
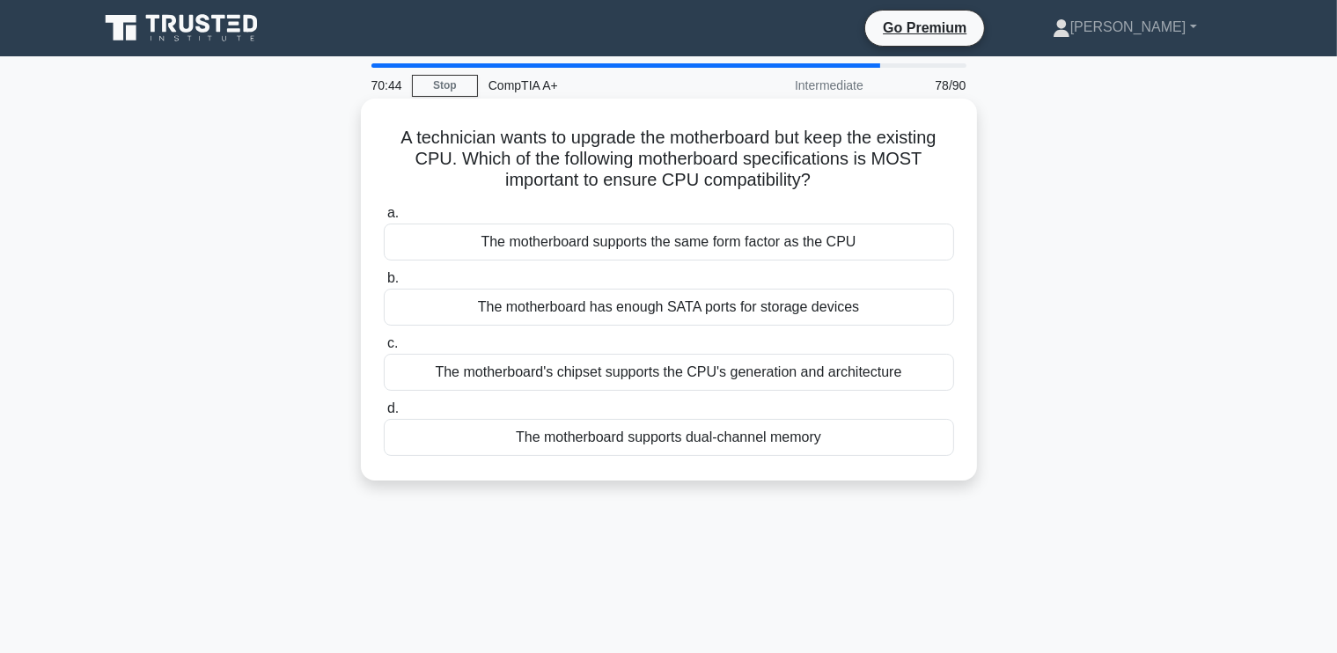
click at [723, 249] on div "The motherboard supports the same form factor as the CPU" at bounding box center [669, 242] width 570 height 37
click at [384, 219] on input "a. The motherboard supports the same form factor as the CPU" at bounding box center [384, 213] width 0 height 11
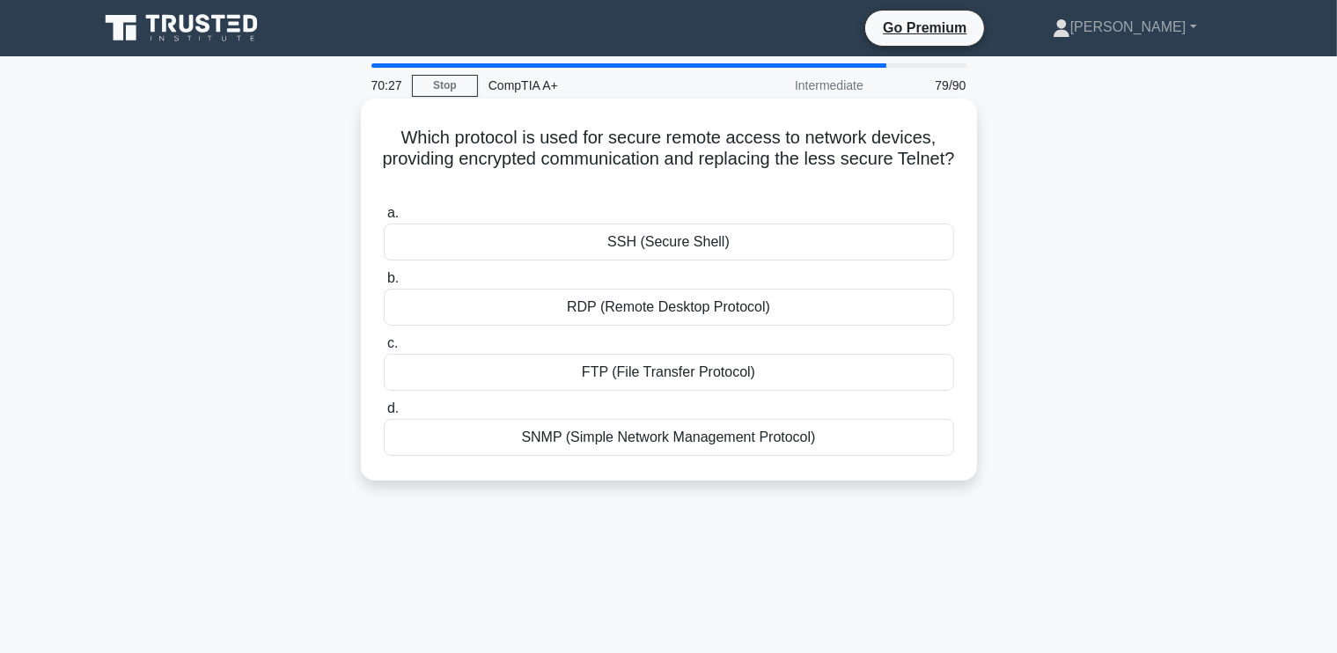
click at [625, 243] on div "SSH (Secure Shell)" at bounding box center [669, 242] width 570 height 37
click at [384, 219] on input "a. SSH (Secure Shell)" at bounding box center [384, 213] width 0 height 11
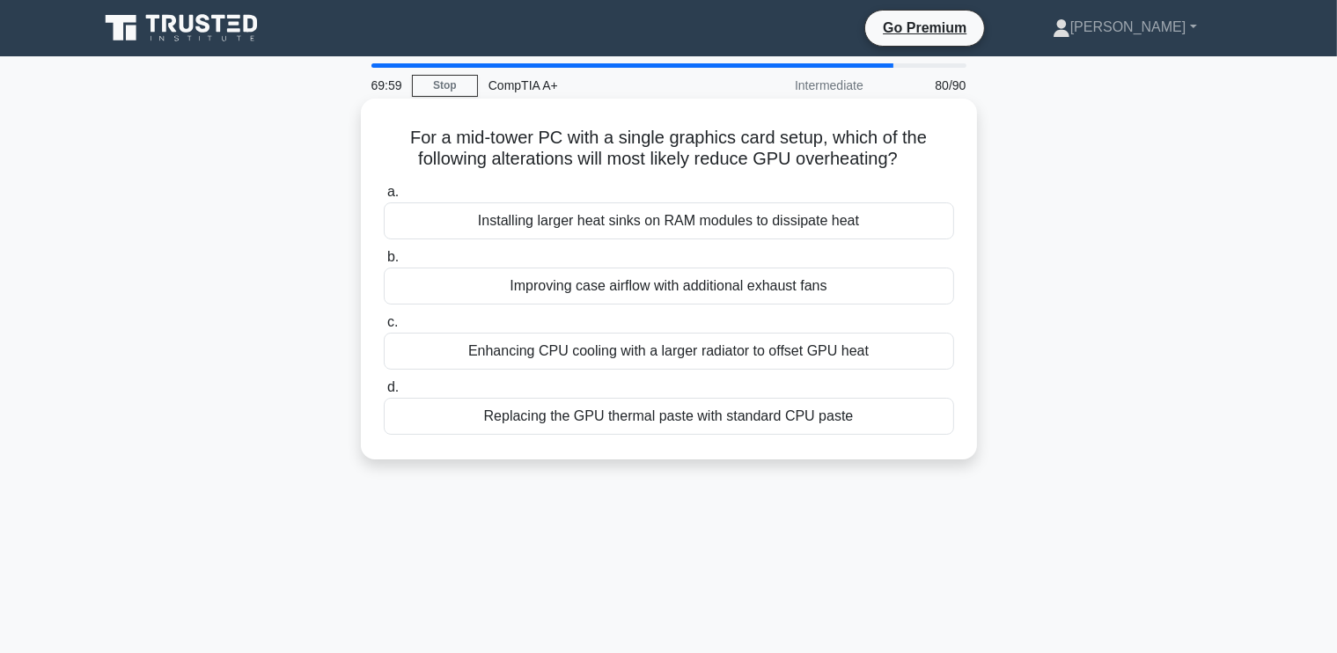
click at [695, 288] on div "Improving case airflow with additional exhaust fans" at bounding box center [669, 286] width 570 height 37
click at [384, 263] on input "b. Improving case airflow with additional exhaust fans" at bounding box center [384, 257] width 0 height 11
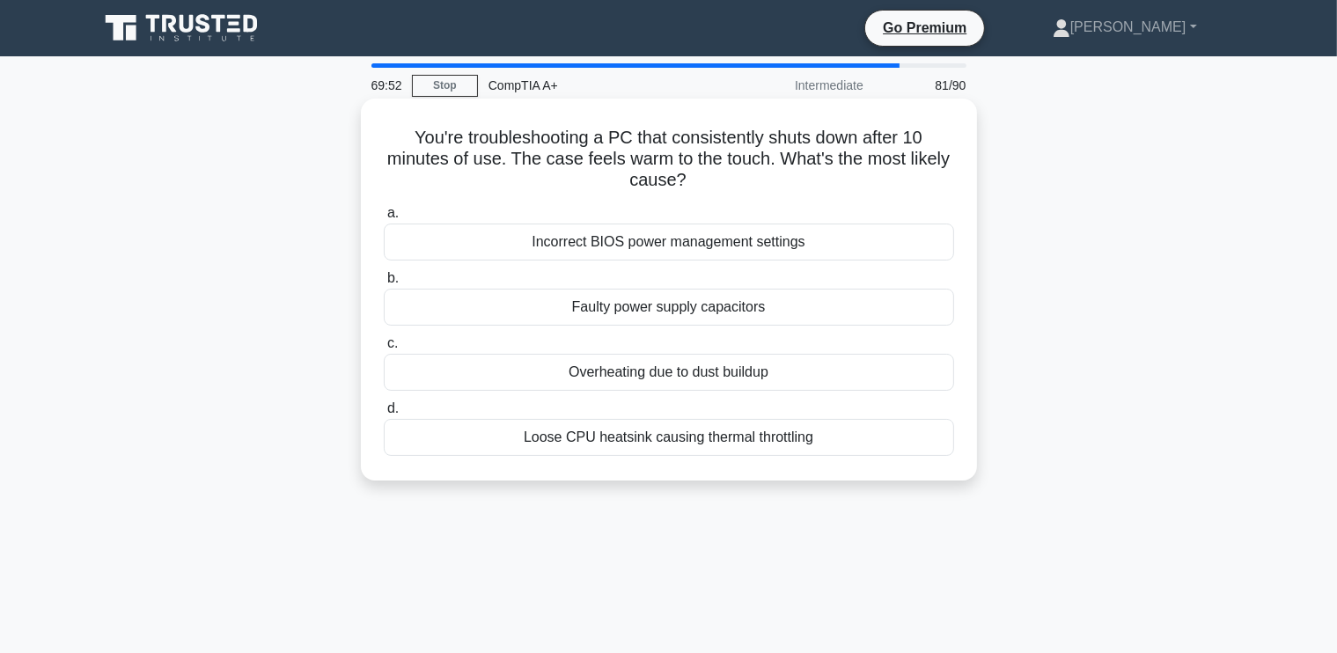
click at [659, 373] on div "Overheating due to dust buildup" at bounding box center [669, 372] width 570 height 37
click at [384, 349] on input "c. Overheating due to dust buildup" at bounding box center [384, 343] width 0 height 11
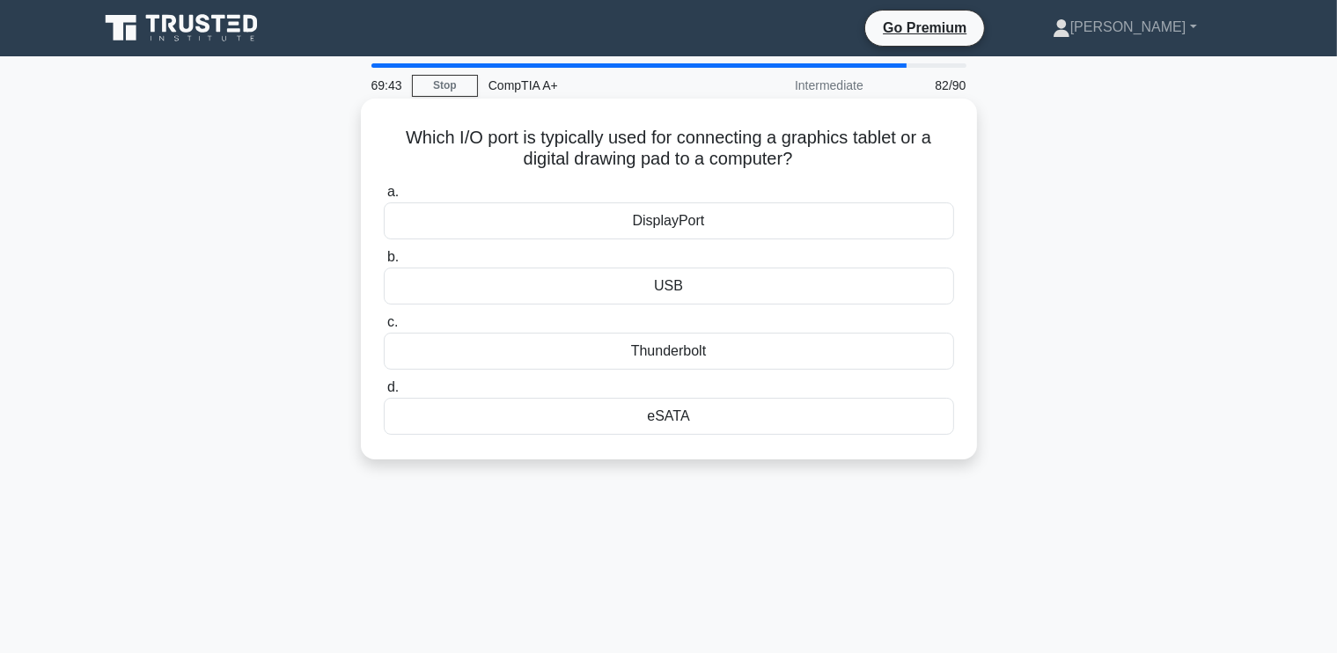
click at [678, 281] on div "USB" at bounding box center [669, 286] width 570 height 37
click at [384, 263] on input "b. USB" at bounding box center [384, 257] width 0 height 11
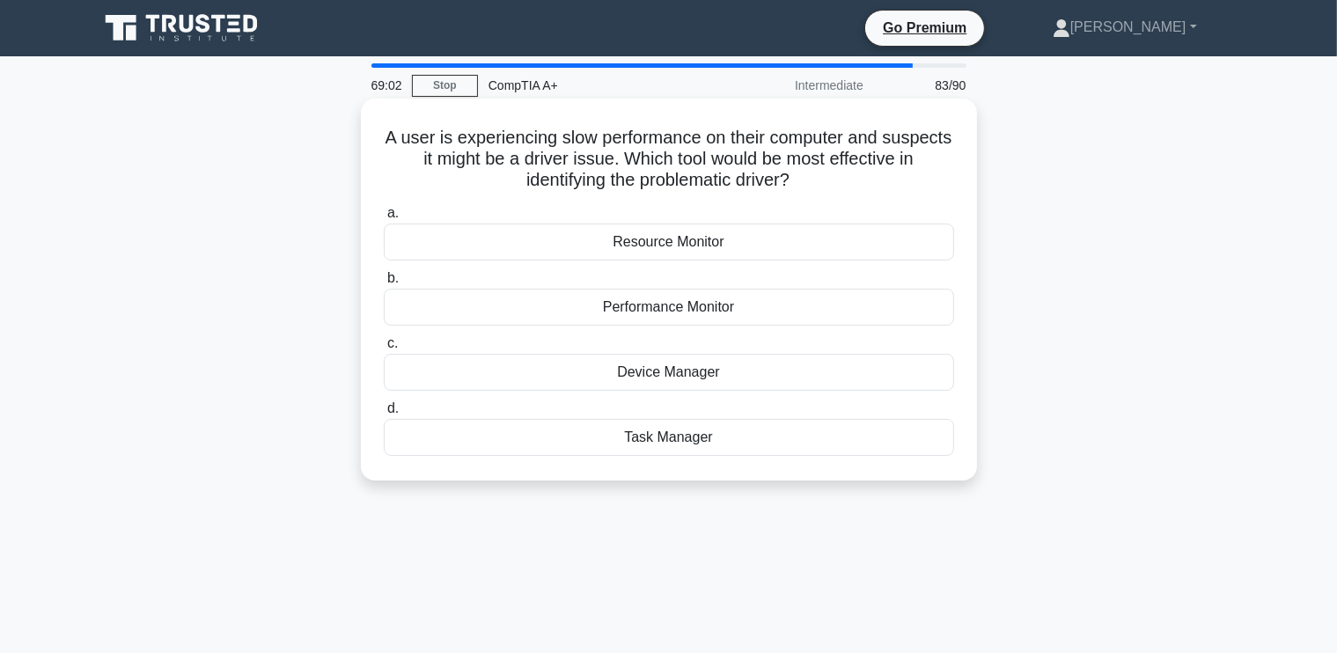
click at [665, 372] on div "Device Manager" at bounding box center [669, 372] width 570 height 37
click at [384, 349] on input "c. Device Manager" at bounding box center [384, 343] width 0 height 11
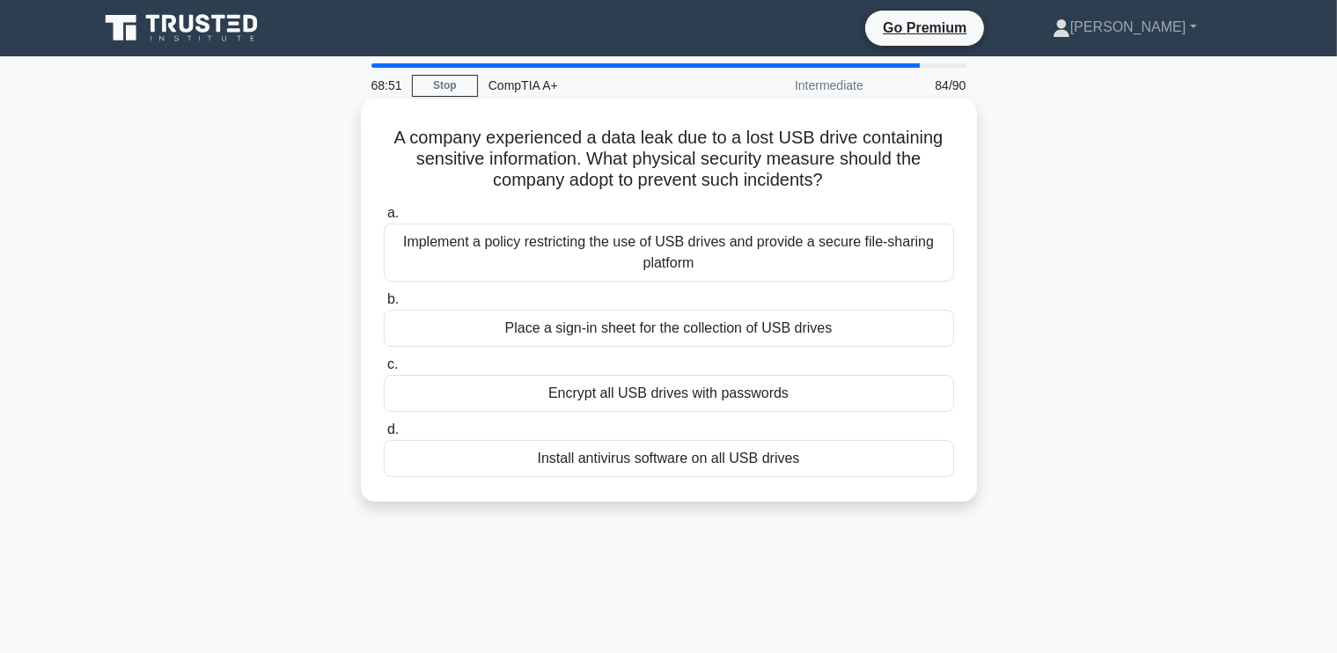
click at [741, 253] on div "Implement a policy restricting the use of USB drives and provide a secure file-…" at bounding box center [669, 253] width 570 height 58
click at [384, 219] on input "a. Implement a policy restricting the use of USB drives and provide a secure fi…" at bounding box center [384, 213] width 0 height 11
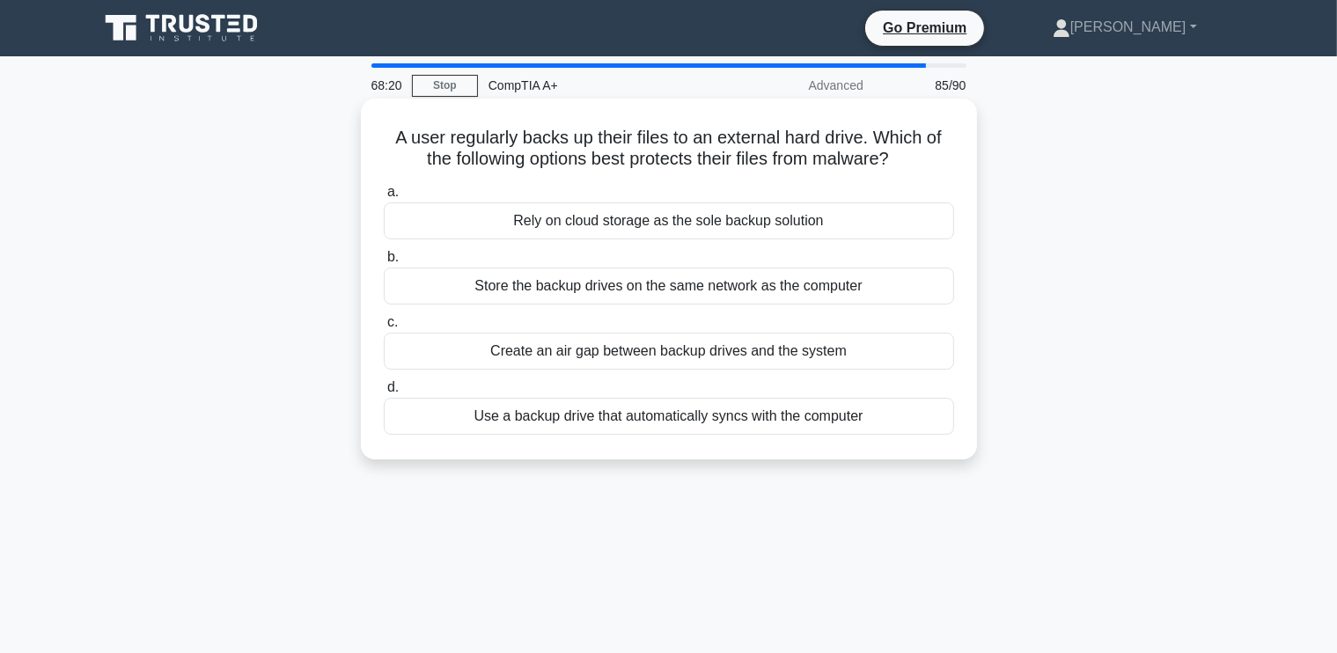
click at [672, 414] on div "Use a backup drive that automatically syncs with the computer" at bounding box center [669, 416] width 570 height 37
click at [384, 393] on input "d. Use a backup drive that automatically syncs with the computer" at bounding box center [384, 387] width 0 height 11
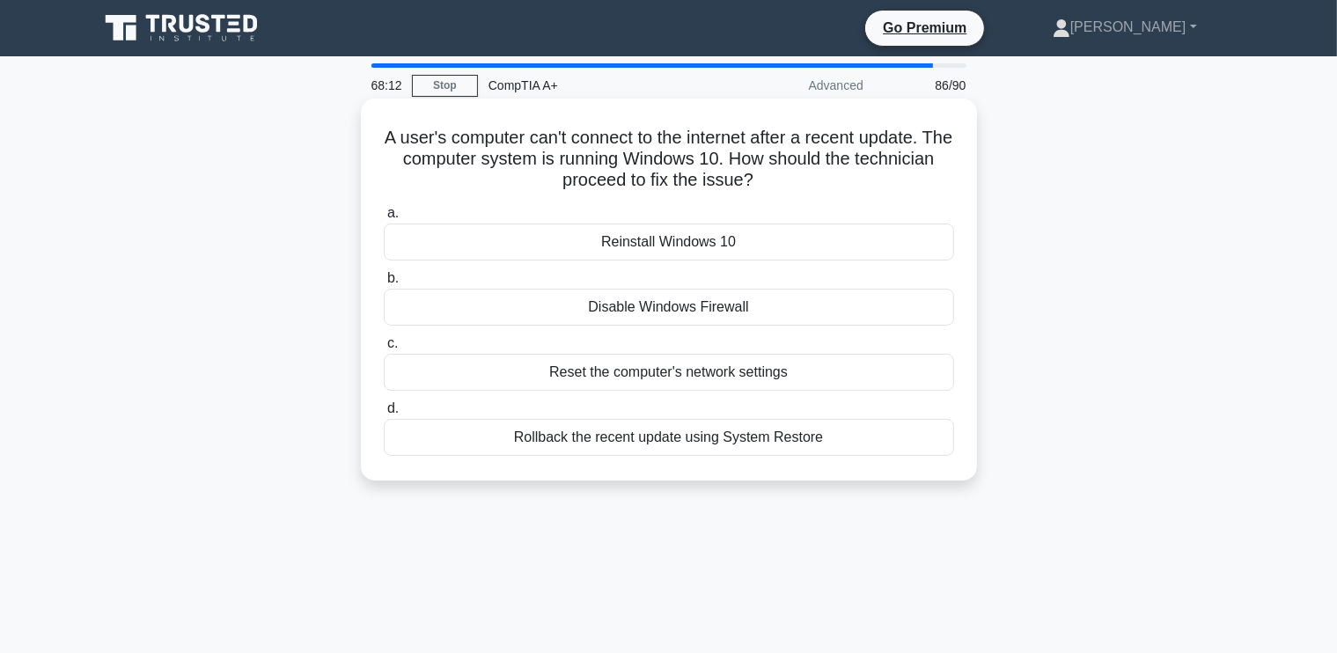
click at [731, 370] on div "Reset the computer's network settings" at bounding box center [669, 372] width 570 height 37
click at [384, 349] on input "c. Reset the computer's network settings" at bounding box center [384, 343] width 0 height 11
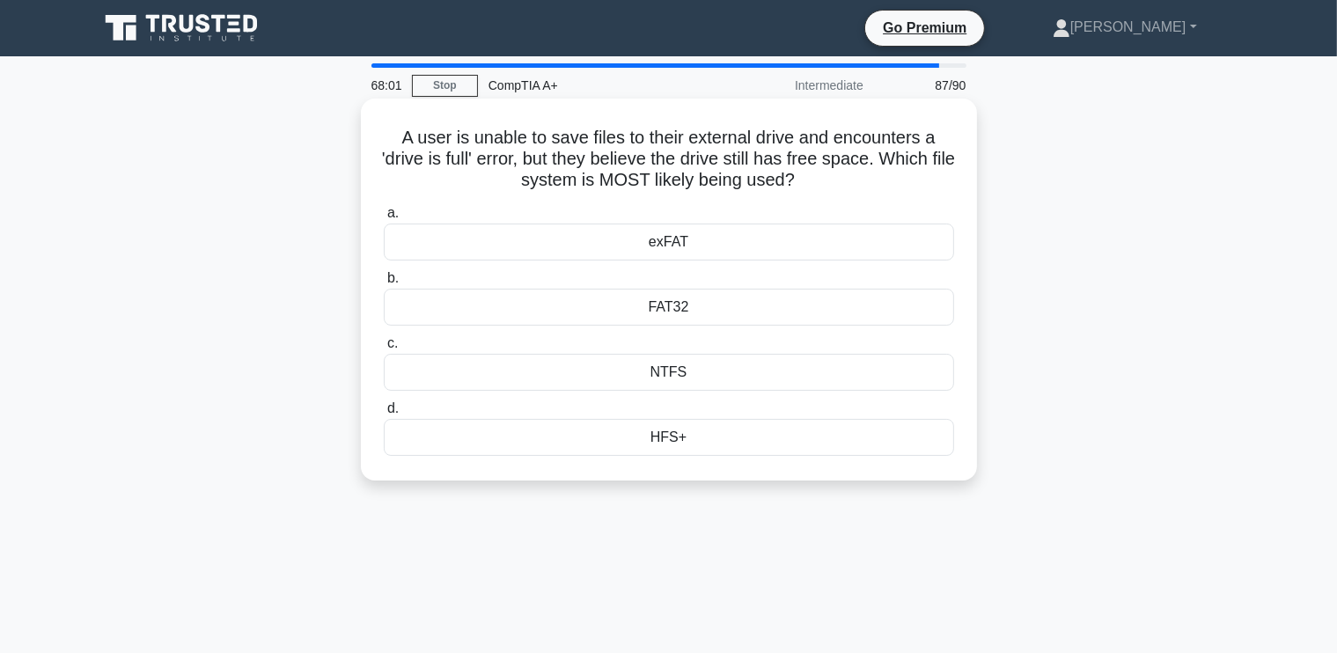
click at [669, 246] on div "exFAT" at bounding box center [669, 242] width 570 height 37
click at [384, 219] on input "a. exFAT" at bounding box center [384, 213] width 0 height 11
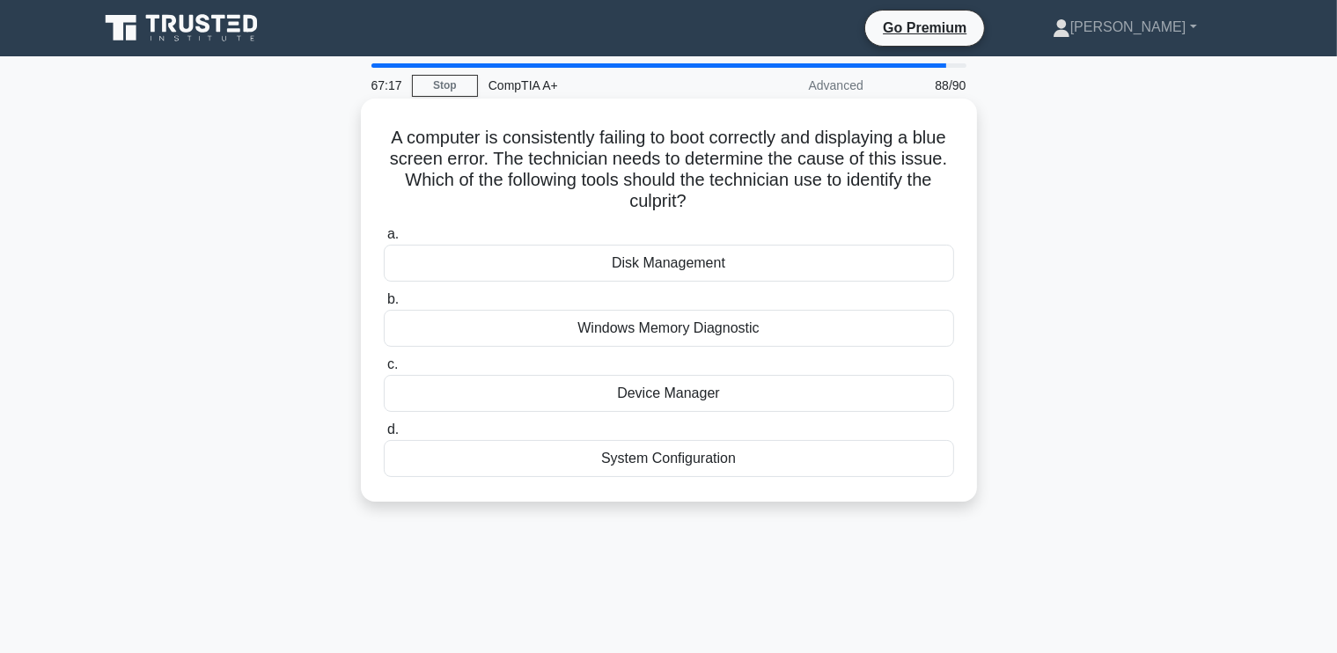
click at [709, 319] on div "Windows Memory Diagnostic" at bounding box center [669, 328] width 570 height 37
click at [384, 305] on input "b. Windows Memory Diagnostic" at bounding box center [384, 299] width 0 height 11
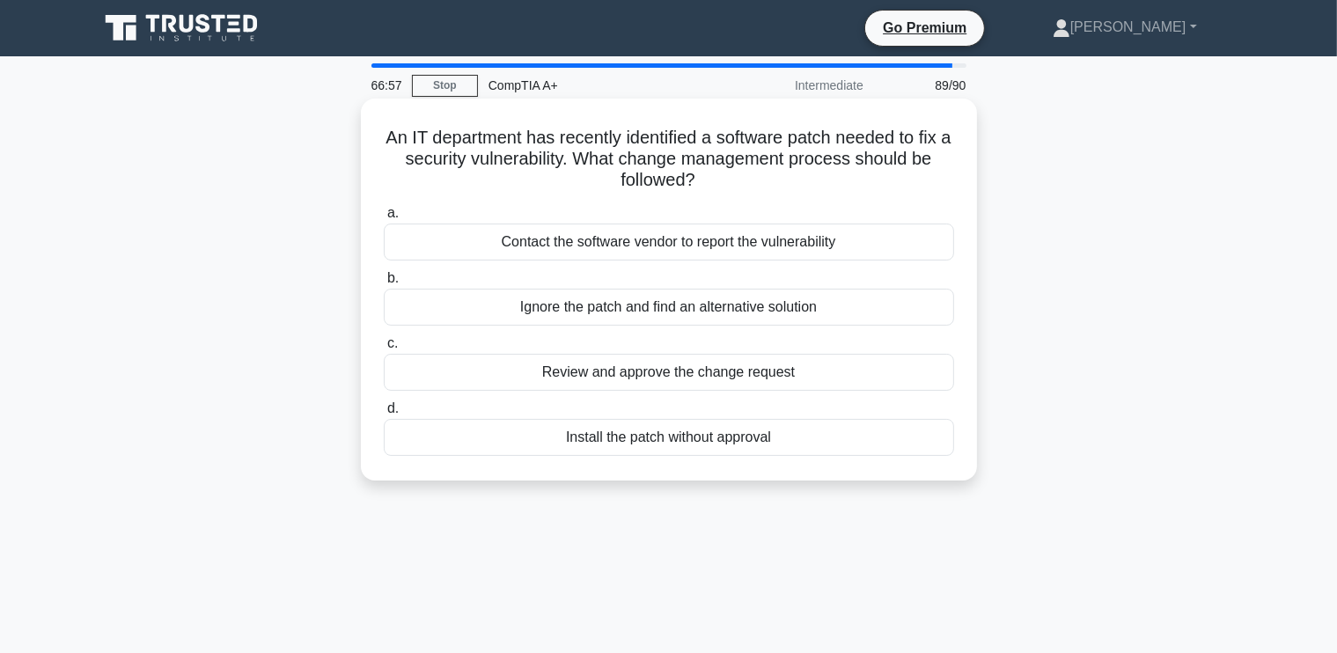
click at [662, 238] on div "Contact the software vendor to report the vulnerability" at bounding box center [669, 242] width 570 height 37
click at [384, 219] on input "a. Contact the software vendor to report the vulnerability" at bounding box center [384, 213] width 0 height 11
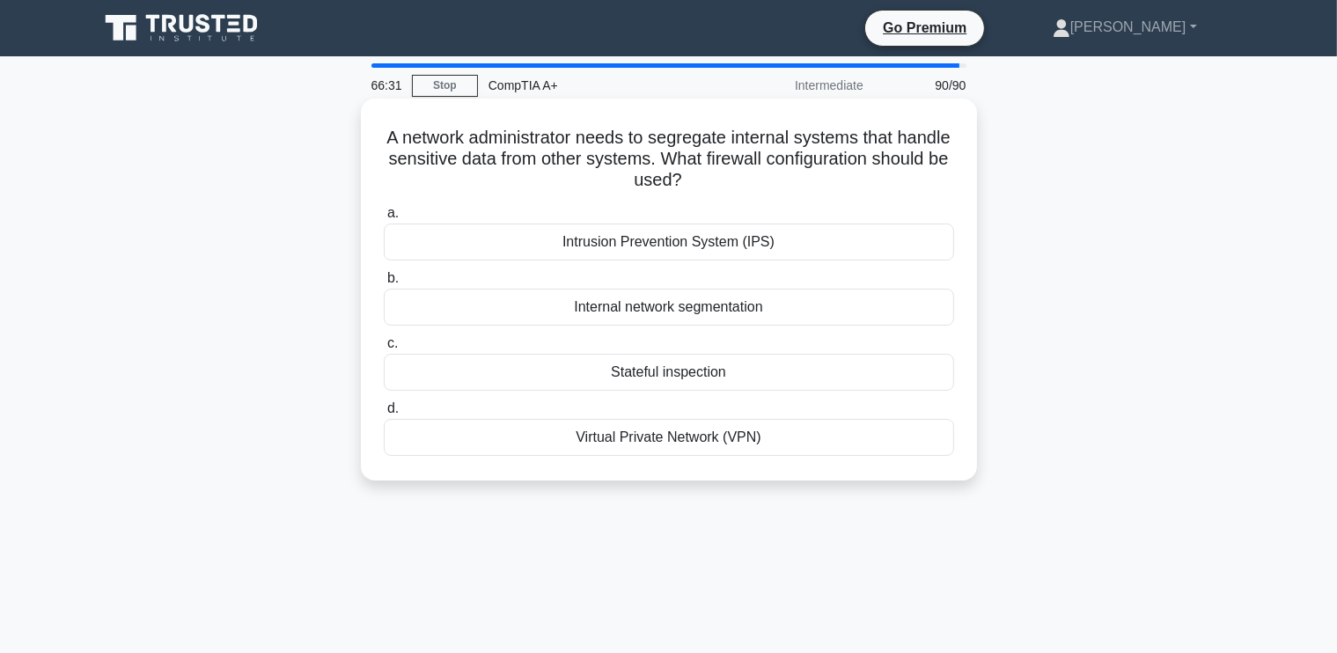
click at [664, 248] on div "Intrusion Prevention System (IPS)" at bounding box center [669, 242] width 570 height 37
click at [384, 219] on input "a. Intrusion Prevention System (IPS)" at bounding box center [384, 213] width 0 height 11
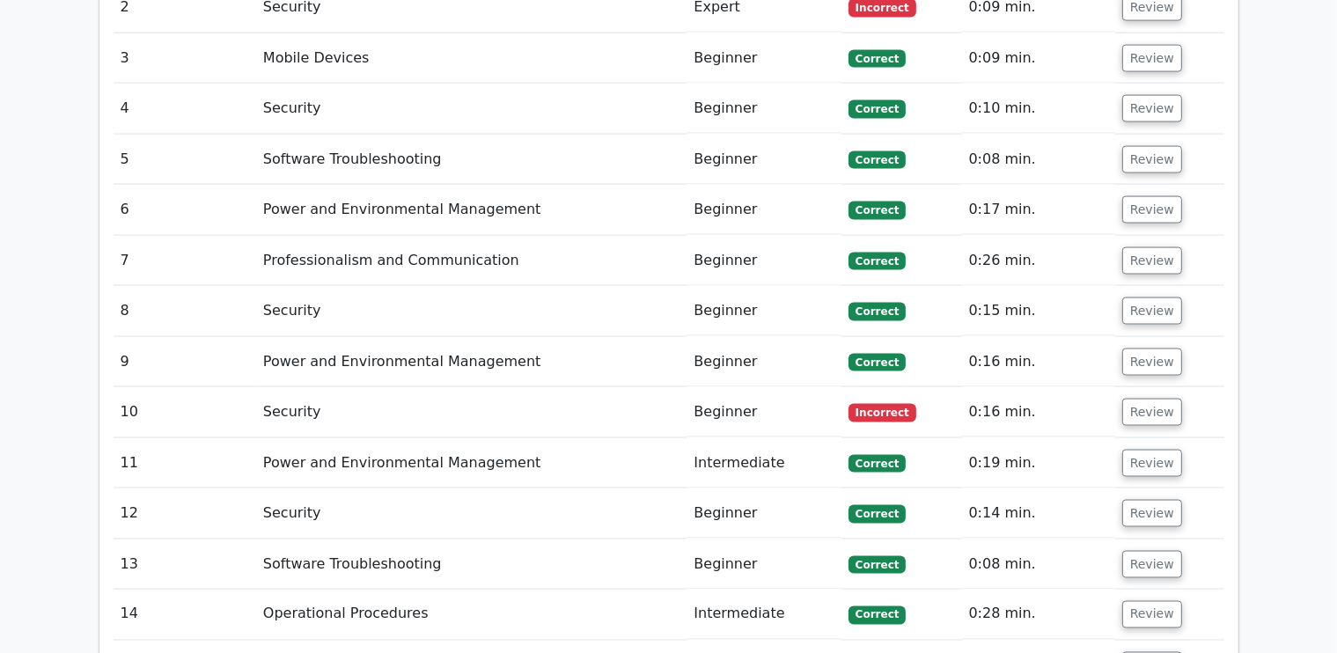
scroll to position [2640, 0]
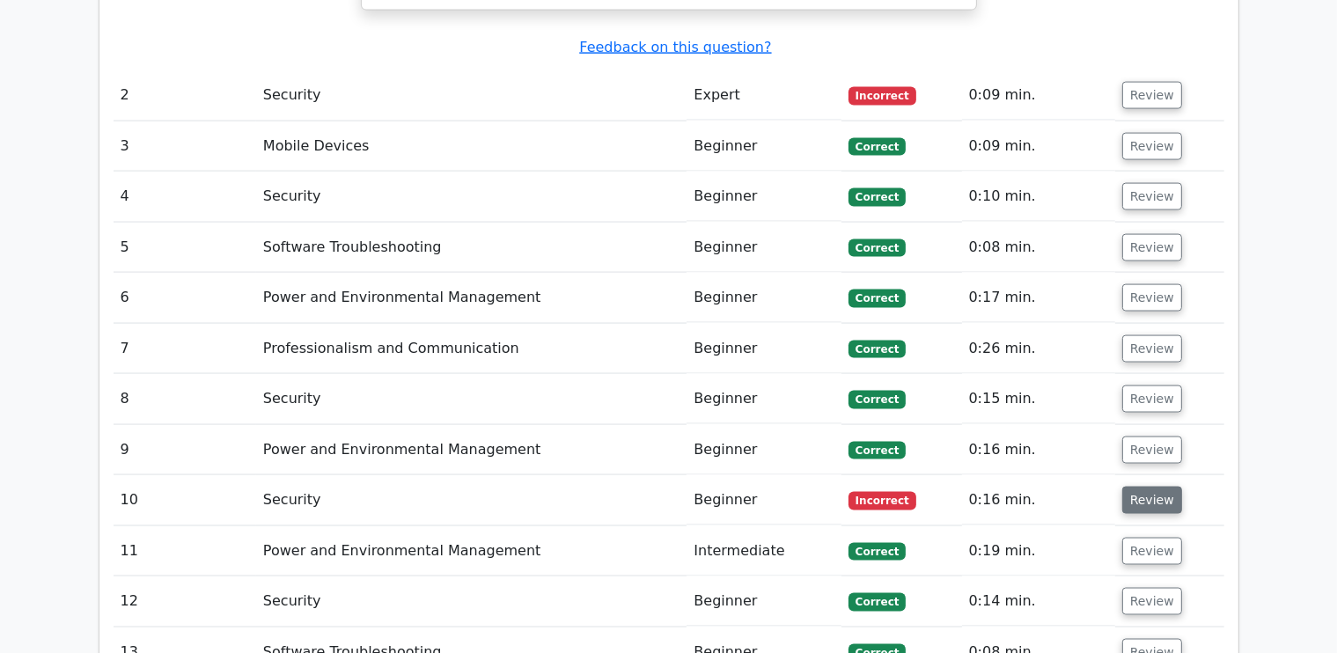
click at [1164, 487] on button "Review" at bounding box center [1152, 500] width 60 height 27
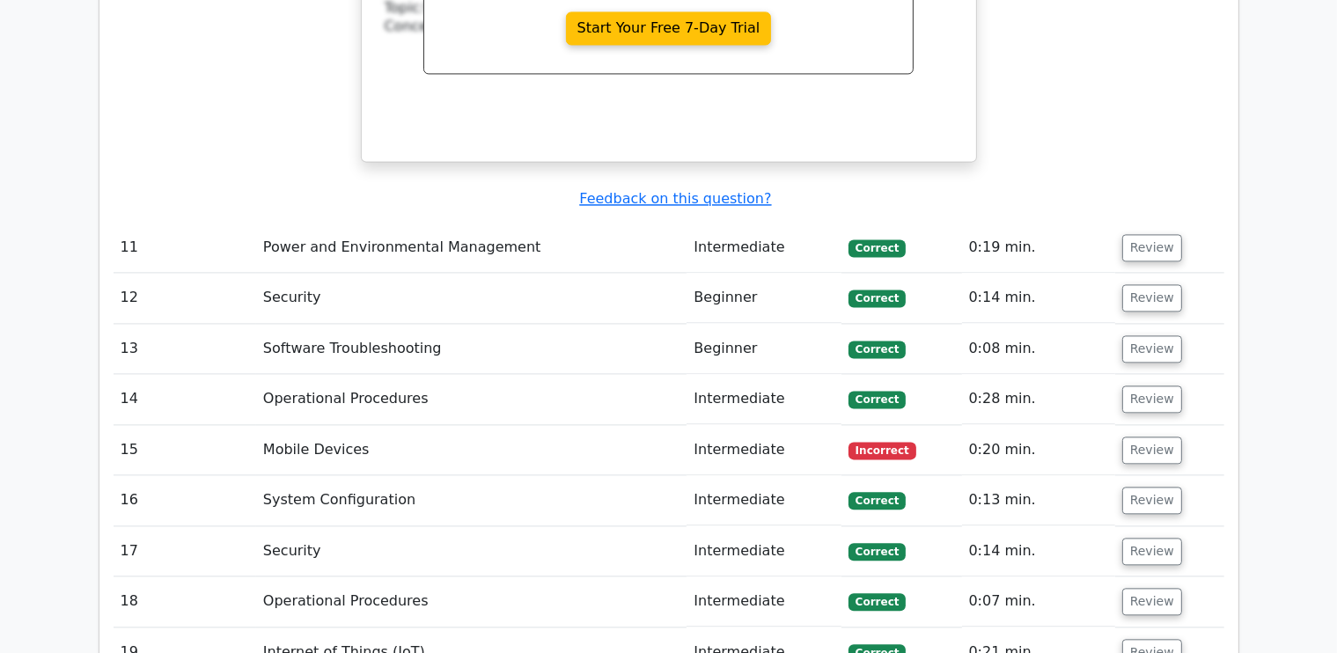
scroll to position [3784, 0]
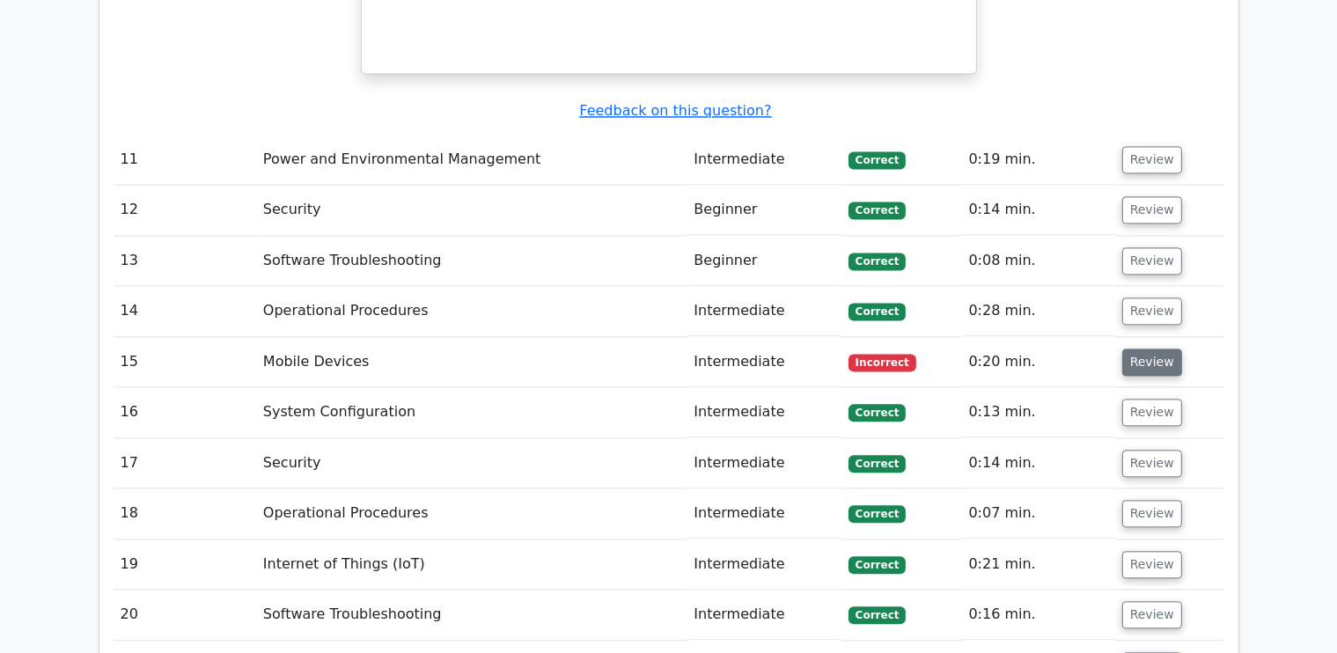
click at [1164, 348] on button "Review" at bounding box center [1152, 361] width 60 height 27
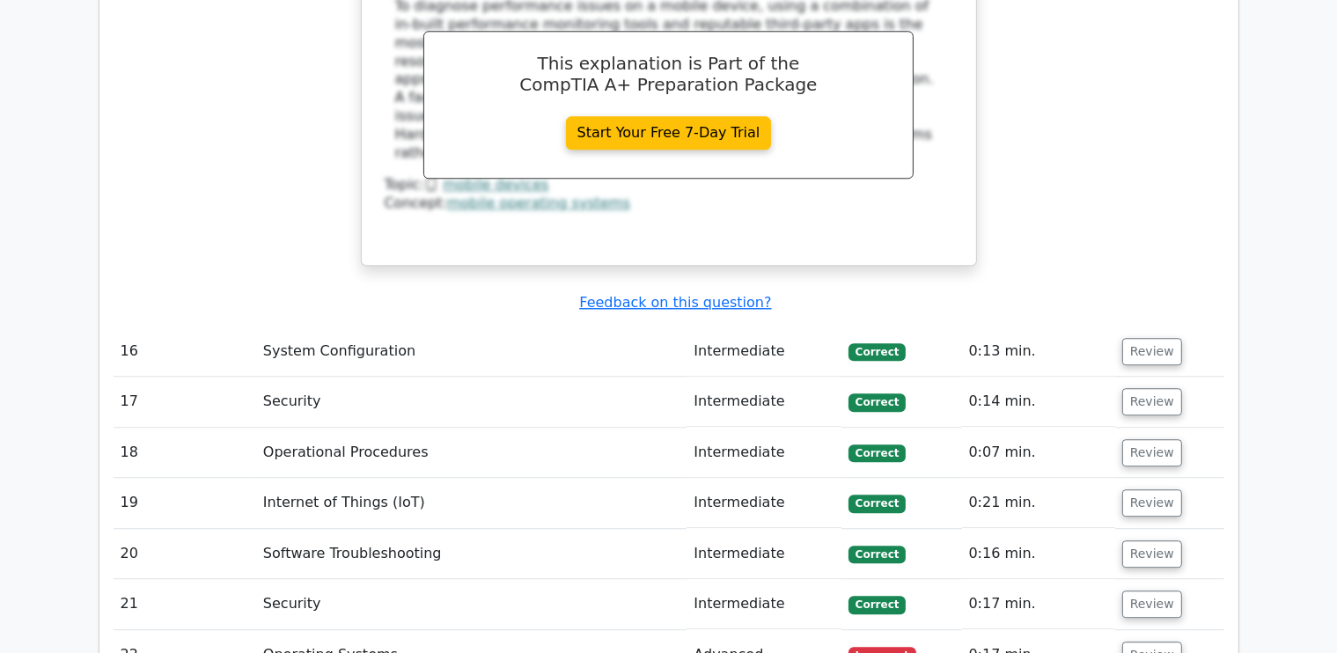
scroll to position [4840, 0]
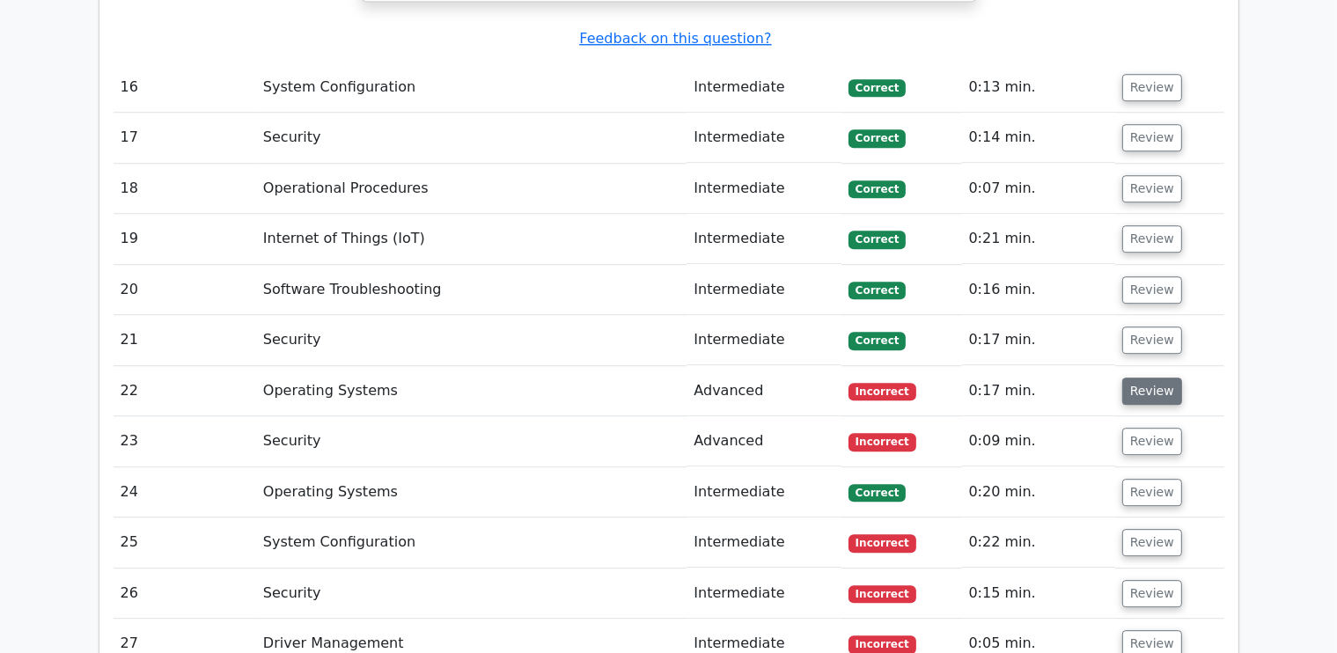
click at [1159, 378] on button "Review" at bounding box center [1152, 391] width 60 height 27
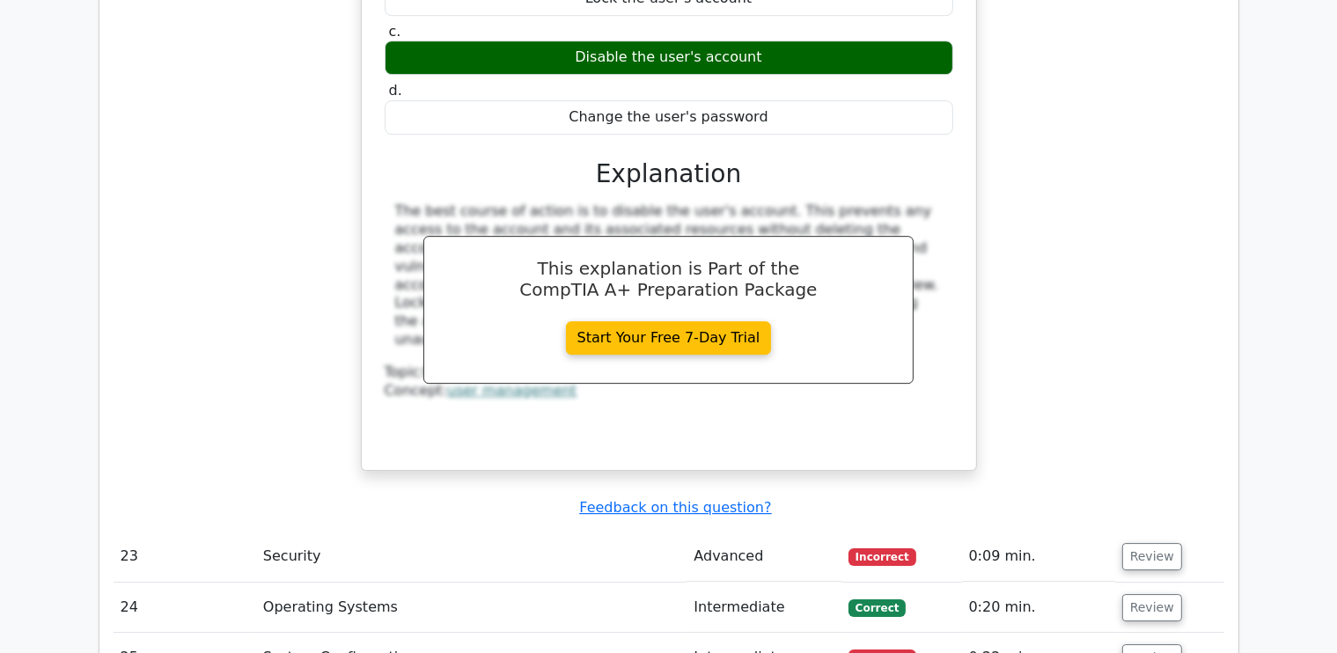
scroll to position [5544, 0]
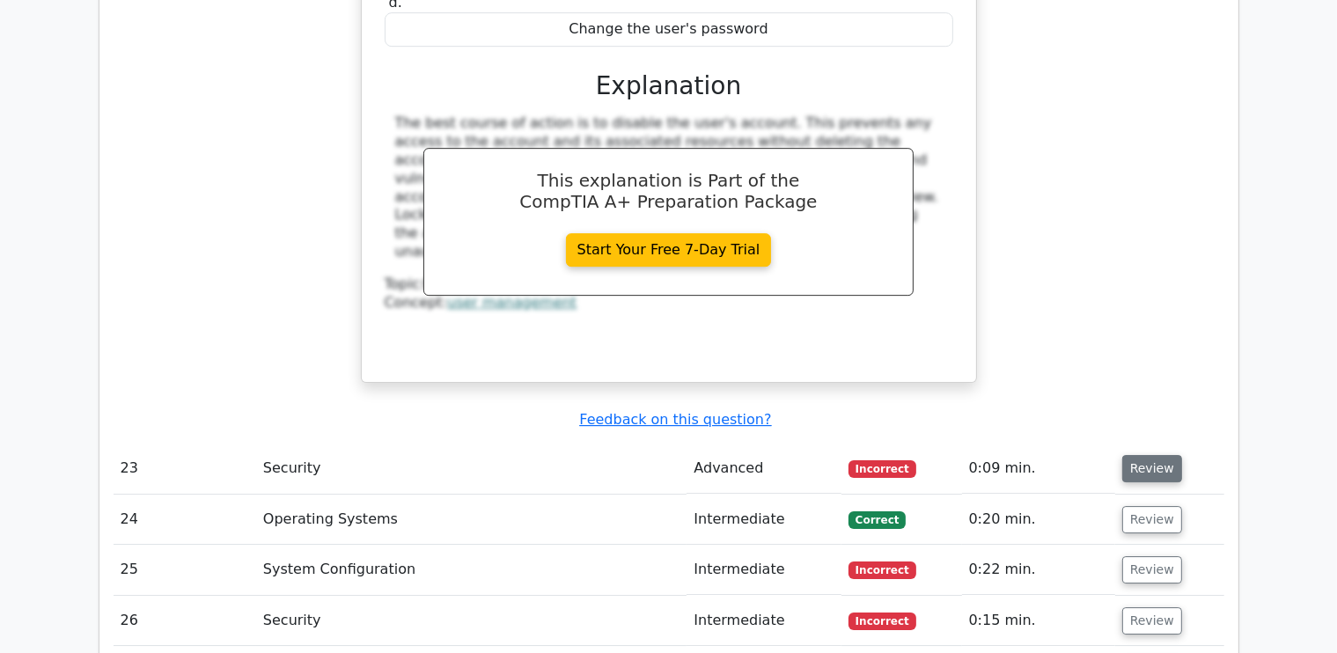
click at [1163, 455] on button "Review" at bounding box center [1152, 468] width 60 height 27
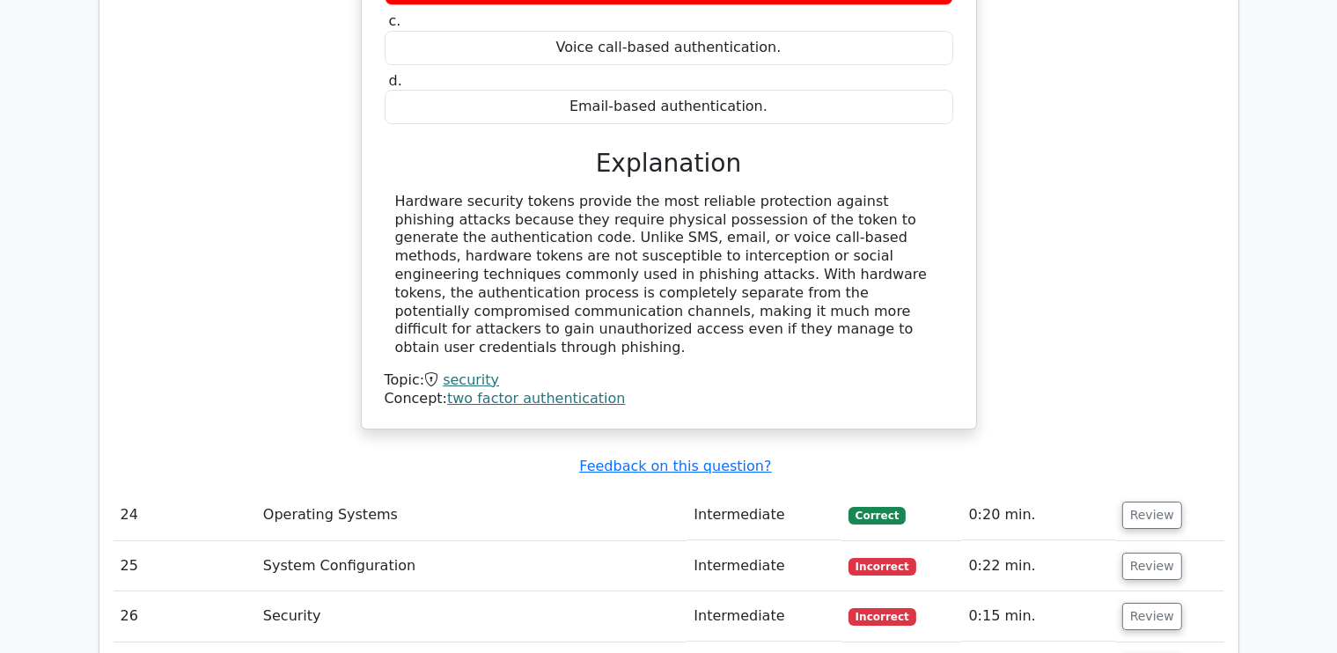
scroll to position [6424, 0]
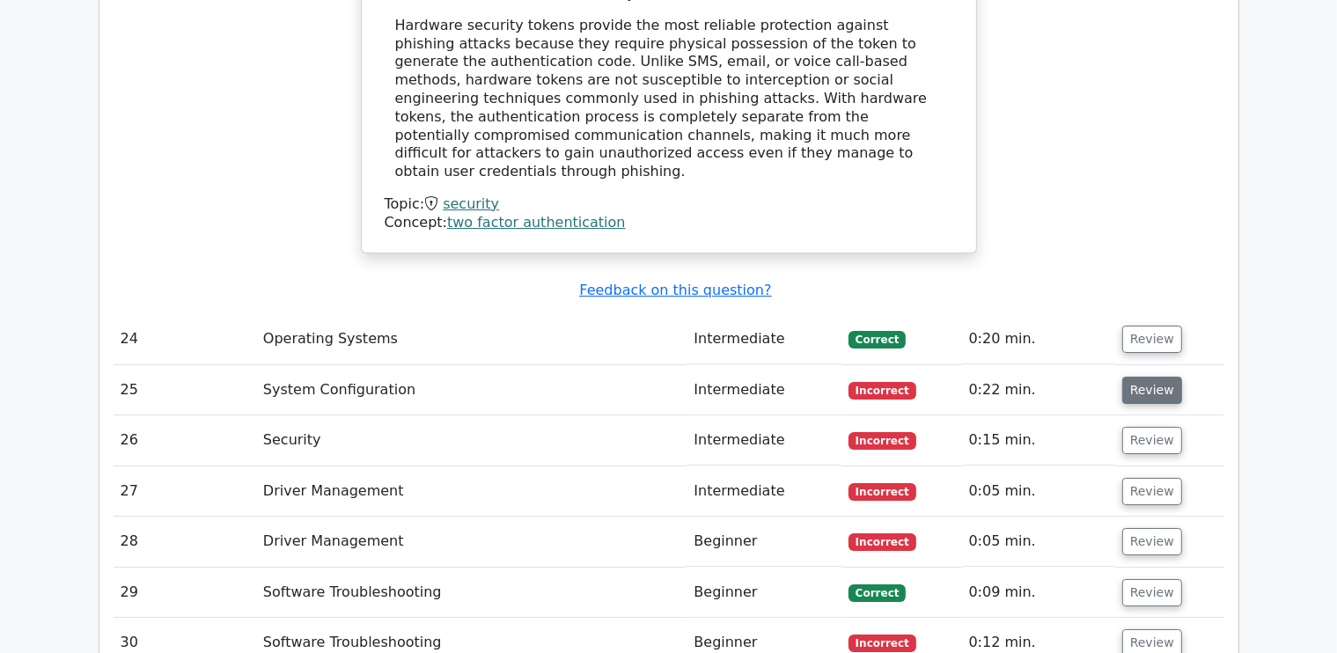
click at [1138, 377] on button "Review" at bounding box center [1152, 390] width 60 height 27
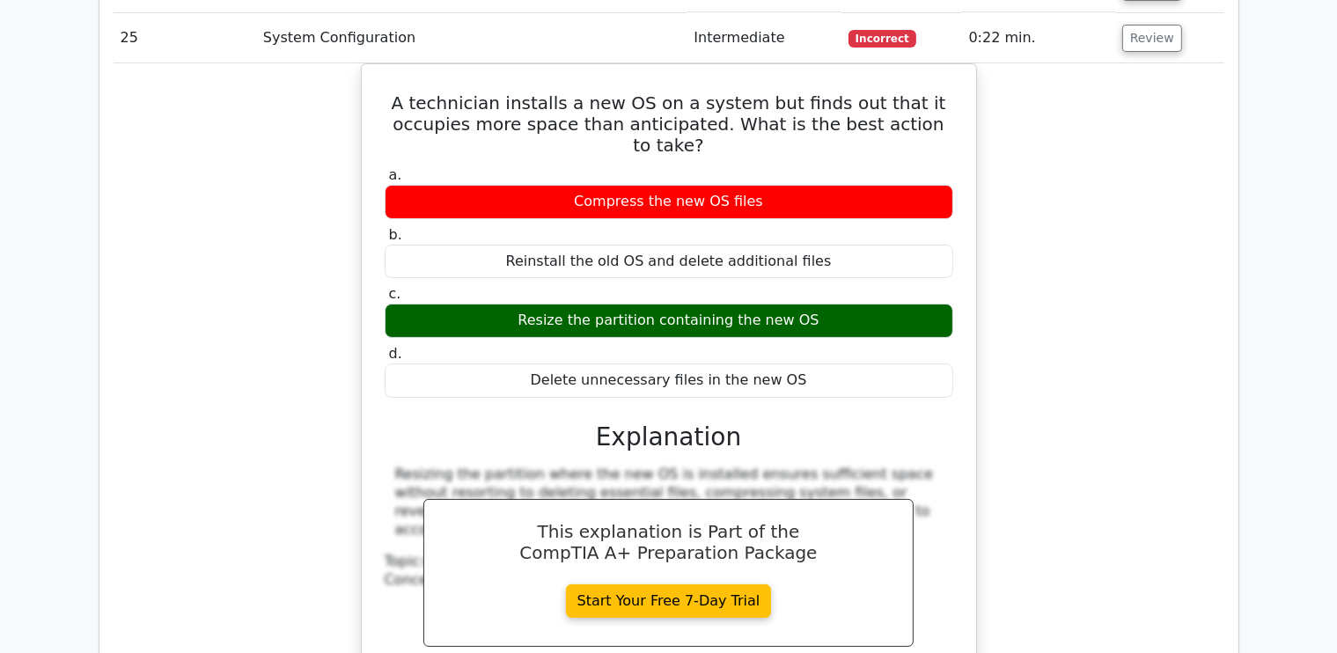
scroll to position [6952, 0]
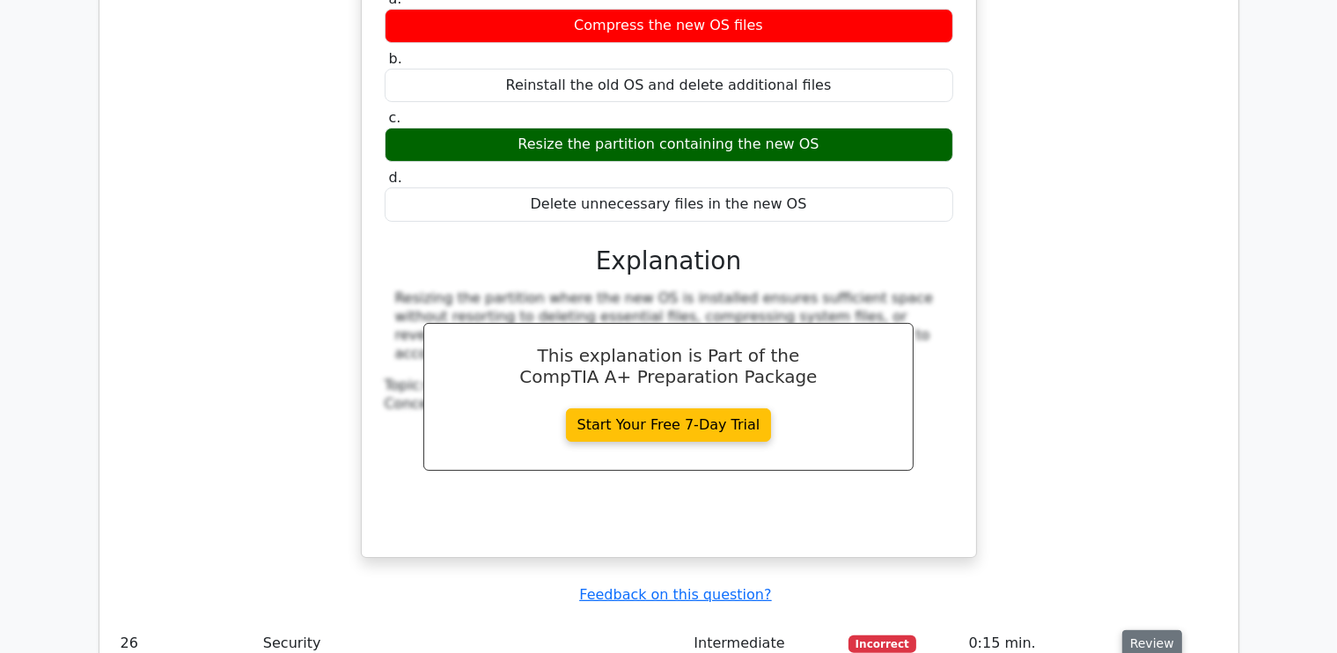
click at [1163, 630] on button "Review" at bounding box center [1152, 643] width 60 height 27
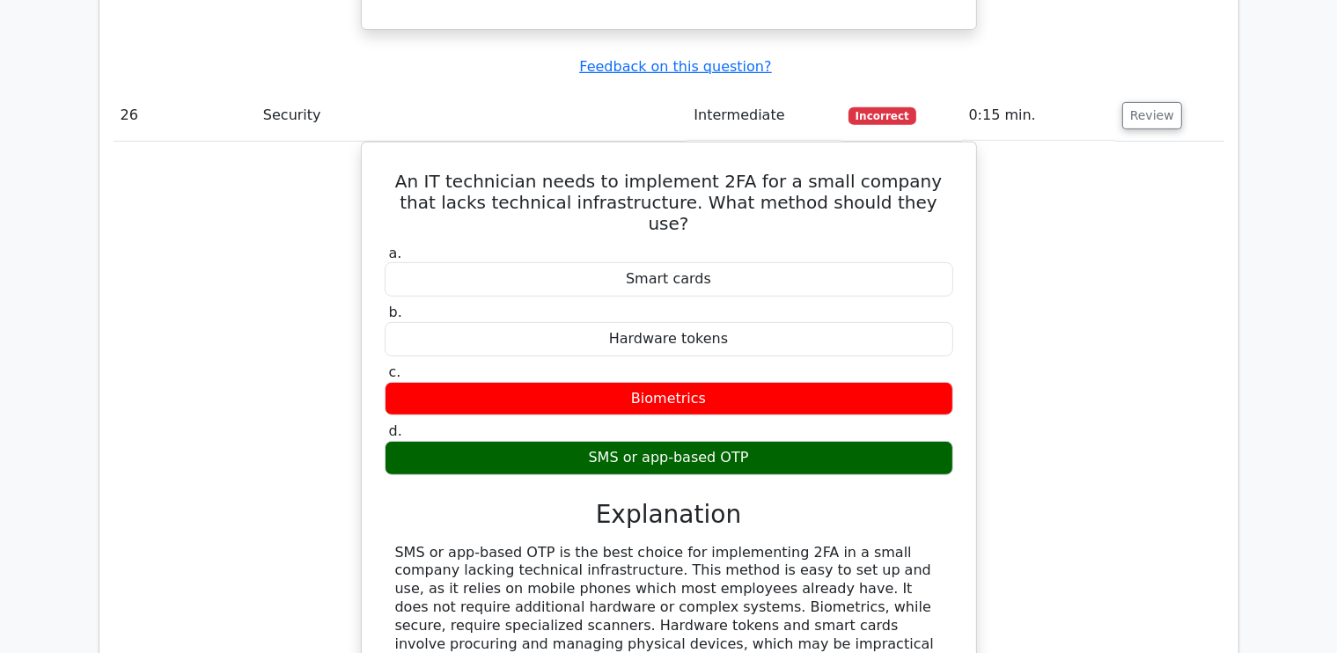
scroll to position [7920, 0]
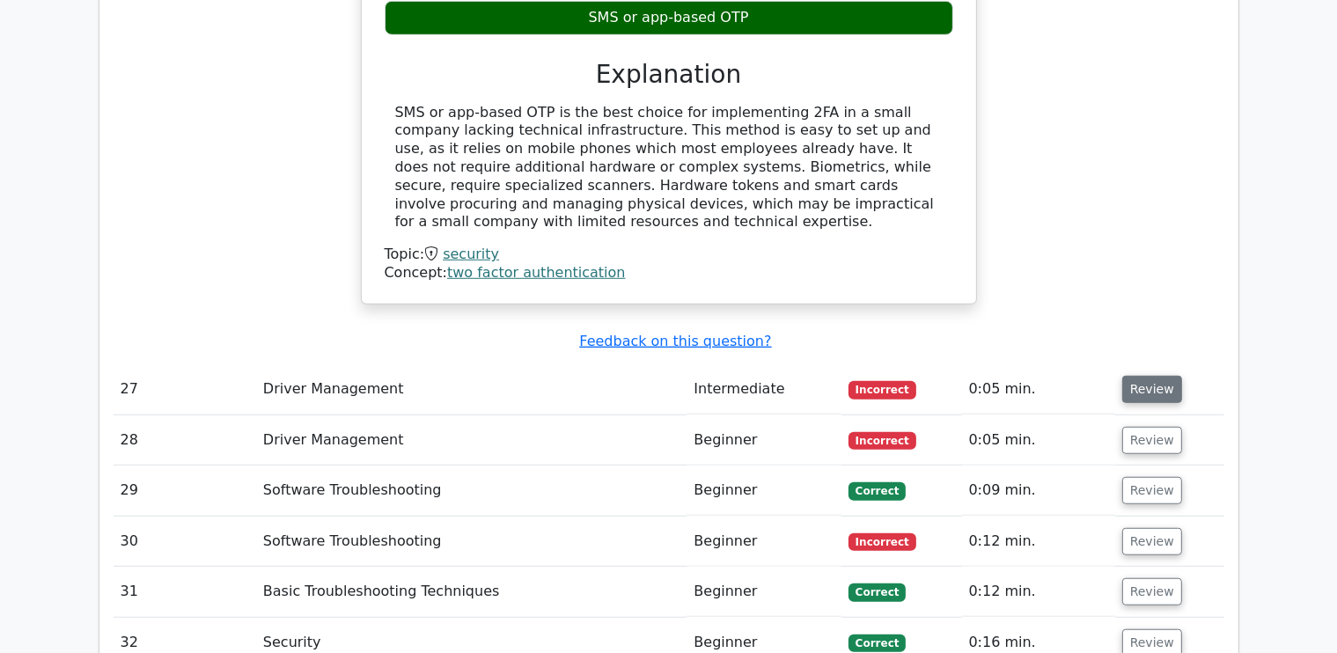
click at [1136, 376] on button "Review" at bounding box center [1152, 389] width 60 height 27
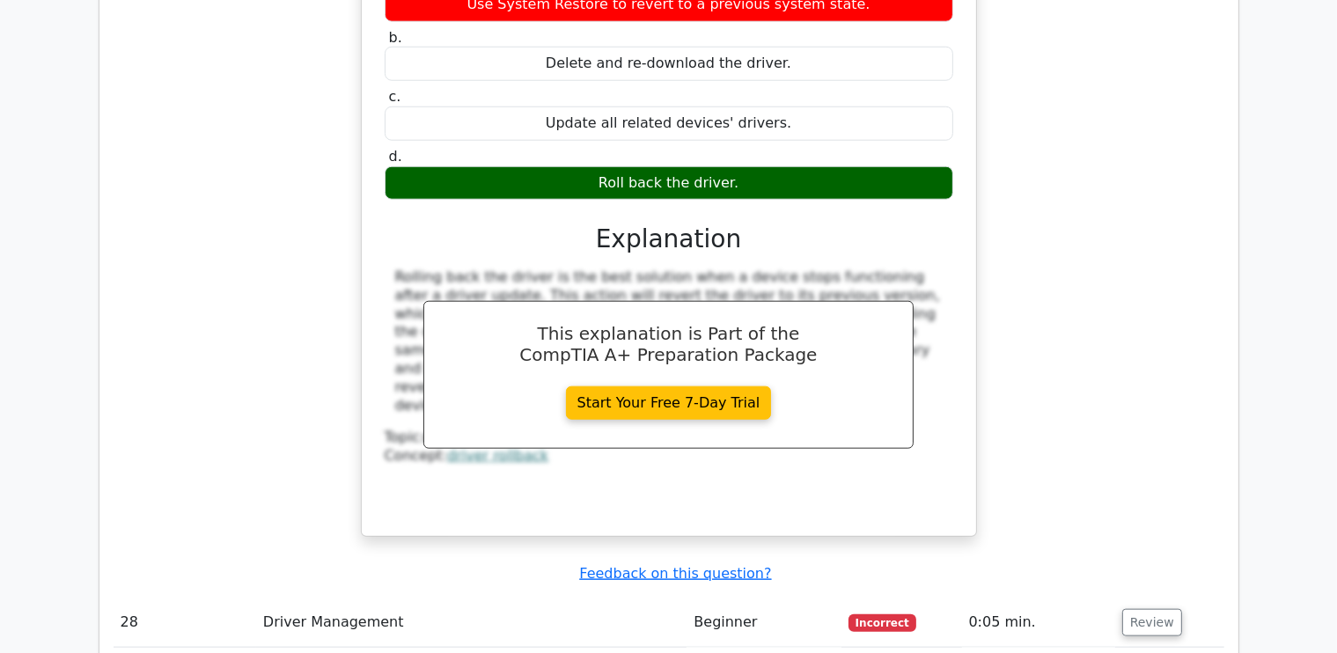
scroll to position [8536, 0]
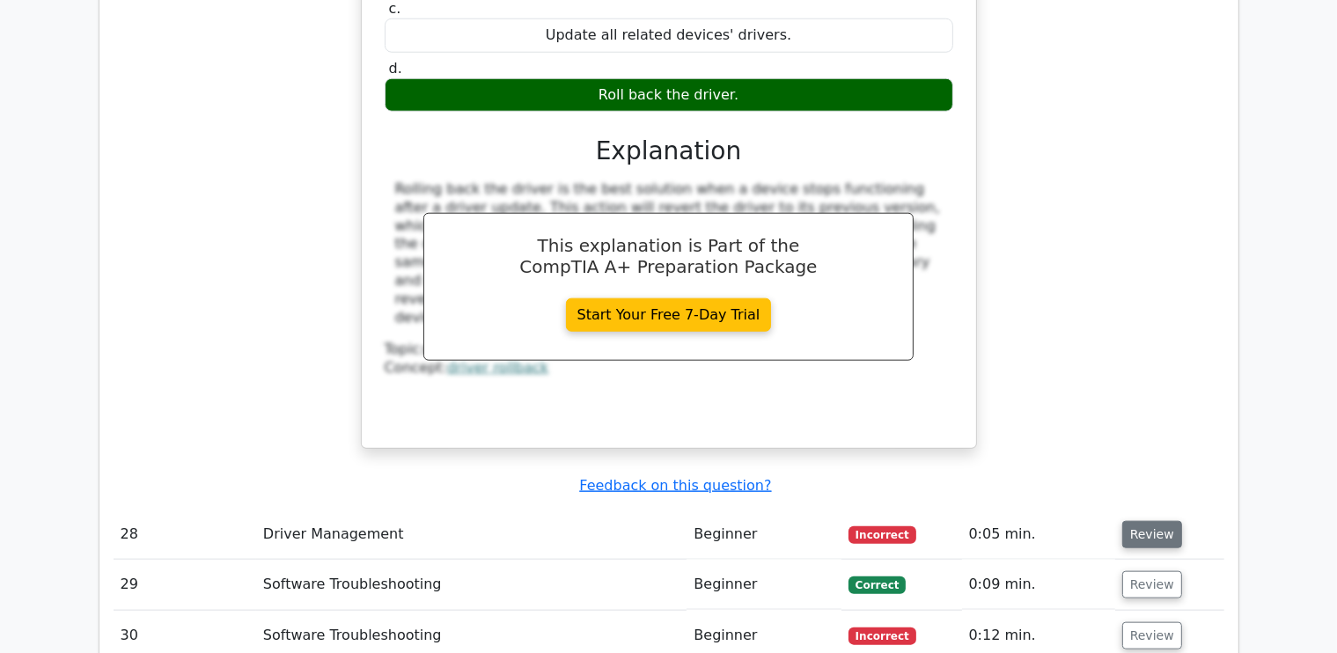
click at [1133, 521] on button "Review" at bounding box center [1152, 534] width 60 height 27
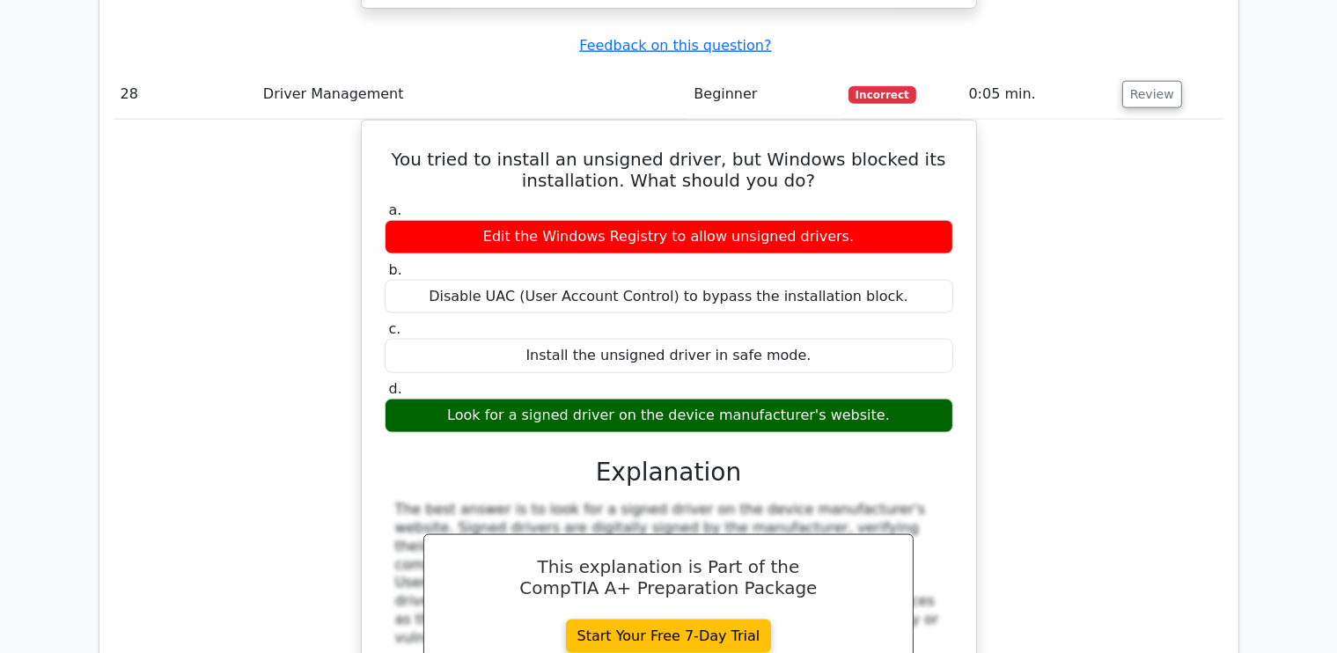
scroll to position [9416, 0]
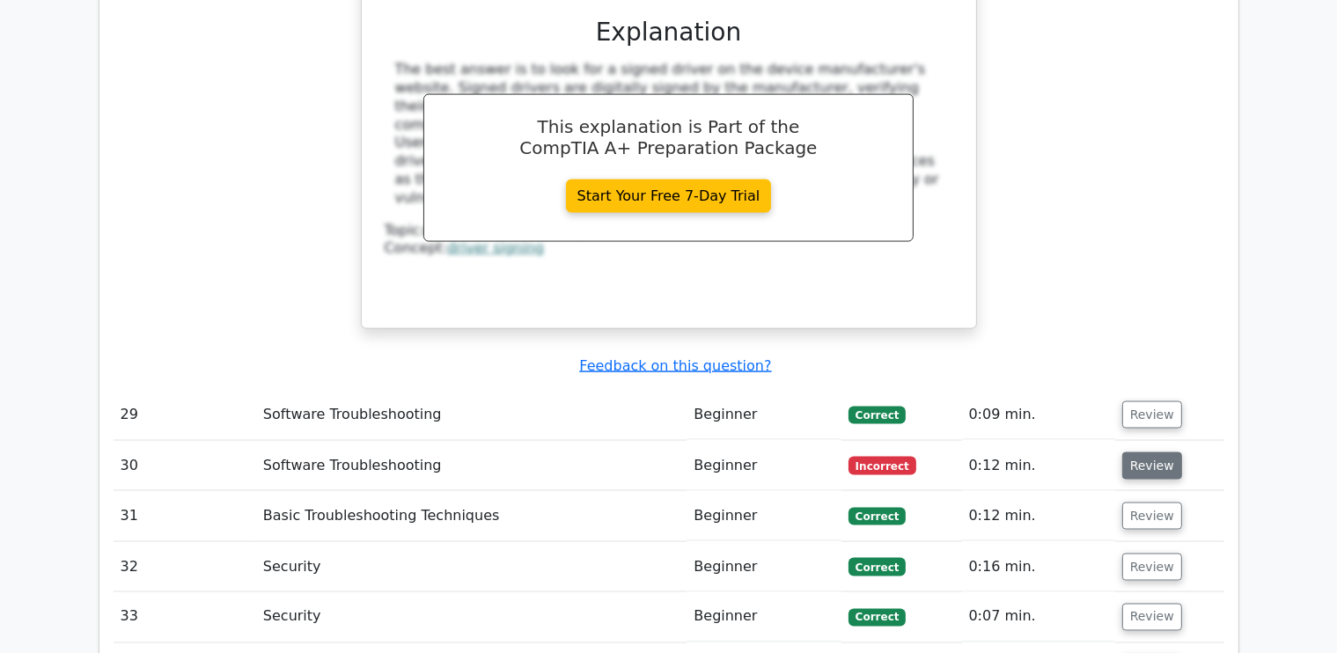
click at [1139, 452] on button "Review" at bounding box center [1152, 465] width 60 height 27
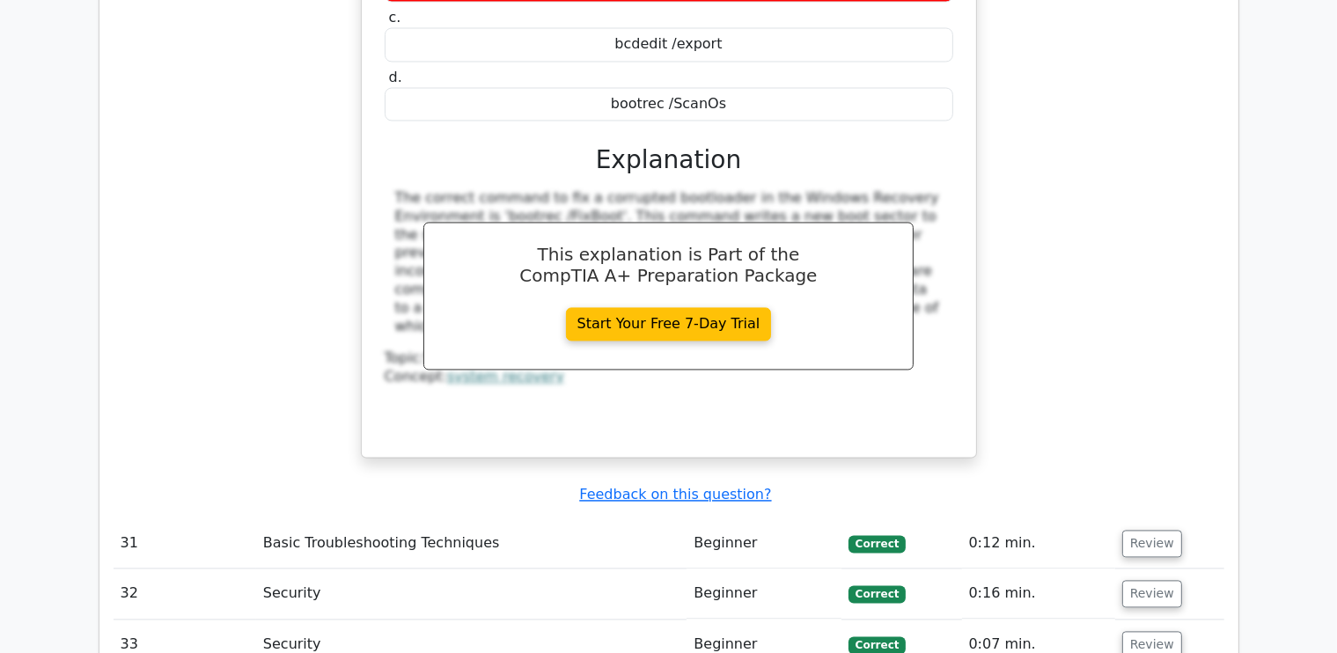
scroll to position [10384, 0]
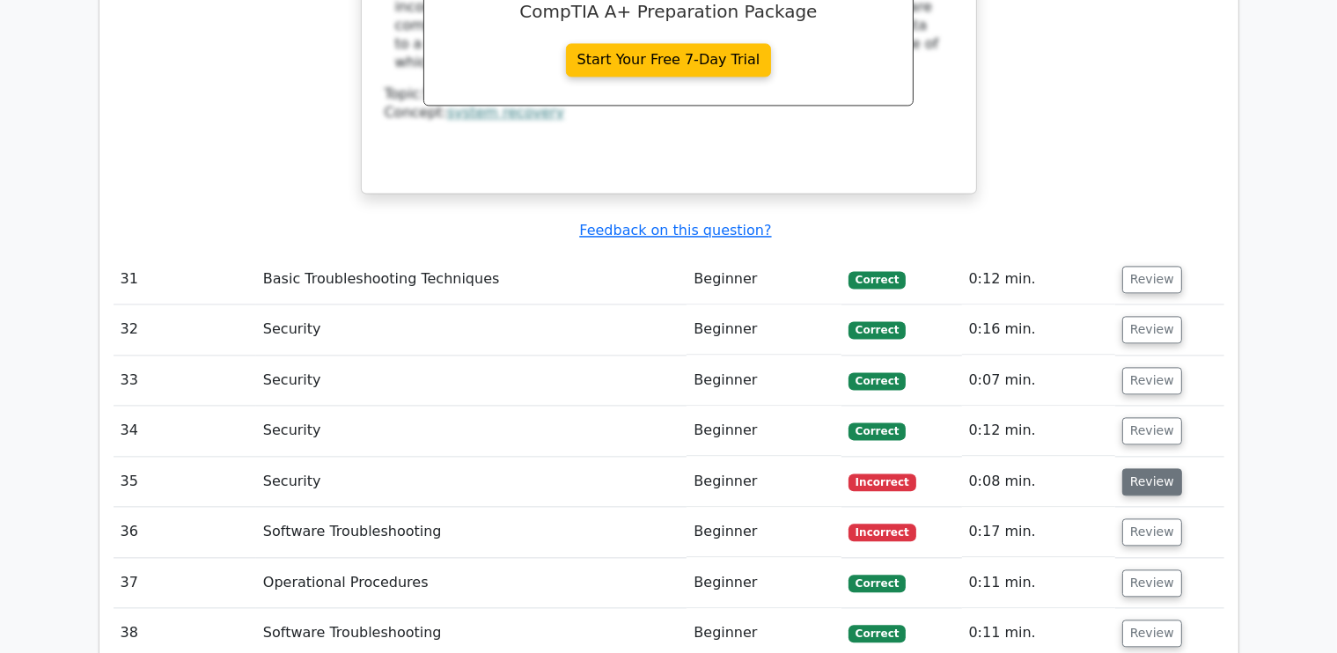
click at [1151, 468] on button "Review" at bounding box center [1152, 481] width 60 height 27
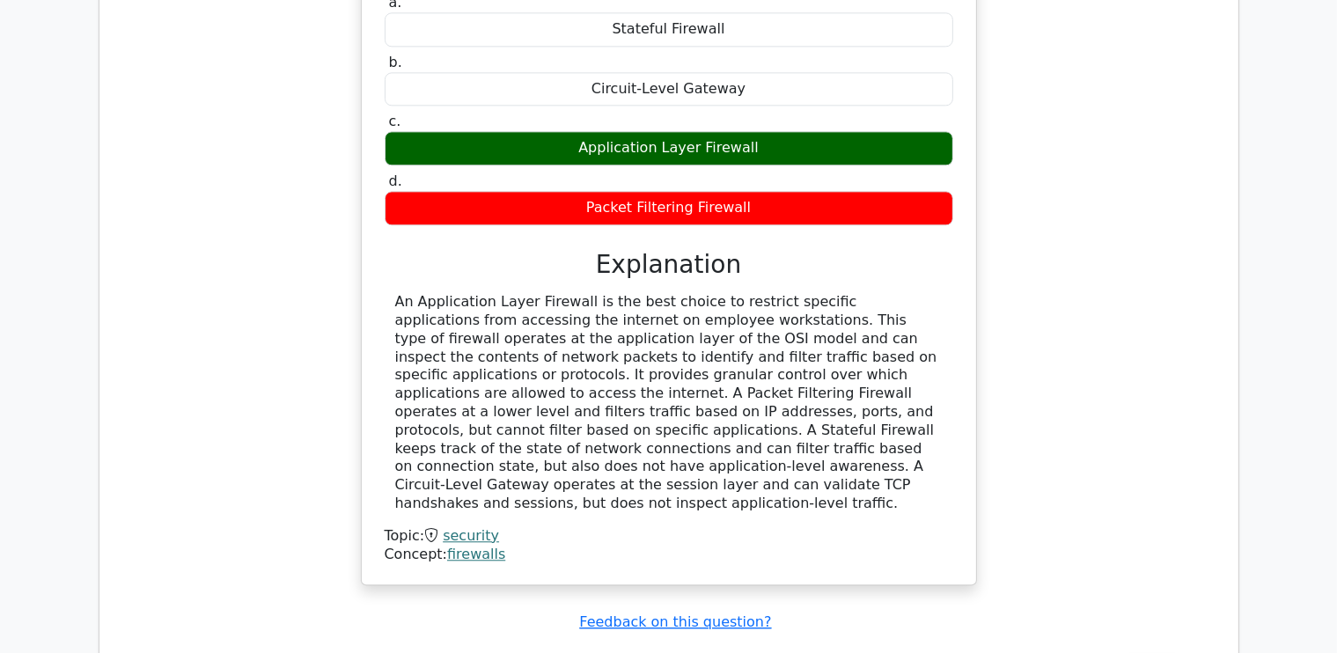
scroll to position [11088, 0]
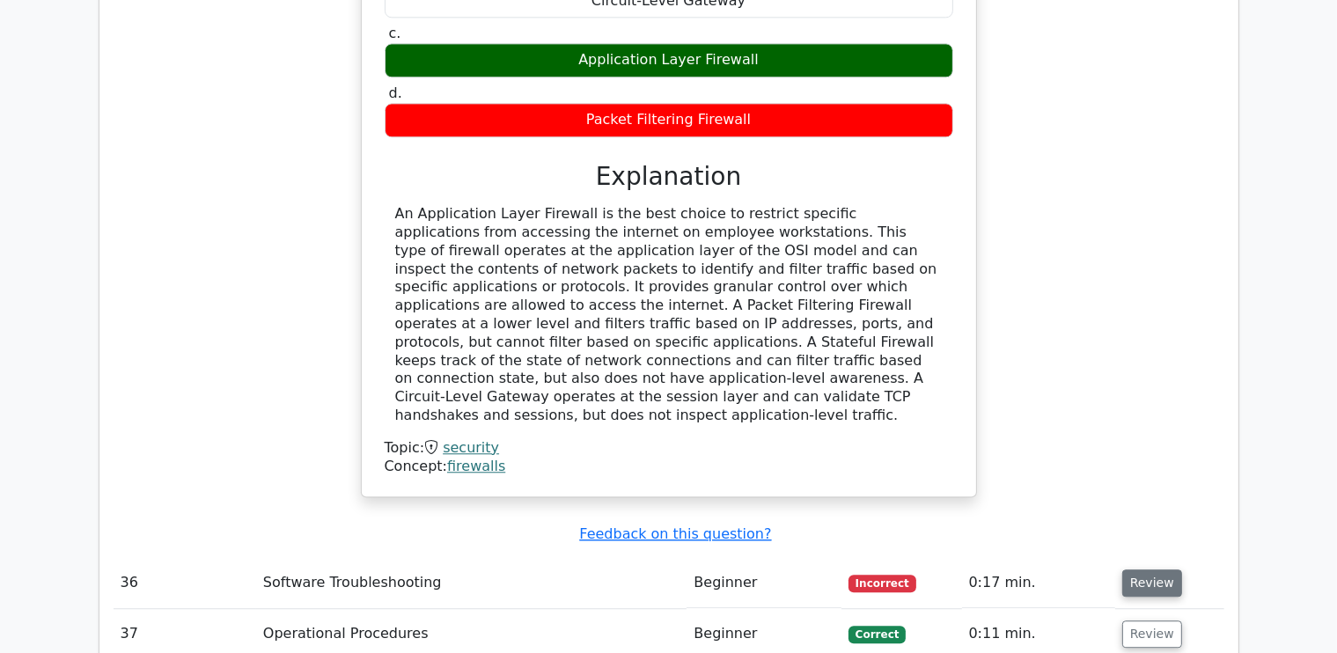
click at [1131, 569] on button "Review" at bounding box center [1152, 582] width 60 height 27
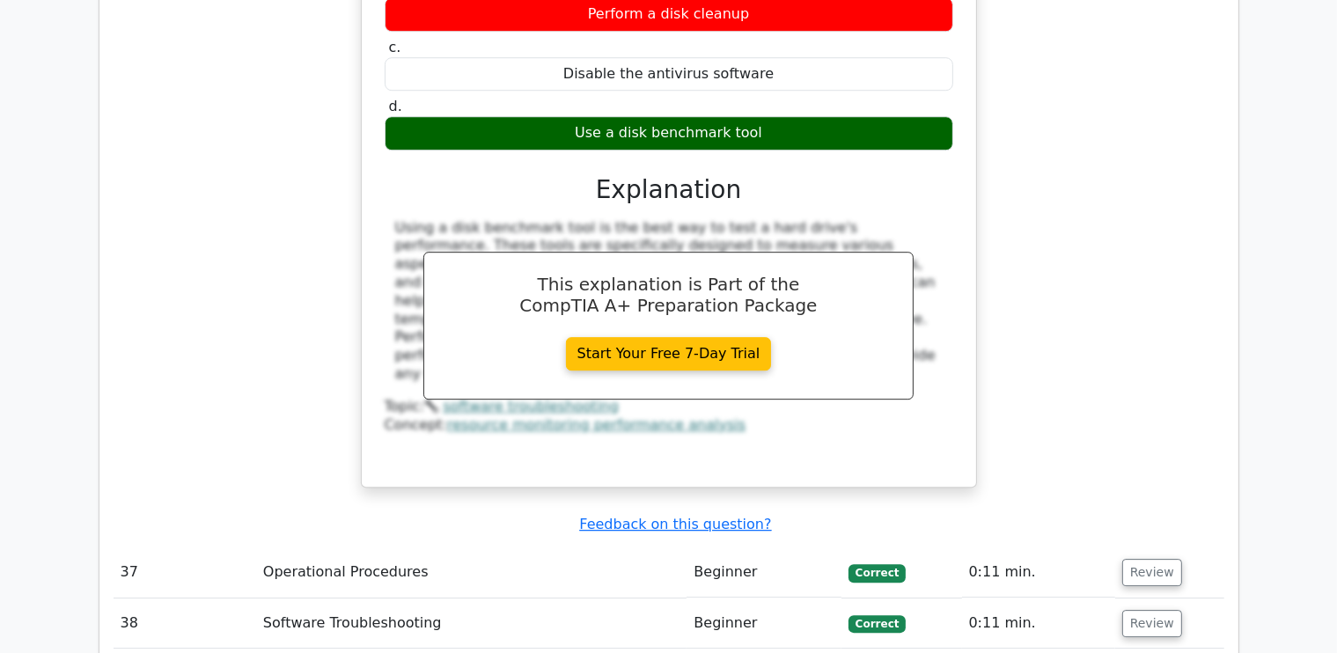
scroll to position [12144, 0]
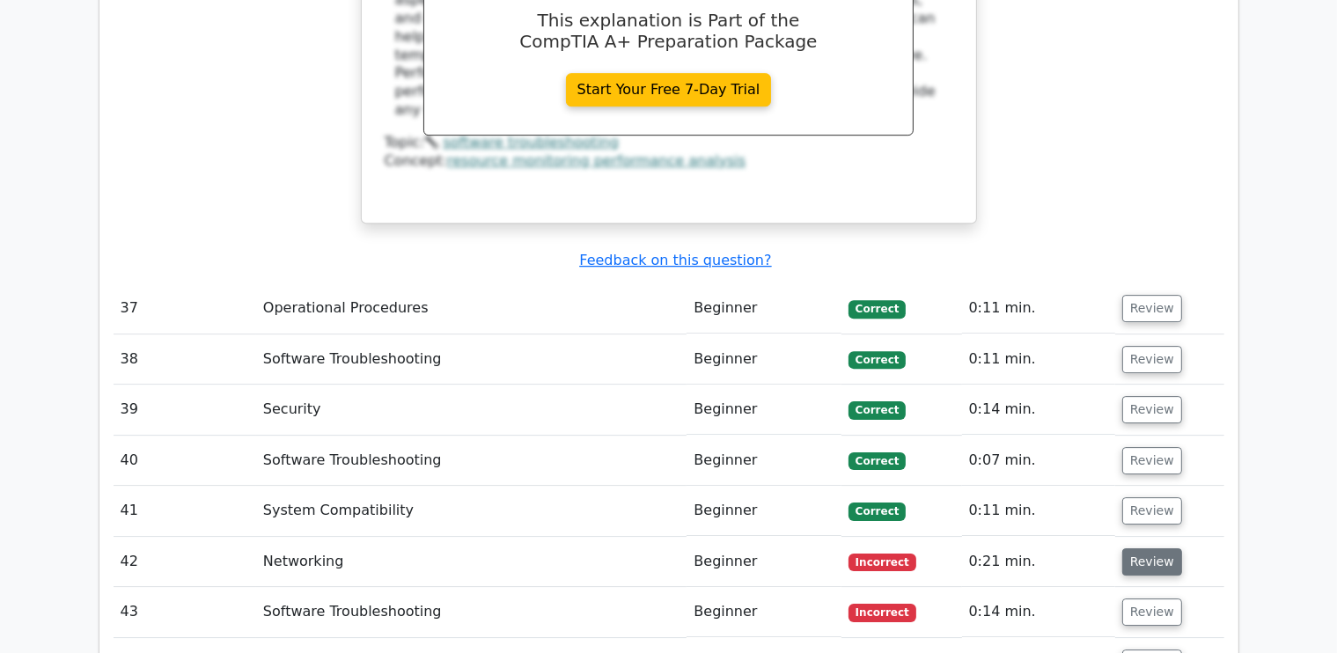
click at [1142, 548] on button "Review" at bounding box center [1152, 561] width 60 height 27
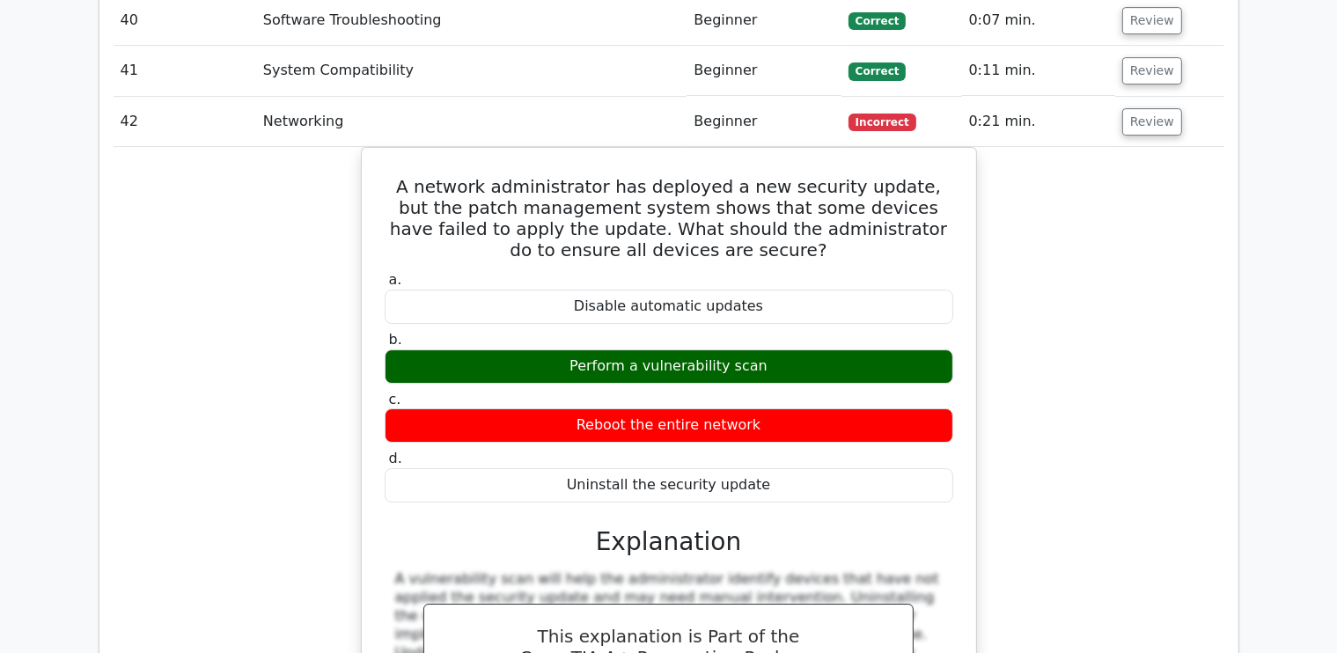
scroll to position [12936, 0]
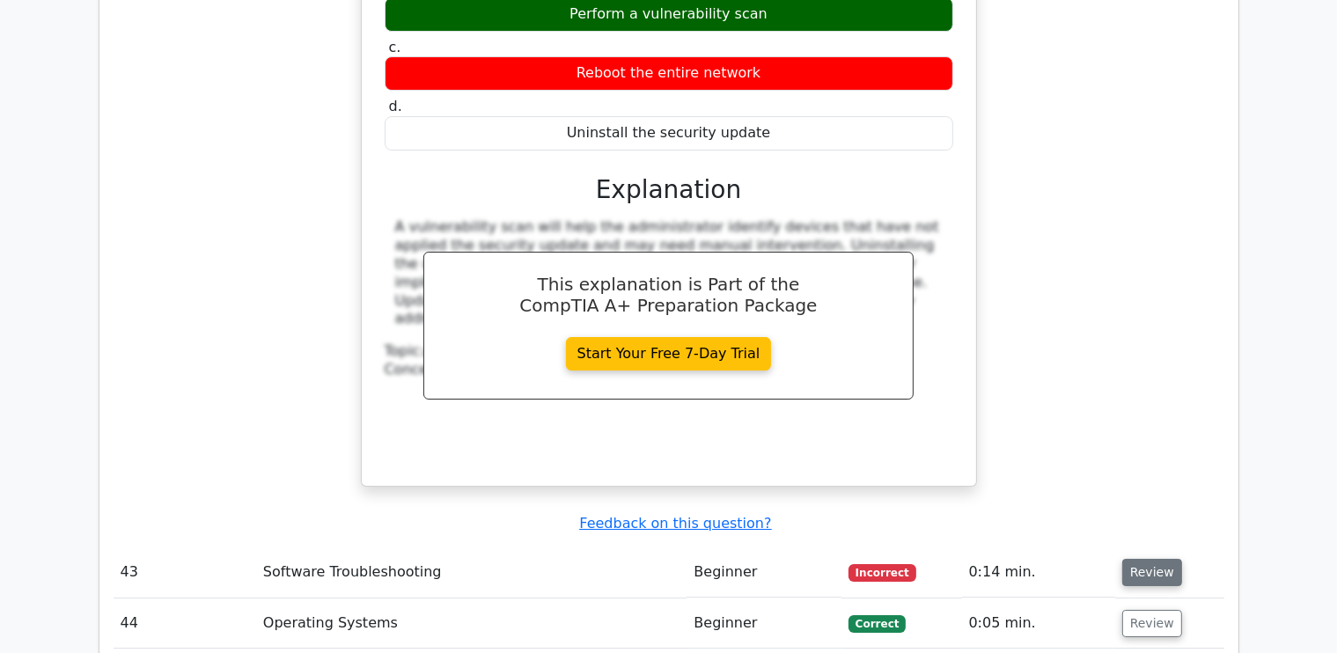
click at [1142, 559] on button "Review" at bounding box center [1152, 572] width 60 height 27
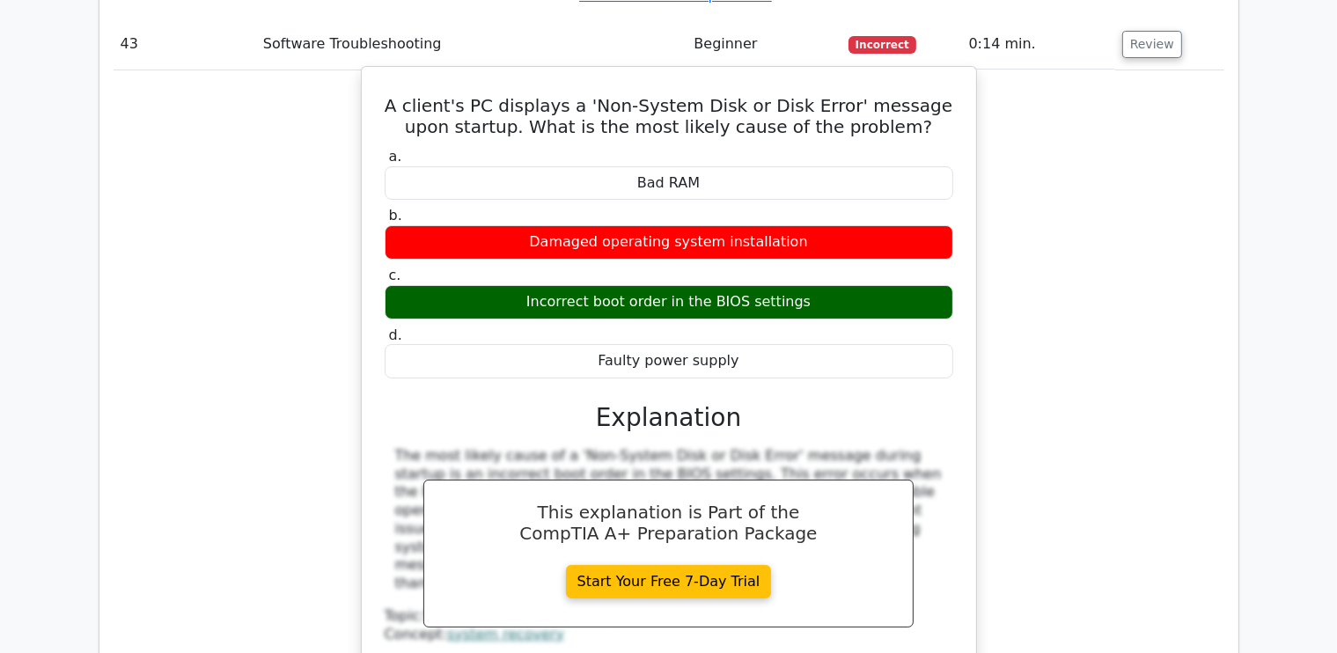
scroll to position [13816, 0]
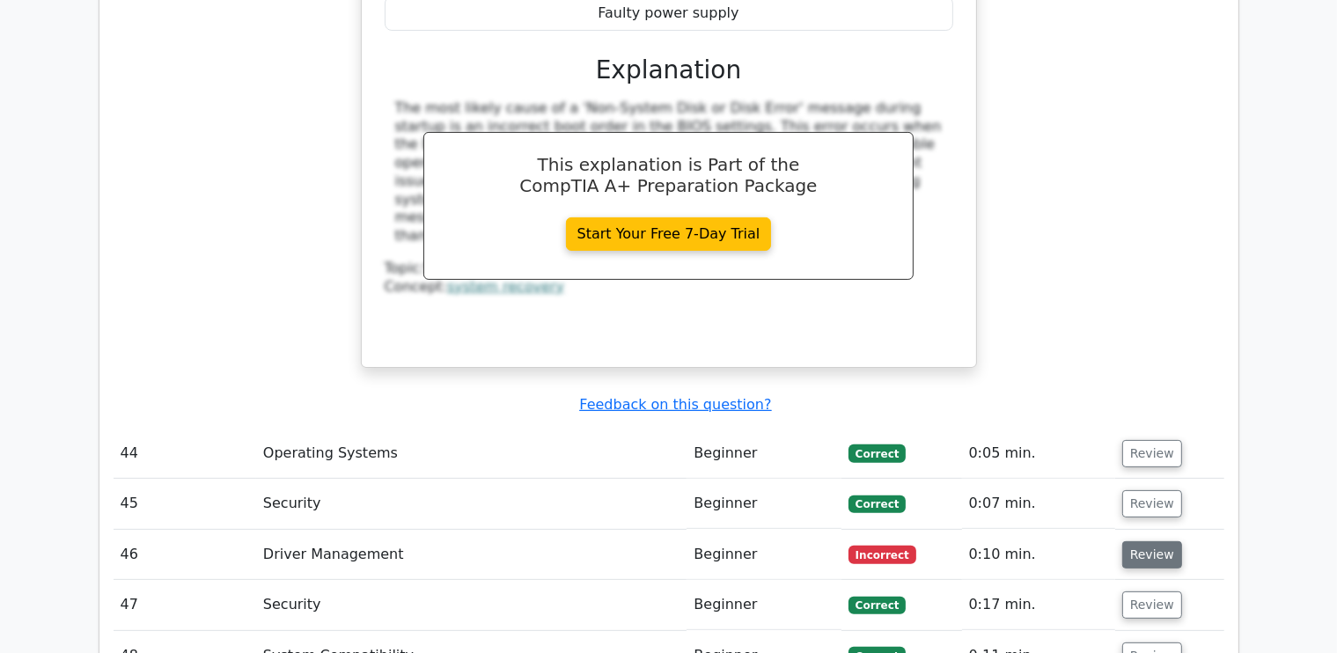
click at [1144, 541] on button "Review" at bounding box center [1152, 554] width 60 height 27
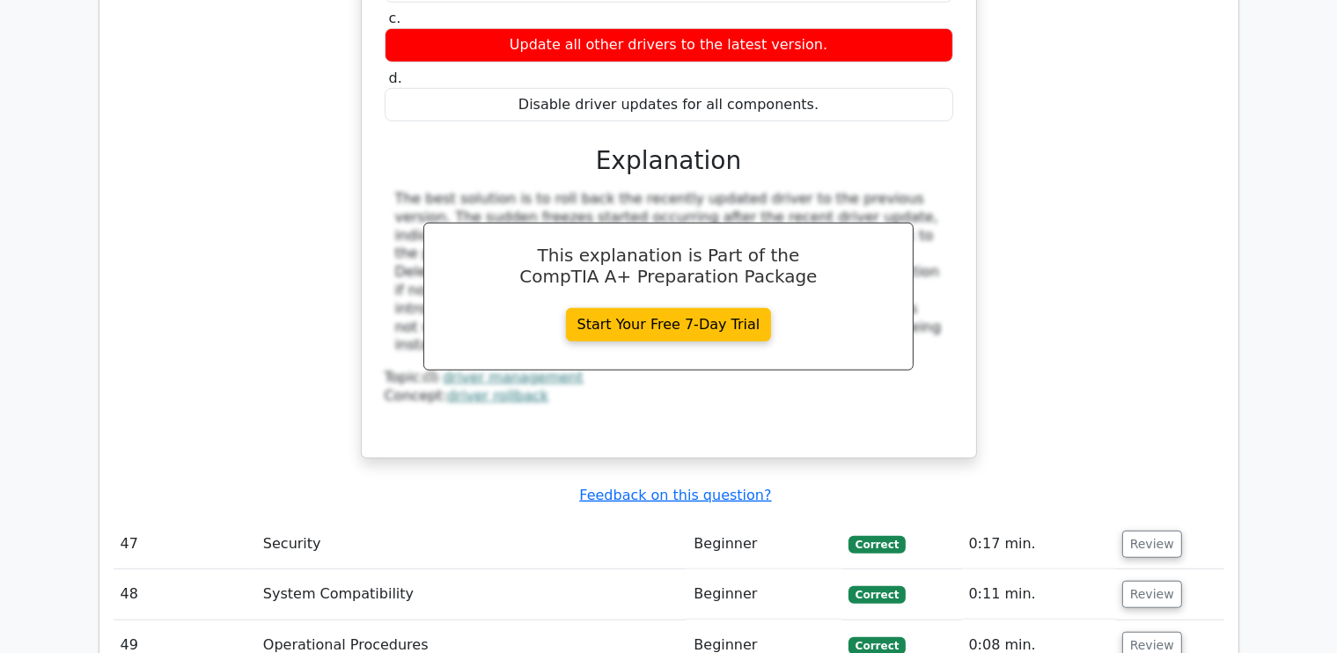
scroll to position [14872, 0]
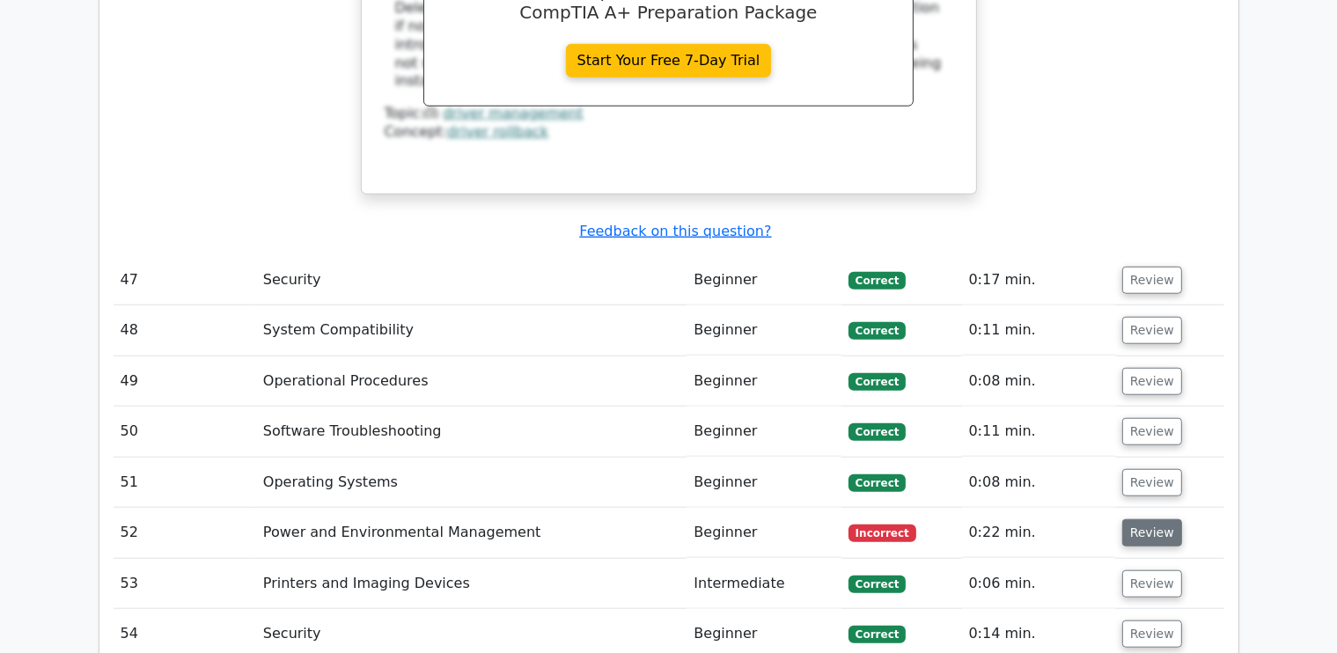
click at [1160, 519] on button "Review" at bounding box center [1152, 532] width 60 height 27
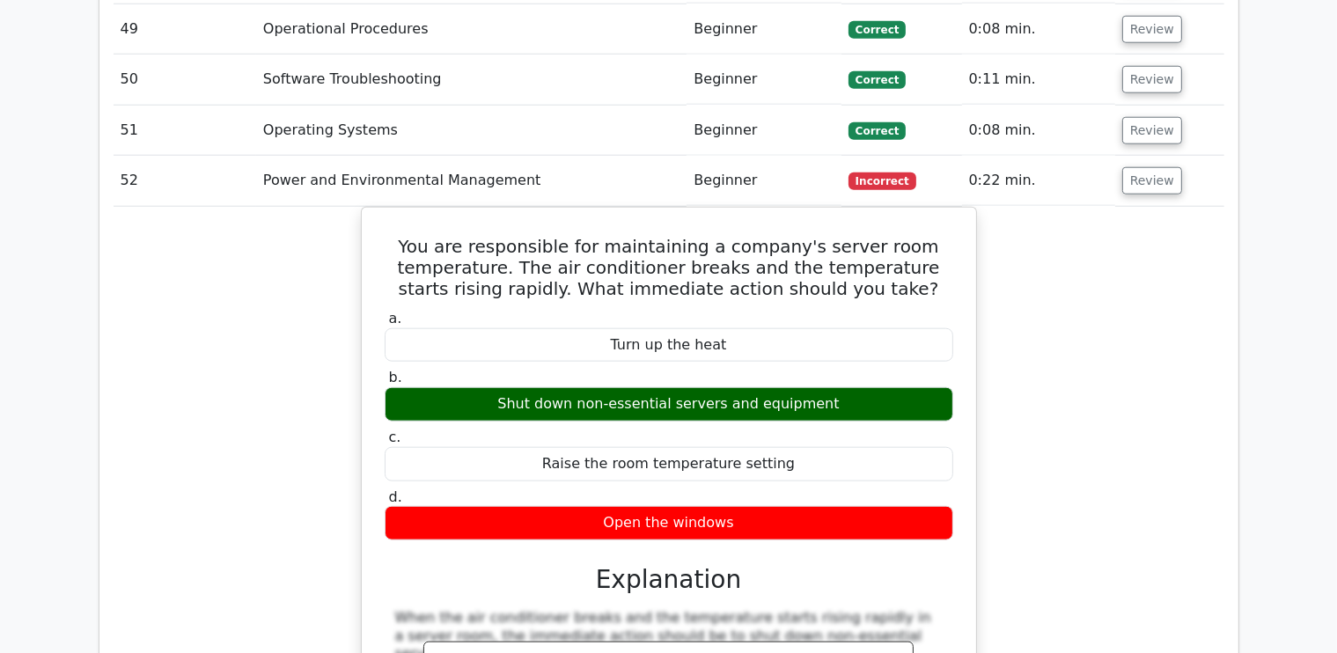
scroll to position [15664, 0]
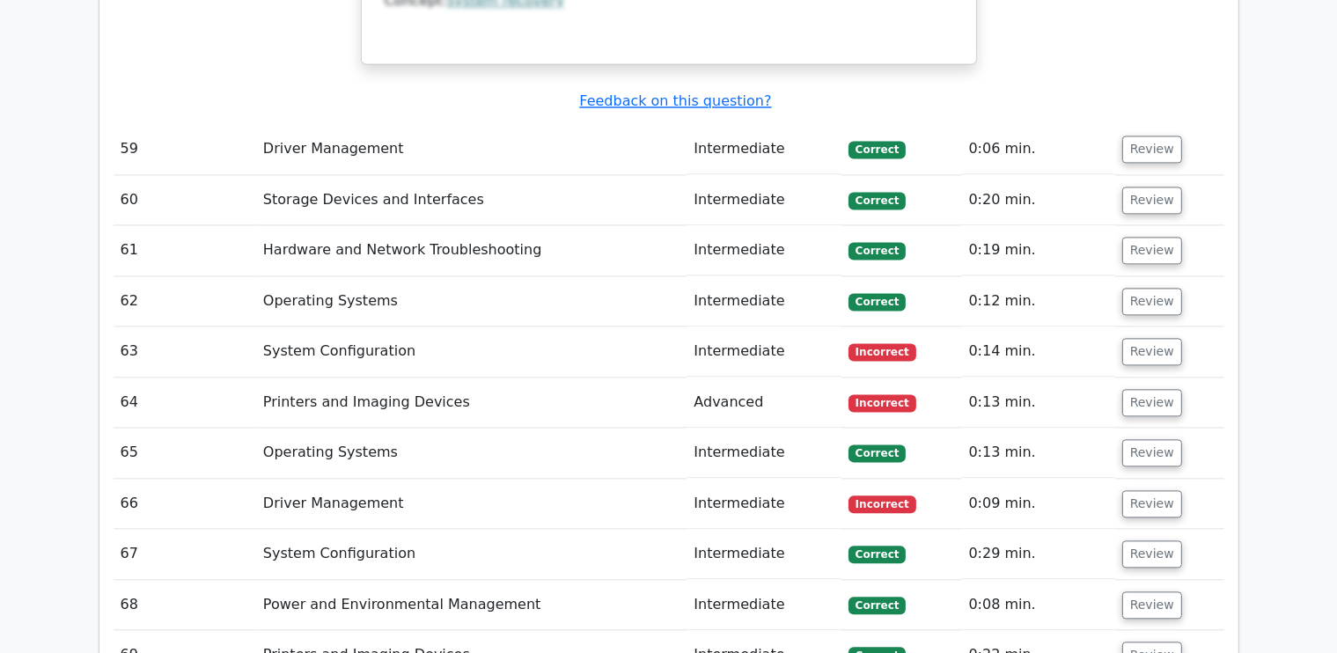
scroll to position [16808, 0]
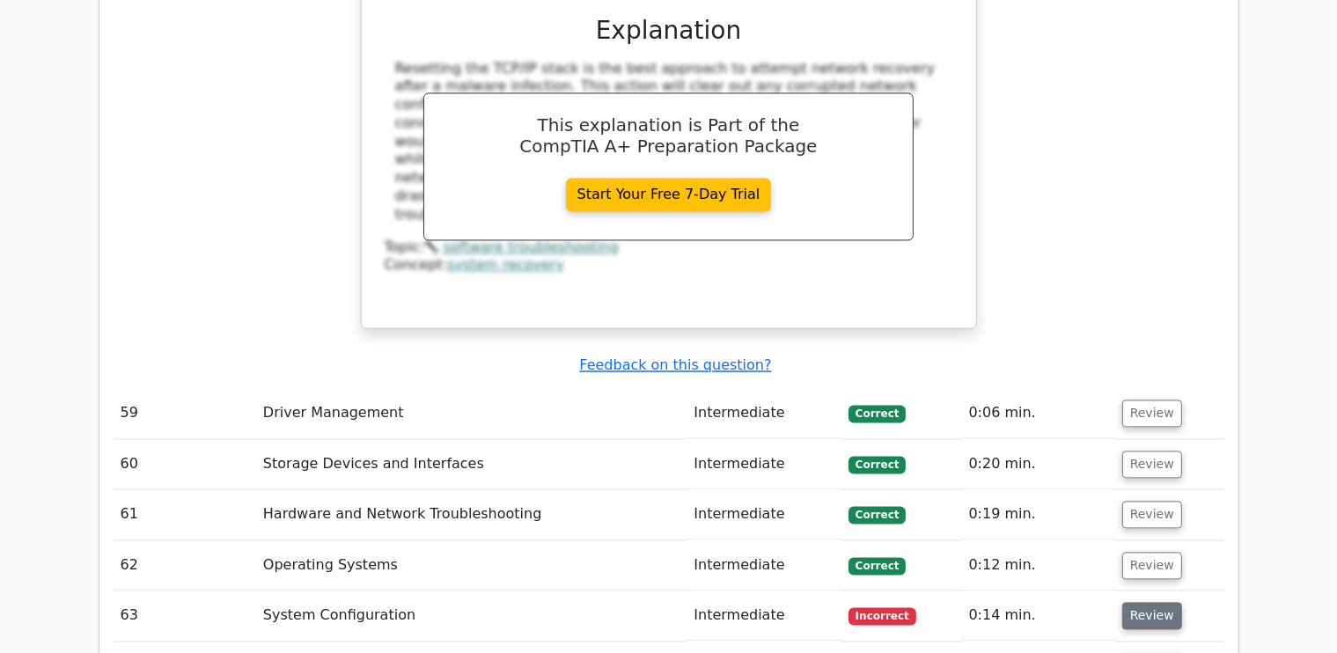
click at [1167, 602] on button "Review" at bounding box center [1152, 615] width 60 height 27
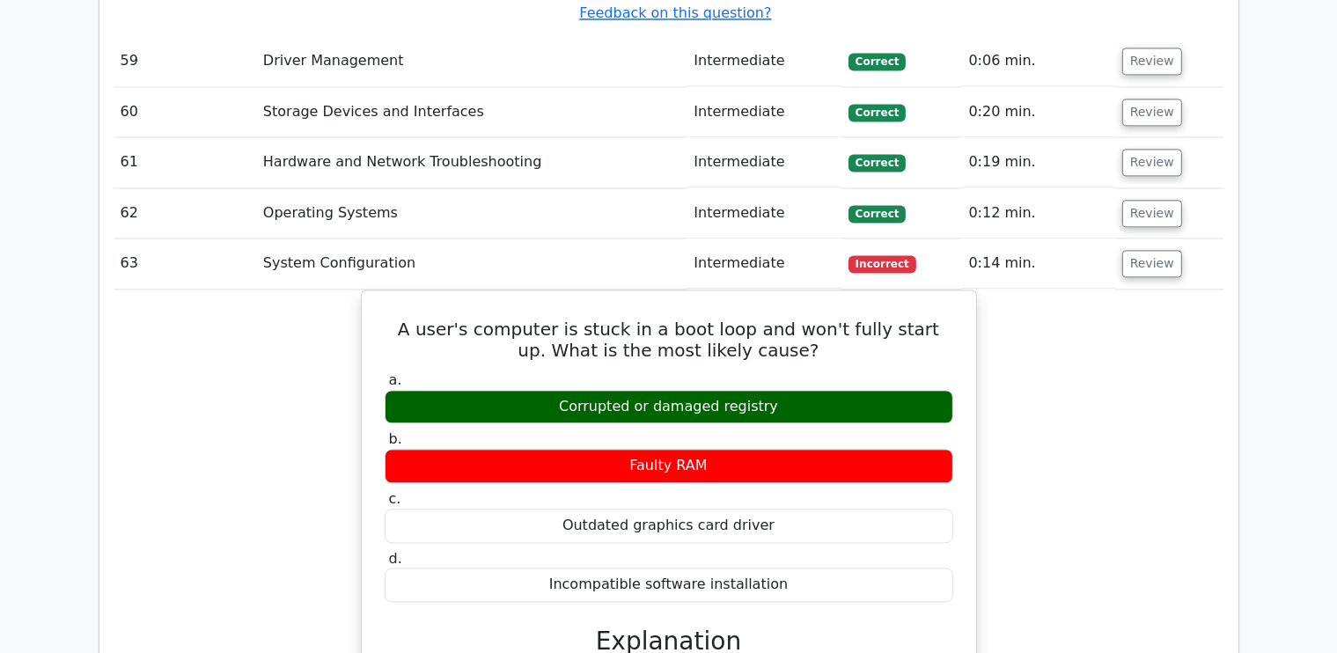
scroll to position [17512, 0]
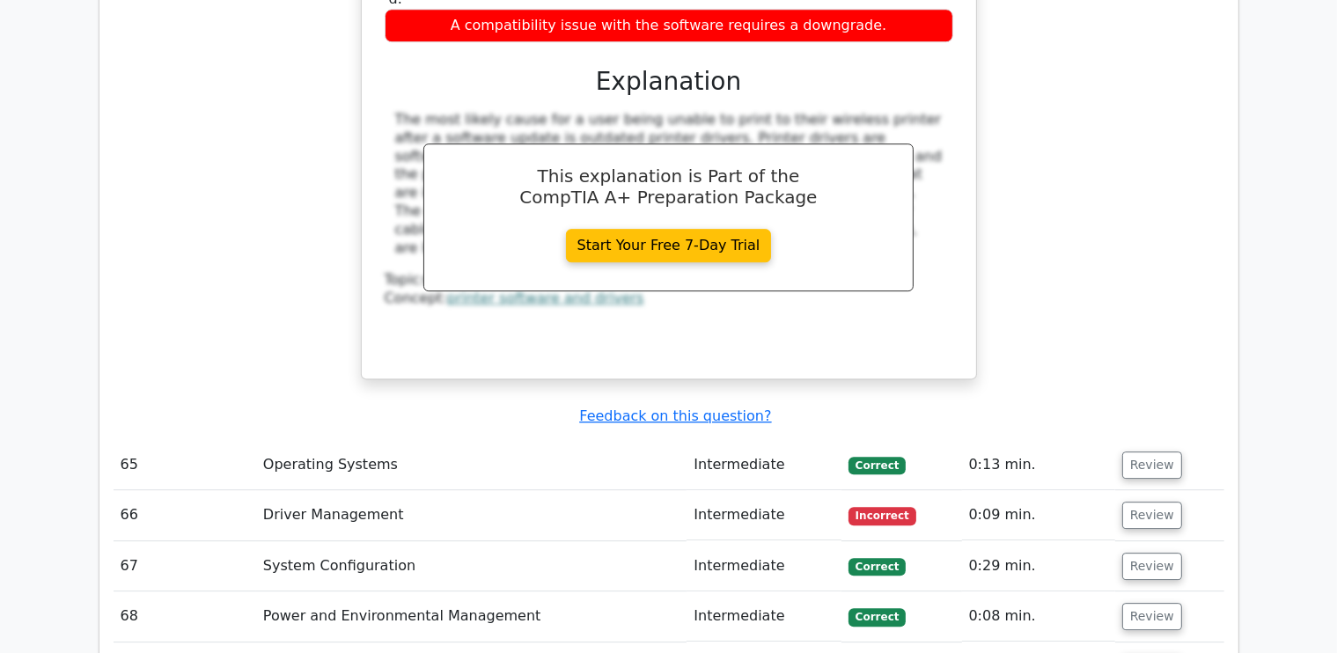
scroll to position [18392, 0]
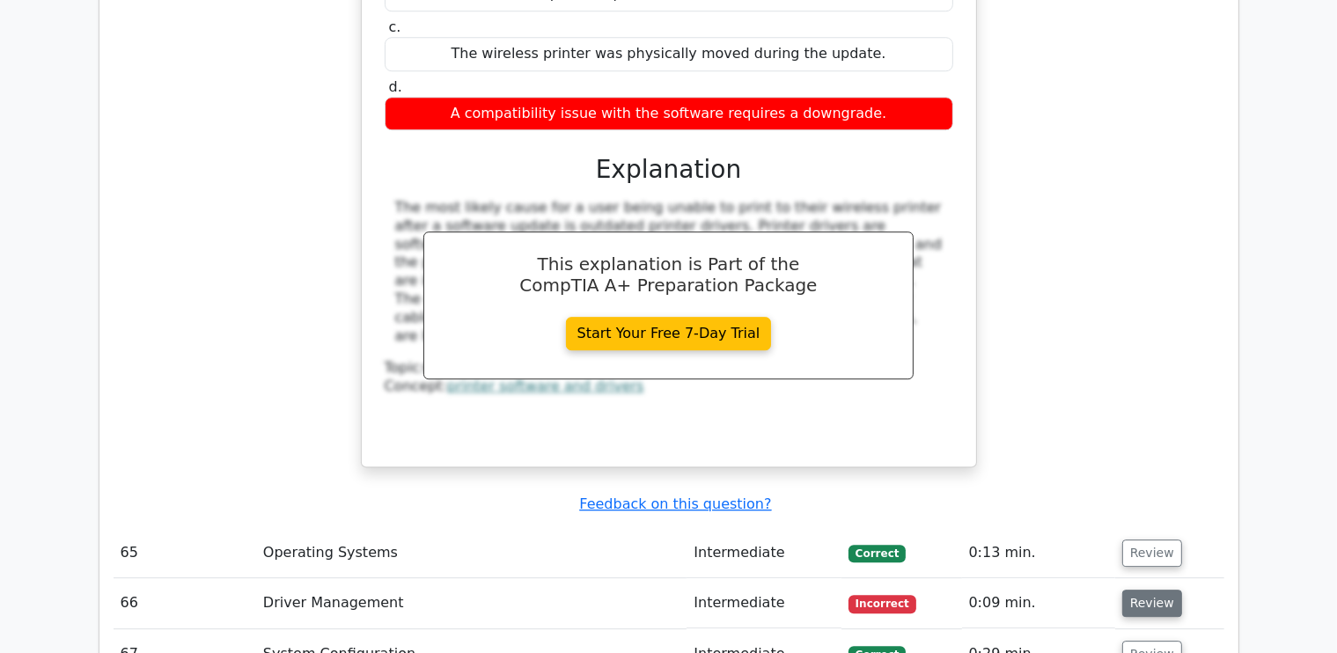
click at [1145, 590] on button "Review" at bounding box center [1152, 603] width 60 height 27
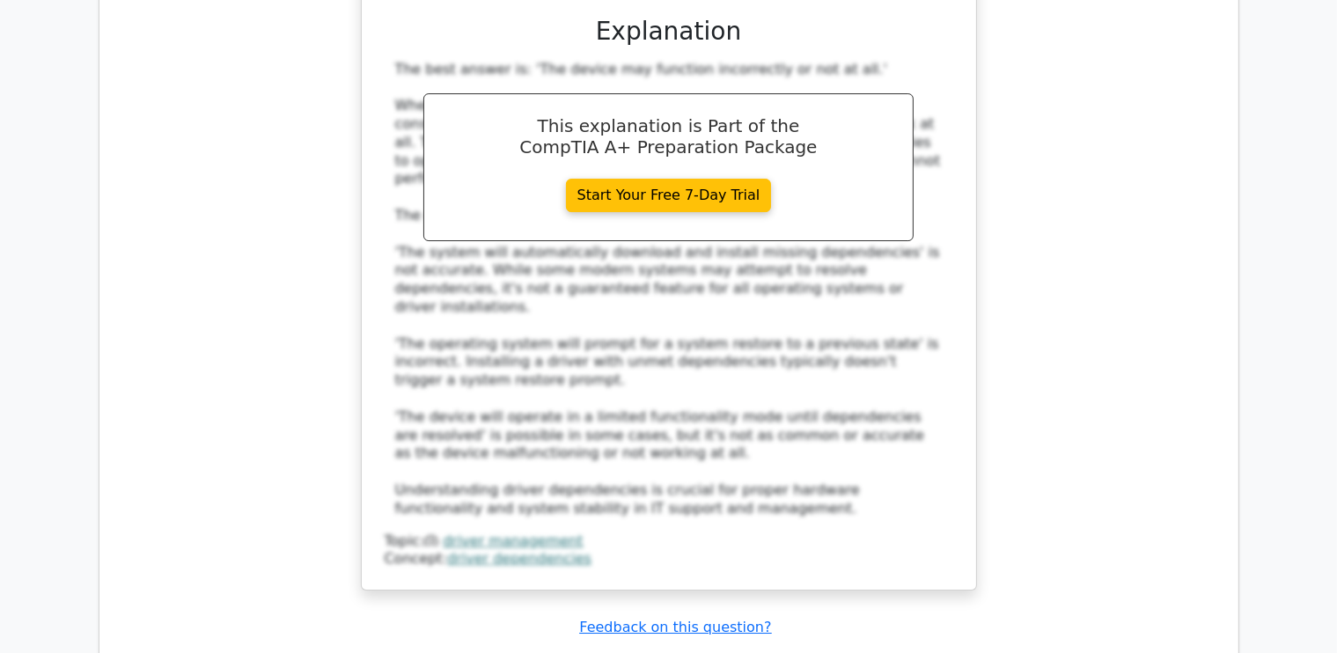
scroll to position [19624, 0]
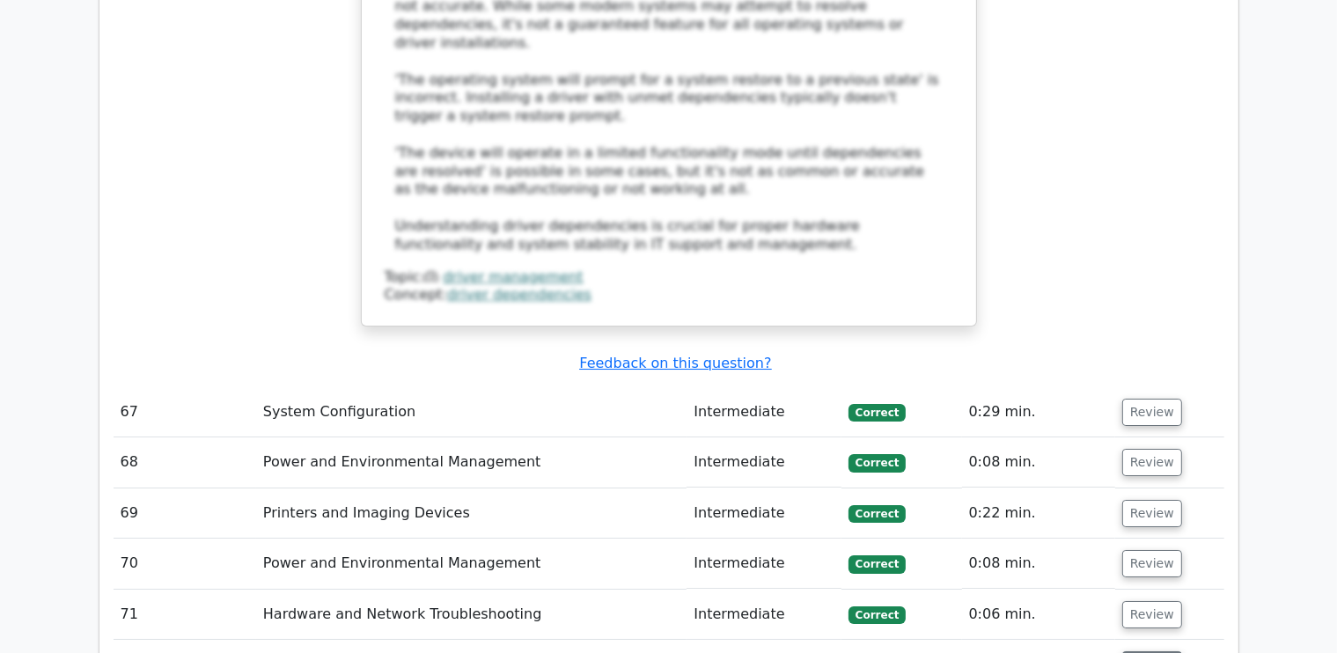
click at [1143, 651] on button "Review" at bounding box center [1152, 664] width 60 height 27
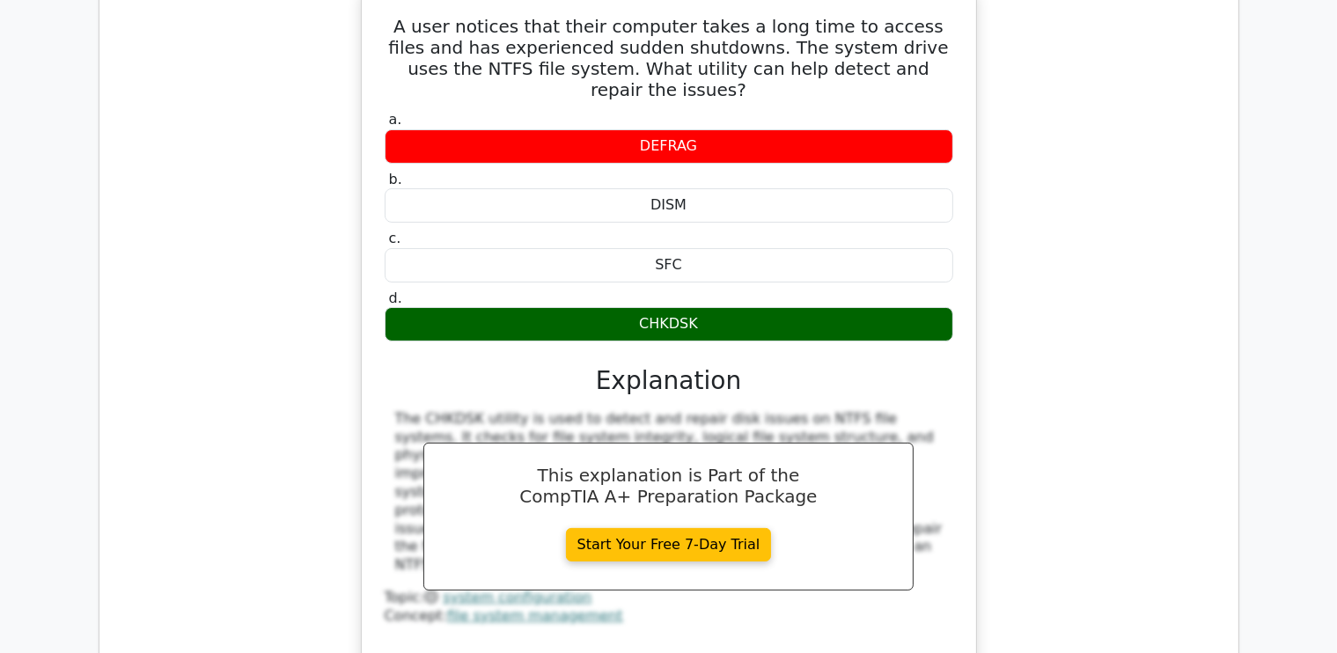
scroll to position [20504, 0]
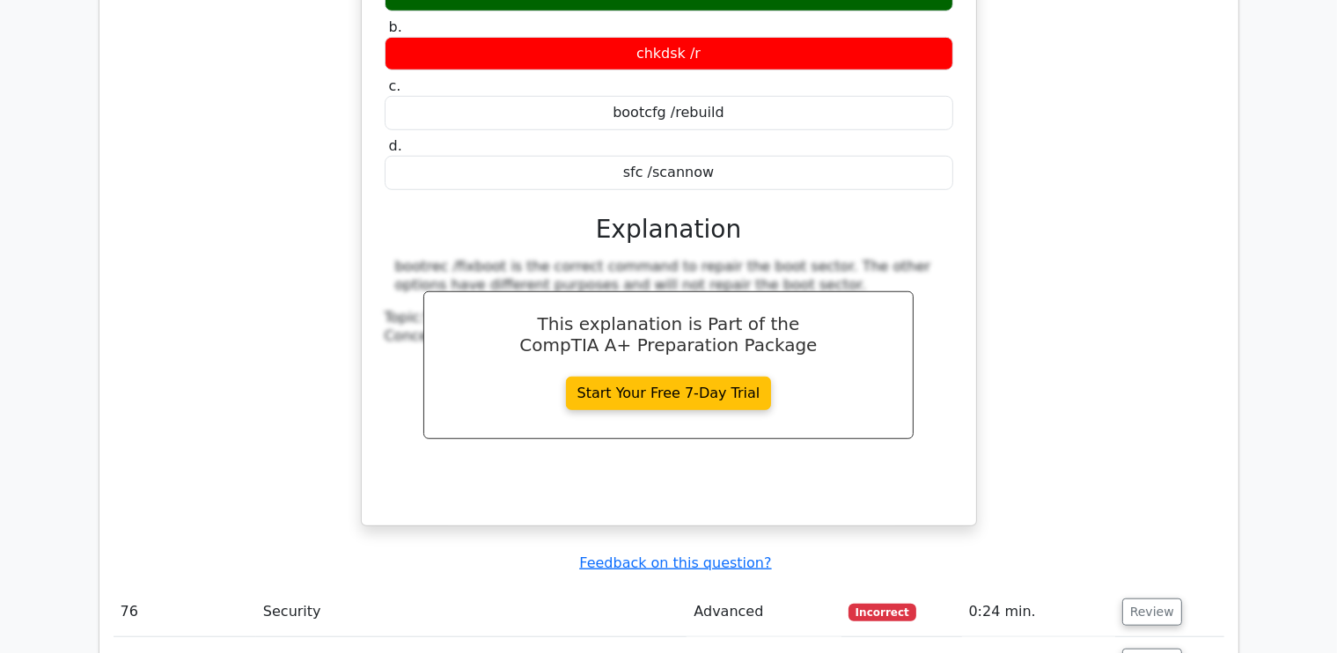
scroll to position [21296, 0]
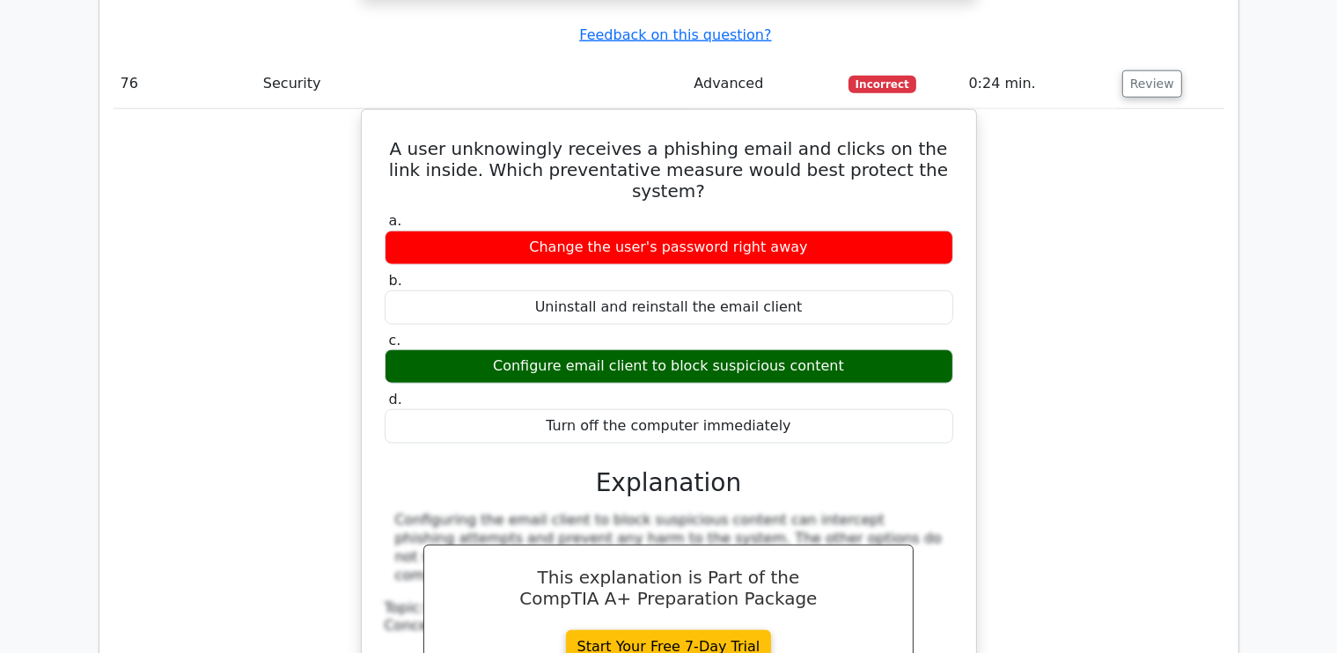
scroll to position [22088, 0]
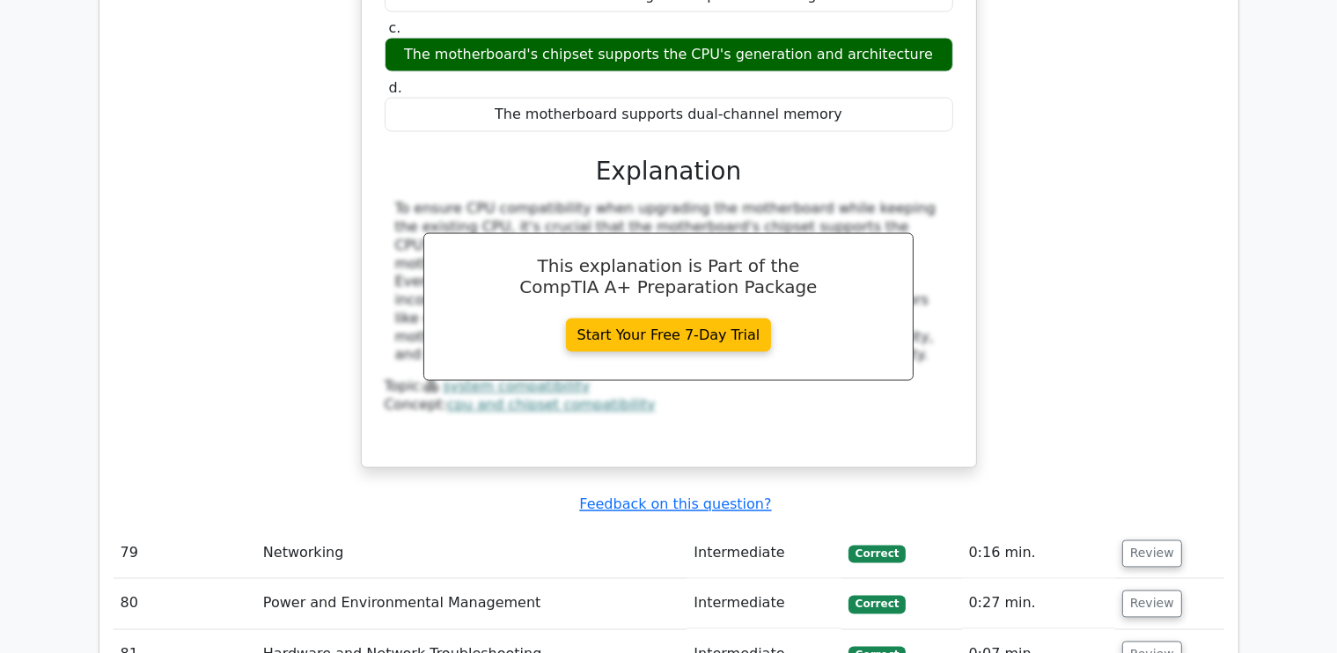
scroll to position [23232, 0]
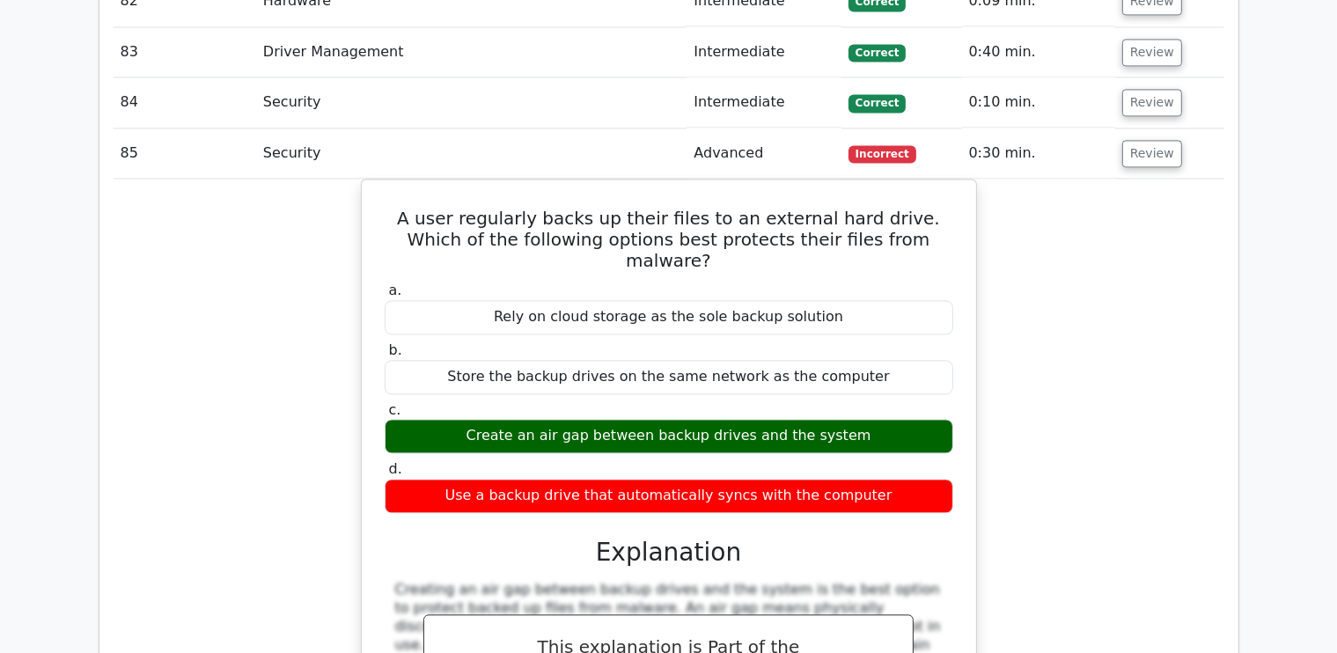
scroll to position [23936, 0]
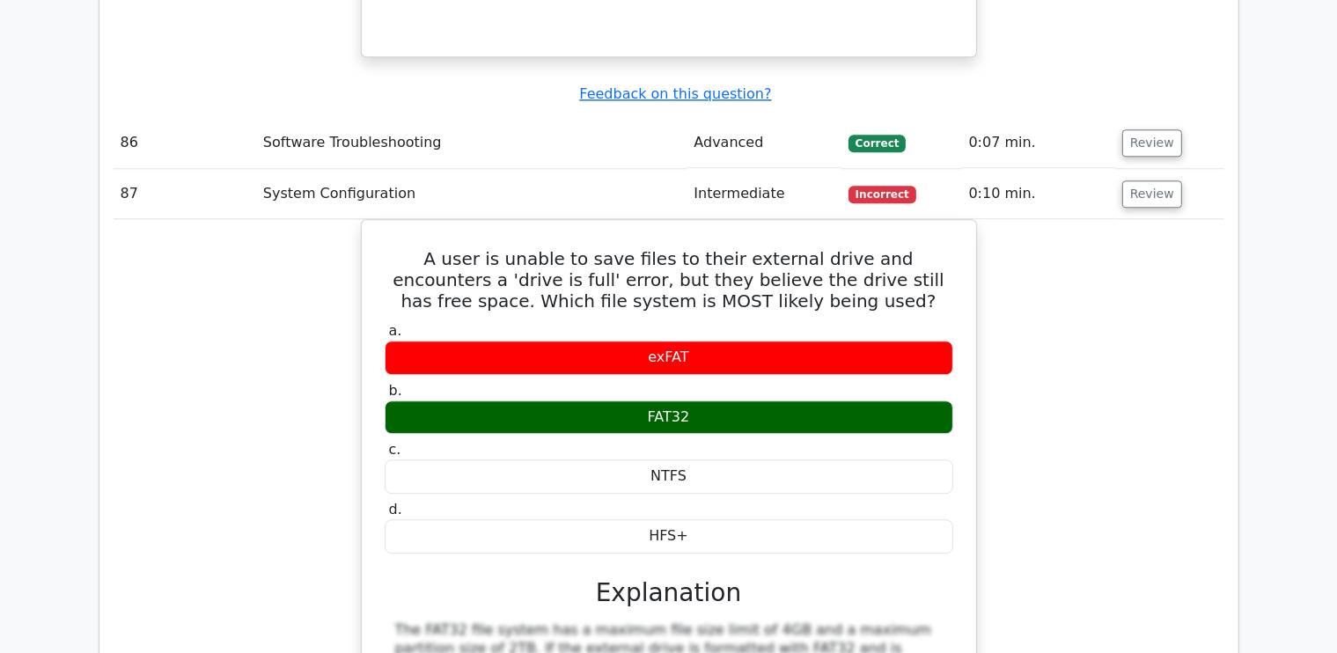
scroll to position [24904, 0]
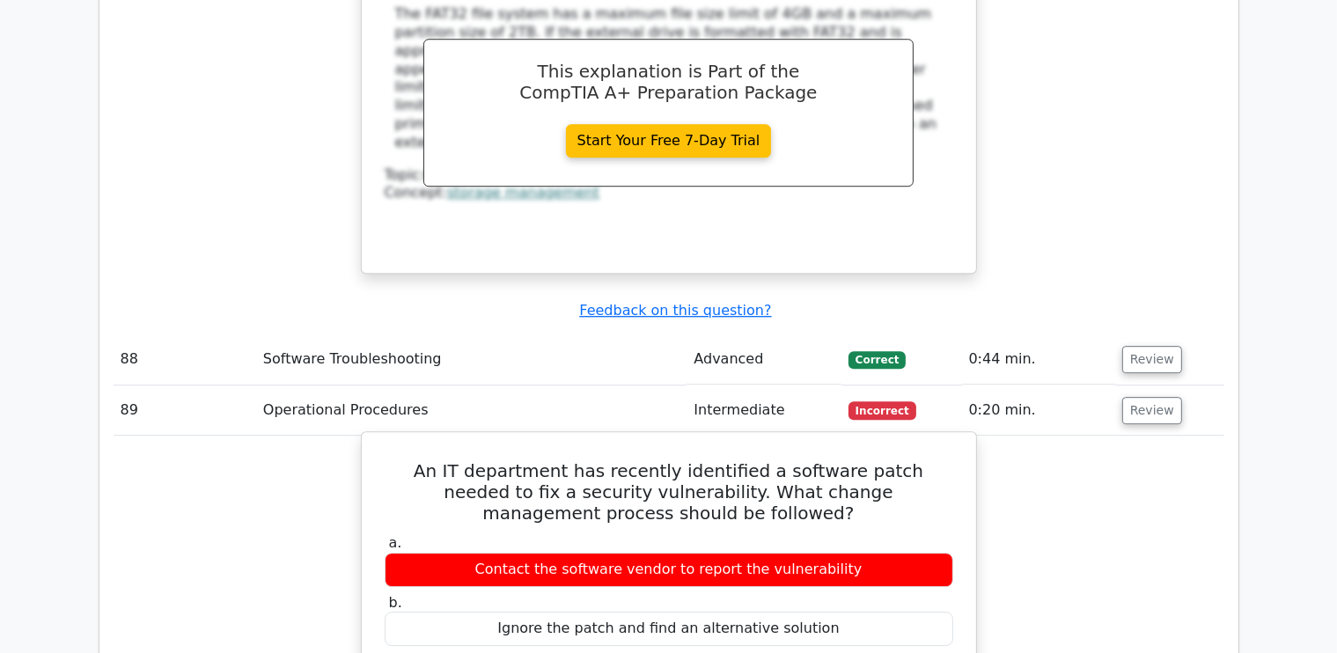
scroll to position [25520, 0]
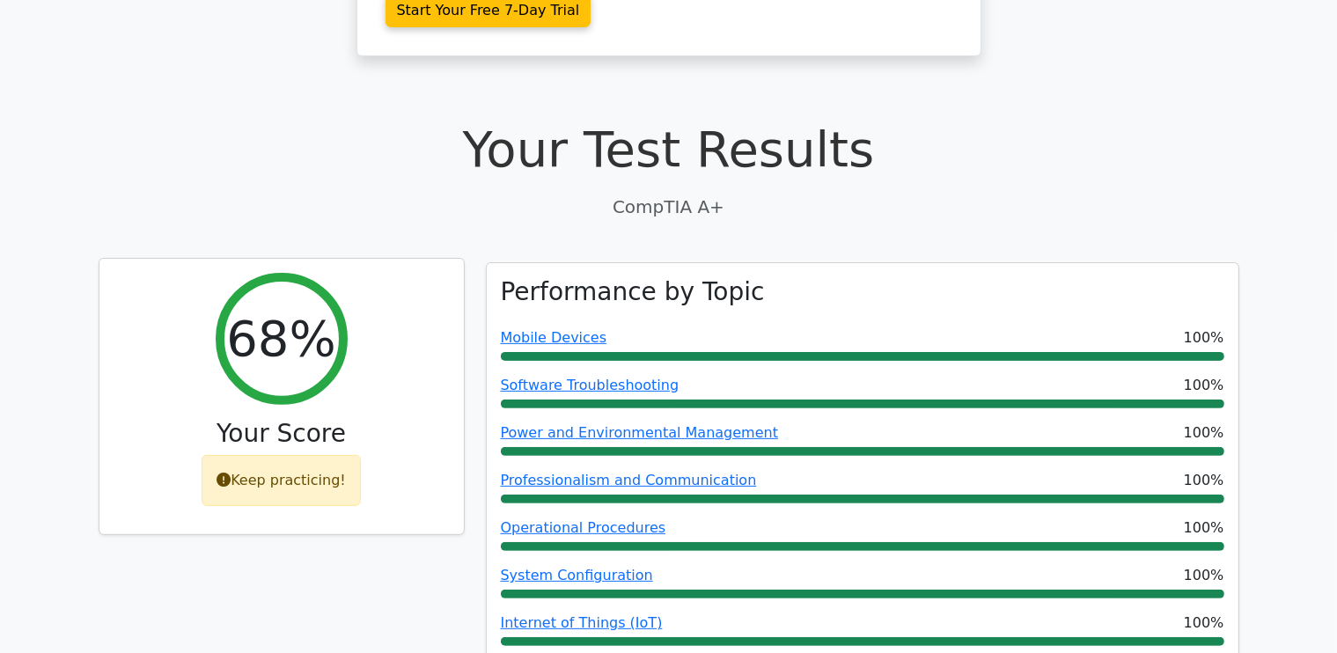
scroll to position [616, 0]
